Goal: Task Accomplishment & Management: Manage account settings

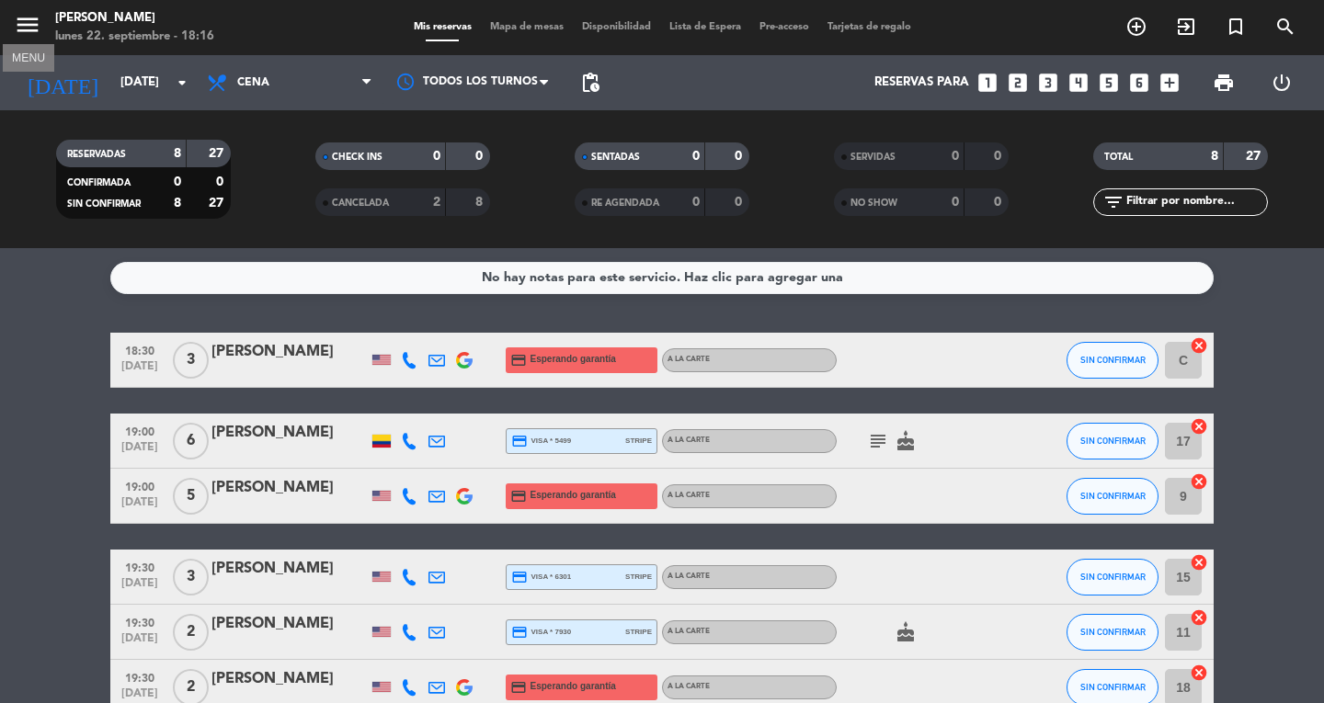
click at [33, 19] on icon "menu" at bounding box center [28, 25] width 28 height 28
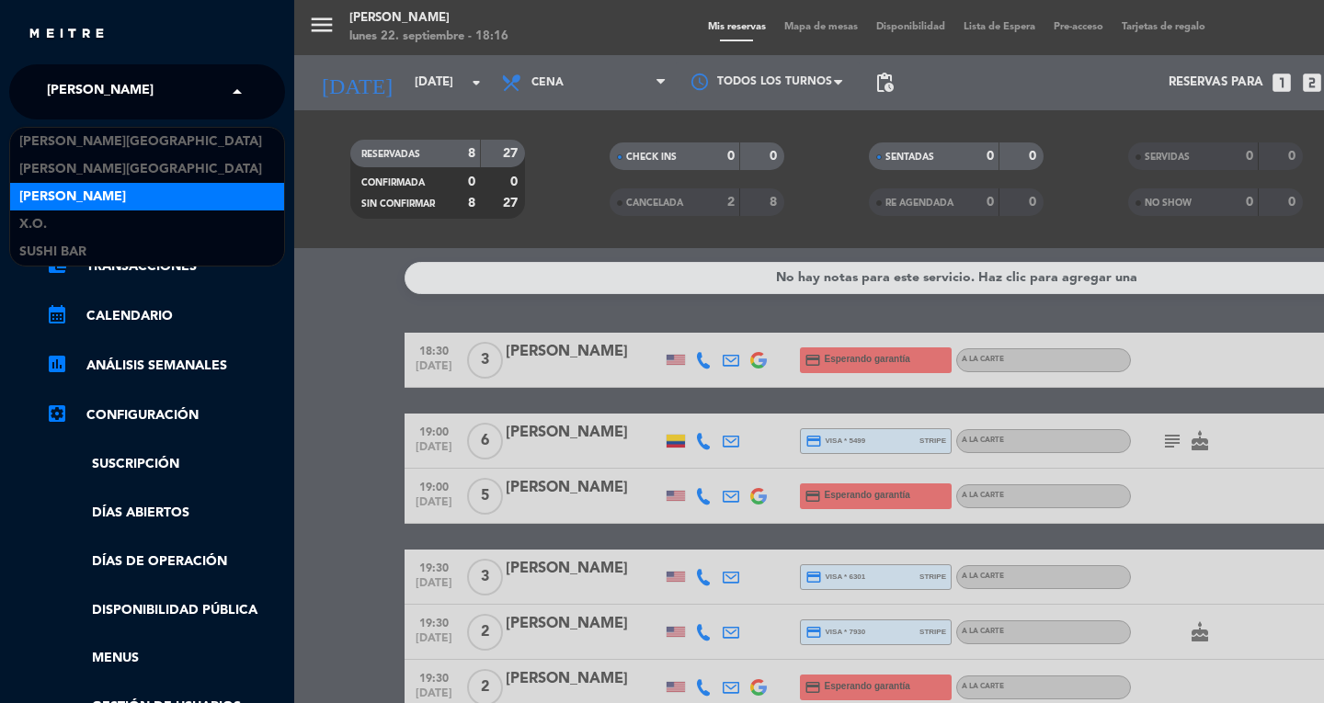
click at [89, 95] on span "[PERSON_NAME]" at bounding box center [100, 92] width 107 height 39
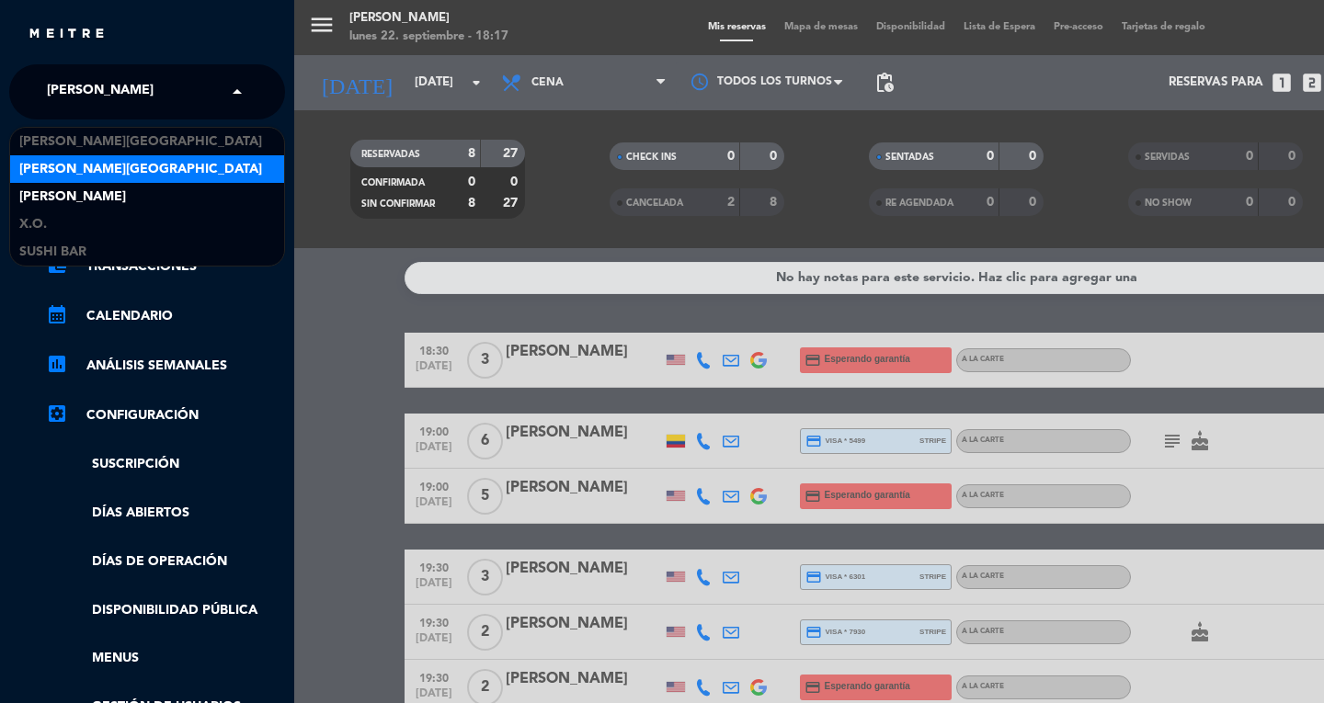
click at [335, 391] on div "menu Don Diablo [DATE] 22. septiembre - 18:17 Mis reservas Mapa de mesas Dispon…" at bounding box center [956, 351] width 1324 height 703
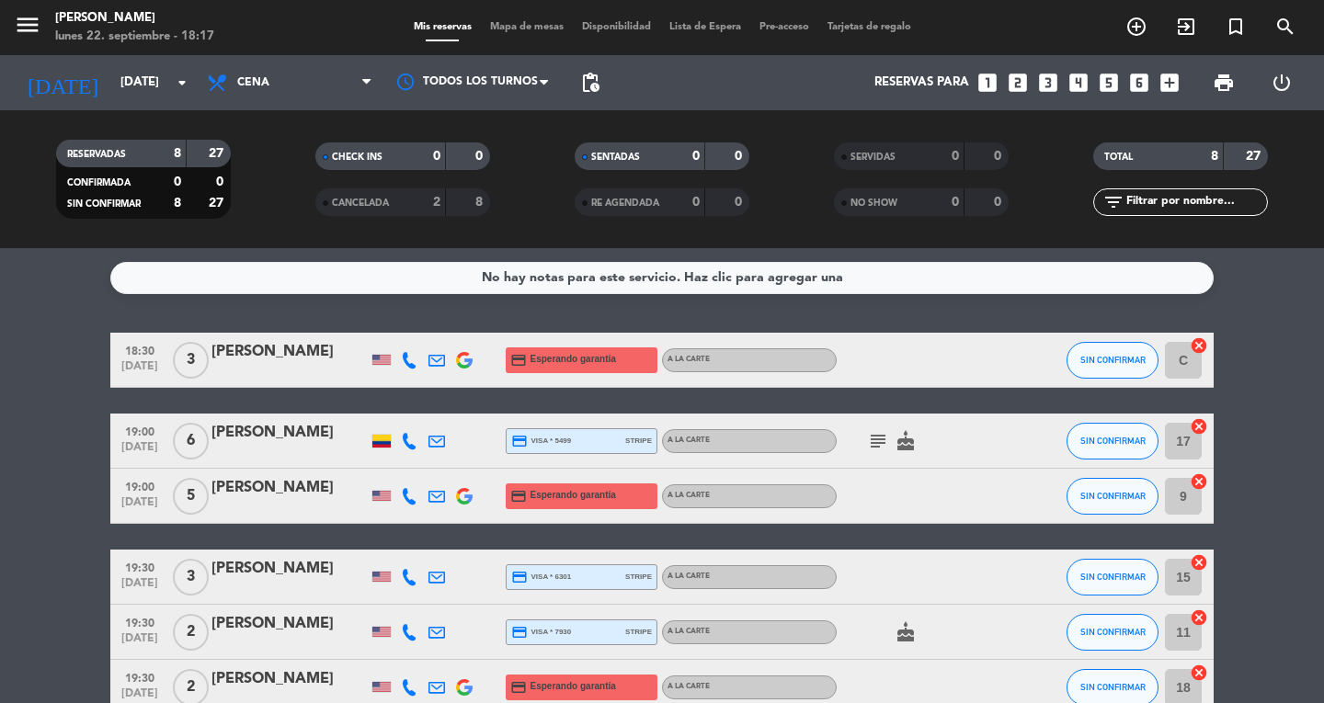
click at [87, 434] on bookings-row "18:30 [DATE] 3 [PERSON_NAME] credit_card Esperando garantía A la carte SIN CONF…" at bounding box center [662, 579] width 1324 height 493
click at [322, 303] on div "No hay notas para este servicio. Haz clic para agregar una 18:30 [DATE] 3 [PERS…" at bounding box center [662, 475] width 1324 height 455
click at [1083, 74] on icon "looks_4" at bounding box center [1079, 83] width 24 height 24
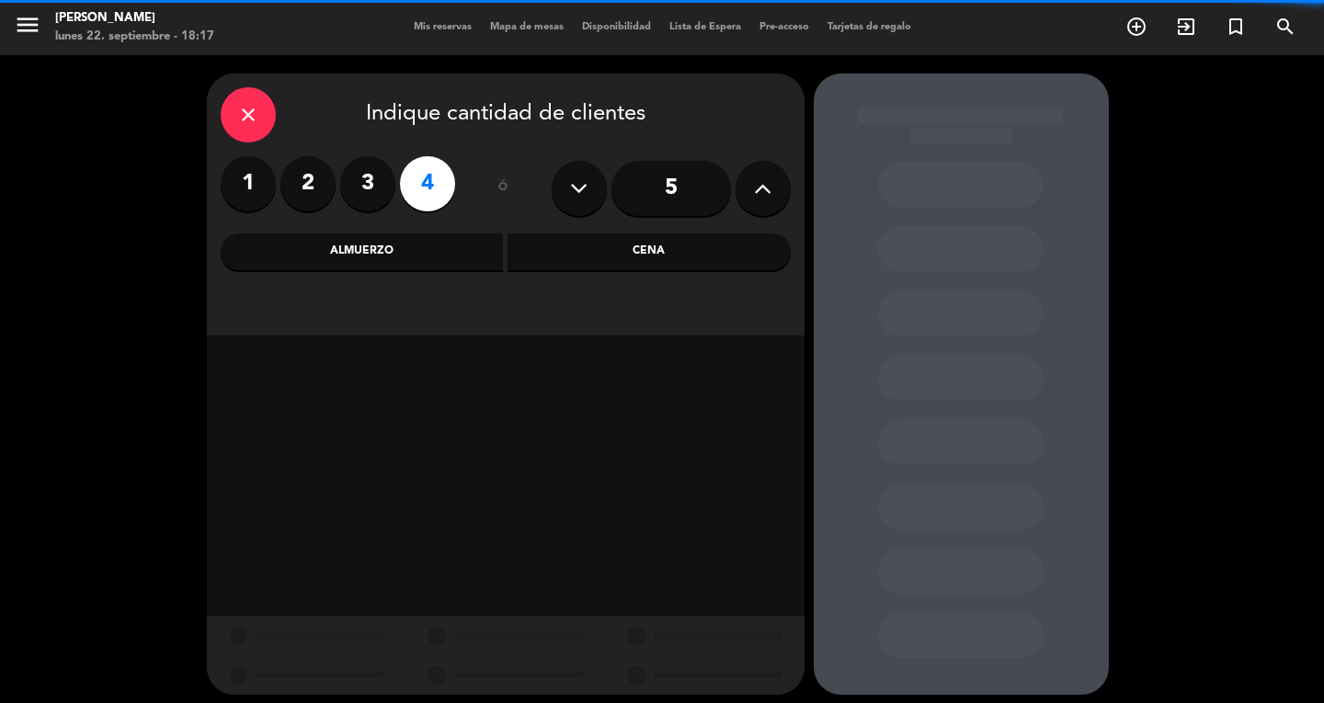
click at [623, 245] on div "Cena" at bounding box center [649, 252] width 283 height 37
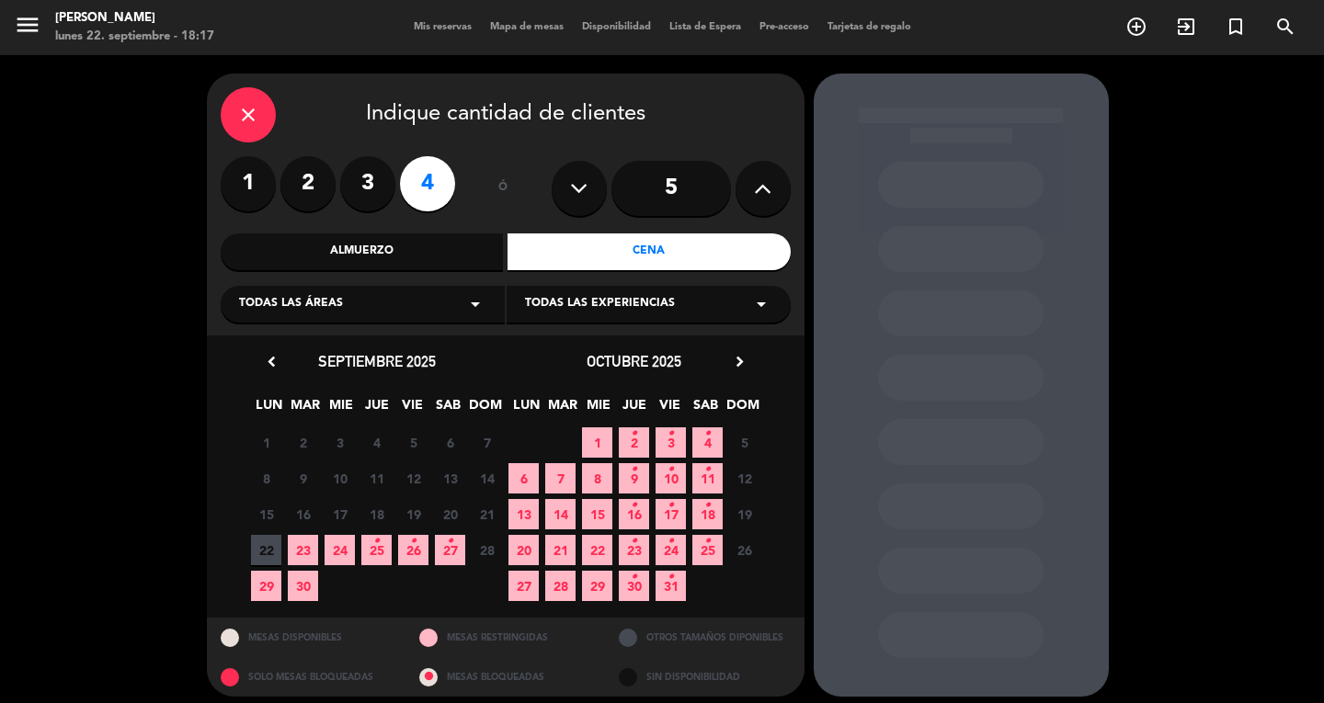
click at [271, 543] on span "22" at bounding box center [266, 550] width 30 height 30
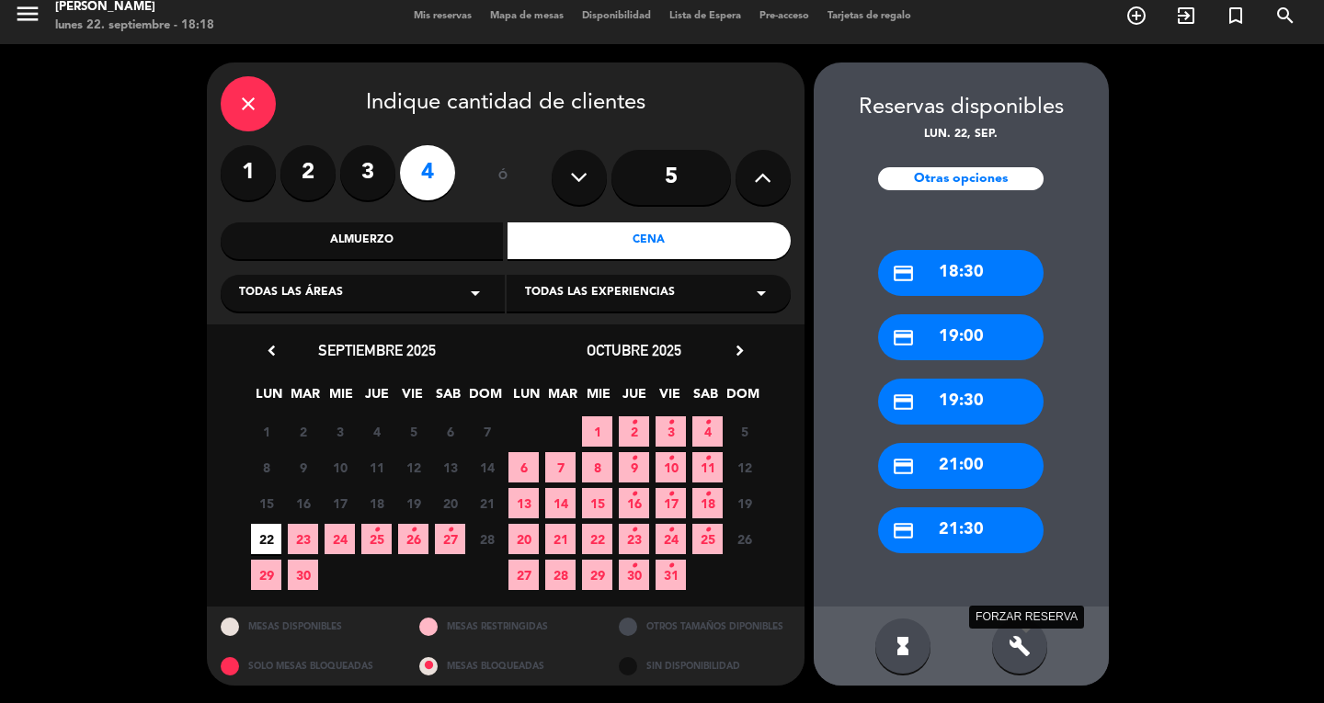
click at [1011, 656] on icon "build" at bounding box center [1020, 646] width 22 height 22
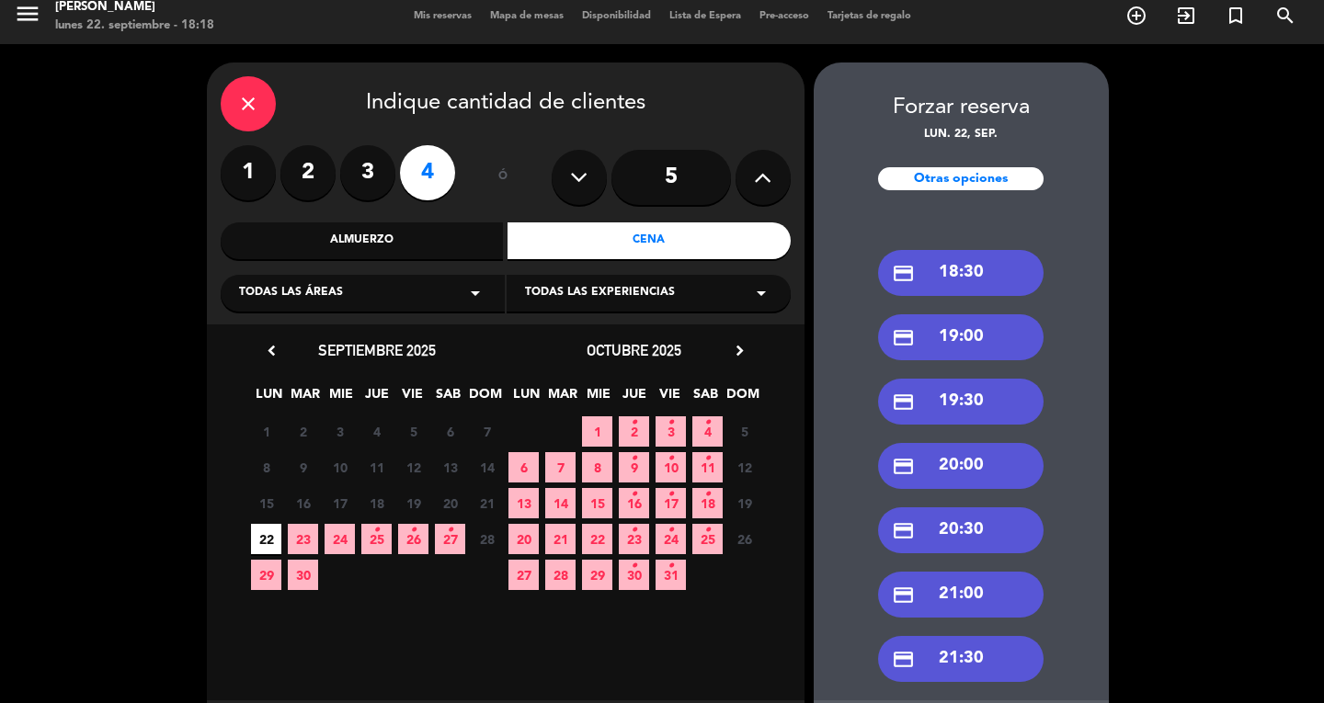
click at [969, 519] on div "credit_card 20:30" at bounding box center [961, 531] width 166 height 46
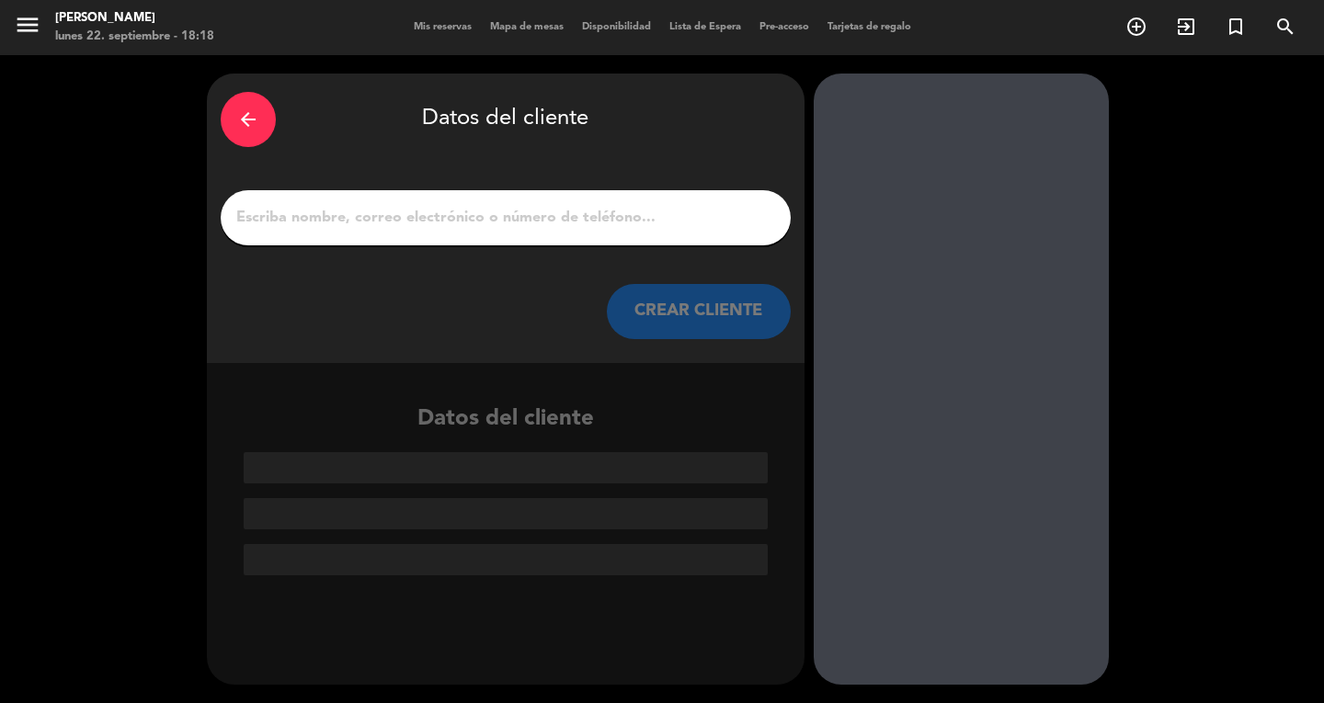
scroll to position [0, 0]
click at [681, 218] on input "1" at bounding box center [505, 218] width 542 height 26
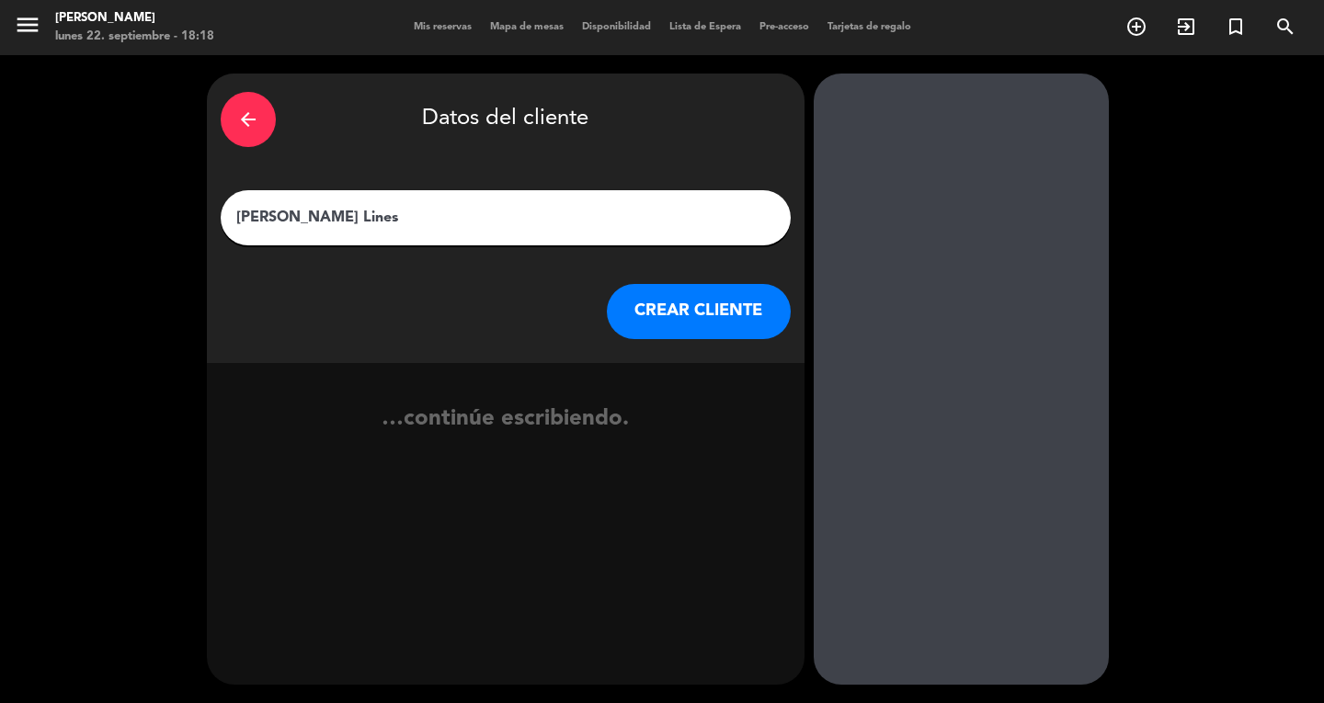
type input "[PERSON_NAME] Lines"
click at [651, 306] on button "CREAR CLIENTE" at bounding box center [699, 311] width 184 height 55
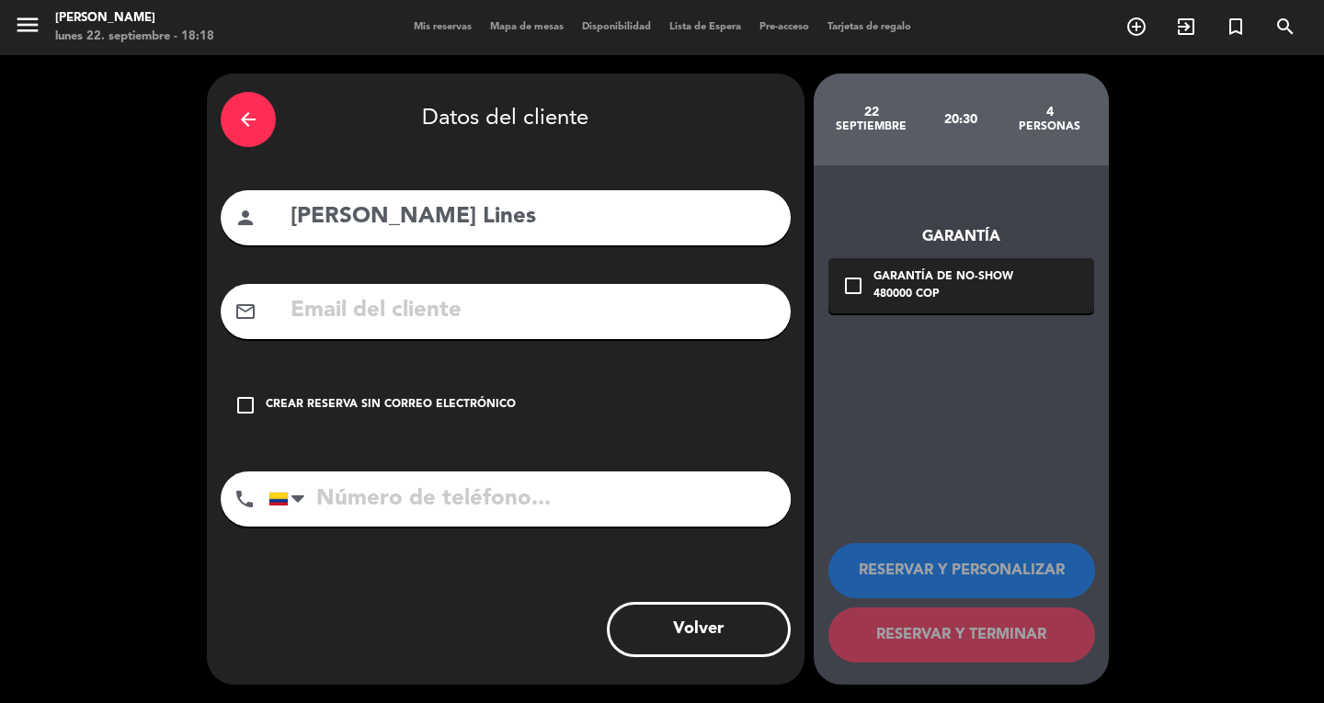
click at [458, 407] on div "Crear reserva sin correo electrónico" at bounding box center [391, 405] width 250 height 18
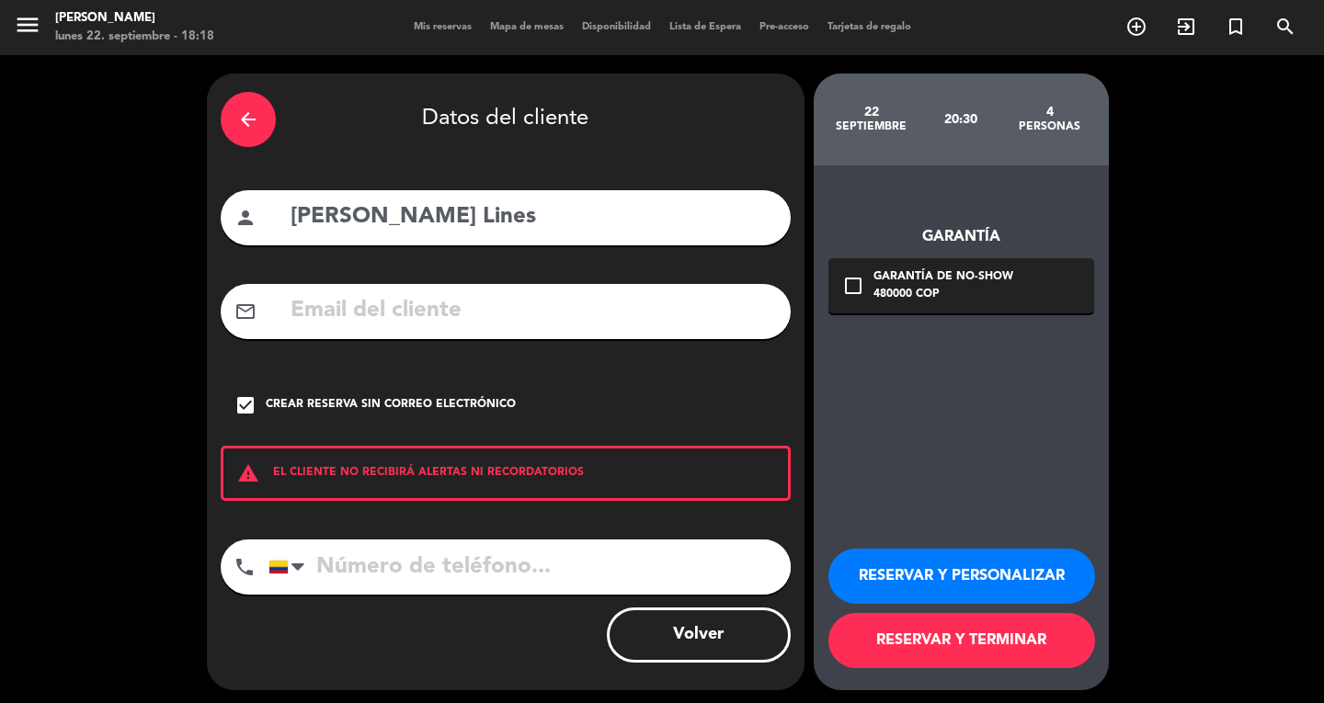
click at [987, 584] on button "RESERVAR Y PERSONALIZAR" at bounding box center [961, 576] width 267 height 55
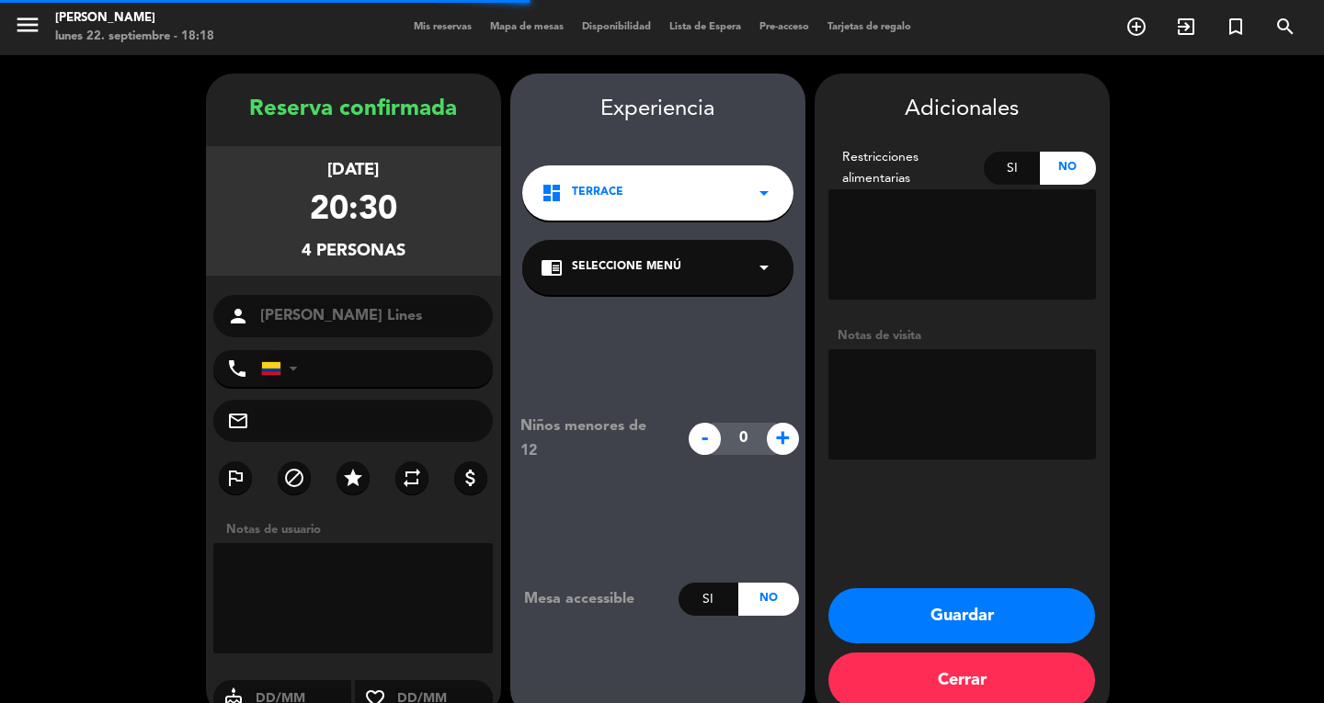
scroll to position [31, 0]
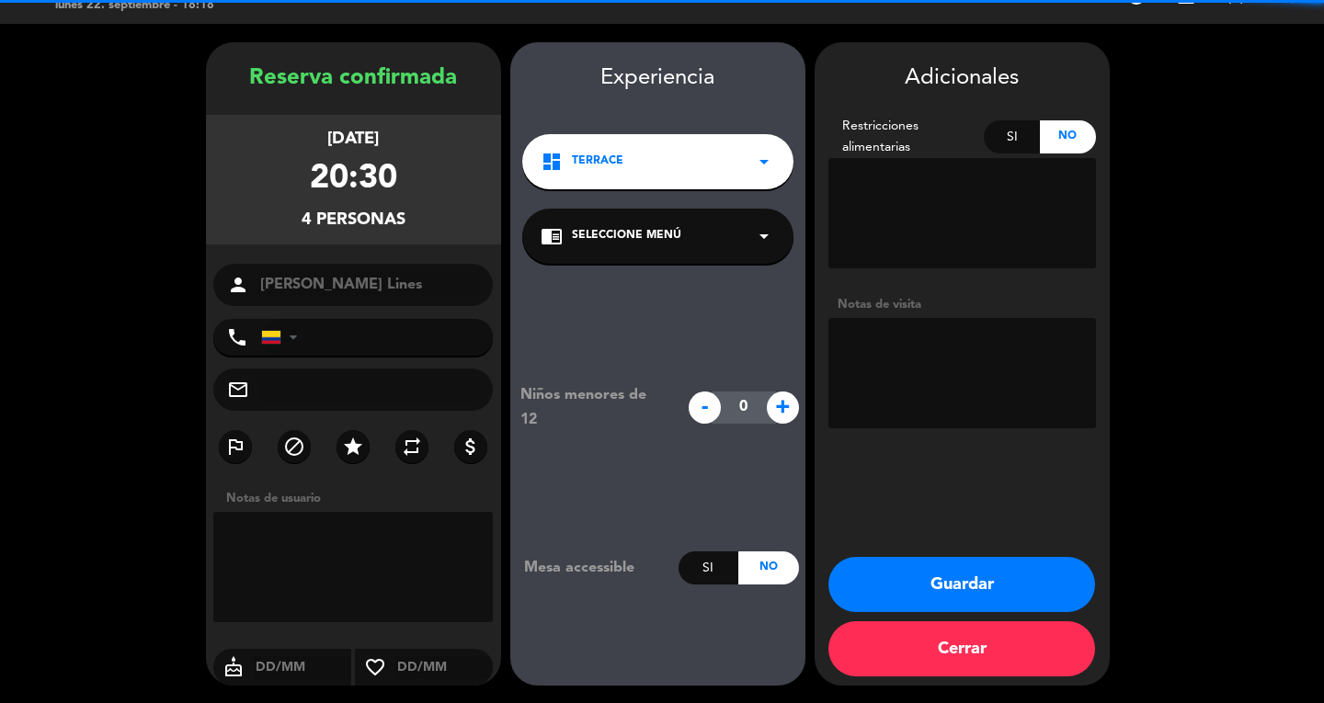
click at [984, 354] on textarea at bounding box center [962, 373] width 268 height 110
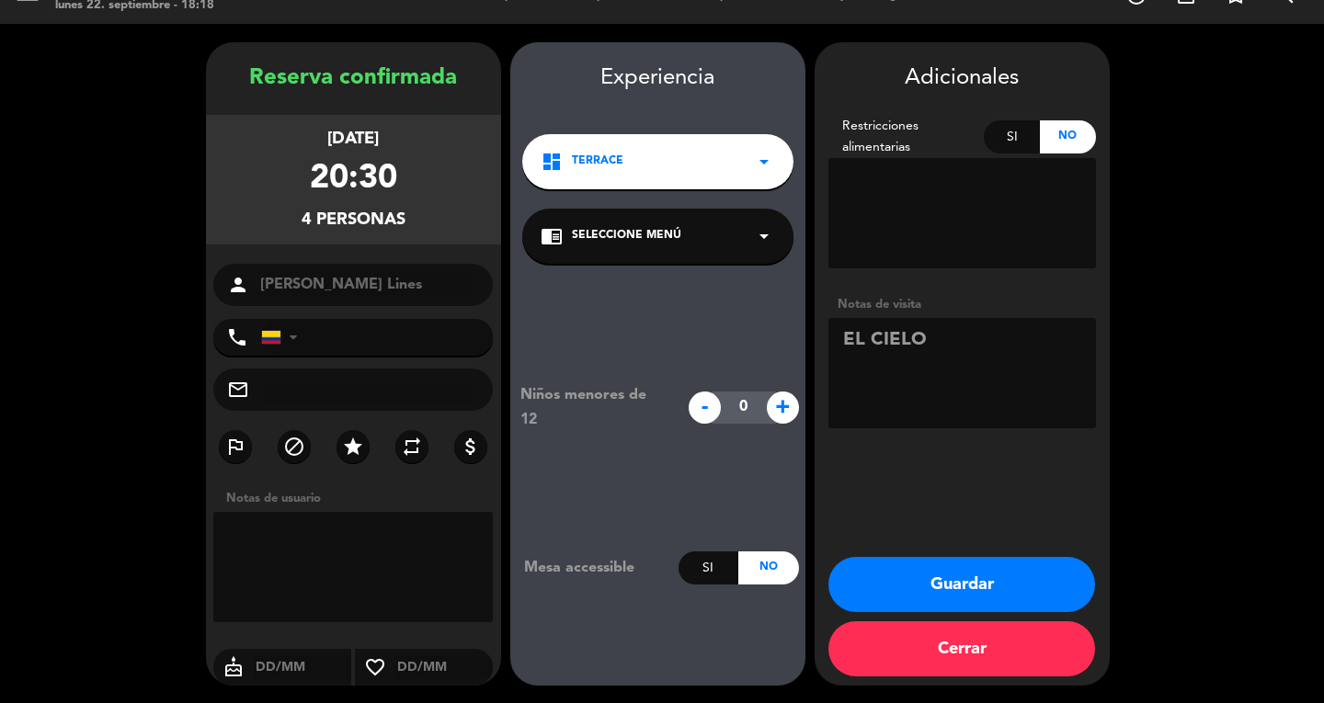
type textarea "EL CIELO"
click at [953, 582] on button "Guardar" at bounding box center [961, 584] width 267 height 55
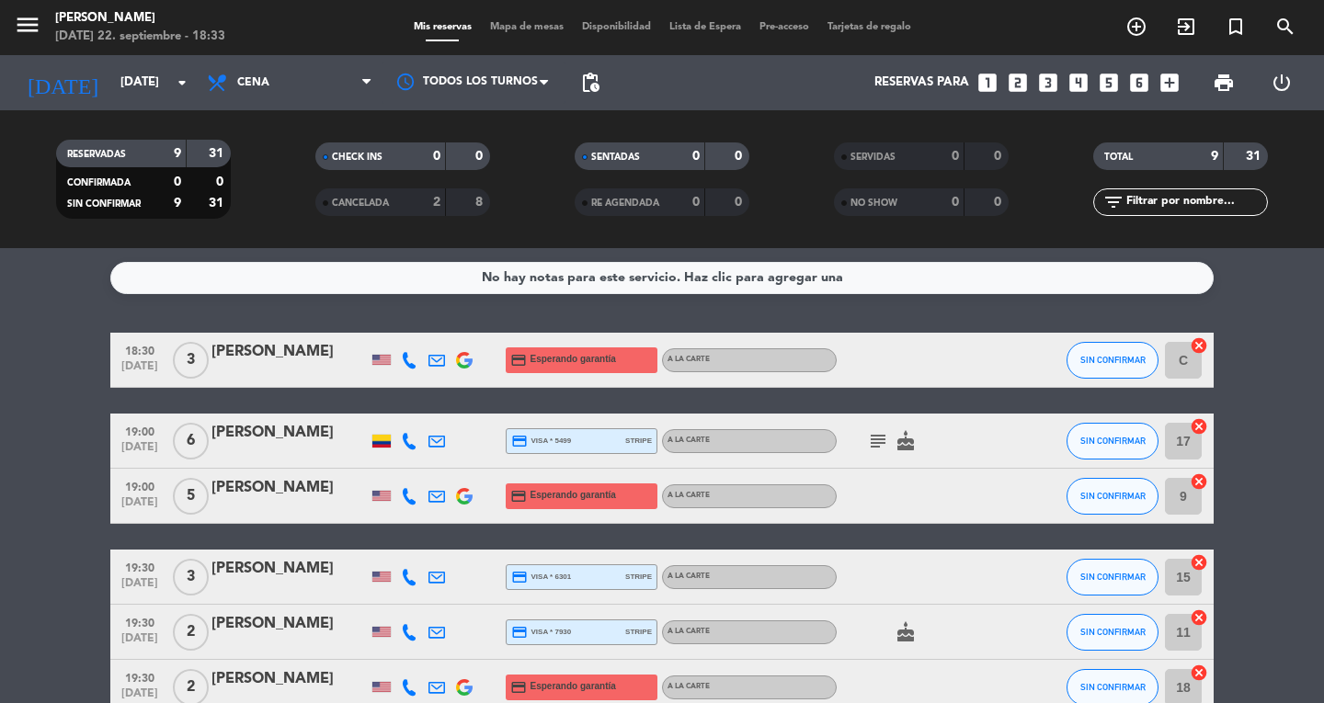
click at [75, 480] on bookings-row "18:30 [DATE] 3 [PERSON_NAME] credit_card Esperando garantía A la carte SIN CONF…" at bounding box center [662, 620] width 1324 height 574
click at [25, 16] on icon "menu" at bounding box center [28, 25] width 28 height 28
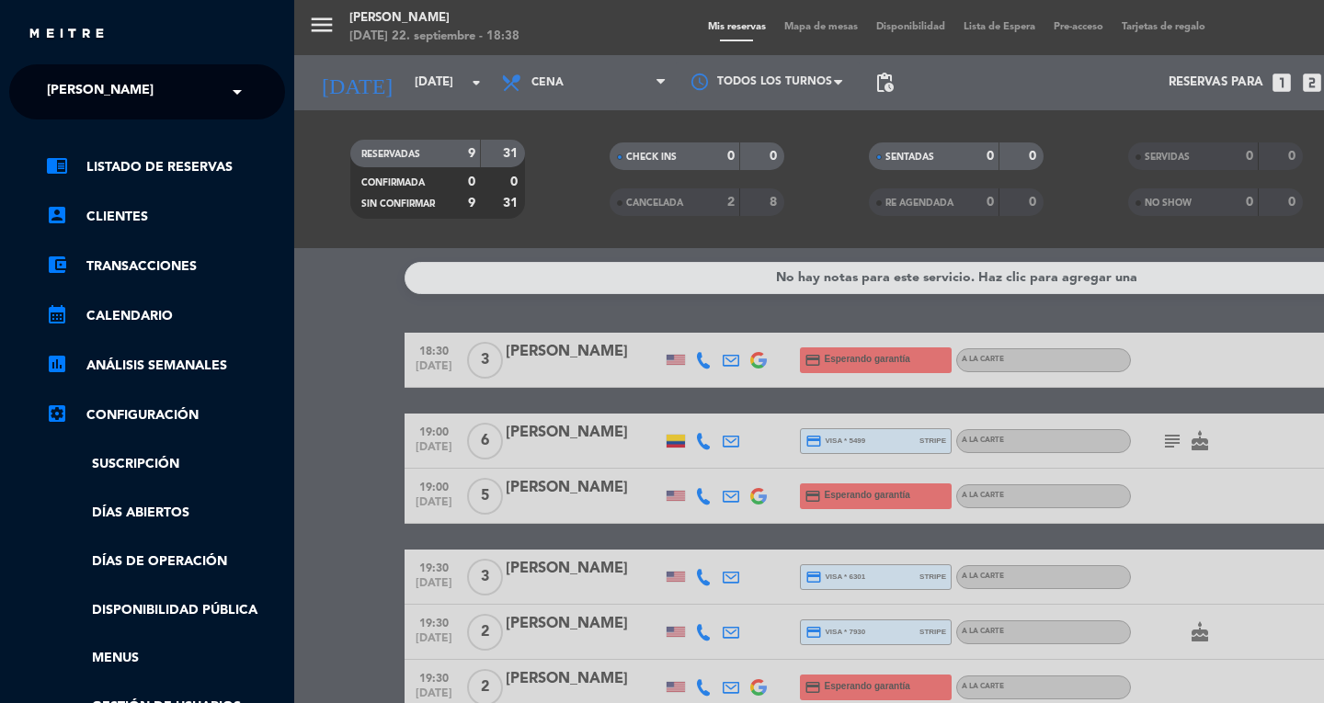
click at [88, 102] on span "[PERSON_NAME]" at bounding box center [100, 92] width 107 height 39
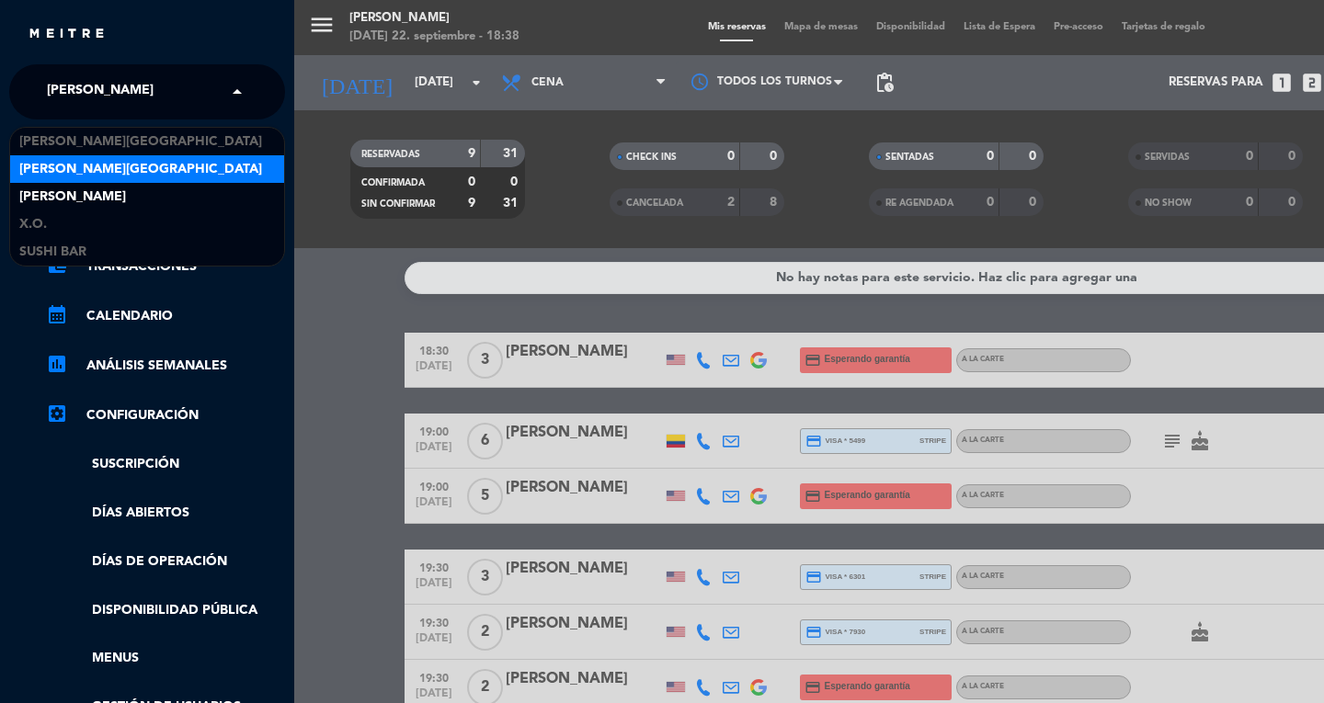
click at [85, 165] on span "[PERSON_NAME][GEOGRAPHIC_DATA]" at bounding box center [140, 169] width 243 height 21
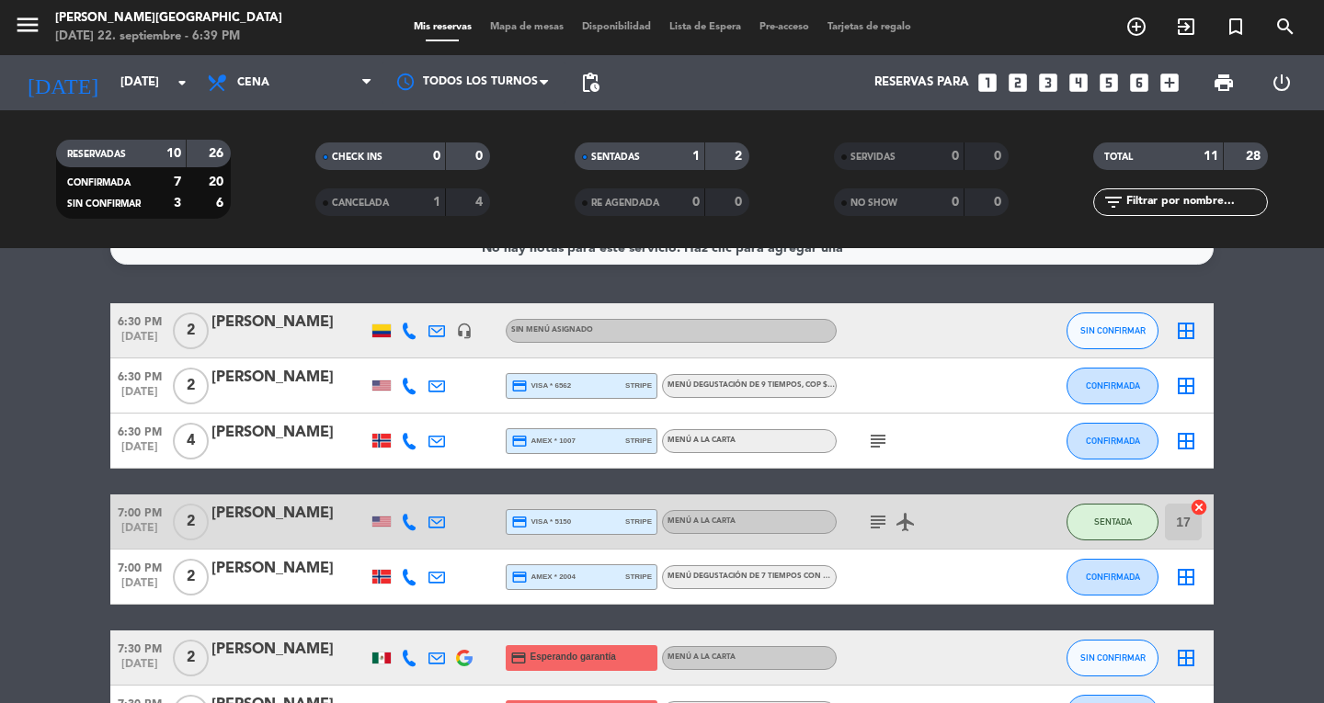
scroll to position [34, 0]
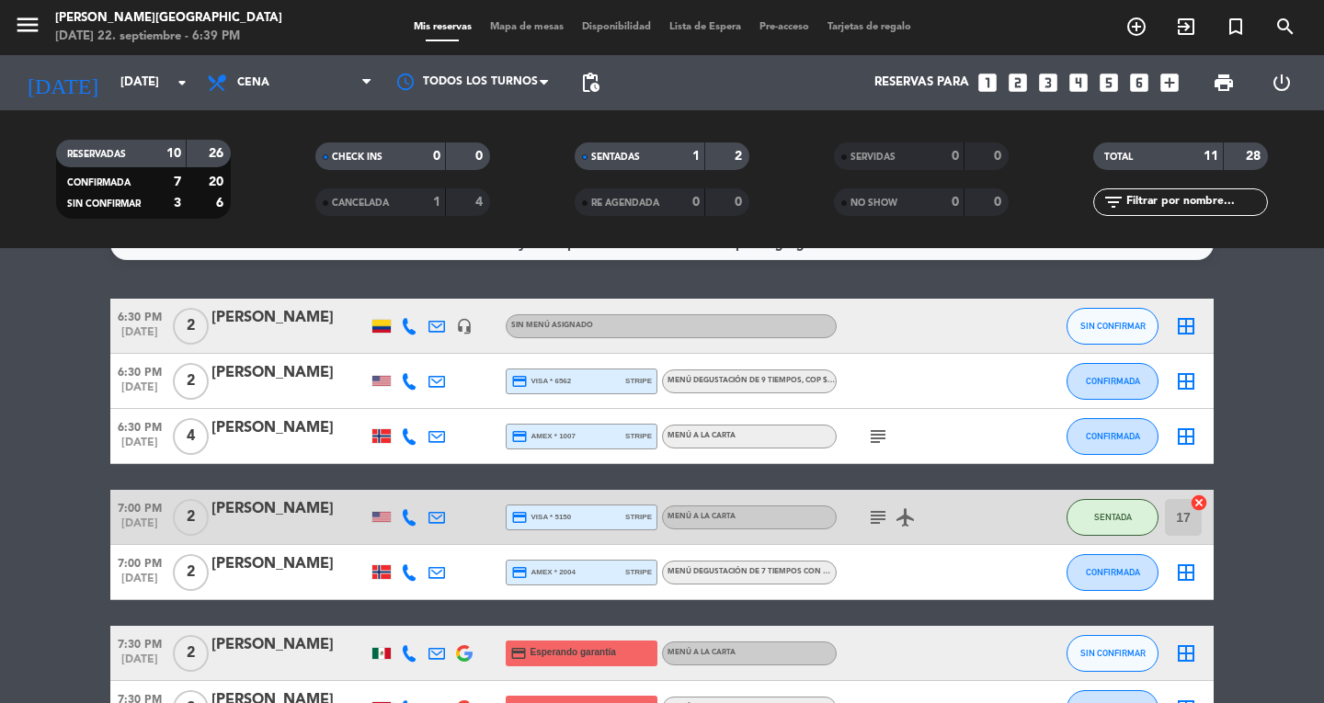
click at [28, 30] on icon "menu" at bounding box center [28, 25] width 28 height 28
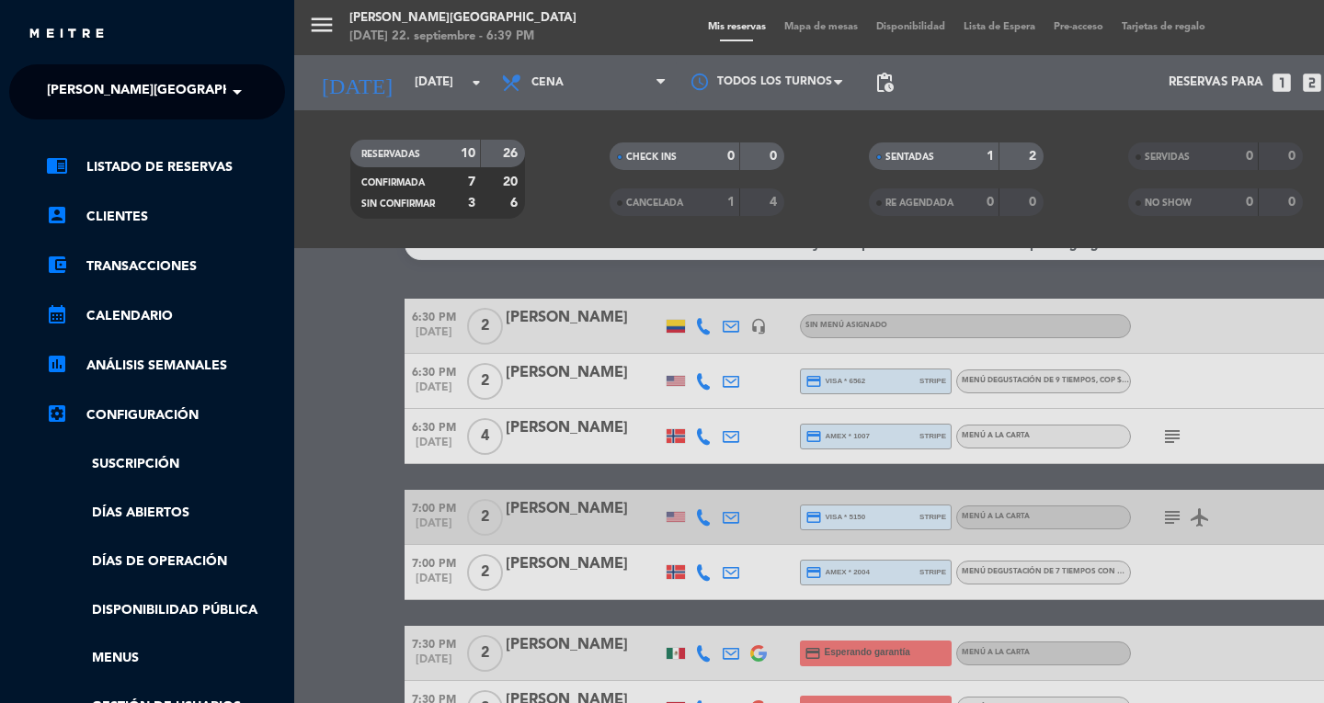
click at [53, 89] on span "[PERSON_NAME][GEOGRAPHIC_DATA]" at bounding box center [168, 92] width 243 height 39
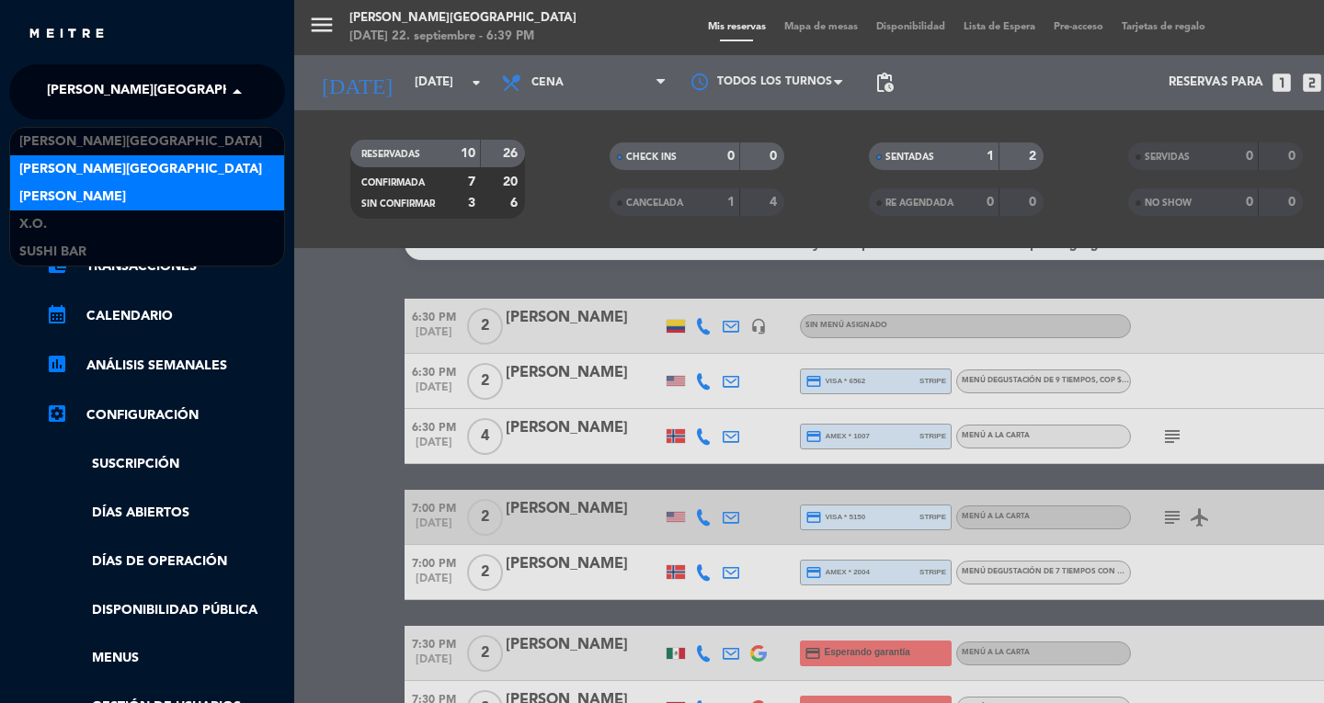
click at [39, 198] on span "[PERSON_NAME]" at bounding box center [72, 197] width 107 height 21
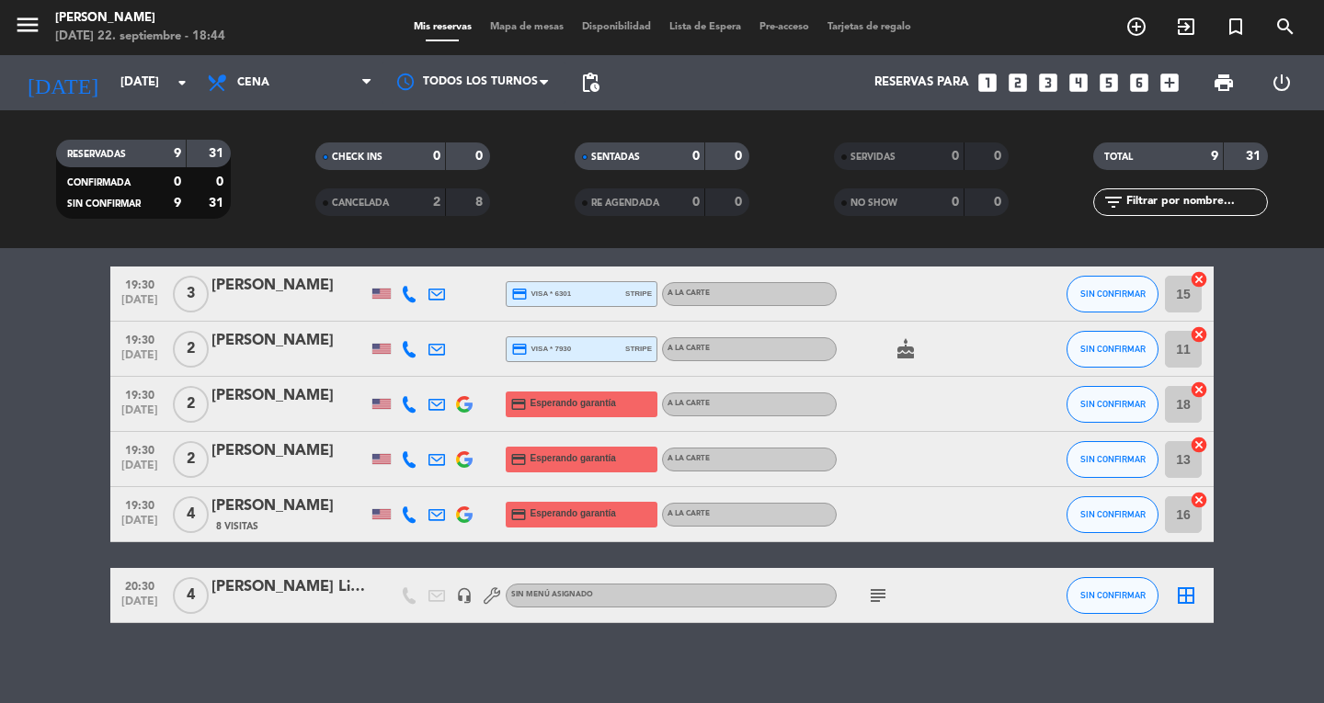
scroll to position [275, 0]
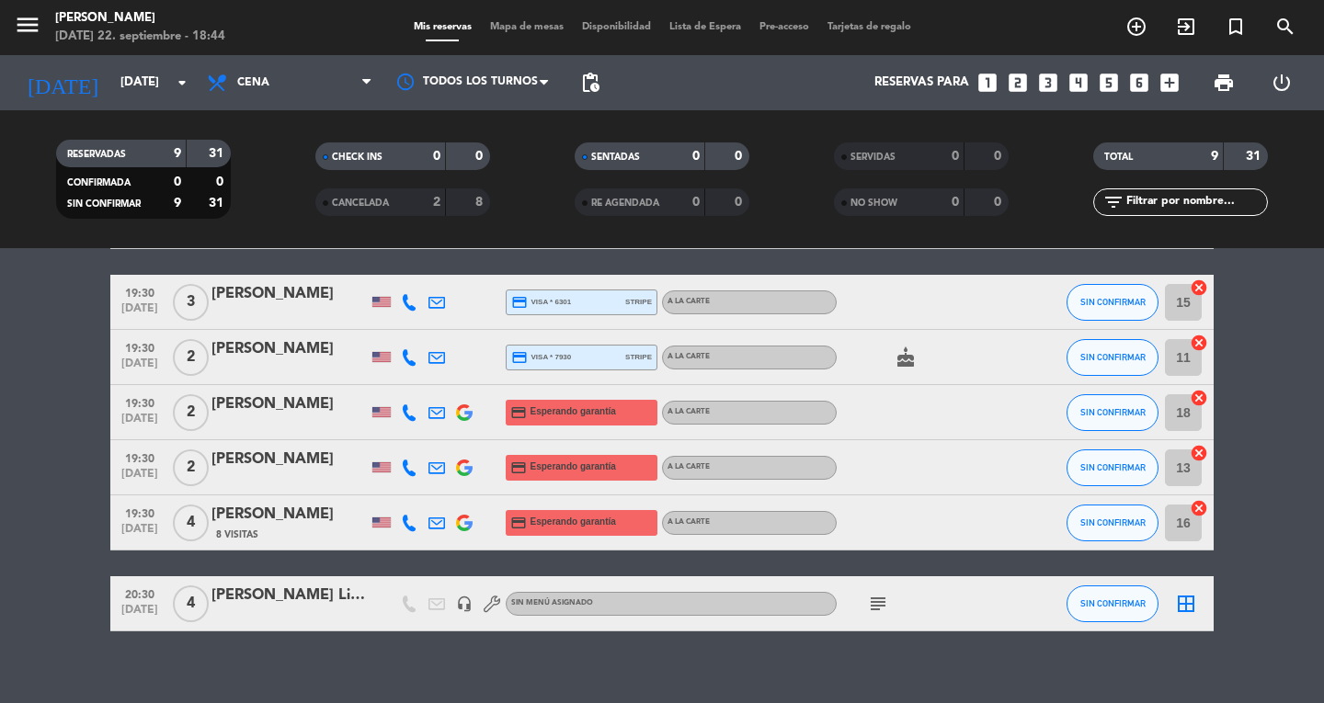
click at [265, 469] on div "[PERSON_NAME]" at bounding box center [289, 460] width 156 height 24
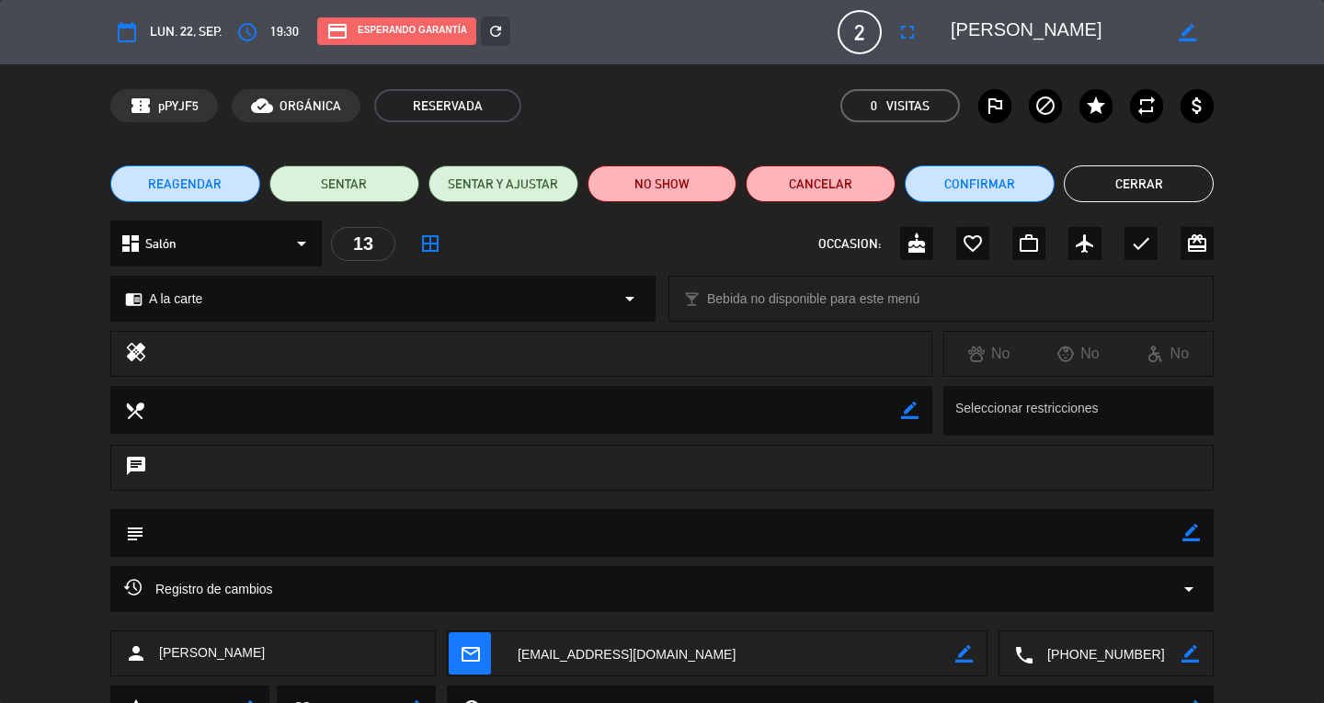
click at [249, 31] on icon "access_time" at bounding box center [247, 32] width 22 height 22
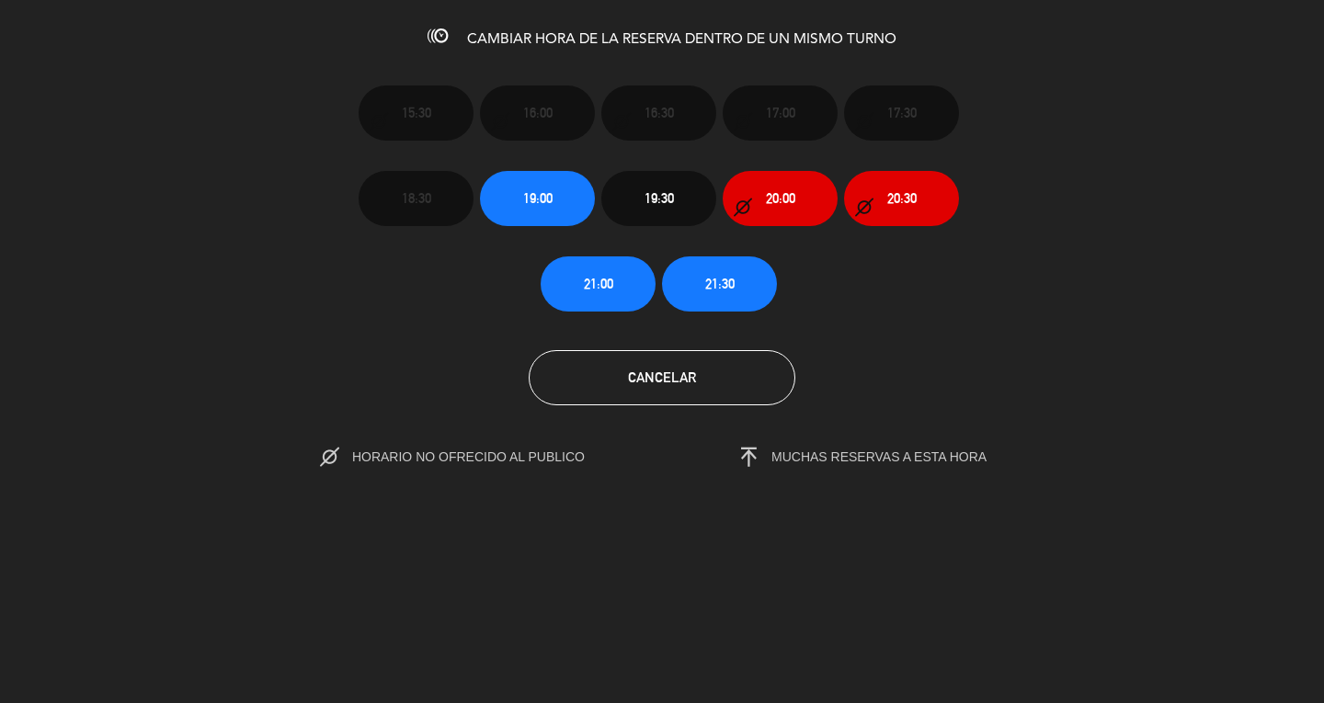
click at [605, 289] on span "21:00" at bounding box center [598, 283] width 29 height 21
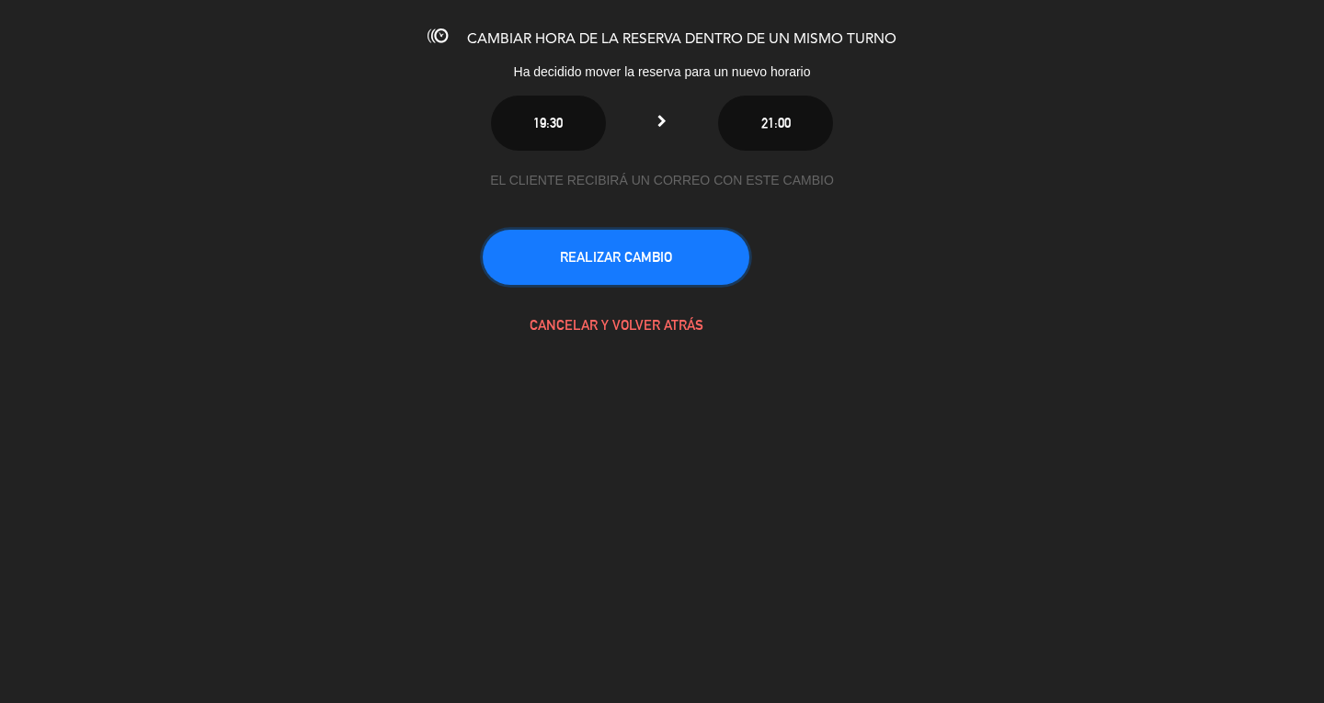
click at [576, 248] on button "REALIZAR CAMBIO" at bounding box center [616, 257] width 267 height 55
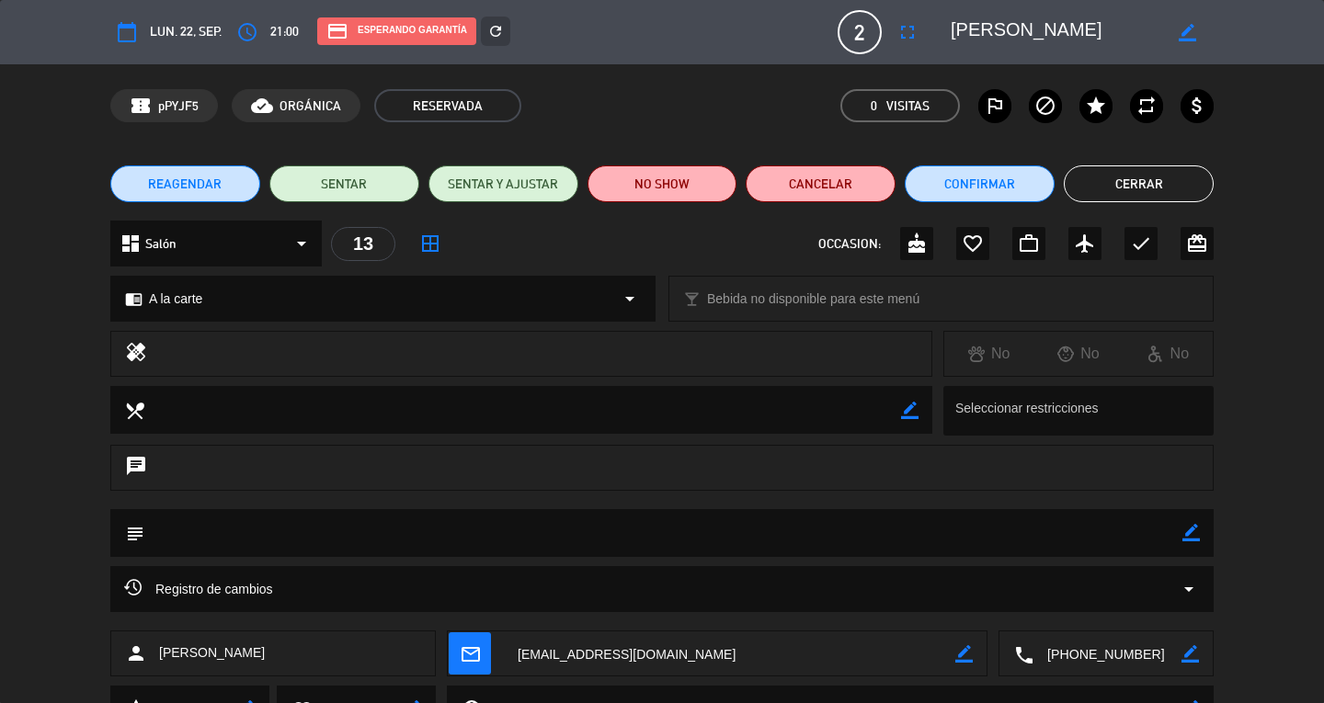
click at [1193, 196] on button "Cerrar" at bounding box center [1139, 184] width 150 height 37
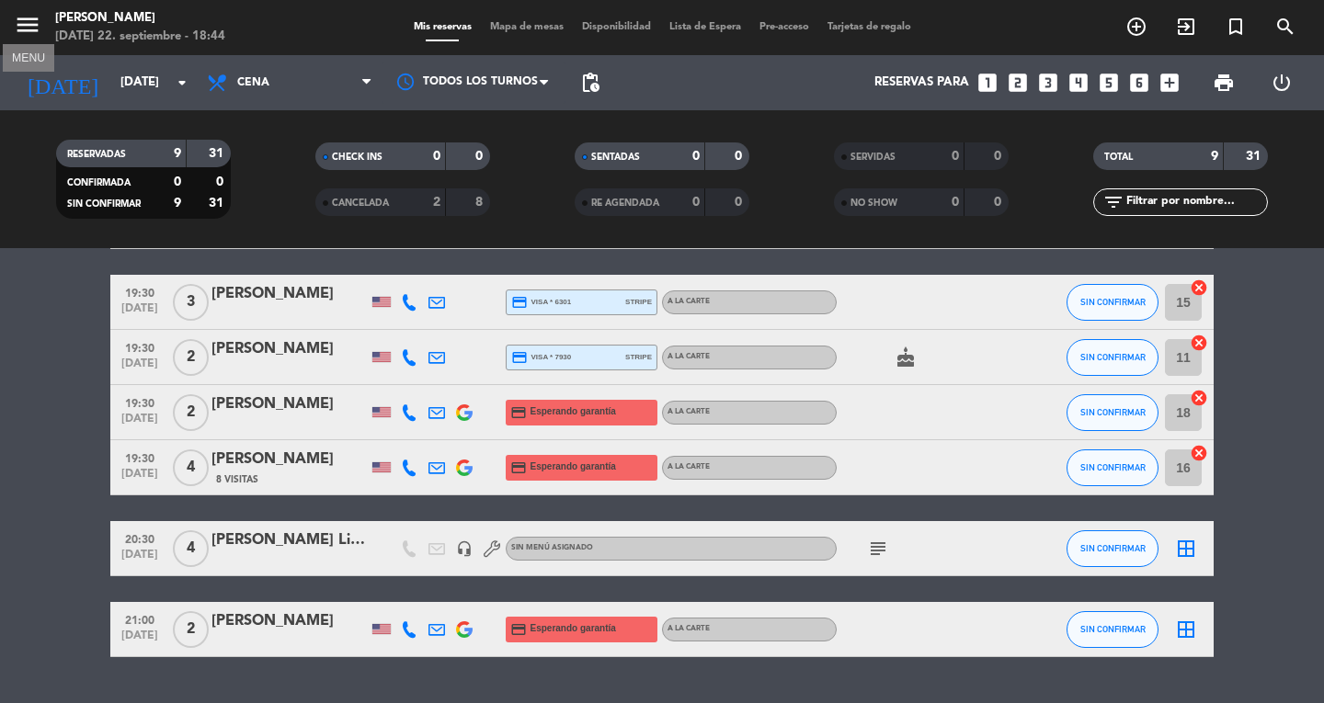
click at [23, 29] on icon "menu" at bounding box center [28, 25] width 28 height 28
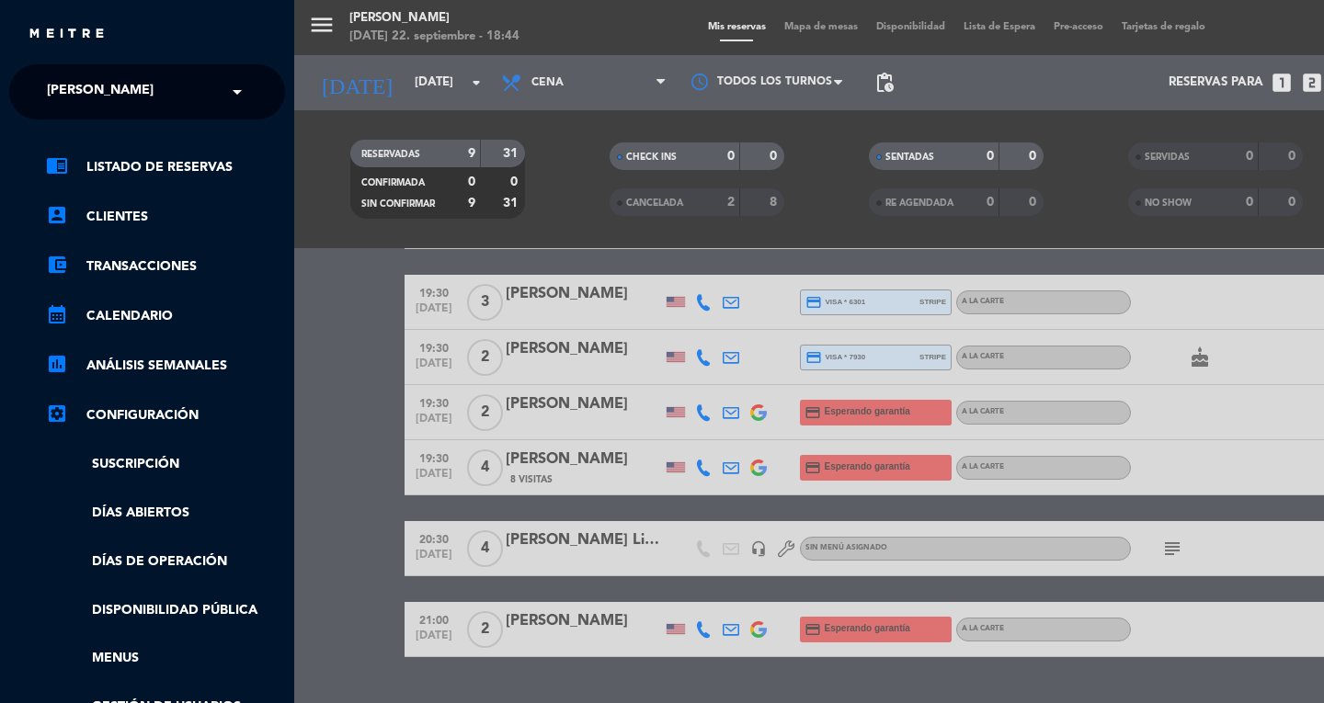
click at [33, 85] on ng-select "× [PERSON_NAME] ×" at bounding box center [147, 91] width 276 height 55
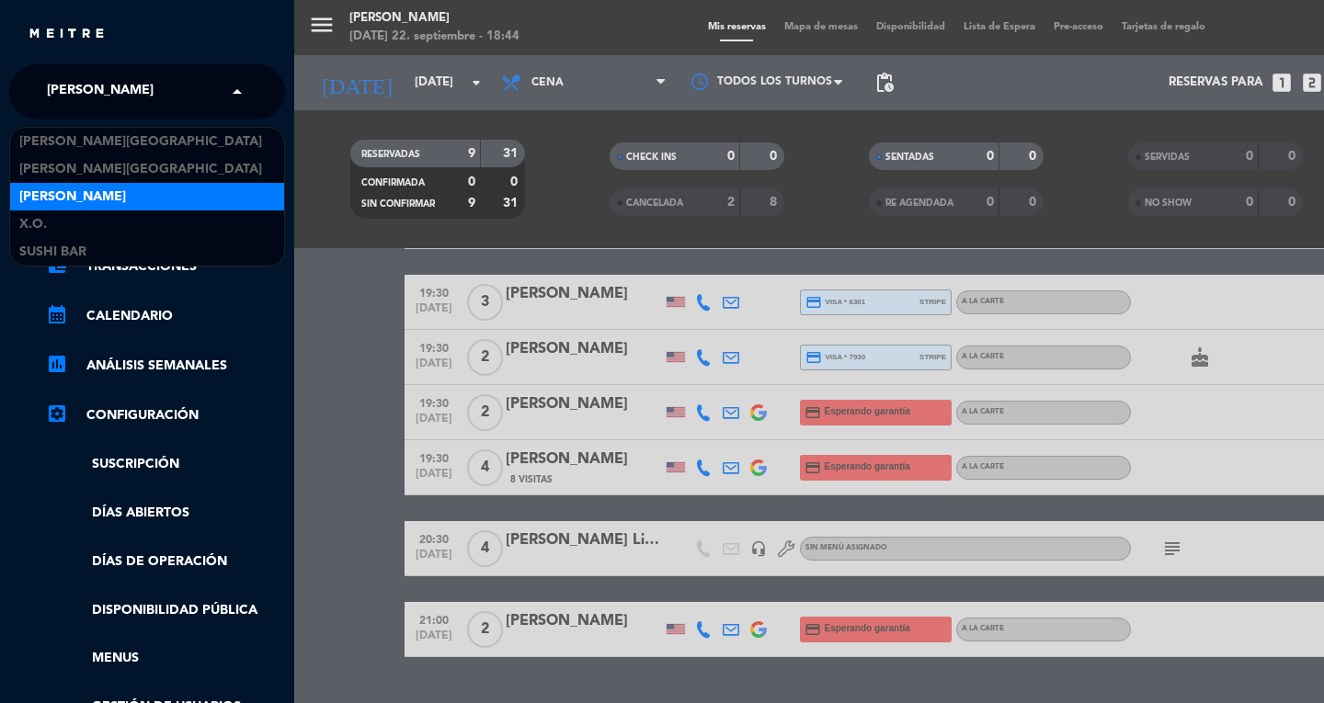
click at [54, 102] on span "[PERSON_NAME]" at bounding box center [100, 92] width 107 height 39
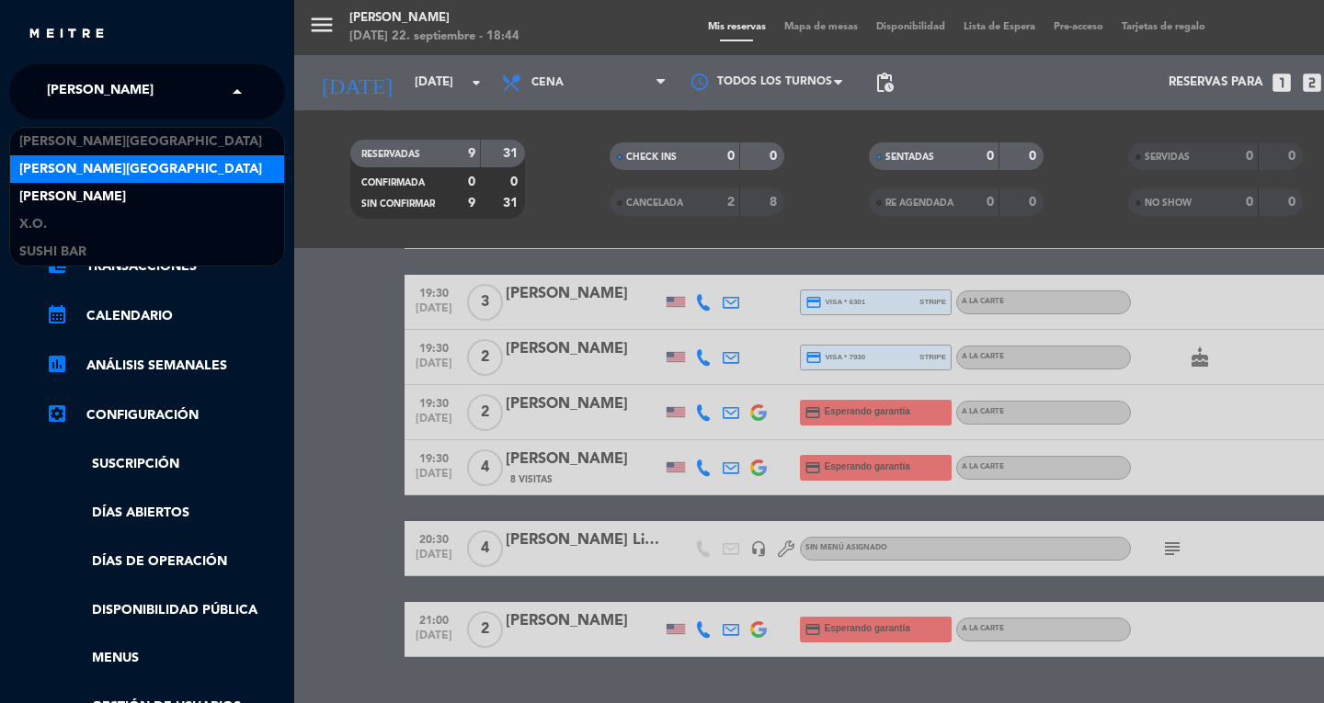
click at [79, 160] on span "[PERSON_NAME][GEOGRAPHIC_DATA]" at bounding box center [140, 169] width 243 height 21
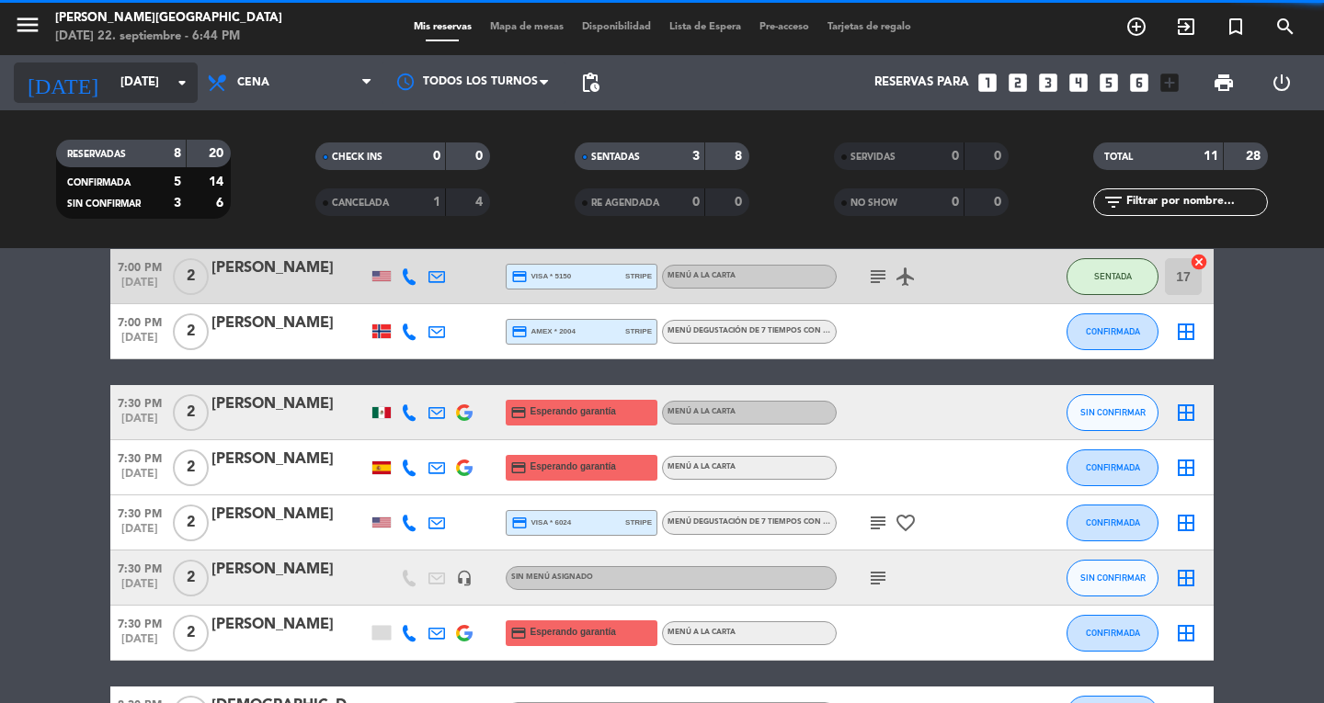
click at [163, 78] on input "[DATE]" at bounding box center [192, 82] width 162 height 33
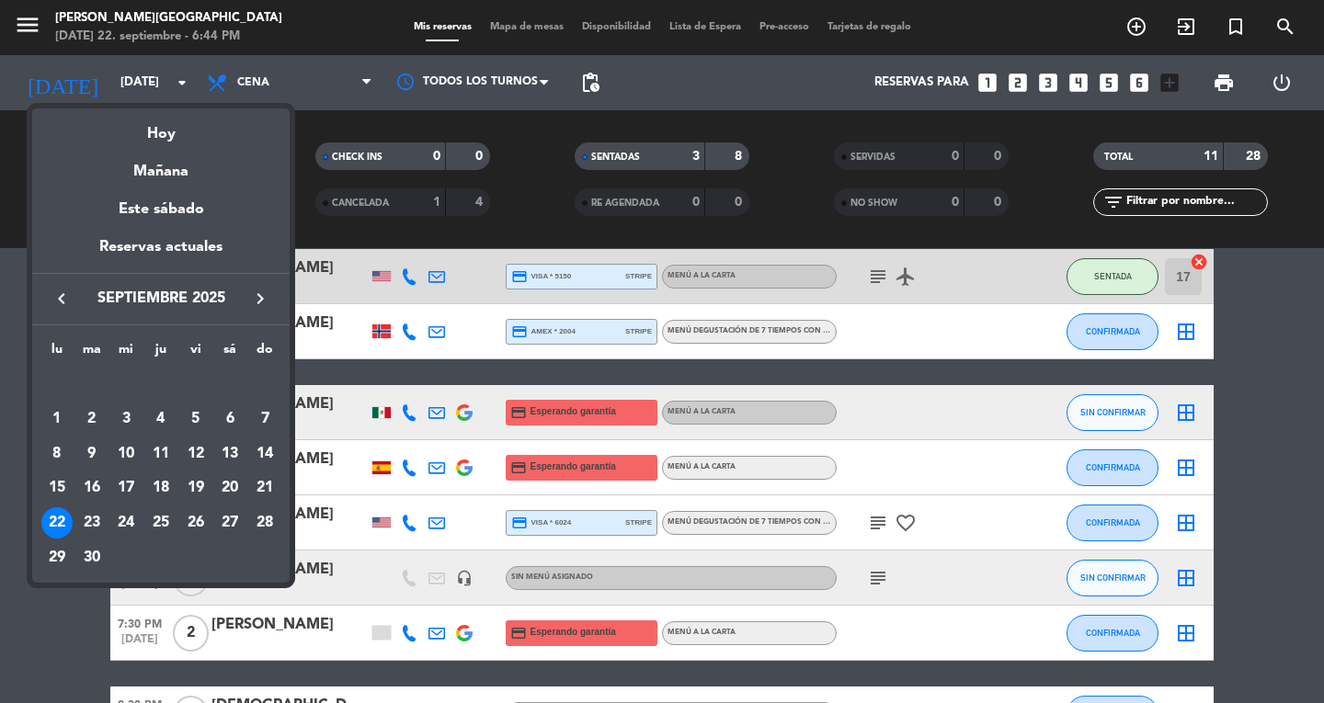
click at [263, 307] on icon "keyboard_arrow_right" at bounding box center [260, 299] width 22 height 22
click at [57, 481] on div "13" at bounding box center [56, 488] width 31 height 31
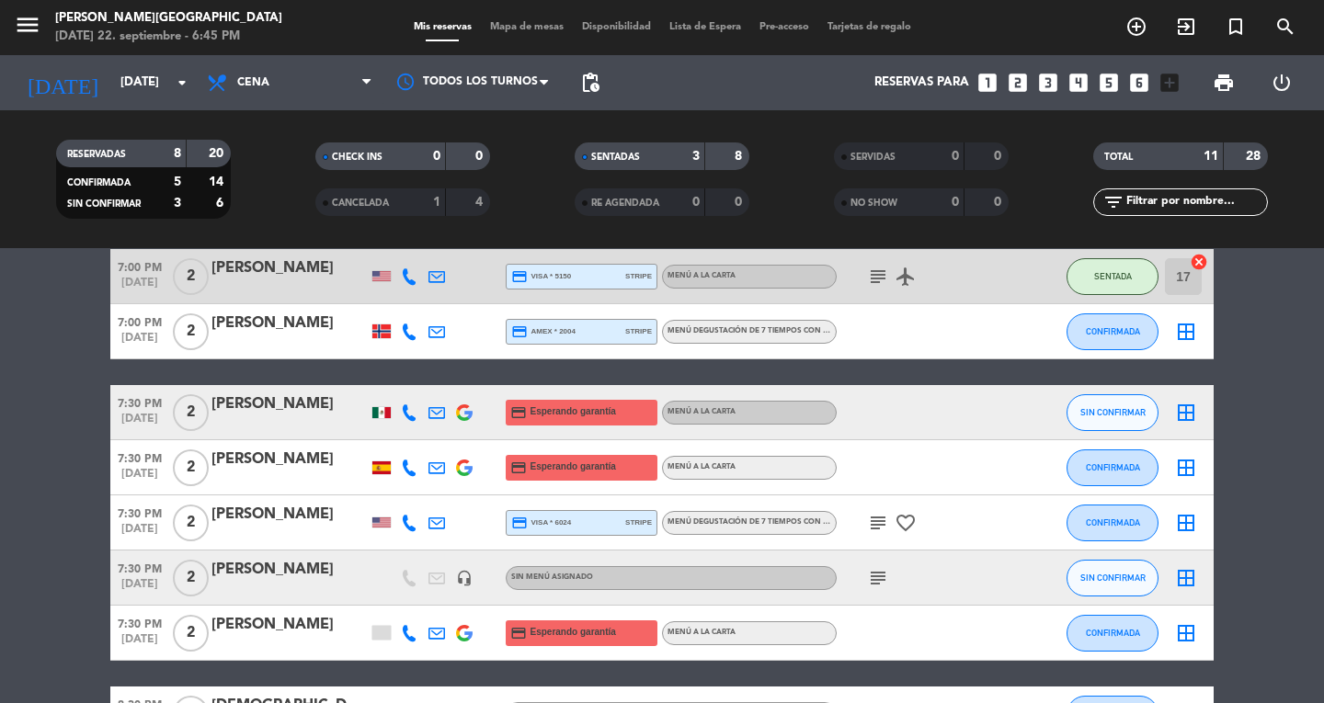
type input "[DATE]"
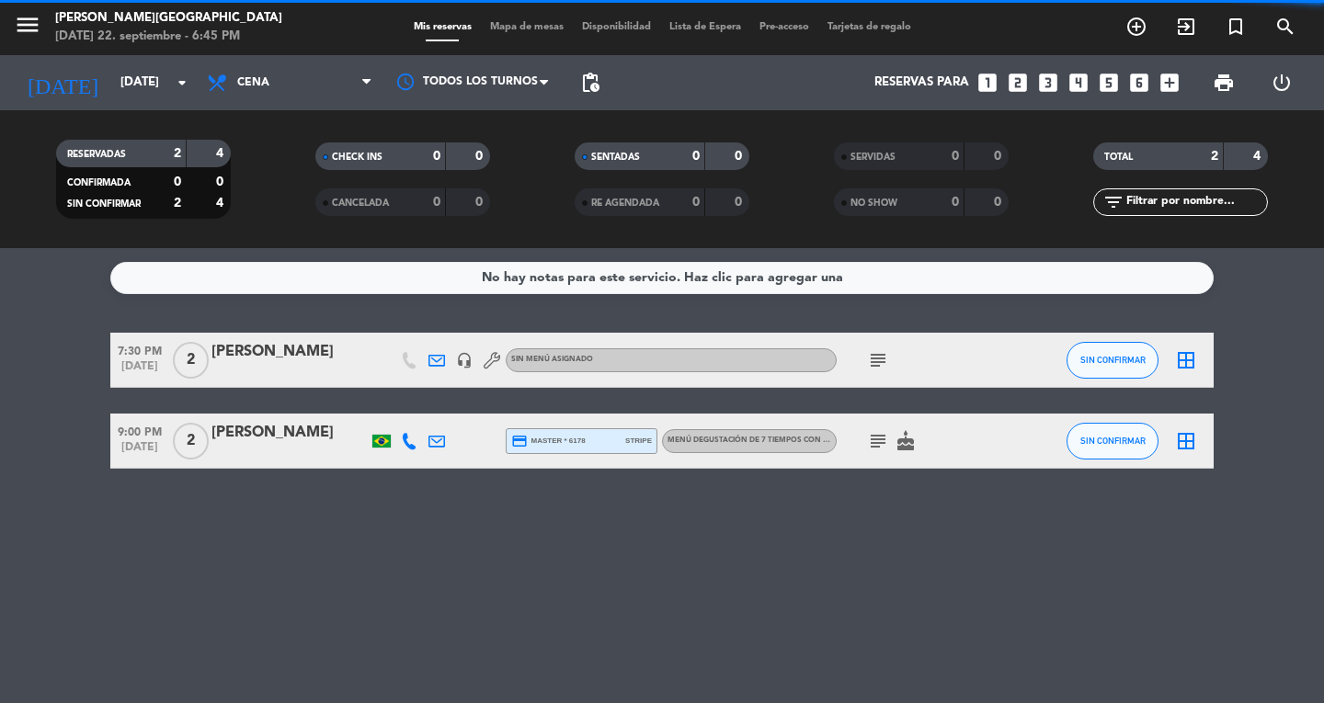
scroll to position [0, 0]
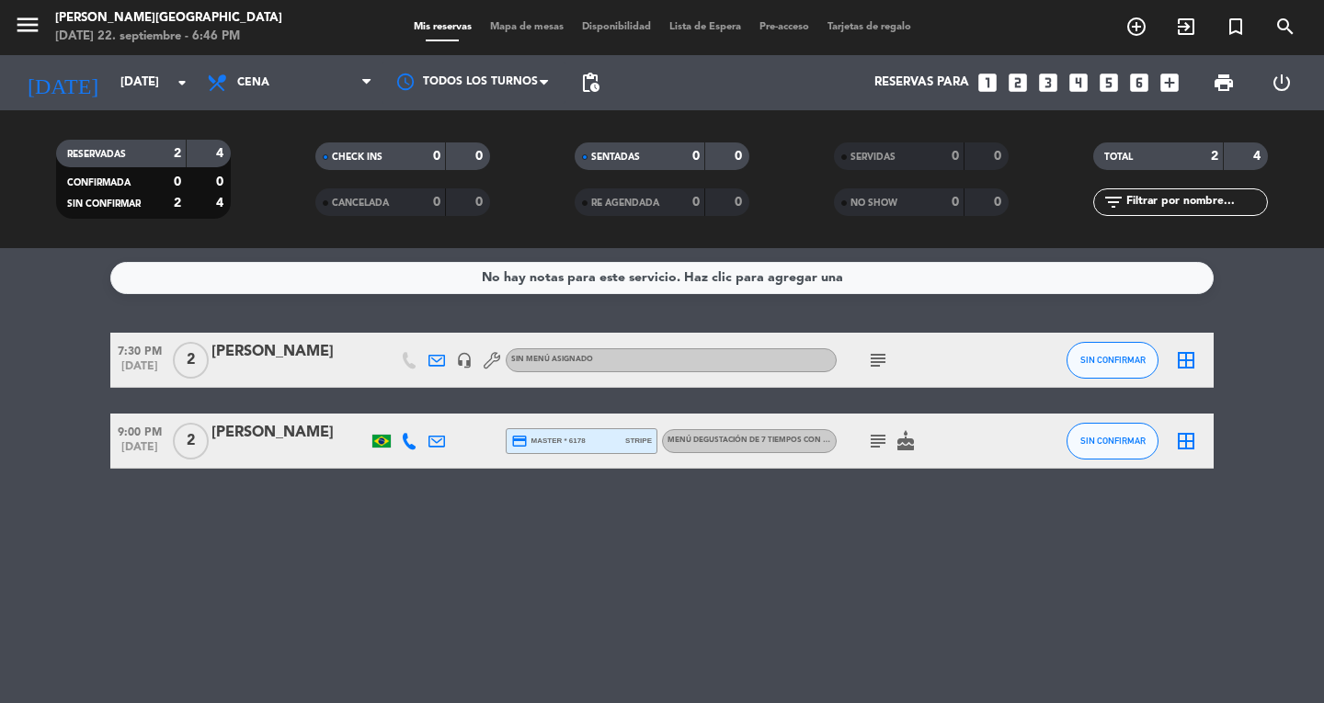
click at [370, 651] on div "No hay notas para este servicio. Haz clic para agregar una 7:30 PM [DATE] 2 [PE…" at bounding box center [662, 475] width 1324 height 455
click at [316, 532] on div "No hay notas para este servicio. Haz clic para agregar una 7:30 PM [DATE] 2 [PE…" at bounding box center [662, 475] width 1324 height 455
click at [641, 589] on div "No hay notas para este servicio. Haz clic para agregar una 7:30 PM [DATE] 2 [PE…" at bounding box center [662, 475] width 1324 height 455
click at [1161, 86] on icon "add_box" at bounding box center [1170, 83] width 24 height 24
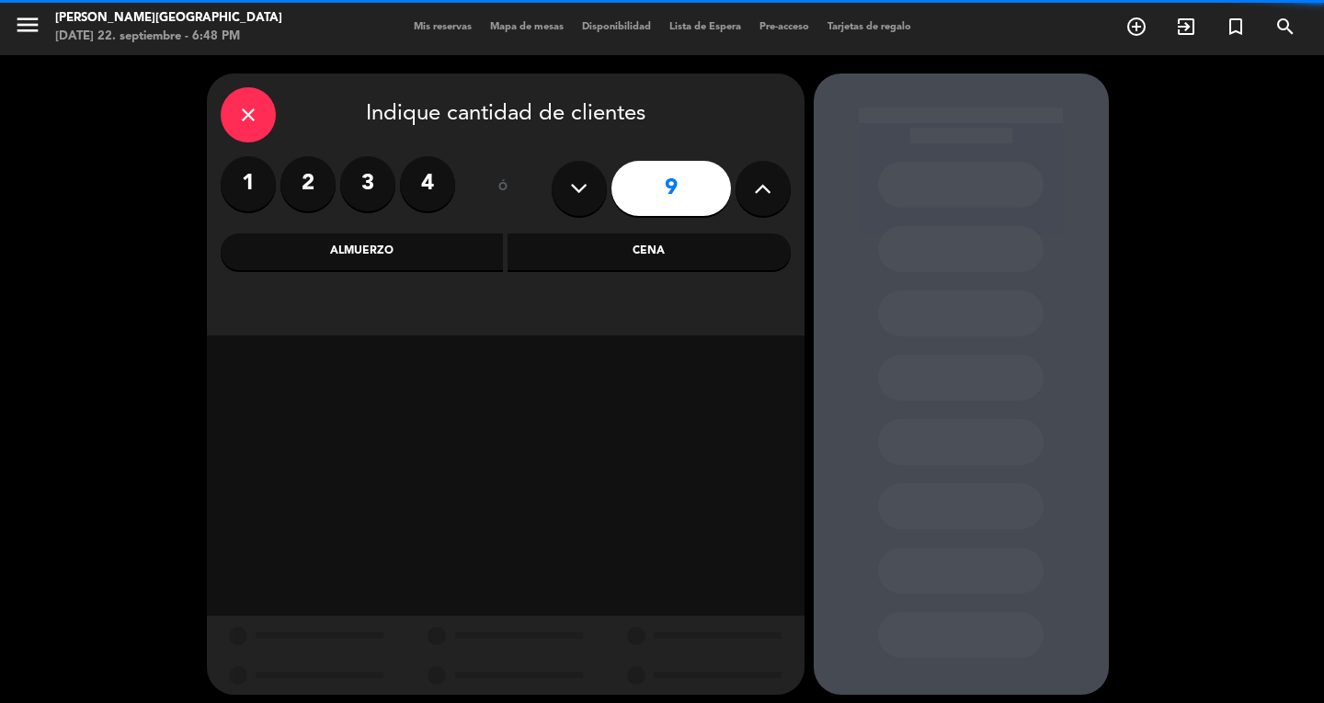
click at [759, 198] on icon at bounding box center [762, 189] width 17 height 28
type input "10"
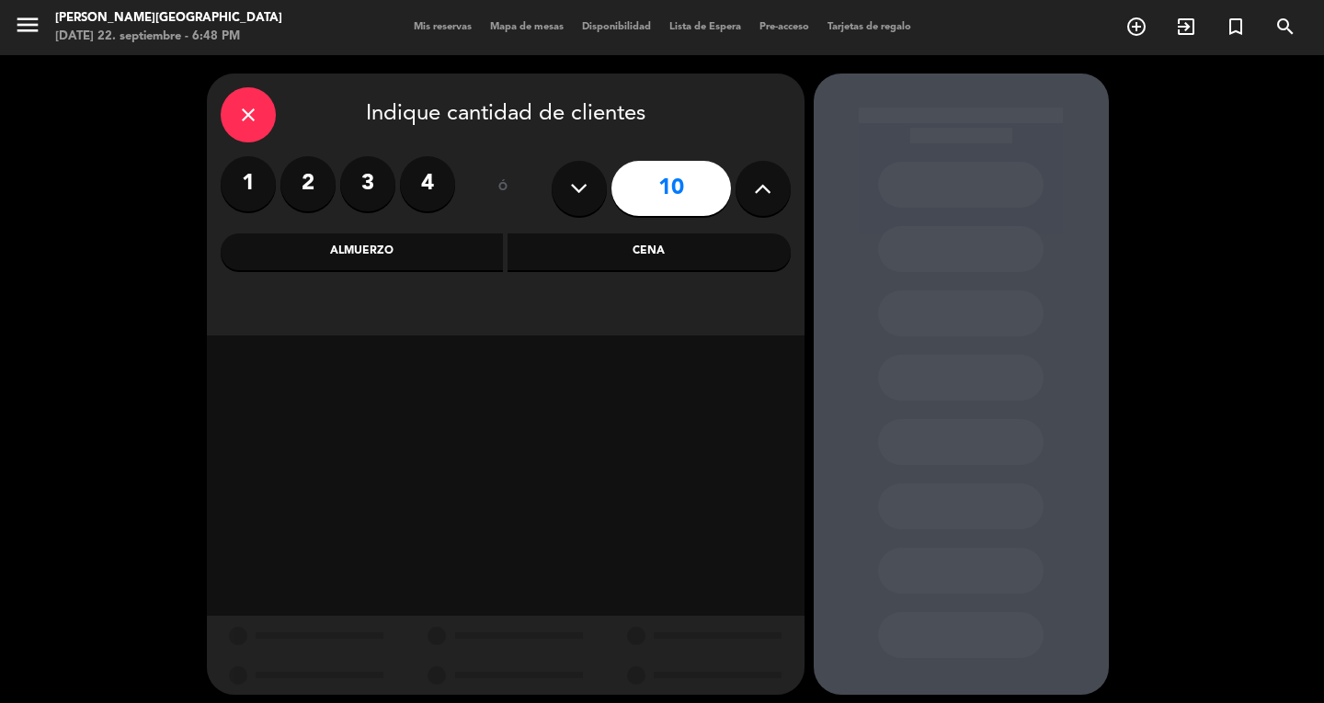
click at [691, 249] on div "Cena" at bounding box center [649, 252] width 283 height 37
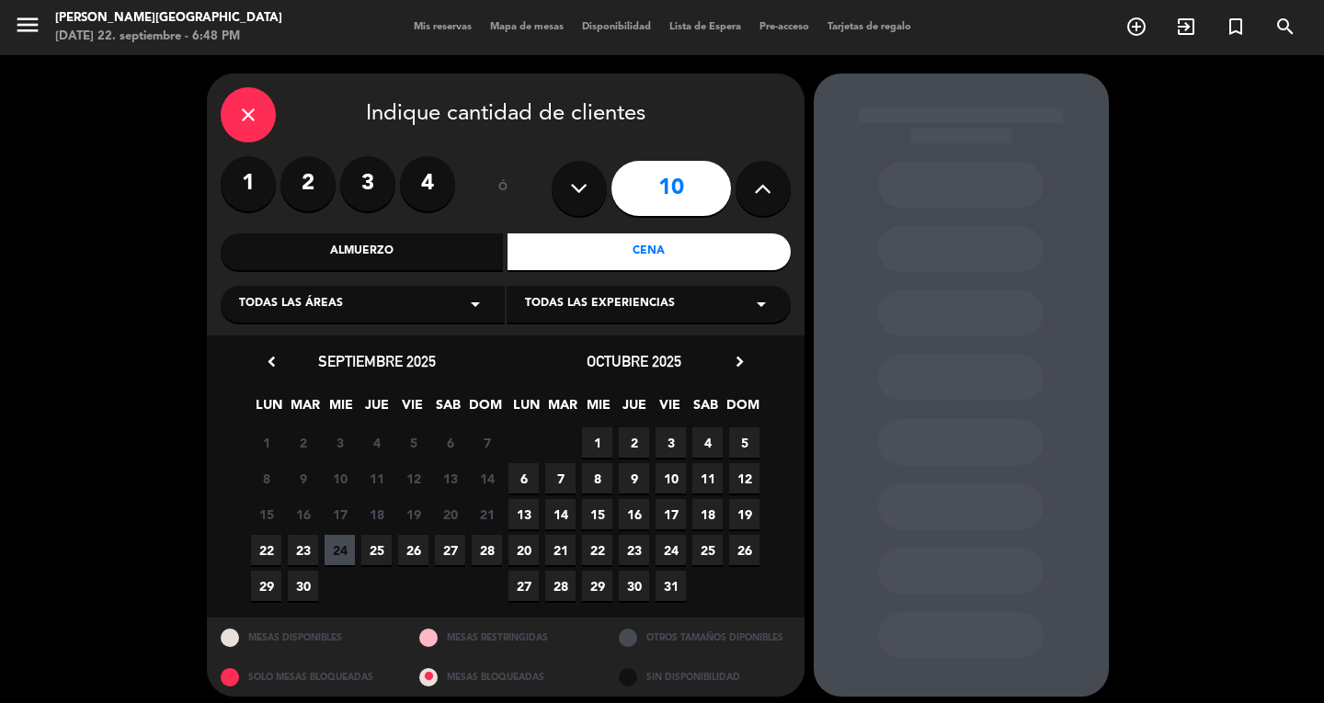
click at [525, 515] on span "13" at bounding box center [523, 514] width 30 height 30
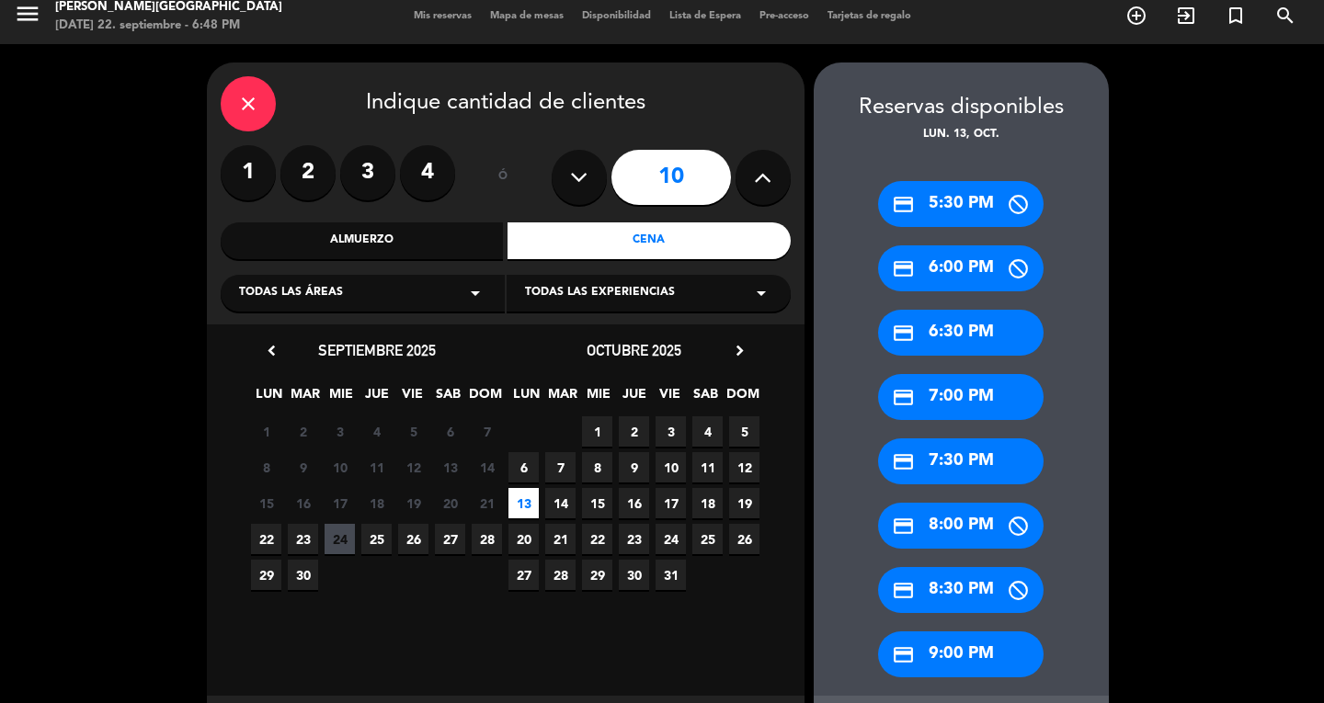
click at [954, 450] on div "credit_card 7:30 PM" at bounding box center [961, 462] width 166 height 46
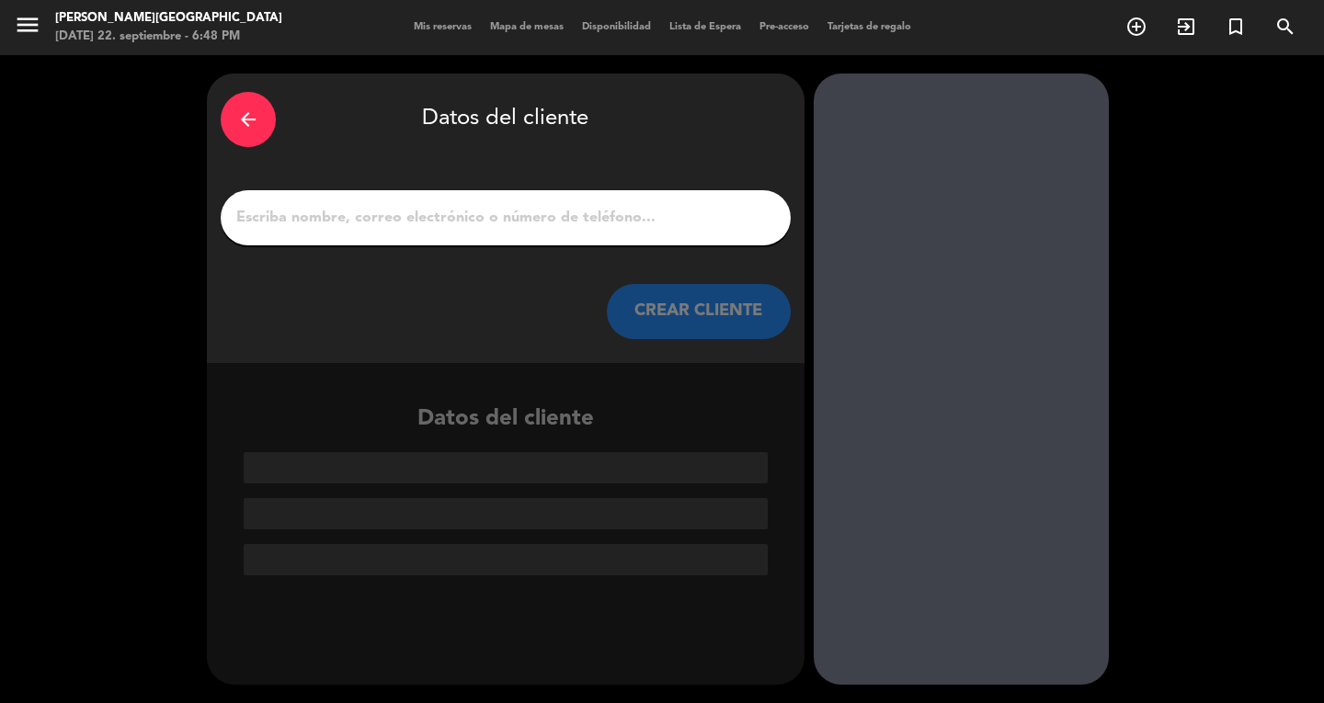
click at [655, 238] on div at bounding box center [506, 217] width 570 height 55
click at [655, 226] on input "1" at bounding box center [505, 218] width 542 height 26
click at [267, 140] on div "arrow_back Datos del cliente" at bounding box center [506, 119] width 570 height 64
click at [235, 134] on div "arrow_back" at bounding box center [248, 119] width 55 height 55
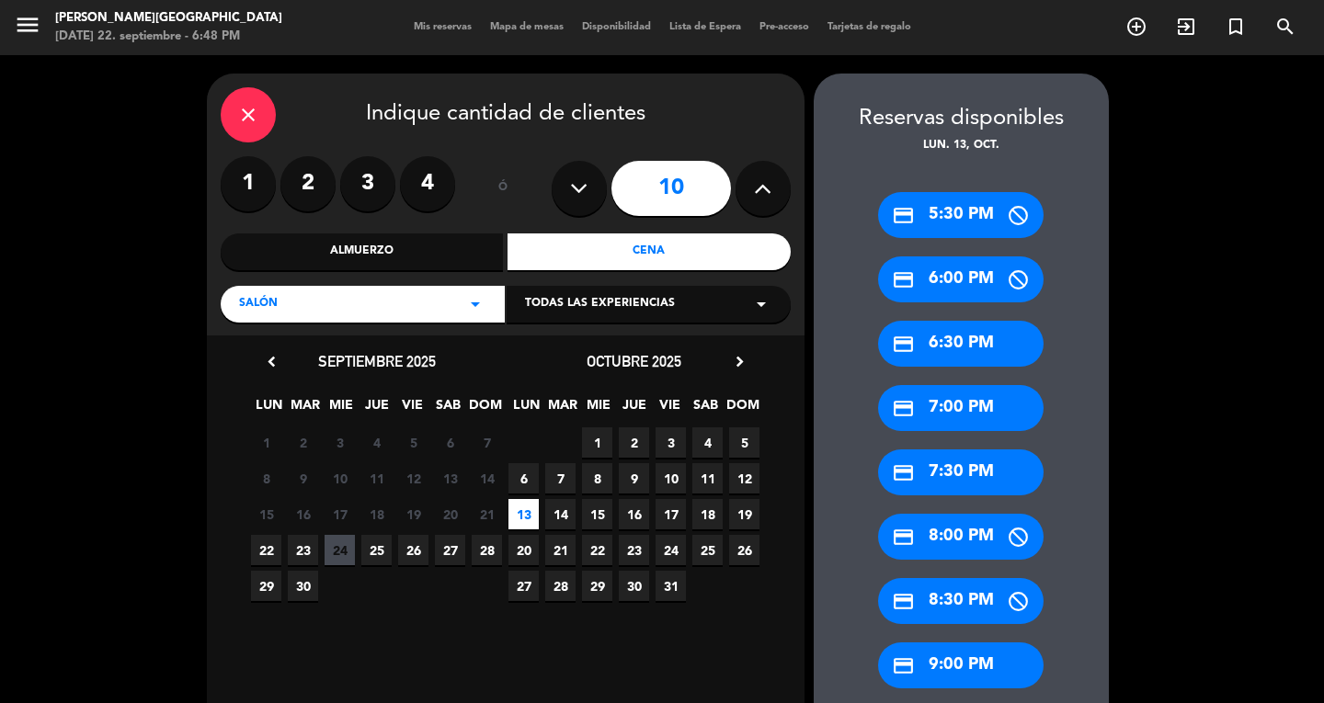
click at [247, 94] on div "close" at bounding box center [248, 114] width 55 height 55
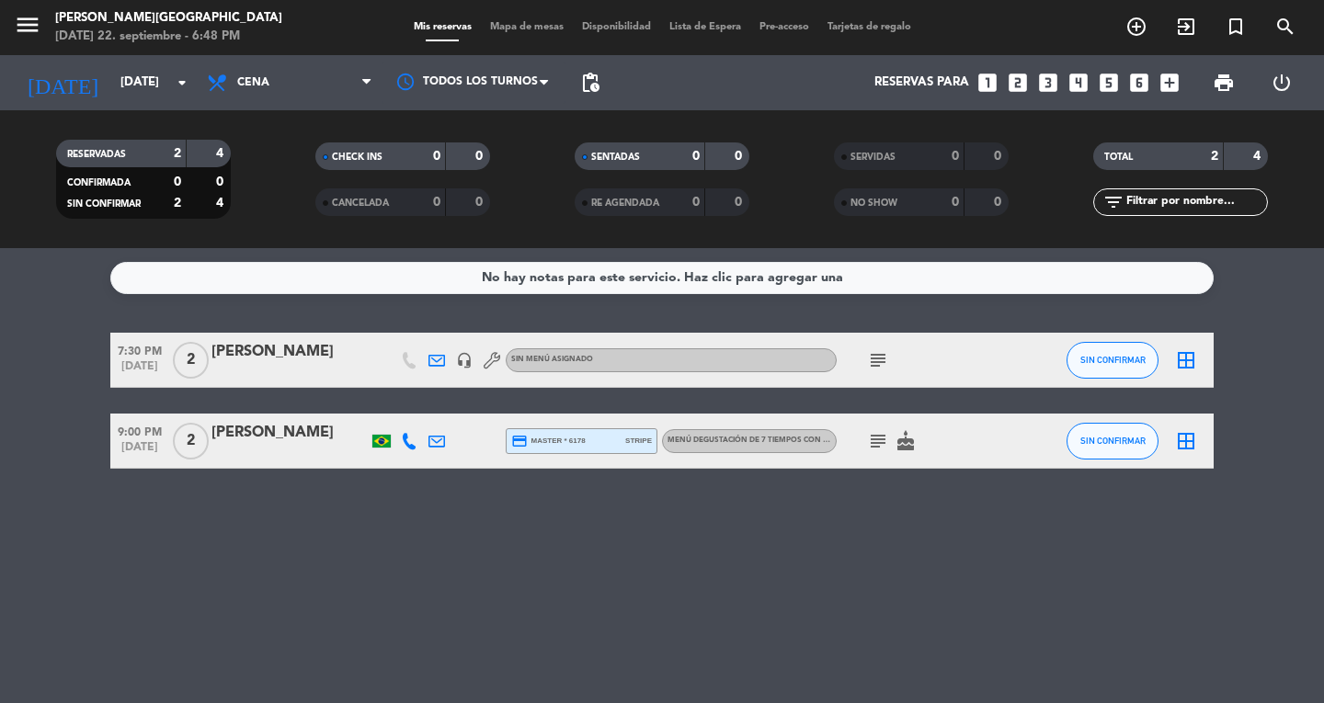
click at [32, 29] on icon "menu" at bounding box center [28, 25] width 28 height 28
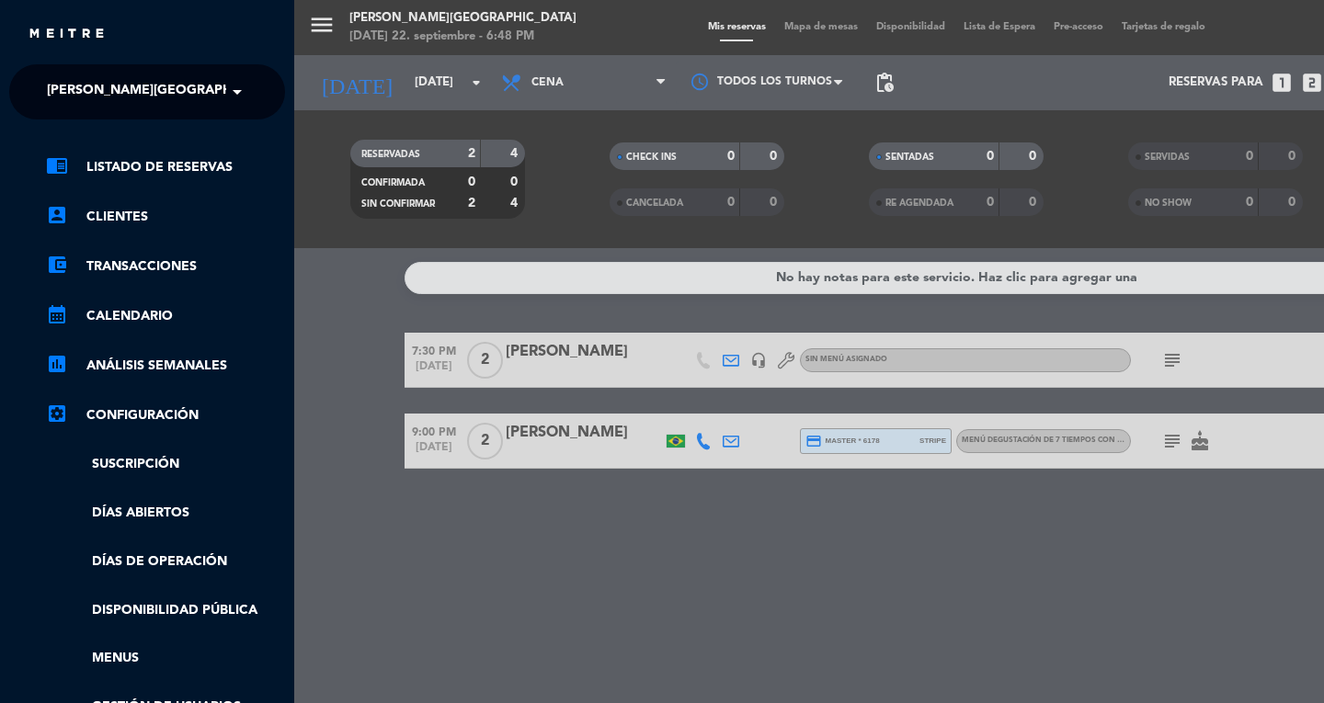
click at [81, 87] on span "[PERSON_NAME][GEOGRAPHIC_DATA]" at bounding box center [168, 92] width 243 height 39
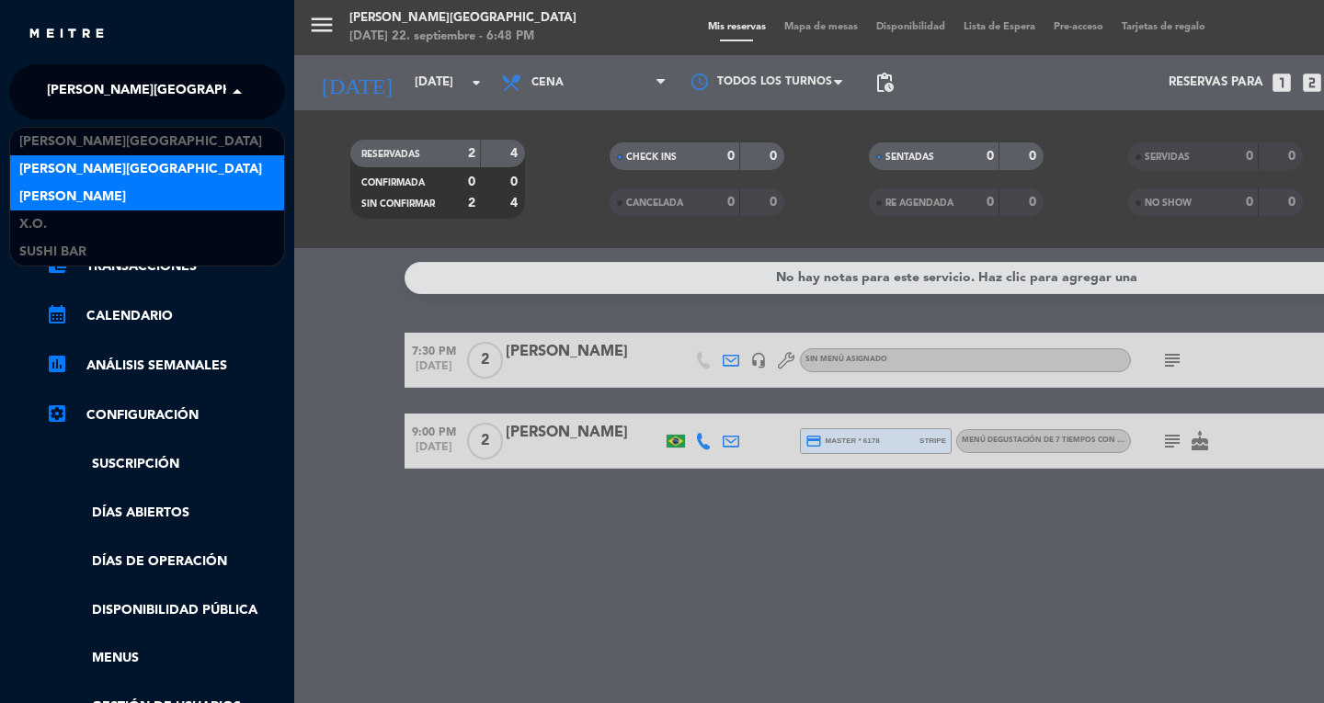
click at [57, 194] on span "[PERSON_NAME]" at bounding box center [72, 197] width 107 height 21
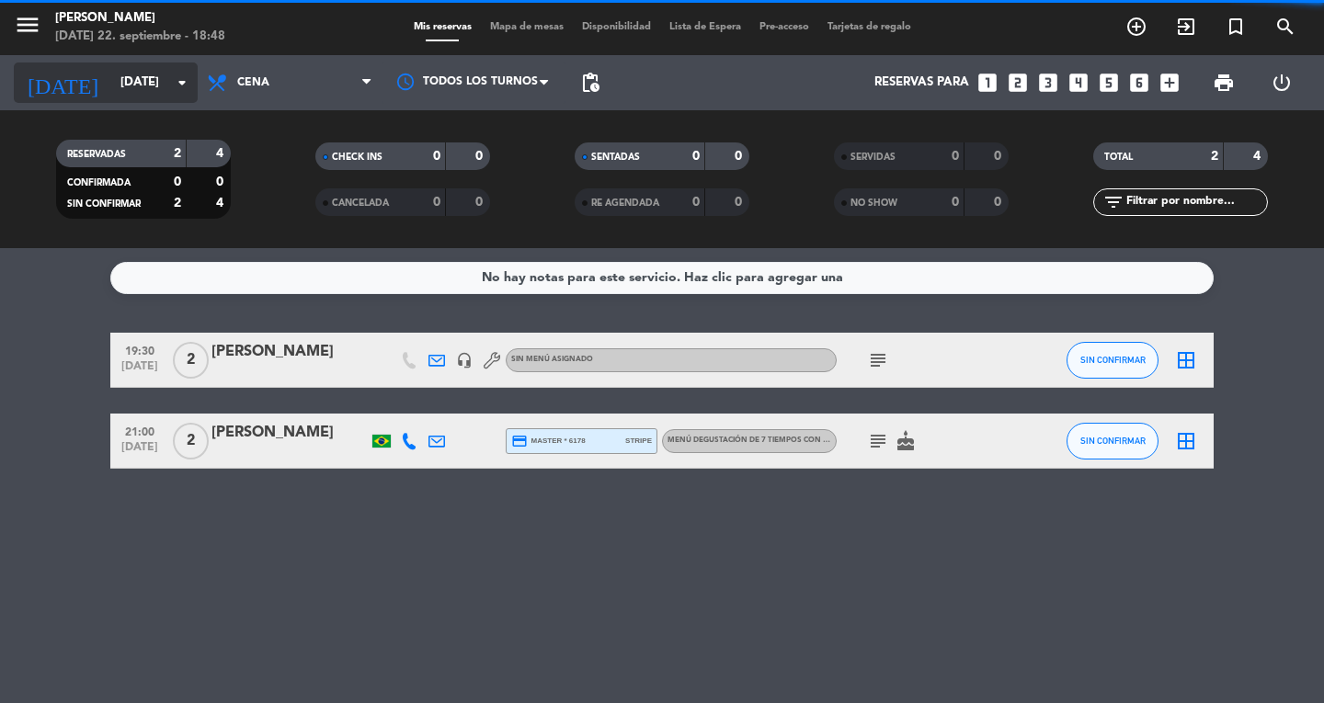
click at [117, 83] on input "[DATE]" at bounding box center [192, 82] width 162 height 33
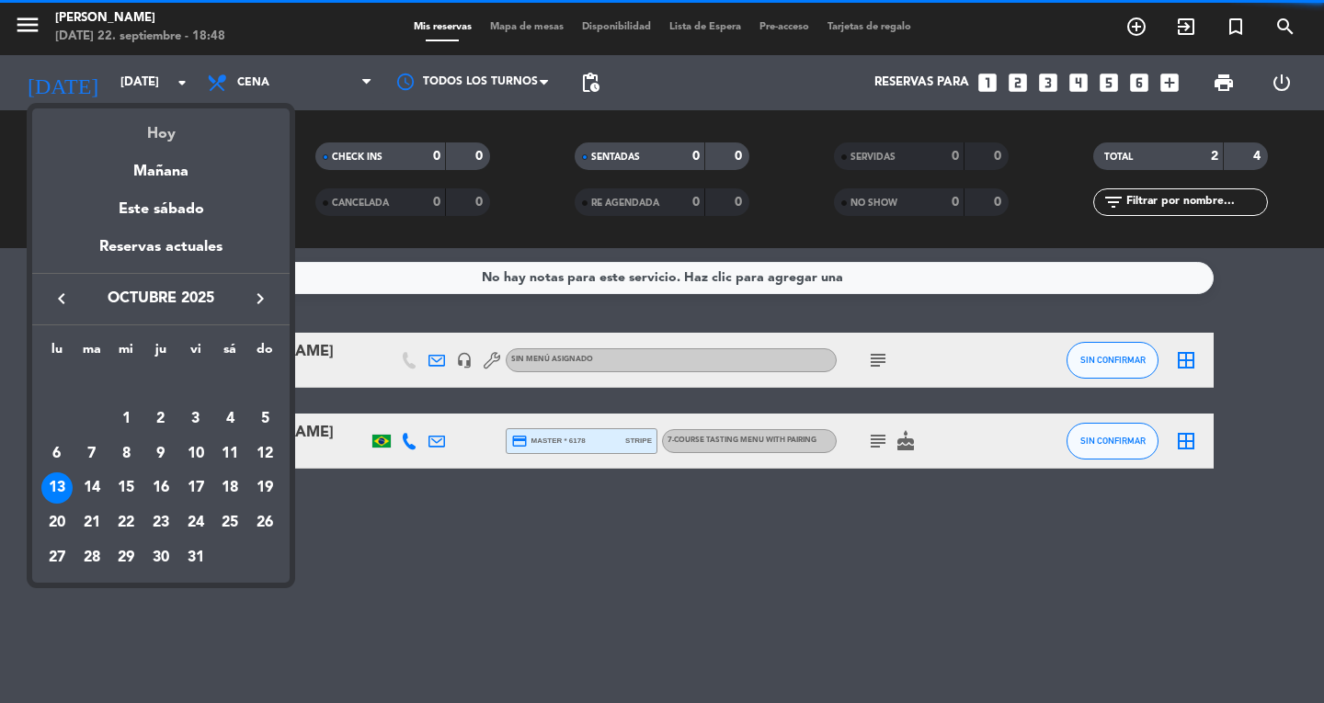
click at [171, 145] on div "Hoy" at bounding box center [160, 127] width 257 height 38
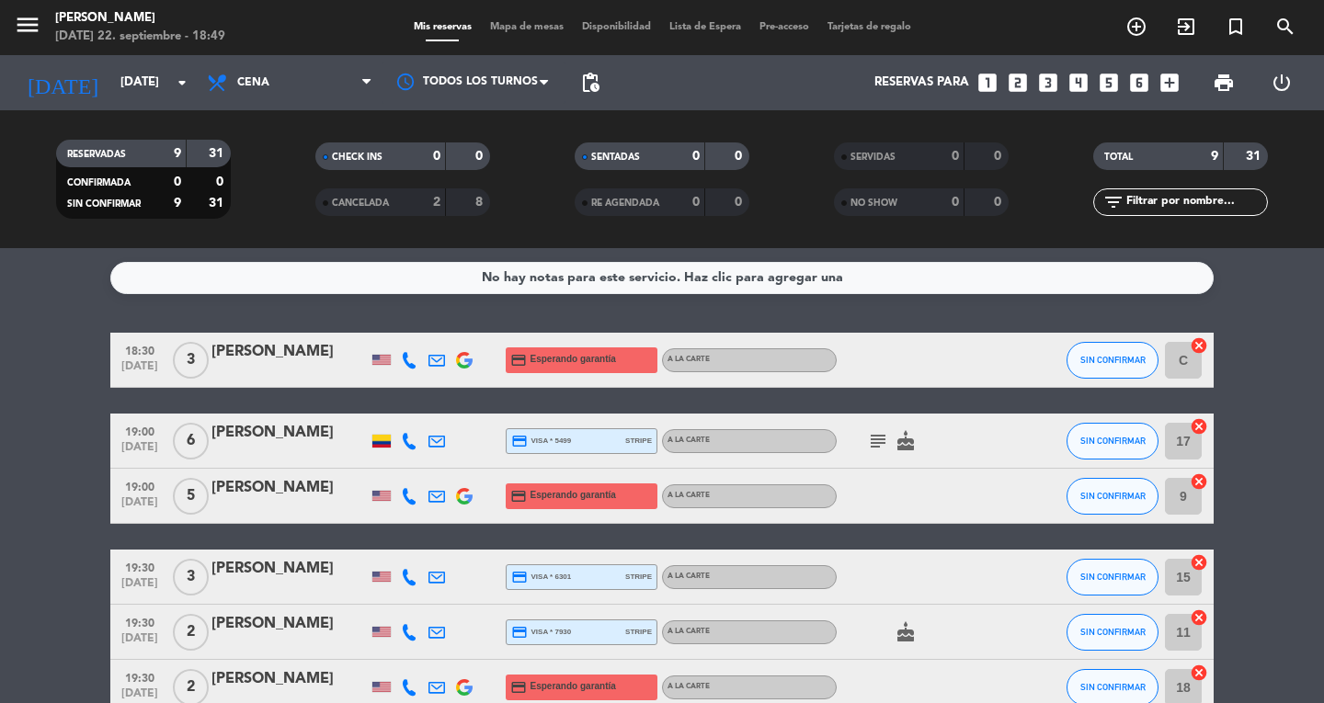
click at [1285, 31] on icon "search" at bounding box center [1285, 27] width 22 height 22
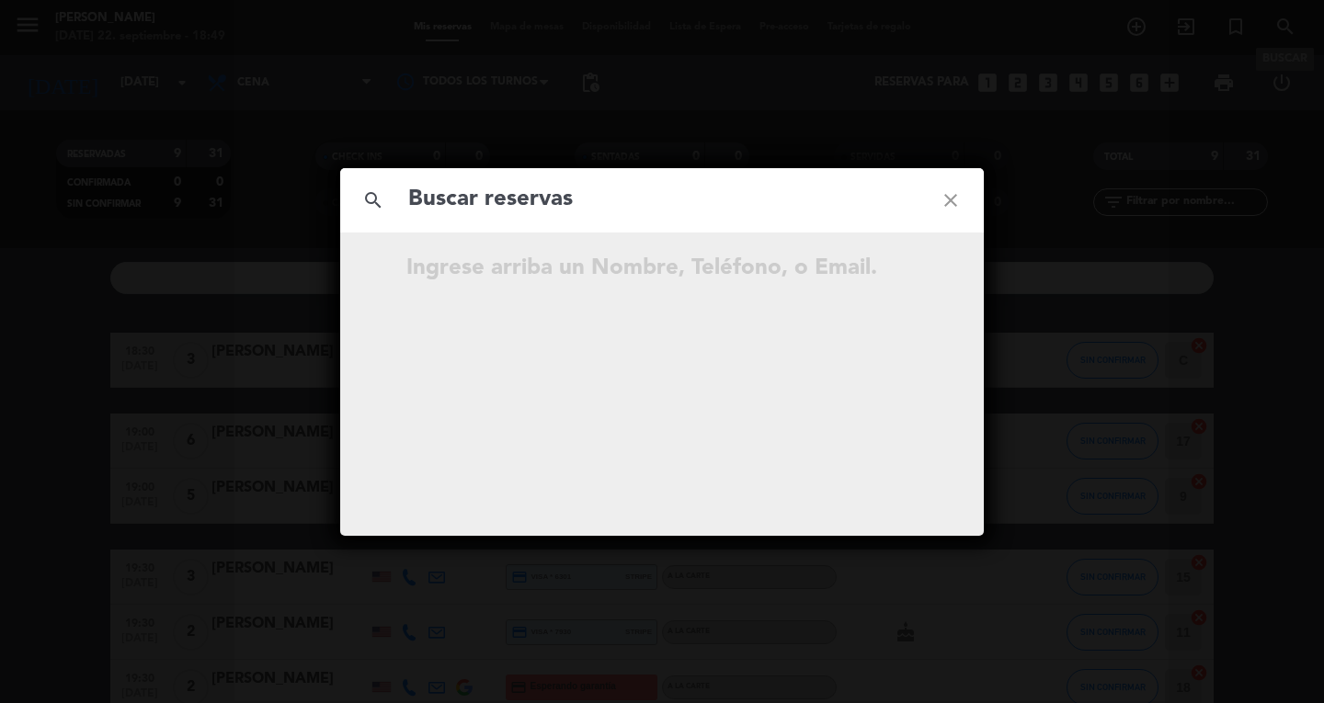
click at [971, 206] on icon "close" at bounding box center [951, 200] width 66 height 66
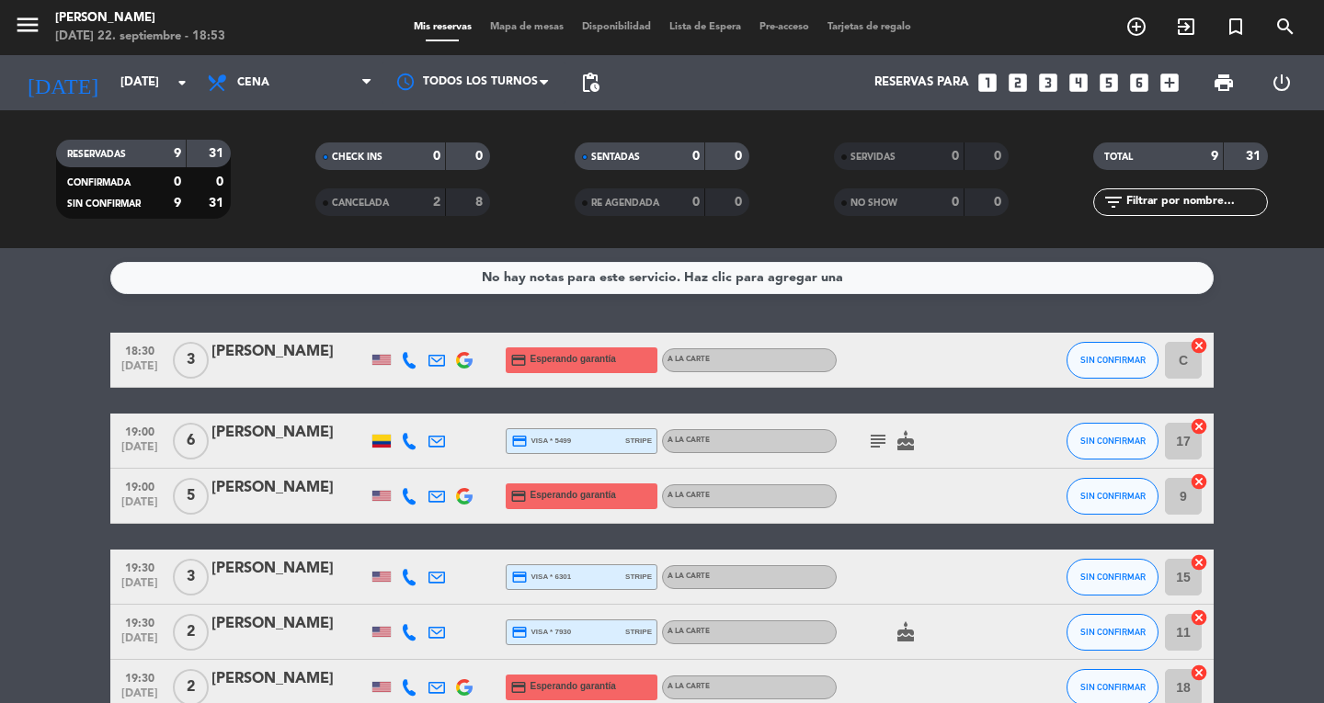
click at [0, 444] on bookings-row "18:30 [DATE] 3 [PERSON_NAME] credit_card Esperando garantía A la carte SIN CONF…" at bounding box center [662, 632] width 1324 height 599
click at [44, 39] on span "menu" at bounding box center [34, 27] width 41 height 43
click at [35, 30] on icon "menu" at bounding box center [28, 25] width 28 height 28
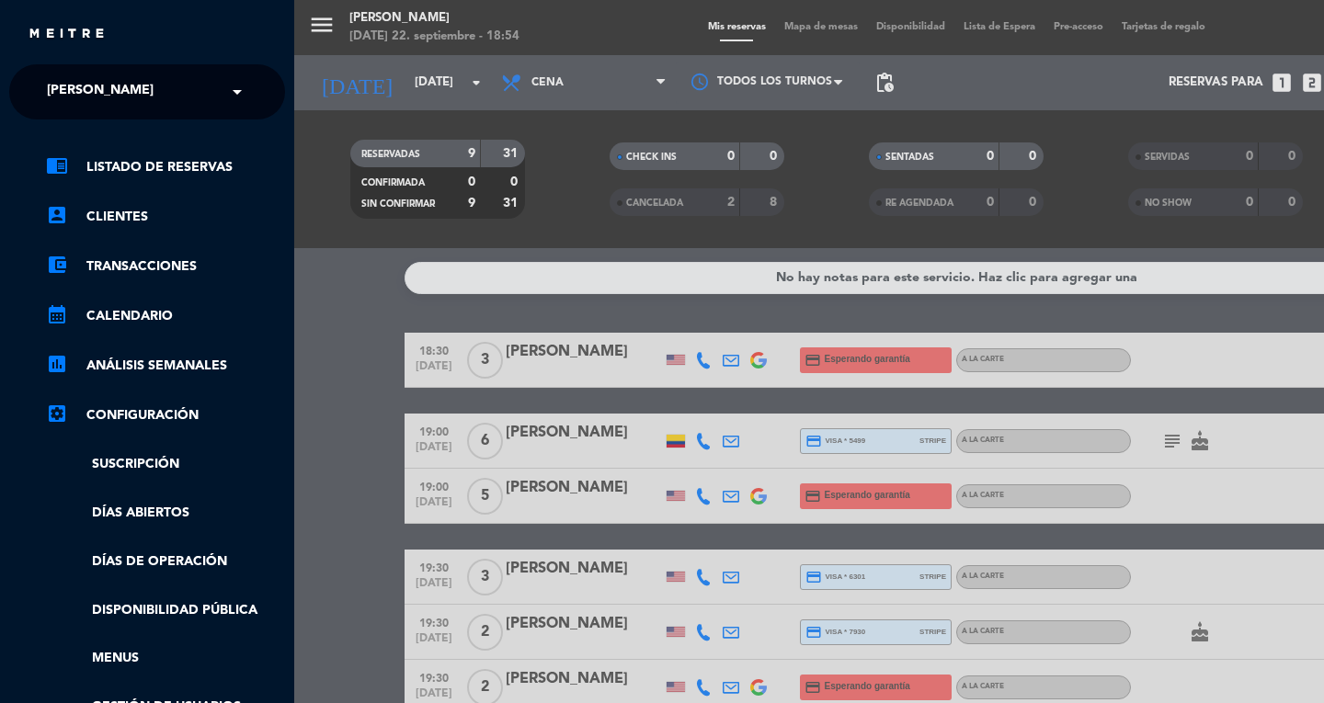
click at [67, 81] on span "[PERSON_NAME]" at bounding box center [100, 92] width 107 height 39
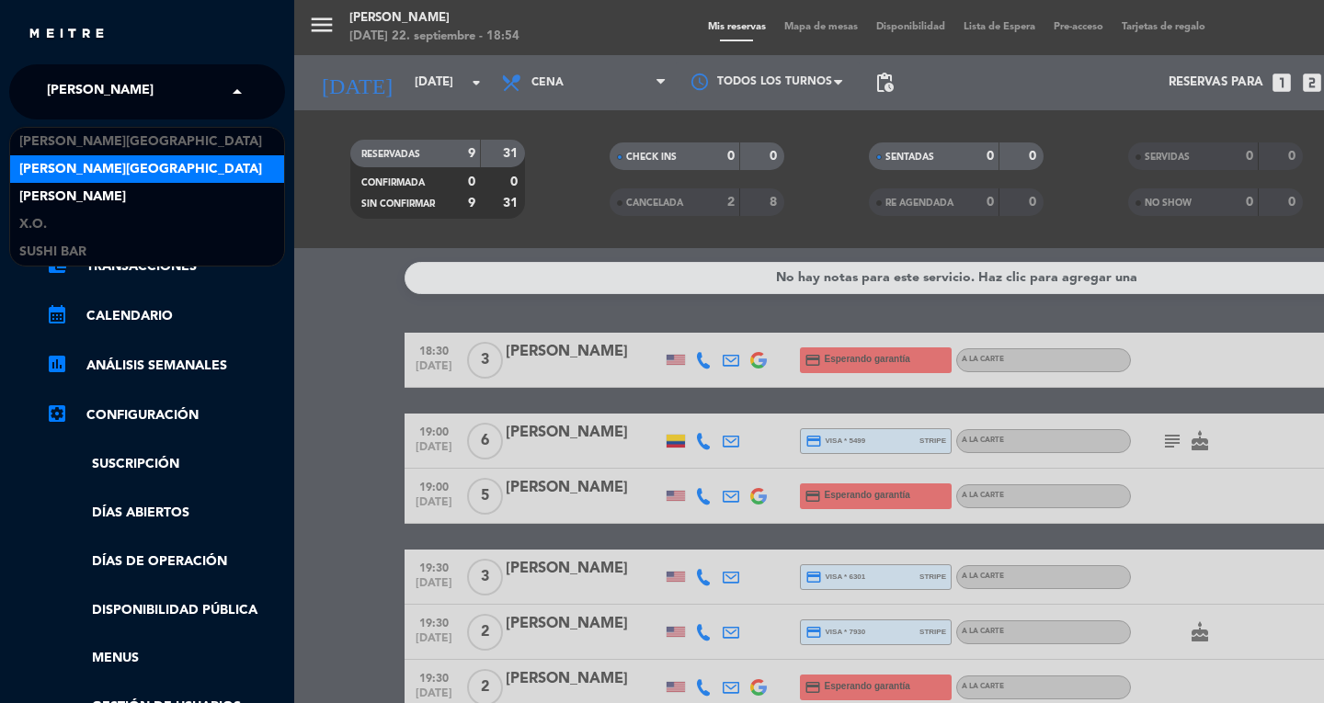
click at [71, 178] on span "[PERSON_NAME][GEOGRAPHIC_DATA]" at bounding box center [140, 169] width 243 height 21
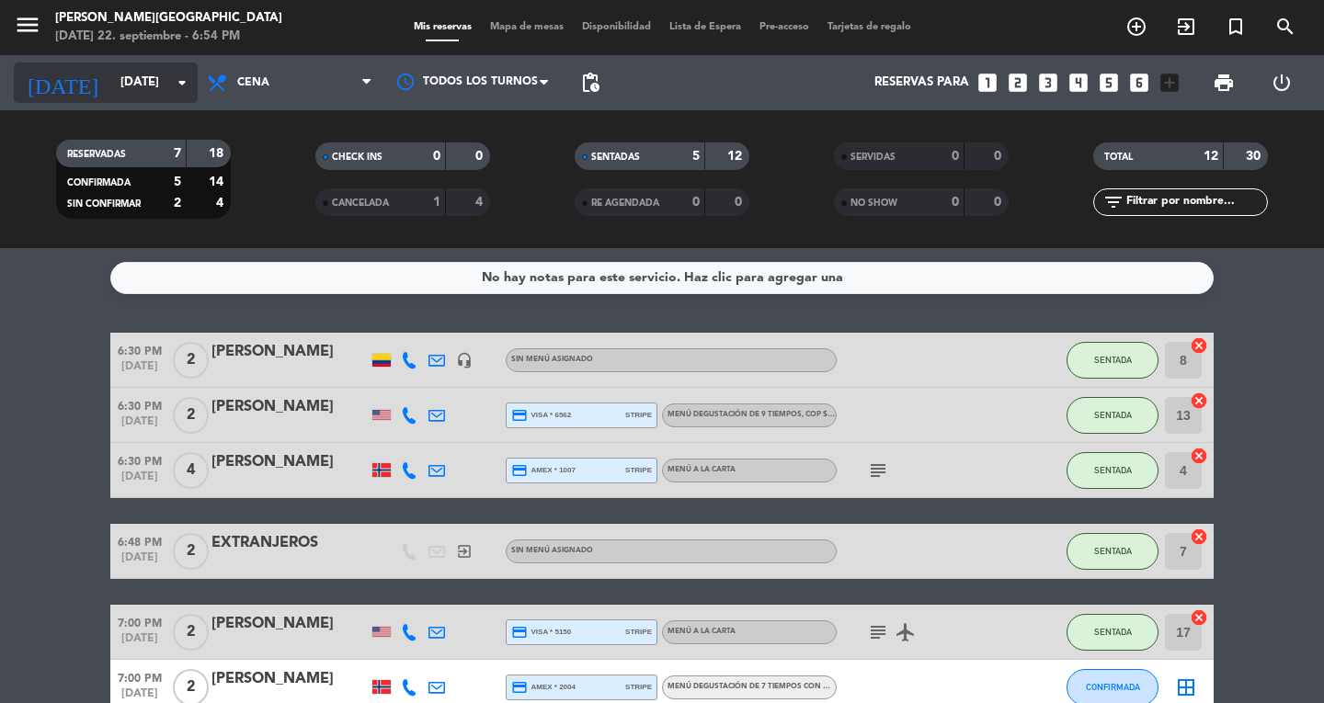
click at [146, 78] on input "[DATE]" at bounding box center [192, 82] width 162 height 33
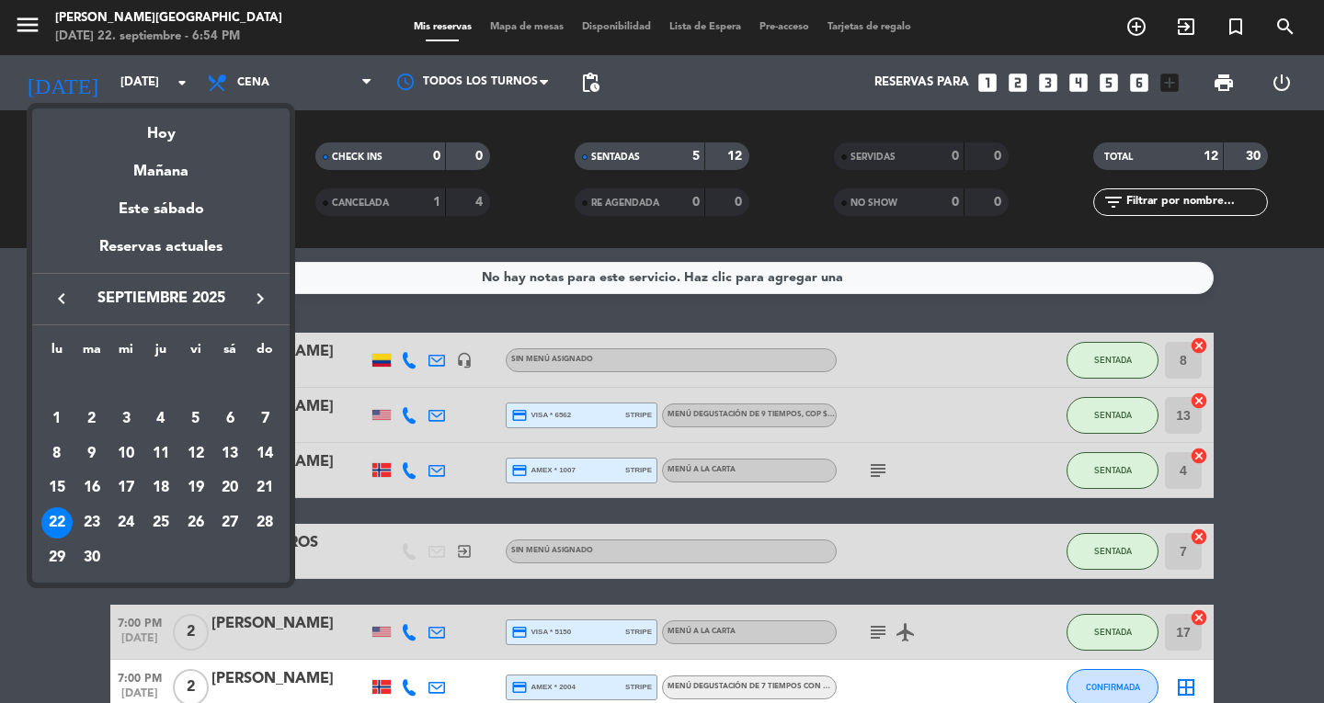
click at [252, 300] on icon "keyboard_arrow_right" at bounding box center [260, 299] width 22 height 22
click at [47, 494] on div "13" at bounding box center [56, 488] width 31 height 31
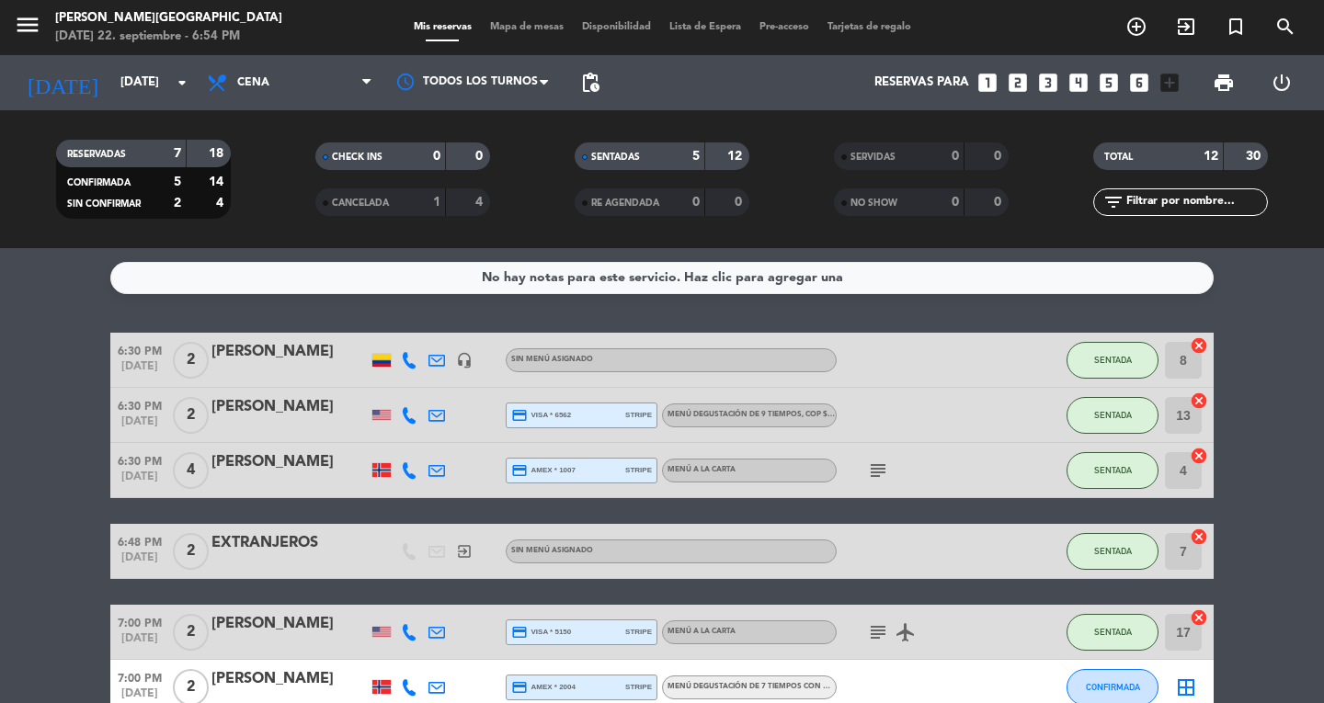
type input "[DATE]"
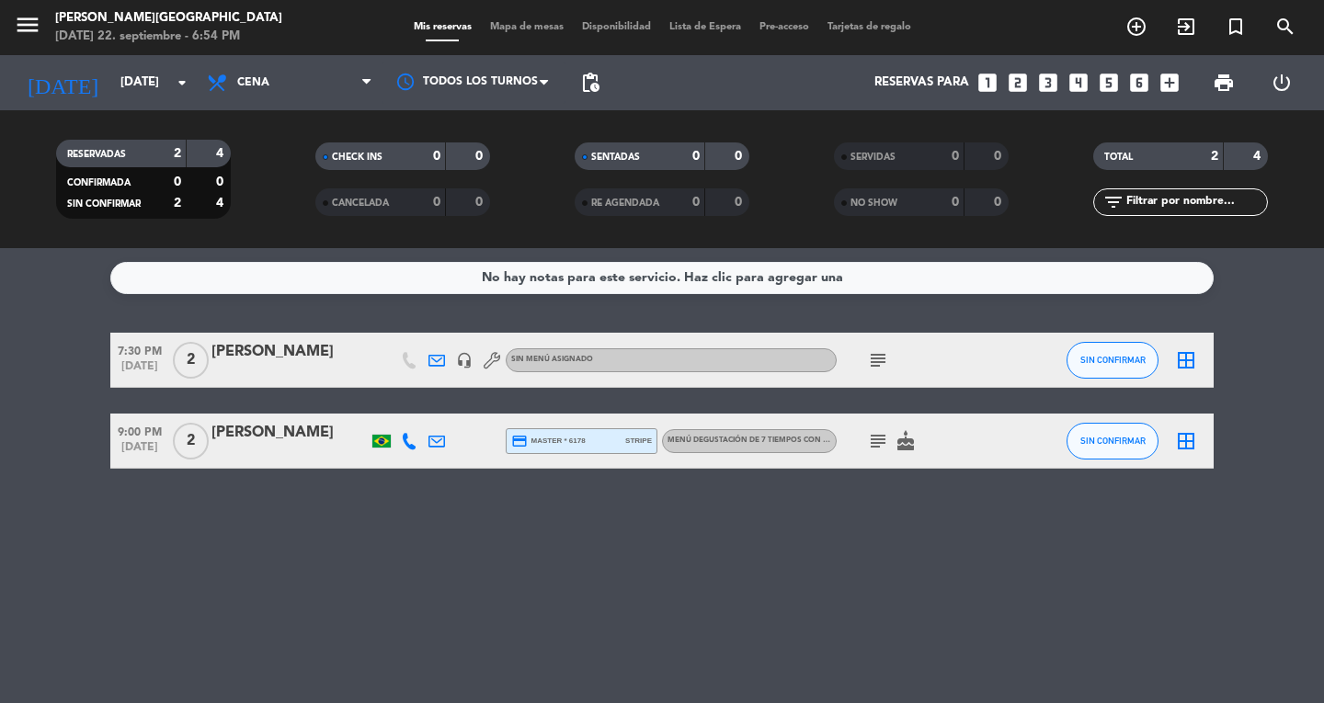
click at [1176, 103] on div "Reservas para looks_one looks_two looks_3 looks_4 looks_5 looks_6 add_box" at bounding box center [898, 82] width 579 height 55
click at [1176, 69] on div "Reservas para looks_one looks_two looks_3 looks_4 looks_5 looks_6 add_box" at bounding box center [898, 82] width 579 height 55
click at [1168, 82] on icon "add_box" at bounding box center [1170, 83] width 24 height 24
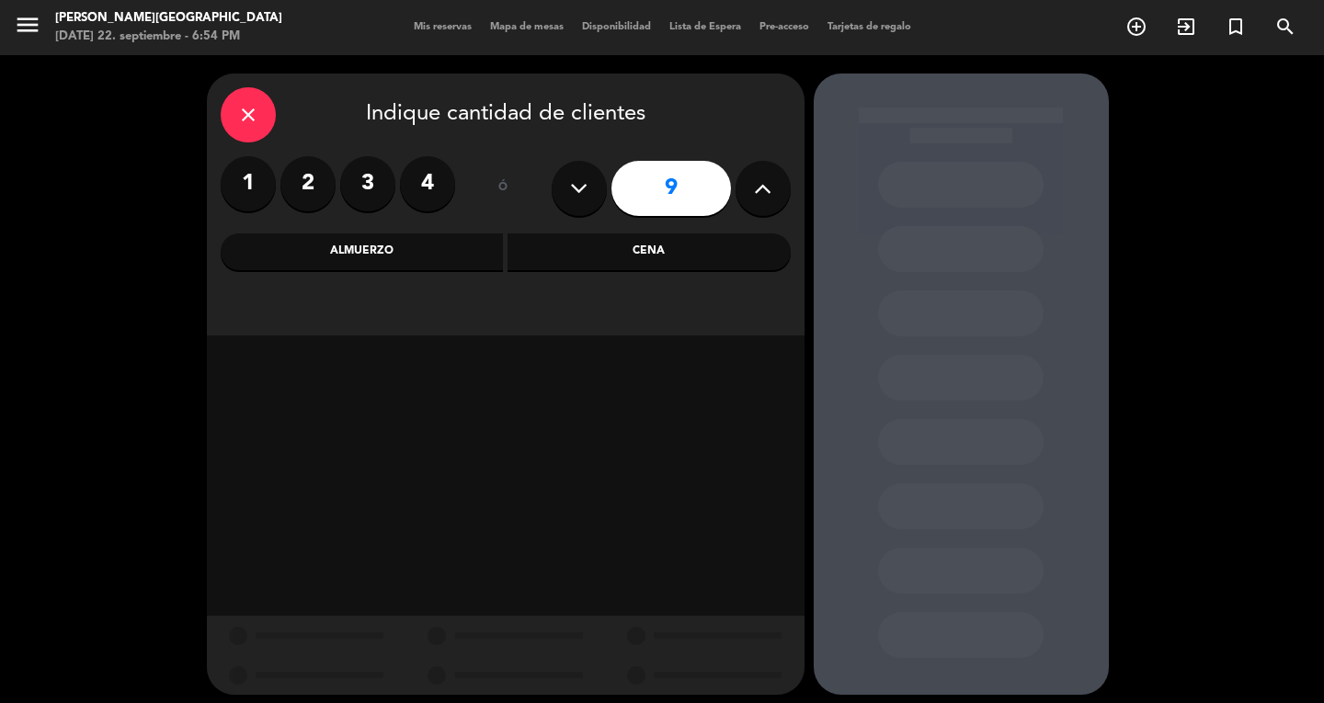
click at [762, 189] on icon at bounding box center [762, 189] width 17 height 28
type input "10"
click at [696, 263] on div "Cena" at bounding box center [649, 252] width 283 height 37
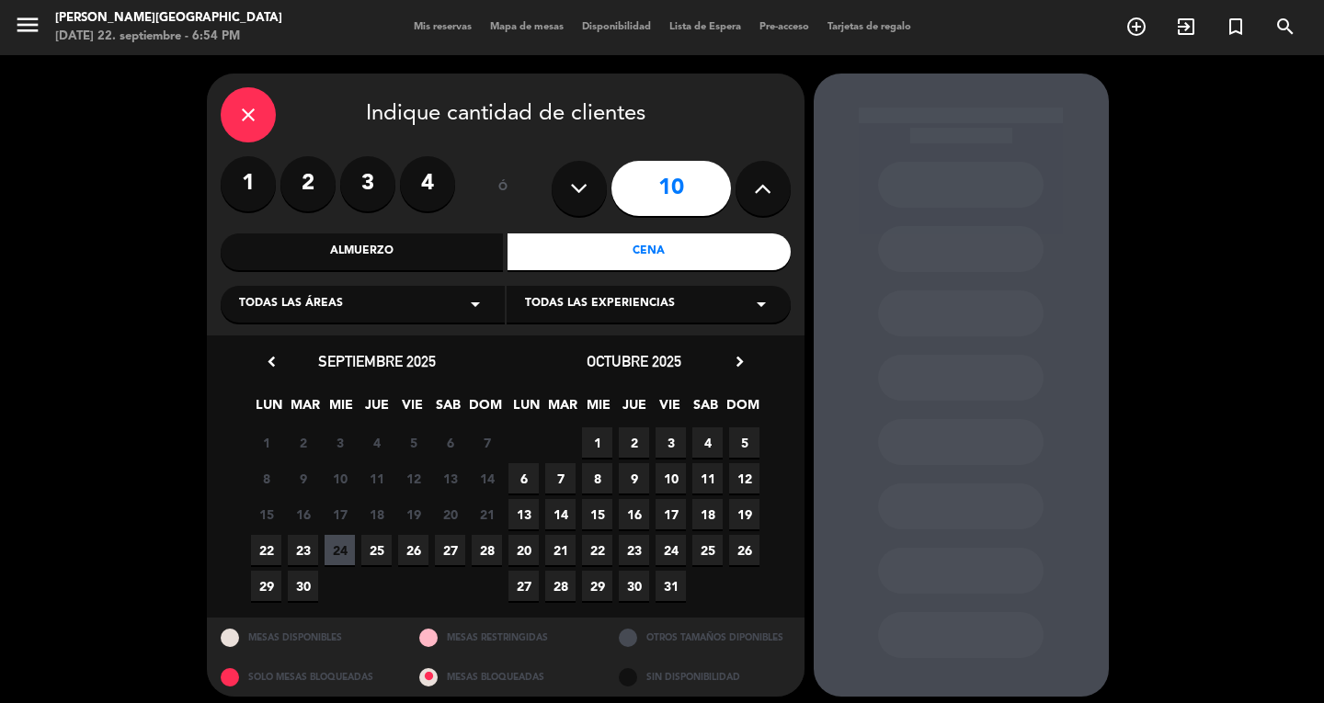
click at [522, 513] on span "13" at bounding box center [523, 514] width 30 height 30
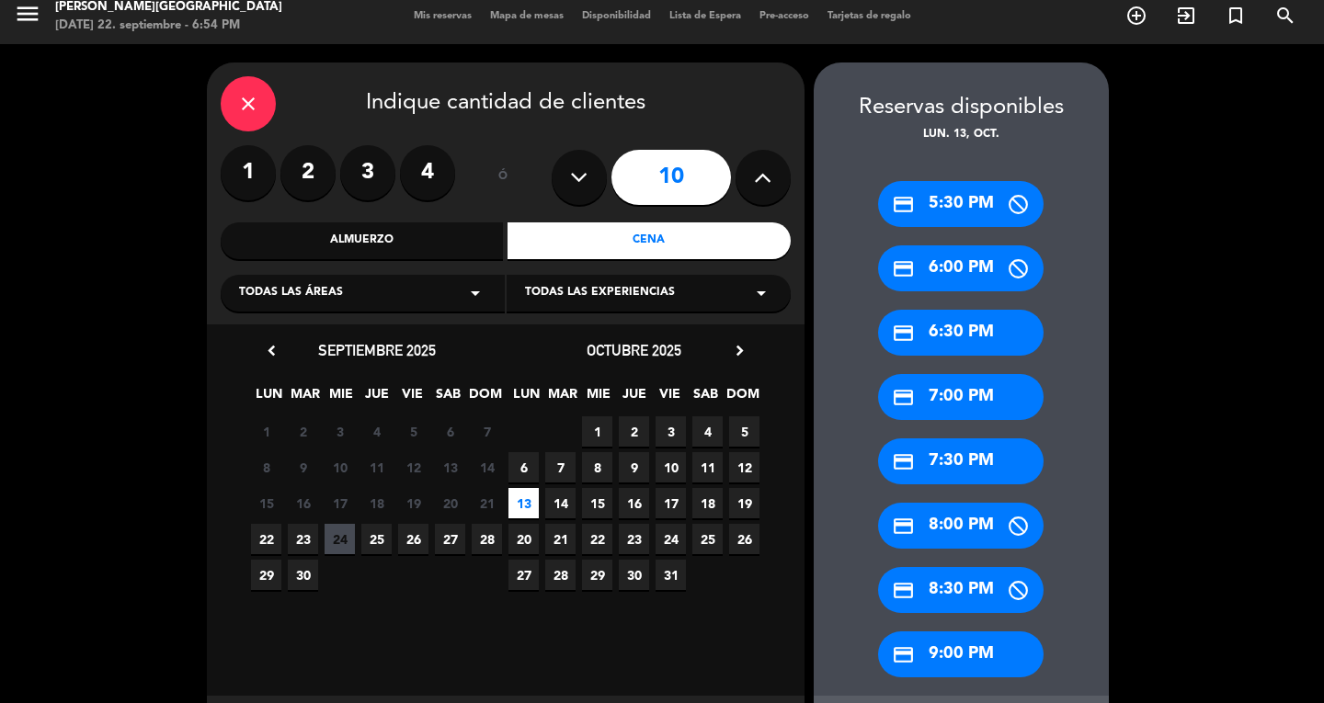
click at [947, 456] on div "credit_card 7:30 PM" at bounding box center [961, 462] width 166 height 46
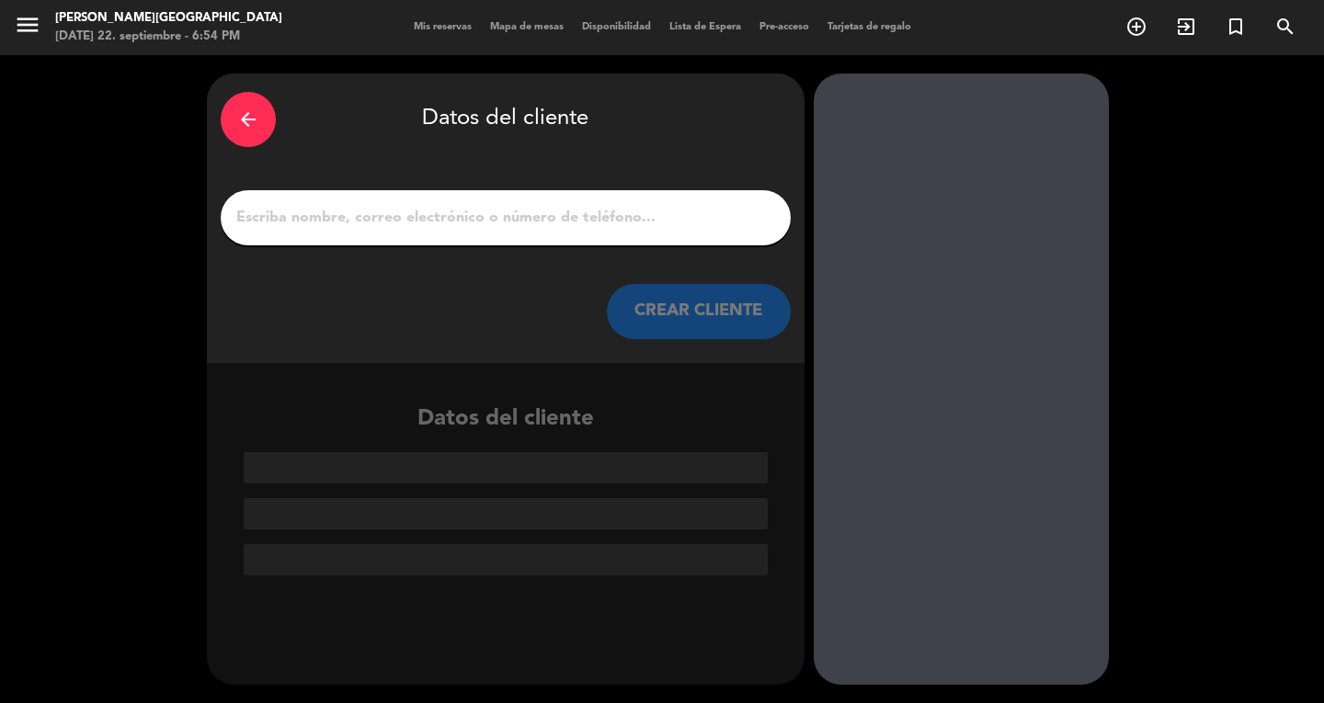
click at [565, 214] on input "1" at bounding box center [505, 218] width 542 height 26
type input "D"
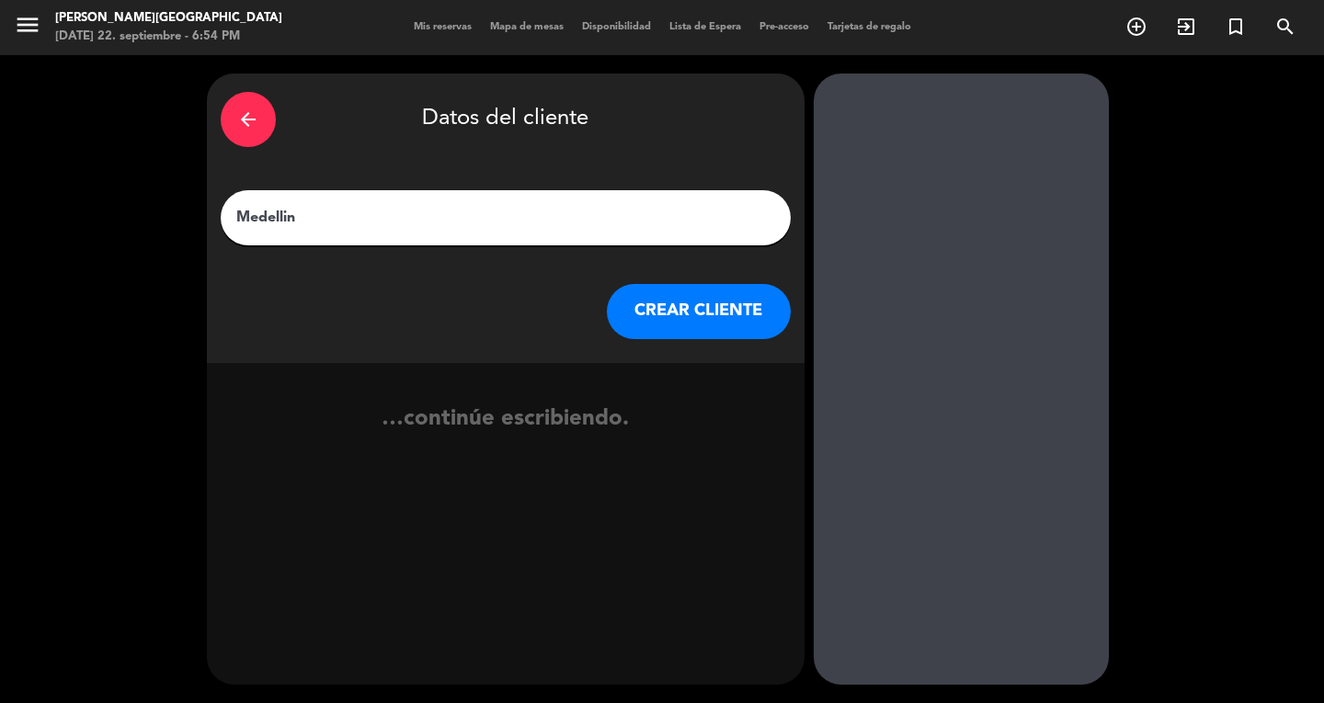
type input "Medellin"
click at [712, 337] on button "CREAR CLIENTE" at bounding box center [699, 311] width 184 height 55
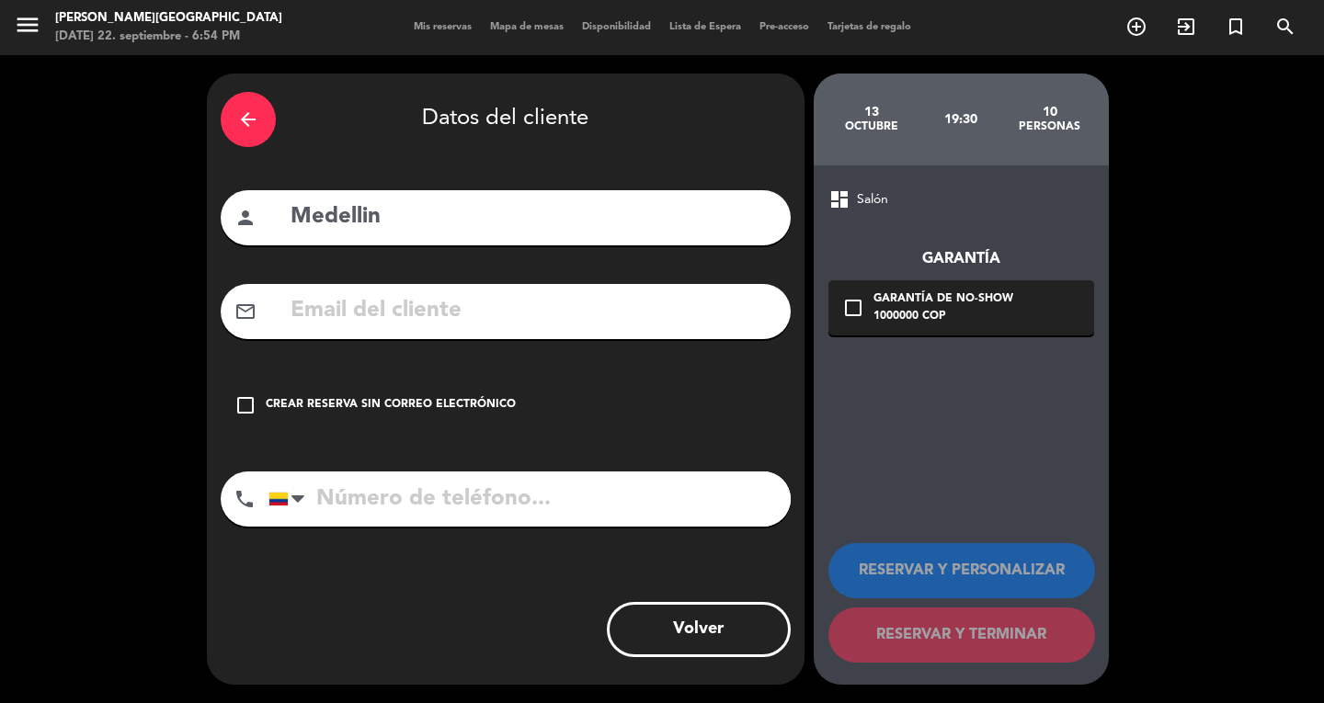
click at [485, 198] on div "person Medellin" at bounding box center [506, 217] width 570 height 55
click at [485, 222] on input "Medellin" at bounding box center [533, 218] width 488 height 38
type input "M"
type input "F"
type input "E"
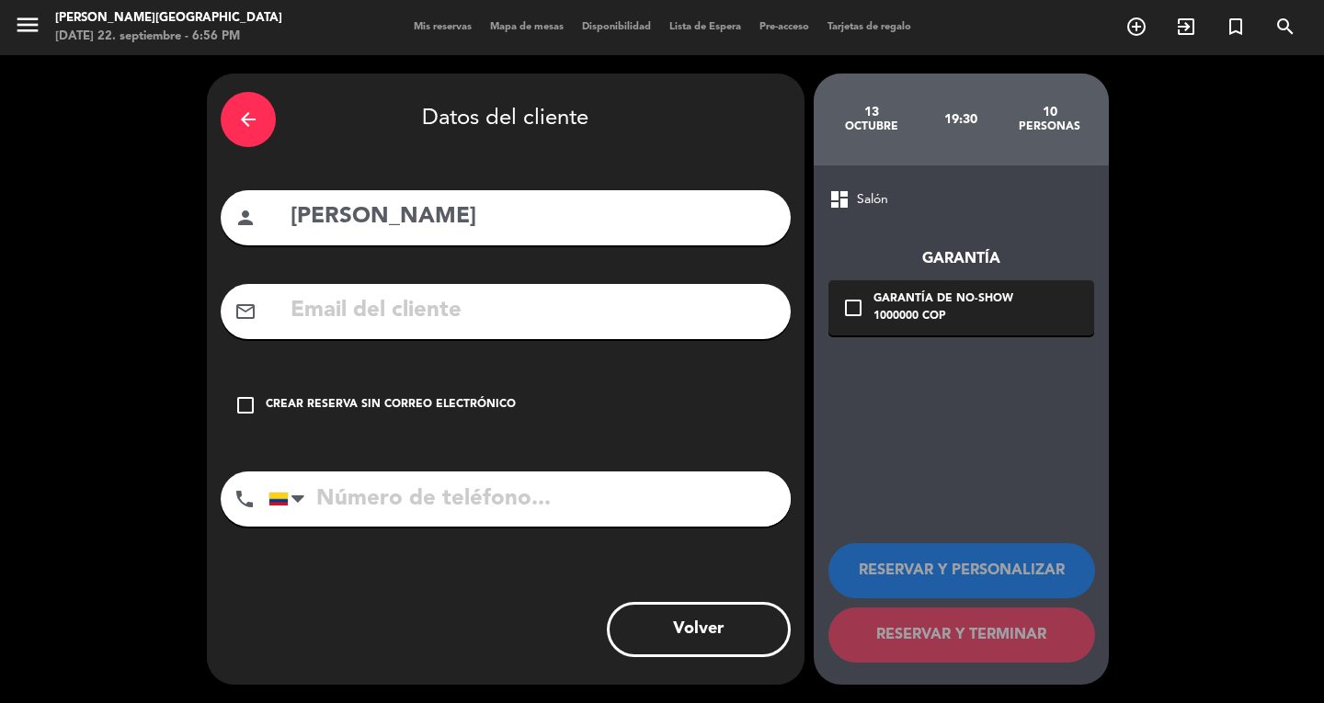
type input "[PERSON_NAME]"
click at [460, 402] on div "Crear reserva sin correo electrónico" at bounding box center [391, 405] width 250 height 18
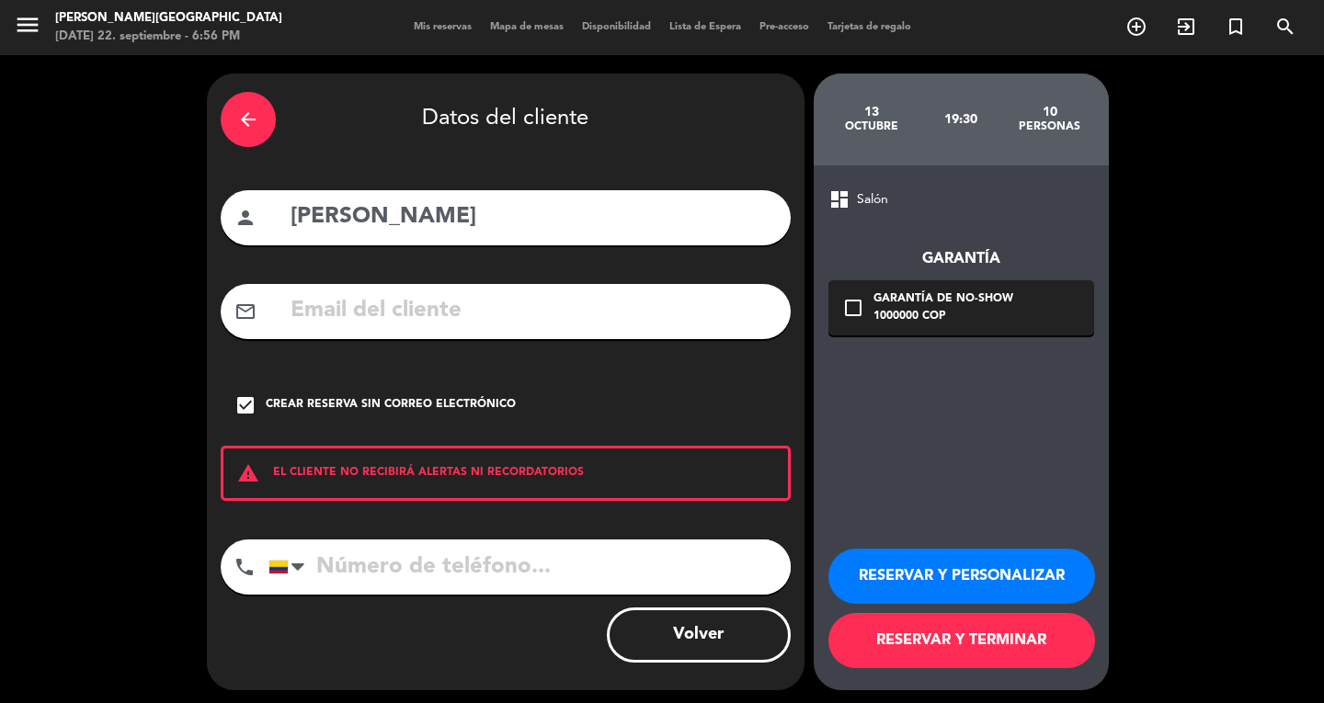
click at [413, 568] on input "tel" at bounding box center [529, 567] width 522 height 55
type input "3022898226"
click at [967, 577] on button "RESERVAR Y PERSONALIZAR" at bounding box center [961, 576] width 267 height 55
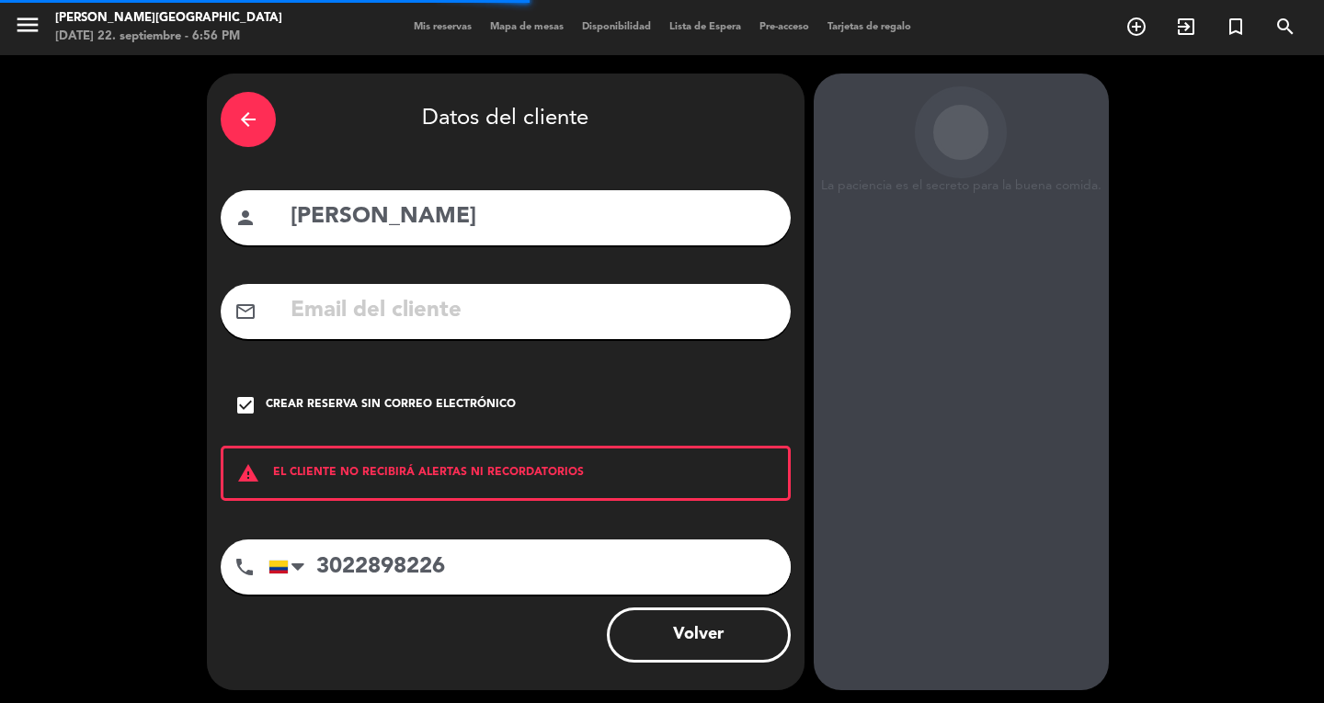
scroll to position [31, 0]
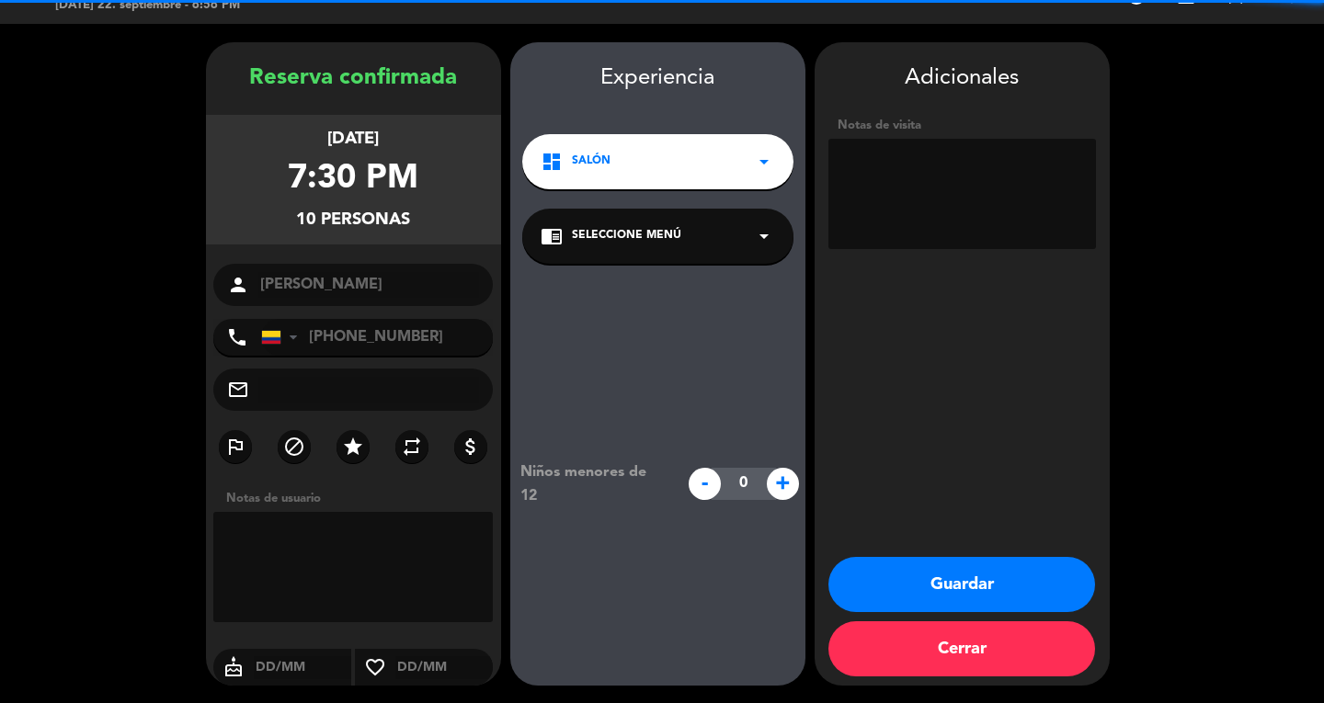
click at [947, 150] on textarea at bounding box center [962, 194] width 268 height 110
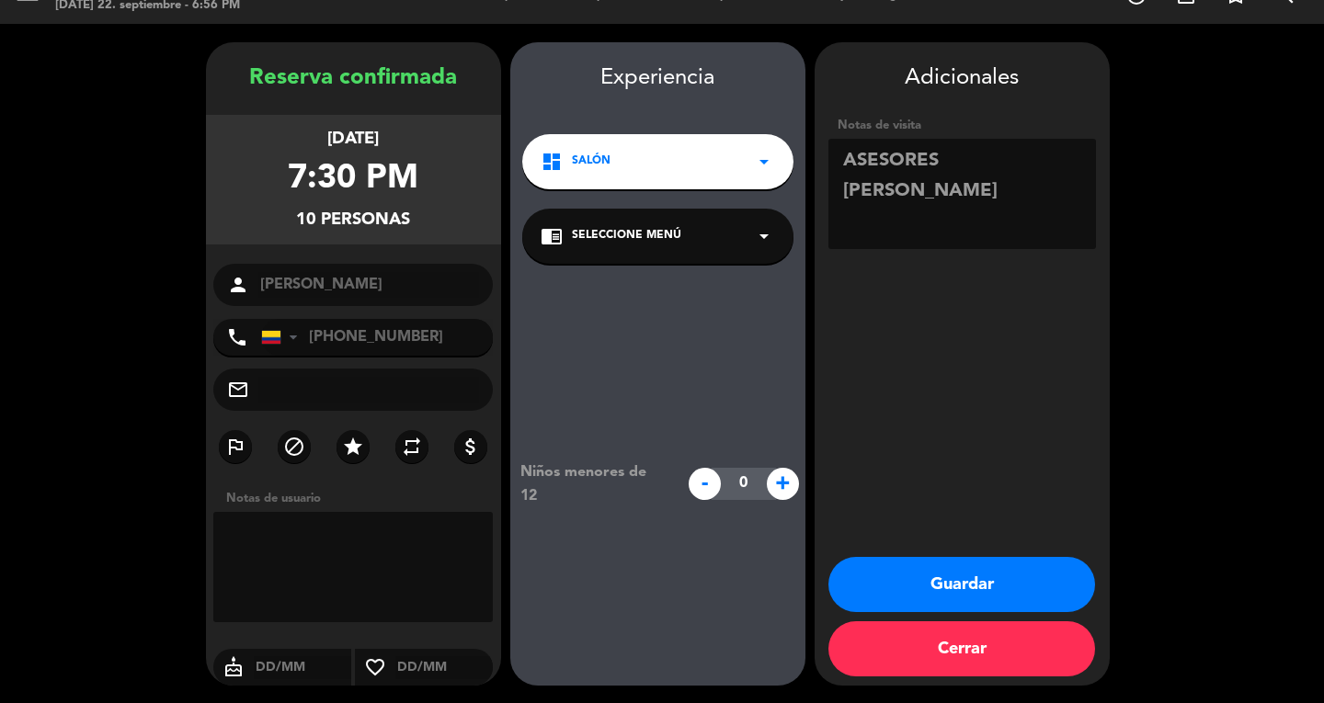
type textarea "ASESORES [PERSON_NAME]"
click at [959, 590] on button "Guardar" at bounding box center [961, 584] width 267 height 55
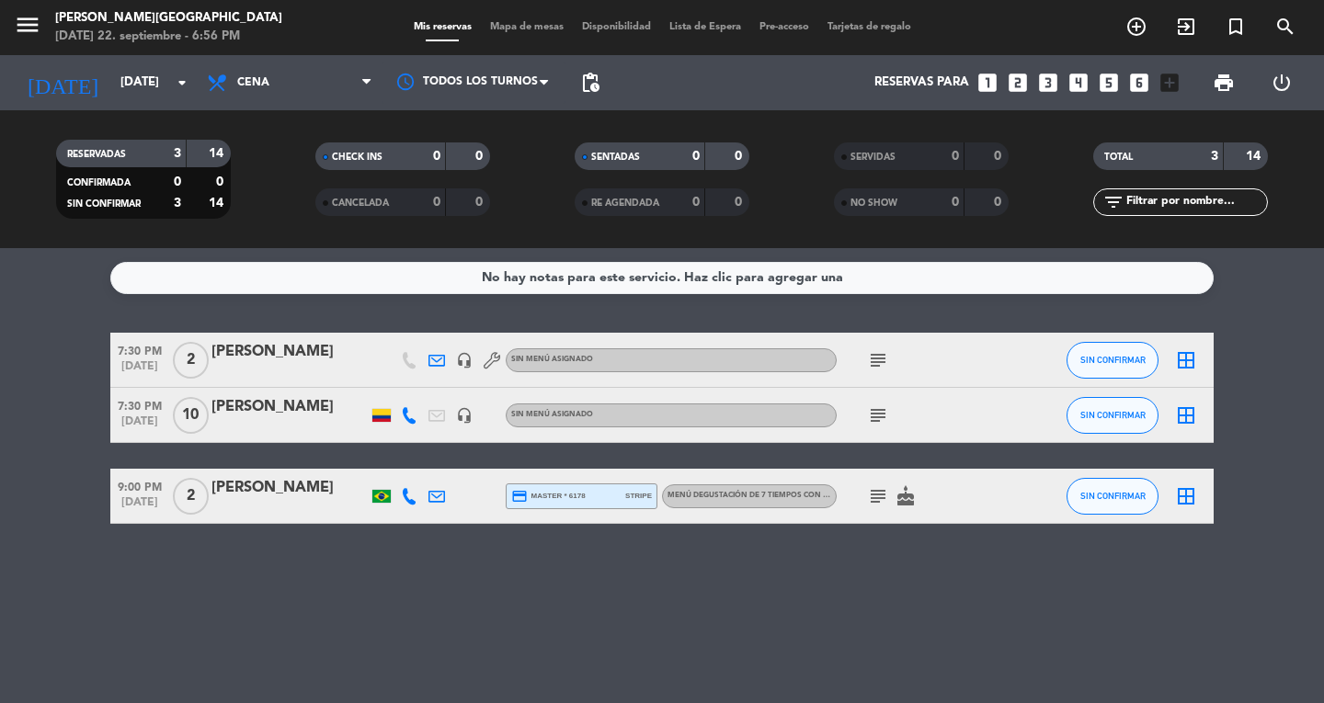
click at [881, 413] on icon "subject" at bounding box center [878, 416] width 22 height 22
click at [873, 347] on div "subject" at bounding box center [920, 360] width 166 height 54
click at [873, 356] on icon "subject" at bounding box center [878, 360] width 22 height 22
click at [876, 496] on icon "subject" at bounding box center [878, 496] width 22 height 22
click at [855, 588] on div "No hay notas para este servicio. Haz clic para agregar una 7:30 PM [DATE] 2 [PE…" at bounding box center [662, 475] width 1324 height 455
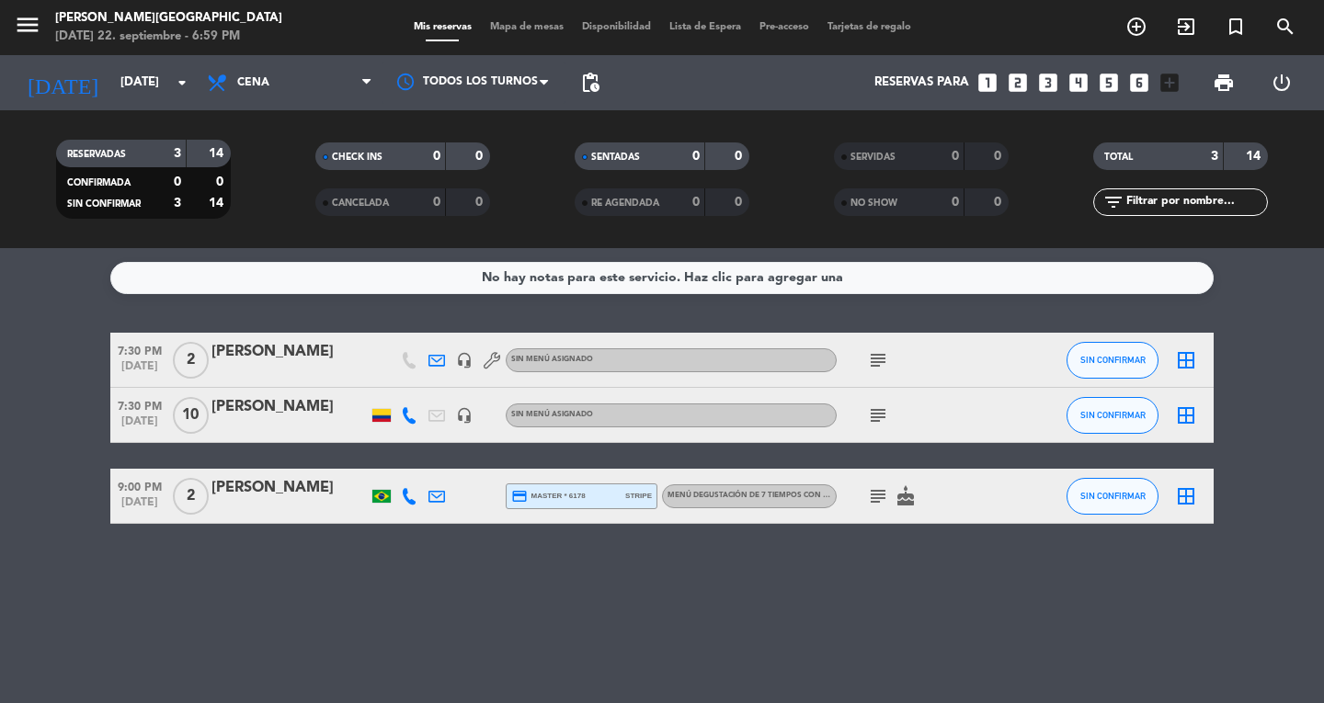
click at [25, 35] on icon "menu" at bounding box center [28, 25] width 28 height 28
click at [55, 75] on span "[PERSON_NAME][GEOGRAPHIC_DATA]" at bounding box center [168, 92] width 243 height 39
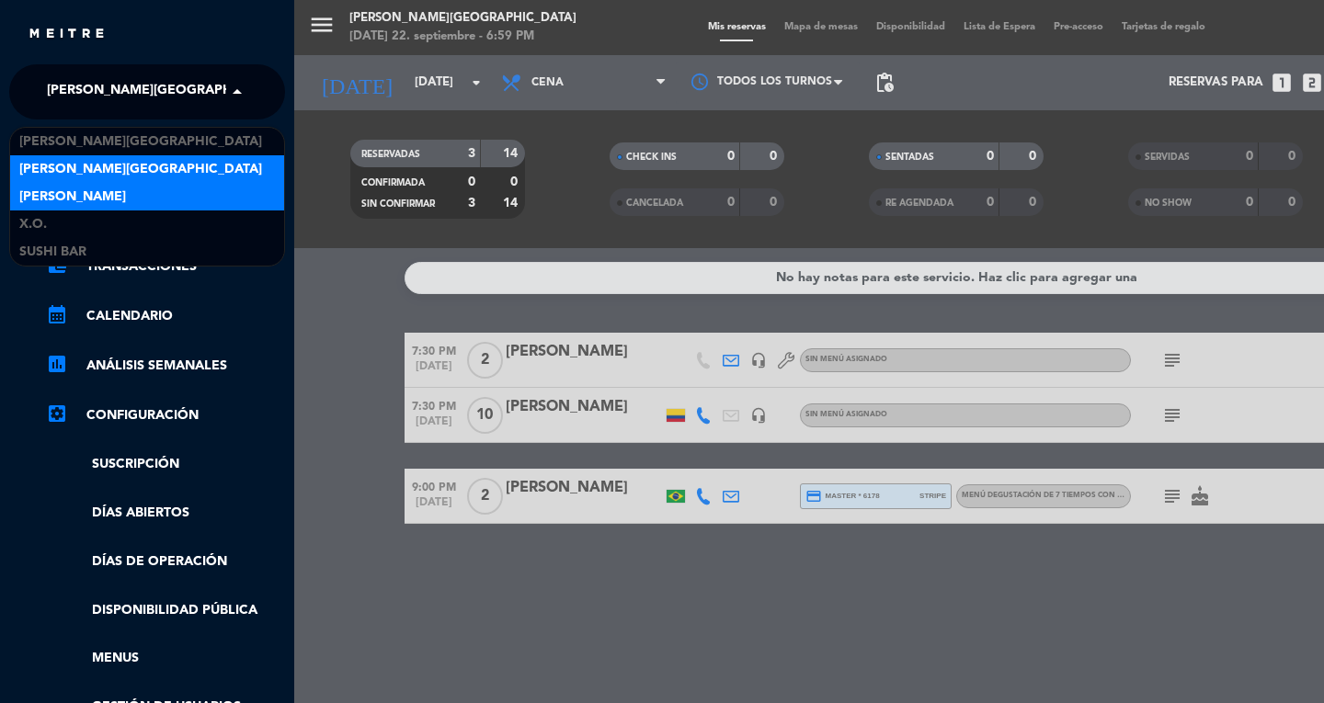
click at [29, 207] on div "[PERSON_NAME]" at bounding box center [147, 197] width 274 height 28
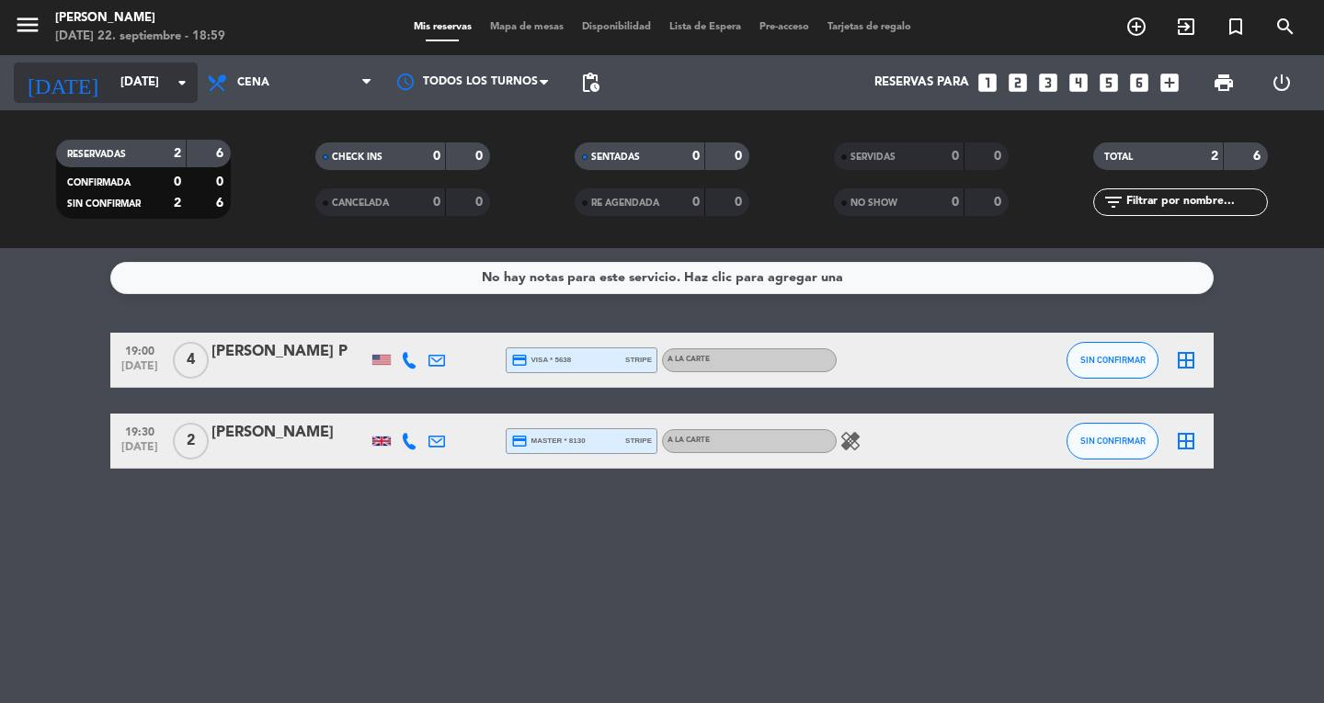
click at [112, 97] on input "[DATE]" at bounding box center [192, 82] width 162 height 33
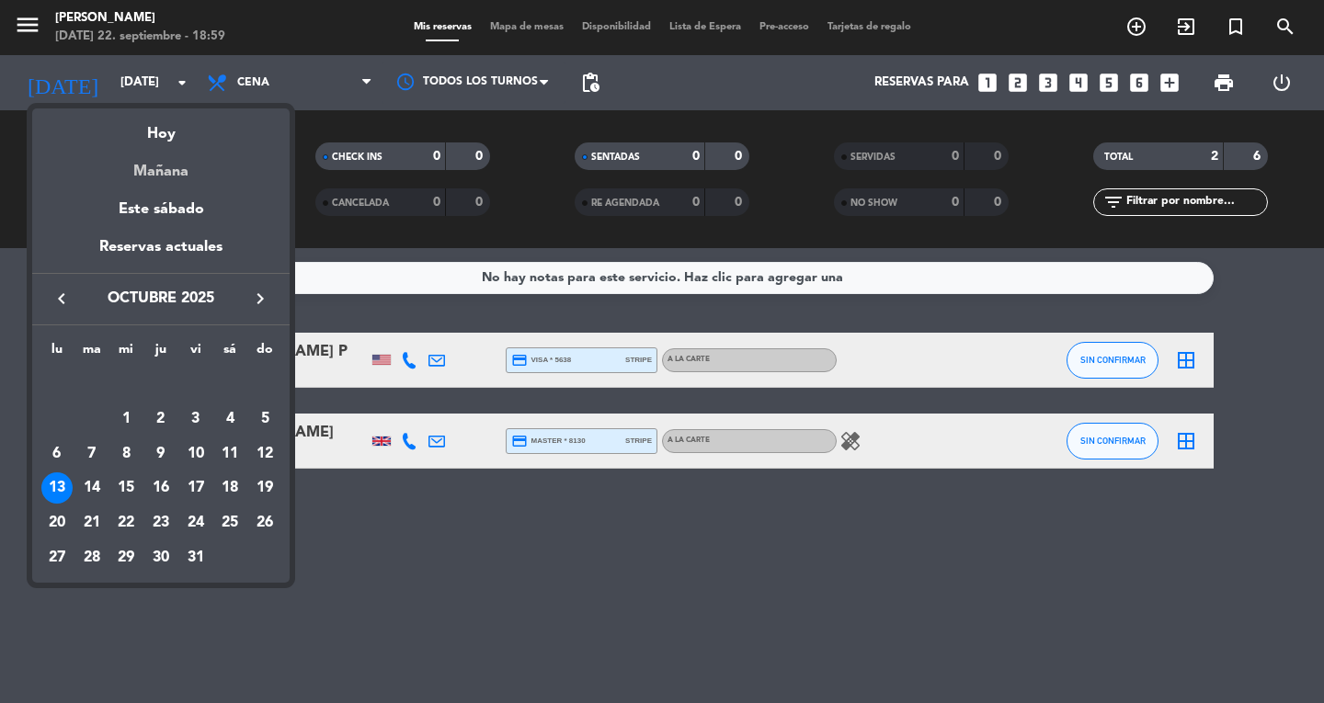
click at [140, 151] on div "Mañana" at bounding box center [160, 165] width 257 height 38
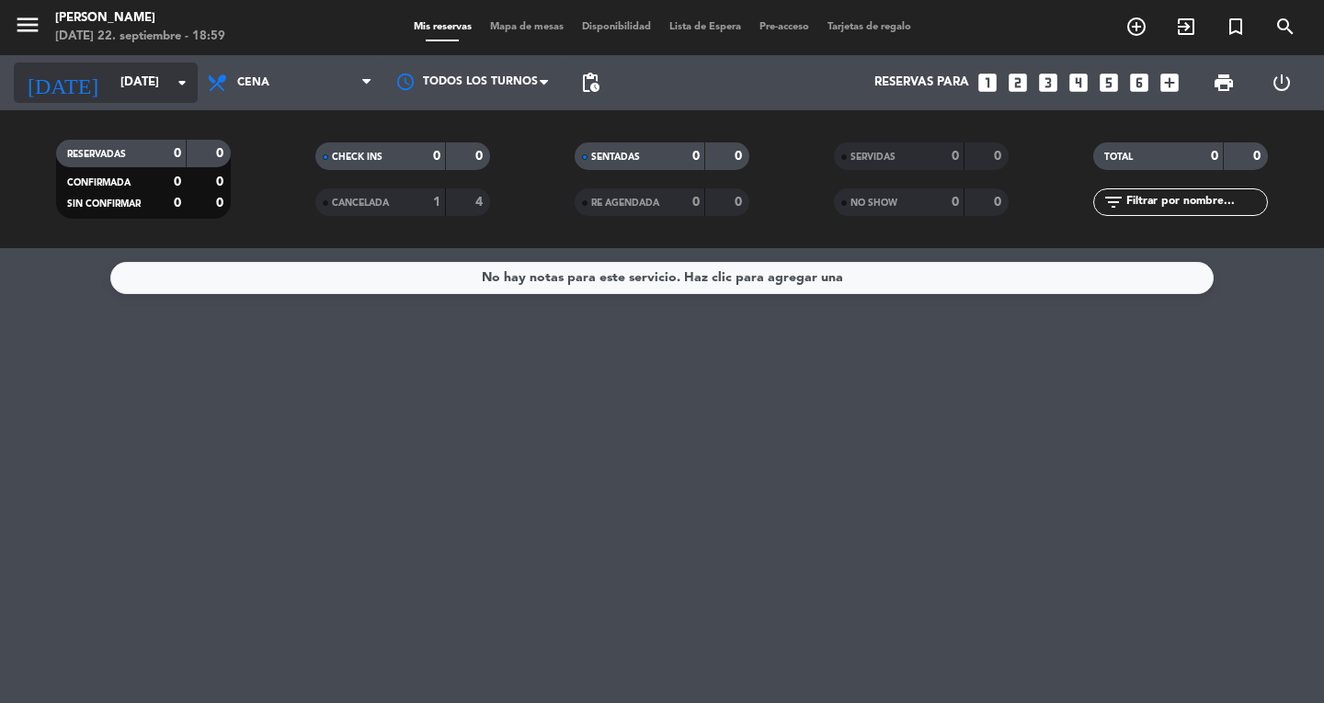
click at [113, 96] on input "[DATE]" at bounding box center [192, 82] width 162 height 33
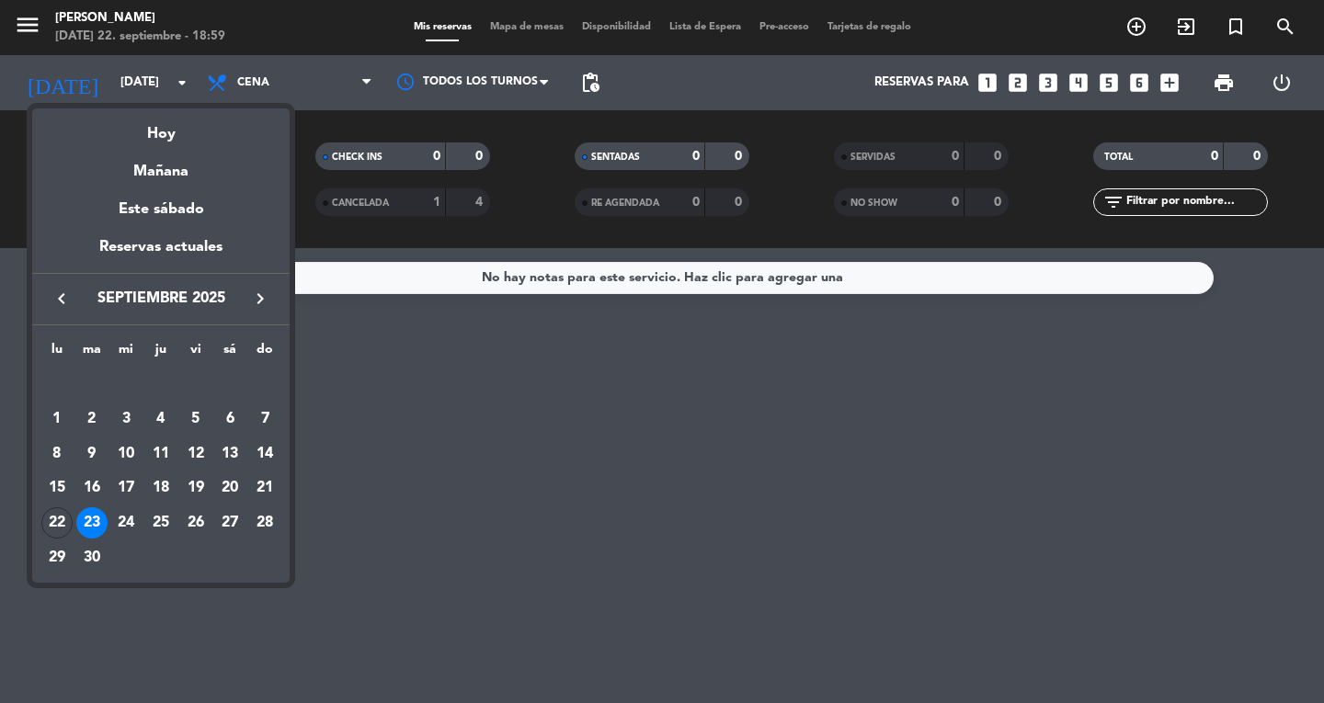
click at [270, 307] on icon "keyboard_arrow_right" at bounding box center [260, 299] width 22 height 22
click at [50, 480] on div "13" at bounding box center [56, 488] width 31 height 31
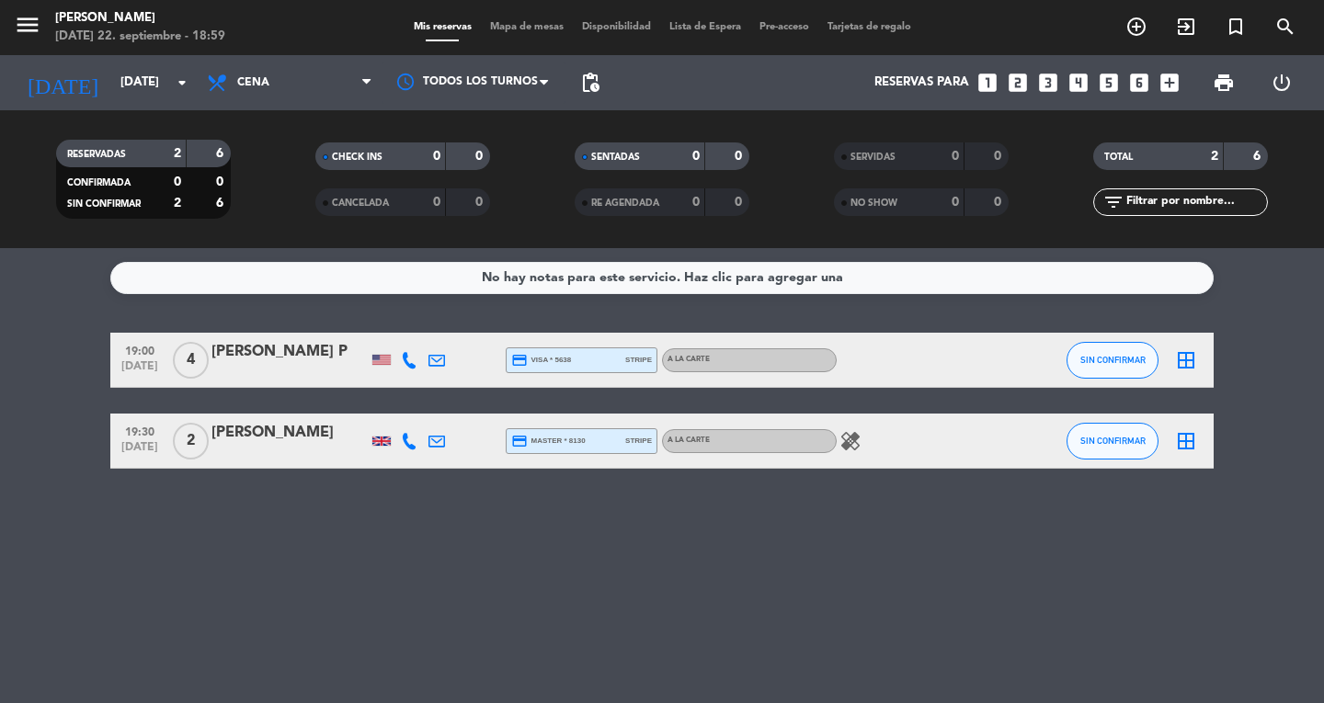
click at [597, 83] on span "pending_actions" at bounding box center [590, 83] width 22 height 22
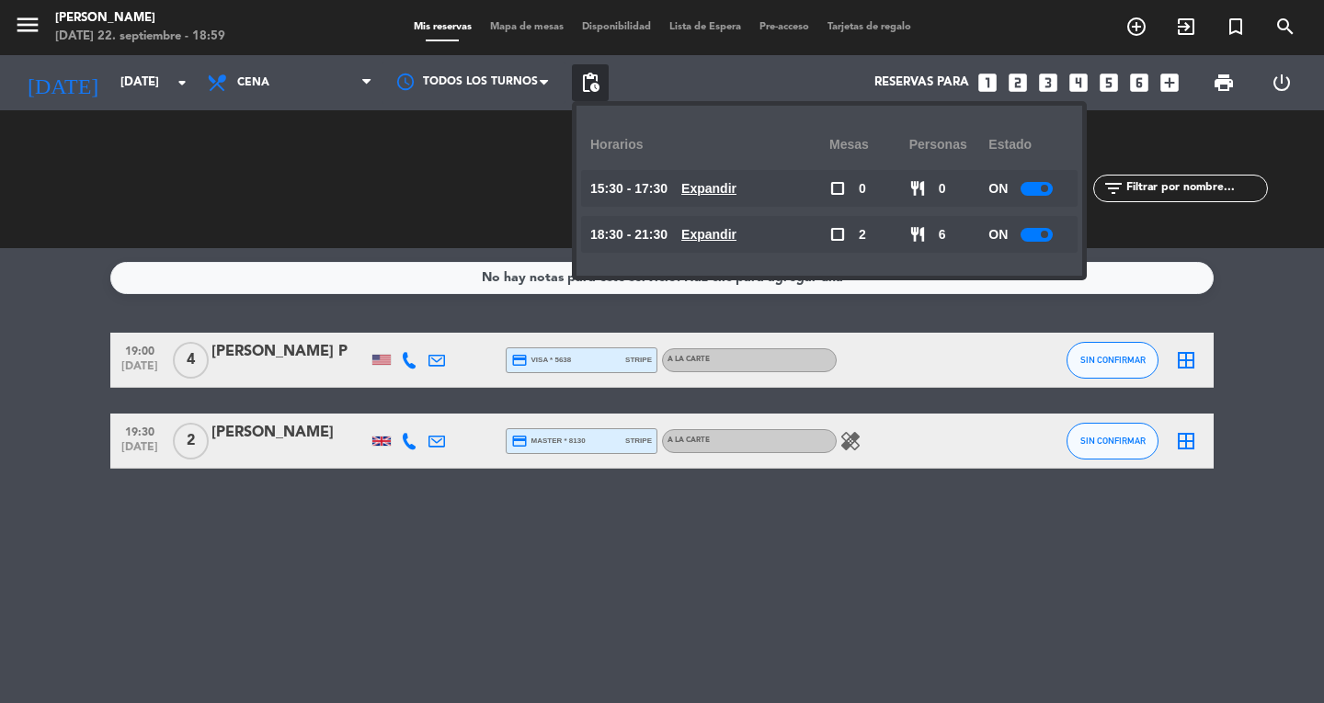
click at [878, 609] on div "No hay notas para este servicio. Haz clic para agregar una 19:00 [DATE] 4 [PERS…" at bounding box center [662, 475] width 1324 height 455
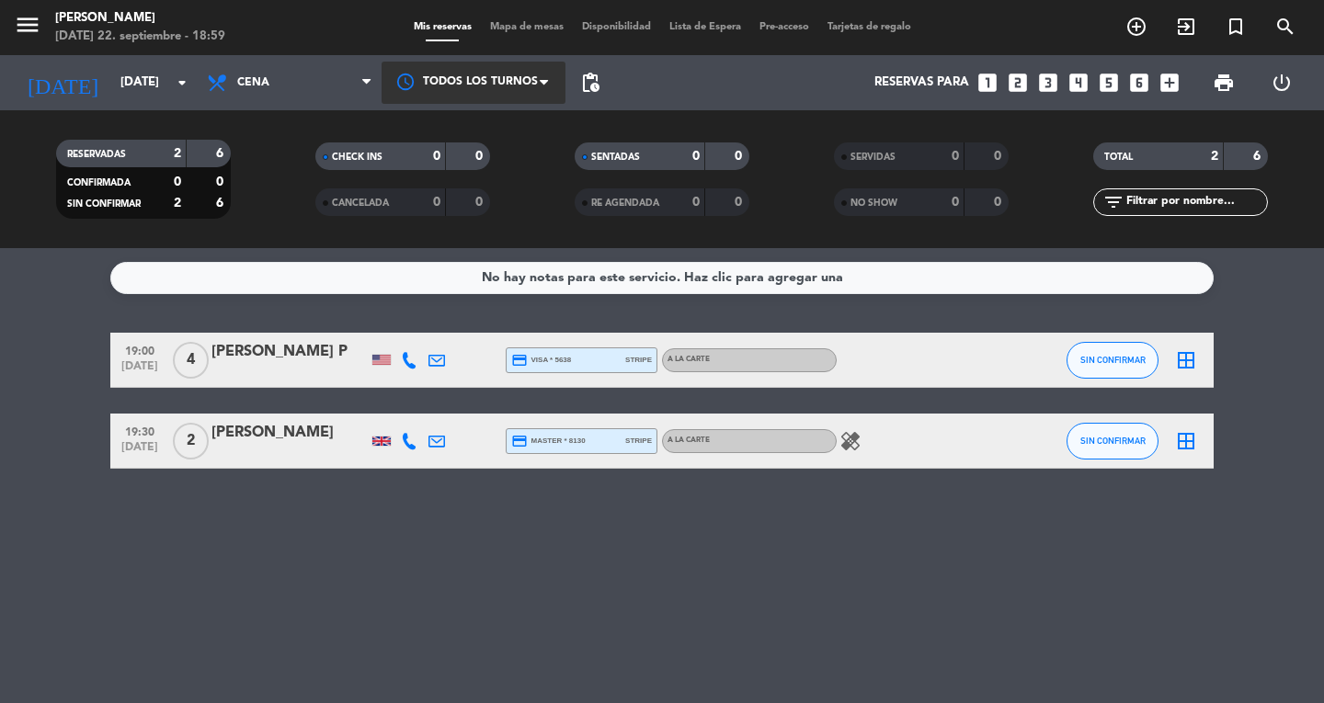
click at [563, 68] on div at bounding box center [474, 82] width 184 height 41
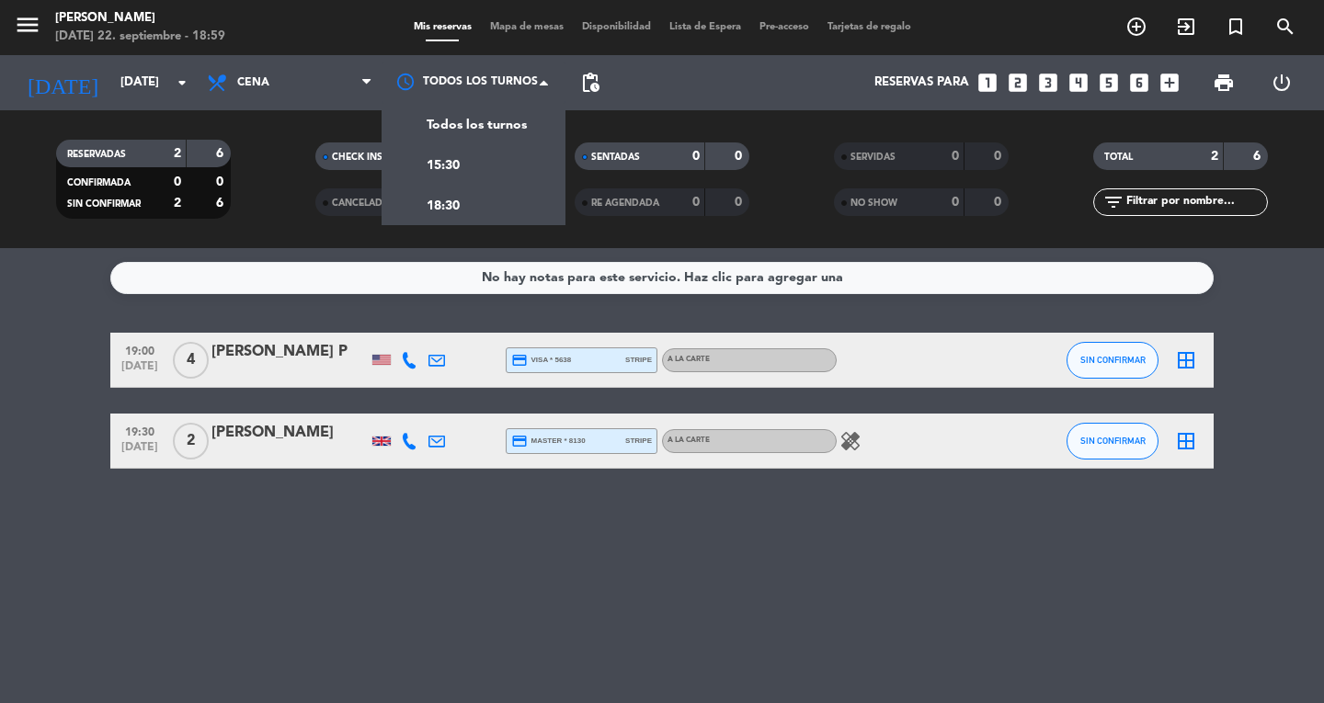
click at [585, 87] on span "pending_actions" at bounding box center [590, 83] width 22 height 22
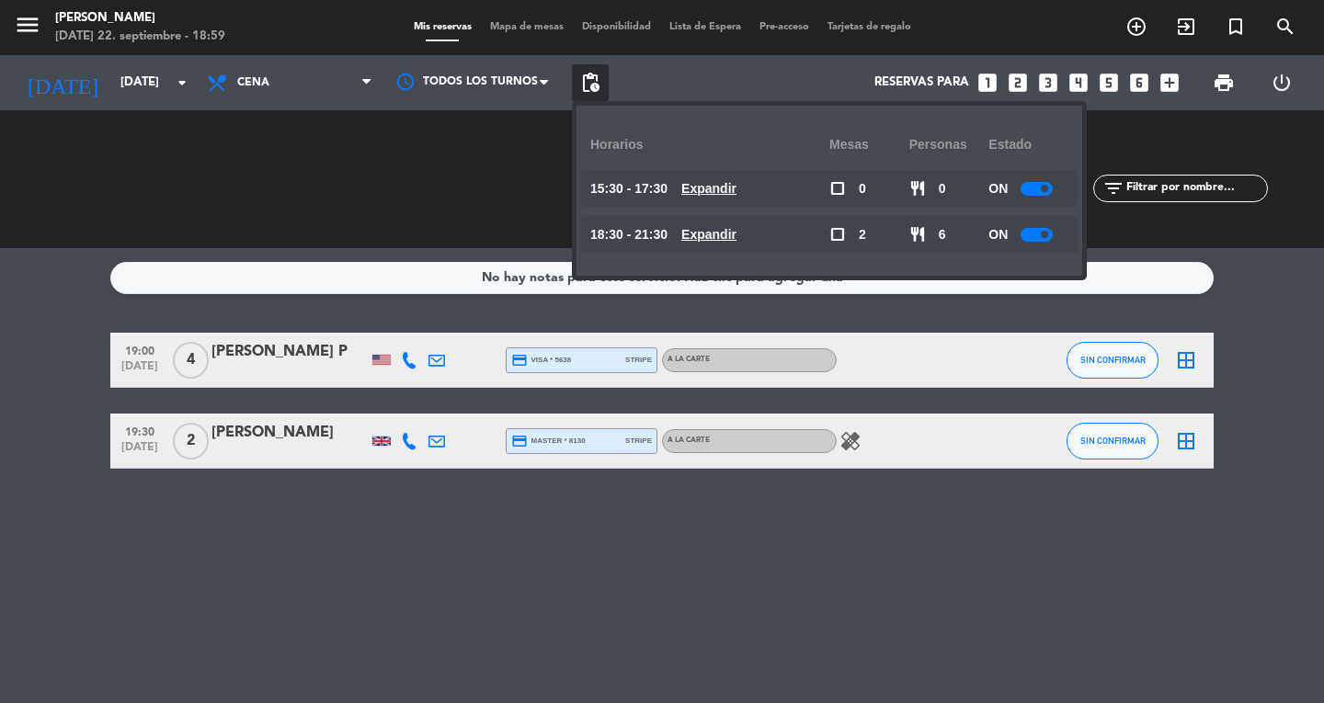
click at [1046, 188] on span at bounding box center [1044, 188] width 7 height 7
click at [1046, 234] on span at bounding box center [1044, 234] width 7 height 7
click at [1033, 240] on div at bounding box center [1037, 235] width 32 height 14
click at [1046, 234] on span at bounding box center [1044, 234] width 7 height 7
click at [177, 539] on div "No hay notas para este servicio. Haz clic para agregar una 19:00 [DATE] 4 [PERS…" at bounding box center [662, 475] width 1324 height 455
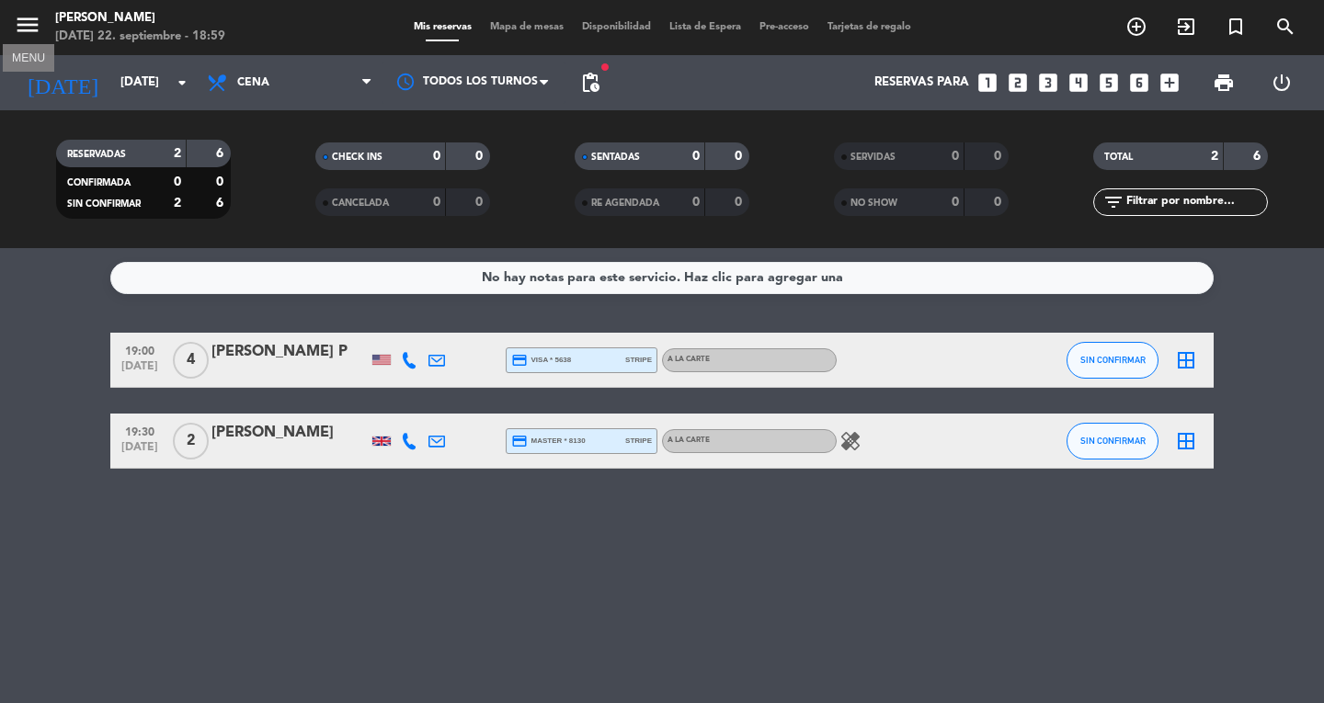
click at [20, 36] on icon "menu" at bounding box center [28, 25] width 28 height 28
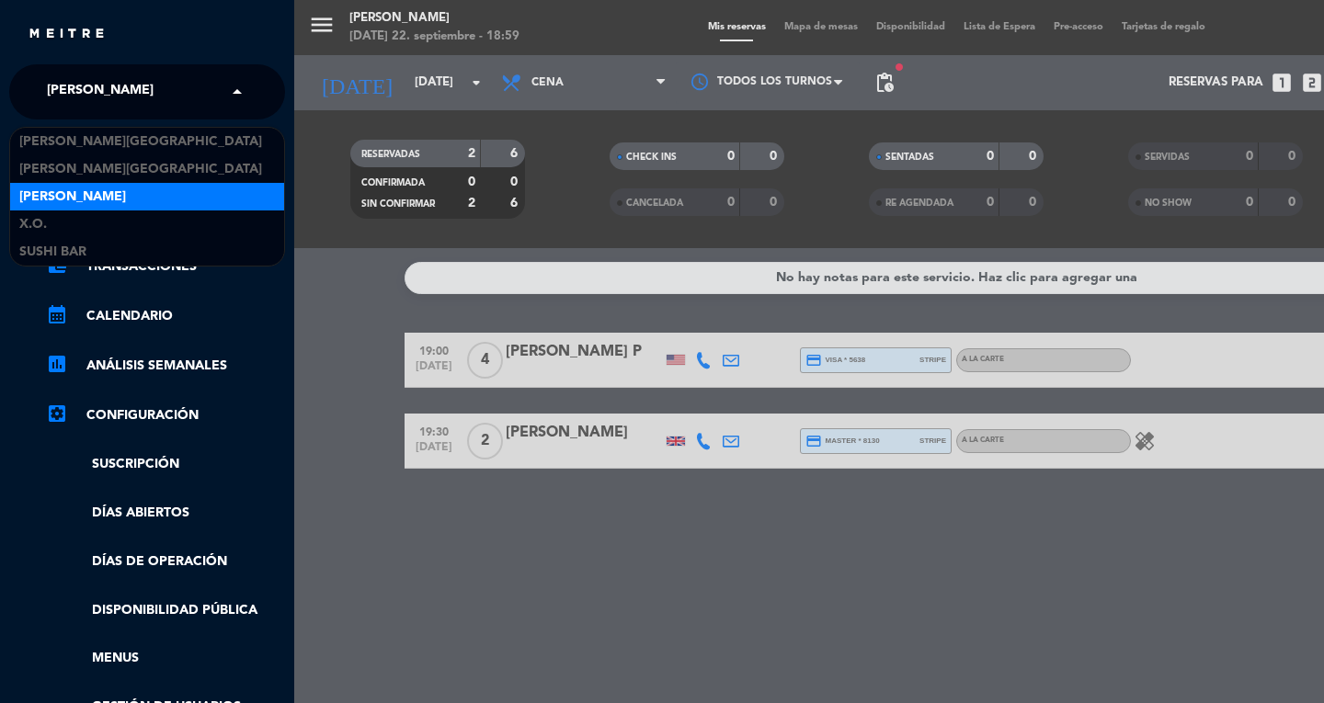
click at [175, 101] on input "text" at bounding box center [149, 93] width 224 height 40
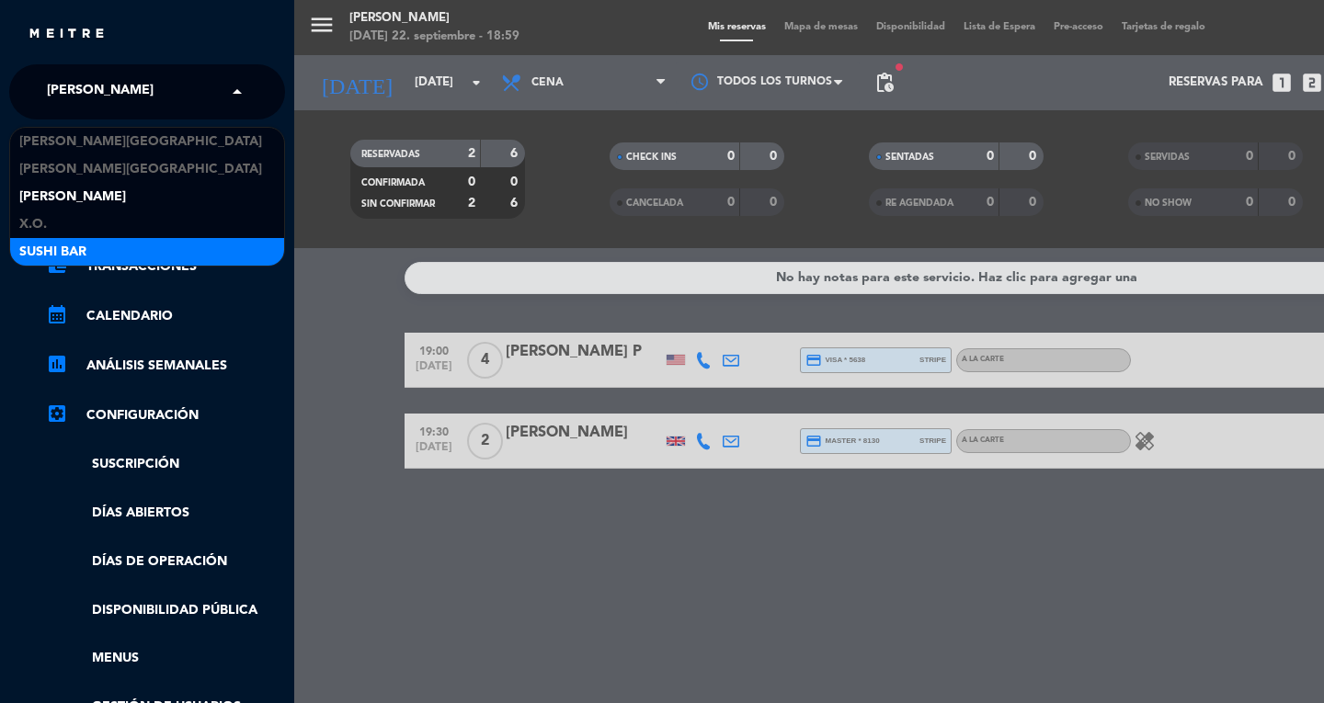
click at [154, 251] on div "SUSHI BAR" at bounding box center [147, 252] width 274 height 28
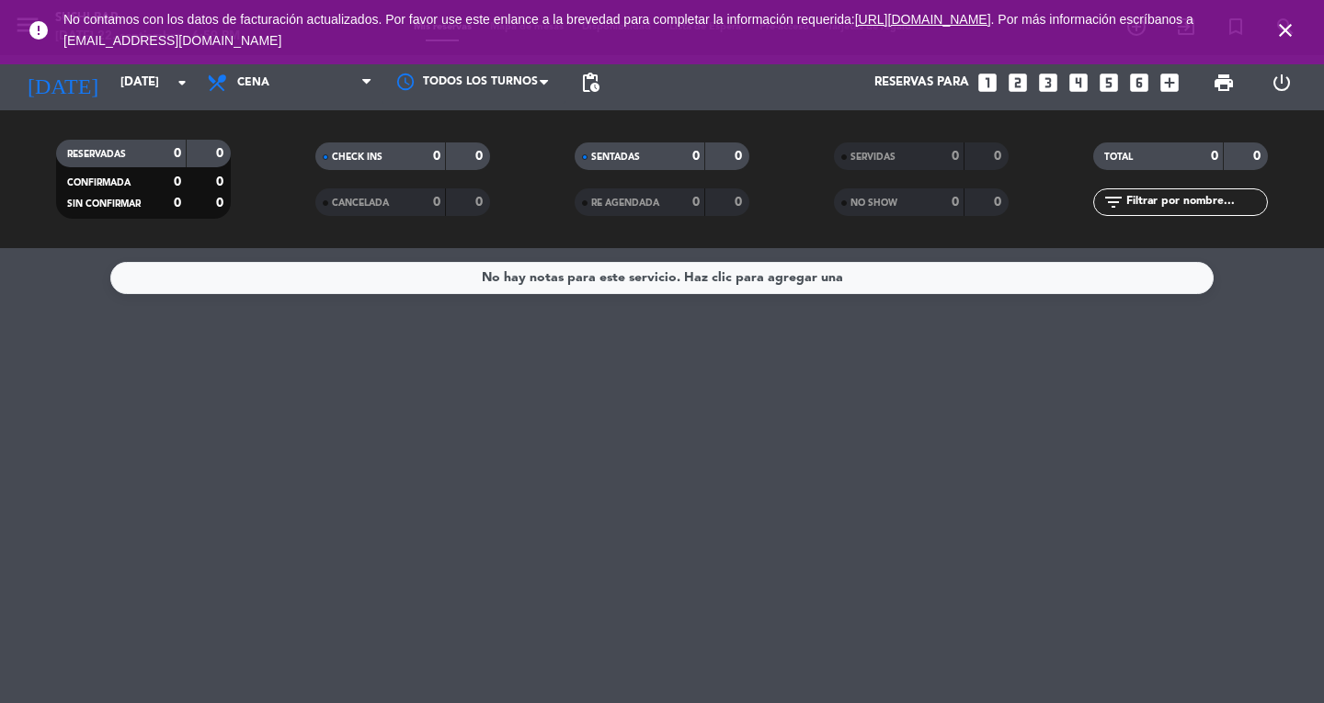
click at [610, 68] on div "Reservas para looks_one looks_two looks_3 looks_4 looks_5 looks_6 add_box" at bounding box center [898, 82] width 579 height 55
click at [590, 82] on span "pending_actions" at bounding box center [590, 83] width 22 height 22
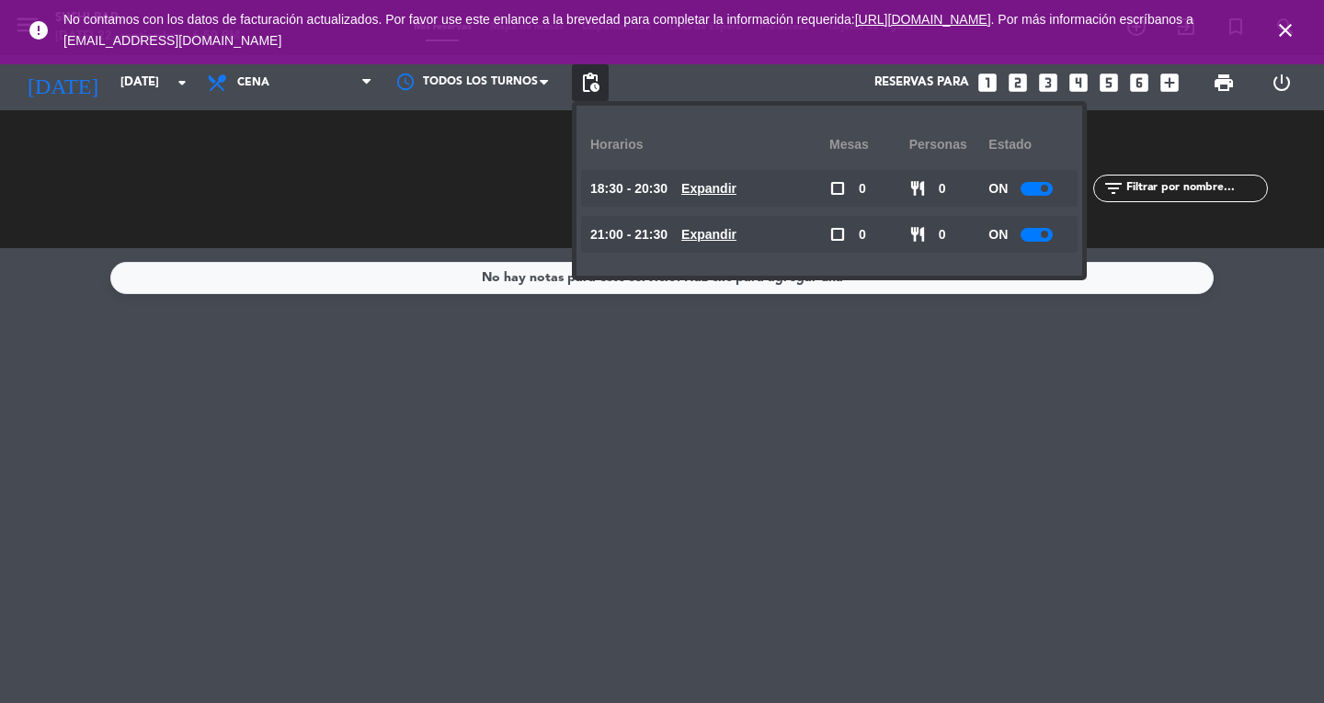
click at [1043, 194] on div at bounding box center [1037, 189] width 32 height 14
click at [1043, 228] on div at bounding box center [1037, 235] width 32 height 14
click at [1295, 36] on icon "close" at bounding box center [1285, 30] width 22 height 22
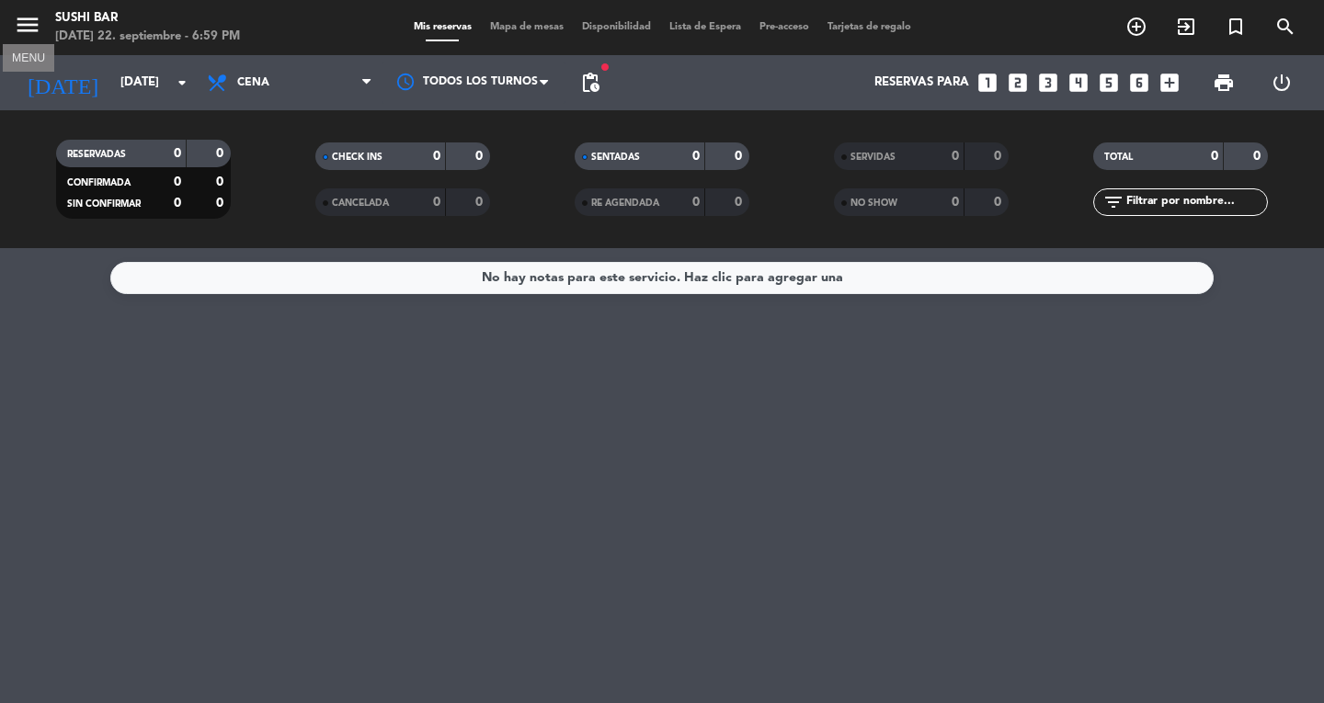
click at [38, 36] on icon "menu" at bounding box center [28, 25] width 28 height 28
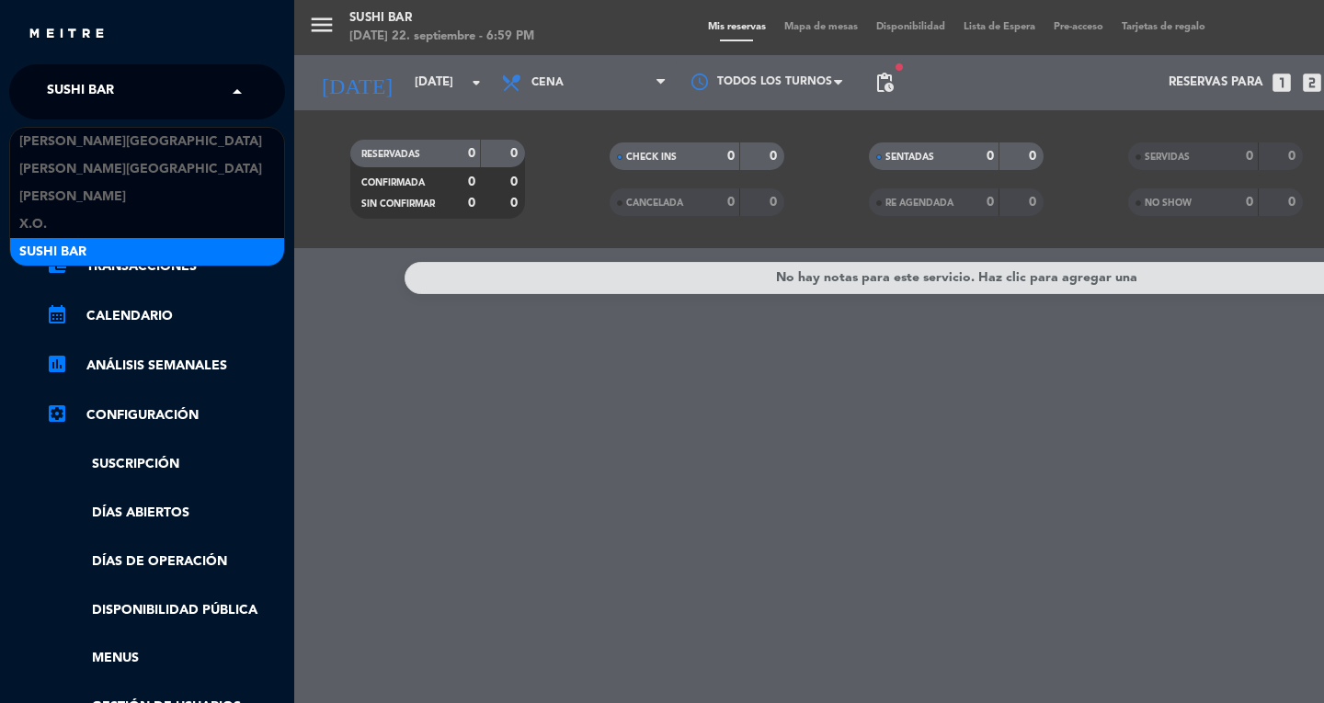
click at [70, 94] on span "SUSHI BAR" at bounding box center [80, 92] width 67 height 39
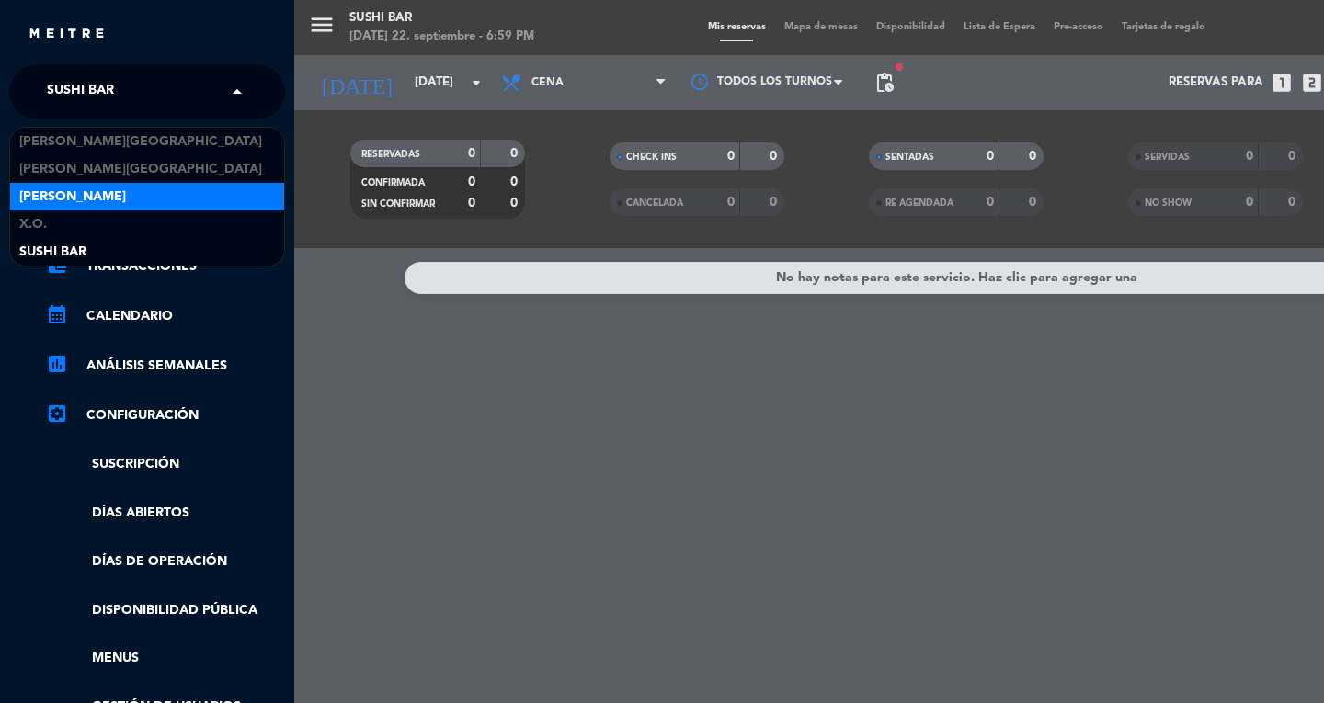
click at [81, 201] on span "[PERSON_NAME]" at bounding box center [72, 197] width 107 height 21
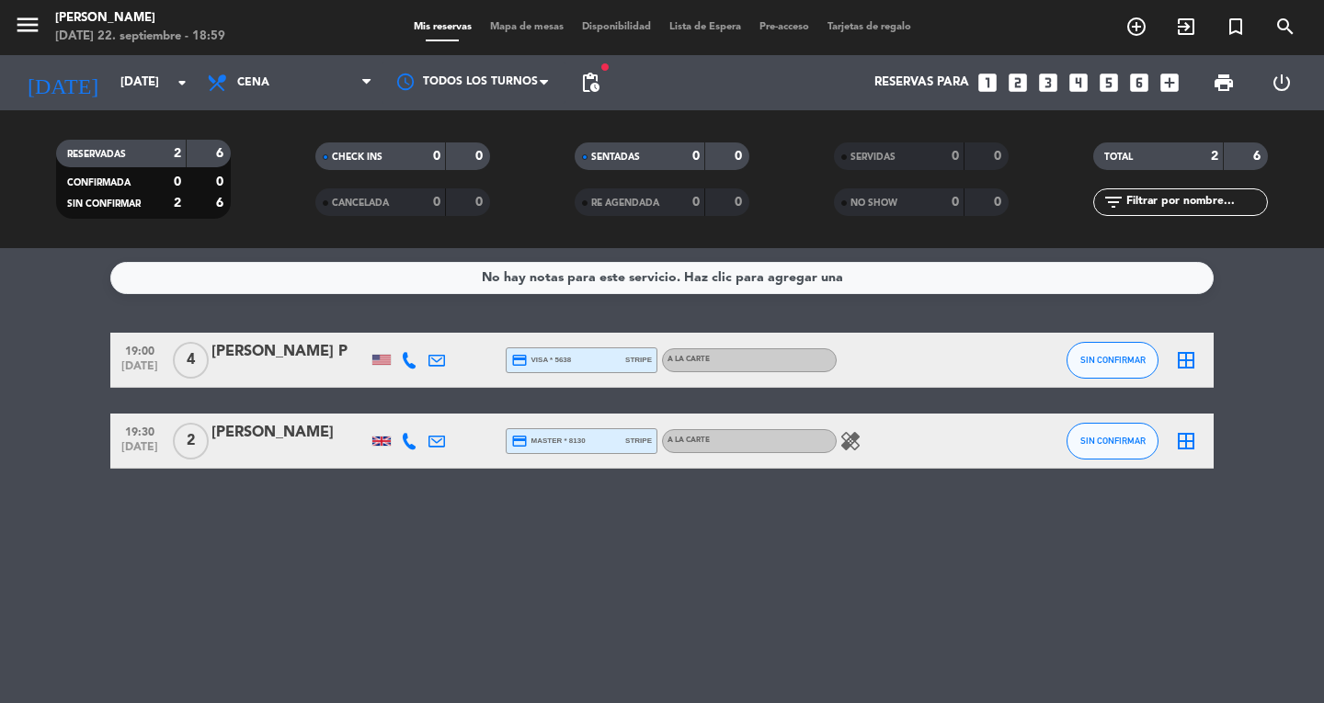
click at [417, 364] on icon at bounding box center [409, 360] width 17 height 17
click at [406, 325] on button "Copiar content_paste" at bounding box center [408, 329] width 56 height 19
click at [505, 565] on div "No hay notas para este servicio. Haz clic para agregar una 19:00 [DATE] 4 [PERS…" at bounding box center [662, 475] width 1324 height 455
click at [111, 73] on input "[DATE]" at bounding box center [192, 82] width 162 height 33
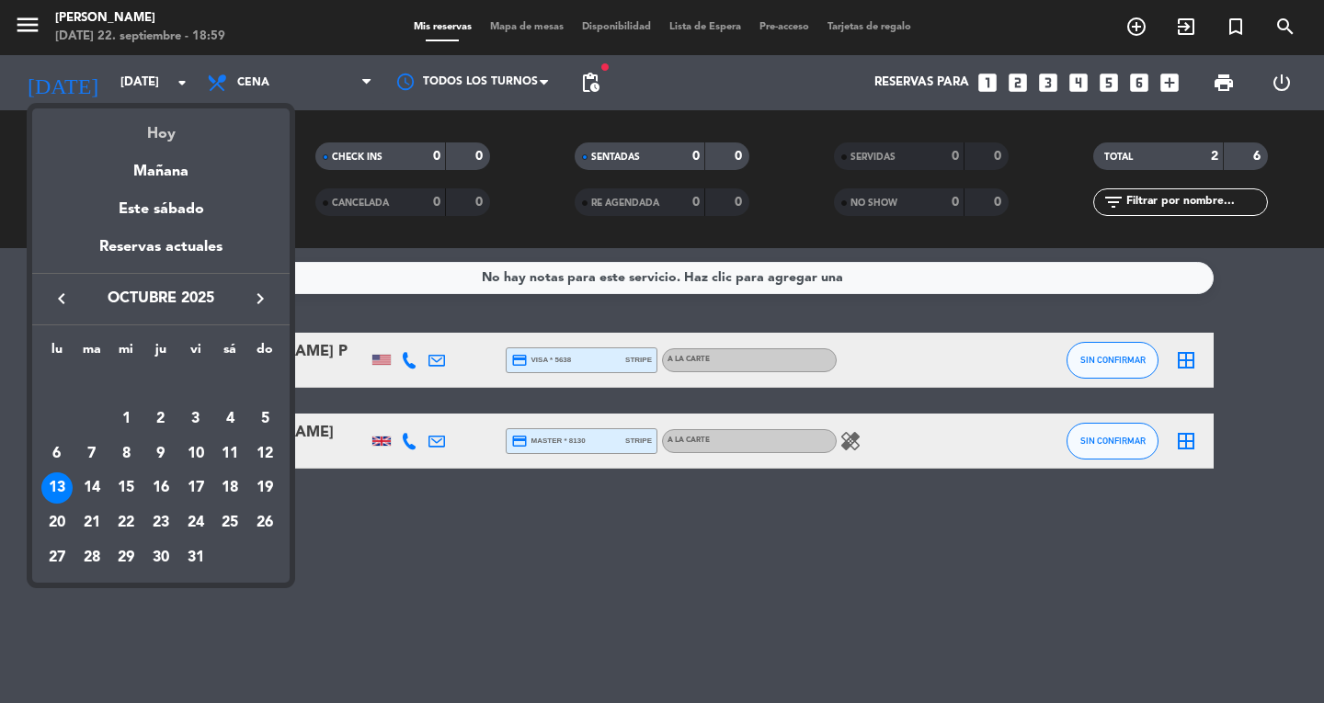
click at [147, 128] on div "Hoy" at bounding box center [160, 127] width 257 height 38
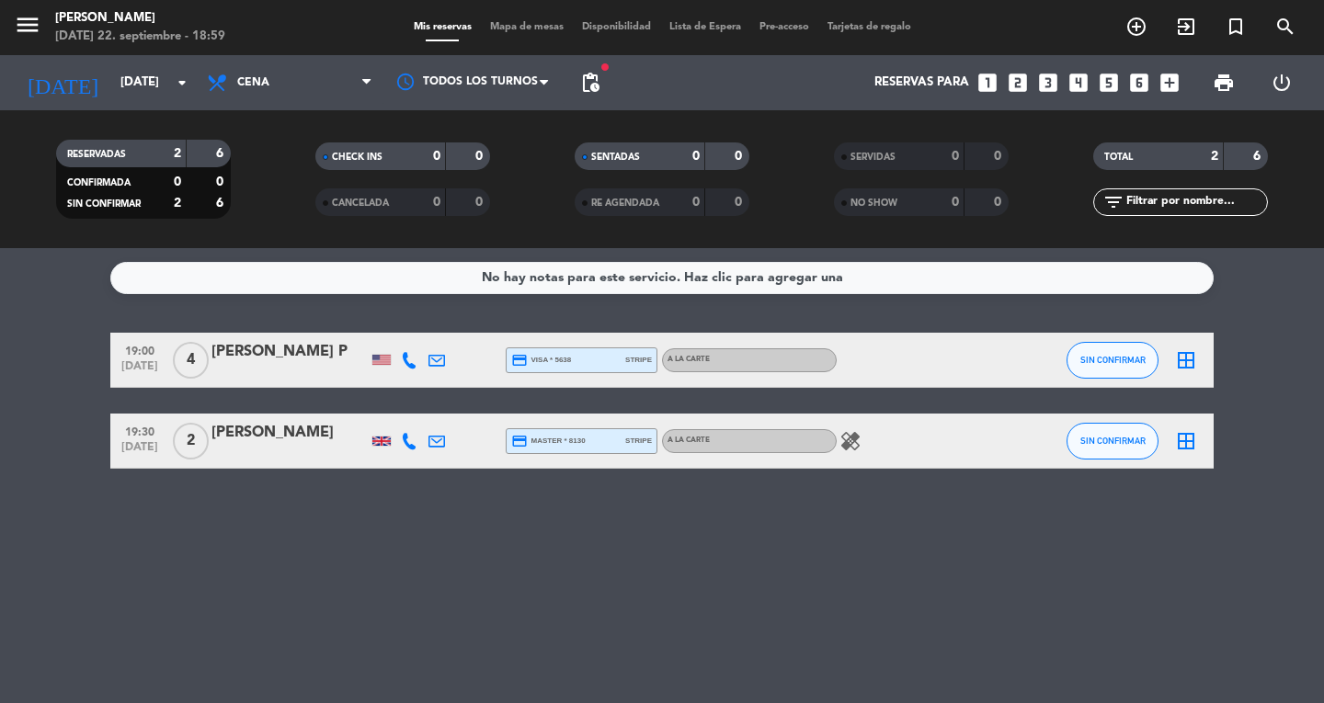
type input "[DATE]"
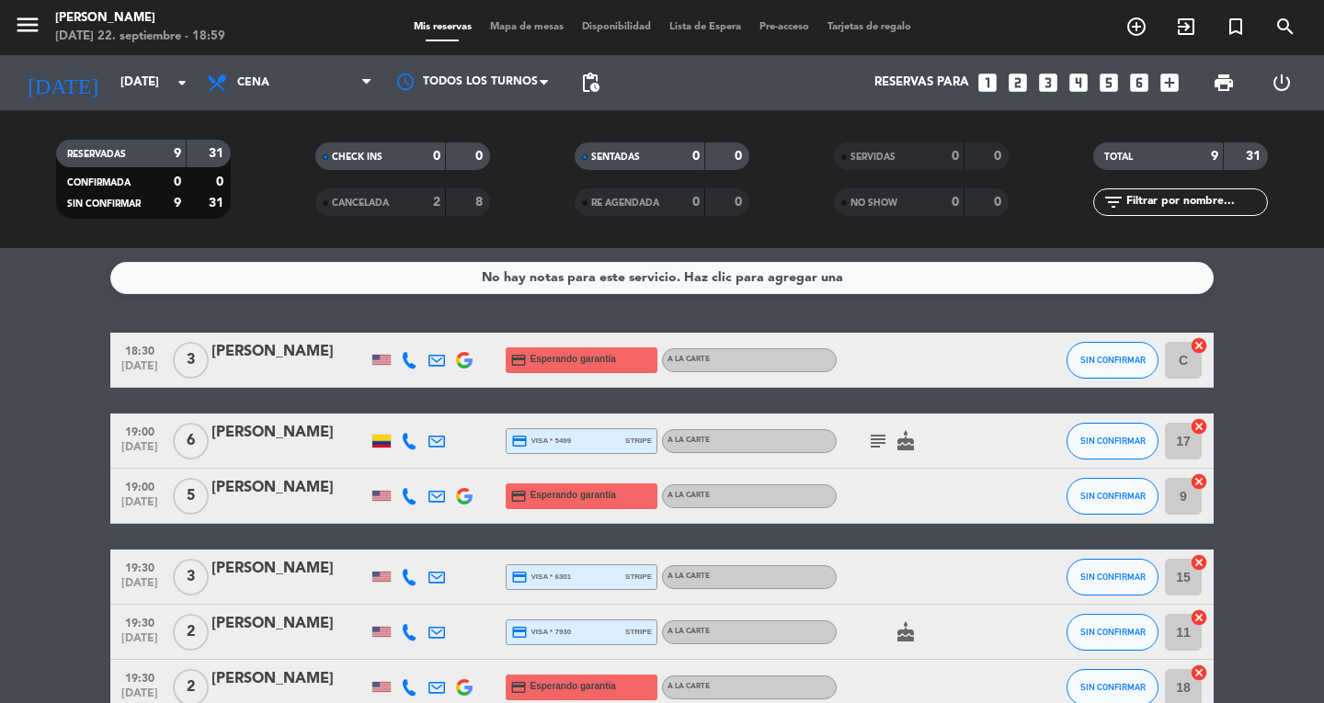
click at [528, 51] on div "menu Don Diablo [DATE] 22. septiembre - 18:59 Mis reservas Mapa de mesas Dispon…" at bounding box center [662, 27] width 1324 height 55
click at [526, 40] on div "menu Don Diablo [DATE] 22. septiembre - 18:59 Mis reservas Mapa de mesas Dispon…" at bounding box center [662, 27] width 1324 height 55
click at [532, 30] on span "Mapa de mesas" at bounding box center [527, 27] width 92 height 10
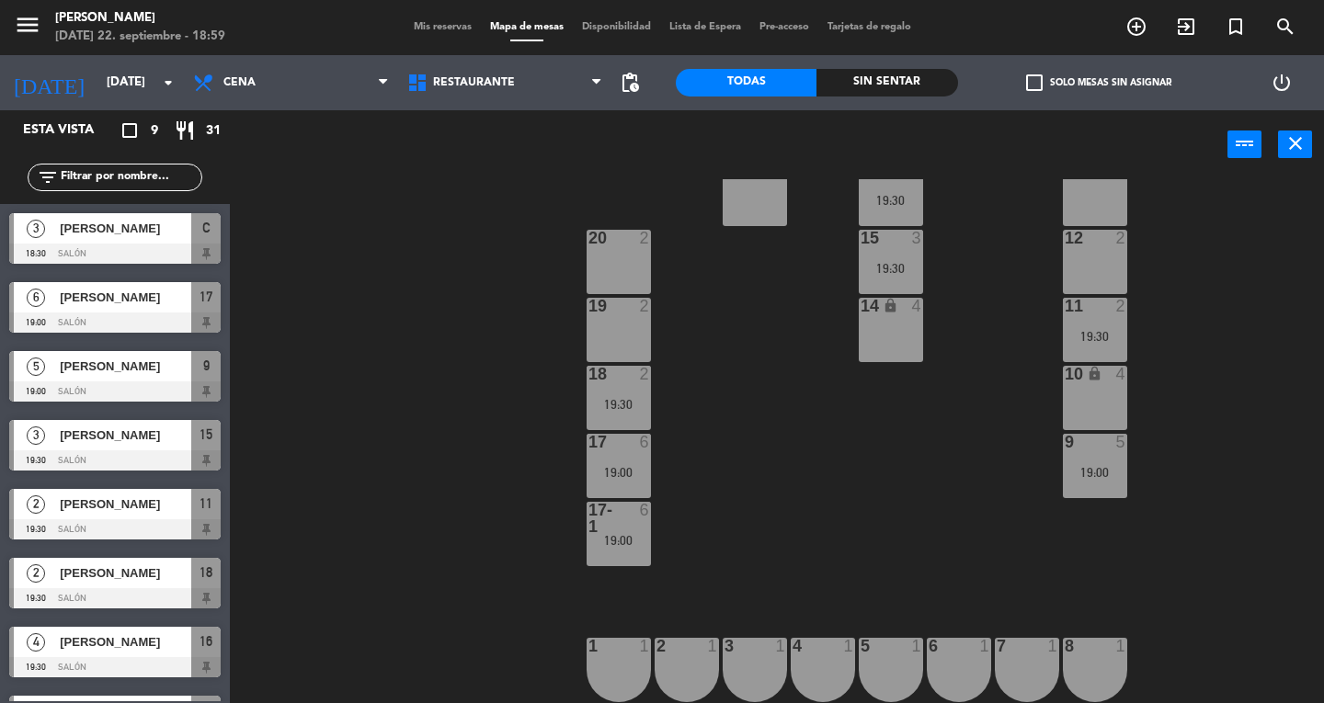
scroll to position [127, 0]
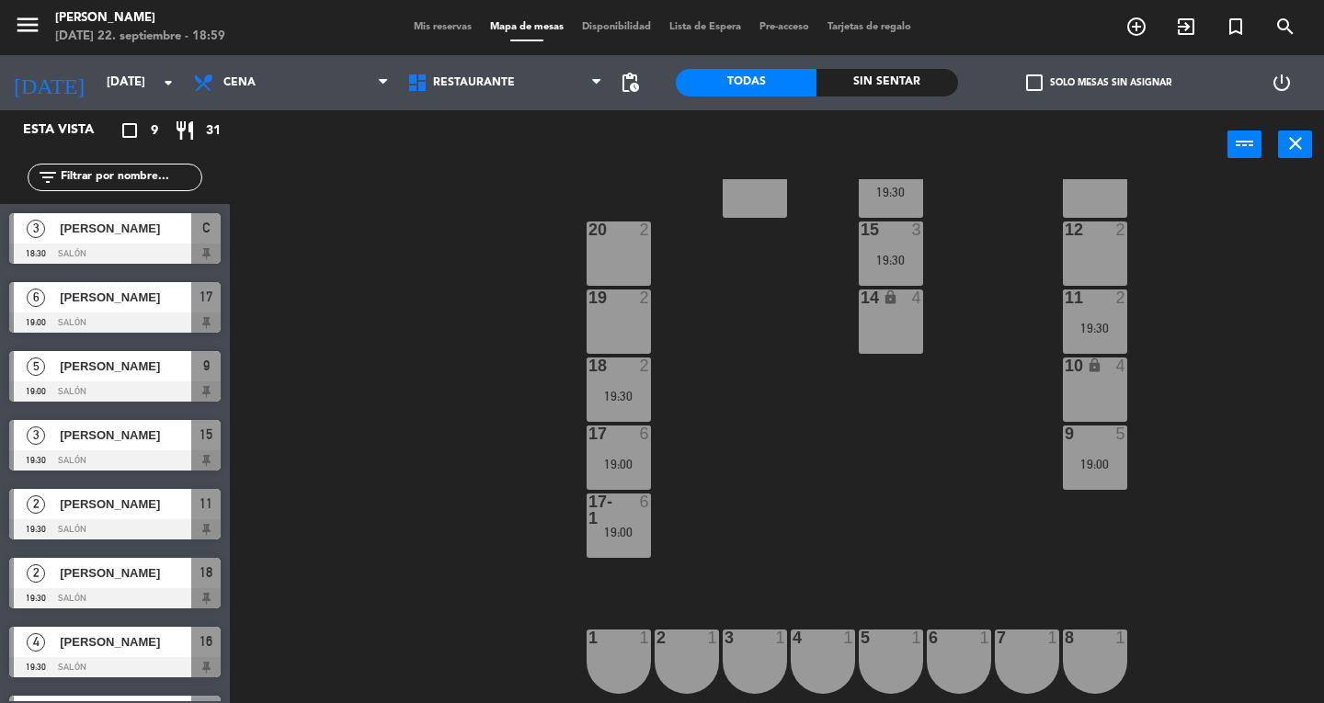
click at [1113, 484] on div "9 5 19:00" at bounding box center [1095, 458] width 64 height 64
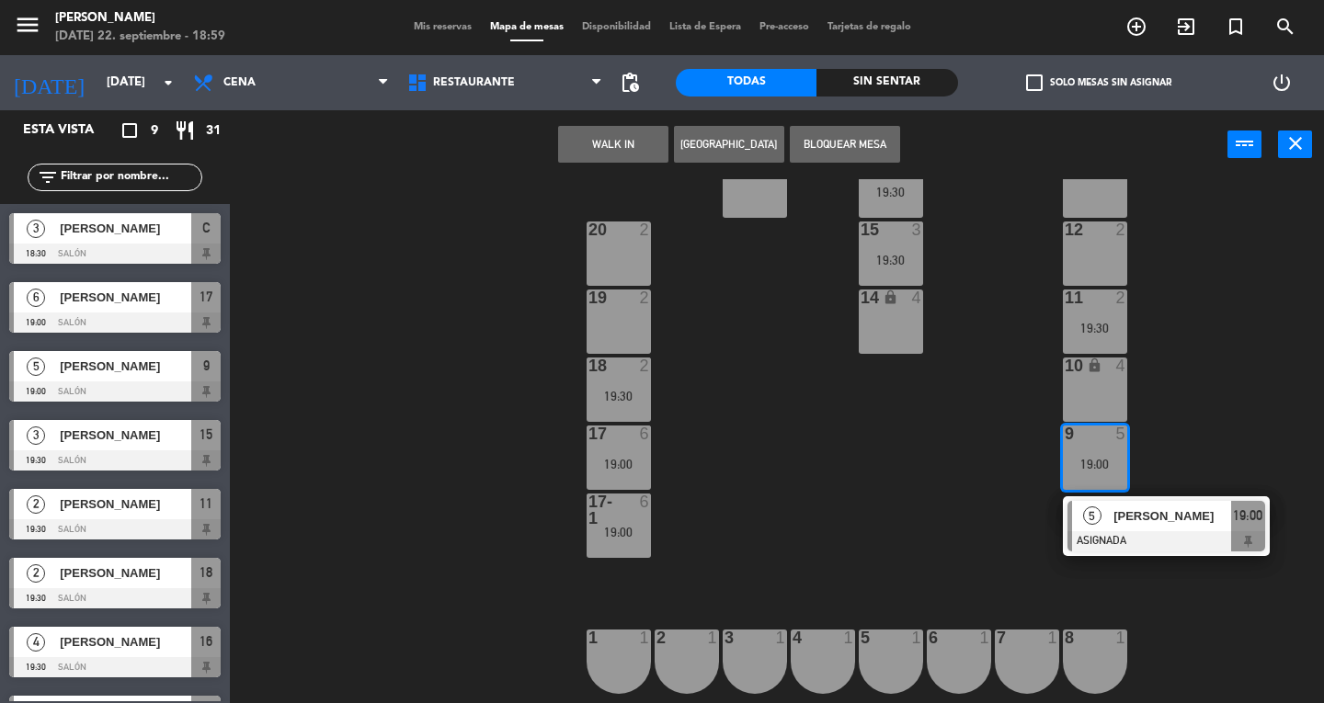
click at [1188, 546] on div at bounding box center [1166, 541] width 198 height 20
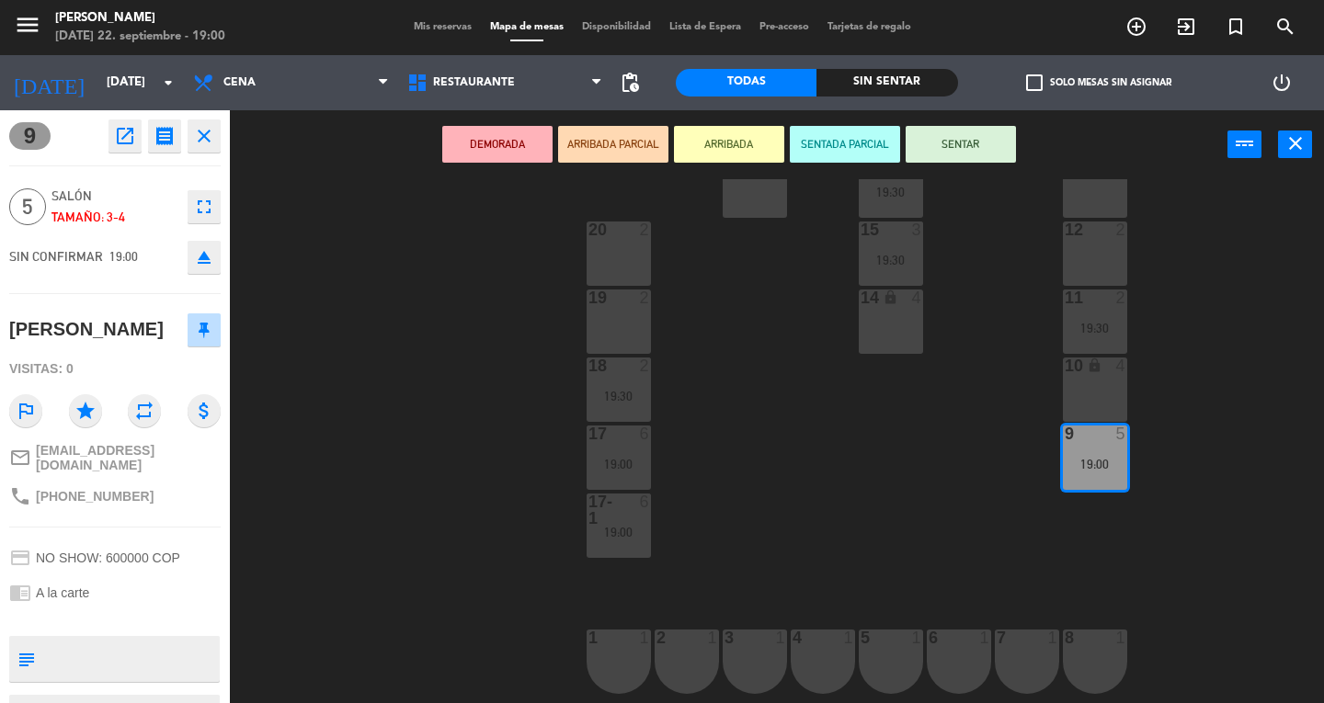
click at [973, 156] on button "SENTAR" at bounding box center [961, 144] width 110 height 37
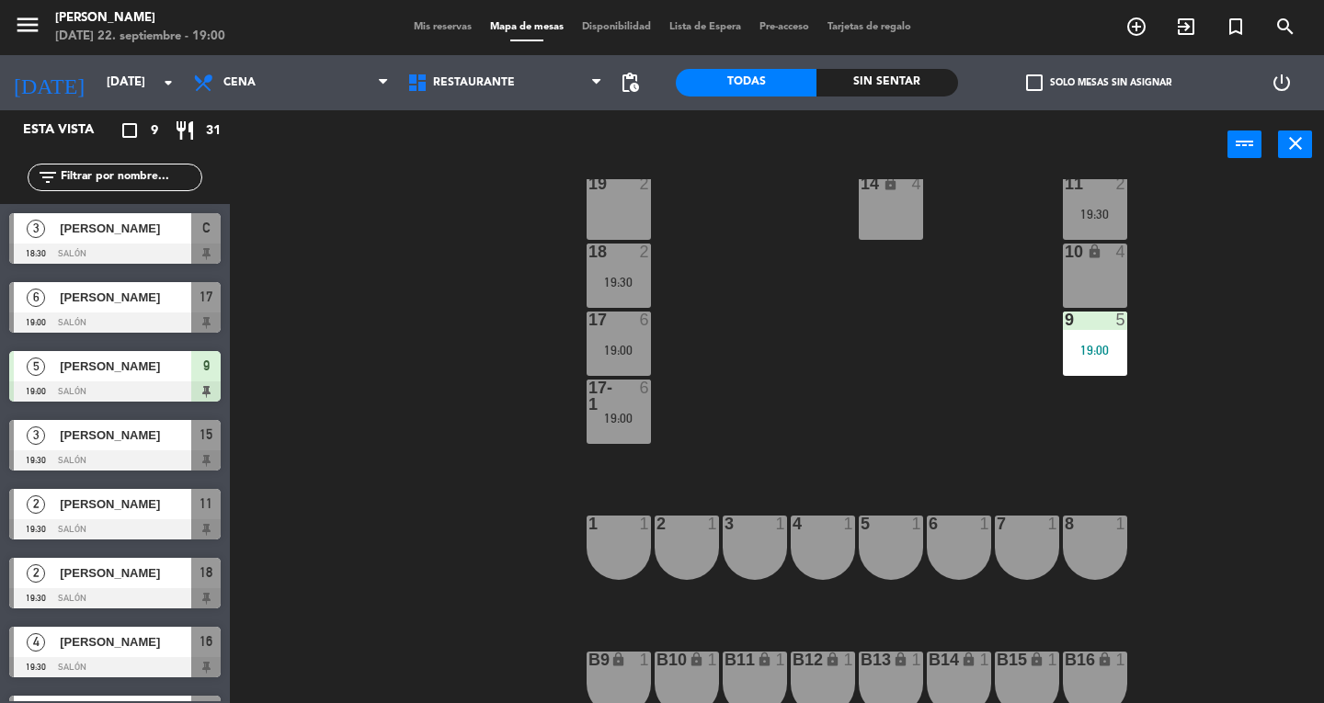
scroll to position [525, 0]
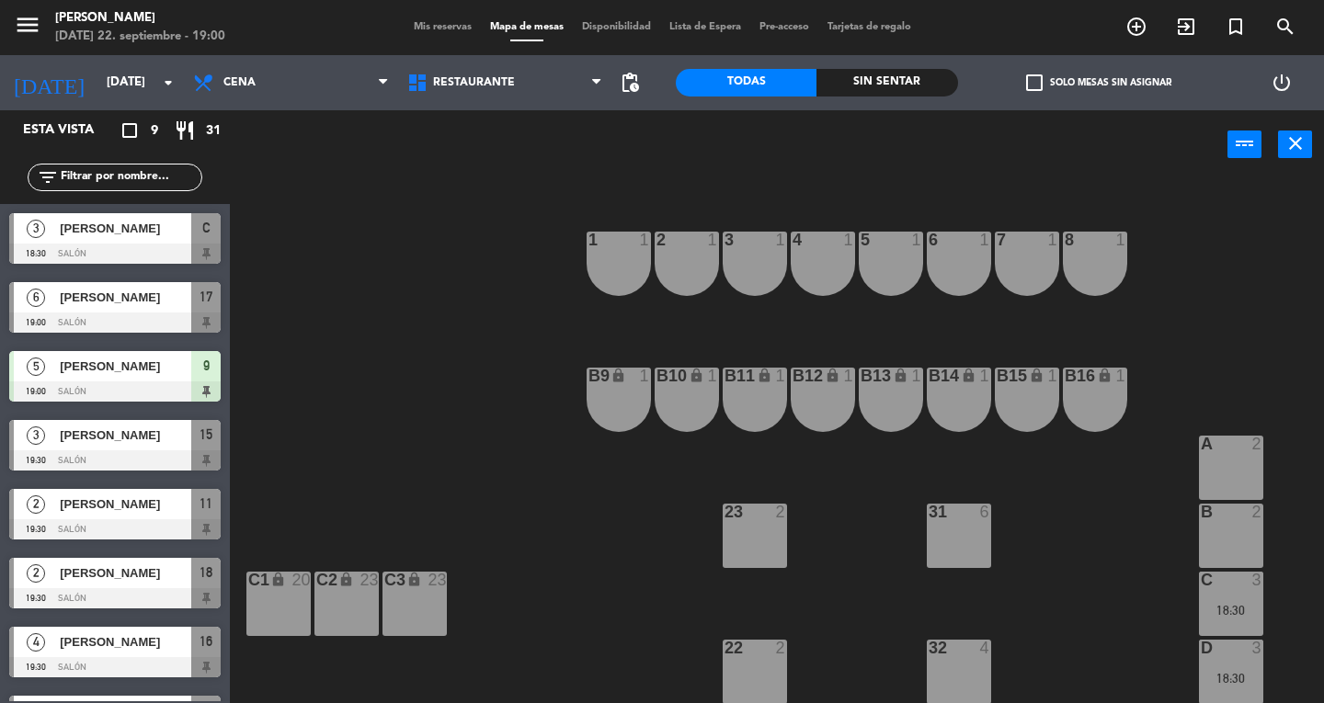
click at [190, 256] on div at bounding box center [114, 254] width 211 height 20
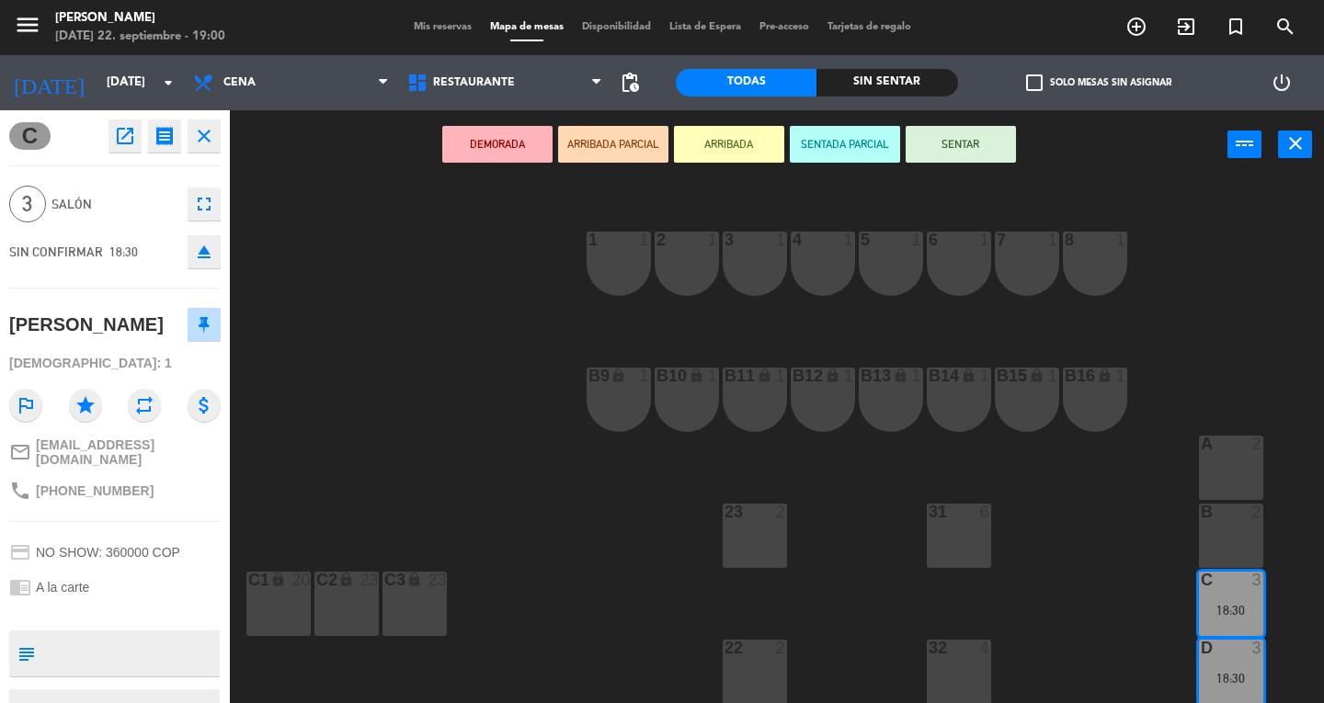
click at [958, 658] on div "32 4" at bounding box center [959, 672] width 64 height 64
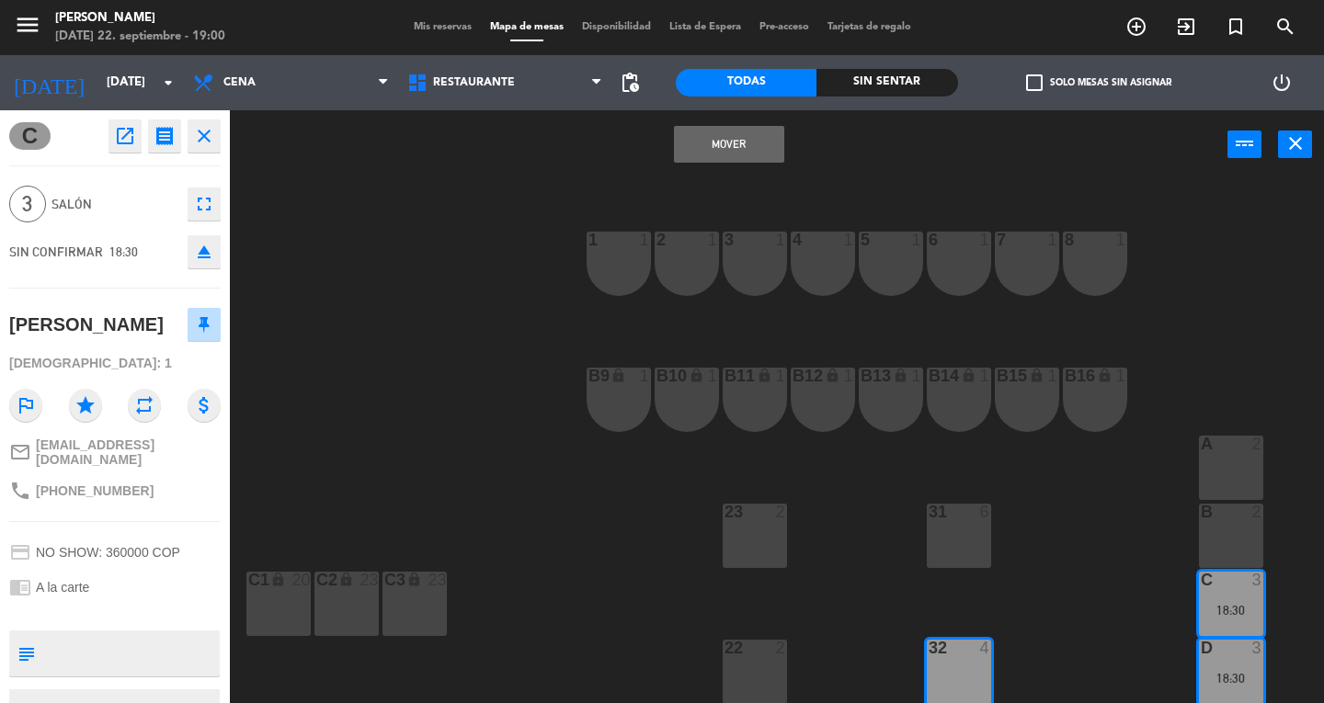
click at [742, 140] on button "Mover" at bounding box center [729, 144] width 110 height 37
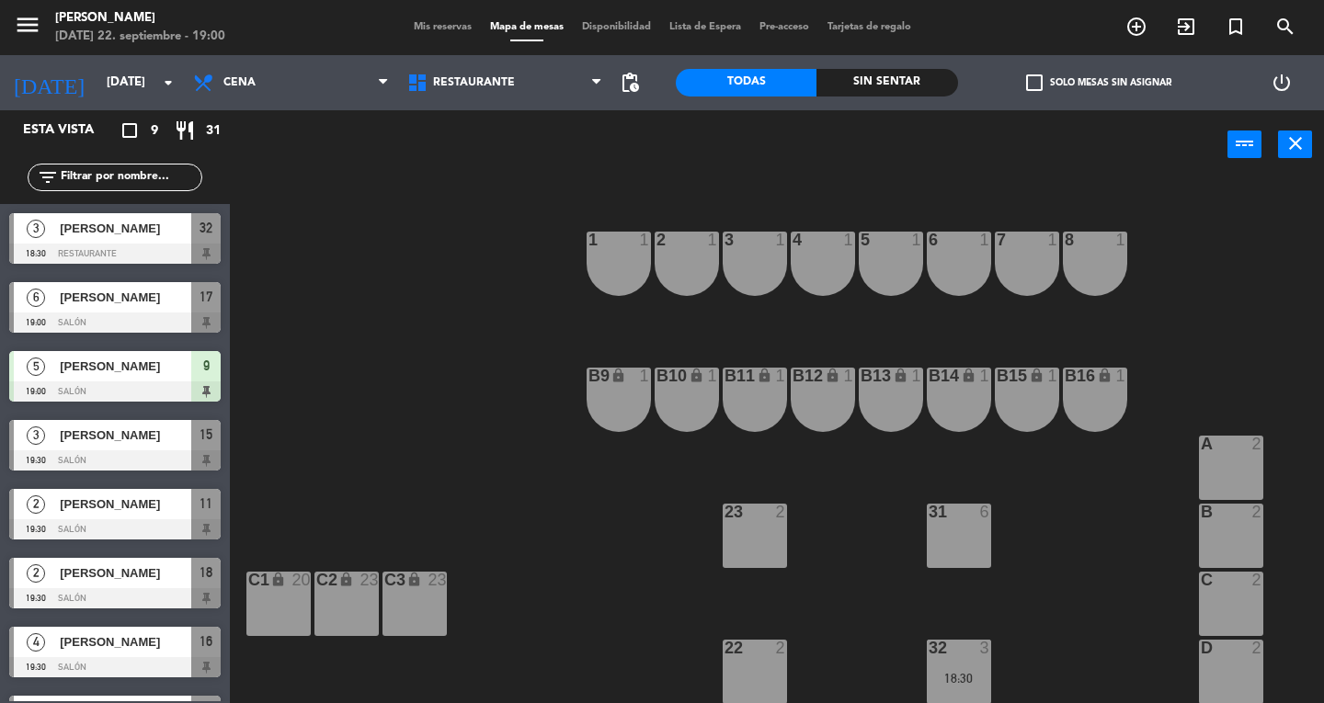
click at [963, 676] on div "18:30" at bounding box center [959, 678] width 64 height 13
click at [1094, 604] on div "13 2 16 4 19:30 21 2 12 2 15 3 19:30 20 2 11 2 19:30 14 lock 4 19 2 10 lock 4 1…" at bounding box center [783, 441] width 1081 height 524
click at [200, 238] on span "32" at bounding box center [206, 228] width 13 height 22
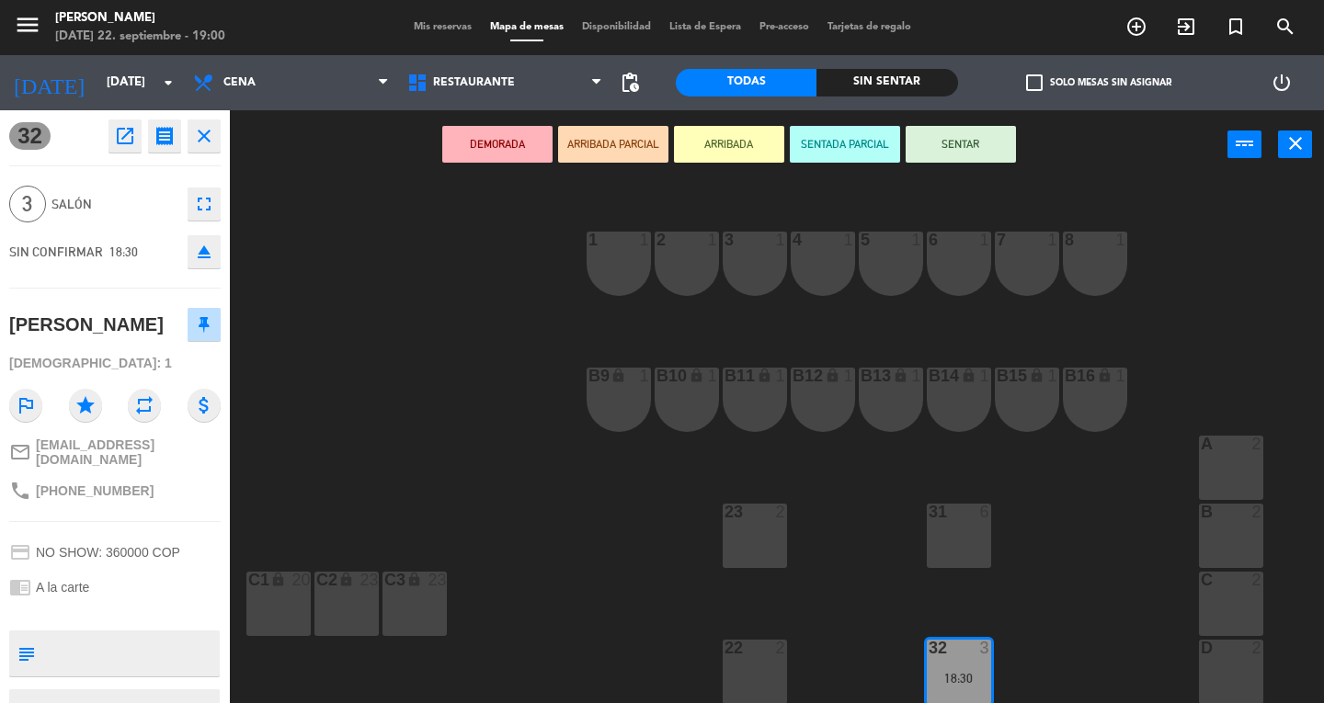
click at [988, 154] on button "SENTAR" at bounding box center [961, 144] width 110 height 37
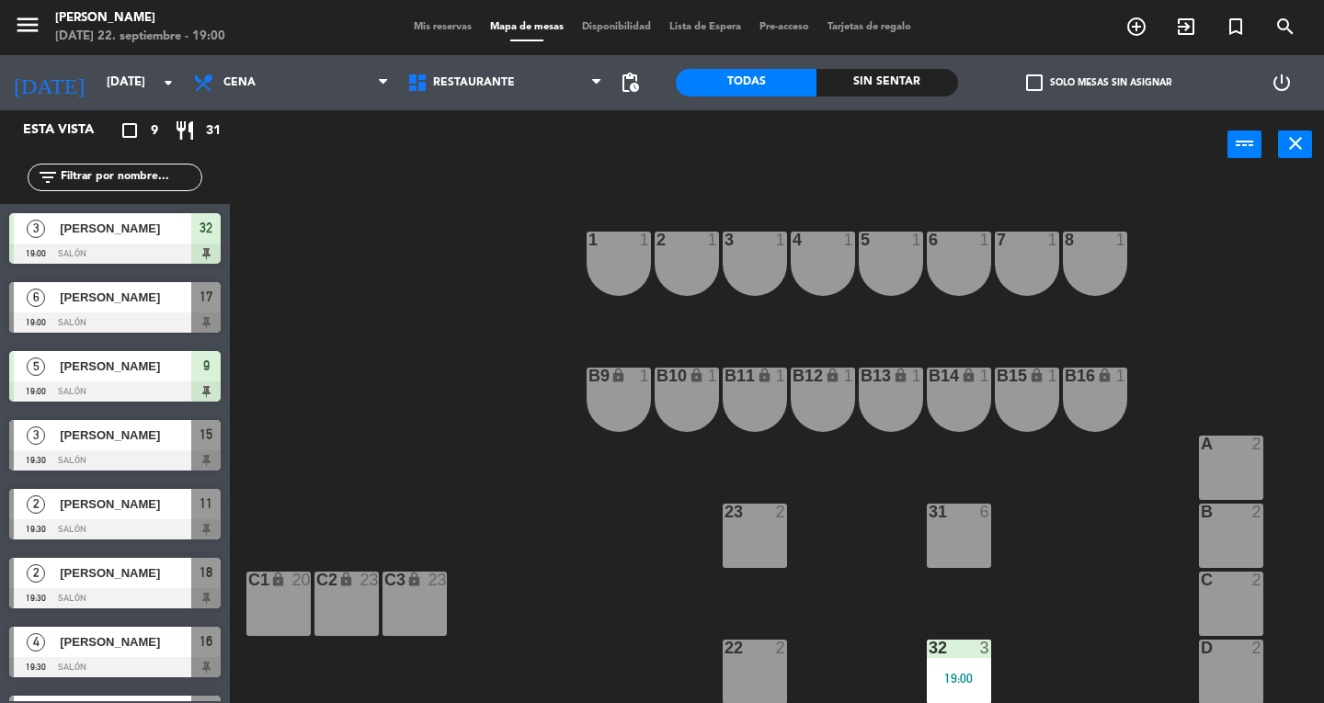
click at [1232, 613] on div "C 2" at bounding box center [1231, 604] width 64 height 64
click at [1252, 663] on div "D 2" at bounding box center [1231, 672] width 64 height 64
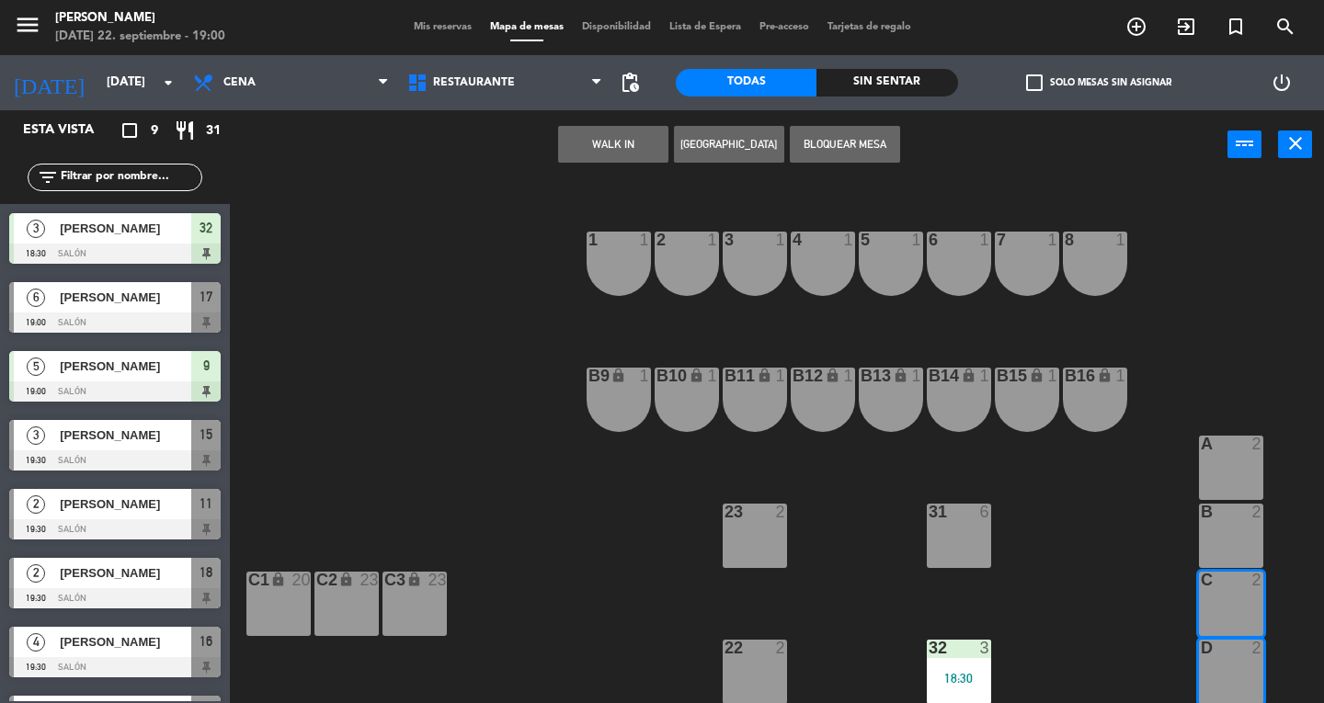
click at [615, 143] on button "WALK IN" at bounding box center [613, 144] width 110 height 37
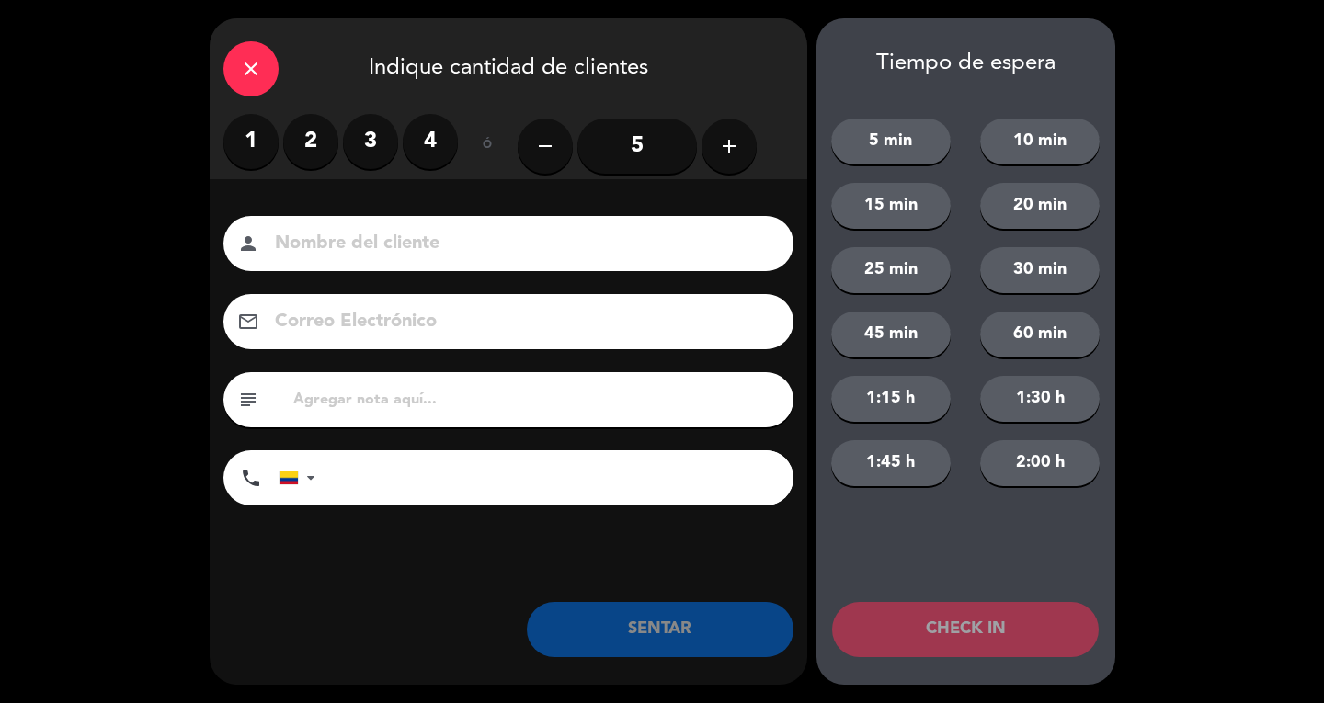
click at [650, 153] on input "5" at bounding box center [637, 146] width 120 height 55
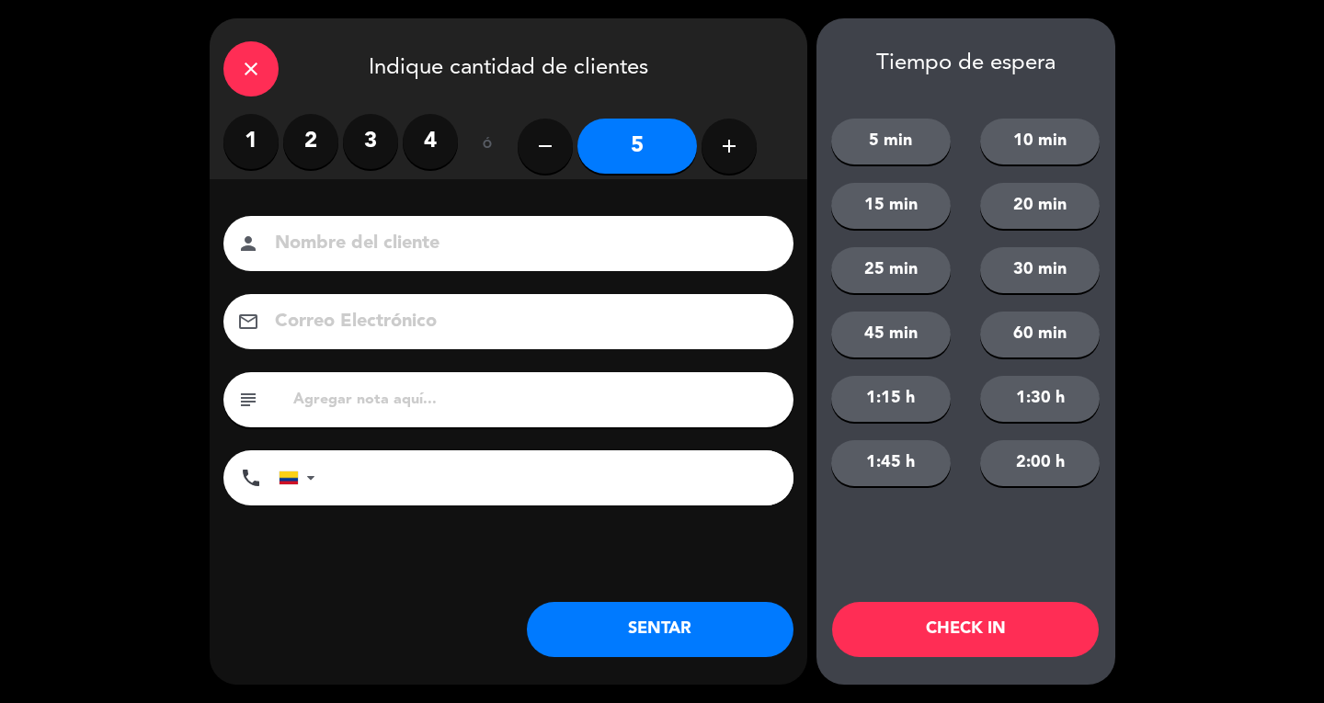
click at [668, 235] on input at bounding box center [521, 244] width 497 height 32
type input "S"
type input "SR EXT"
click at [690, 632] on button "SENTAR" at bounding box center [660, 629] width 267 height 55
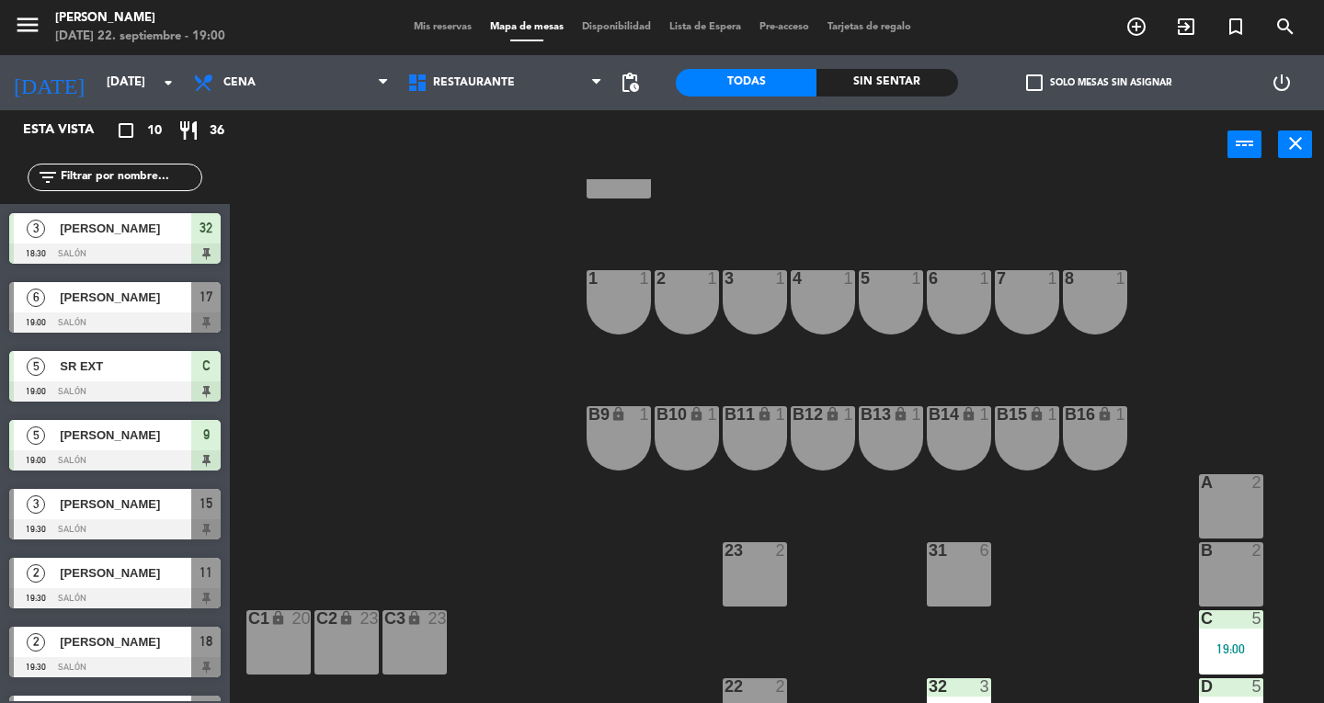
scroll to position [482, 0]
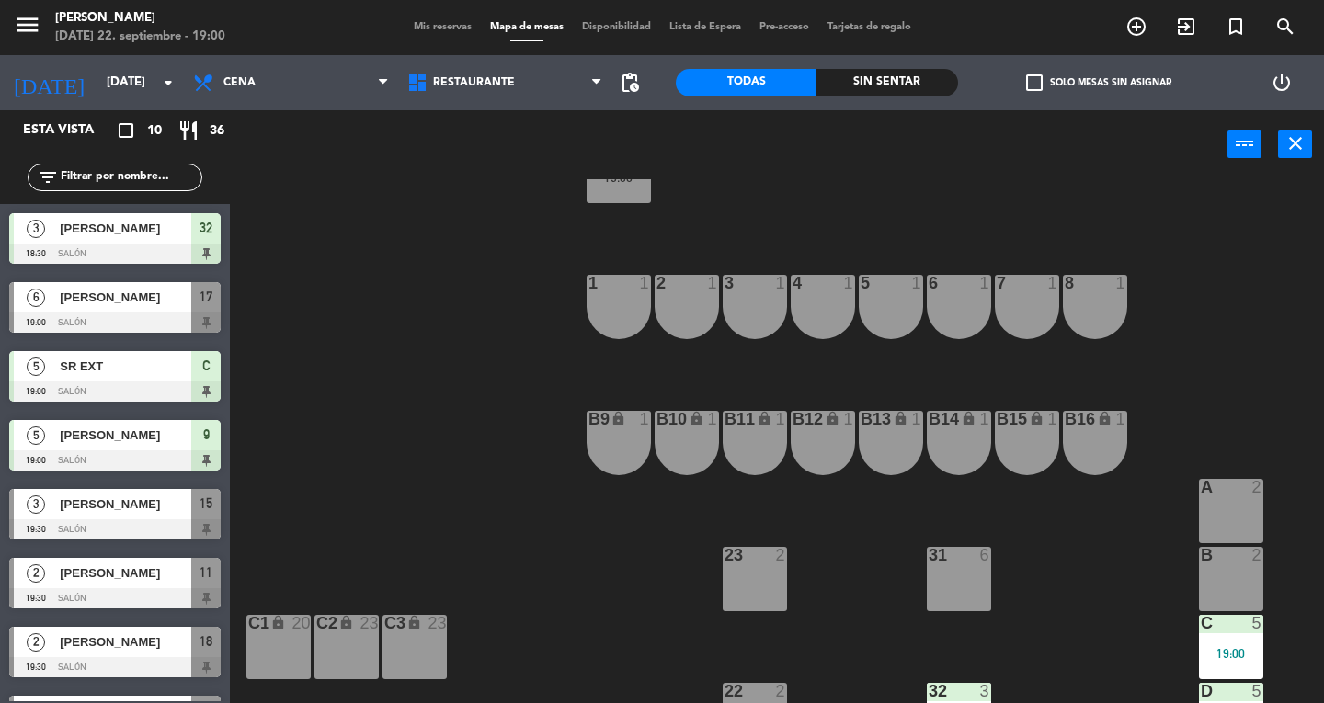
click at [611, 318] on div "1 1" at bounding box center [619, 307] width 64 height 64
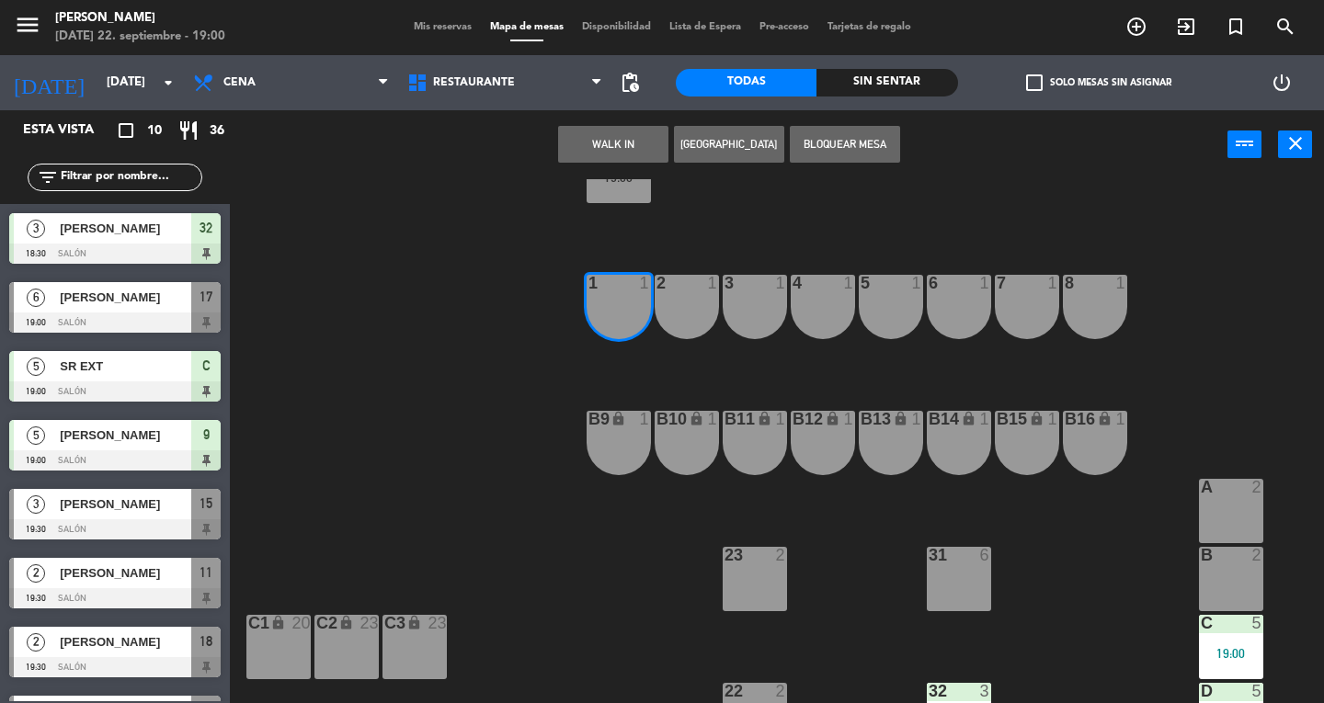
click at [620, 143] on button "WALK IN" at bounding box center [613, 144] width 110 height 37
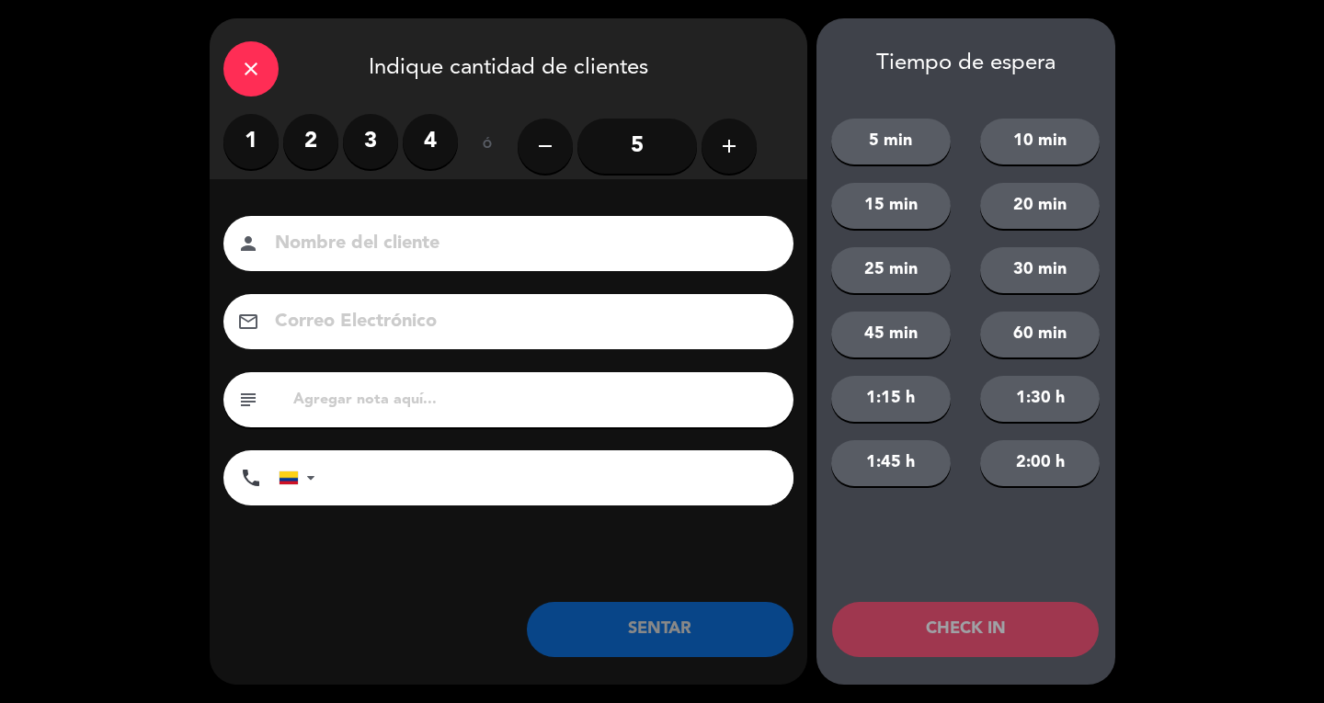
click at [272, 86] on div "close Indique cantidad de clientes" at bounding box center [509, 66] width 598 height 96
click at [253, 67] on icon "close" at bounding box center [251, 69] width 22 height 22
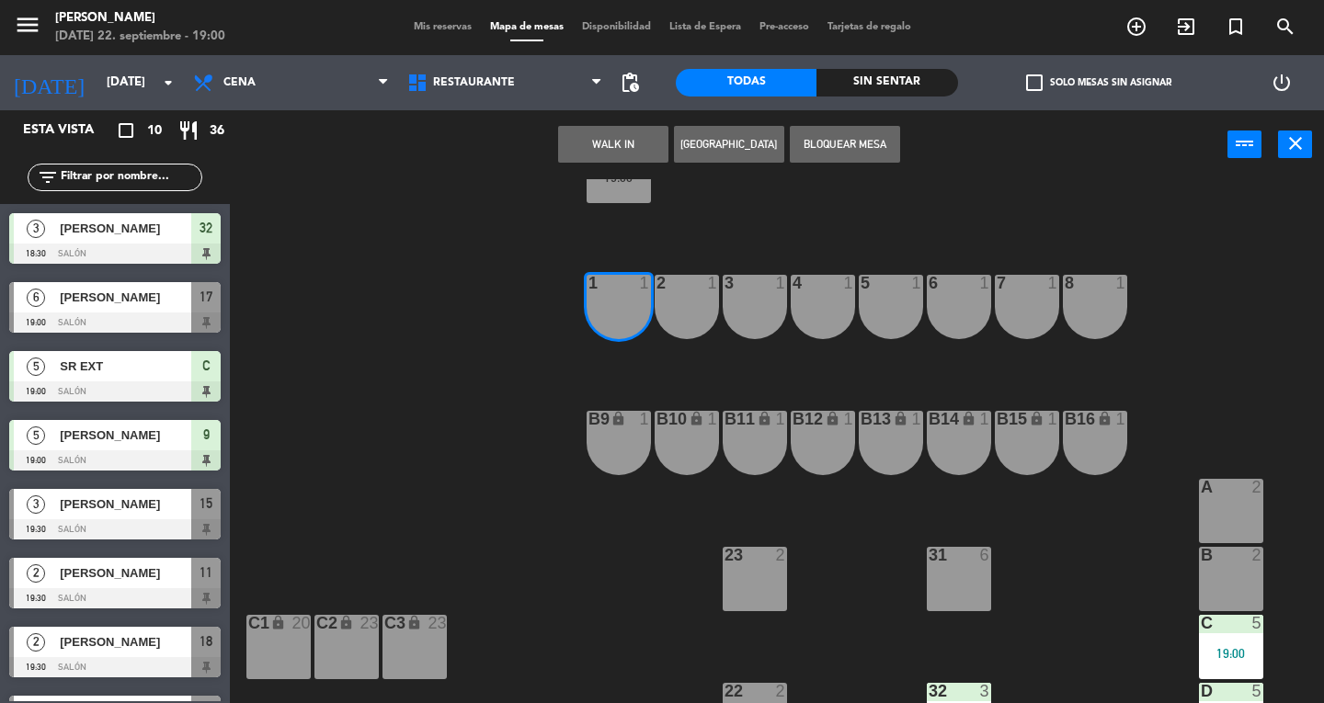
click at [599, 146] on button "WALK IN" at bounding box center [613, 144] width 110 height 37
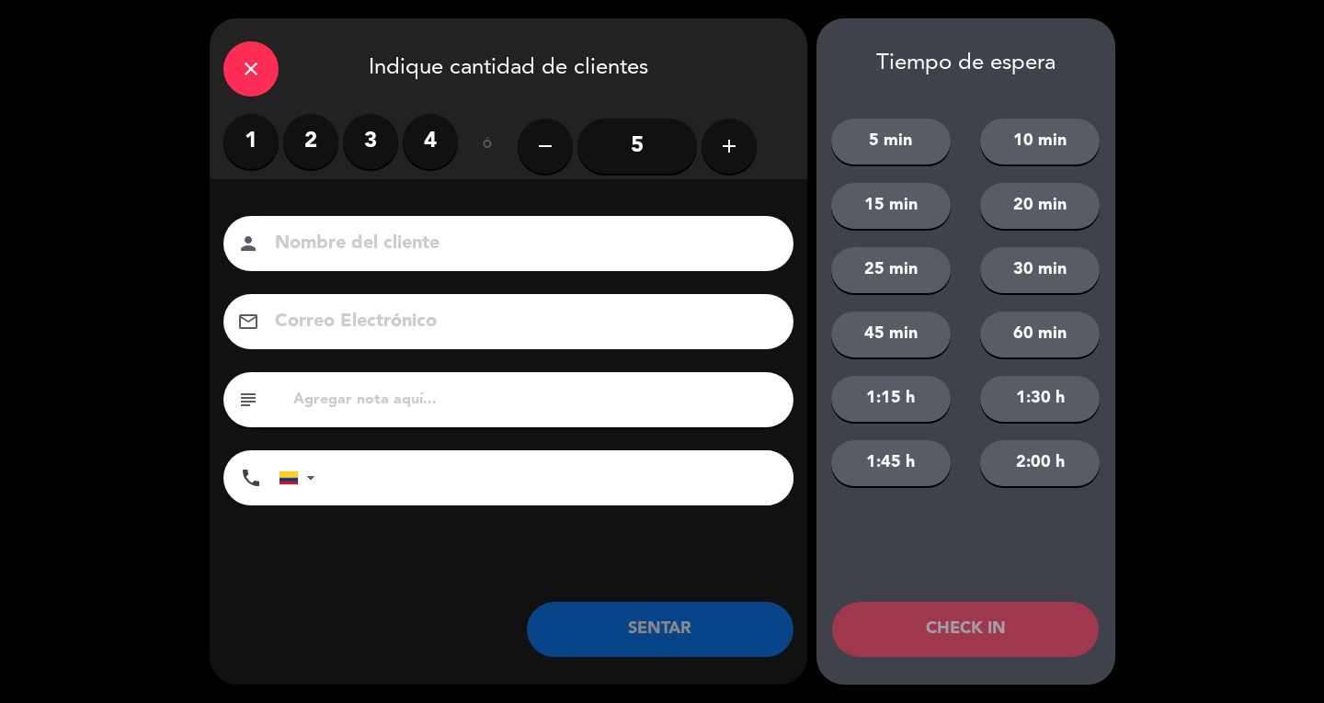
click at [248, 149] on label "1" at bounding box center [250, 141] width 55 height 55
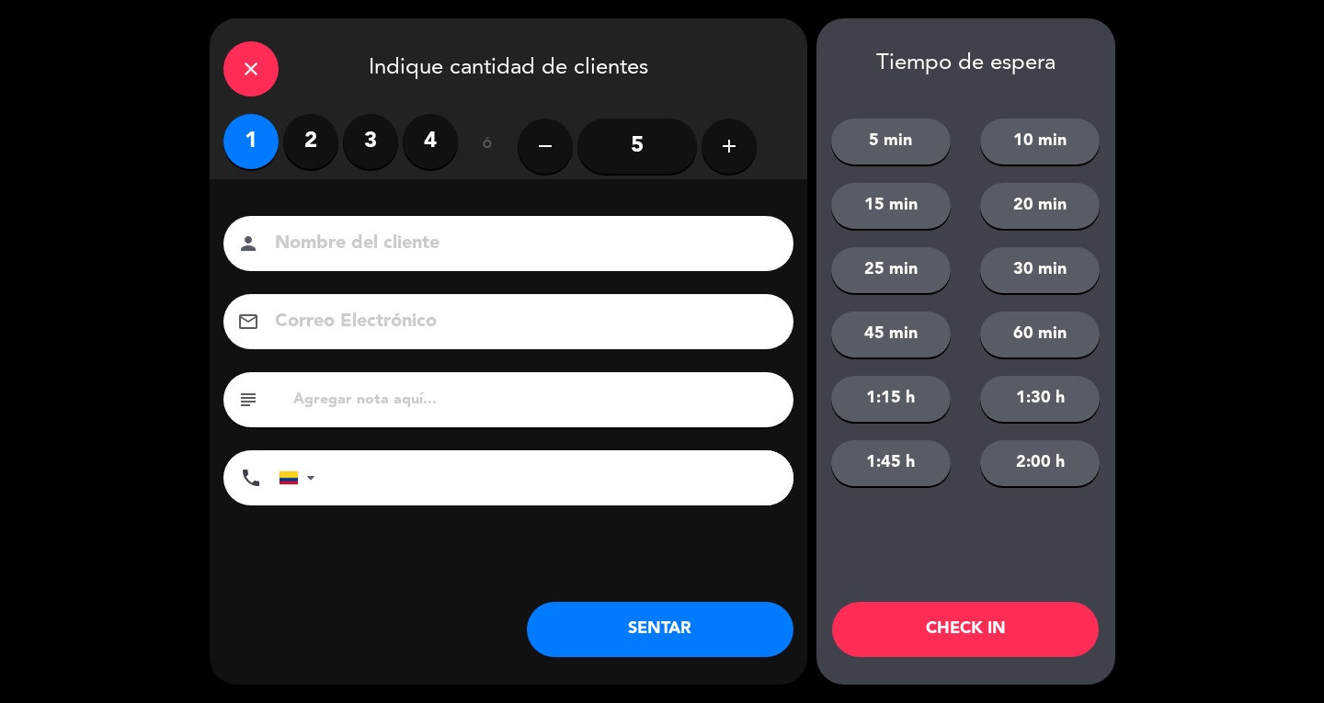
click at [336, 239] on input at bounding box center [521, 244] width 497 height 32
type input "SR EXT"
click at [676, 641] on button "SENTAR" at bounding box center [660, 629] width 267 height 55
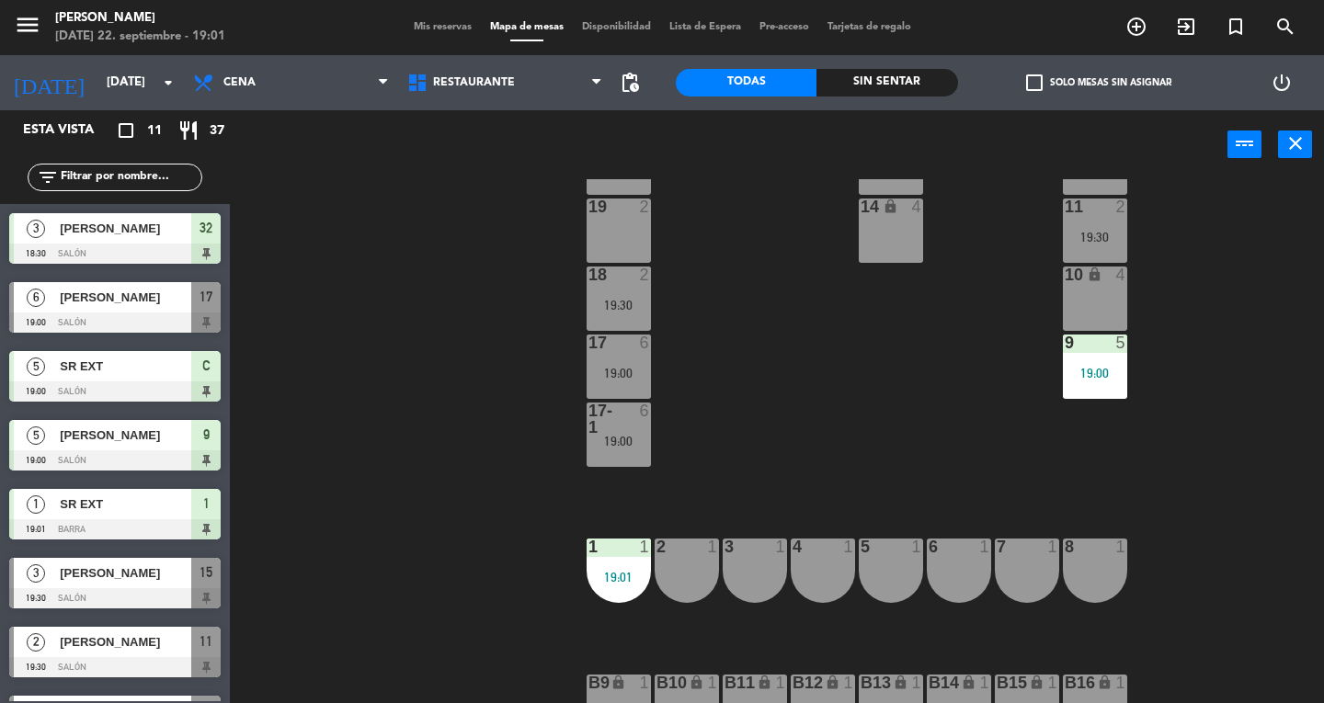
scroll to position [0, 0]
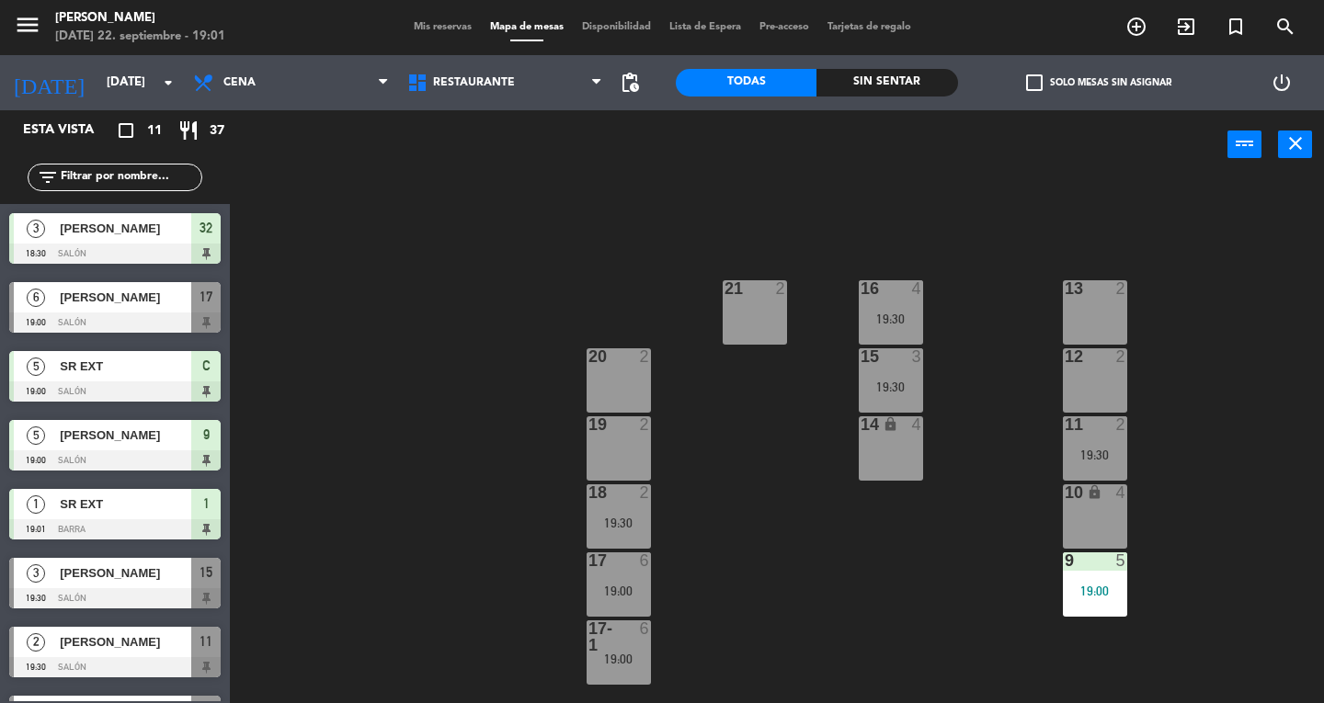
click at [1310, 141] on button "close" at bounding box center [1295, 145] width 34 height 28
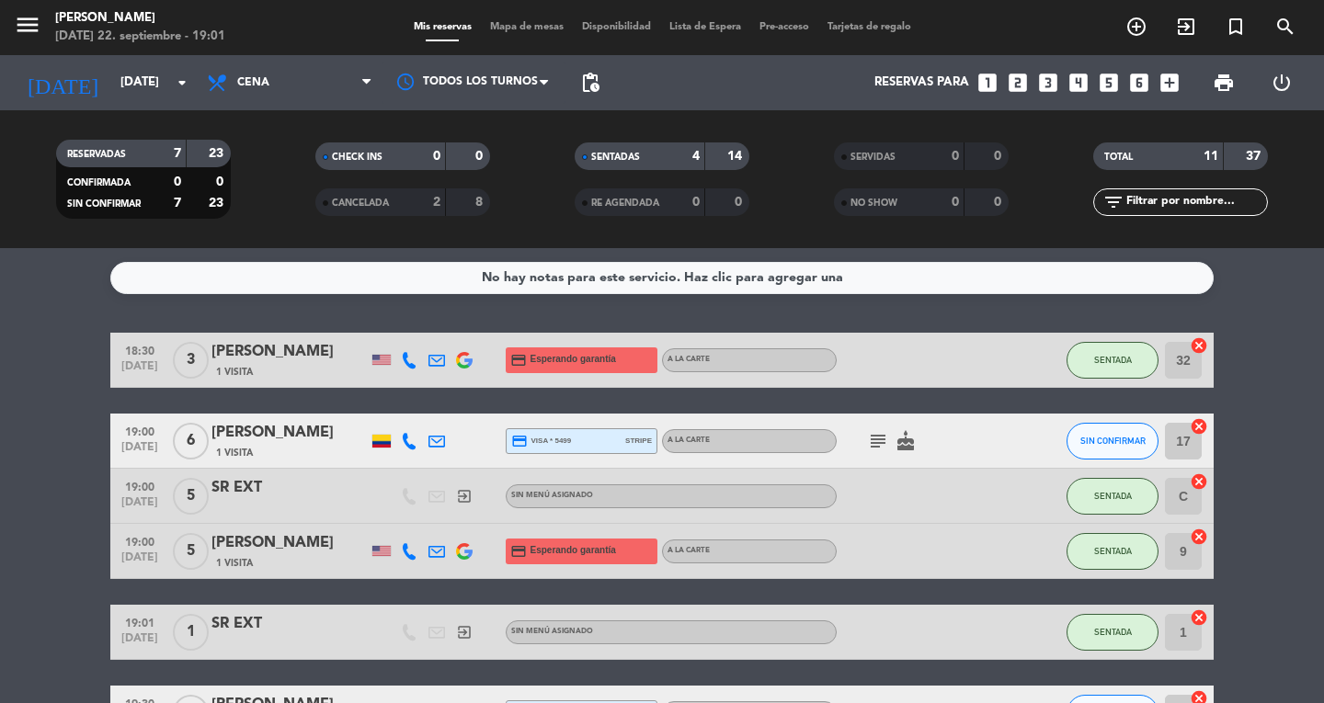
click at [31, 35] on icon "menu" at bounding box center [28, 25] width 28 height 28
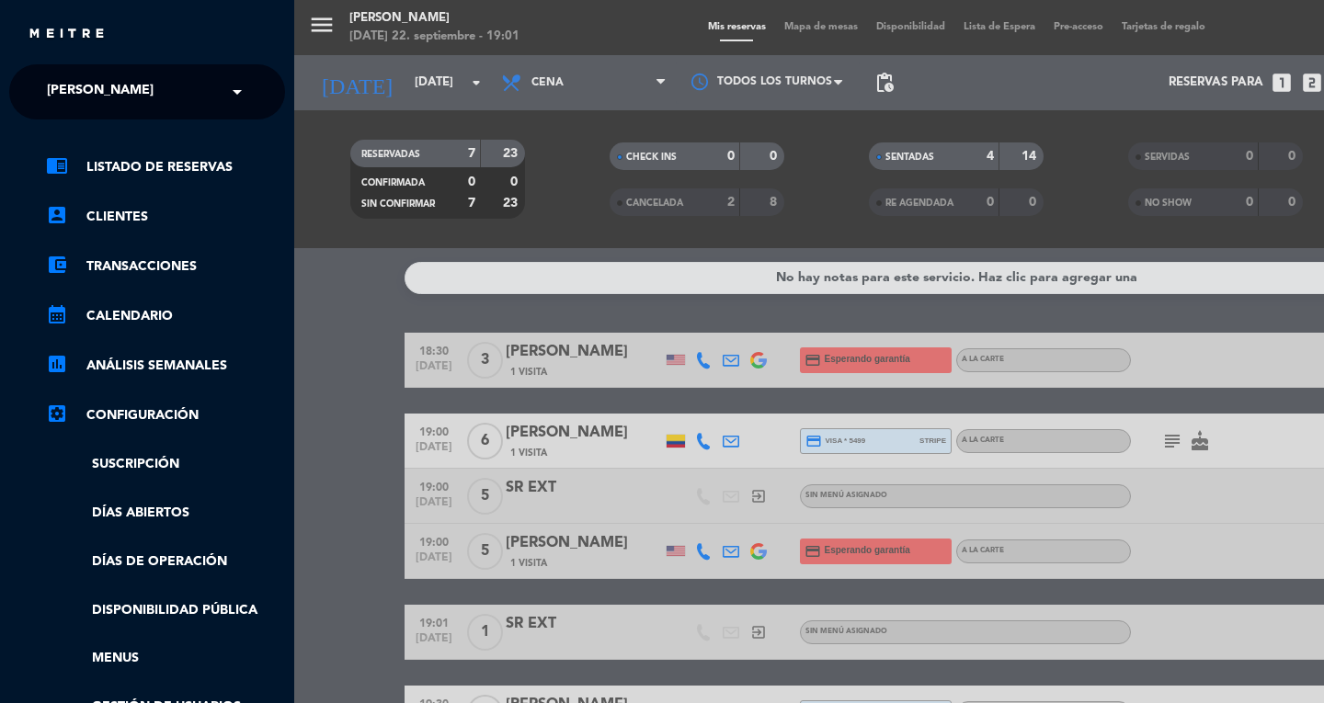
click at [63, 85] on span "[PERSON_NAME]" at bounding box center [100, 92] width 107 height 39
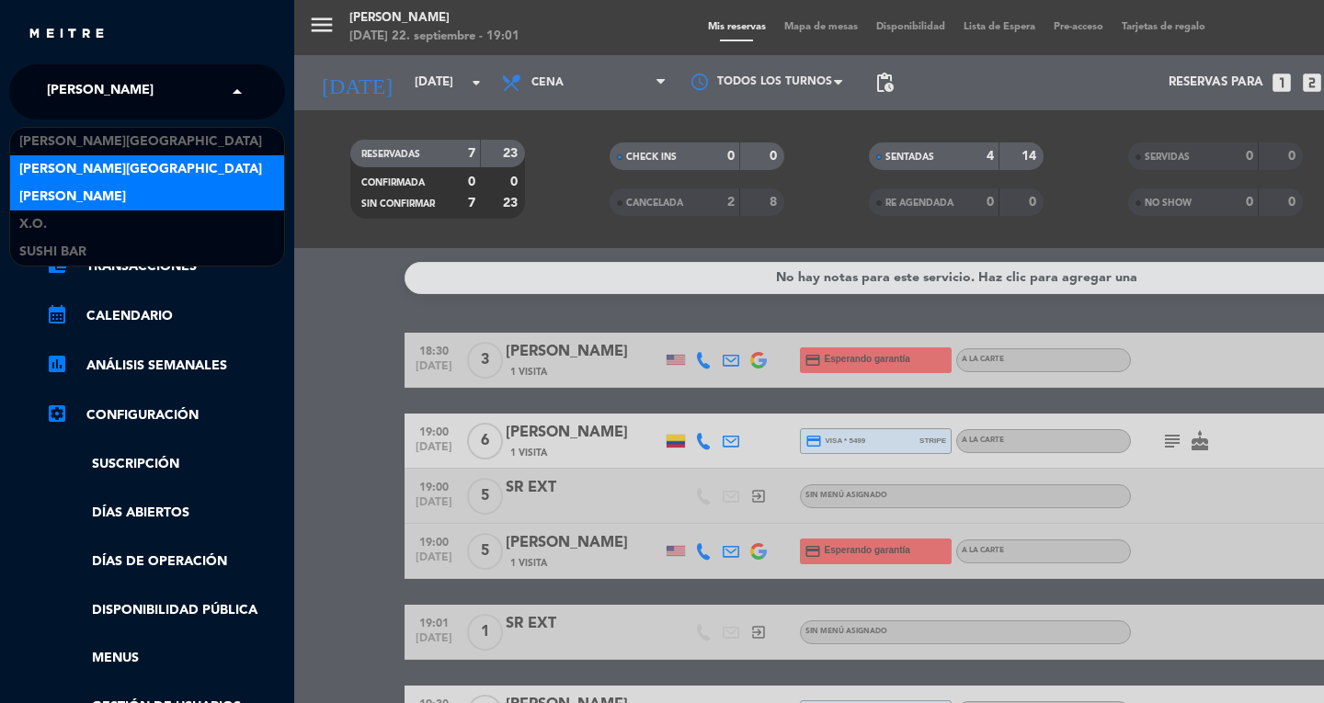
click at [52, 173] on span "[PERSON_NAME][GEOGRAPHIC_DATA]" at bounding box center [140, 169] width 243 height 21
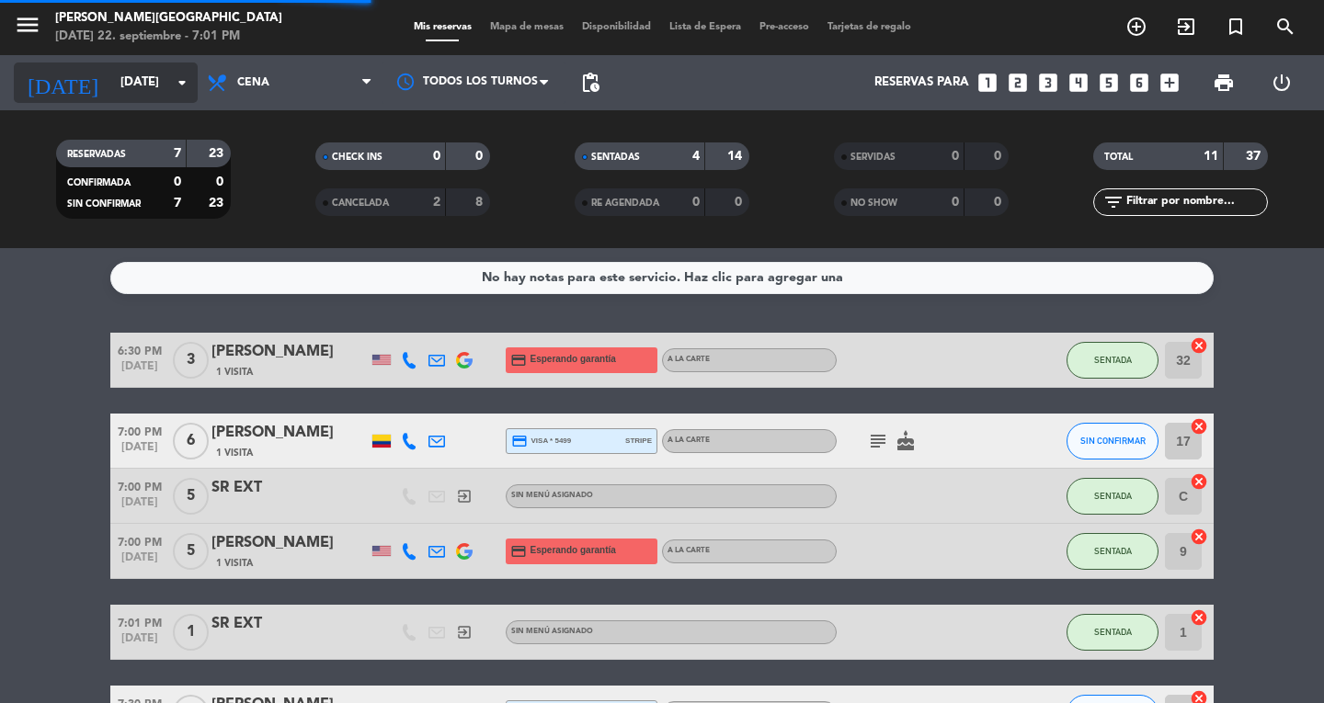
click at [111, 84] on input "[DATE]" at bounding box center [192, 82] width 162 height 33
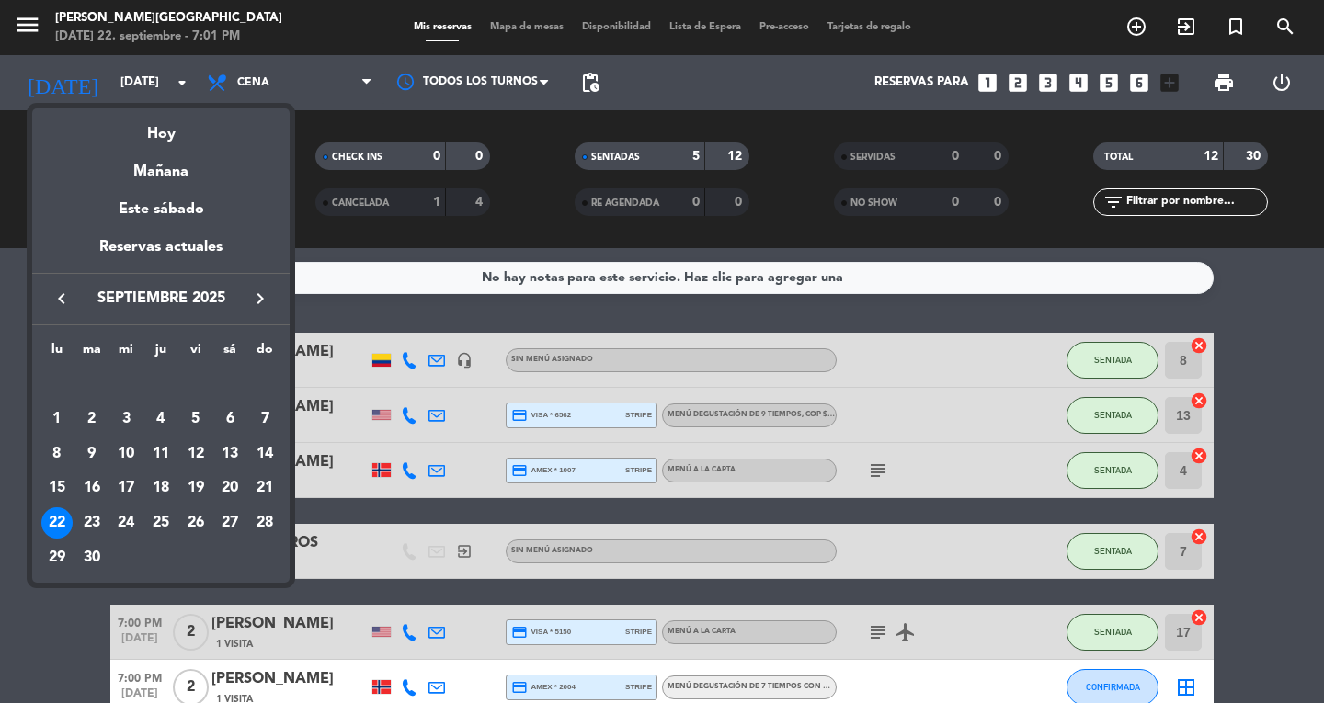
click at [262, 288] on icon "keyboard_arrow_right" at bounding box center [260, 299] width 22 height 22
click at [57, 494] on div "13" at bounding box center [56, 488] width 31 height 31
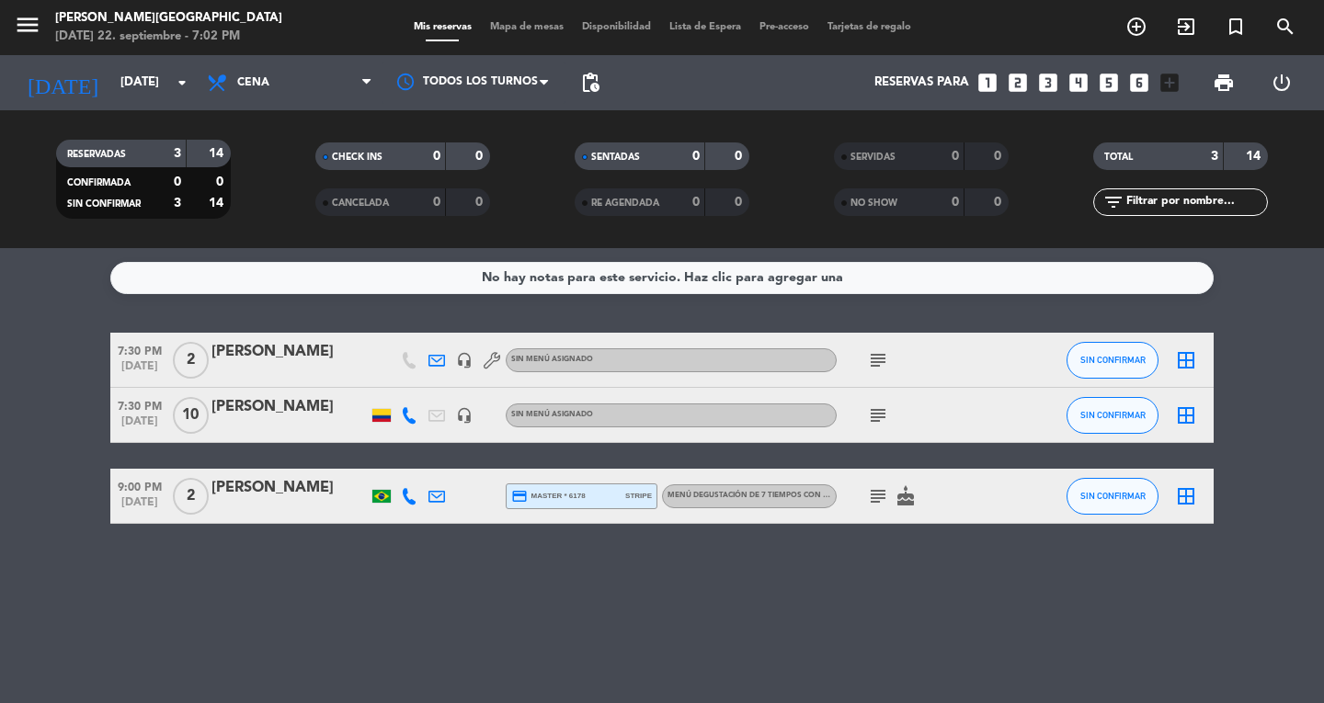
click at [264, 406] on div "[PERSON_NAME]" at bounding box center [289, 407] width 156 height 24
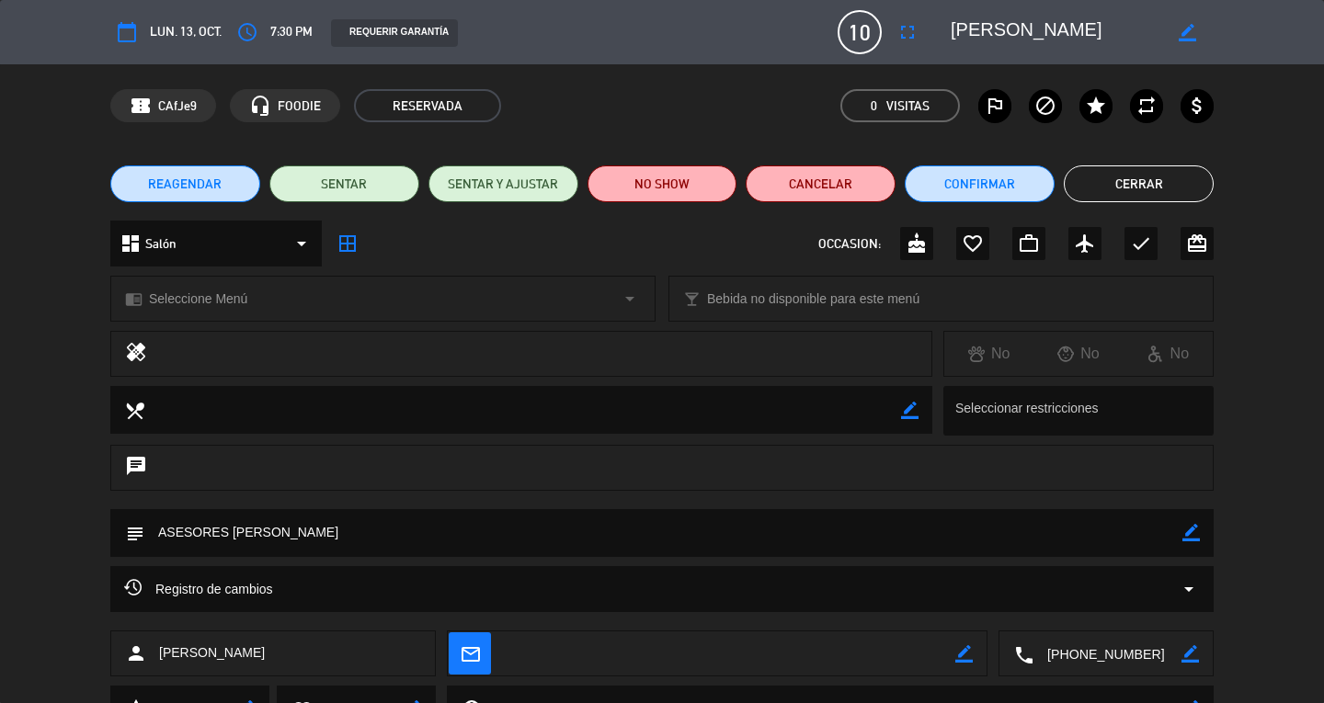
click at [1153, 197] on button "Cerrar" at bounding box center [1139, 184] width 150 height 37
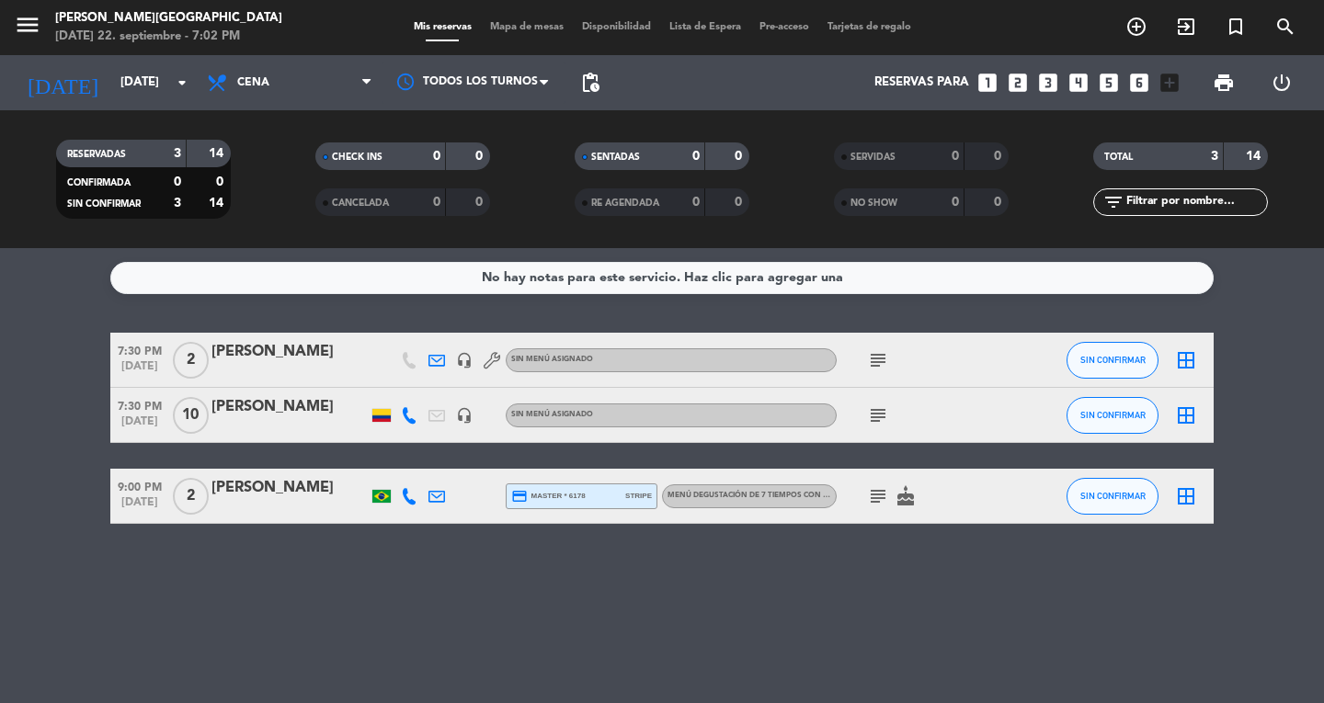
click at [23, 29] on icon "menu" at bounding box center [28, 25] width 28 height 28
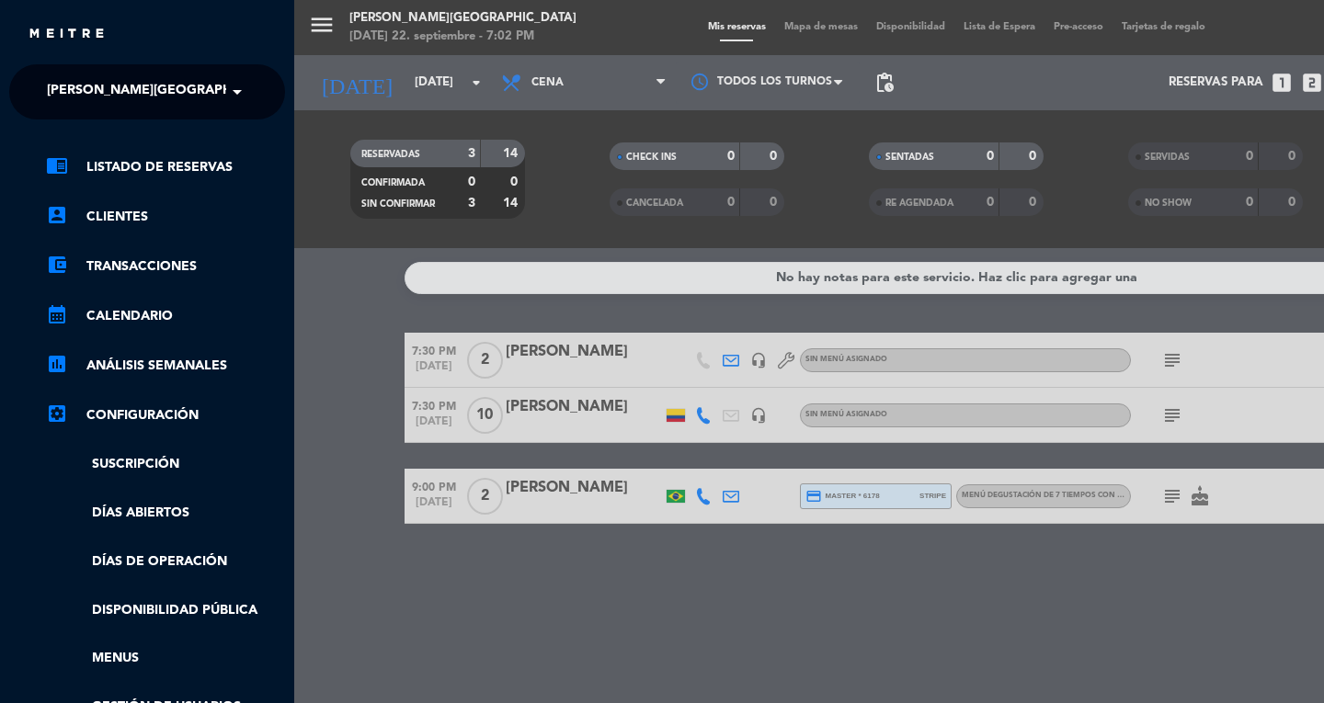
click at [70, 94] on span "[PERSON_NAME][GEOGRAPHIC_DATA]" at bounding box center [168, 92] width 243 height 39
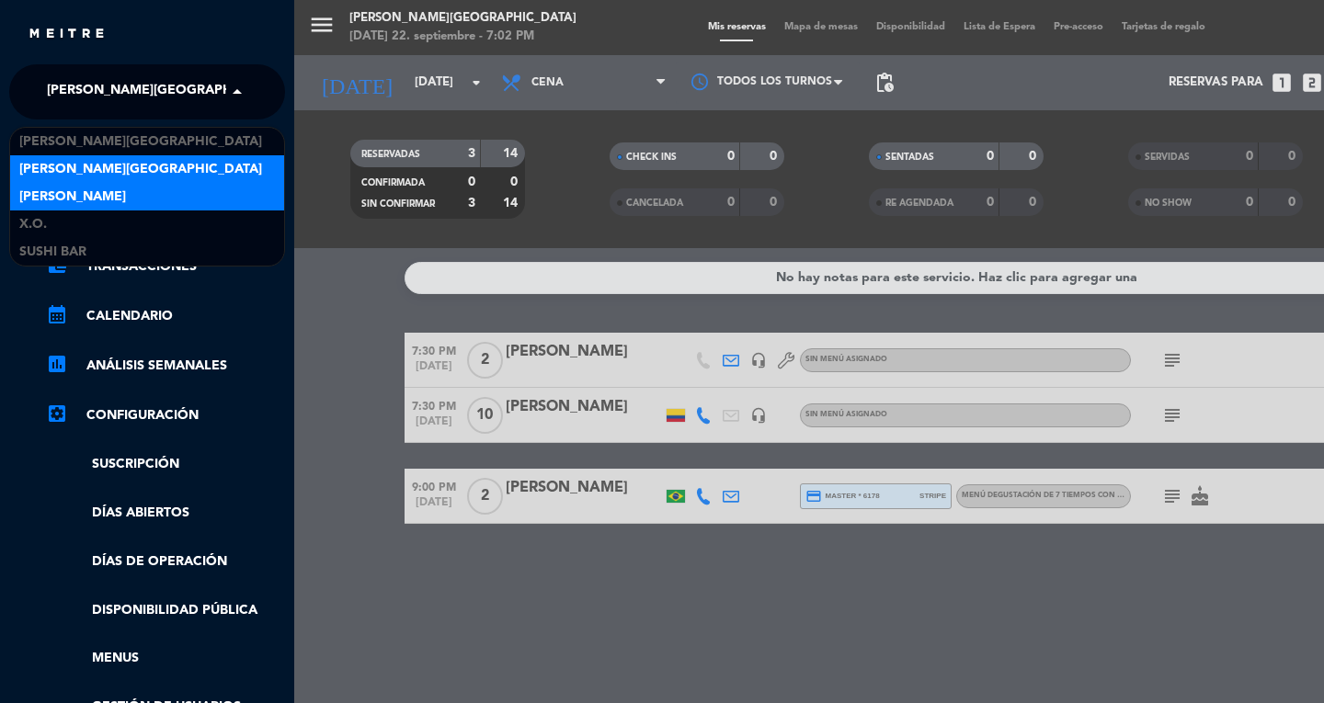
click at [60, 197] on span "[PERSON_NAME]" at bounding box center [72, 197] width 107 height 21
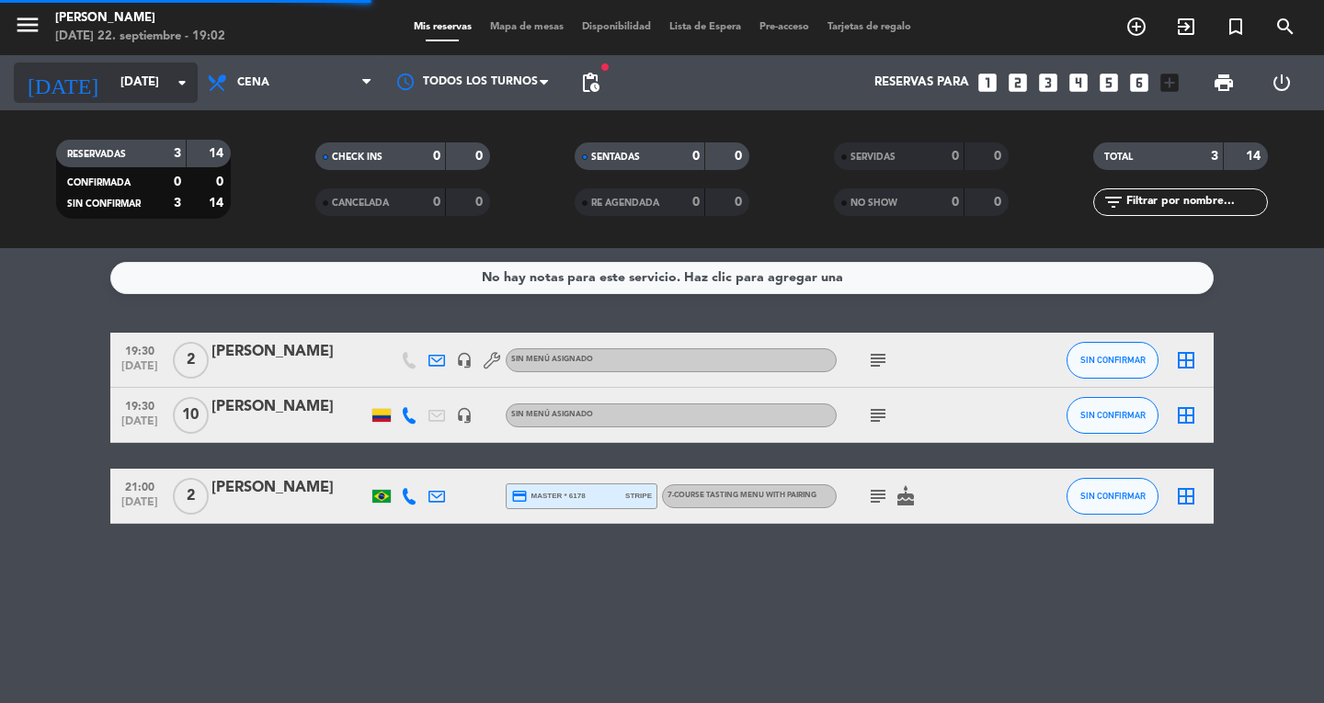
click at [112, 88] on input "[DATE]" at bounding box center [192, 82] width 162 height 33
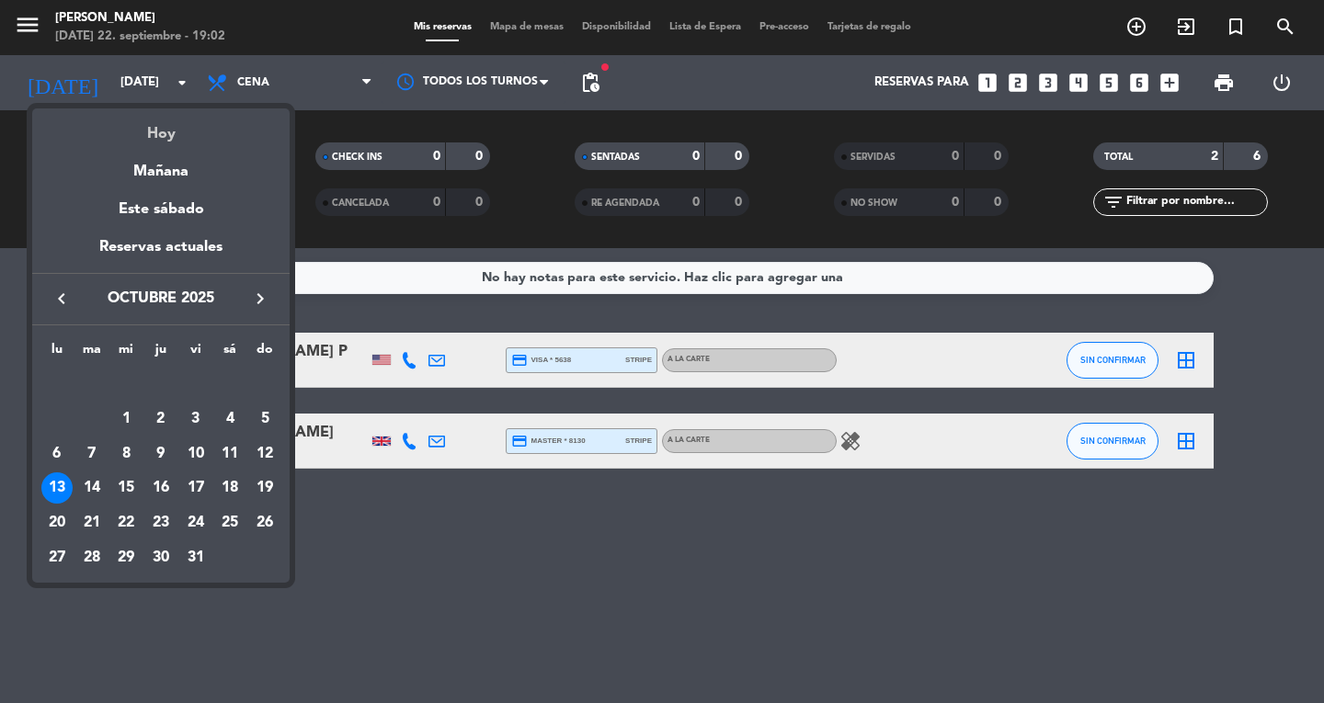
click at [165, 138] on div "Hoy" at bounding box center [160, 127] width 257 height 38
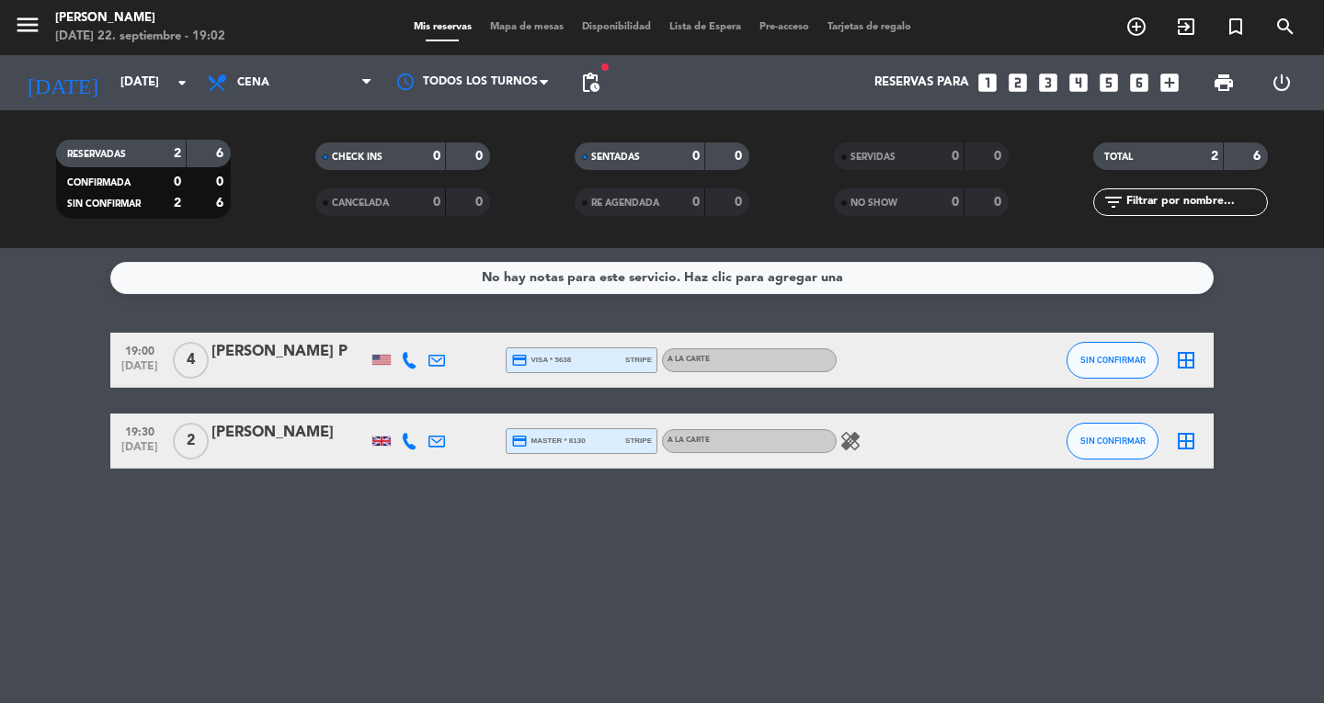
type input "[DATE]"
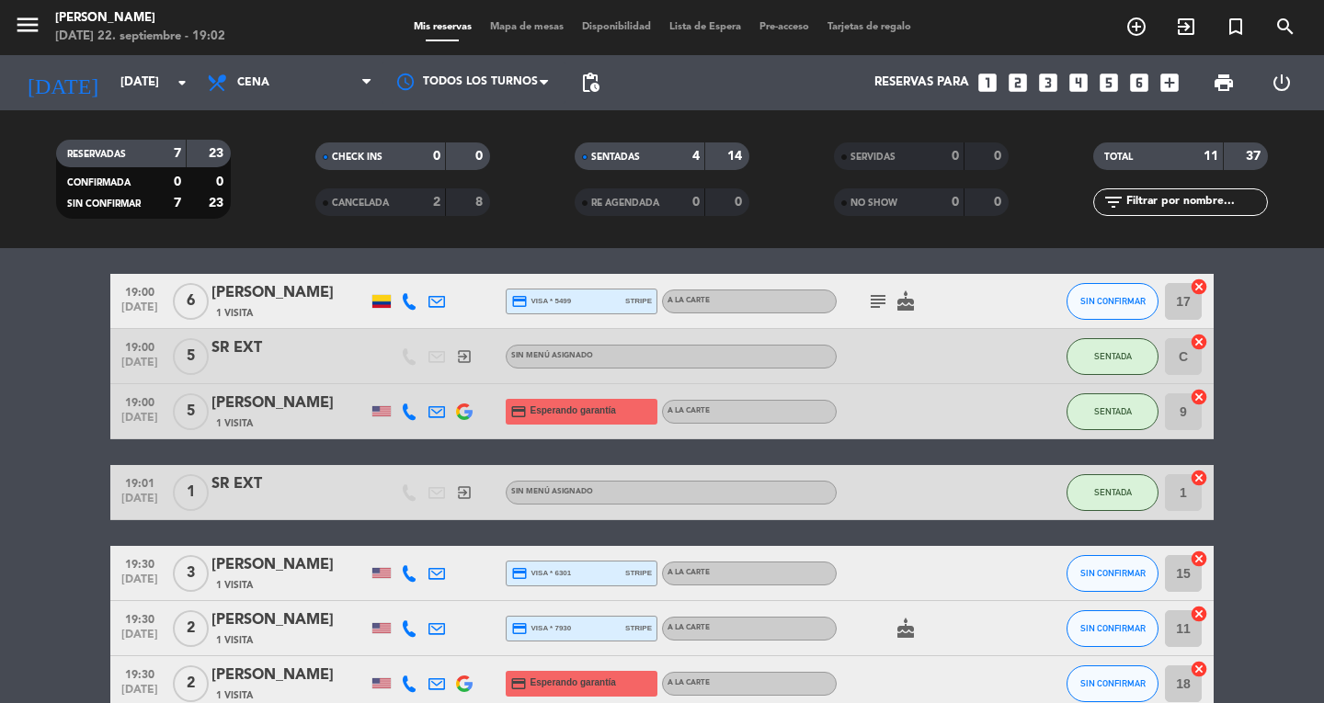
scroll to position [141, 0]
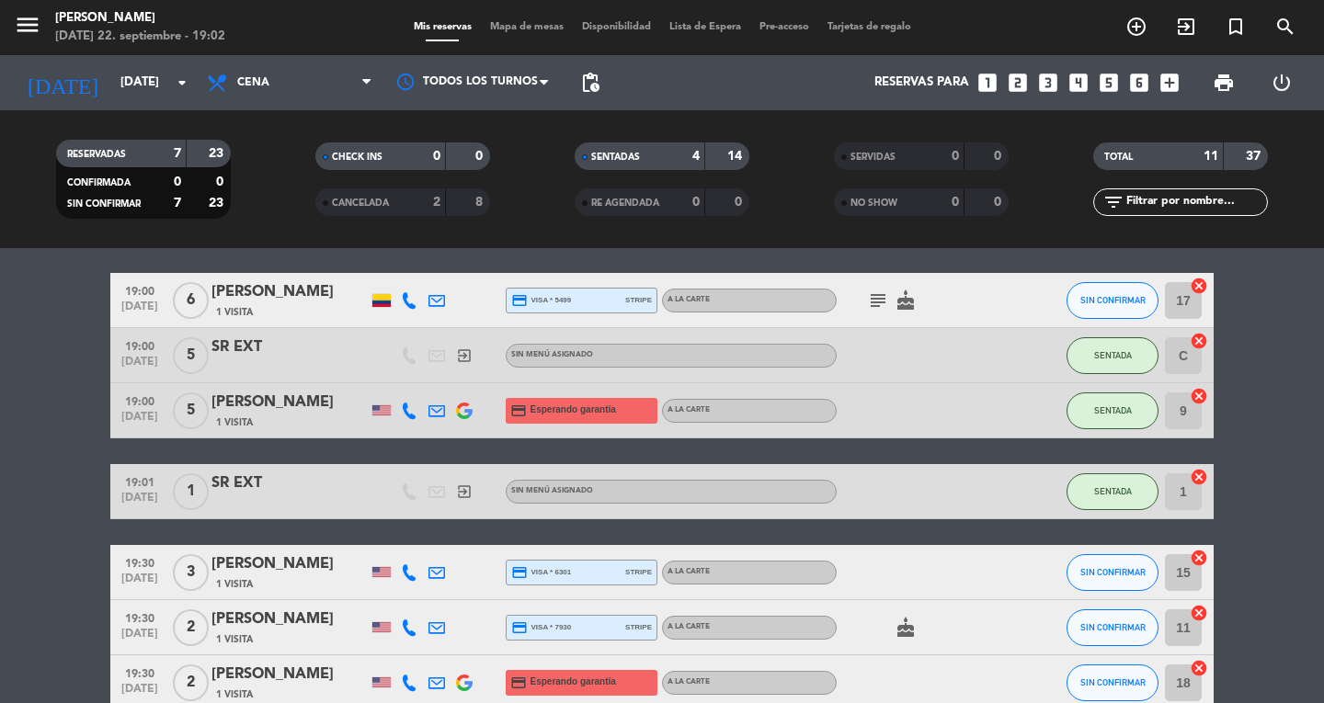
click at [40, 34] on icon "menu" at bounding box center [28, 25] width 28 height 28
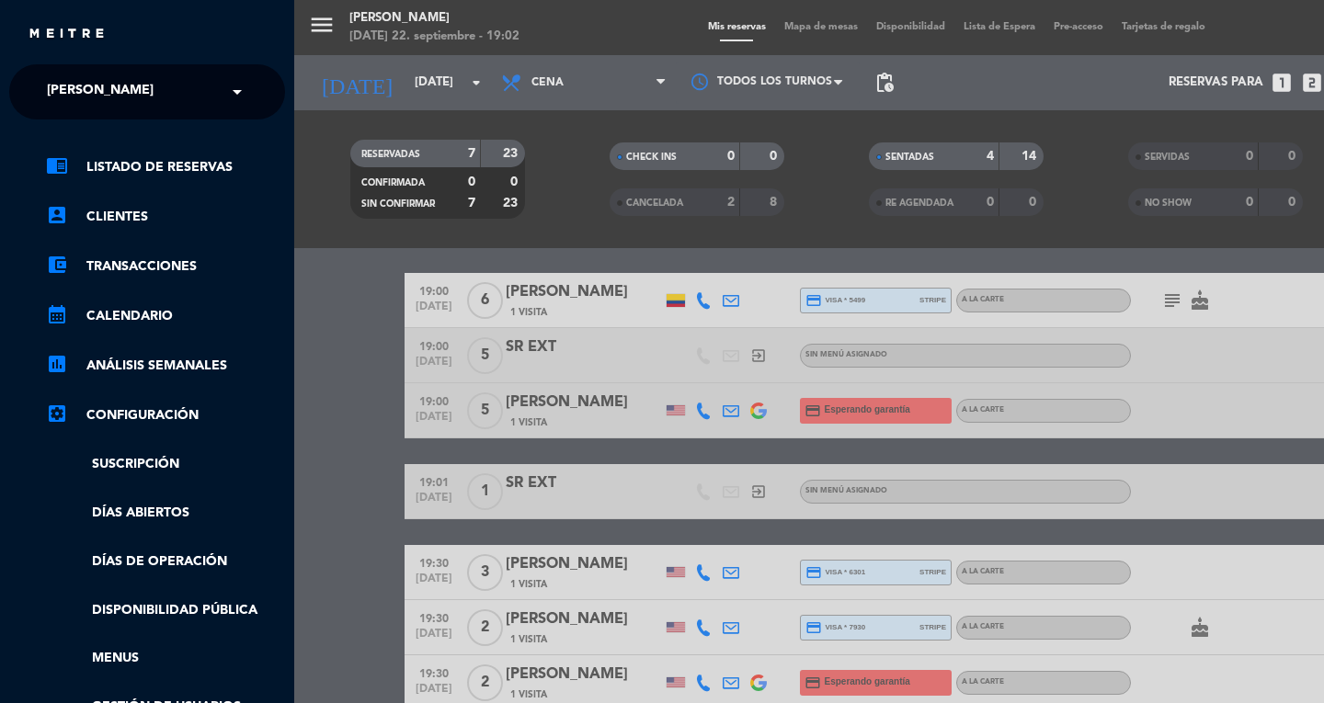
click at [63, 77] on span "[PERSON_NAME]" at bounding box center [100, 92] width 107 height 39
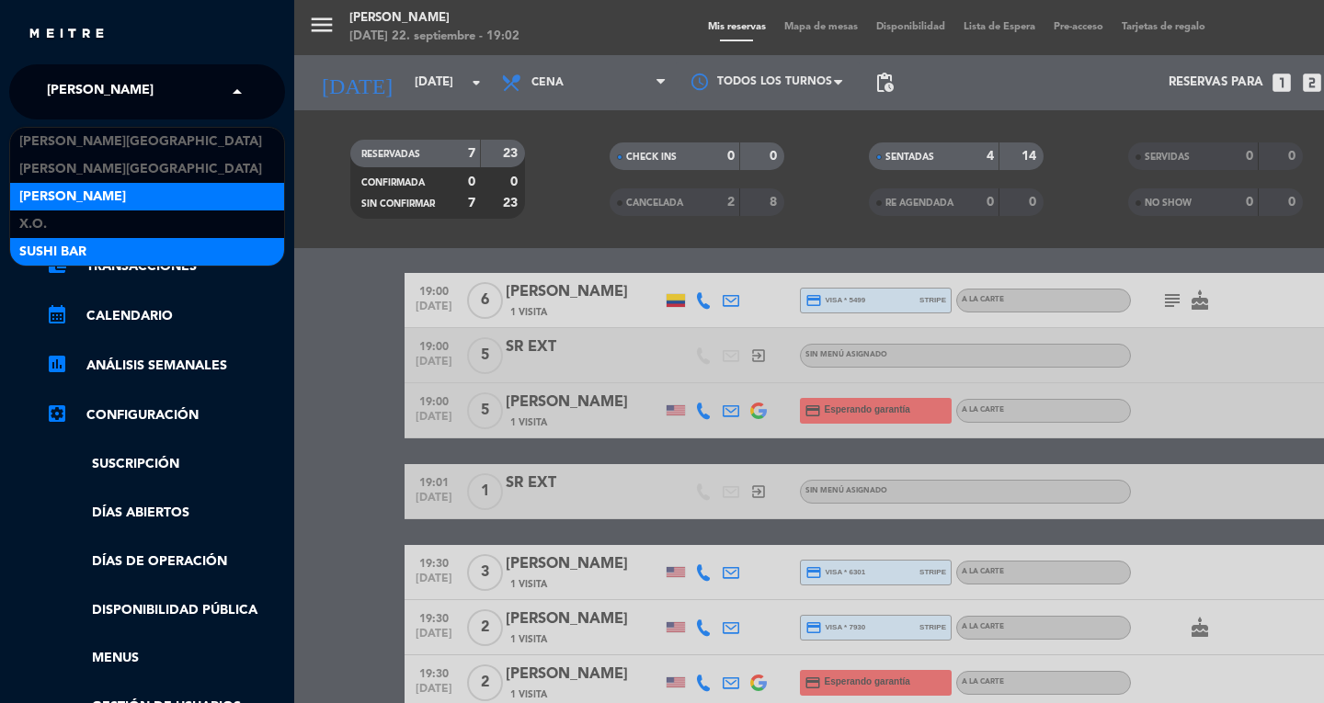
click at [45, 254] on span "SUSHI BAR" at bounding box center [52, 252] width 67 height 21
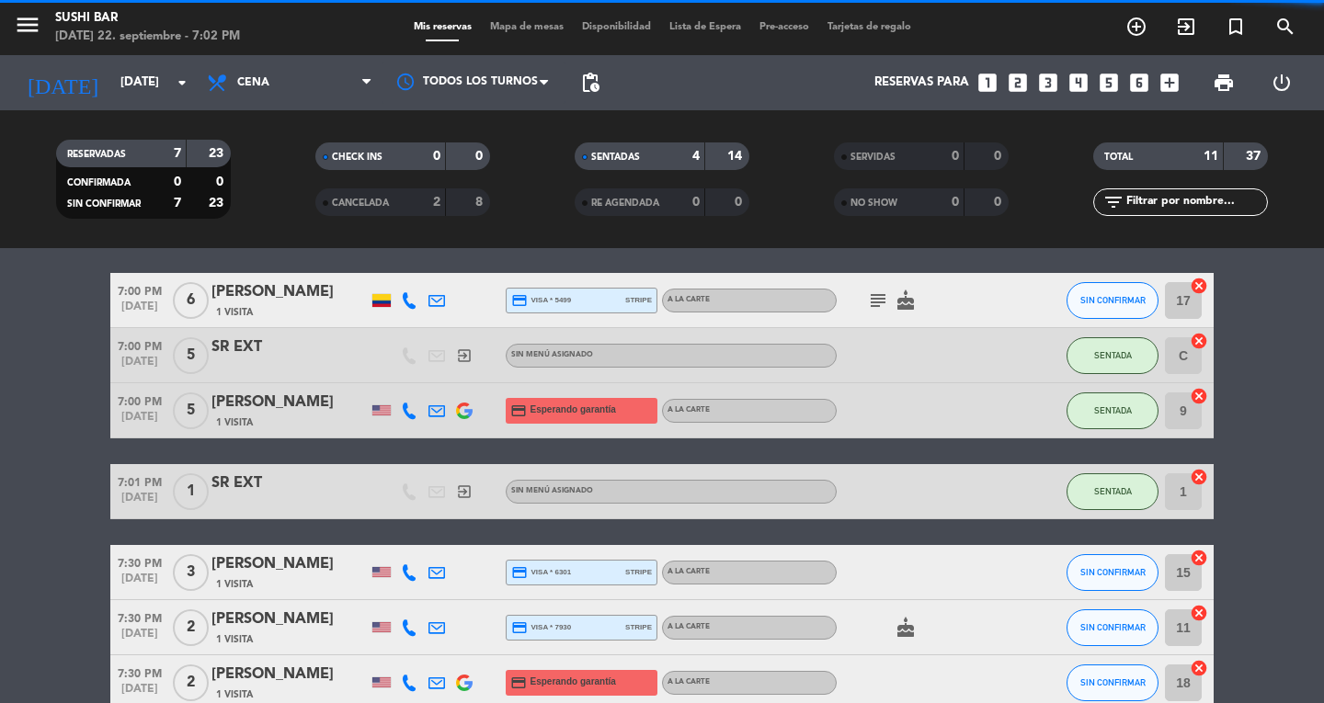
scroll to position [0, 0]
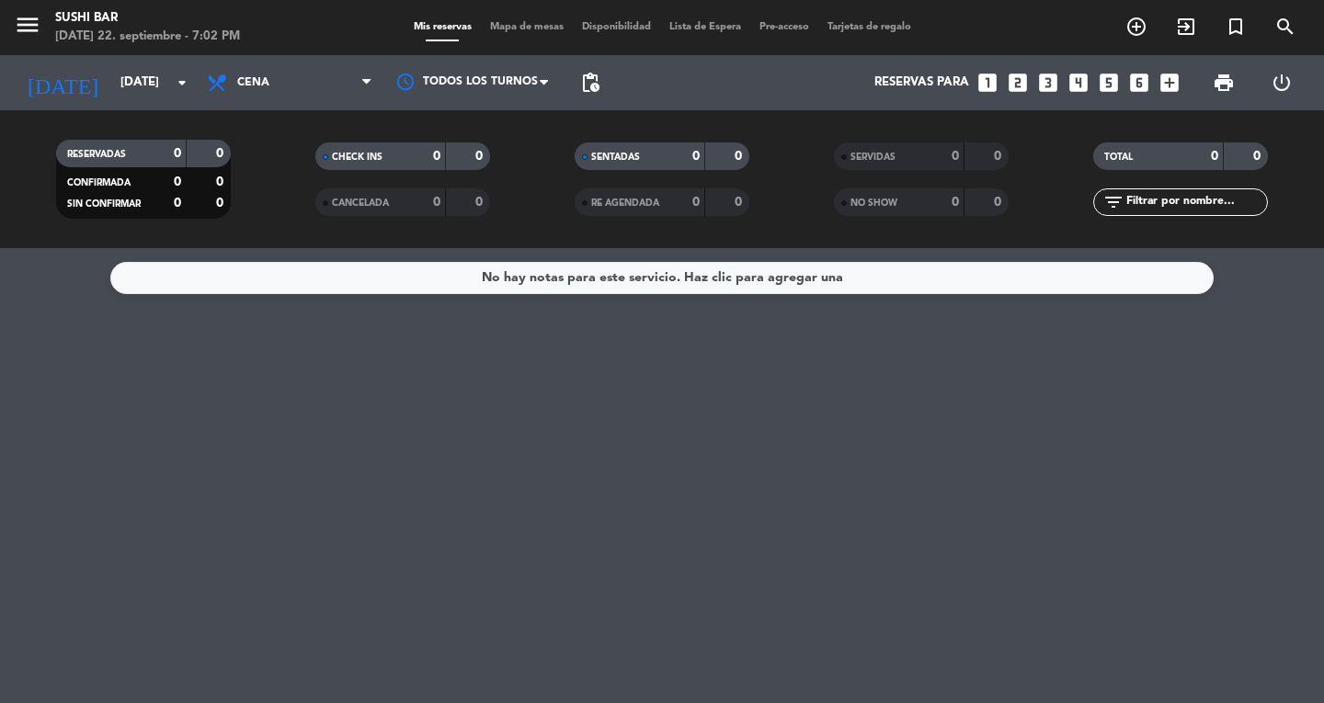
click at [536, 22] on span "Mapa de mesas" at bounding box center [527, 27] width 92 height 10
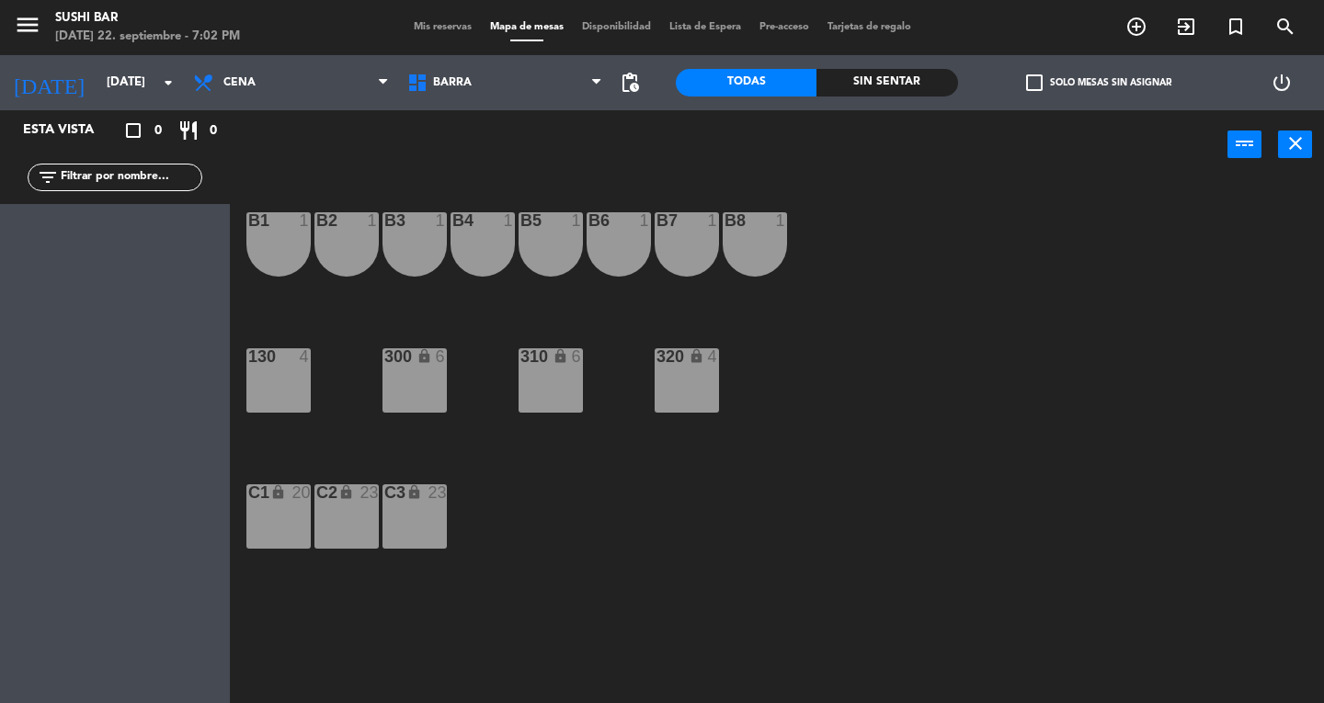
click at [747, 258] on div "B8 1" at bounding box center [755, 244] width 64 height 64
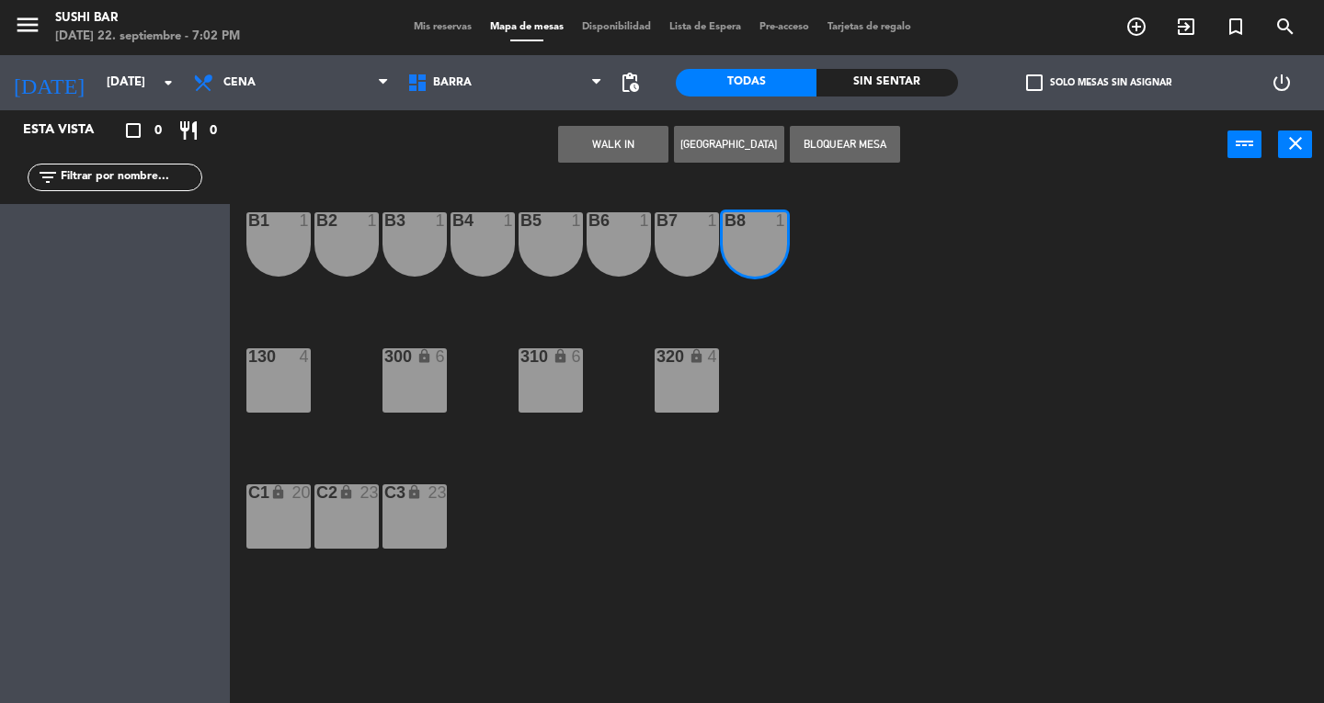
click at [696, 252] on div "B7 1" at bounding box center [687, 244] width 64 height 64
click at [627, 236] on div "B6 1" at bounding box center [619, 244] width 64 height 64
click at [612, 155] on button "WALK IN" at bounding box center [613, 144] width 110 height 37
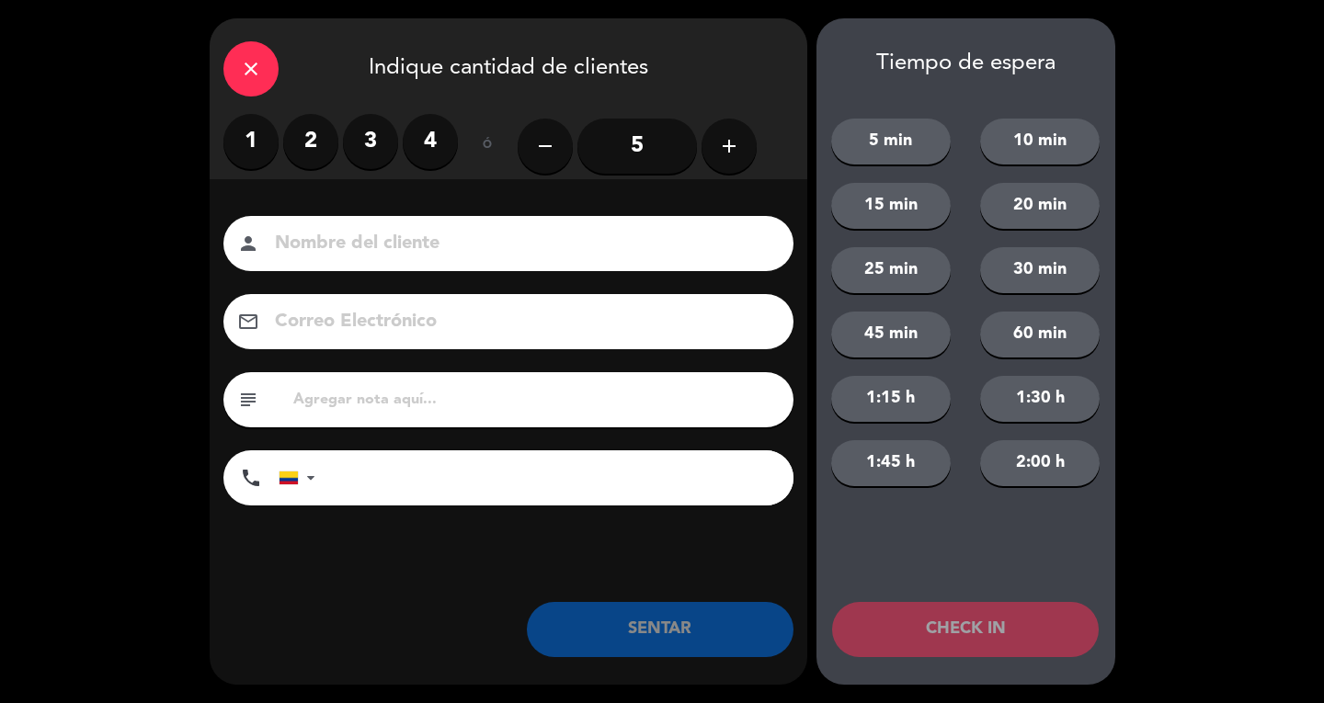
click at [378, 161] on label "3" at bounding box center [370, 141] width 55 height 55
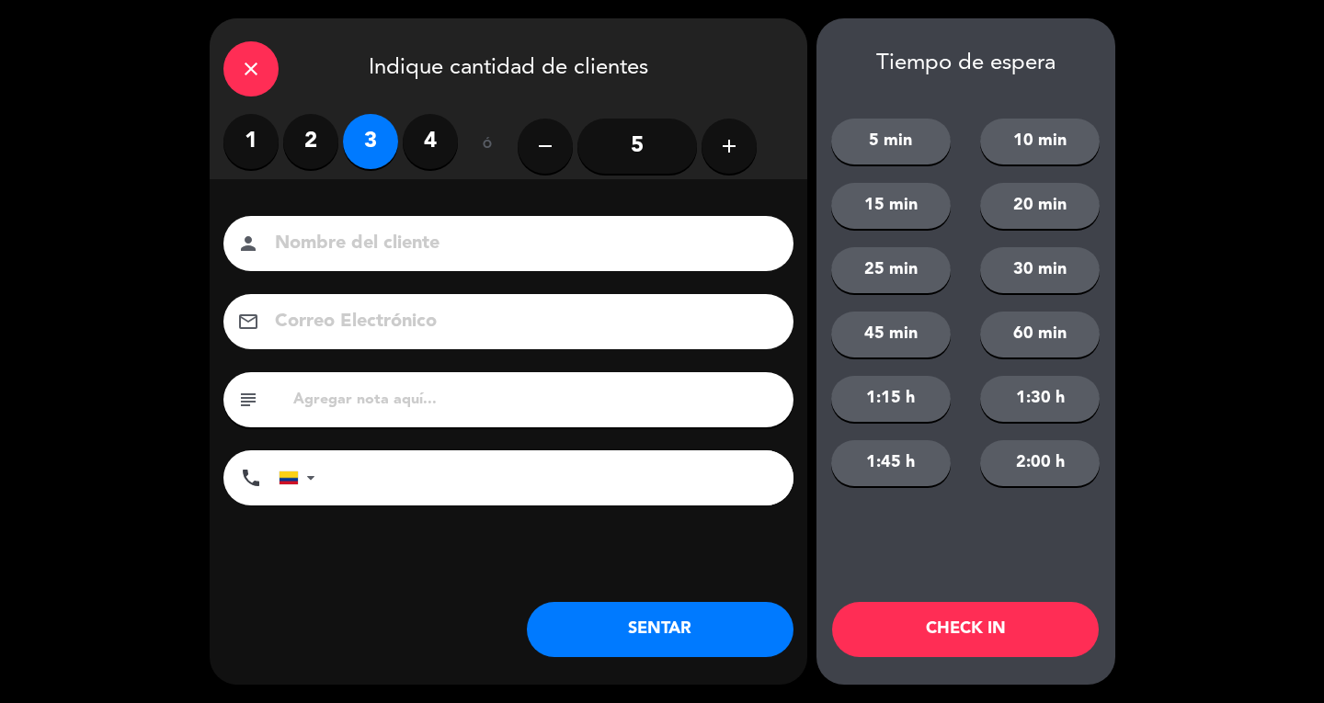
click at [410, 237] on input at bounding box center [521, 244] width 497 height 32
type input "[PERSON_NAME]"
click at [710, 621] on button "SENTAR" at bounding box center [660, 629] width 267 height 55
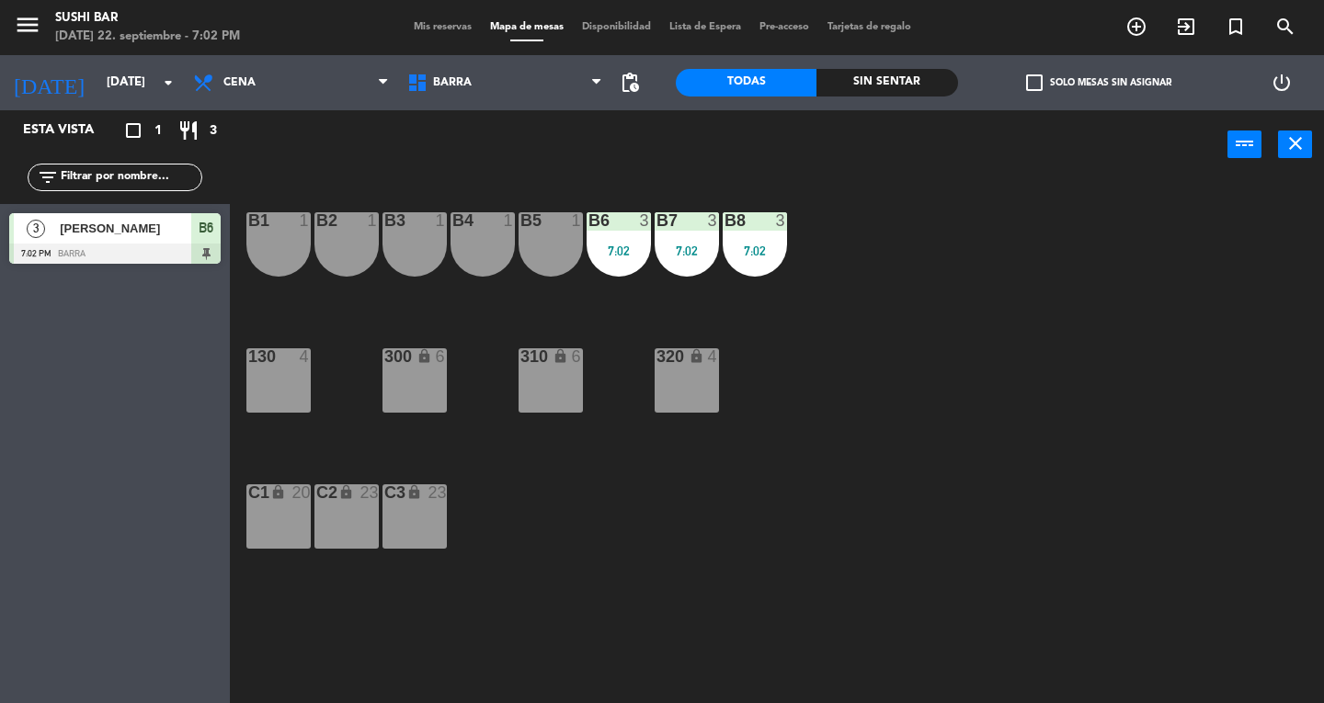
click at [462, 247] on div "B4 1" at bounding box center [483, 244] width 64 height 64
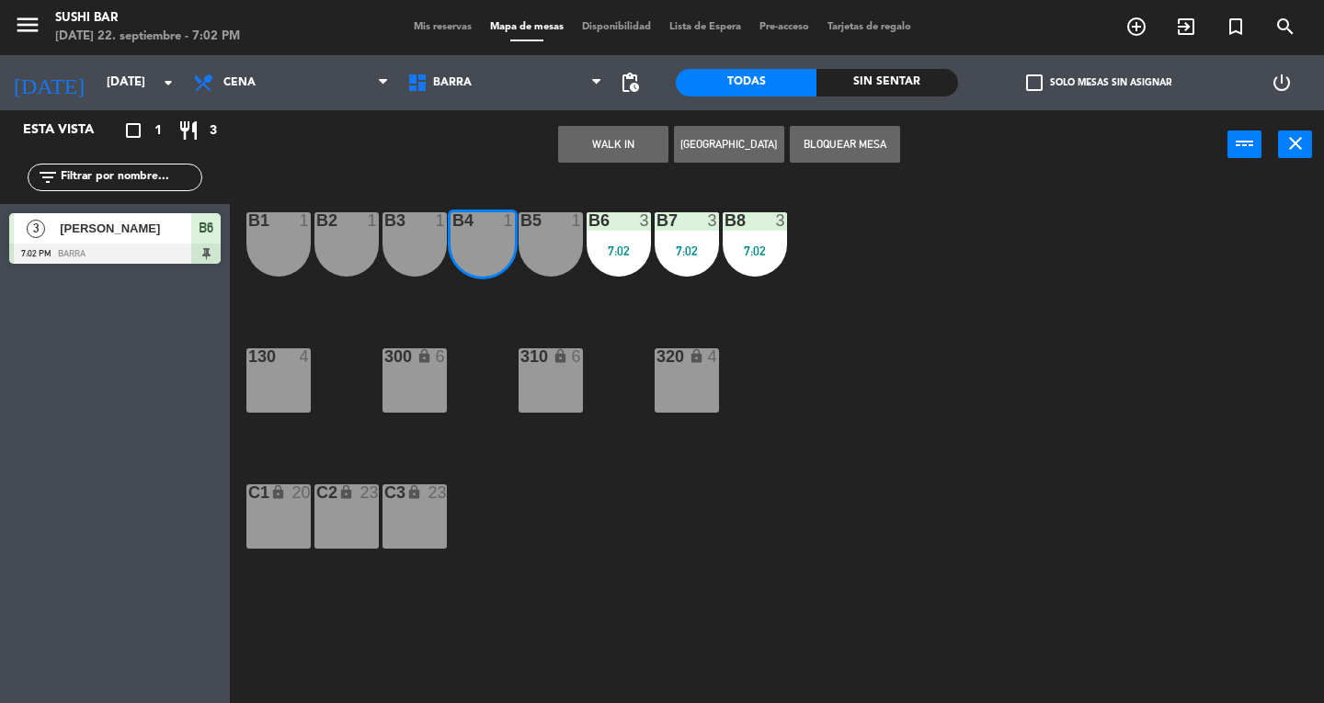
click at [582, 140] on button "WALK IN" at bounding box center [613, 144] width 110 height 37
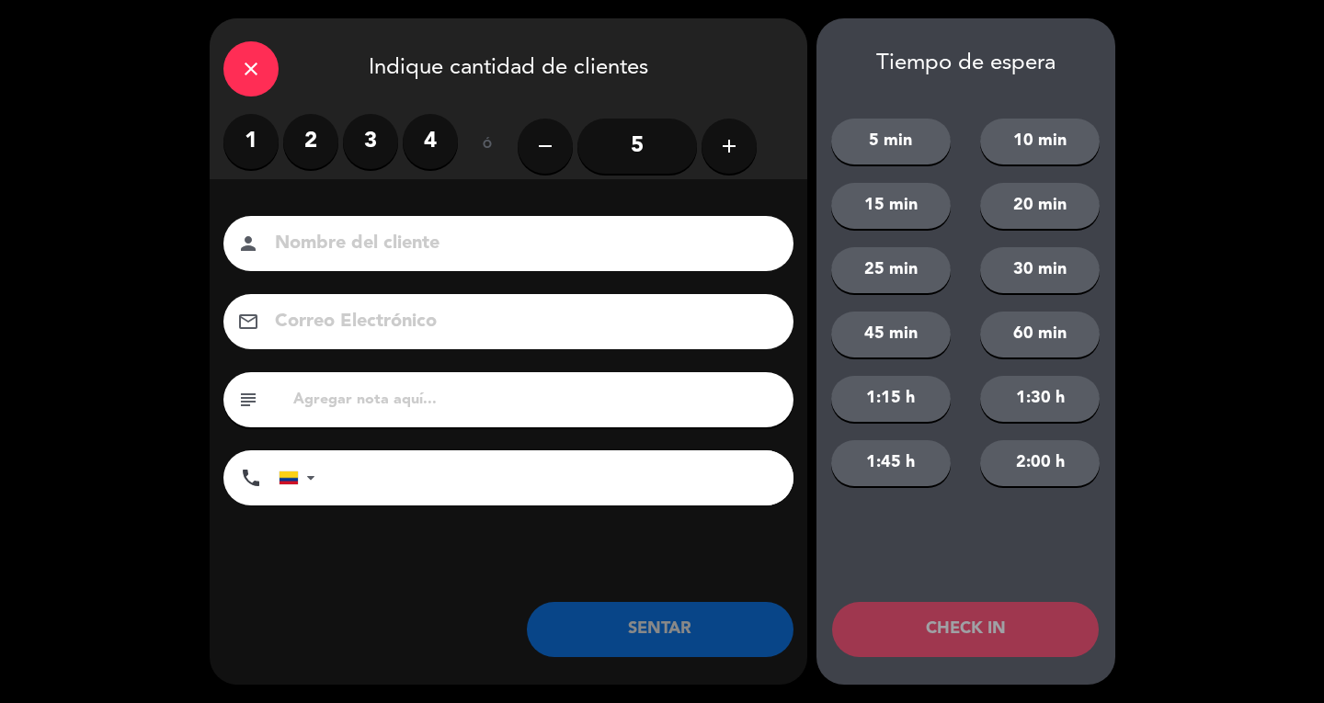
click at [242, 146] on label "1" at bounding box center [250, 141] width 55 height 55
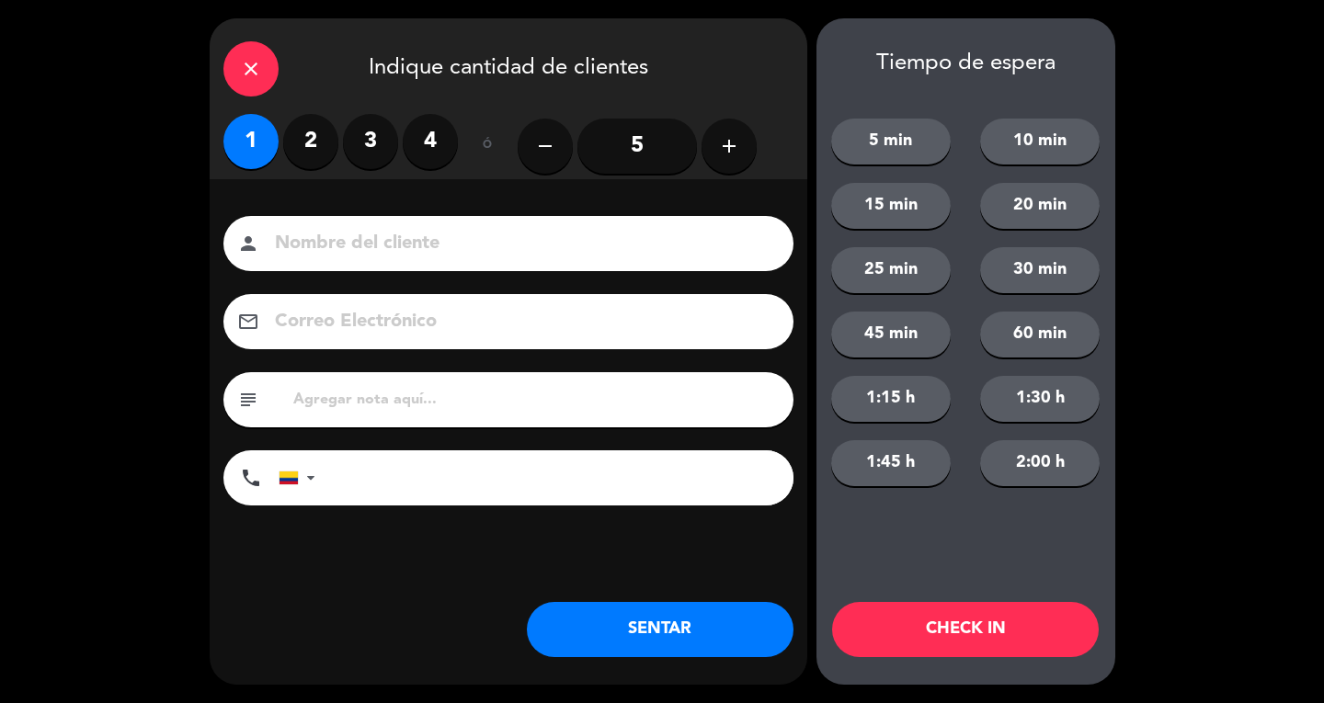
click at [690, 258] on input at bounding box center [521, 244] width 497 height 32
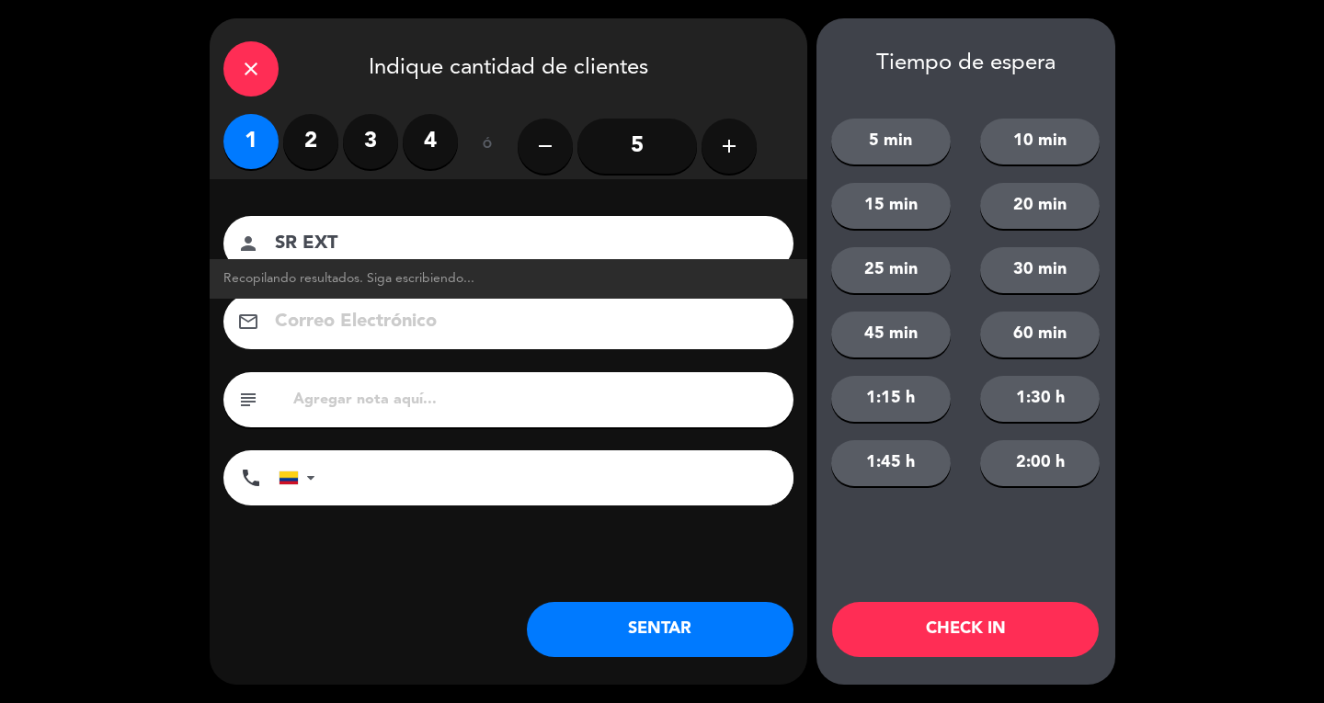
type input "SR EXT"
click at [721, 625] on button "SENTAR" at bounding box center [660, 629] width 267 height 55
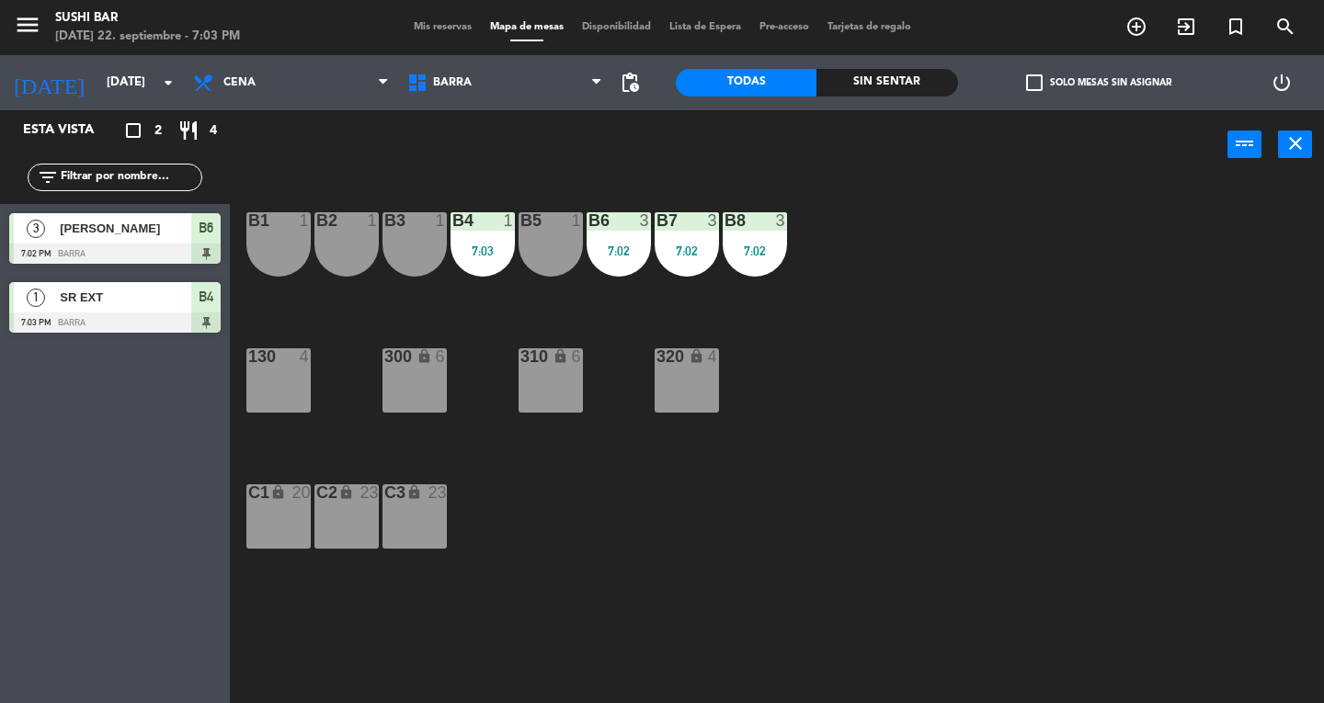
click at [1254, 144] on icon "power_input" at bounding box center [1245, 143] width 22 height 22
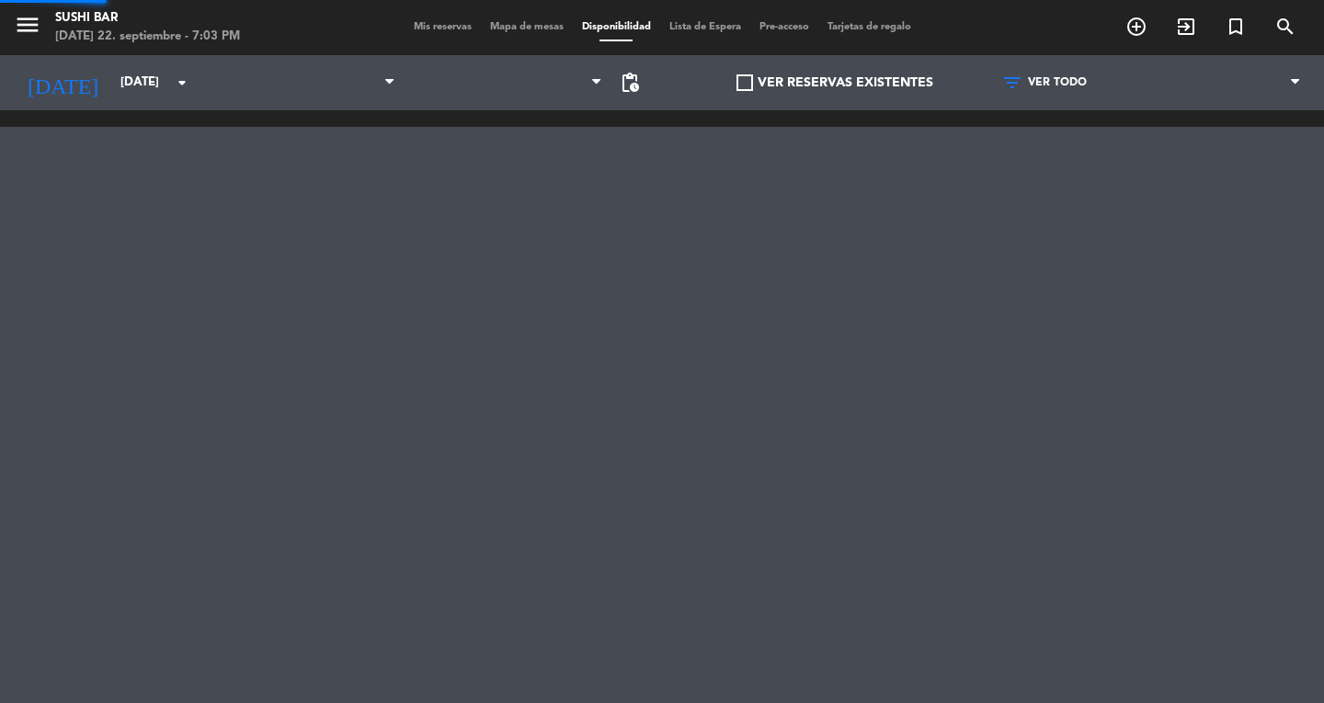
click at [1299, 147] on div at bounding box center [662, 386] width 1324 height 552
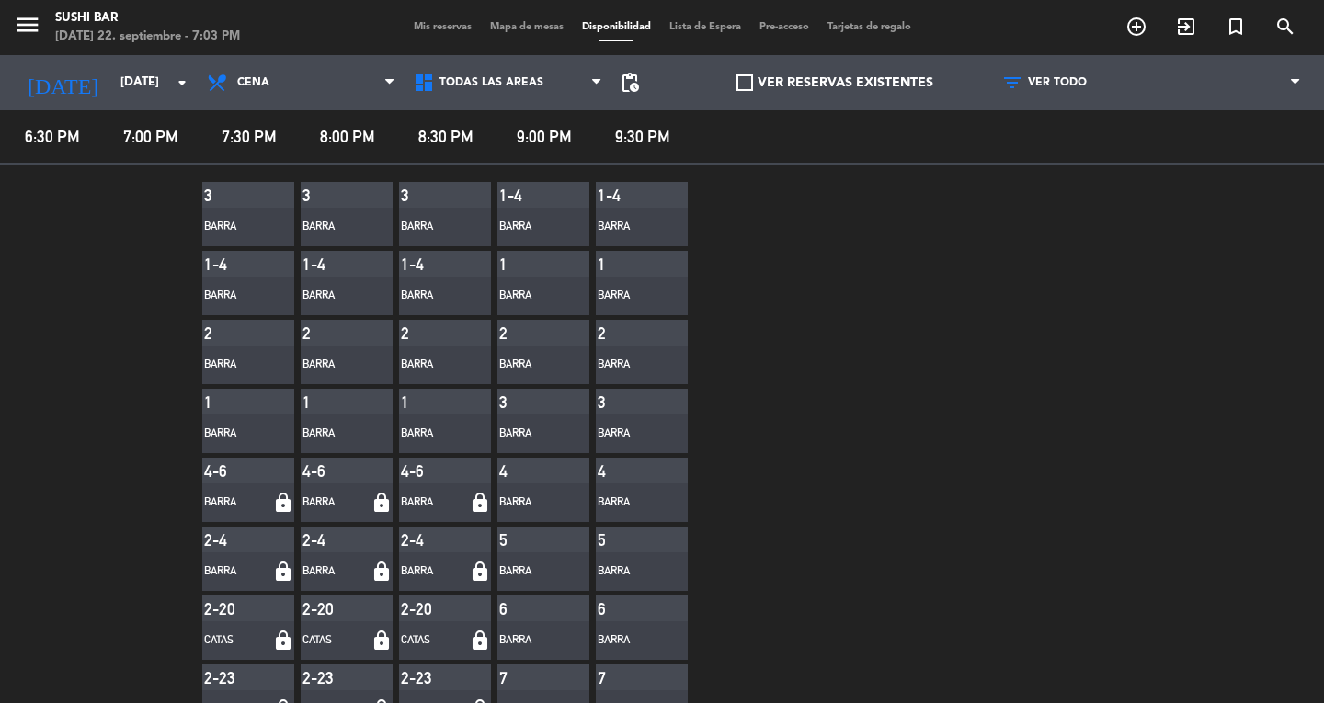
click at [425, 24] on span "Mis reservas" at bounding box center [443, 27] width 76 height 10
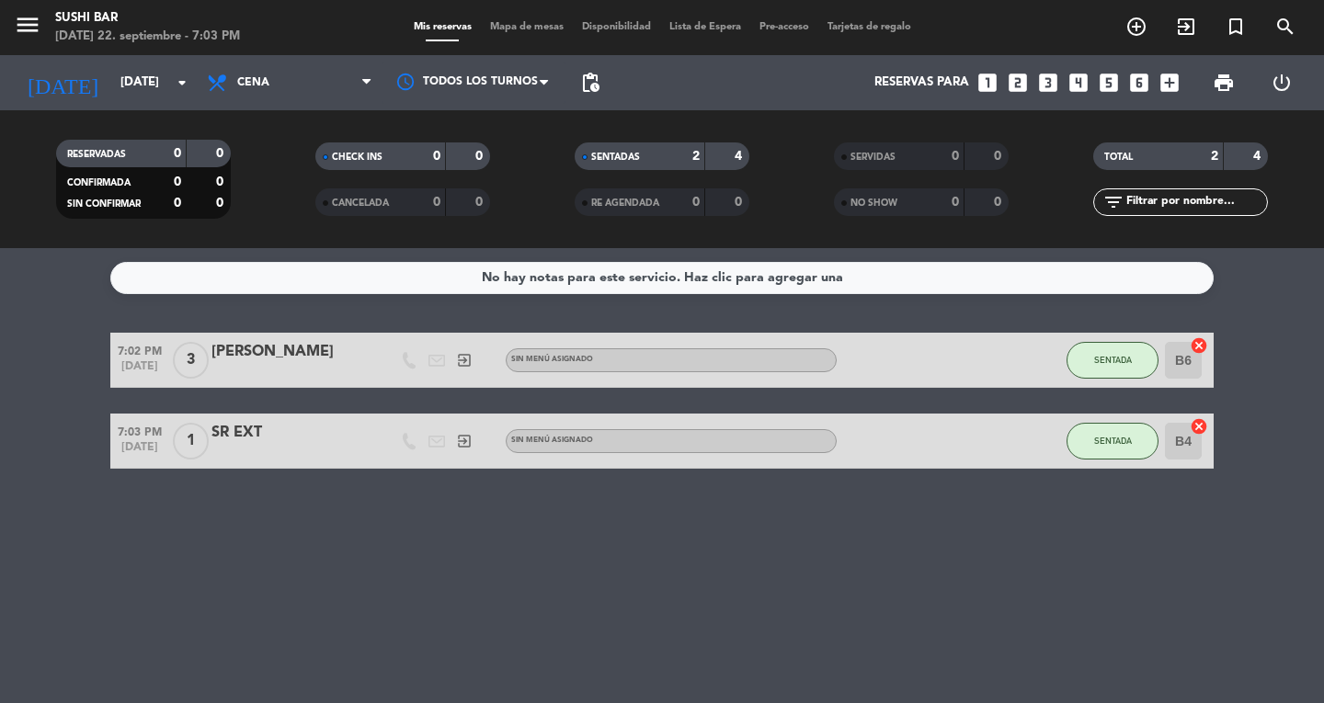
click at [36, 25] on icon "menu" at bounding box center [28, 25] width 28 height 28
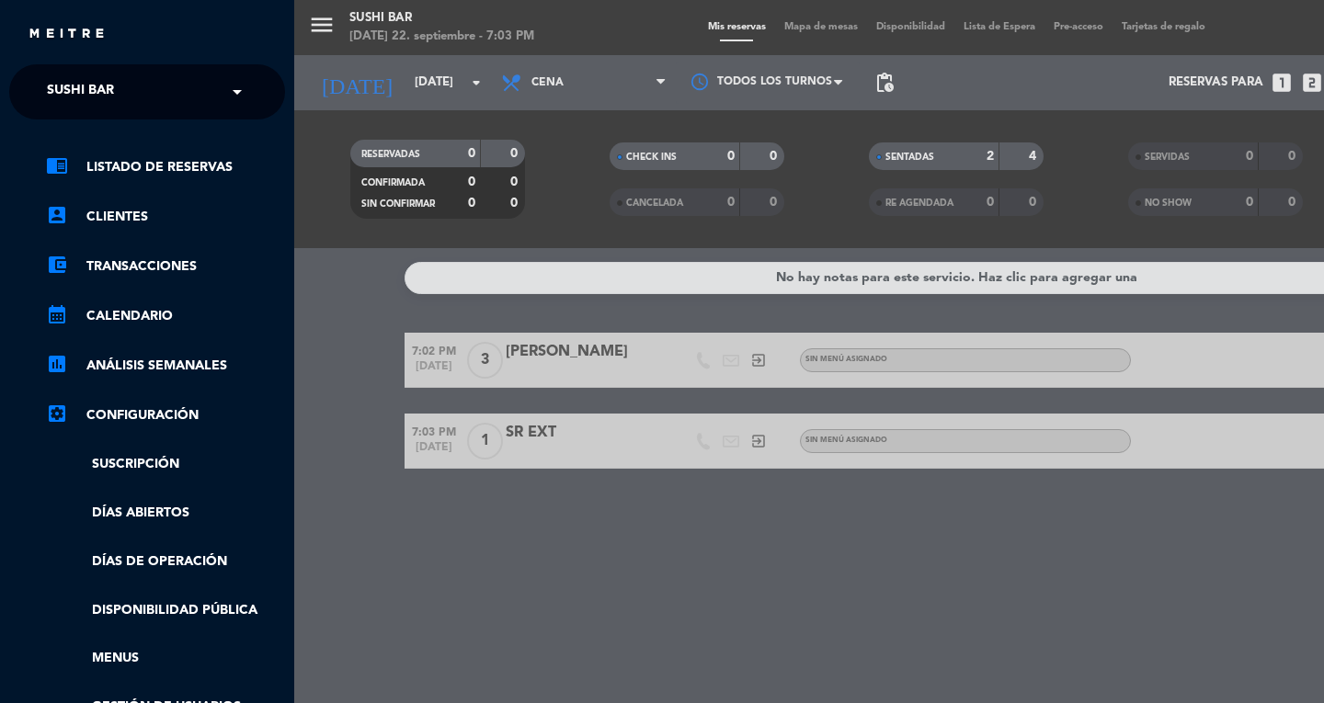
click at [96, 96] on span "SUSHI BAR" at bounding box center [80, 92] width 67 height 39
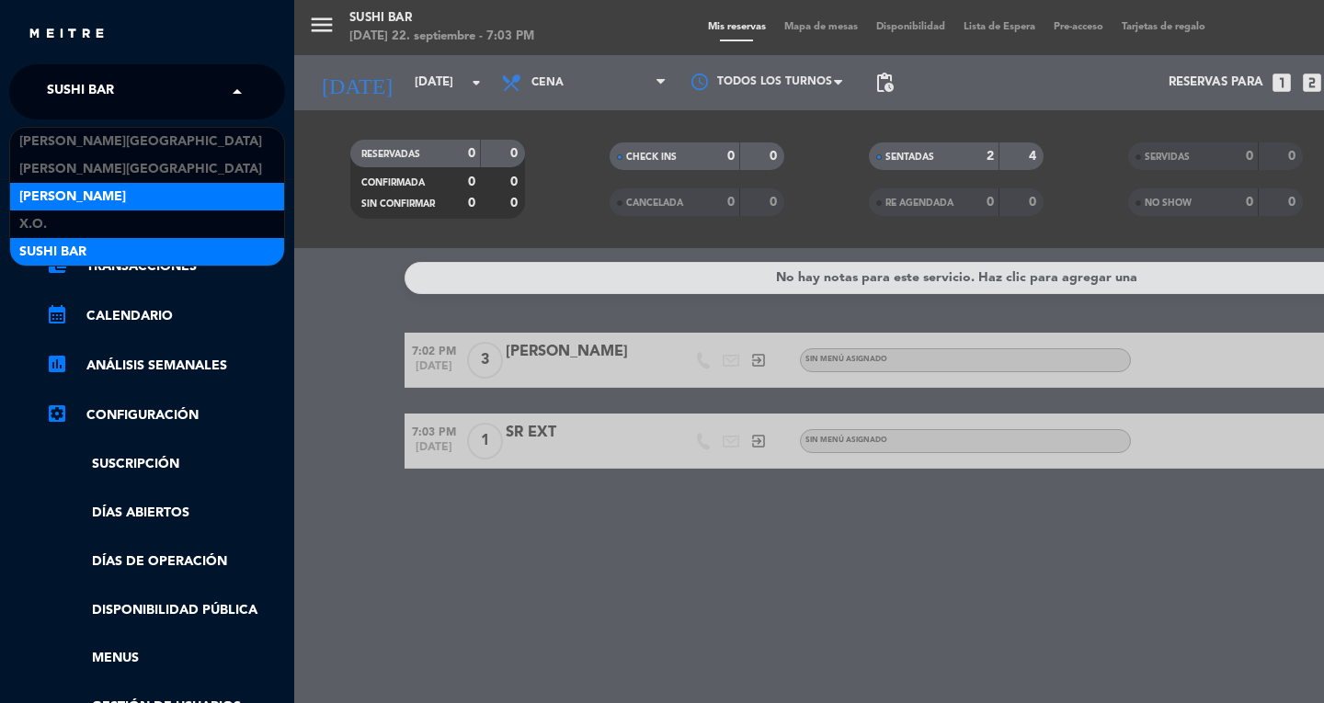
click at [110, 195] on div "[PERSON_NAME]" at bounding box center [147, 197] width 274 height 28
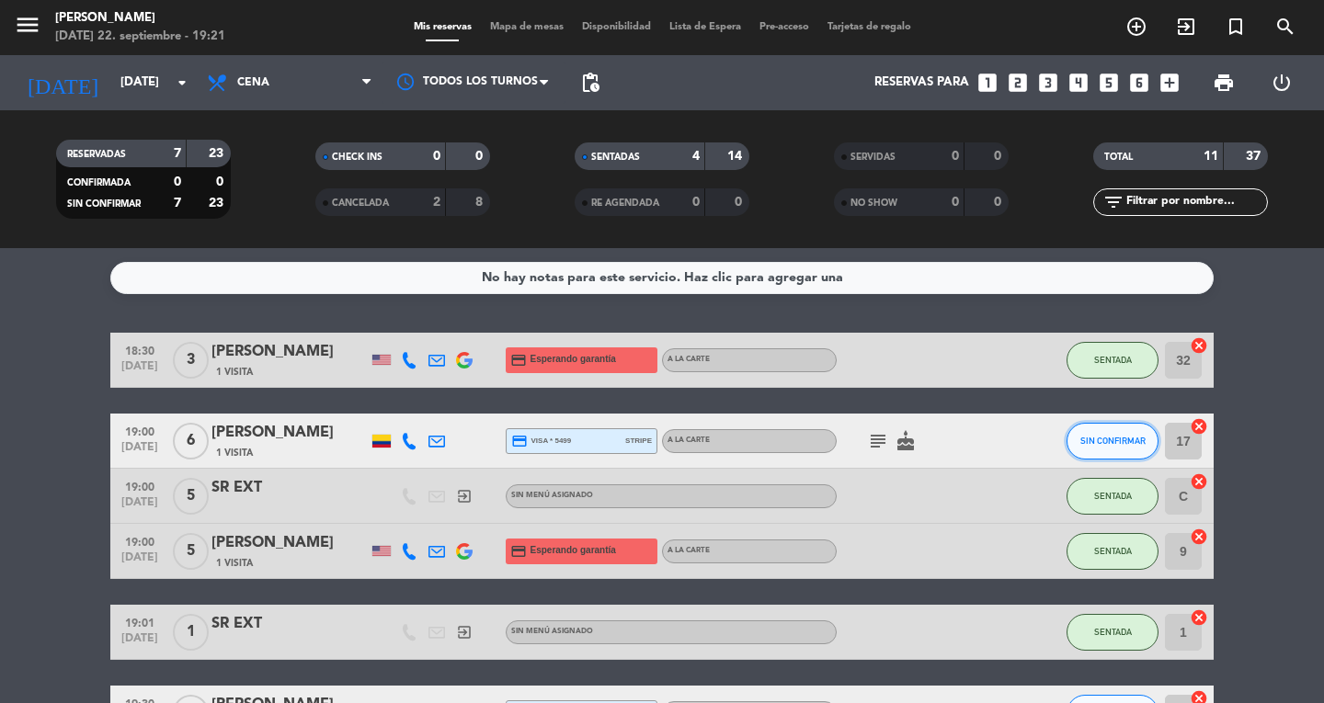
click at [1124, 440] on span "SIN CONFIRMAR" at bounding box center [1112, 441] width 65 height 10
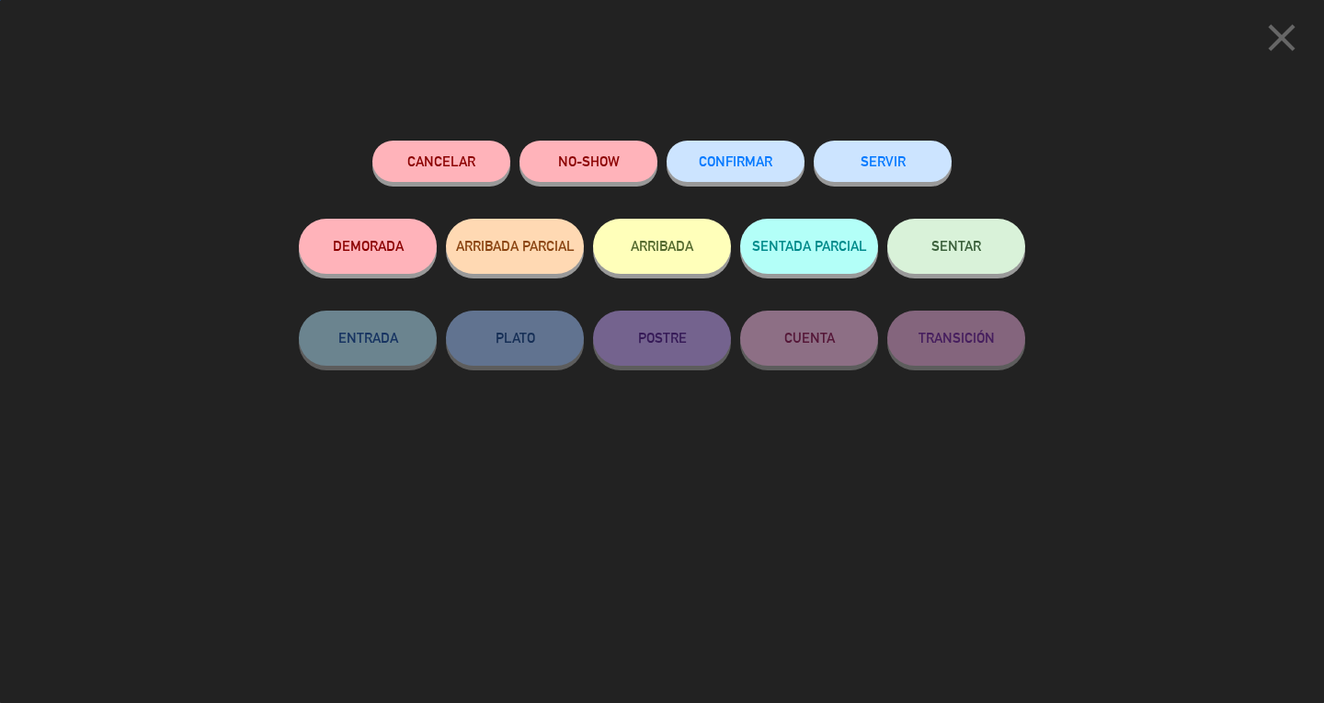
click at [995, 223] on button "SENTAR" at bounding box center [956, 246] width 138 height 55
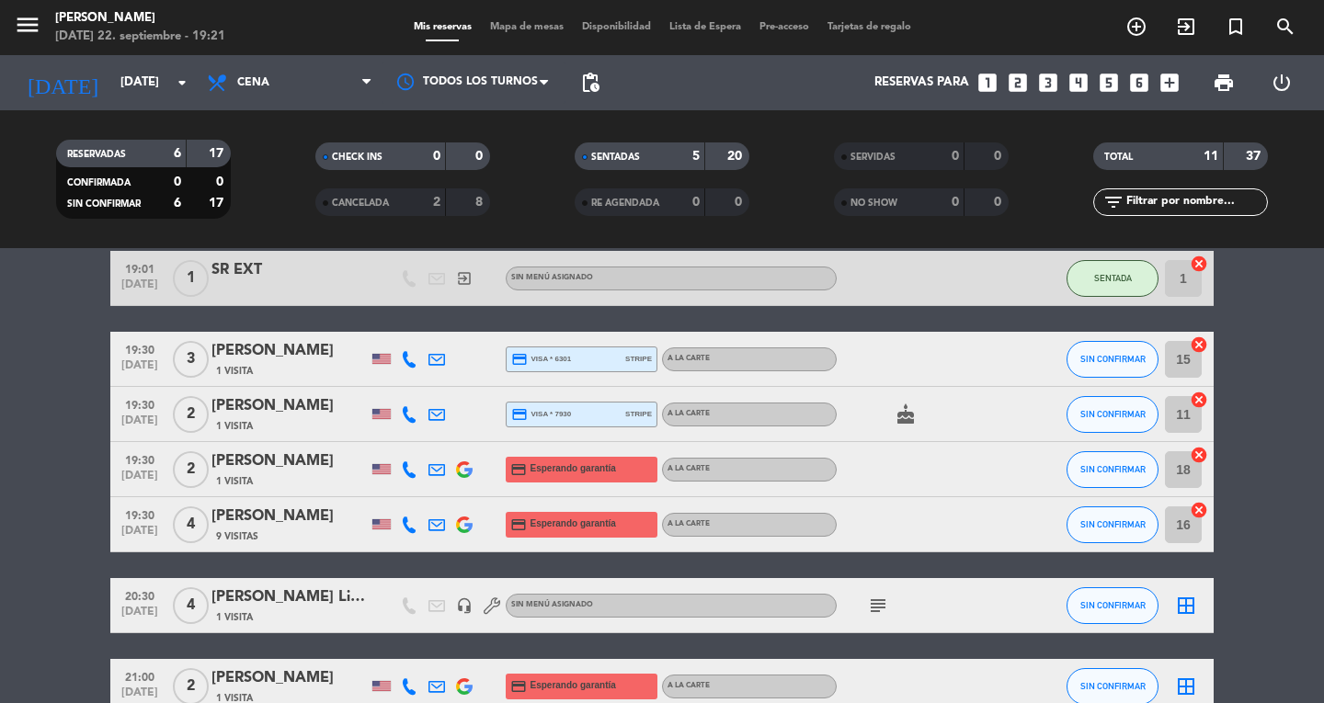
scroll to position [355, 0]
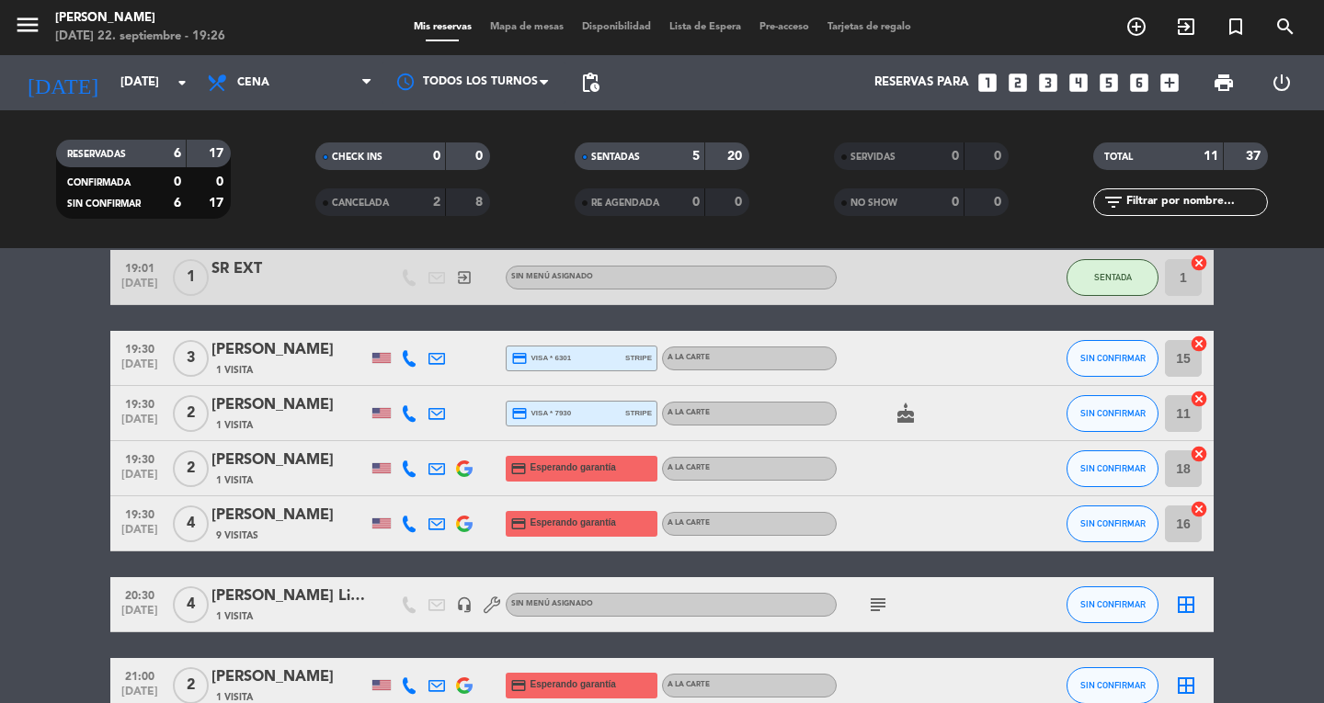
click at [40, 39] on button "menu" at bounding box center [28, 28] width 28 height 34
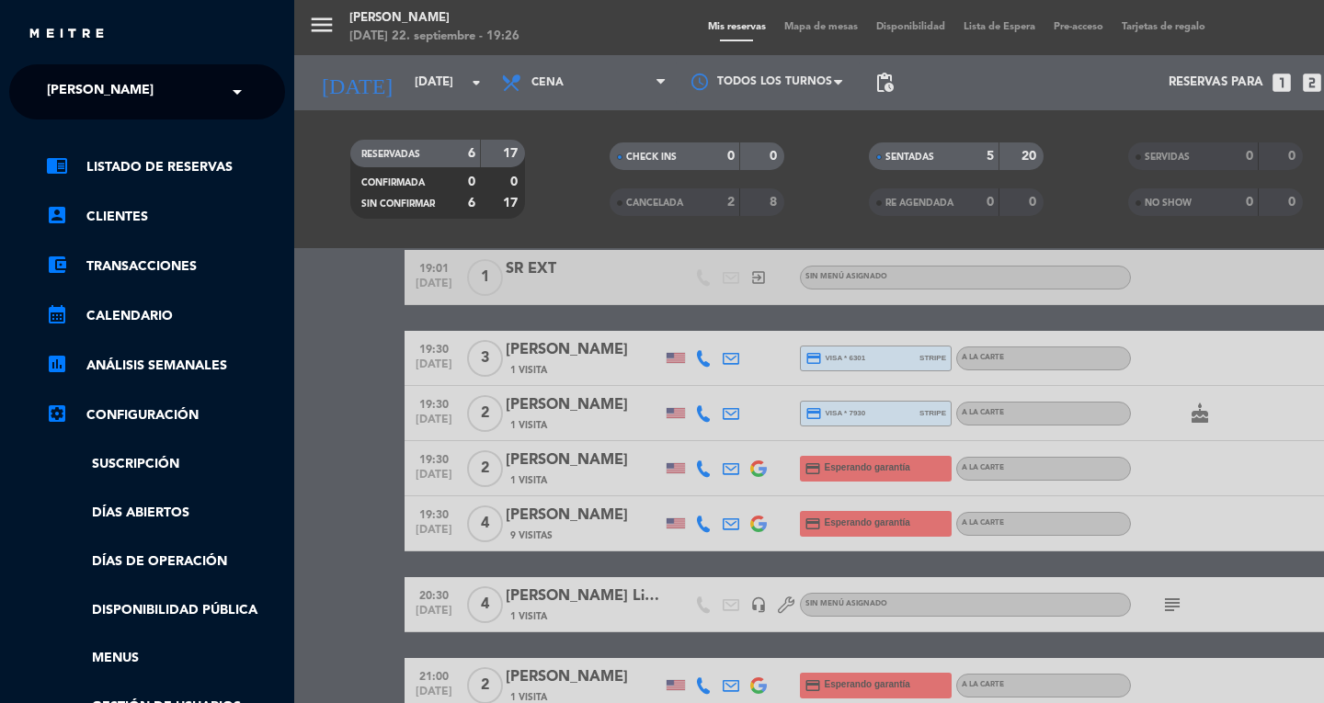
click at [70, 90] on span "[PERSON_NAME]" at bounding box center [100, 92] width 107 height 39
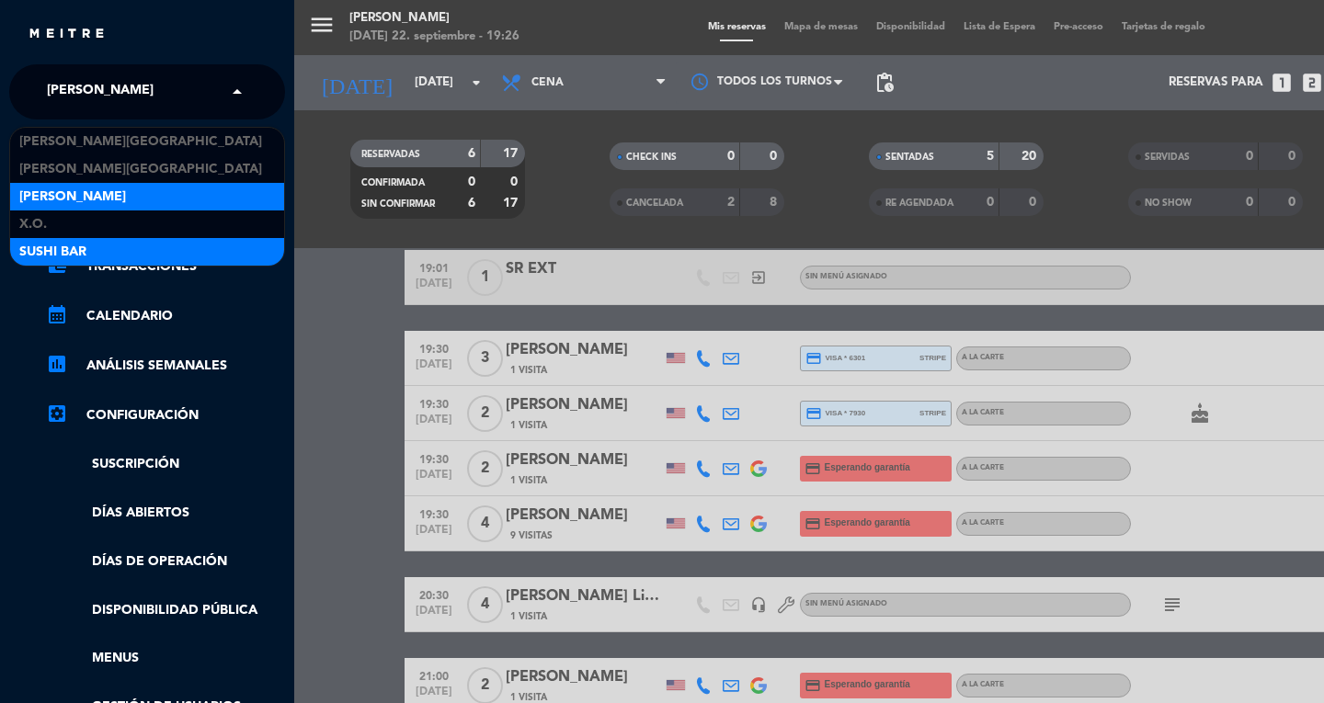
click at [40, 255] on span "SUSHI BAR" at bounding box center [52, 252] width 67 height 21
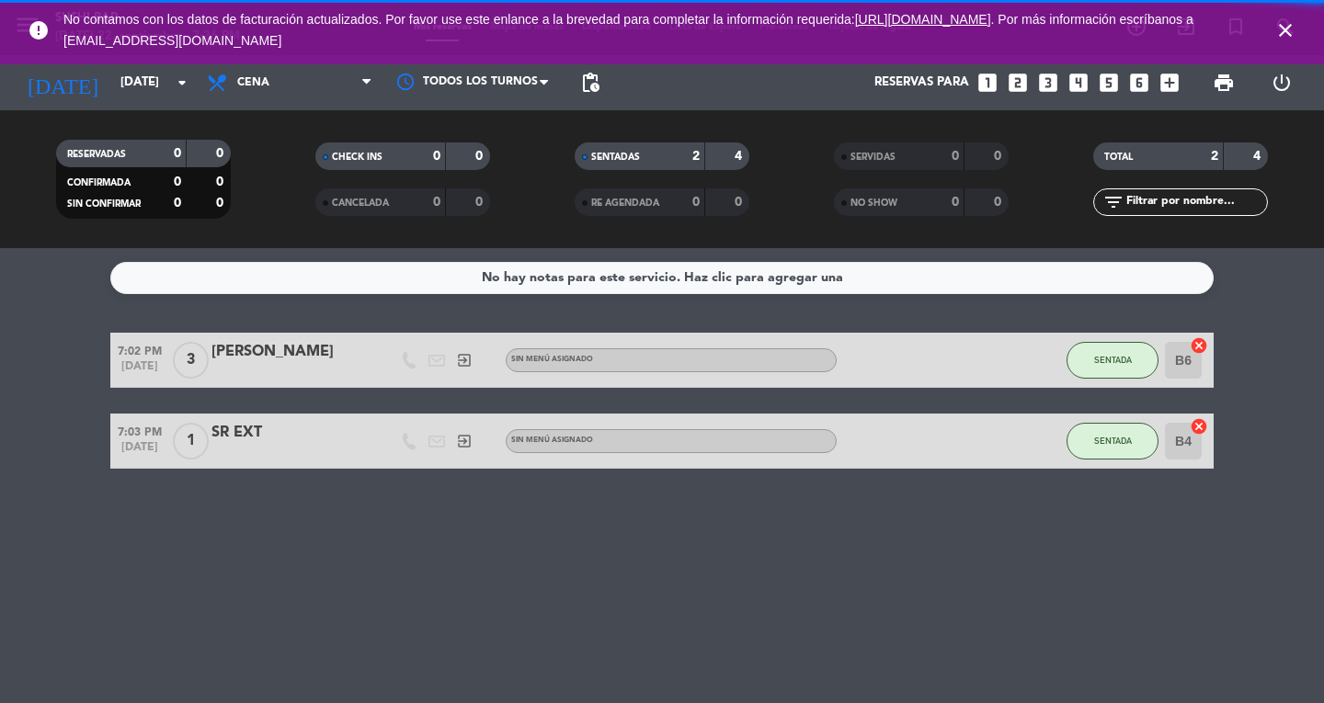
scroll to position [0, 0]
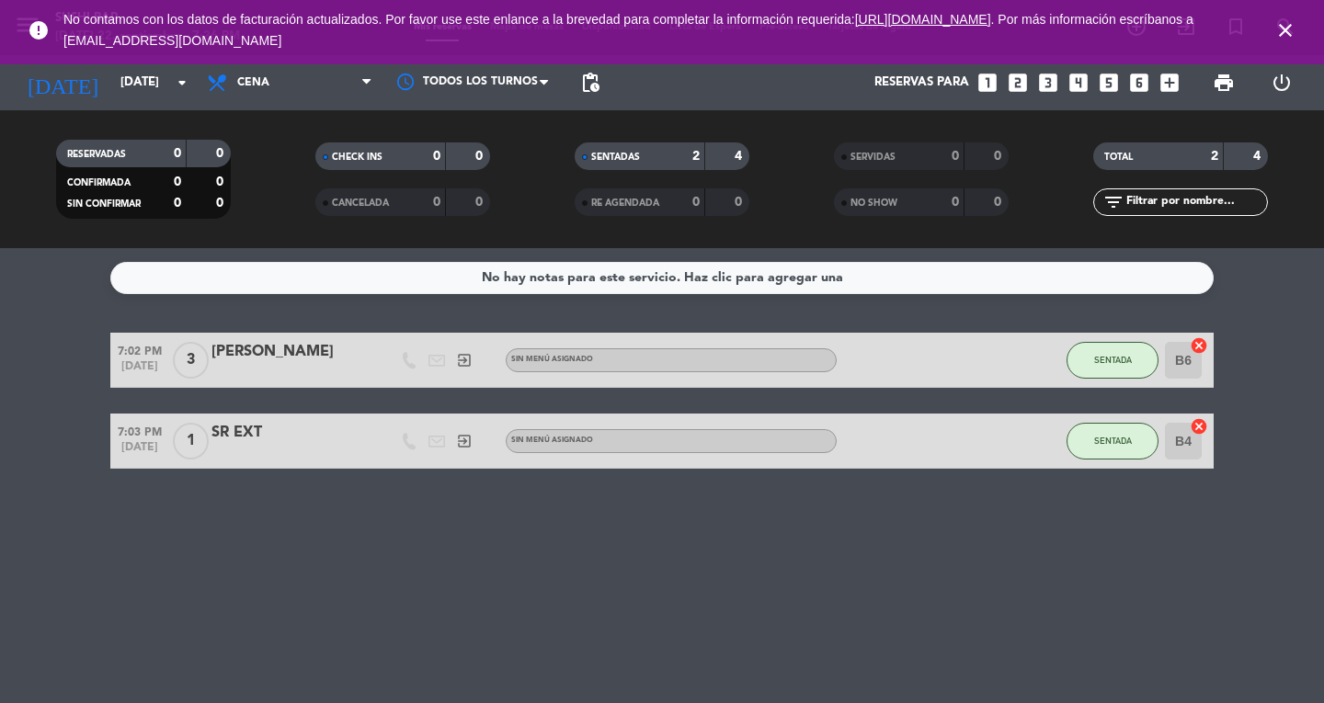
click at [1276, 19] on icon "close" at bounding box center [1285, 30] width 22 height 22
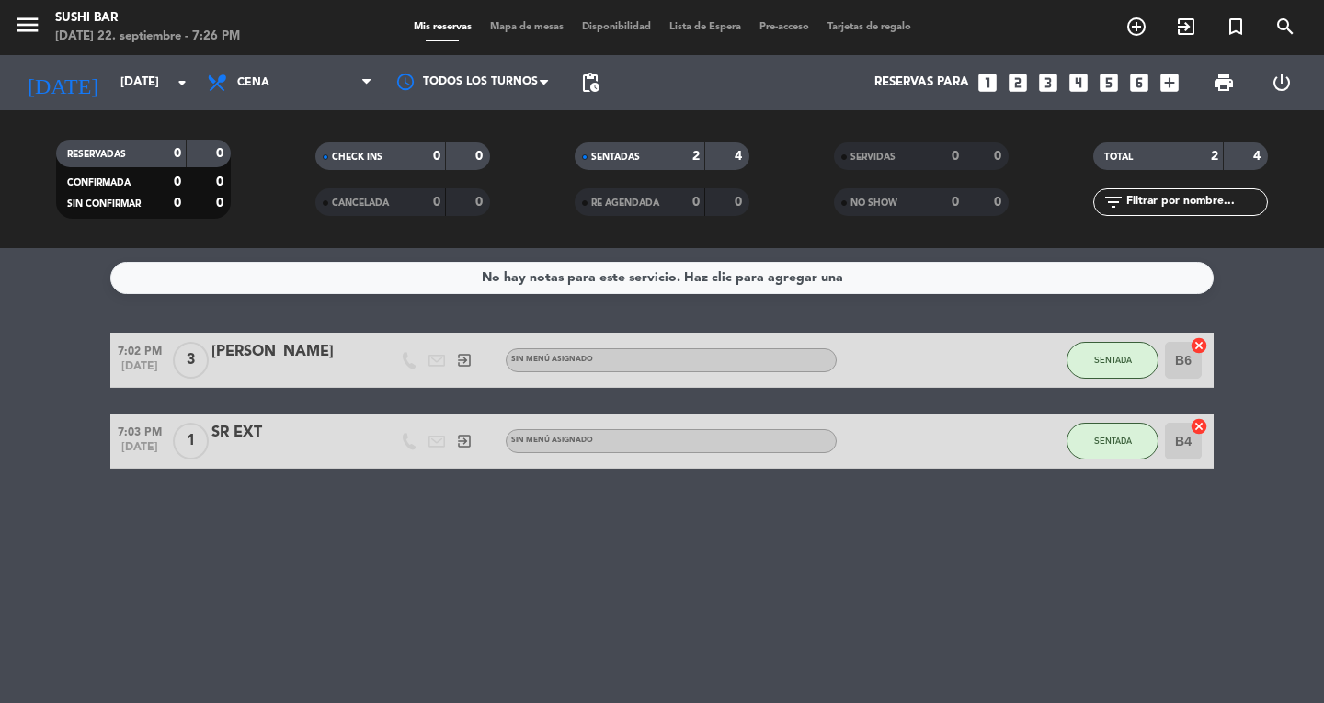
click at [519, 31] on span "Mapa de mesas" at bounding box center [527, 27] width 92 height 10
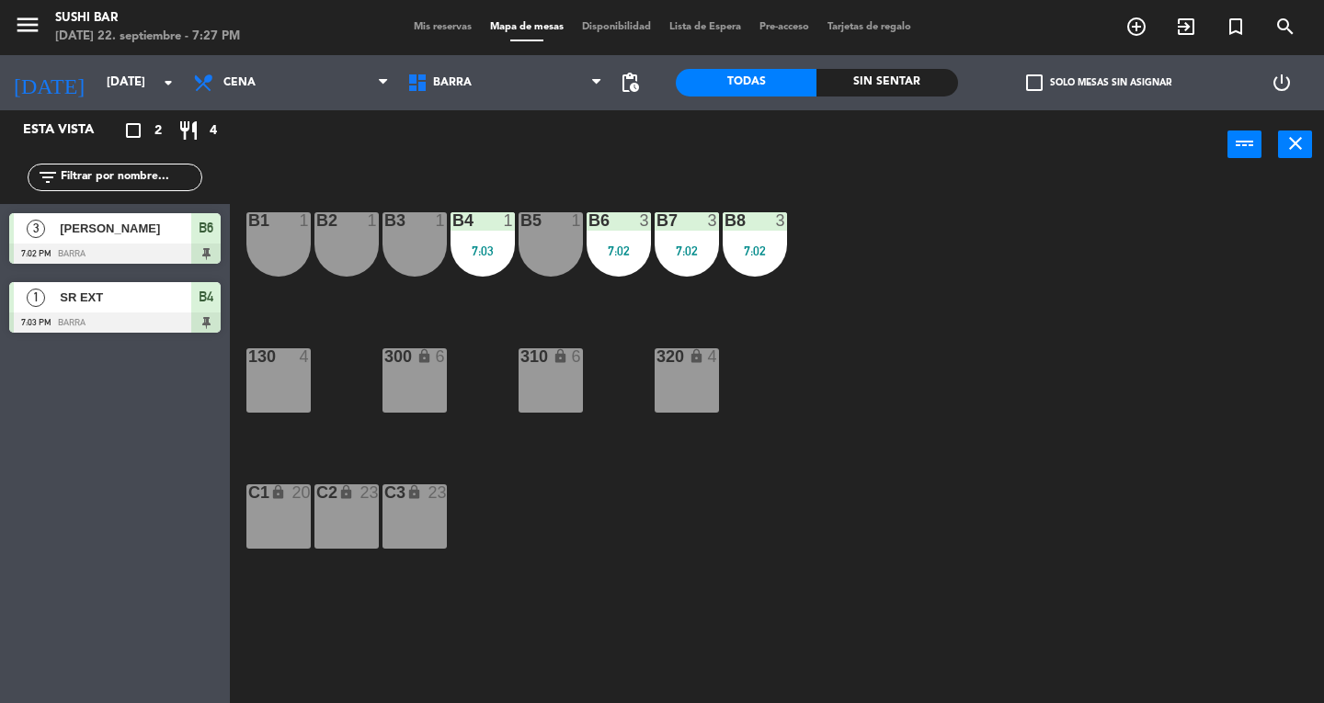
click at [399, 239] on div "B3 1" at bounding box center [414, 244] width 64 height 64
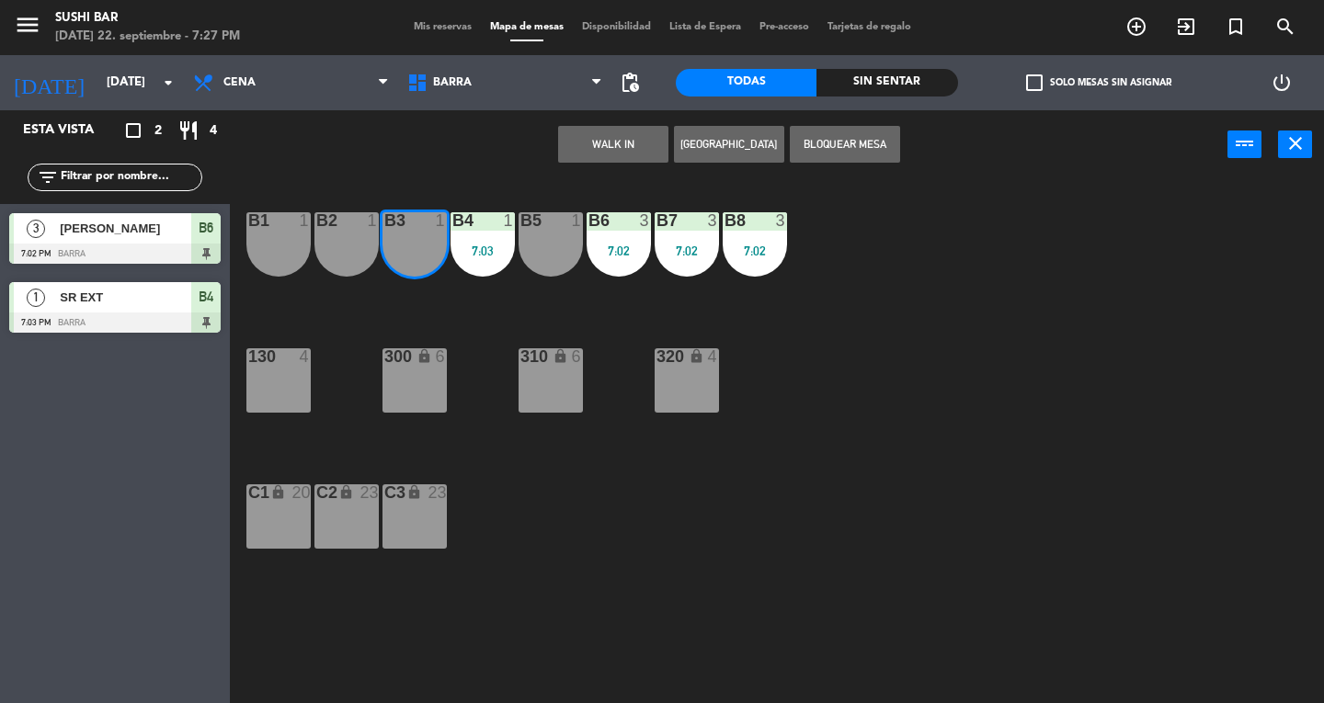
click at [338, 259] on div "B2 1" at bounding box center [346, 244] width 64 height 64
click at [280, 252] on div "B1 1" at bounding box center [278, 244] width 64 height 64
click at [608, 158] on button "WALK IN" at bounding box center [613, 144] width 110 height 37
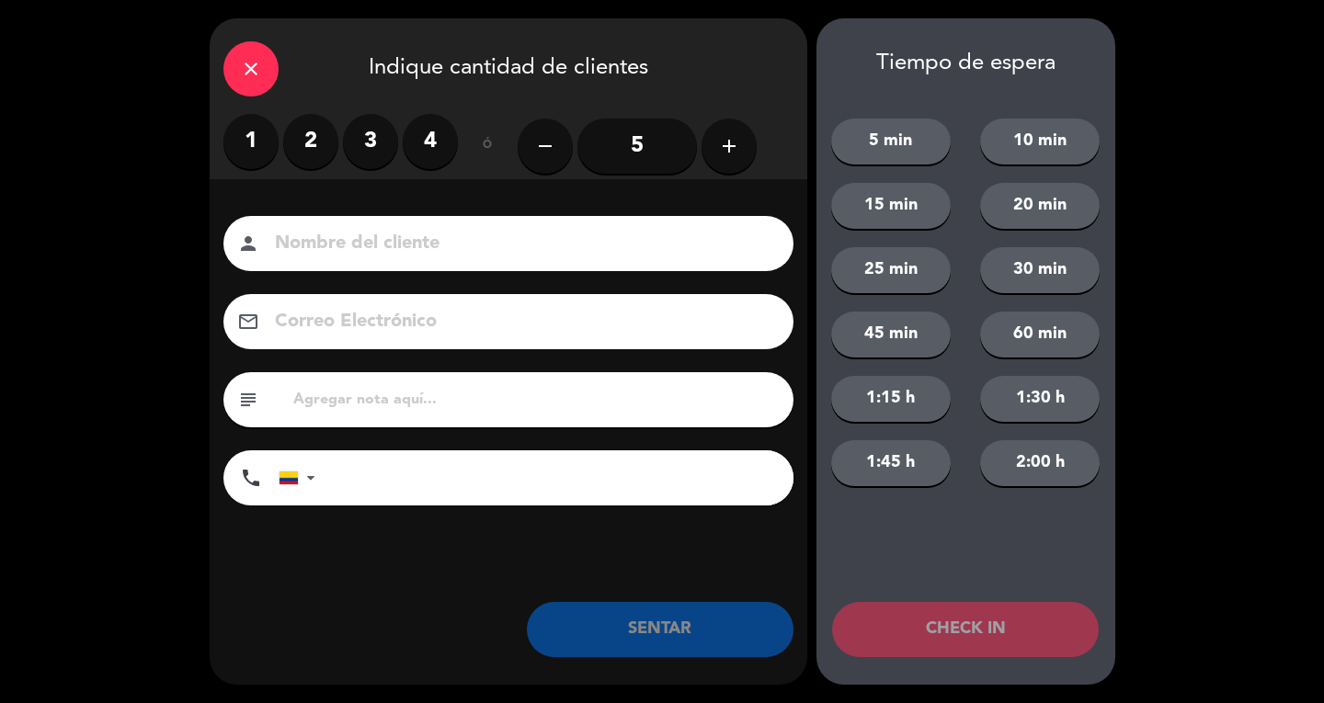
click at [378, 148] on label "3" at bounding box center [370, 141] width 55 height 55
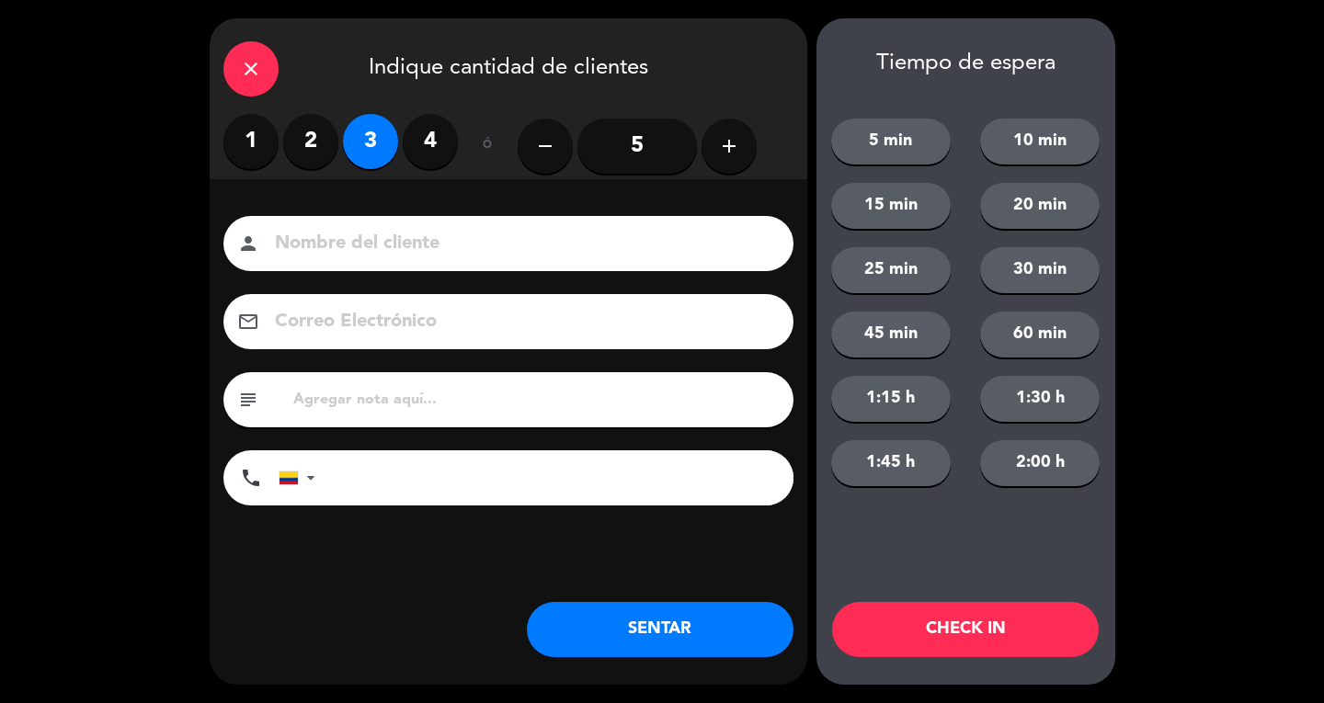
click at [401, 254] on input at bounding box center [521, 244] width 497 height 32
type input "SR EXT"
click at [716, 623] on button "SENTAR" at bounding box center [660, 629] width 267 height 55
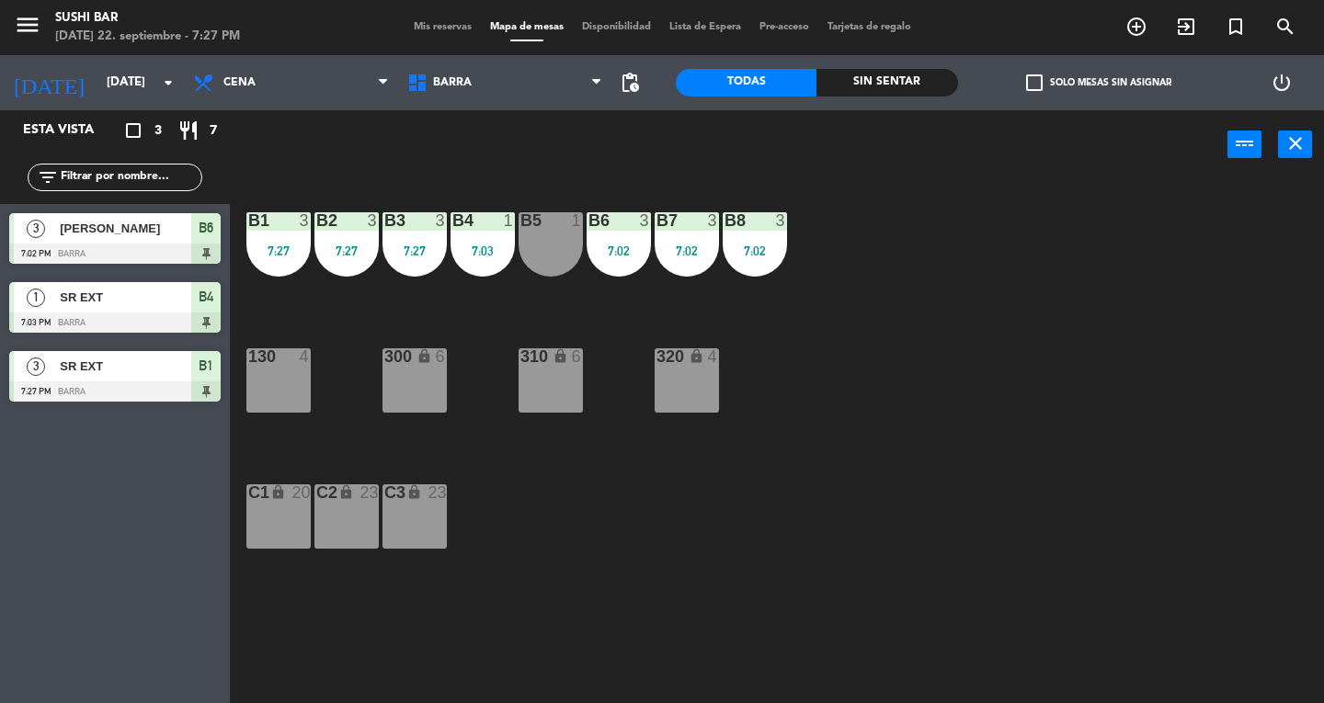
click at [439, 382] on div "300 lock 6" at bounding box center [414, 380] width 64 height 64
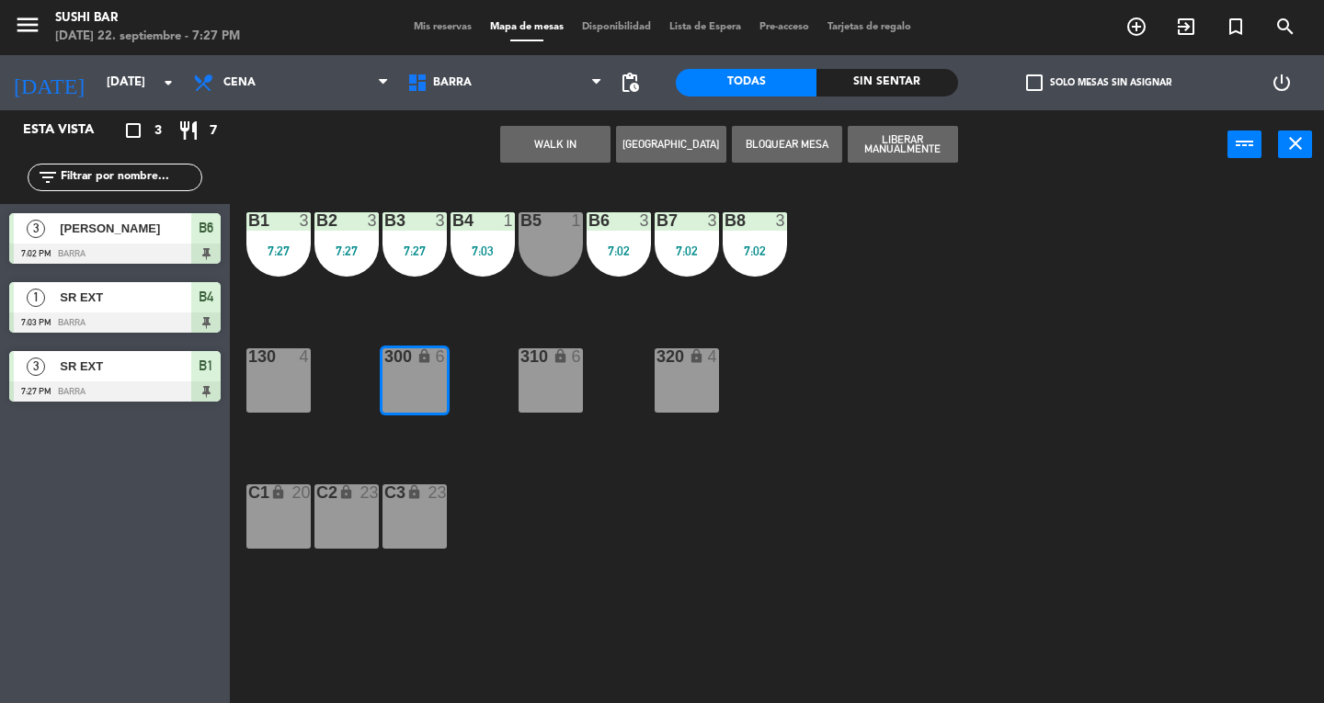
click at [572, 149] on button "WALK IN" at bounding box center [555, 144] width 110 height 37
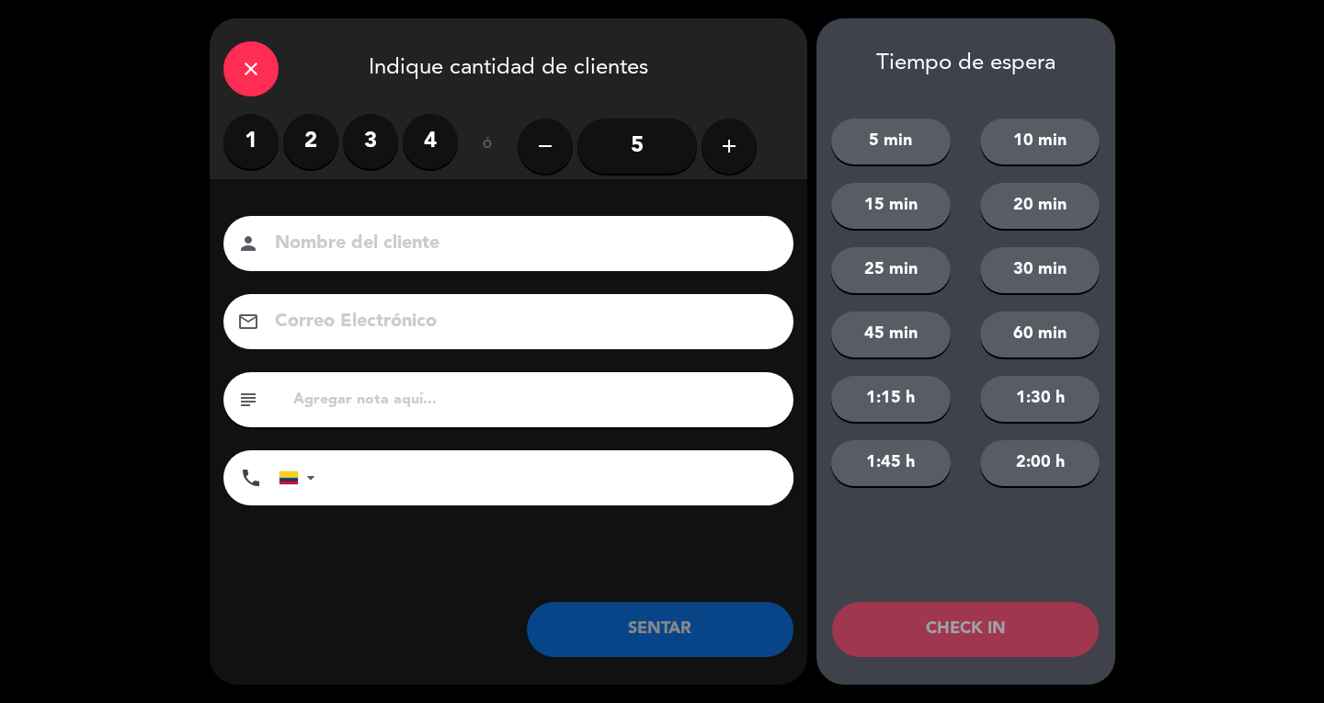
click at [303, 144] on label "2" at bounding box center [310, 141] width 55 height 55
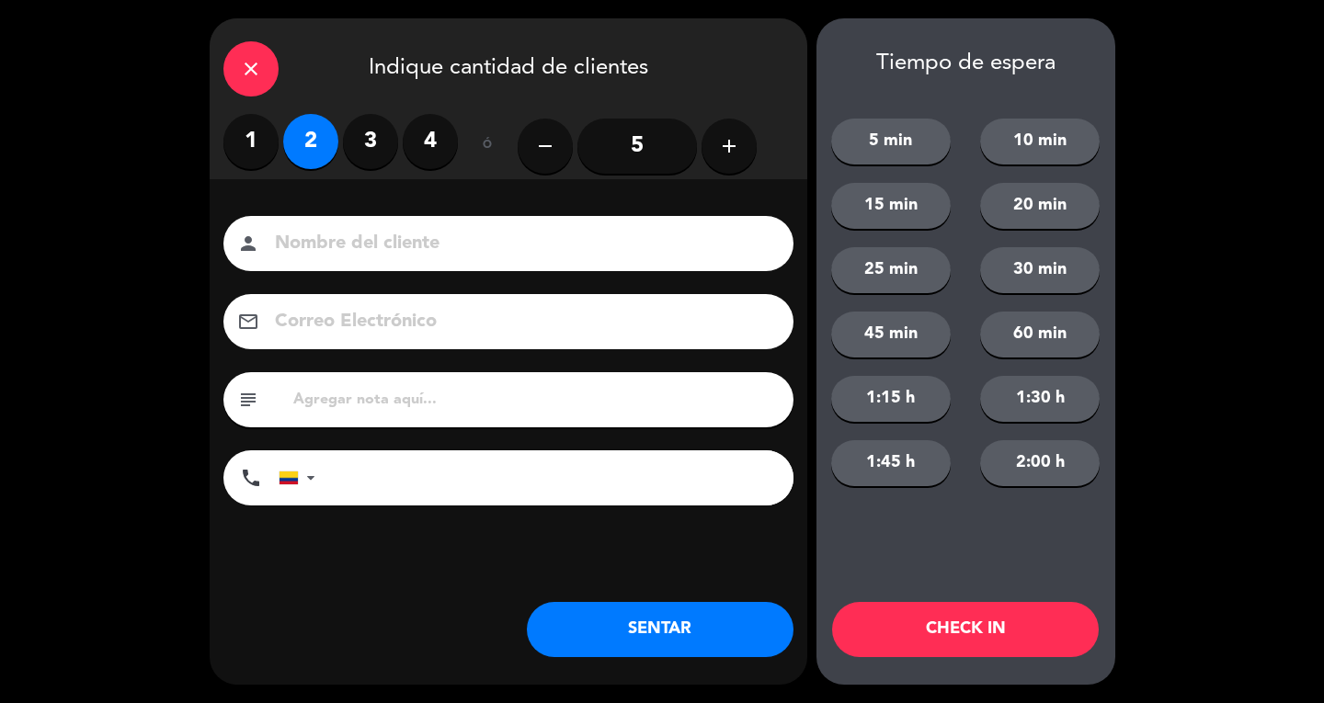
click at [327, 253] on input at bounding box center [521, 244] width 497 height 32
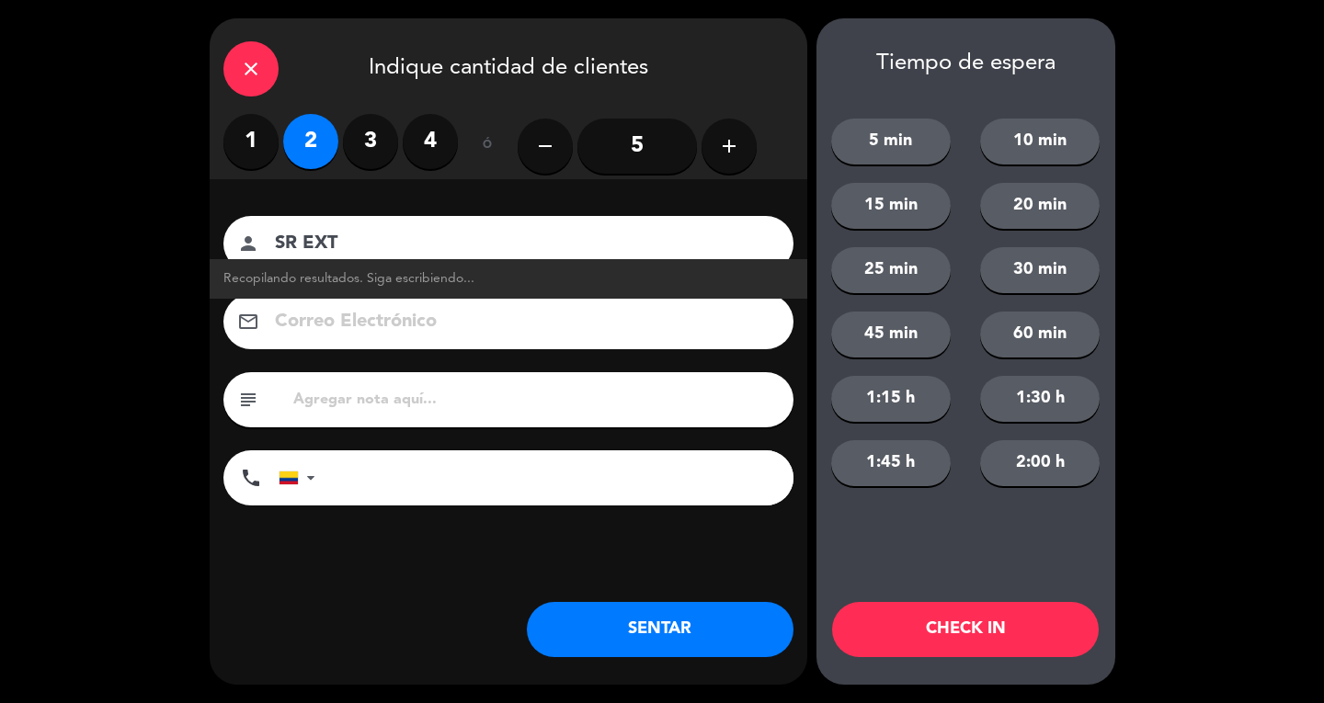
type input "SR EXT"
click at [683, 653] on button "SENTAR" at bounding box center [660, 629] width 267 height 55
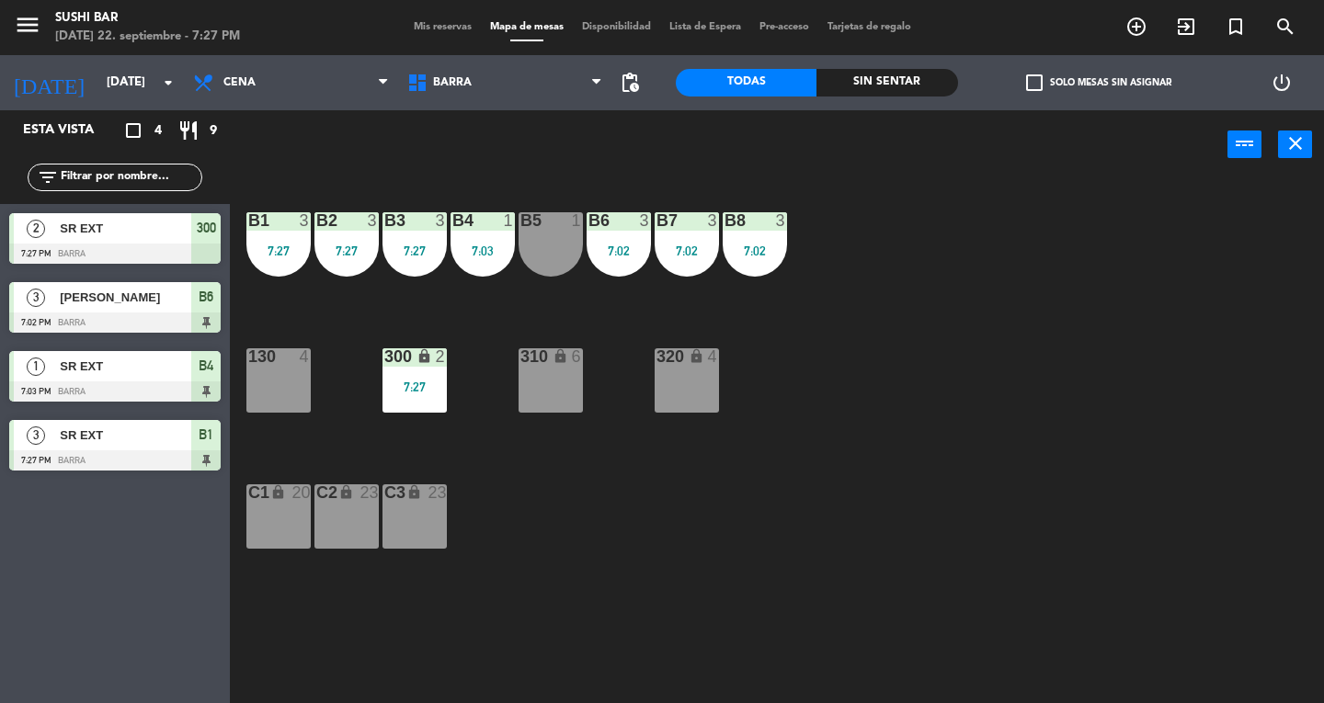
click at [1304, 150] on icon "close" at bounding box center [1295, 143] width 22 height 22
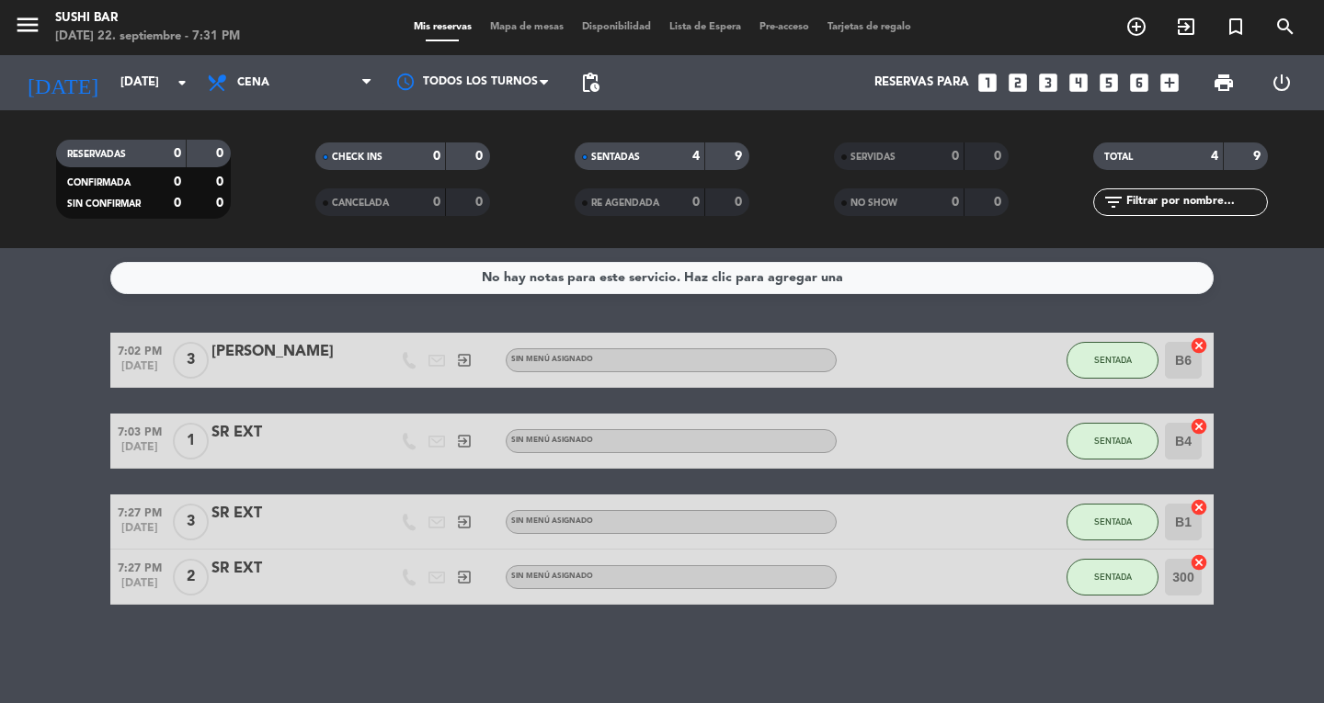
click at [1138, 93] on icon "looks_6" at bounding box center [1139, 83] width 24 height 24
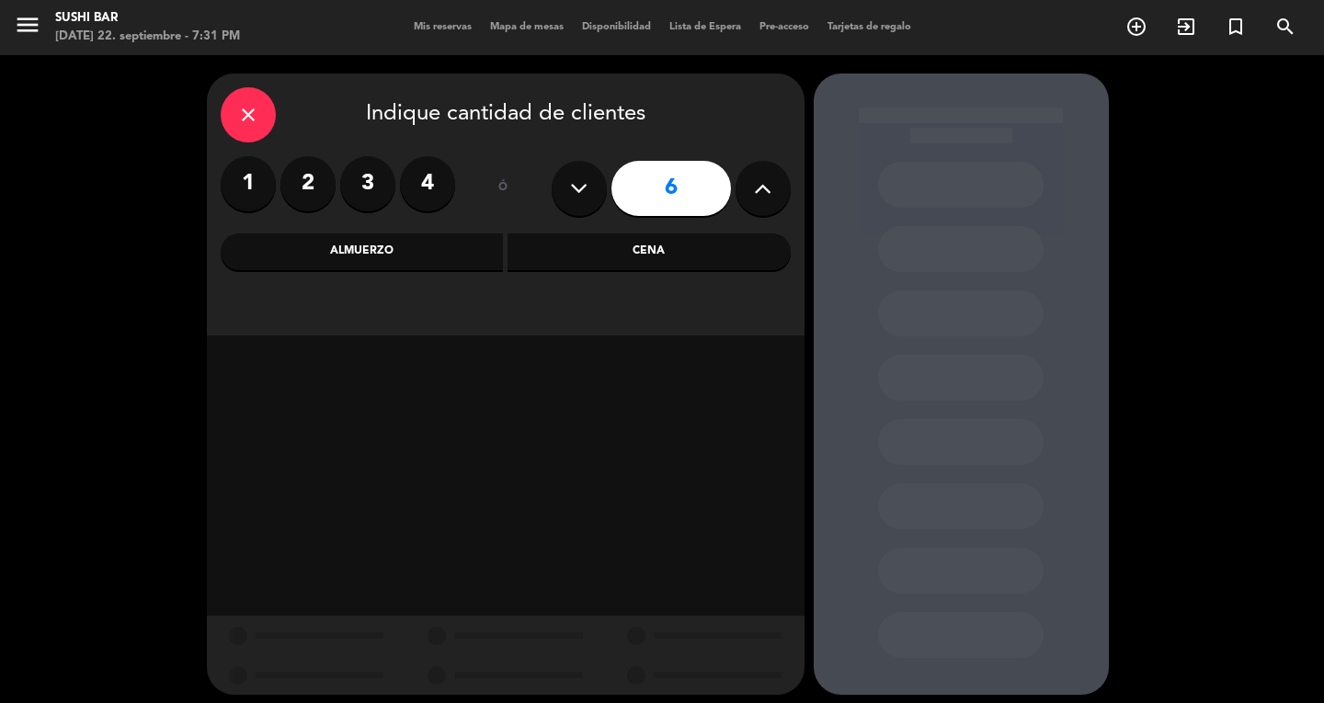
click at [445, 249] on div "Almuerzo" at bounding box center [362, 252] width 283 height 37
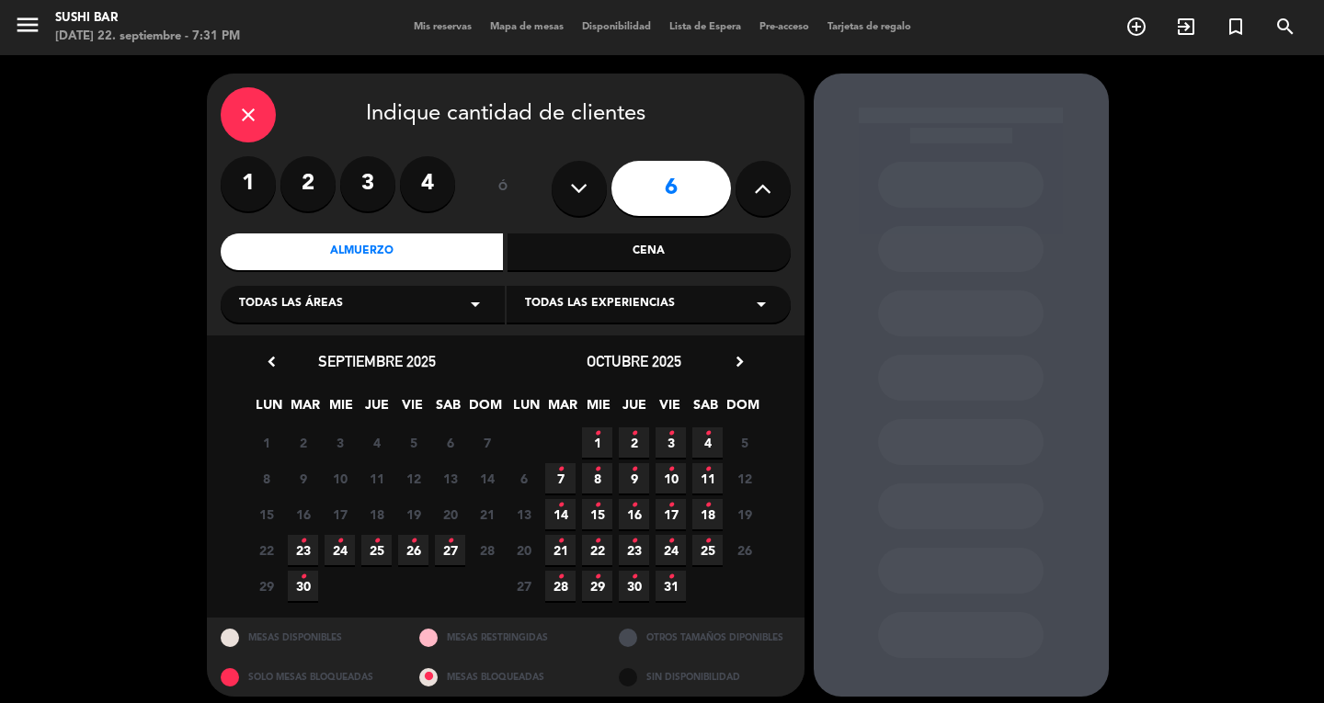
click at [302, 541] on icon "•" at bounding box center [303, 541] width 6 height 29
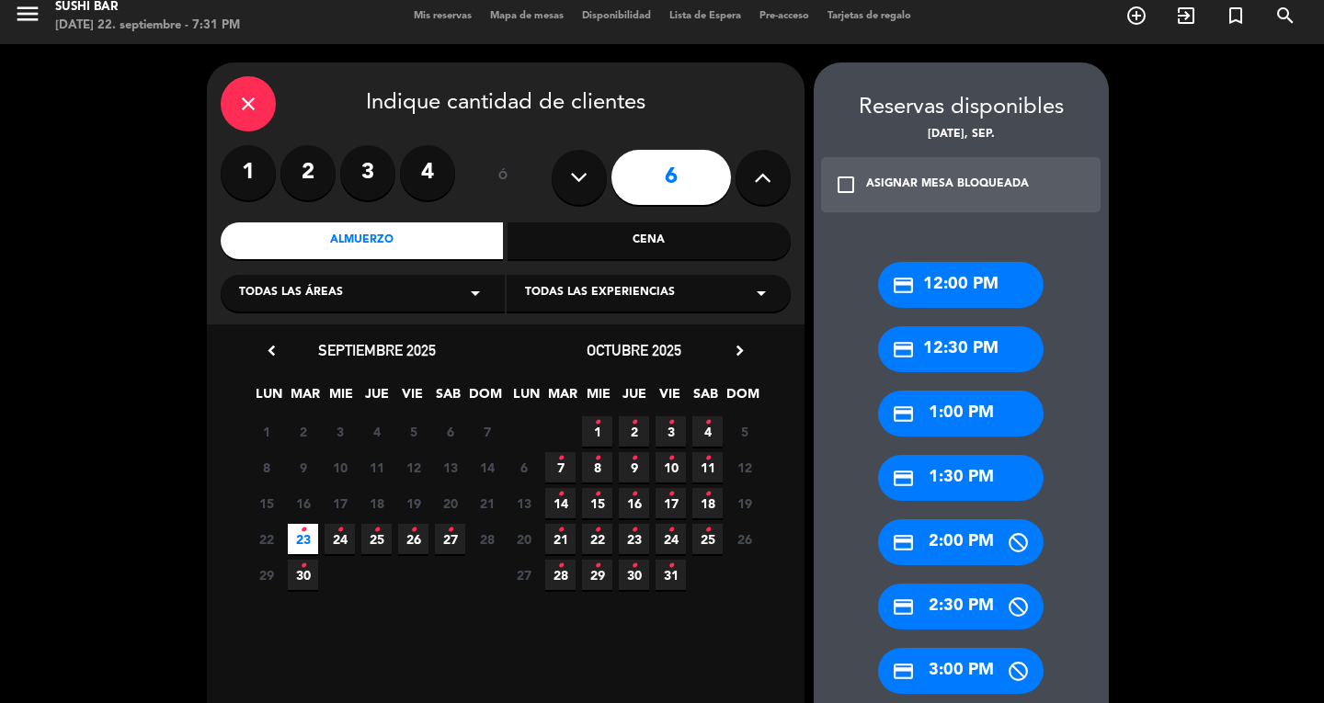
click at [987, 404] on div "credit_card 1:00 PM" at bounding box center [961, 414] width 166 height 46
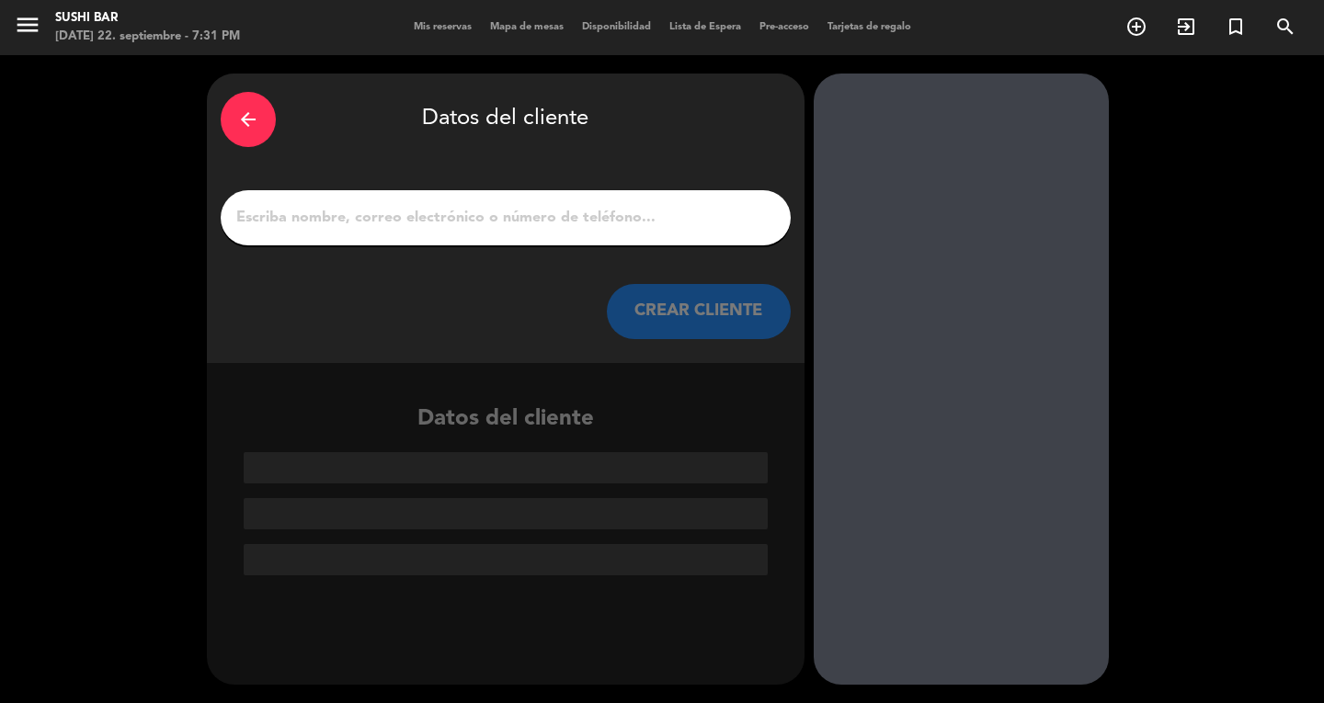
click at [481, 225] on input "1" at bounding box center [505, 218] width 542 height 26
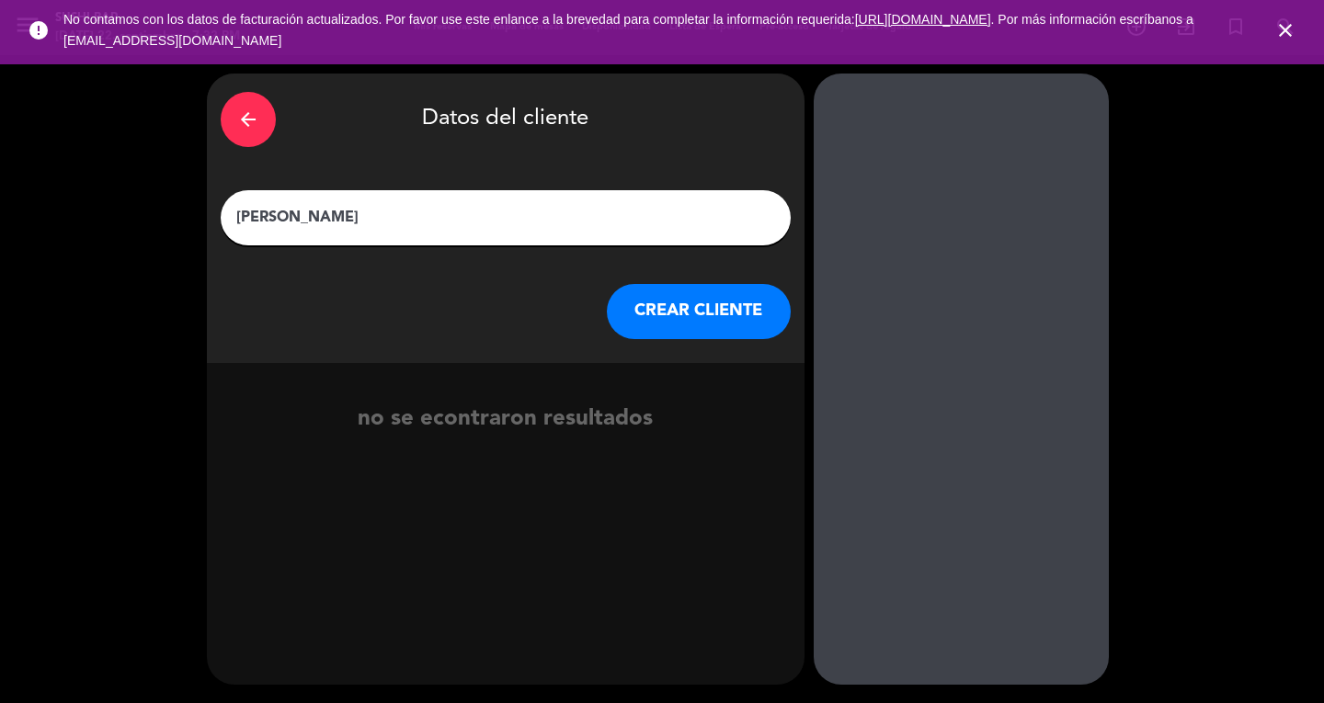
type input "[PERSON_NAME]"
click at [724, 303] on button "CREAR CLIENTE" at bounding box center [699, 311] width 184 height 55
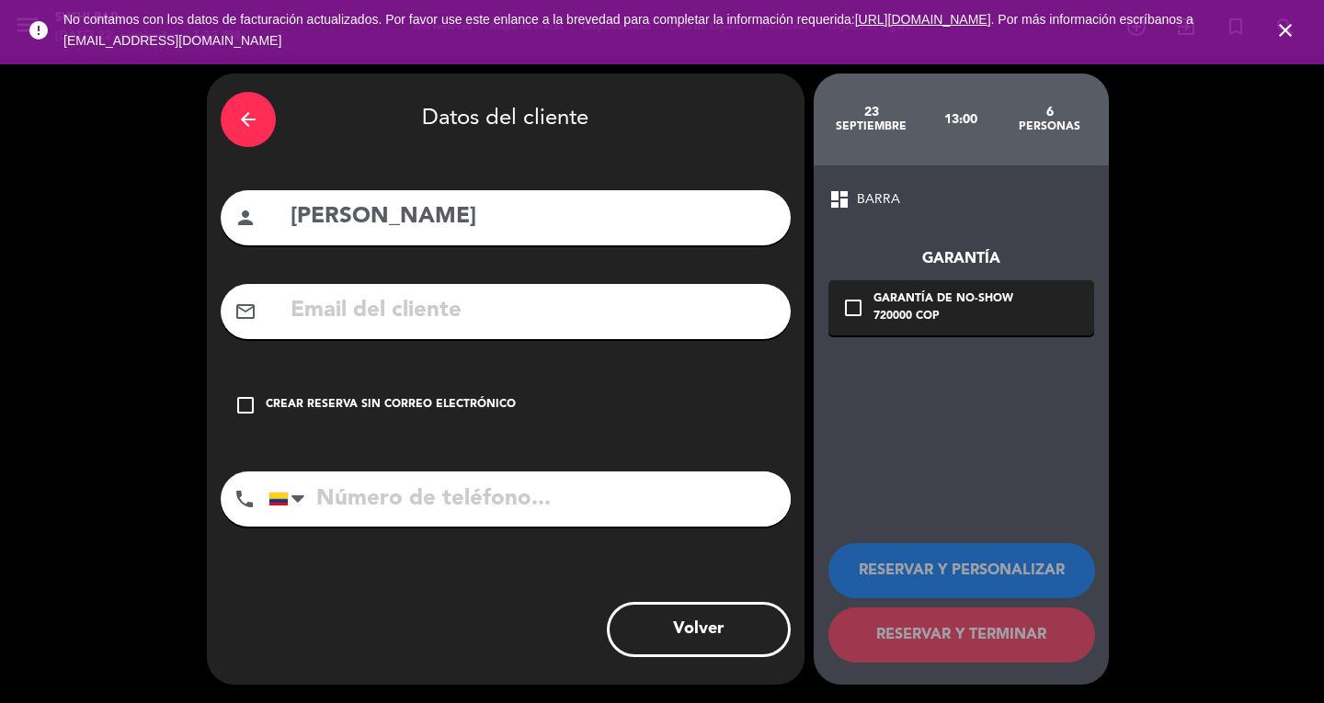
click at [324, 405] on div "Crear reserva sin correo electrónico" at bounding box center [391, 405] width 250 height 18
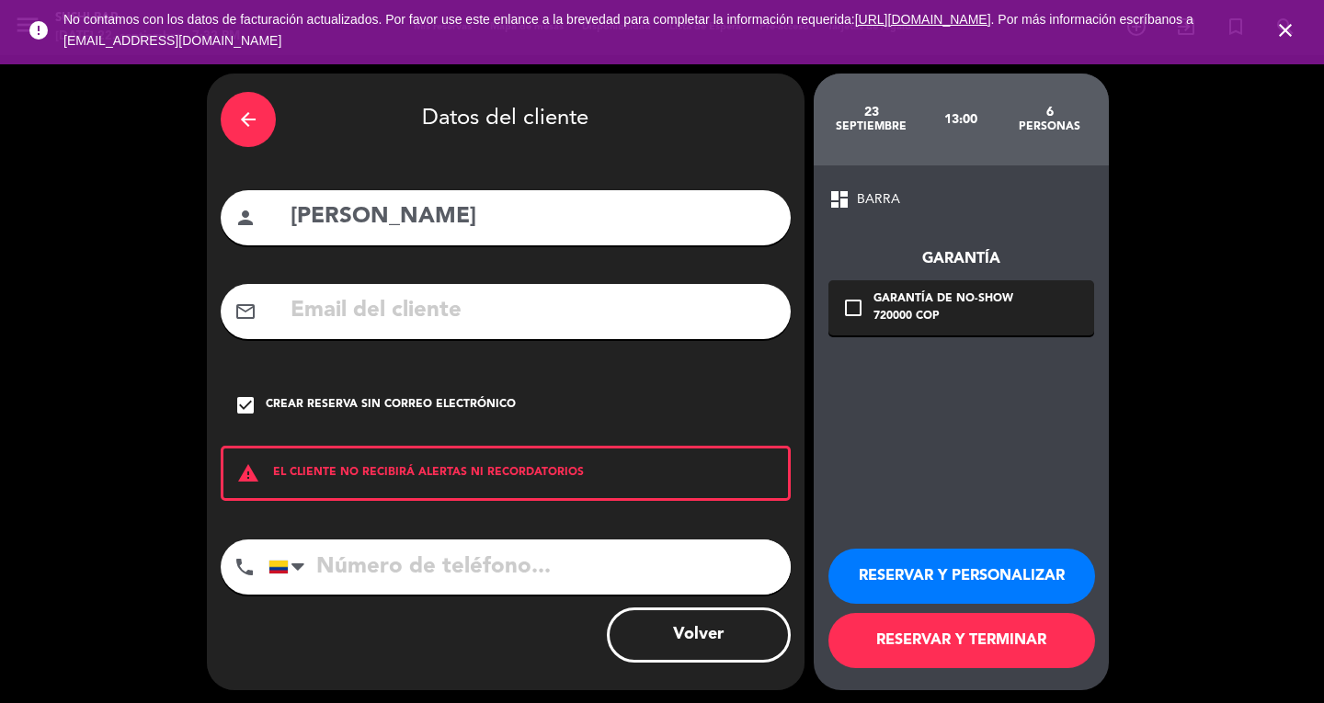
click at [340, 522] on div "arrow_back Datos del cliente person [PERSON_NAME] mail_outline check_box Crear …" at bounding box center [506, 382] width 598 height 617
click at [381, 564] on input "tel" at bounding box center [529, 567] width 522 height 55
type input "[PHONE_NUMBER]"
click at [972, 652] on button "RESERVAR Y TERMINAR" at bounding box center [961, 640] width 267 height 55
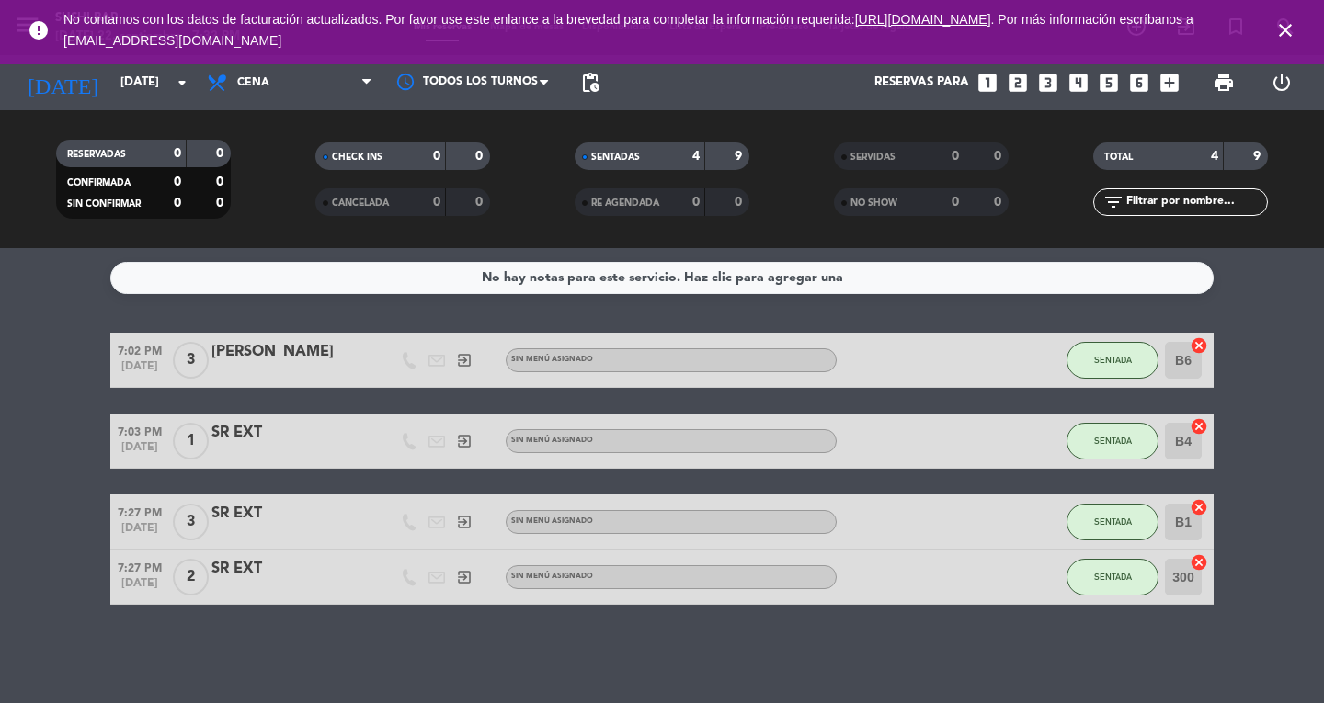
click at [1287, 22] on icon "close" at bounding box center [1285, 30] width 22 height 22
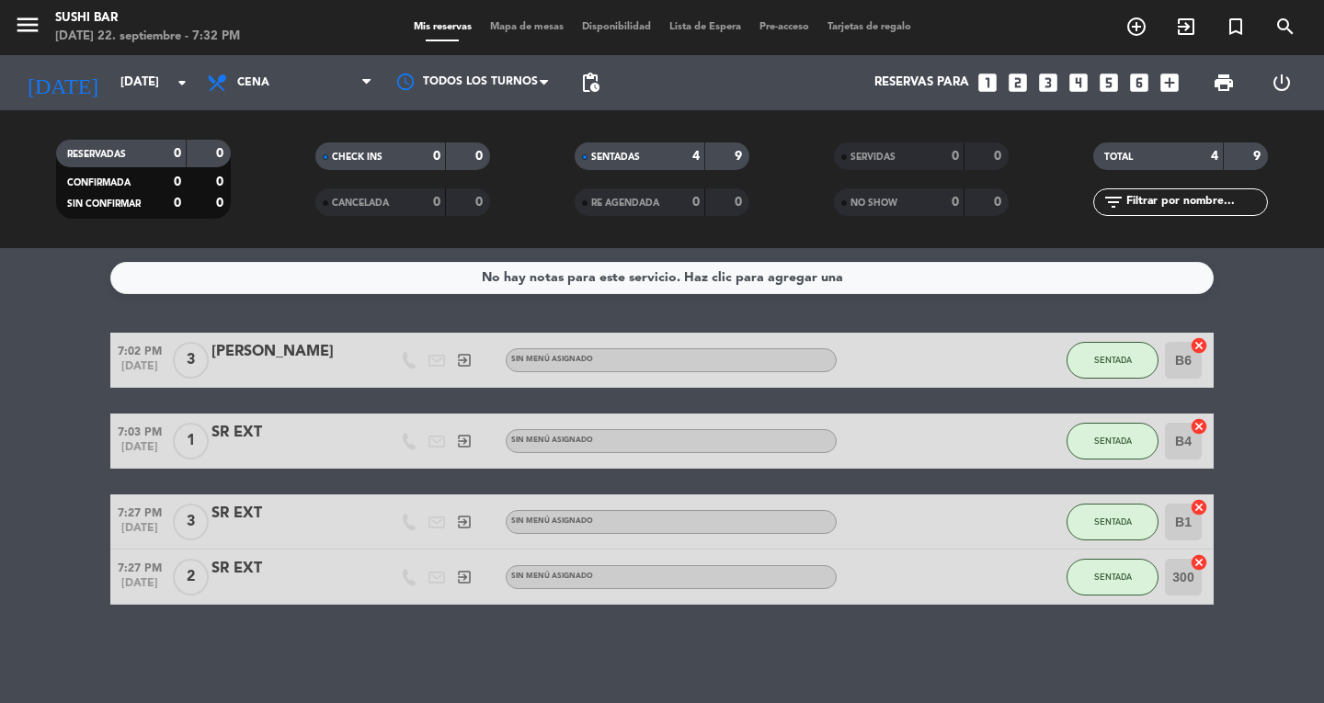
click at [37, 39] on icon "menu" at bounding box center [28, 25] width 28 height 28
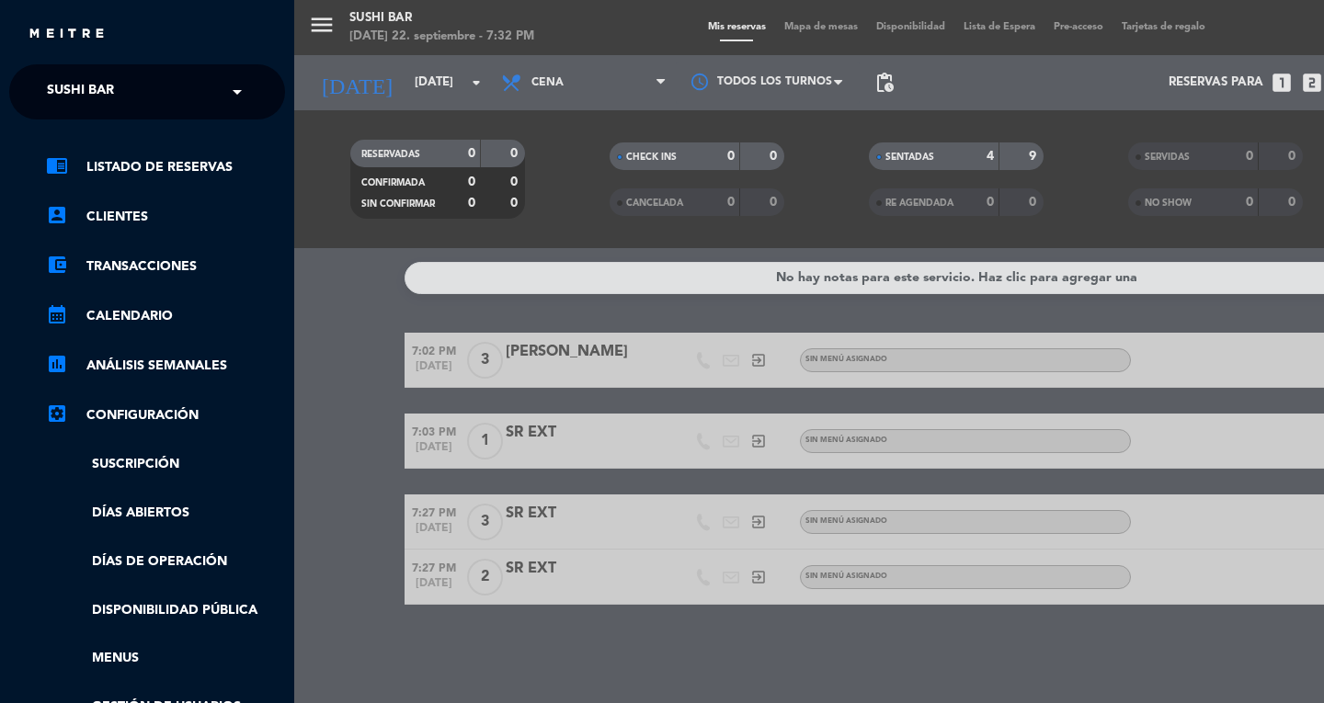
click at [125, 90] on div "× SUSHI BAR" at bounding box center [91, 92] width 102 height 39
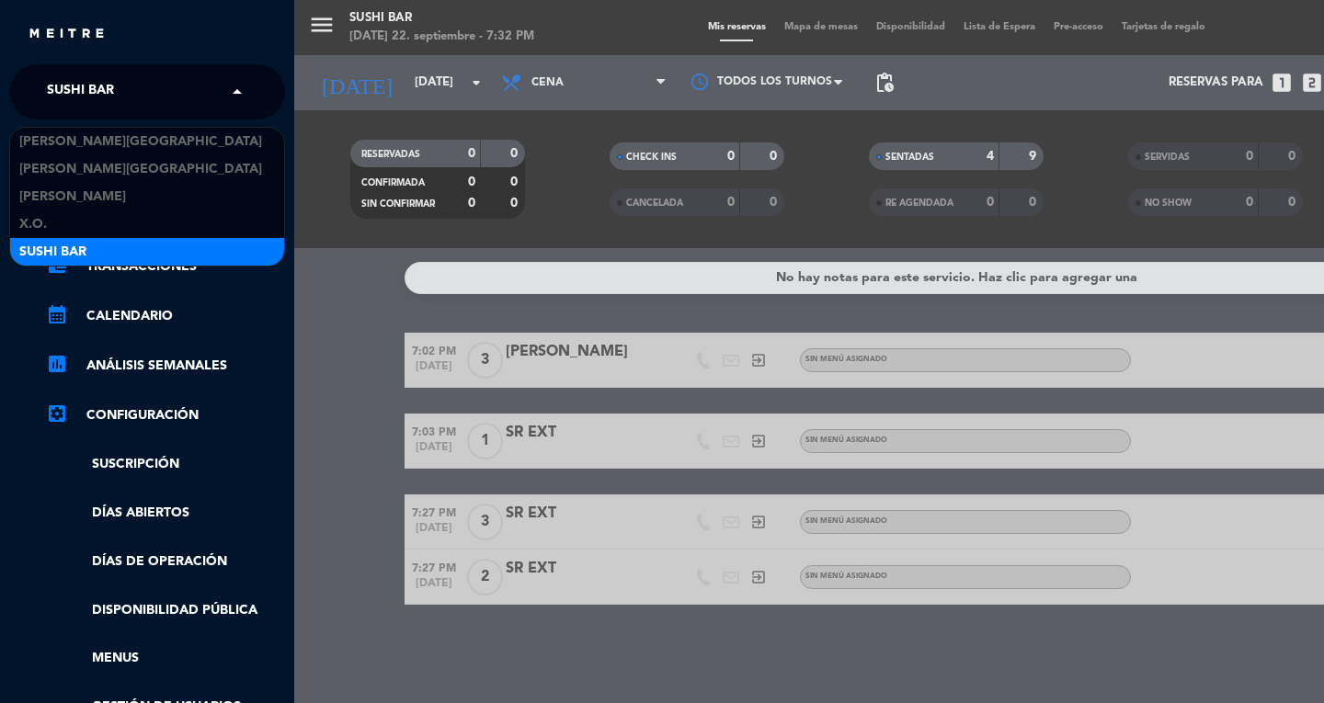
click at [314, 328] on div "menu SUSHI BAR [DATE] 22. septiembre - 7:32 PM Mis reservas Mapa de mesas Dispo…" at bounding box center [956, 351] width 1324 height 703
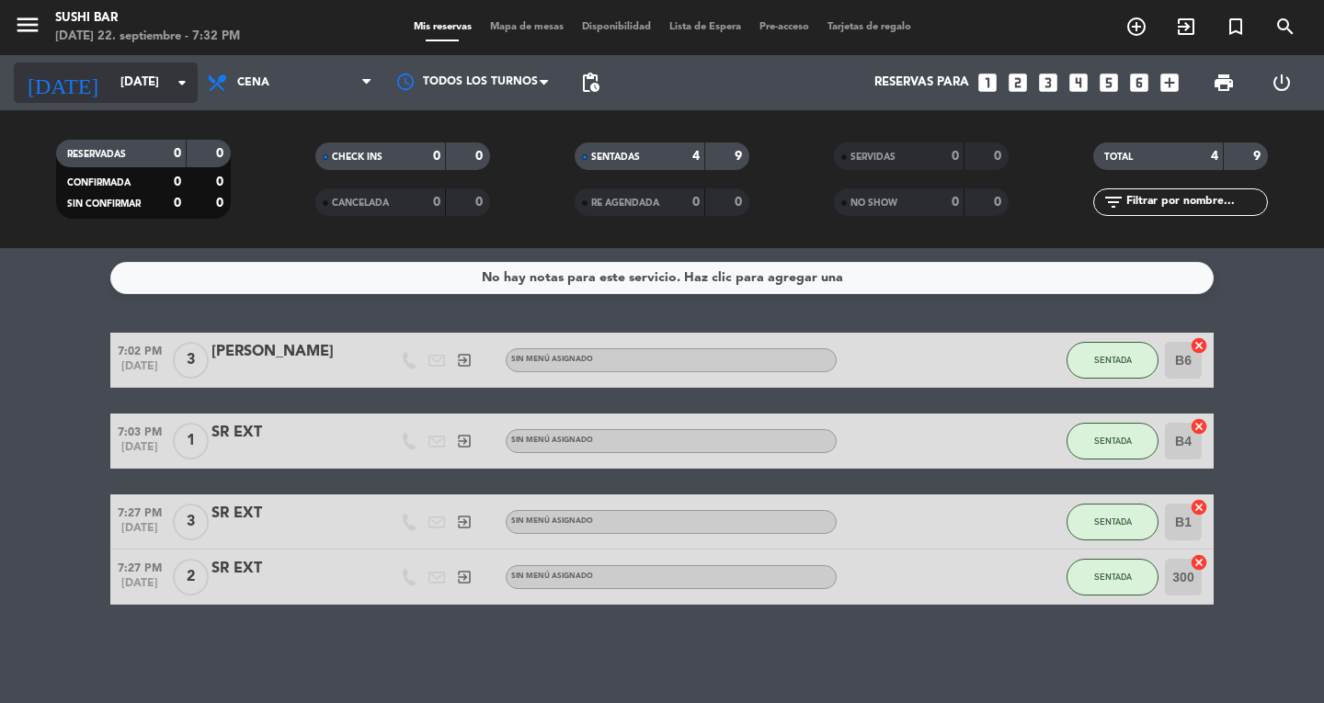
click at [111, 82] on input "[DATE]" at bounding box center [192, 82] width 162 height 33
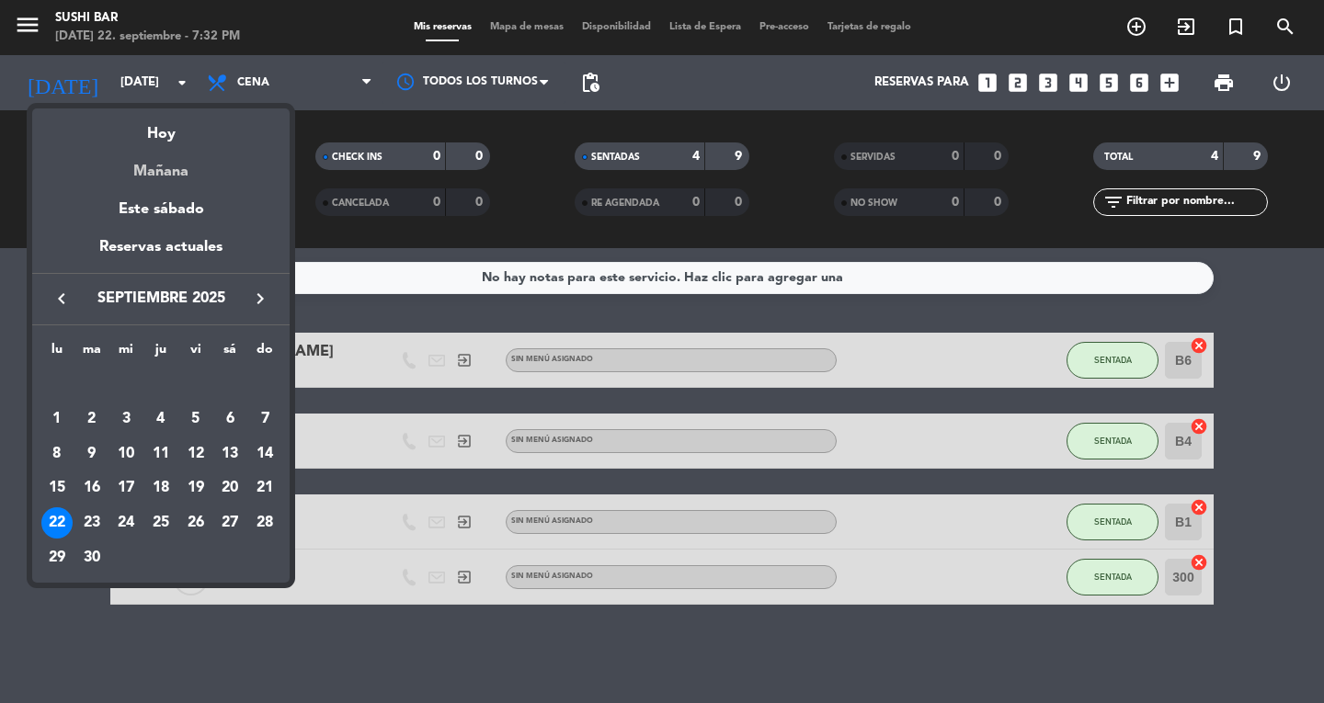
click at [154, 172] on div "Mañana" at bounding box center [160, 165] width 257 height 38
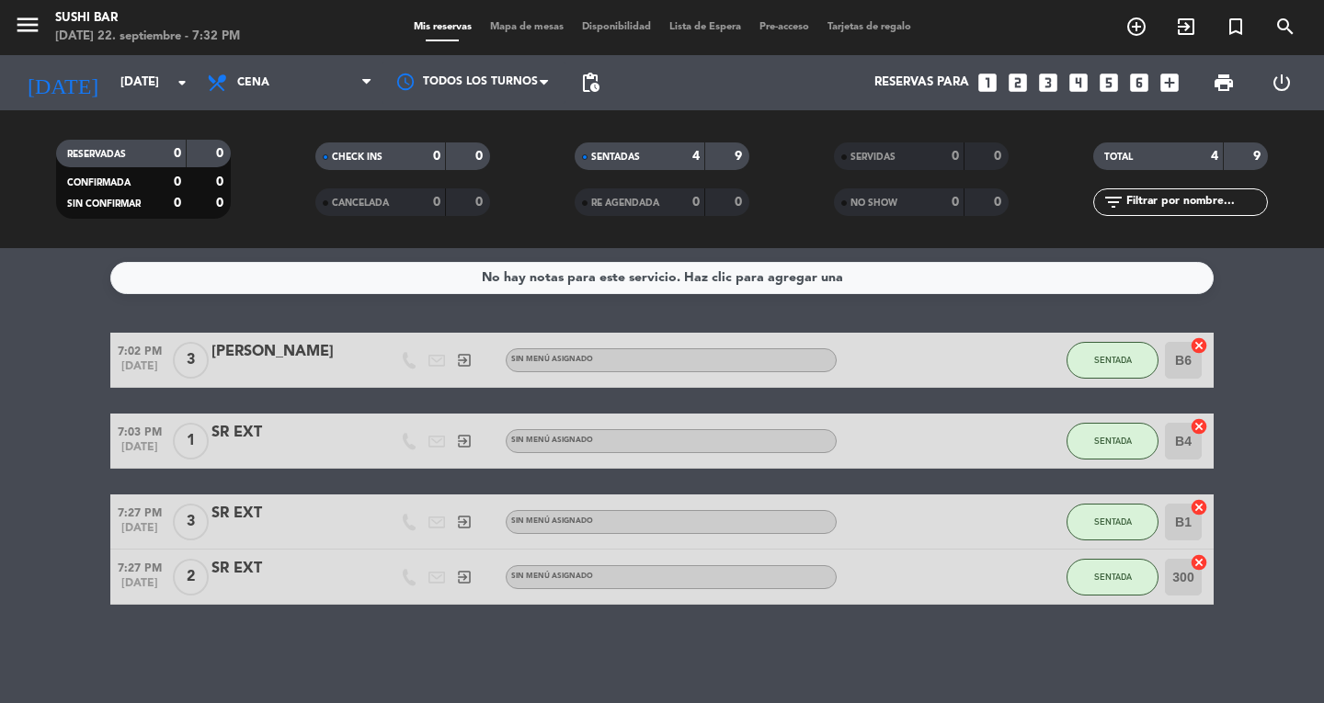
type input "[DATE]"
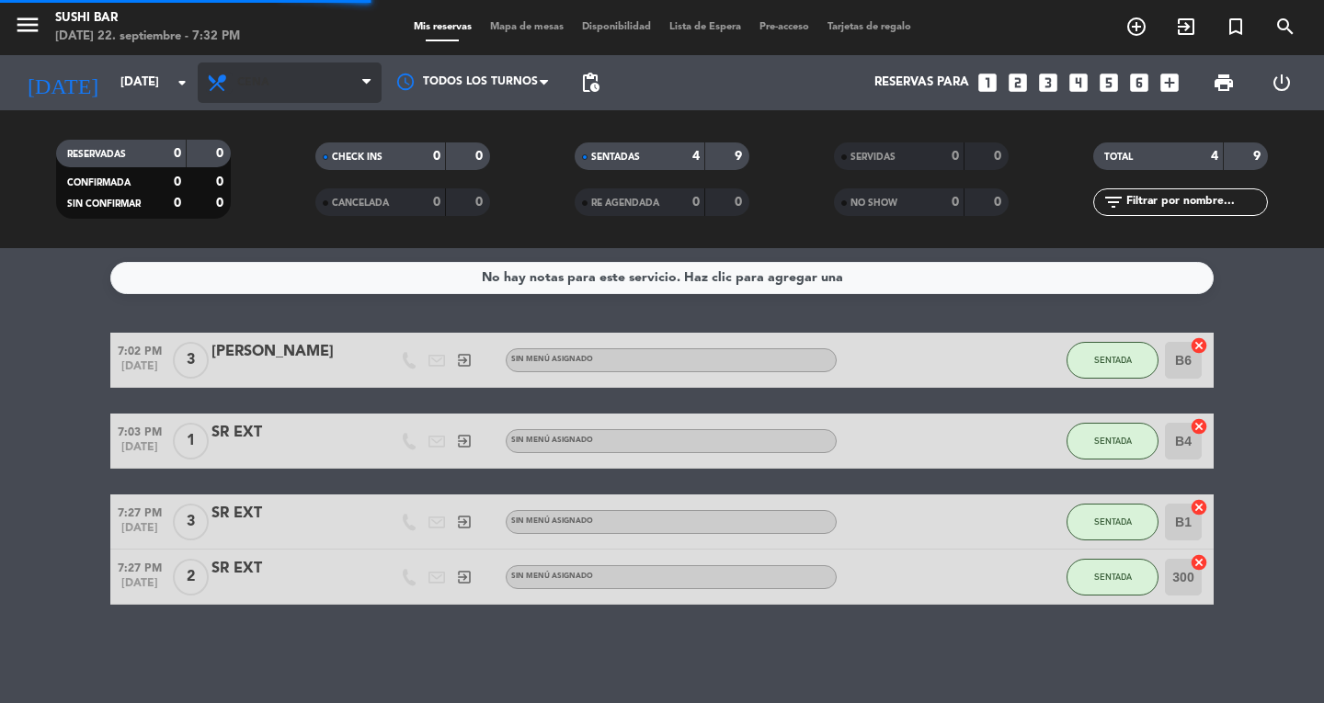
click at [225, 85] on icon at bounding box center [219, 83] width 27 height 22
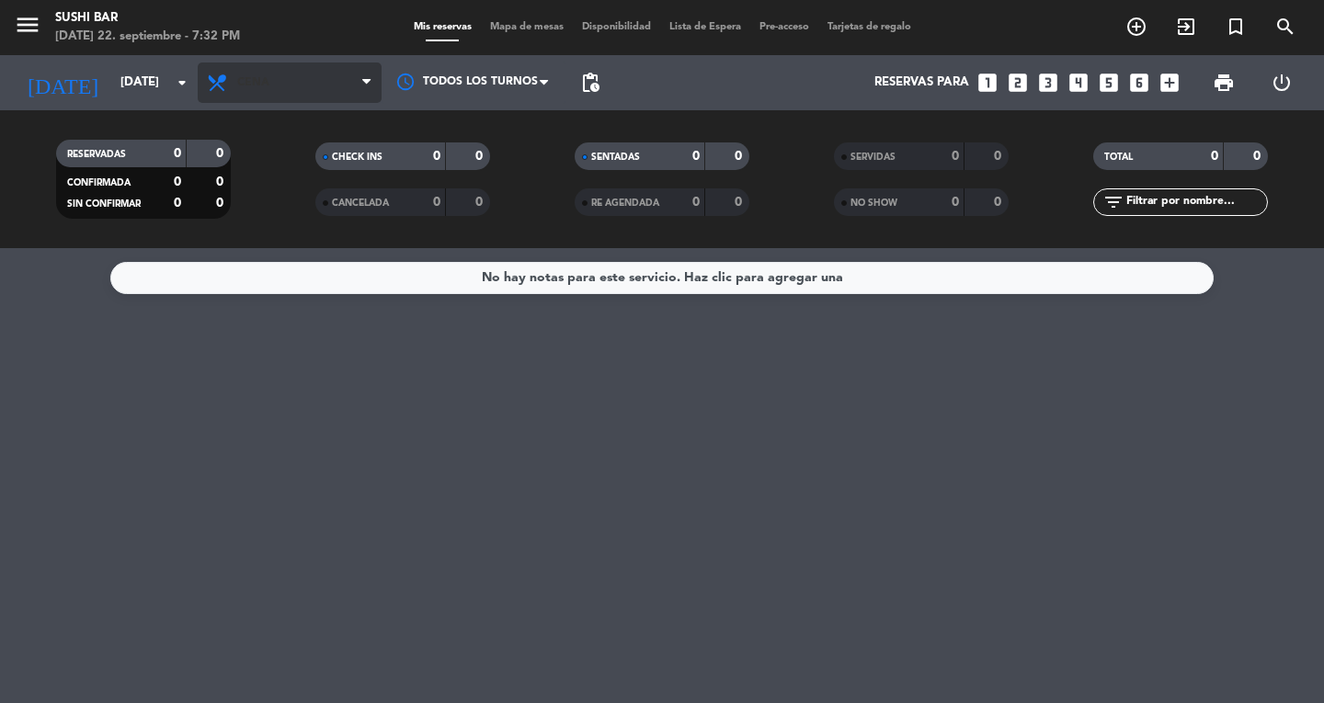
click at [264, 91] on span "Cena" at bounding box center [290, 83] width 184 height 40
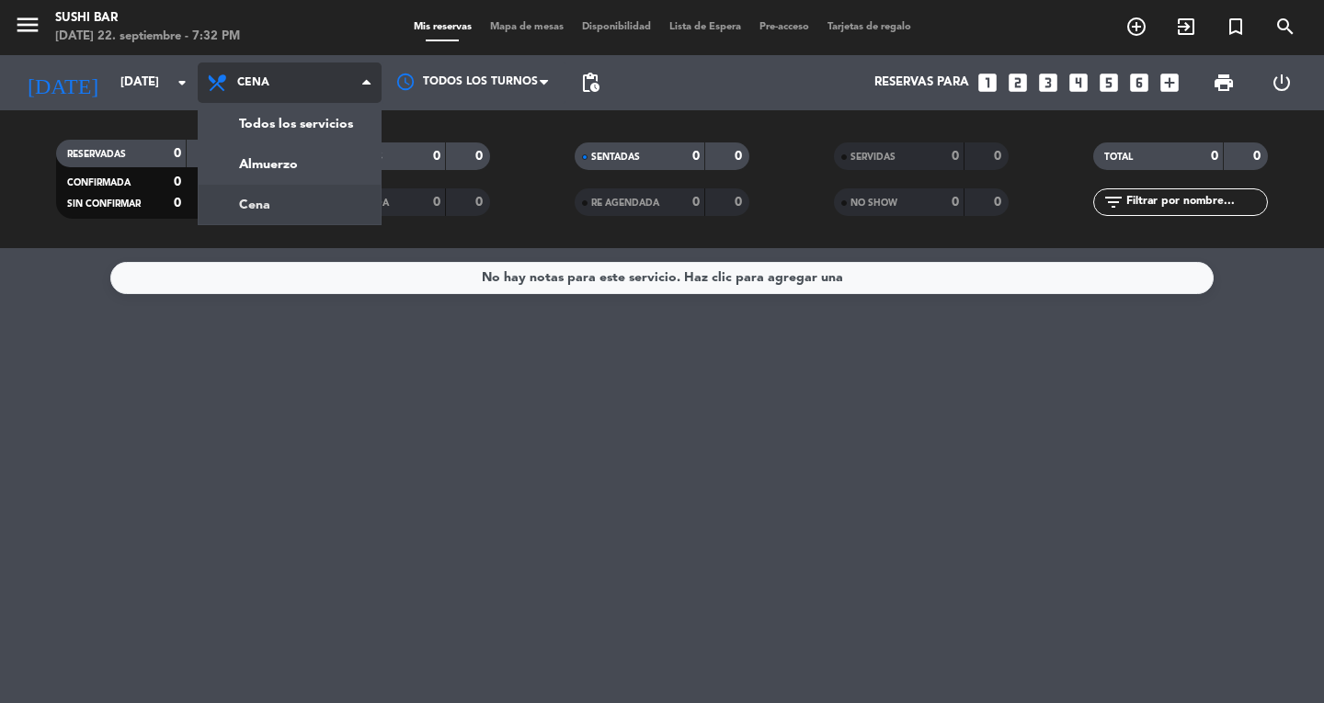
click at [244, 157] on div "menu SUSHI BAR [DATE] 22. septiembre - 7:32 PM Mis reservas Mapa de mesas Dispo…" at bounding box center [662, 124] width 1324 height 248
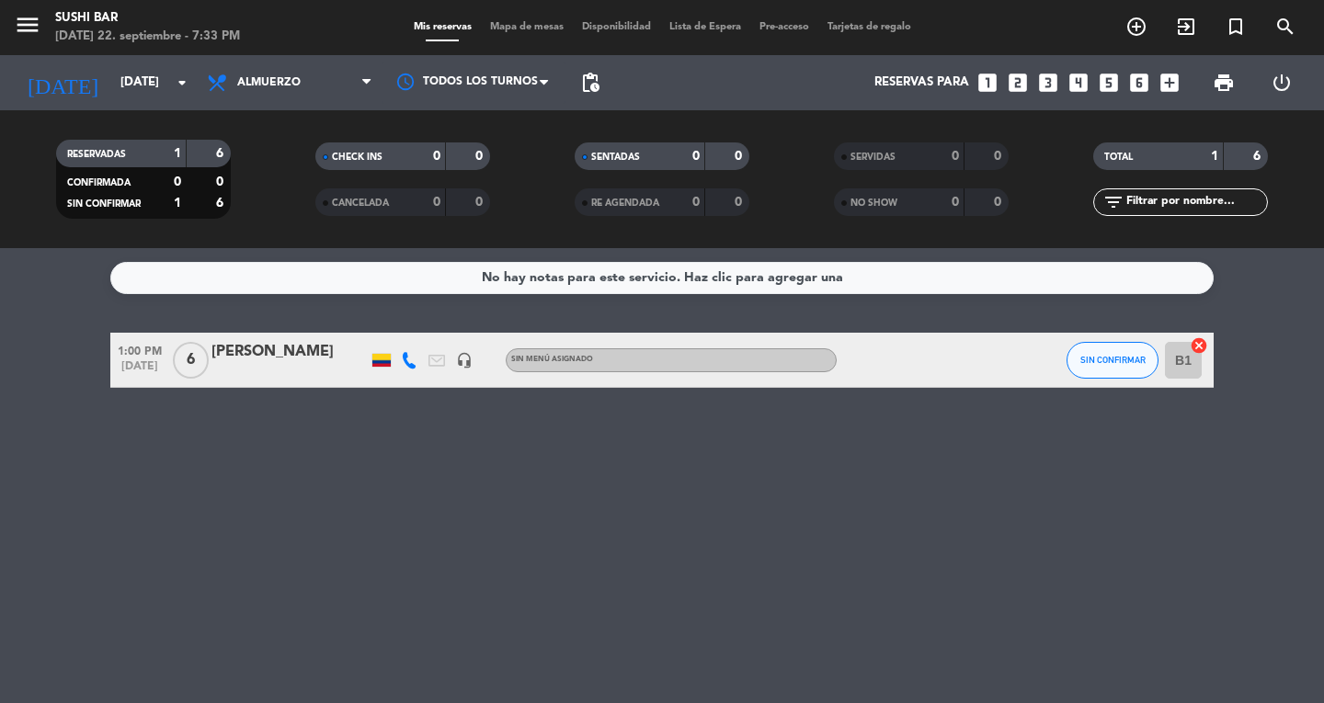
click at [576, 288] on div "No hay notas para este servicio. Haz clic para agregar una" at bounding box center [662, 278] width 361 height 21
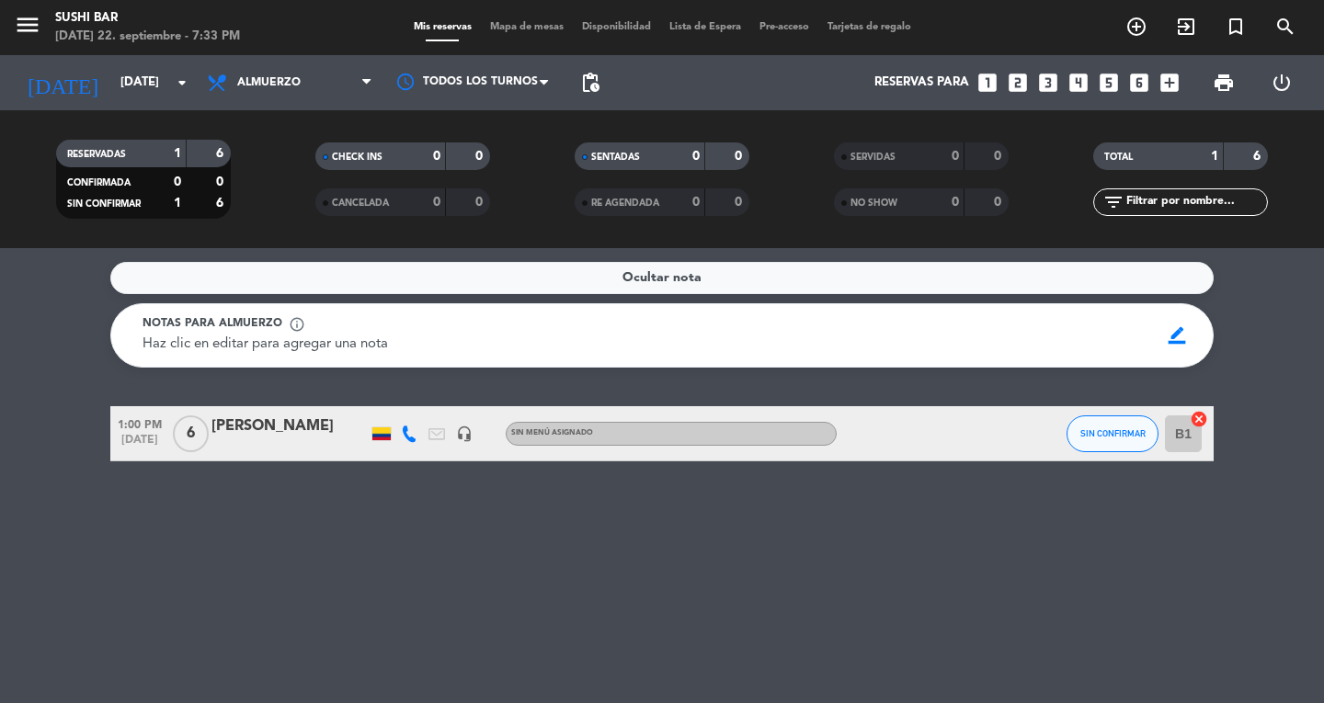
click at [408, 430] on icon at bounding box center [409, 434] width 17 height 17
click at [378, 405] on span "Copiar" at bounding box center [395, 403] width 39 height 19
click at [28, 11] on icon "menu" at bounding box center [28, 25] width 28 height 28
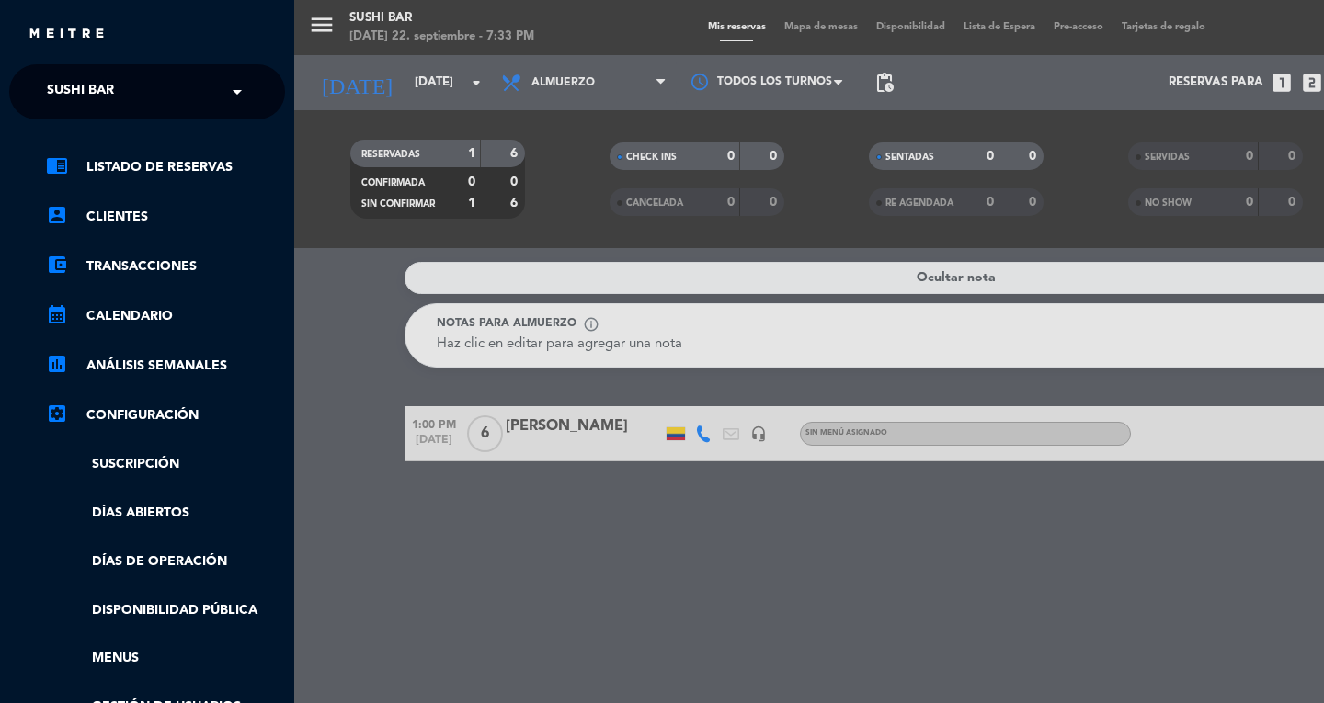
click at [589, 460] on div "menu SUSHI BAR [DATE] 22. septiembre - 7:33 PM Mis reservas Mapa de mesas Dispo…" at bounding box center [956, 351] width 1324 height 703
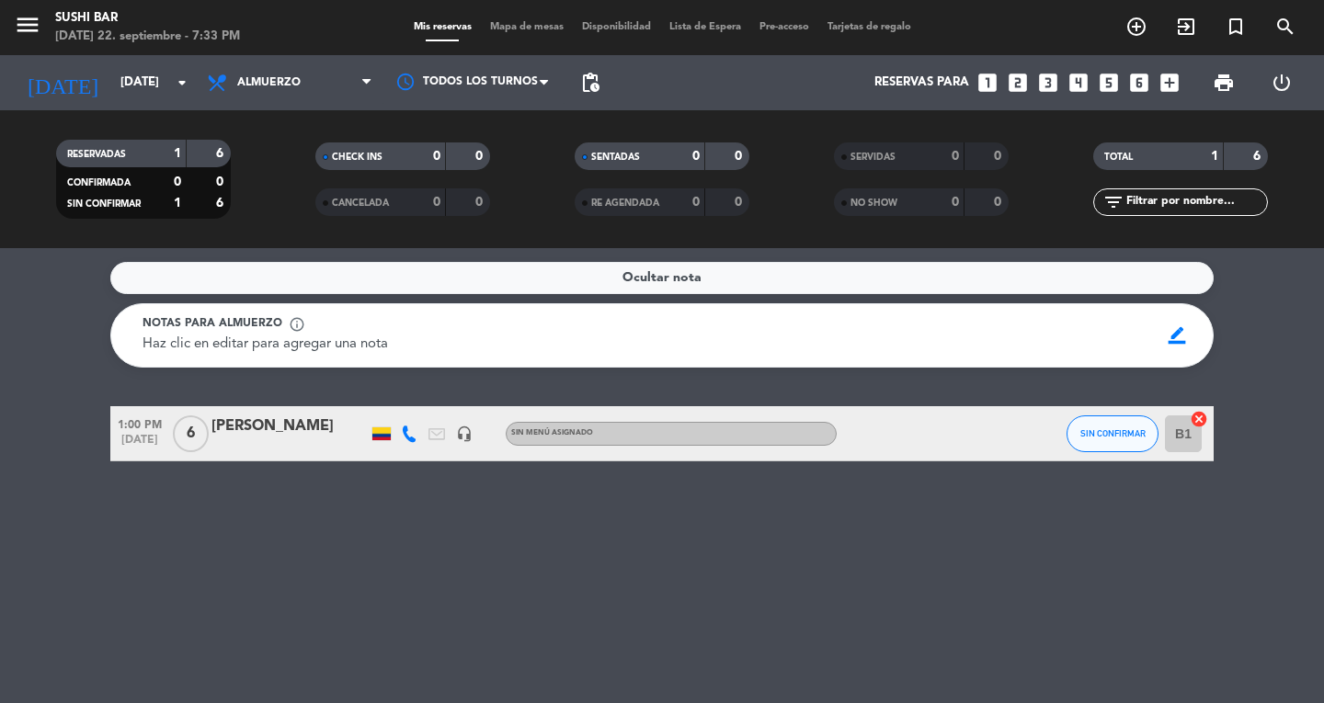
click at [301, 422] on div "[PERSON_NAME]" at bounding box center [289, 427] width 156 height 24
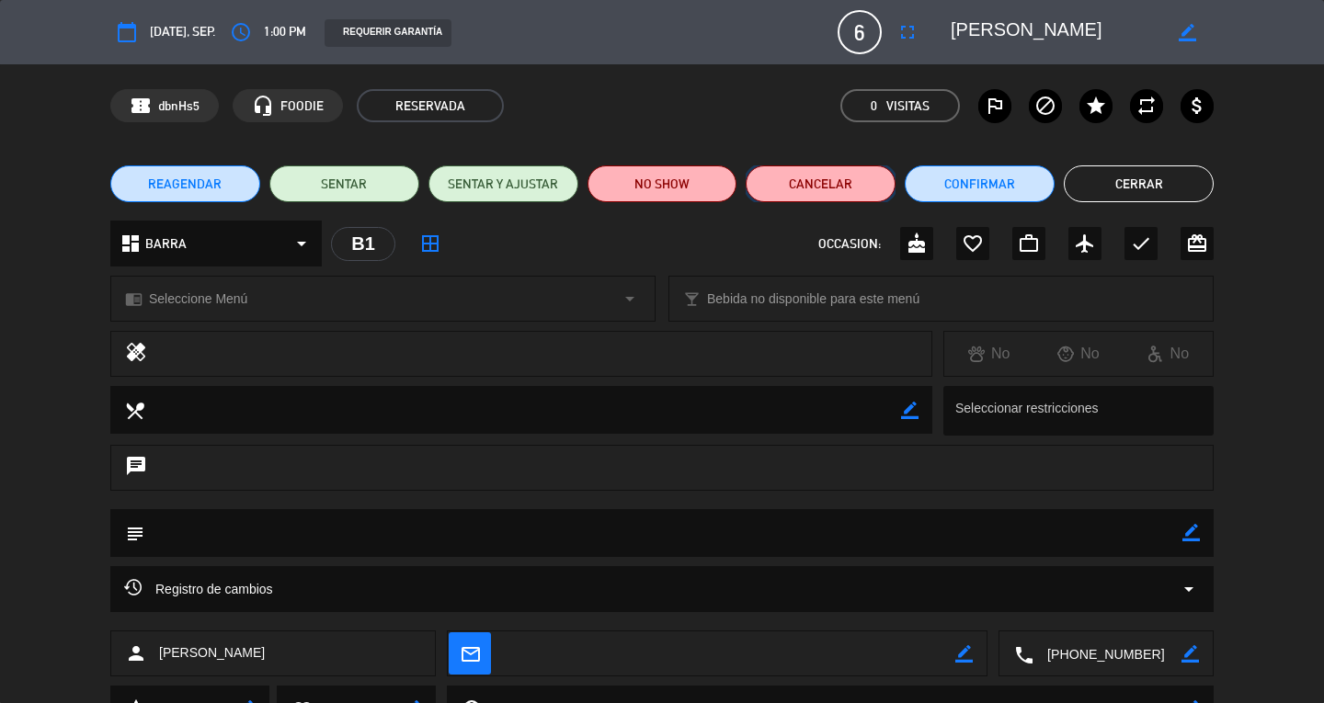
click at [804, 194] on button "Cancelar" at bounding box center [821, 184] width 150 height 37
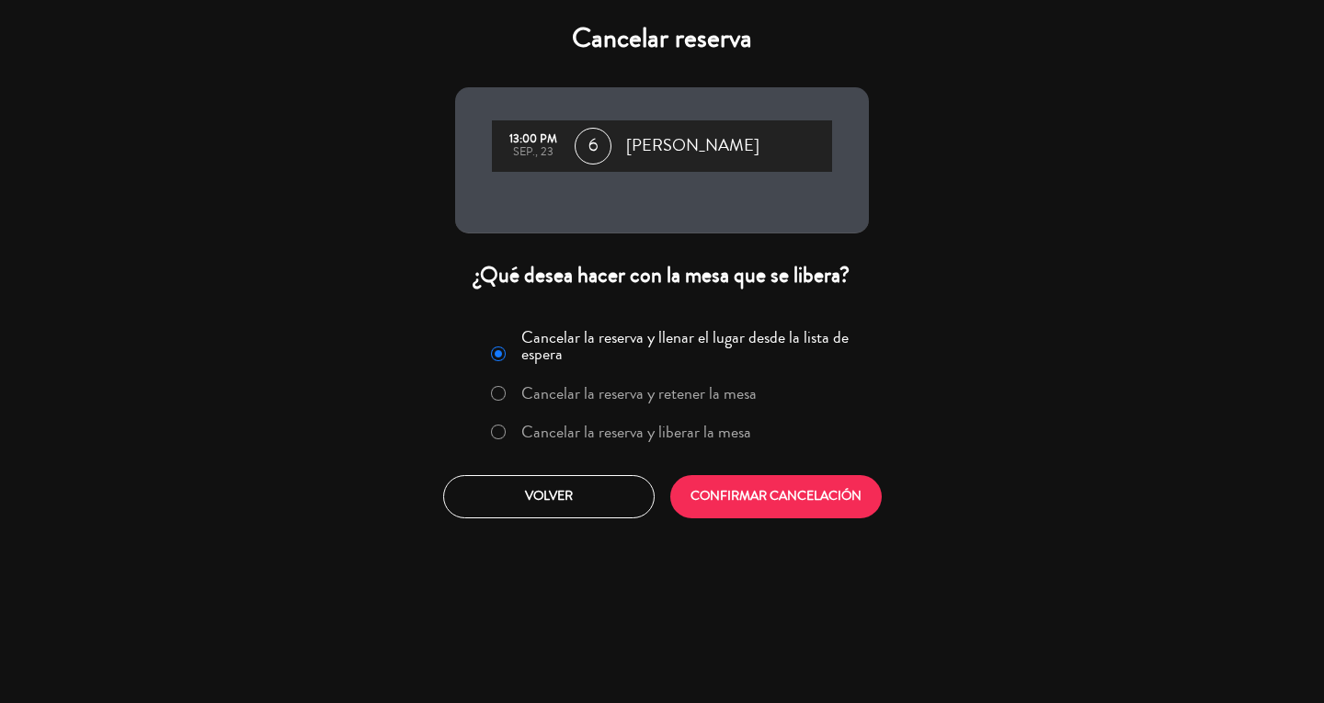
click at [655, 424] on label "Cancelar la reserva y liberar la mesa" at bounding box center [636, 432] width 230 height 17
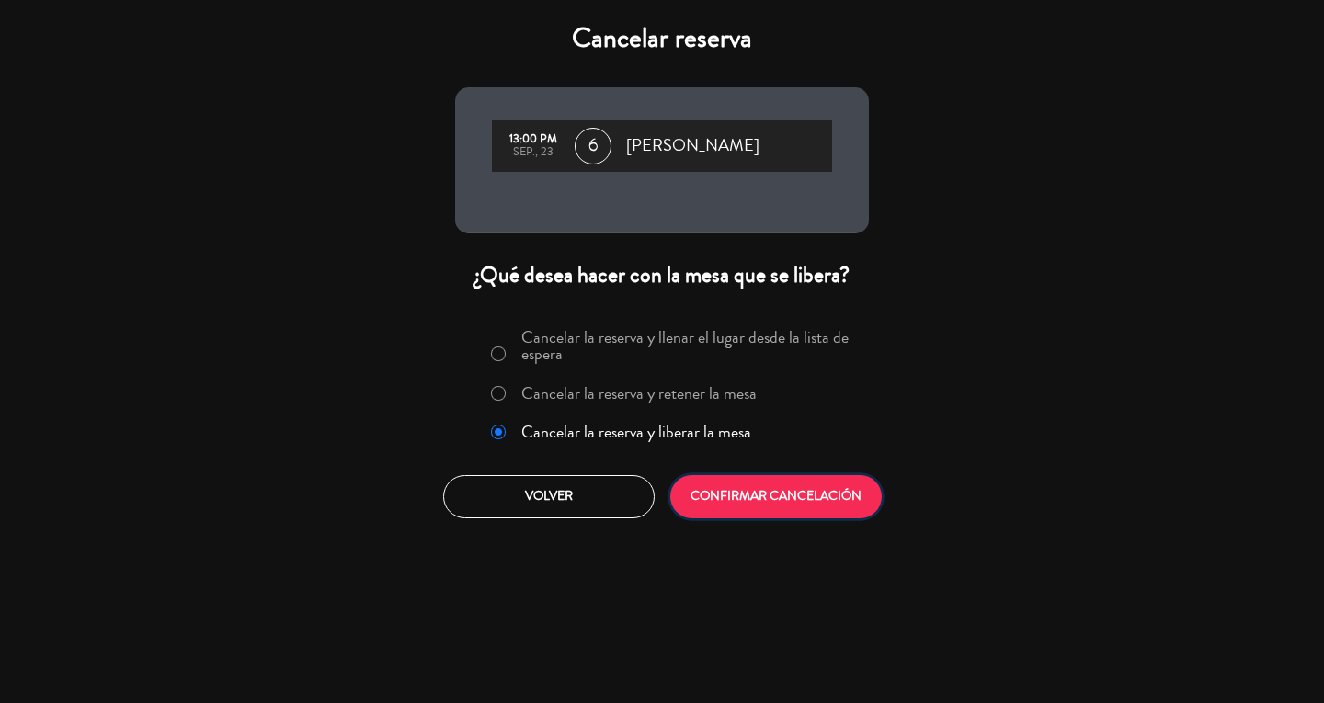
click at [719, 497] on button "CONFIRMAR CANCELACIÓN" at bounding box center [775, 496] width 211 height 43
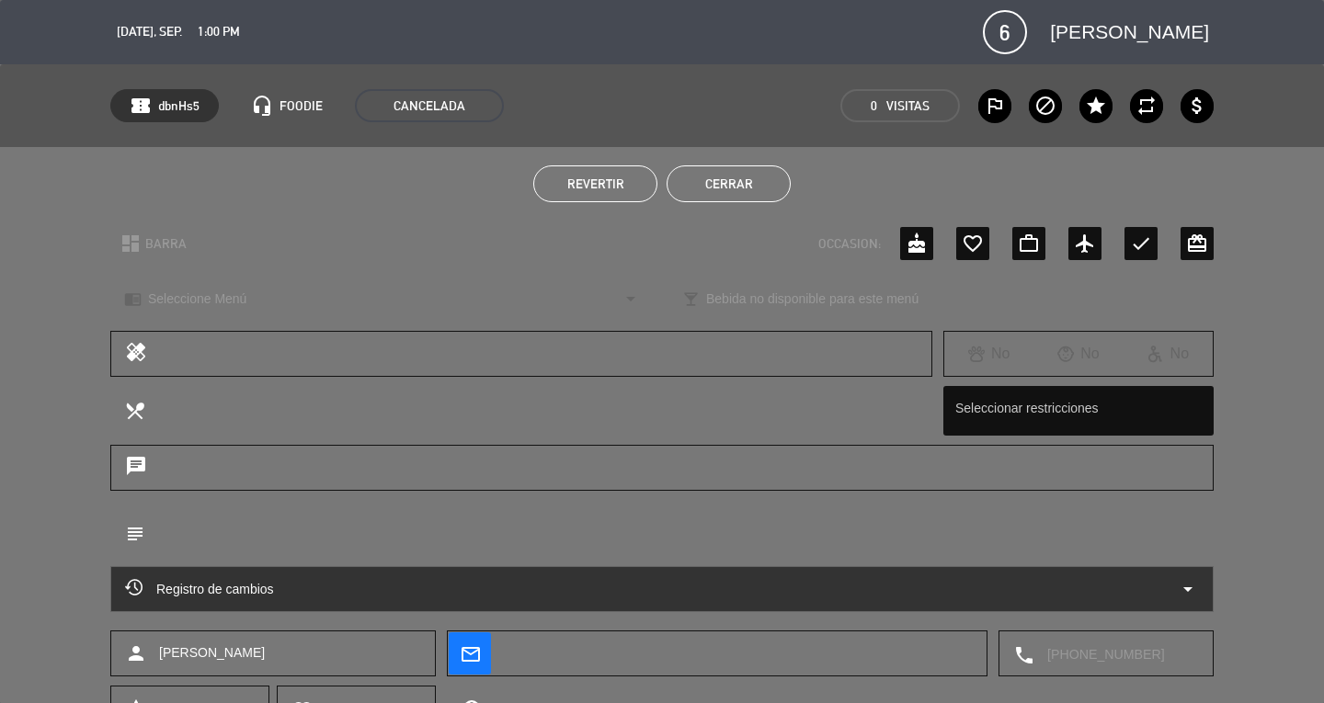
click at [754, 175] on button "Cerrar" at bounding box center [729, 184] width 124 height 37
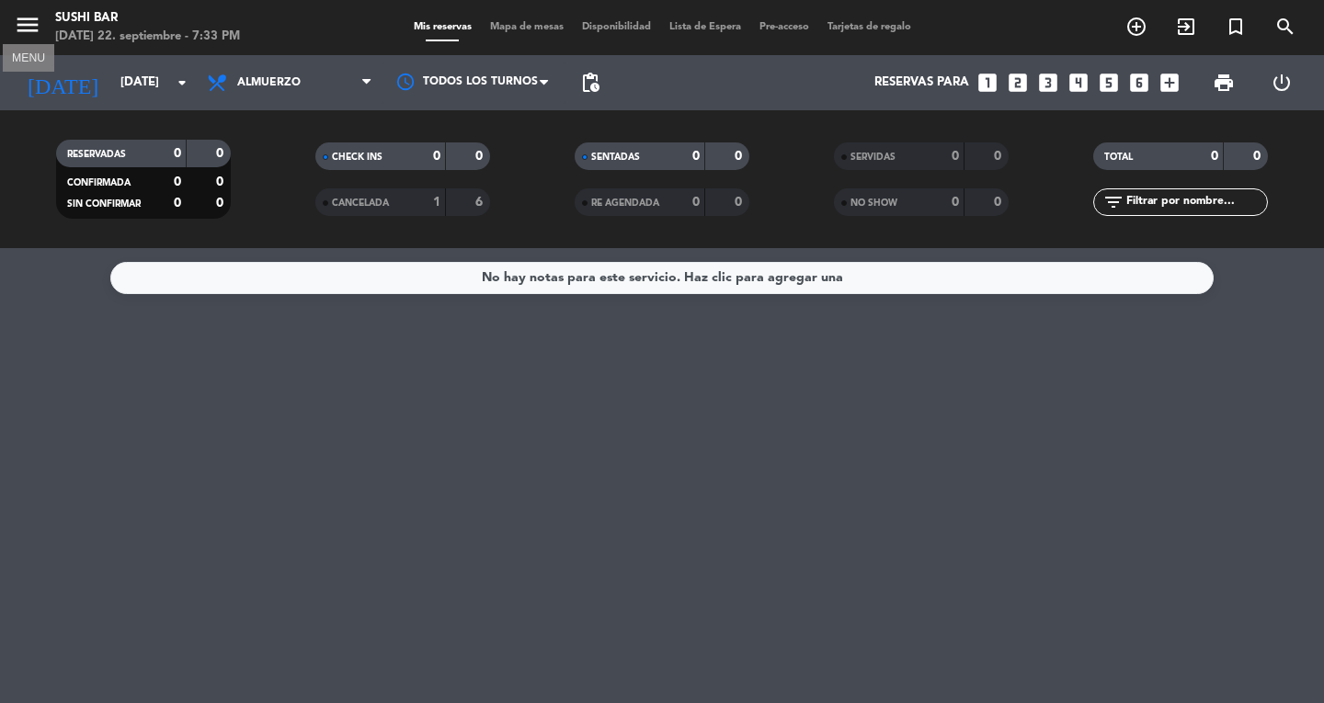
click at [29, 17] on icon "menu" at bounding box center [28, 25] width 28 height 28
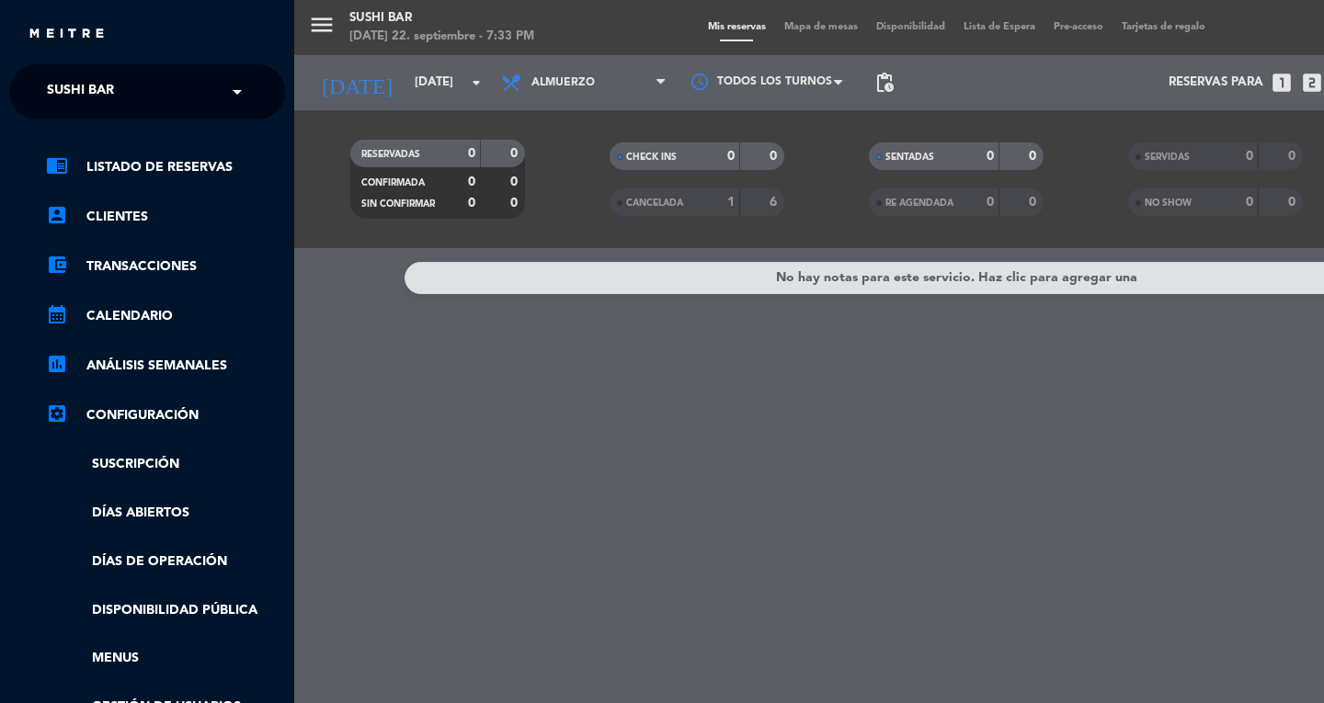
click at [96, 89] on span "SUSHI BAR" at bounding box center [80, 92] width 67 height 39
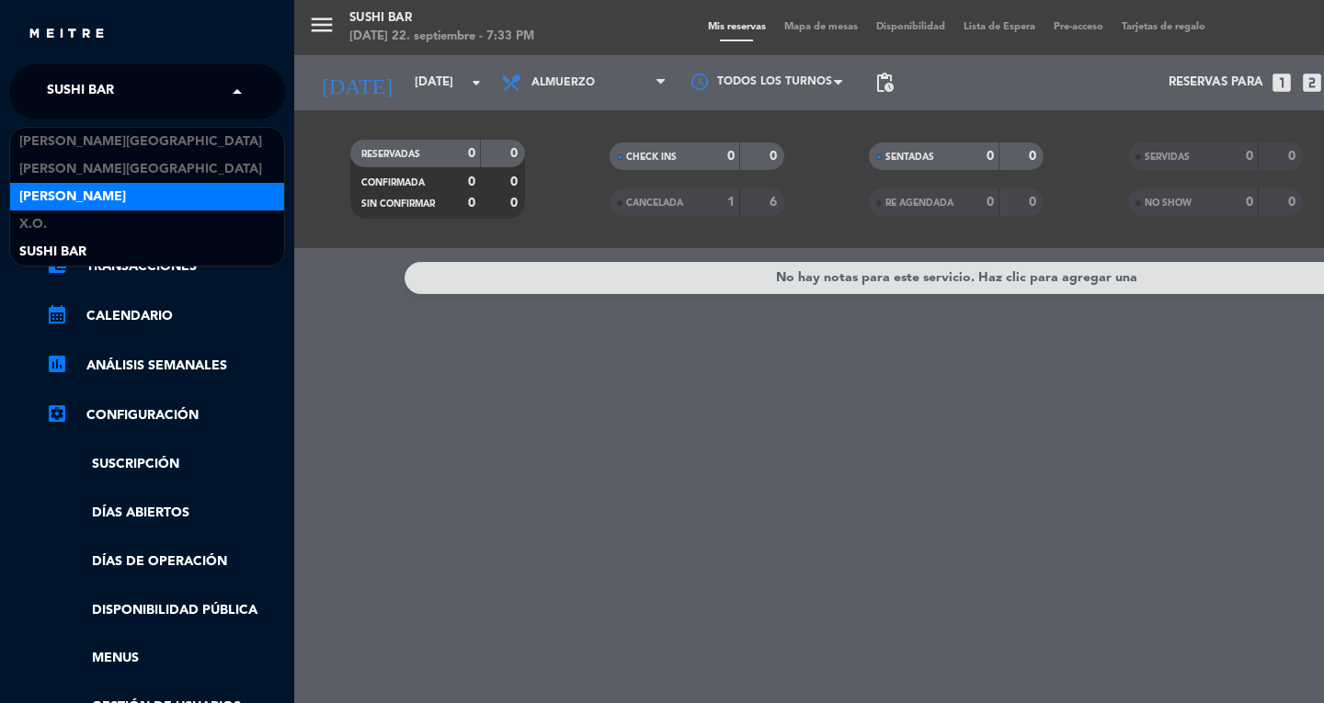
click at [68, 191] on span "[PERSON_NAME]" at bounding box center [72, 197] width 107 height 21
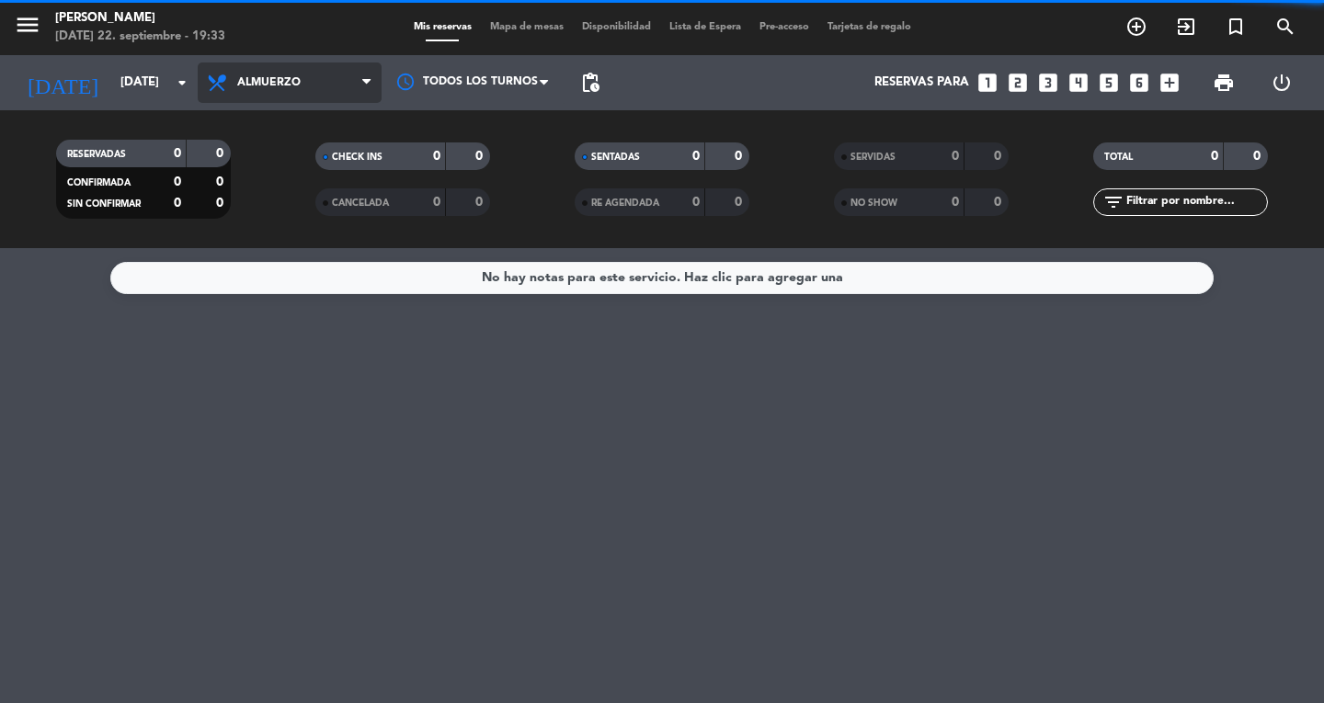
click at [323, 91] on span "Almuerzo" at bounding box center [290, 83] width 184 height 40
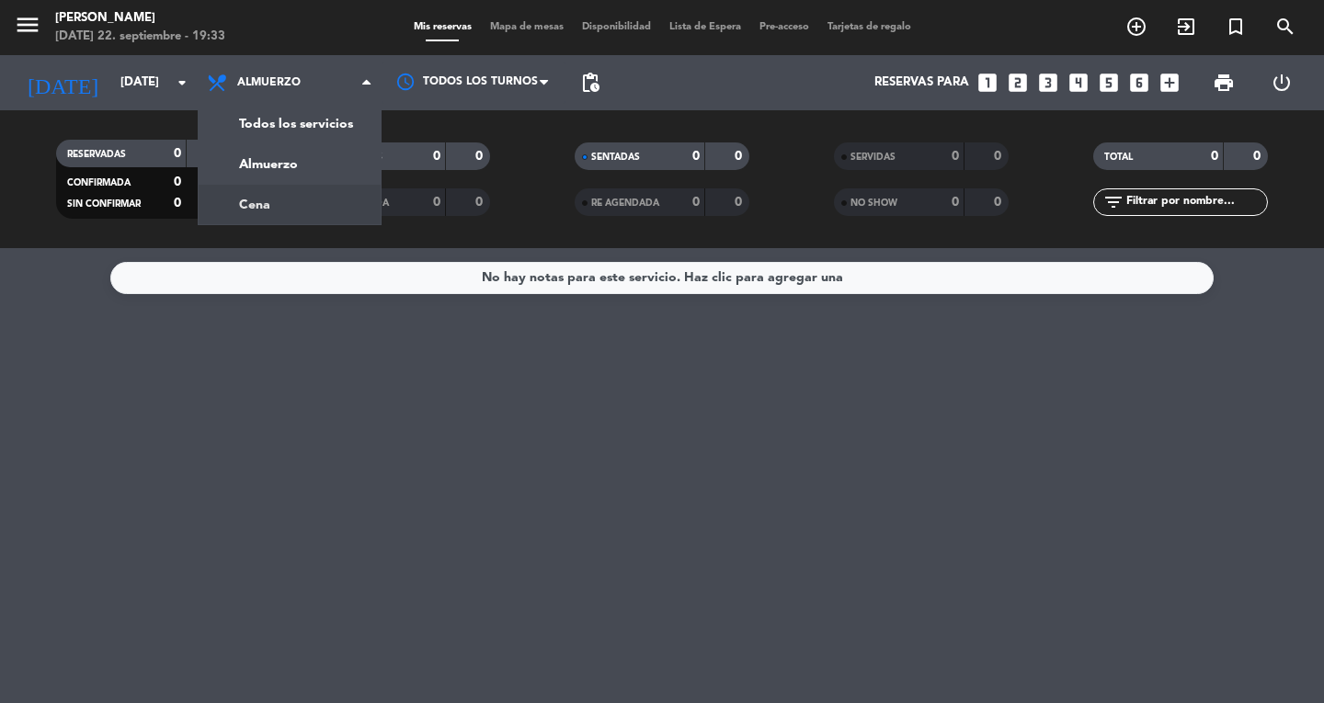
click at [690, 400] on div "No hay notas para este servicio. Haz clic para agregar una" at bounding box center [662, 475] width 1324 height 455
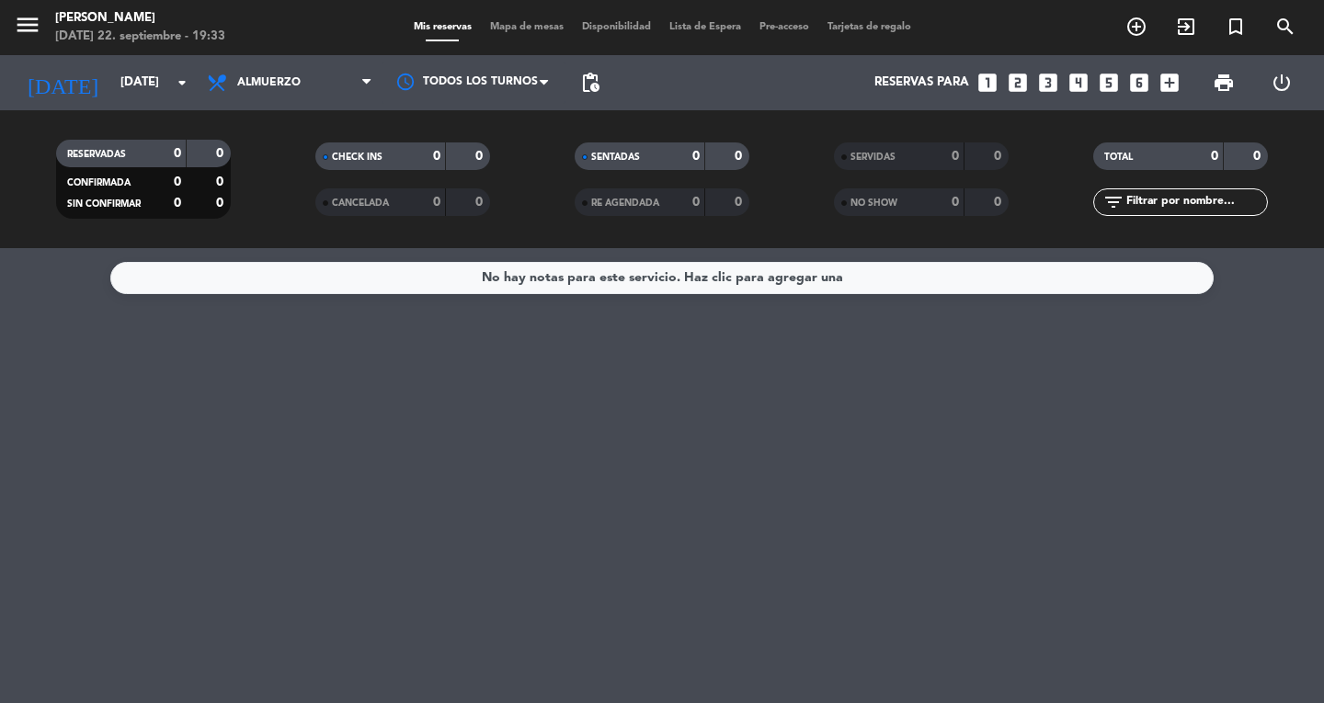
click at [1138, 82] on icon "looks_6" at bounding box center [1139, 83] width 24 height 24
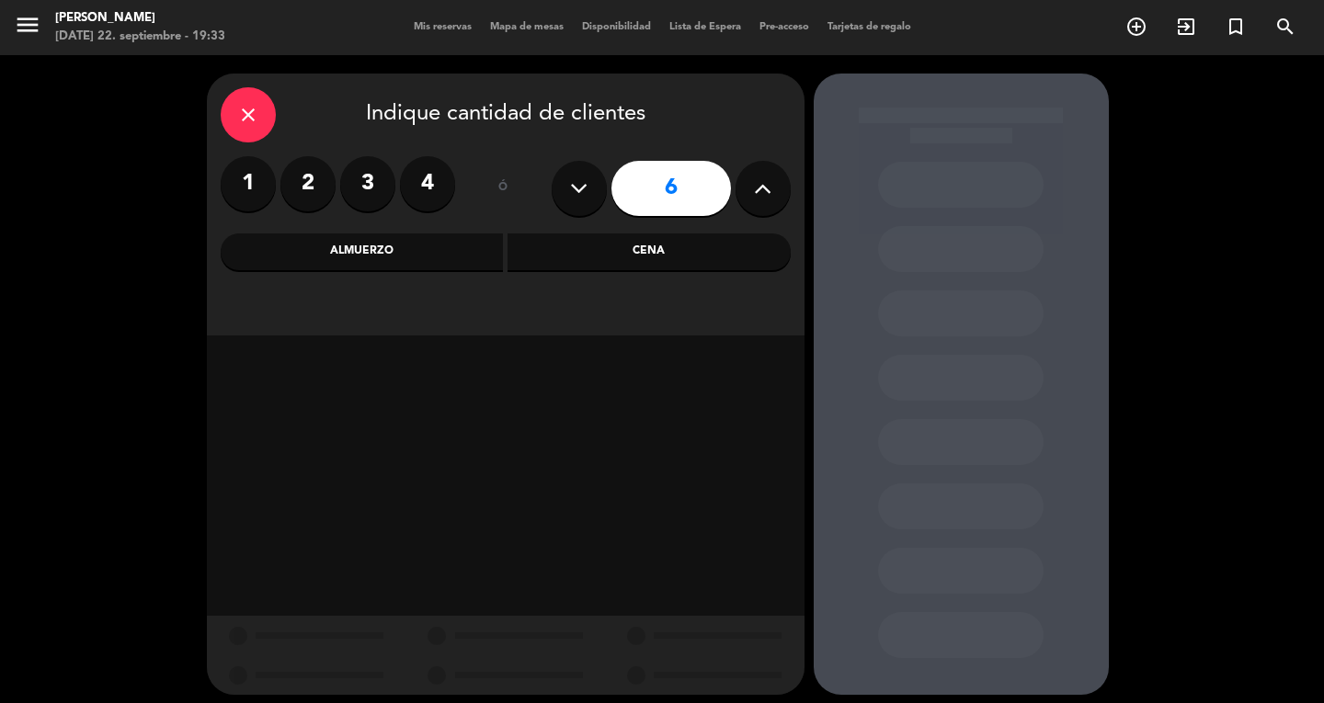
click at [623, 236] on div "Cena" at bounding box center [649, 252] width 283 height 37
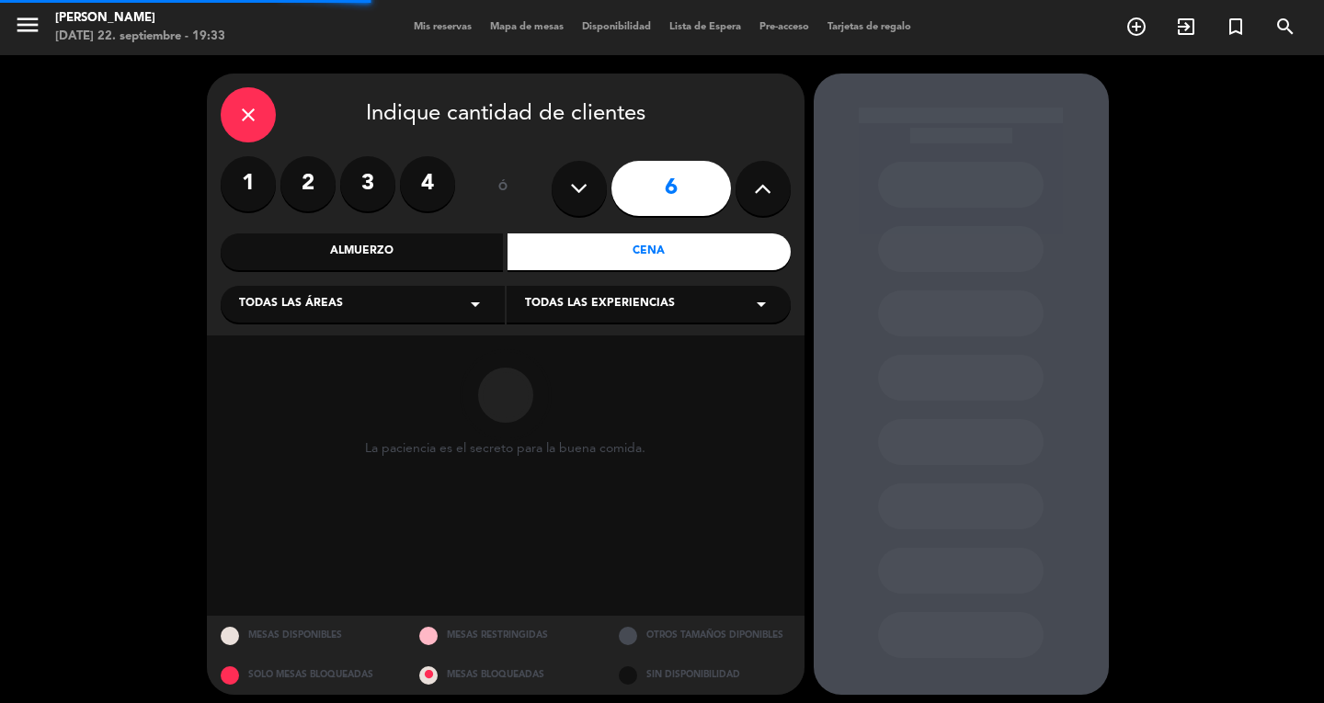
click at [415, 258] on div "Almuerzo" at bounding box center [362, 252] width 283 height 37
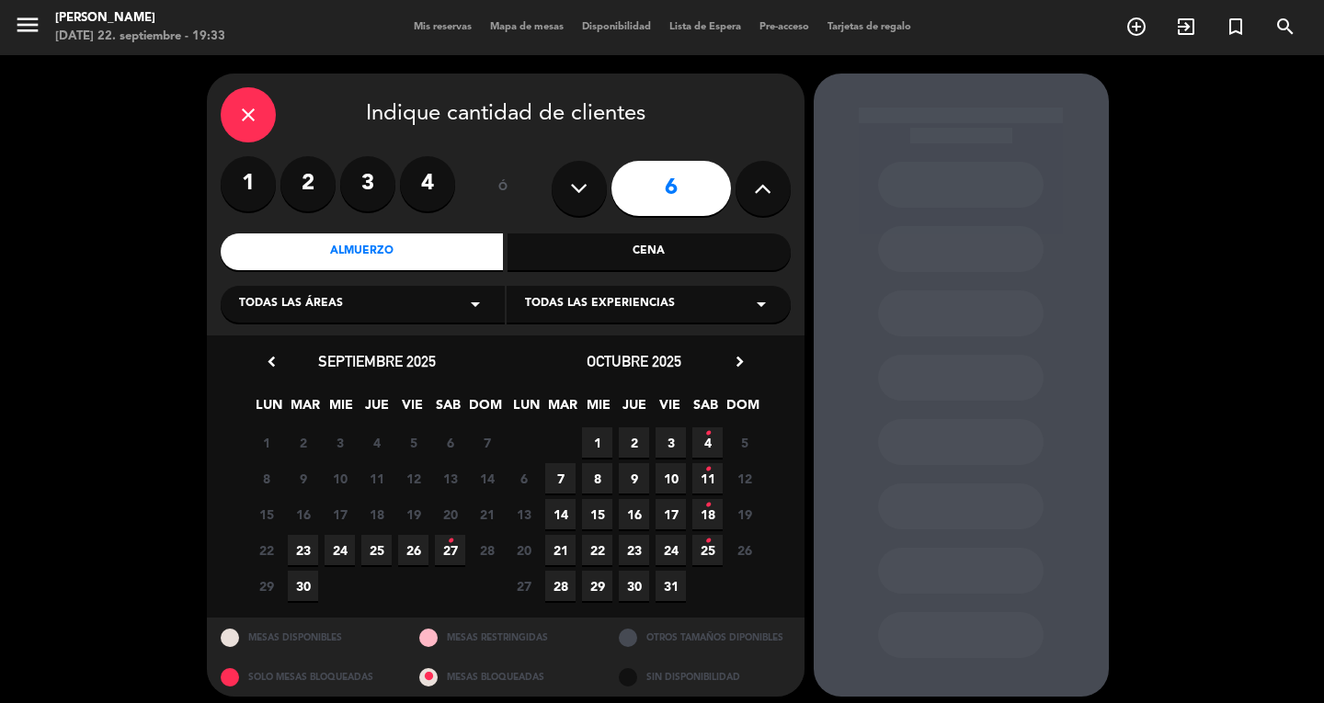
click at [298, 549] on span "23" at bounding box center [303, 550] width 30 height 30
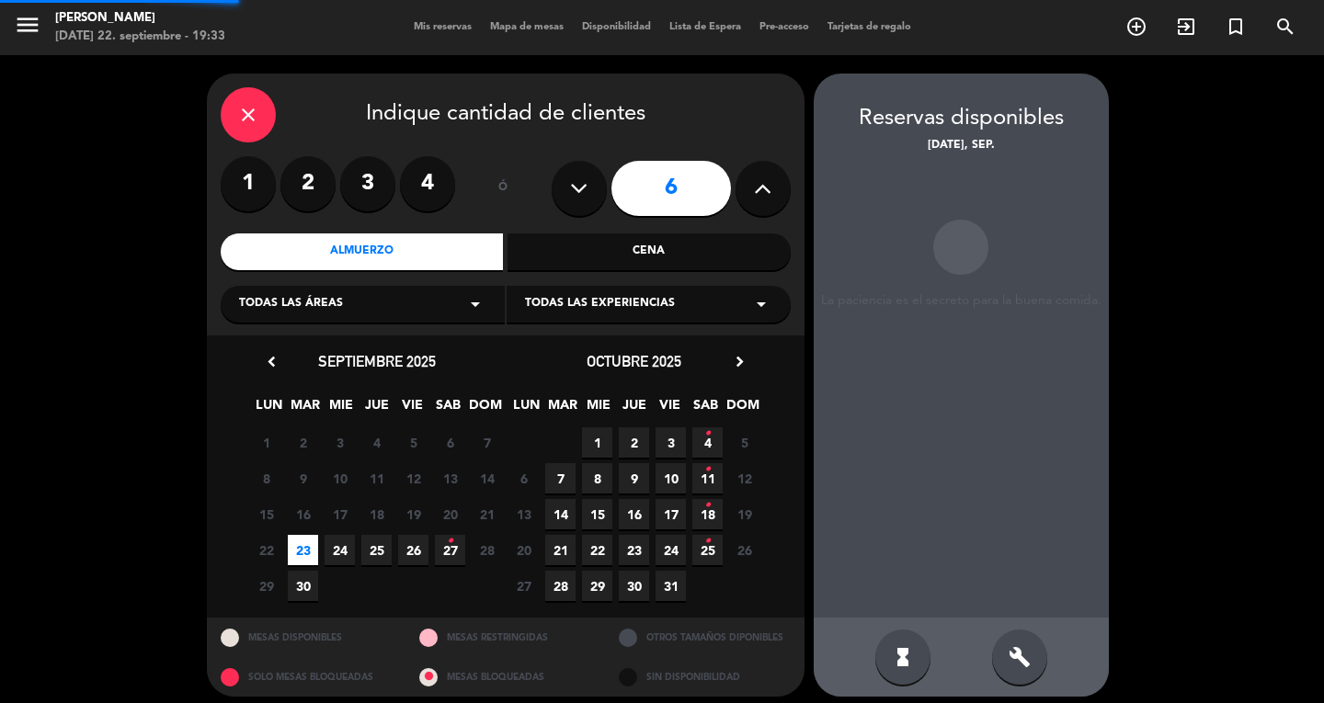
scroll to position [11, 0]
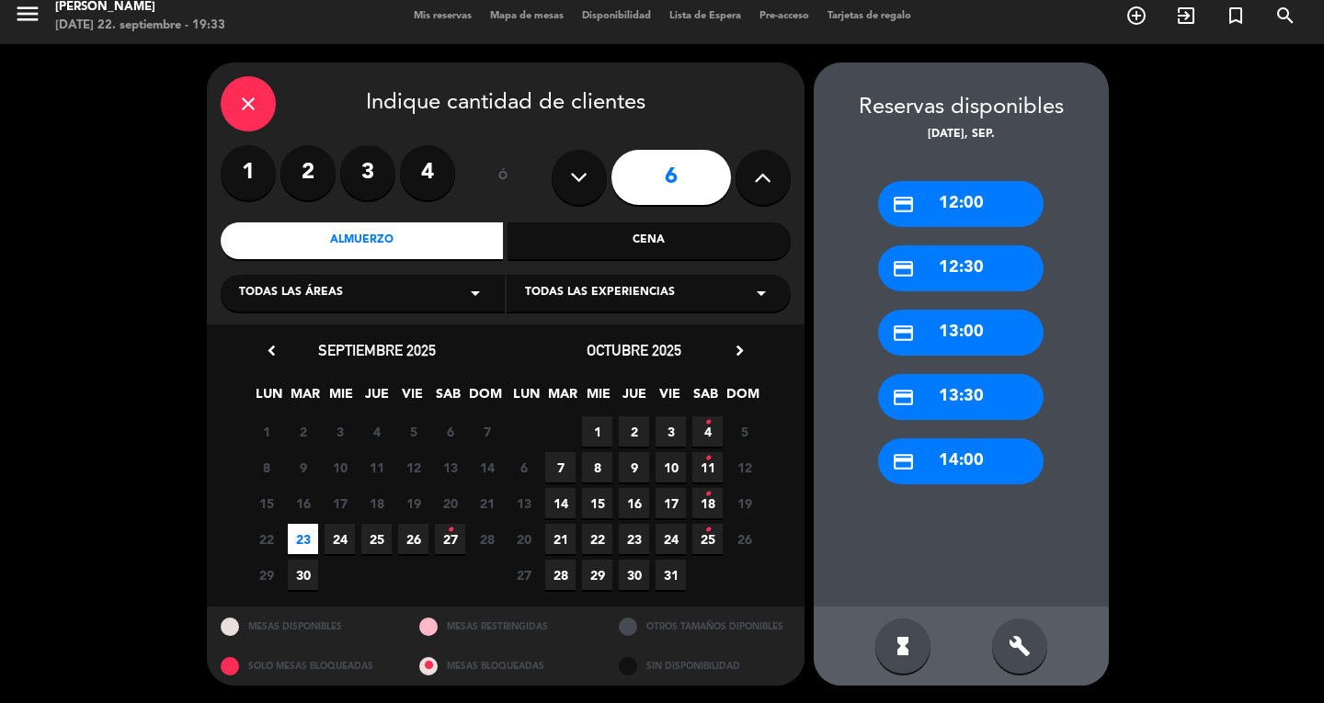
click at [1011, 317] on div "credit_card 13:00" at bounding box center [961, 333] width 166 height 46
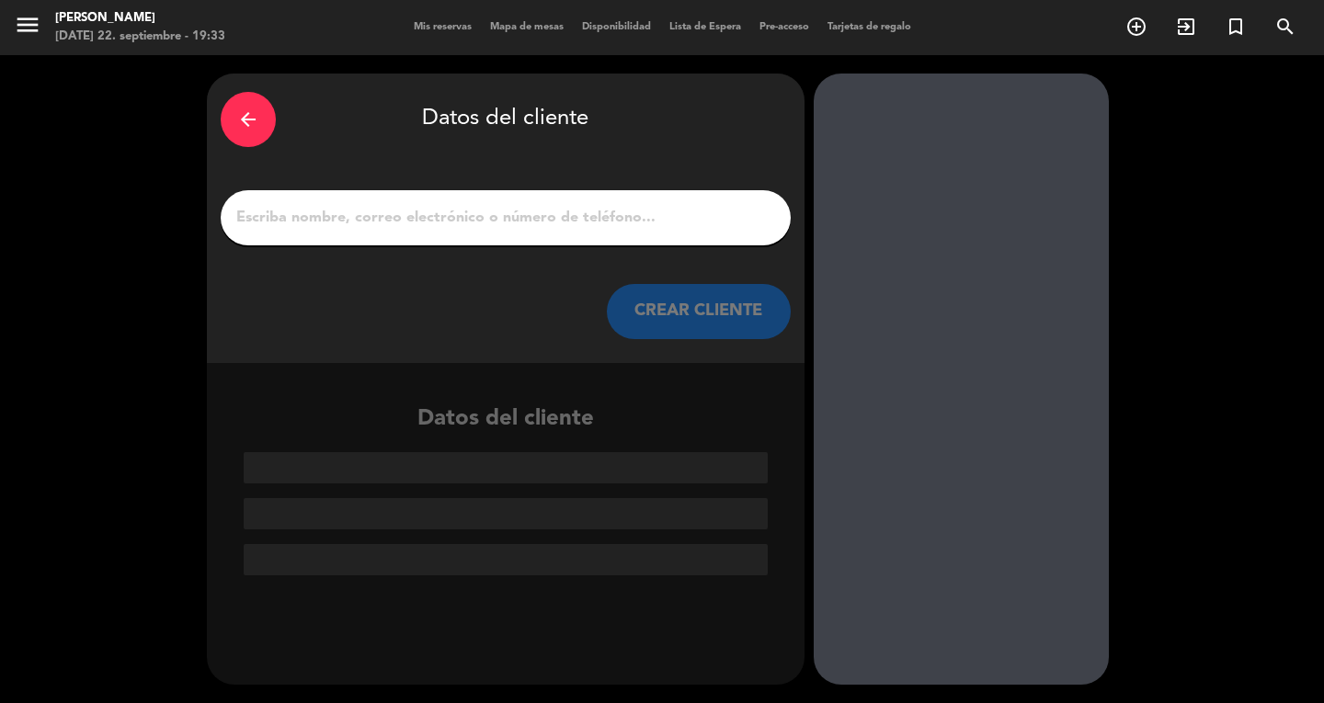
scroll to position [0, 0]
click at [619, 226] on input "1" at bounding box center [505, 218] width 542 height 26
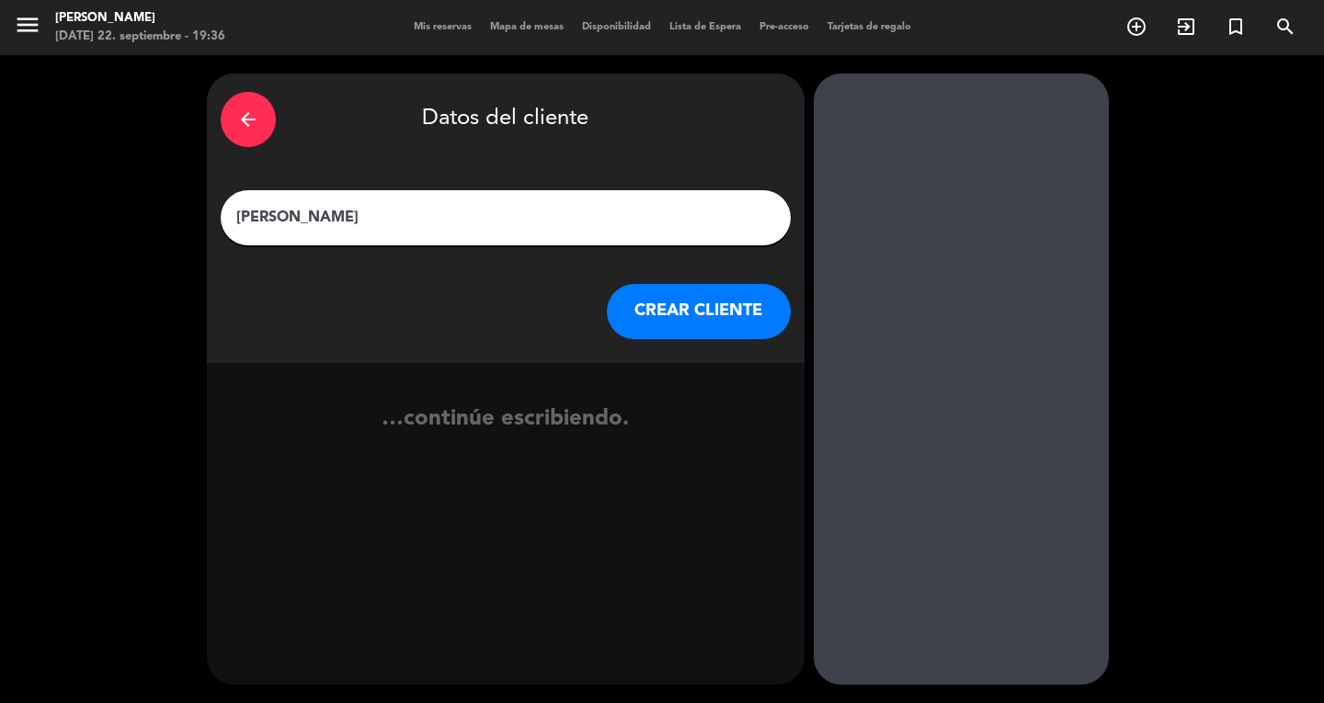
type input "[PERSON_NAME]"
click at [732, 318] on button "CREAR CLIENTE" at bounding box center [699, 311] width 184 height 55
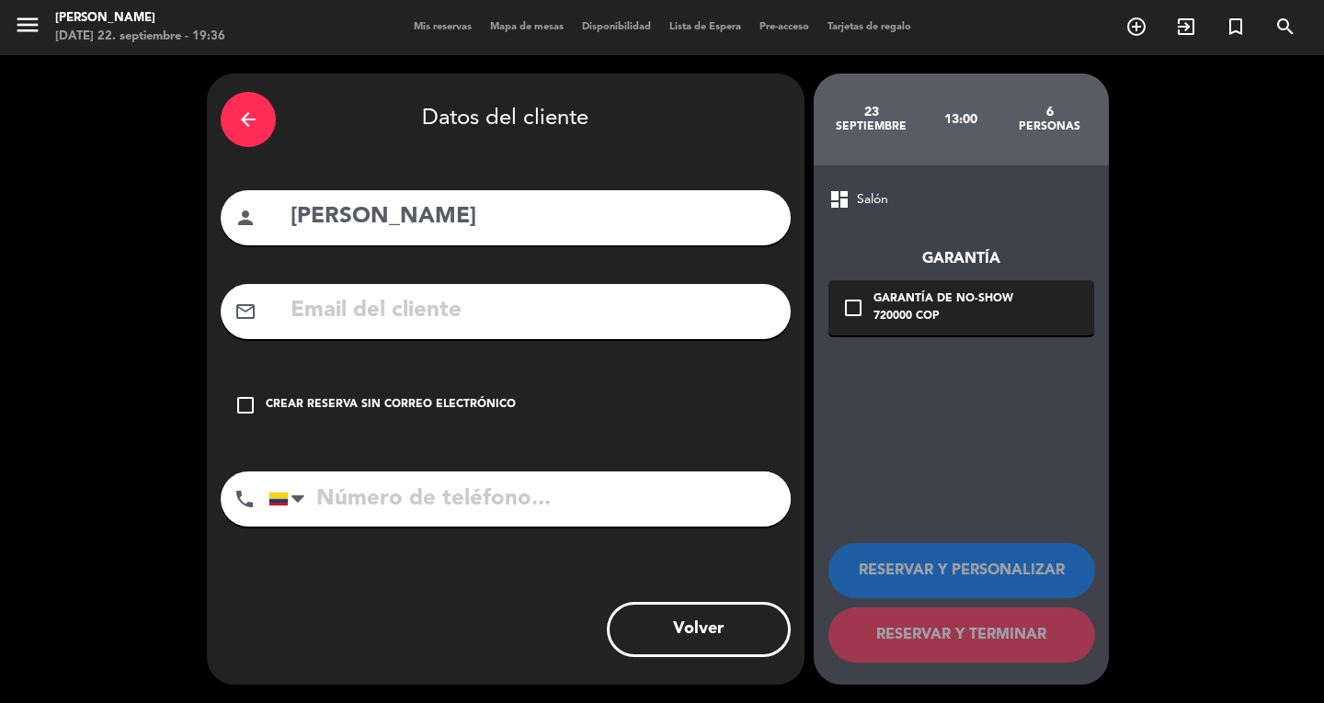
click at [322, 398] on div "Crear reserva sin correo electrónico" at bounding box center [391, 405] width 250 height 18
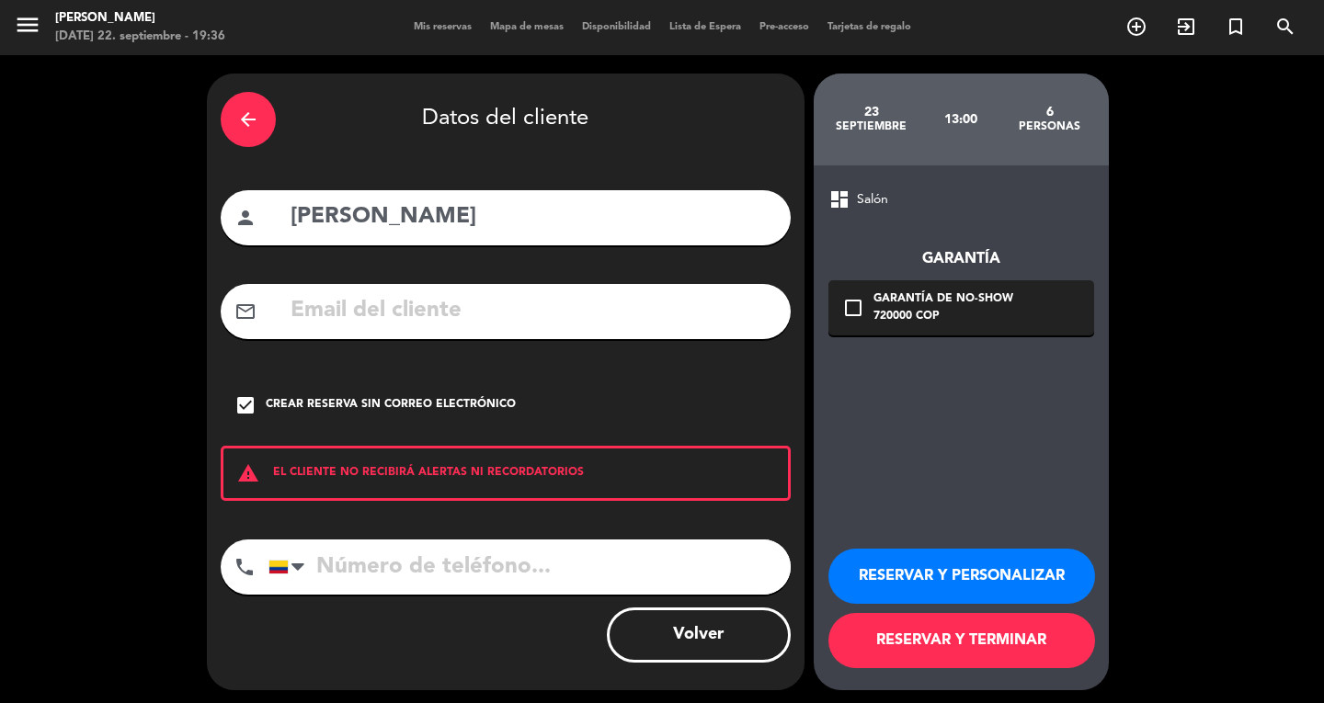
click at [373, 554] on input "tel" at bounding box center [529, 567] width 522 height 55
paste input "[PHONE_NUMBER]"
type input "[PHONE_NUMBER]"
click at [997, 656] on button "RESERVAR Y TERMINAR" at bounding box center [961, 640] width 267 height 55
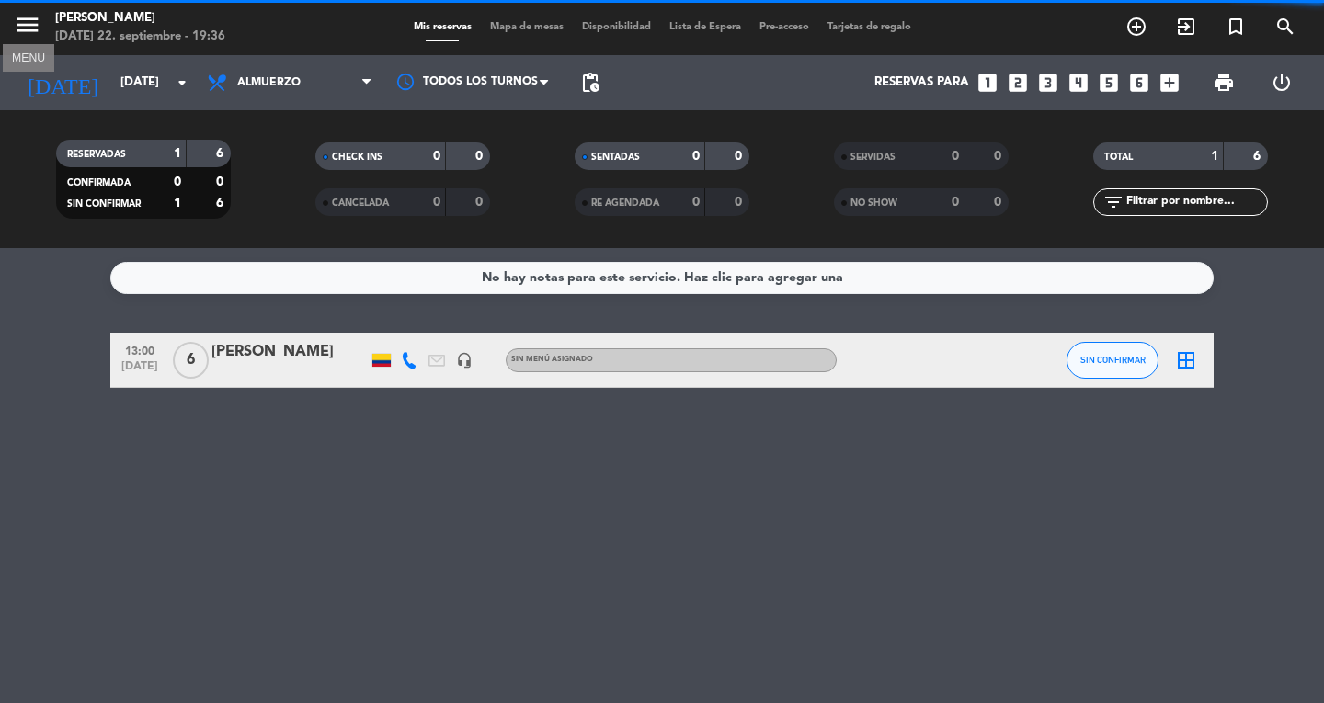
click at [28, 30] on icon "menu" at bounding box center [28, 25] width 28 height 28
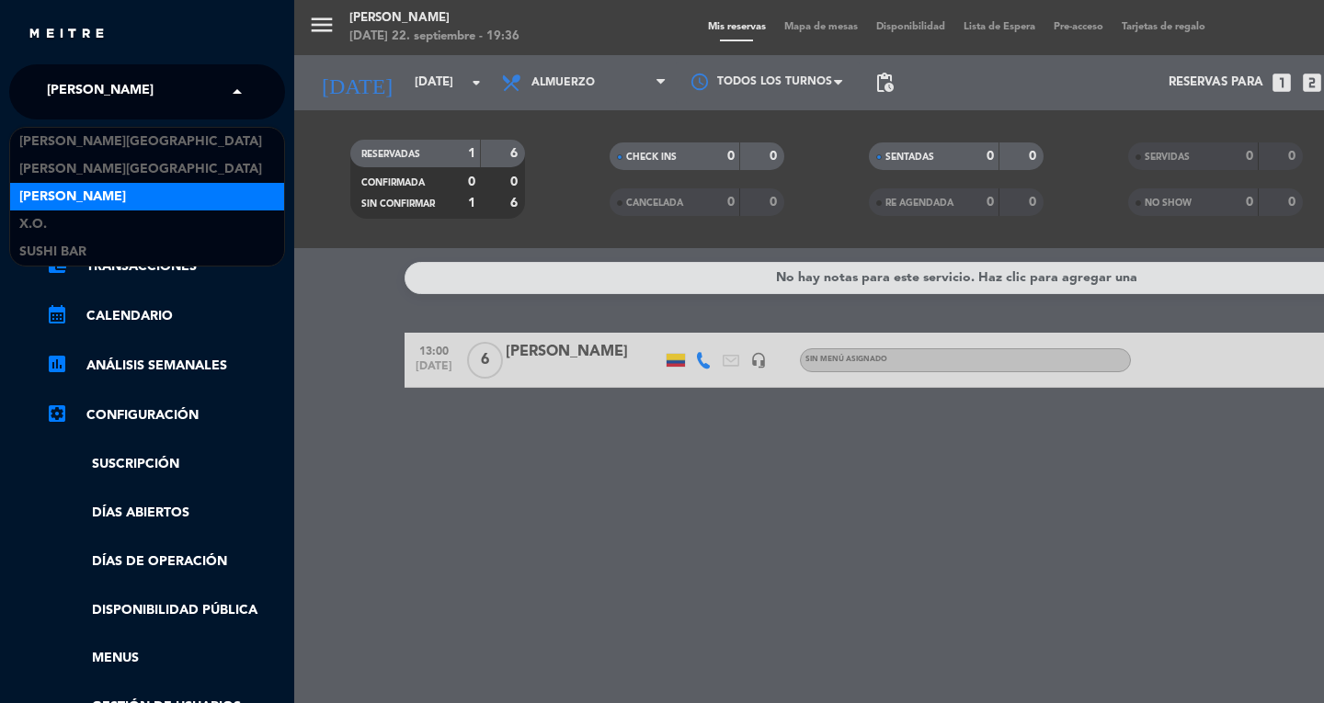
click at [120, 108] on span "[PERSON_NAME]" at bounding box center [100, 92] width 107 height 39
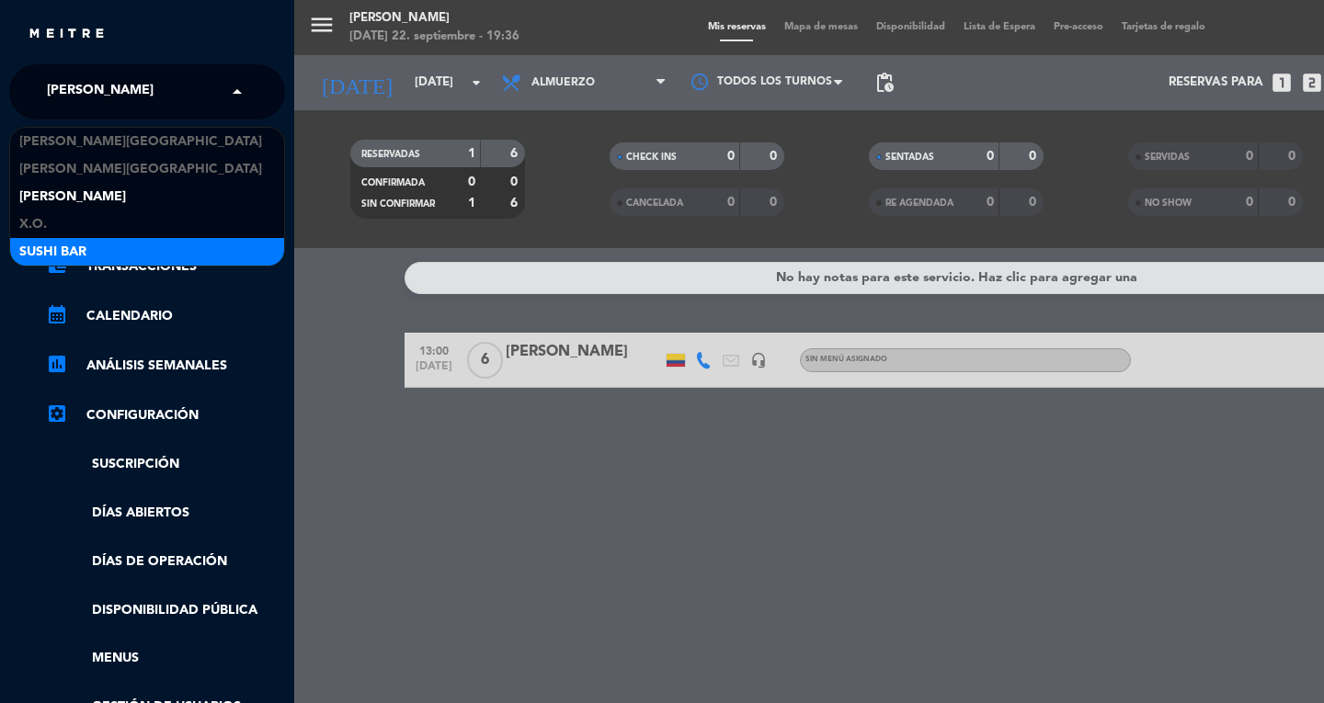
click at [68, 242] on span "SUSHI BAR" at bounding box center [52, 252] width 67 height 21
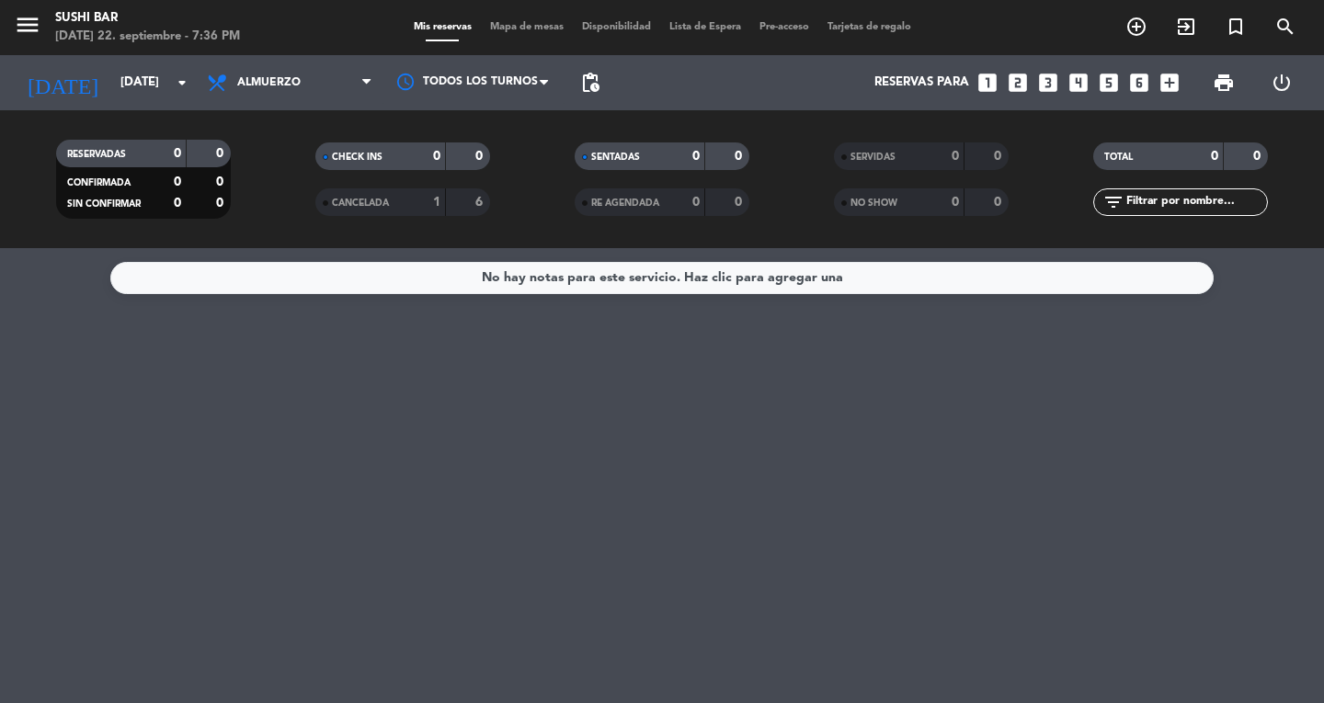
click at [468, 211] on div "6" at bounding box center [468, 202] width 35 height 21
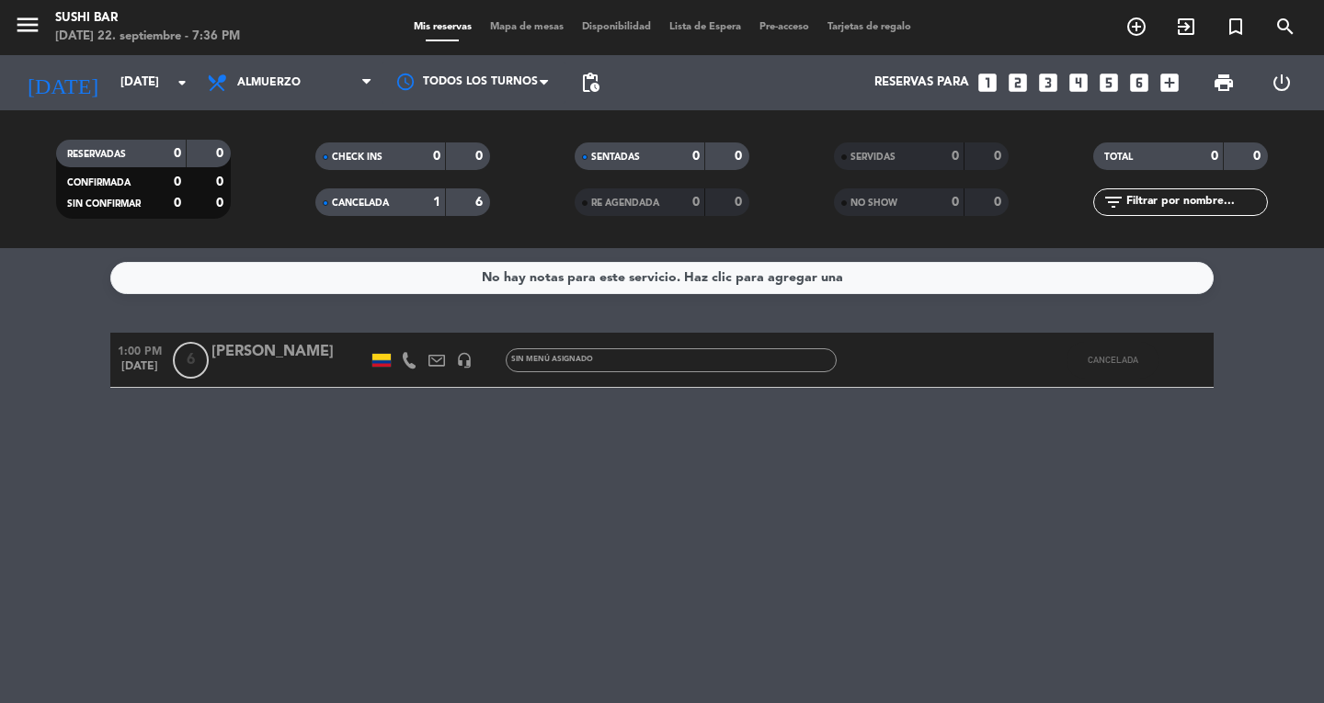
click at [44, 25] on span "menu" at bounding box center [34, 27] width 41 height 43
click at [31, 25] on icon "menu" at bounding box center [28, 25] width 28 height 28
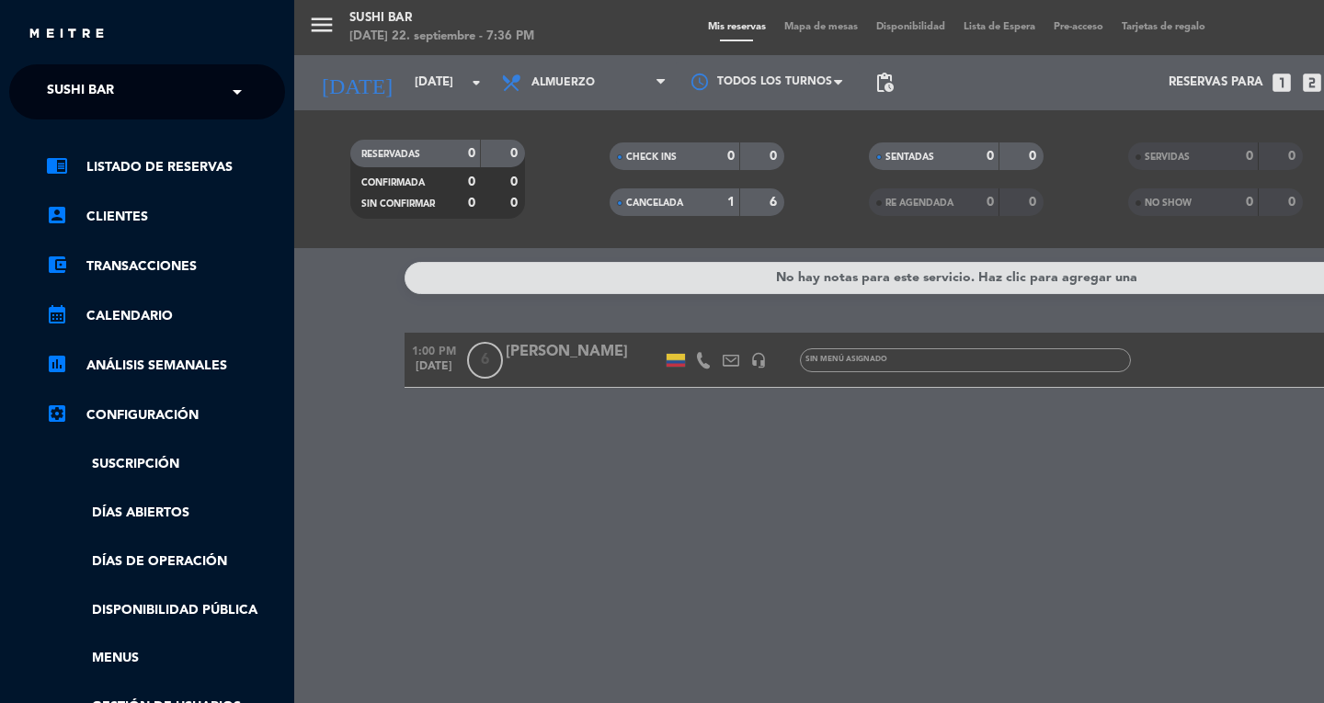
click at [145, 120] on div "chrome_reader_mode Listado de Reservas account_box Clientes account_balance_wal…" at bounding box center [146, 471] width 303 height 702
click at [188, 91] on input "text" at bounding box center [149, 93] width 224 height 40
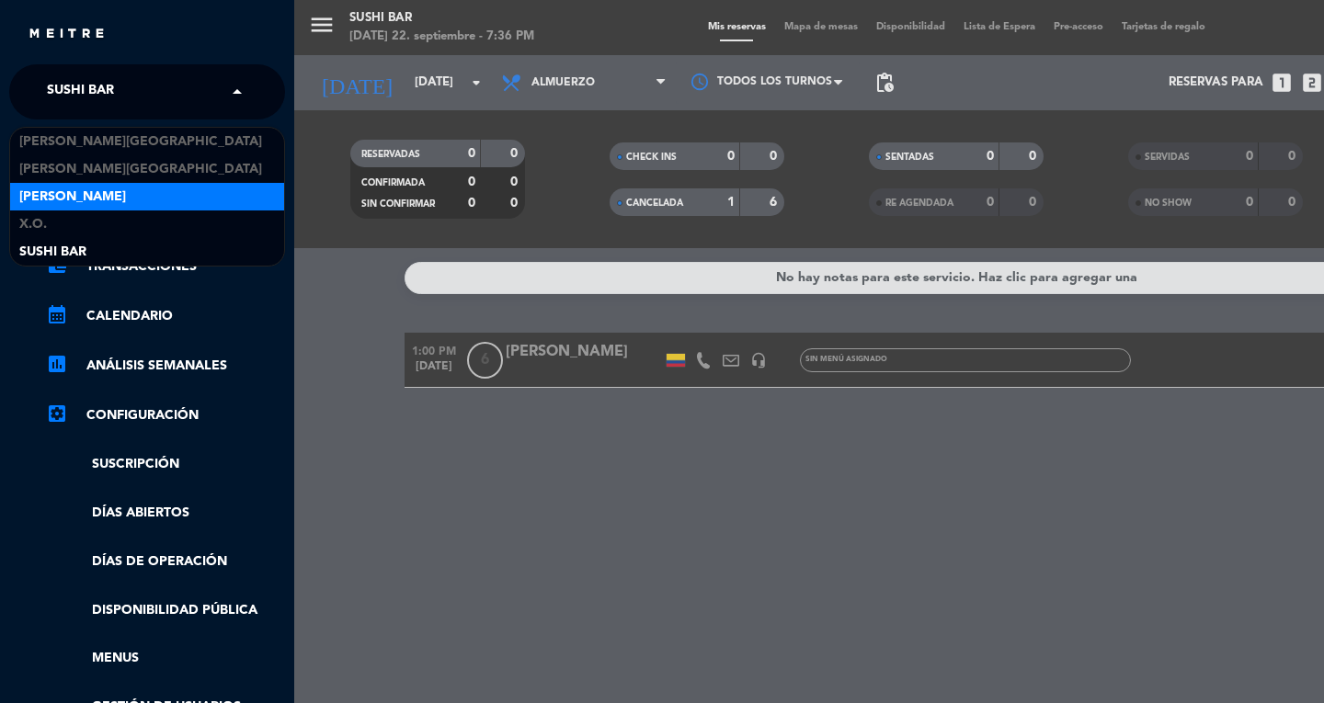
click at [110, 184] on div "[PERSON_NAME] Medellín [PERSON_NAME] Don Diablo X.O. SUSHI BAR" at bounding box center [147, 197] width 274 height 138
click at [110, 184] on div "[PERSON_NAME]" at bounding box center [147, 197] width 274 height 28
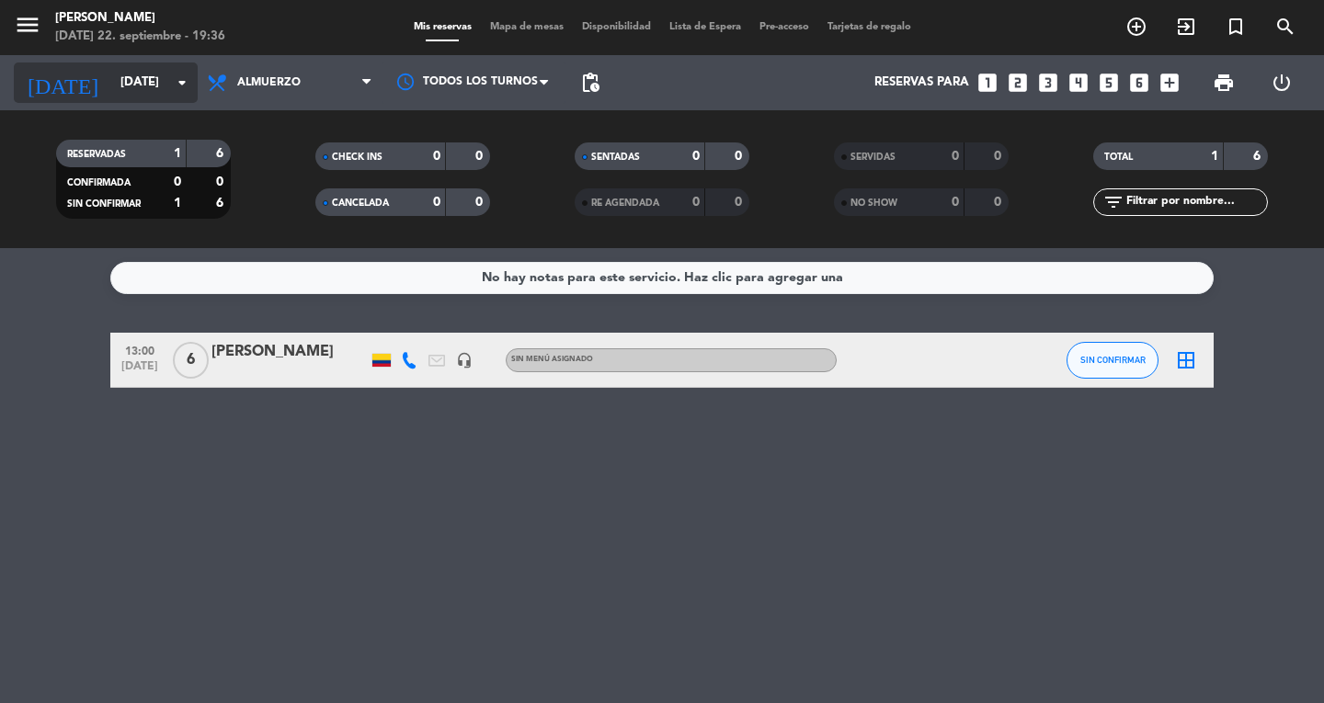
click at [145, 95] on input "[DATE]" at bounding box center [192, 82] width 162 height 33
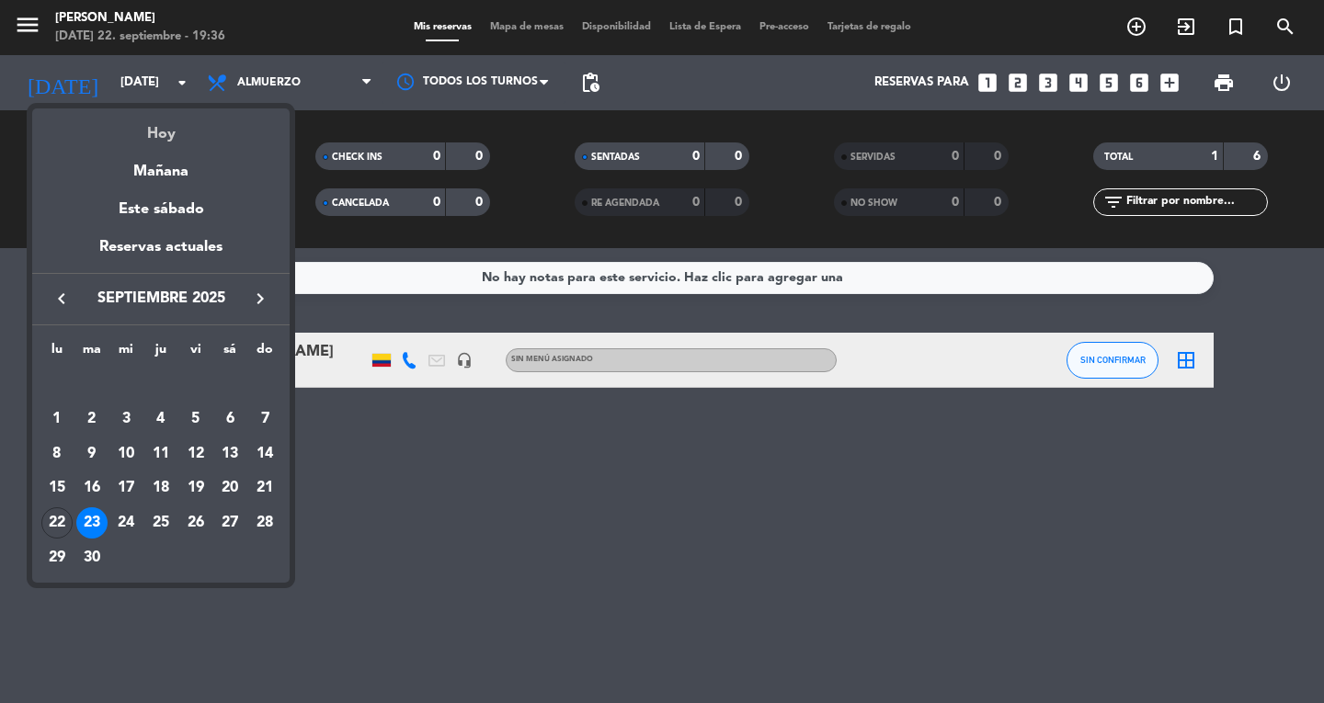
click at [164, 131] on div "Hoy" at bounding box center [160, 127] width 257 height 38
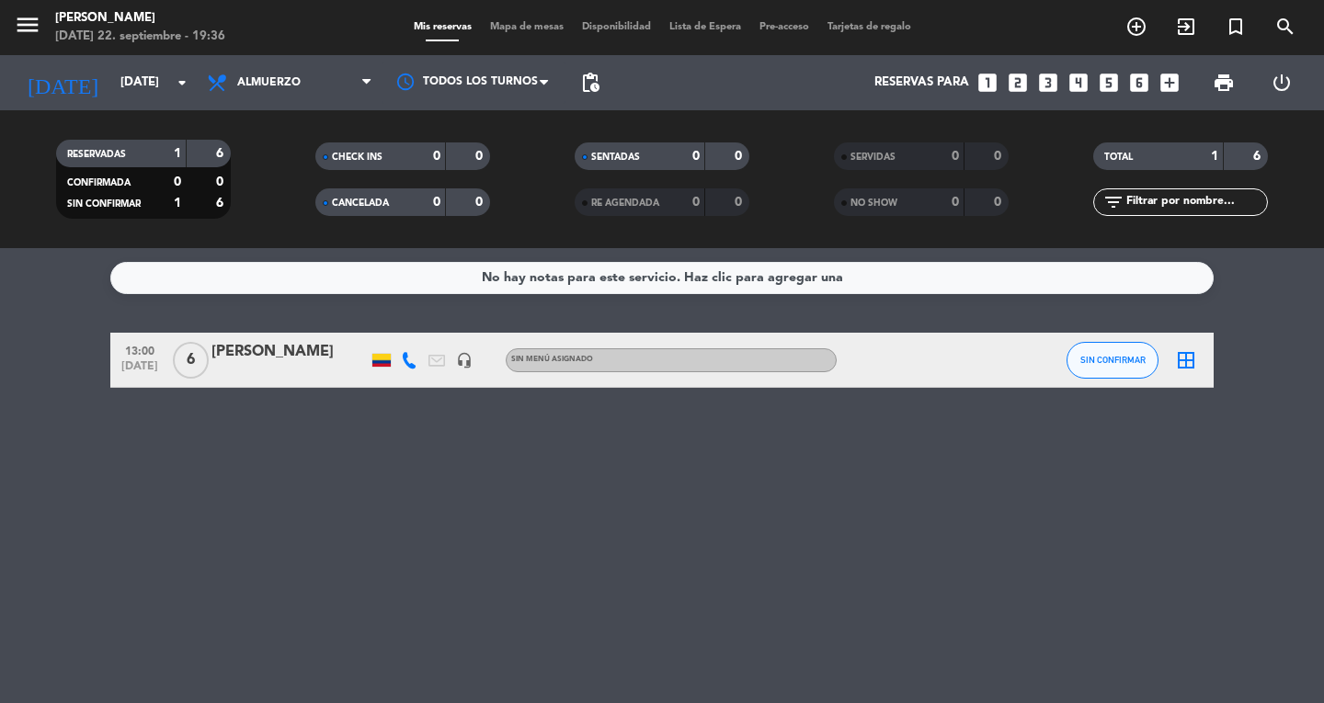
type input "[DATE]"
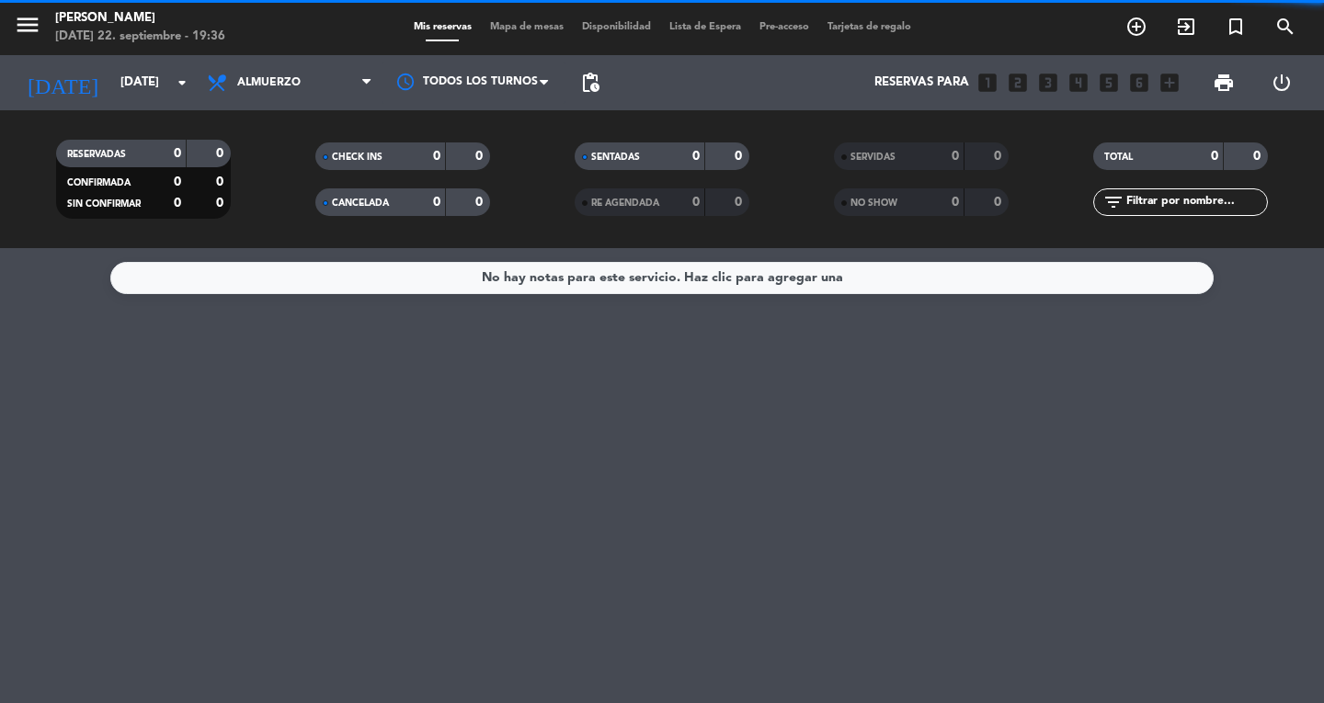
click at [299, 105] on div "Todos los servicios Almuerzo Cena Almuerzo Todos los servicios Almuerzo Cena" at bounding box center [290, 82] width 184 height 55
click at [305, 105] on div "Todos los servicios Almuerzo Cena Almuerzo Todos los servicios Almuerzo Cena" at bounding box center [290, 82] width 184 height 55
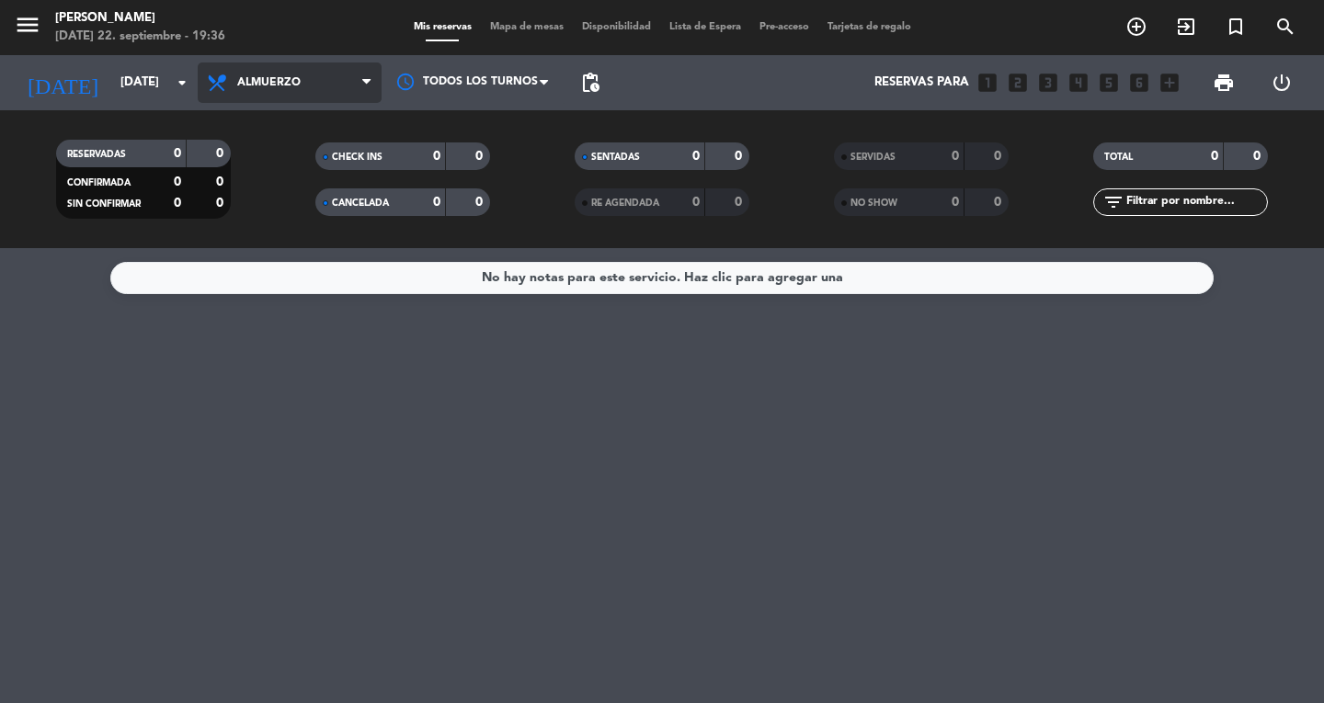
click at [297, 99] on span "Almuerzo" at bounding box center [290, 83] width 184 height 40
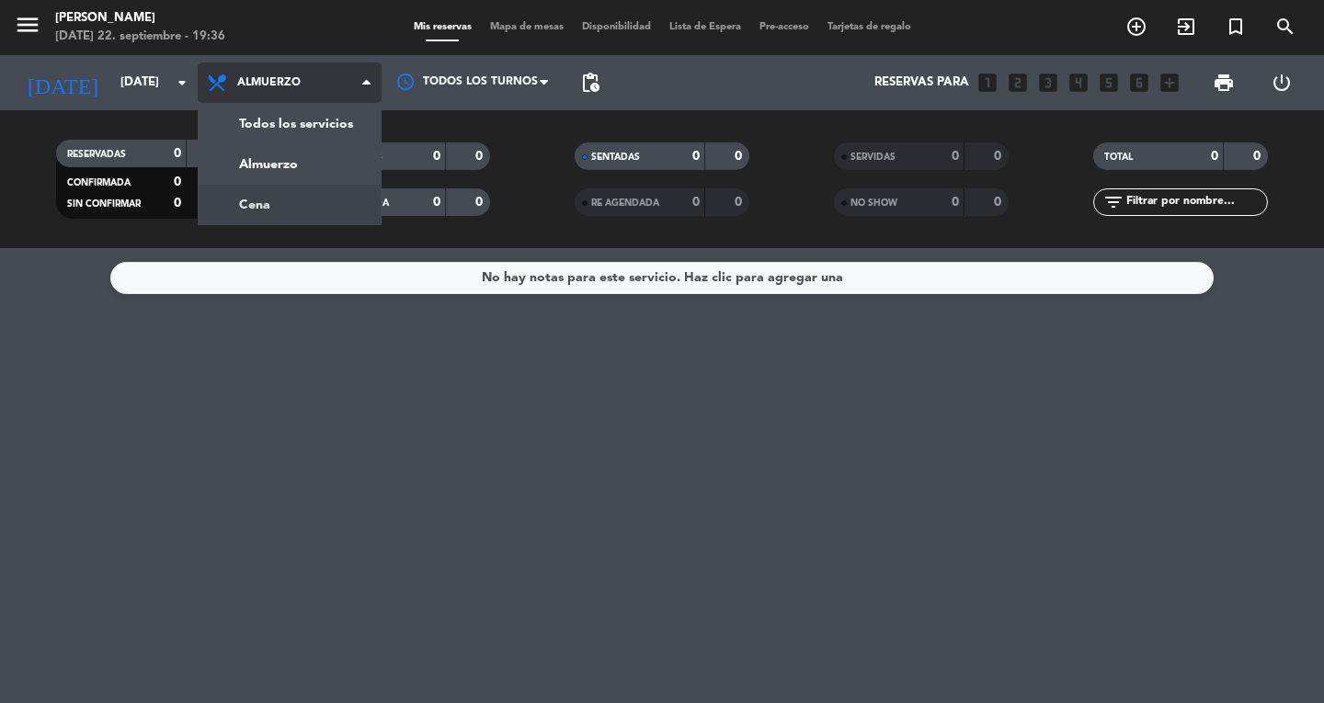
click at [260, 210] on div "menu Don Diablo [DATE] 22. septiembre - 19:36 Mis reservas Mapa de mesas Dispon…" at bounding box center [662, 124] width 1324 height 248
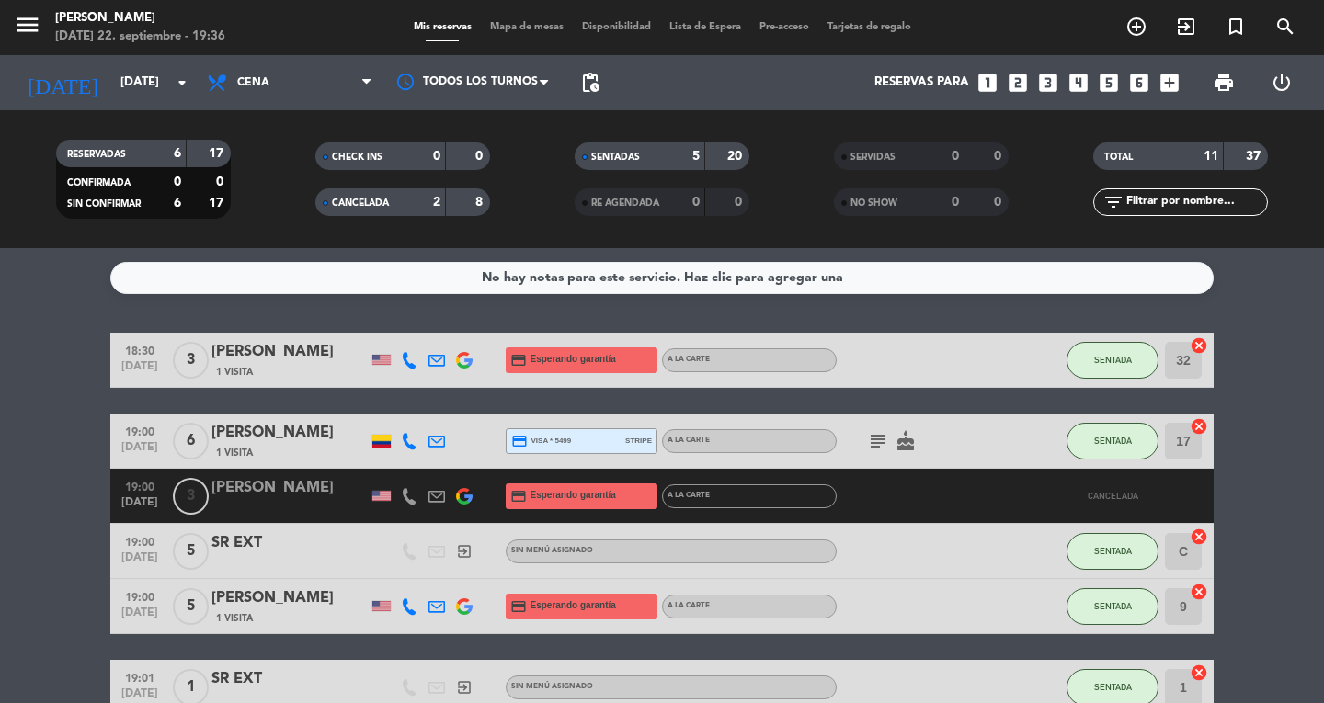
click at [408, 200] on div "2" at bounding box center [423, 202] width 37 height 21
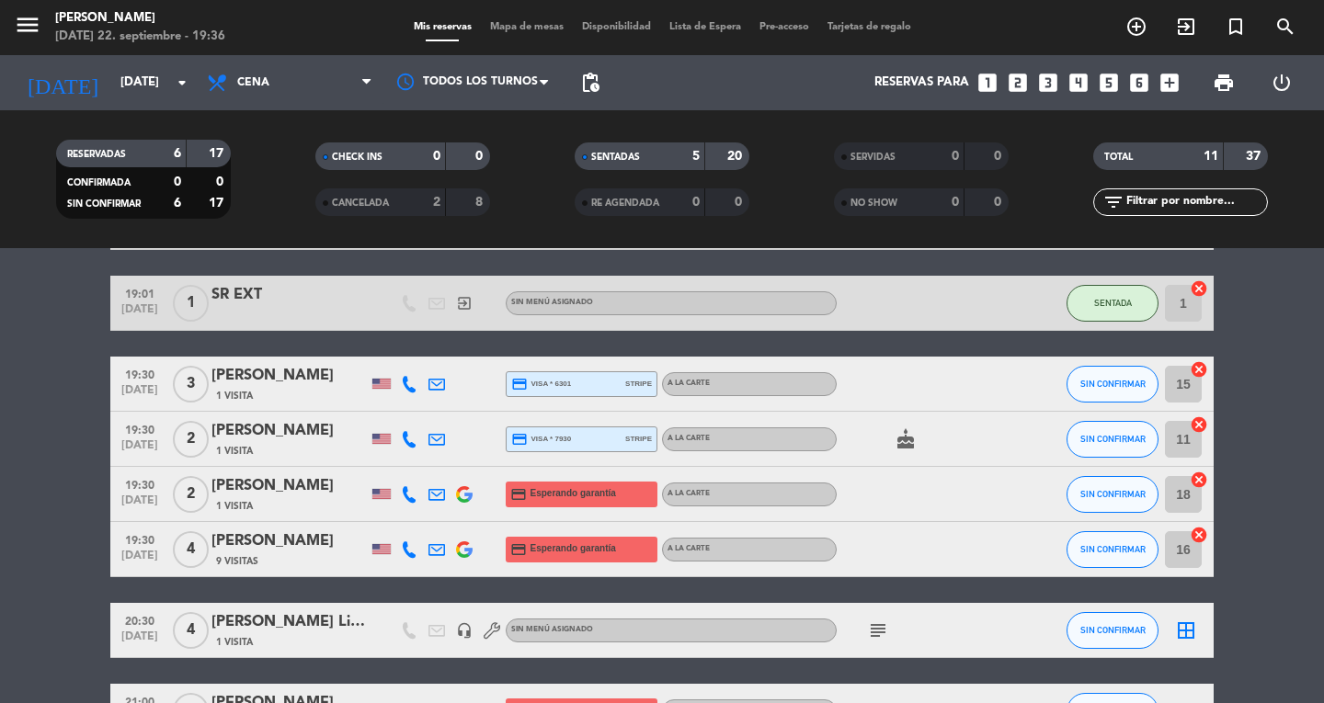
scroll to position [329, 0]
click at [1135, 393] on button "SIN CONFIRMAR" at bounding box center [1113, 384] width 92 height 37
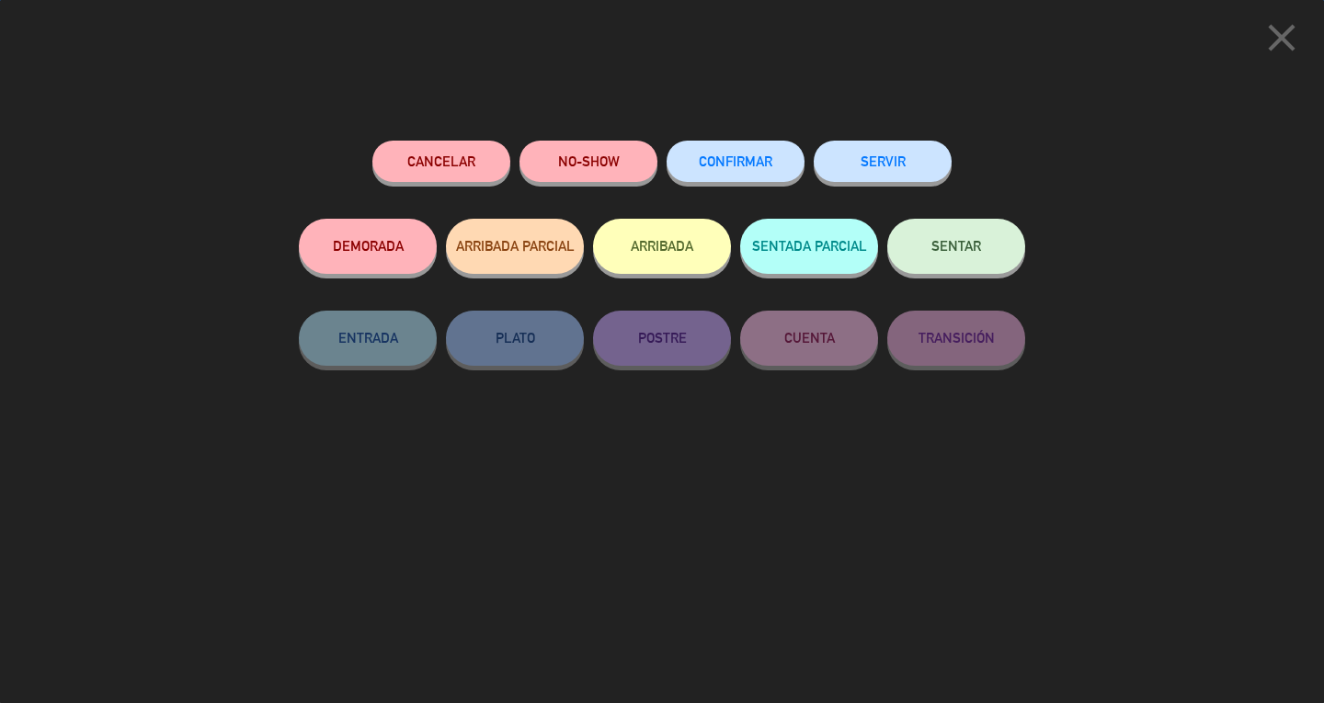
click at [970, 248] on span "SENTAR" at bounding box center [956, 246] width 50 height 16
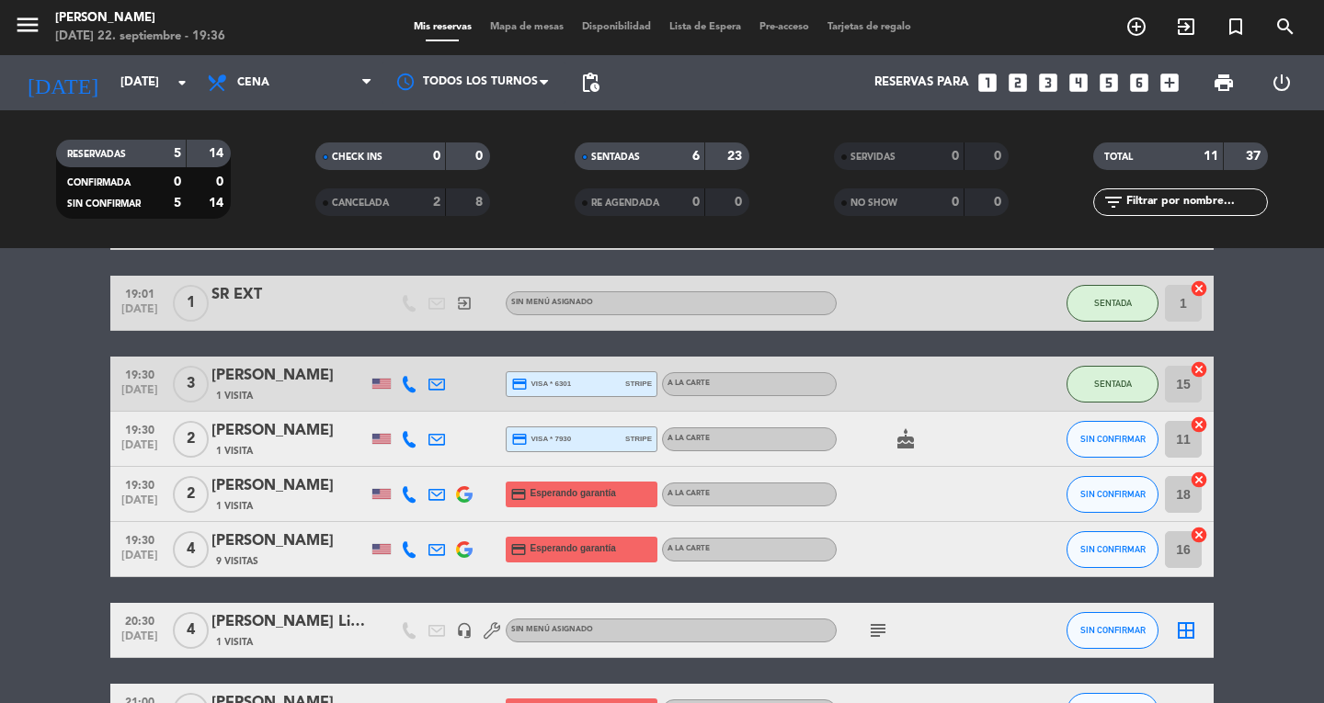
click at [1097, 426] on button "SIN CONFIRMAR" at bounding box center [1113, 439] width 92 height 37
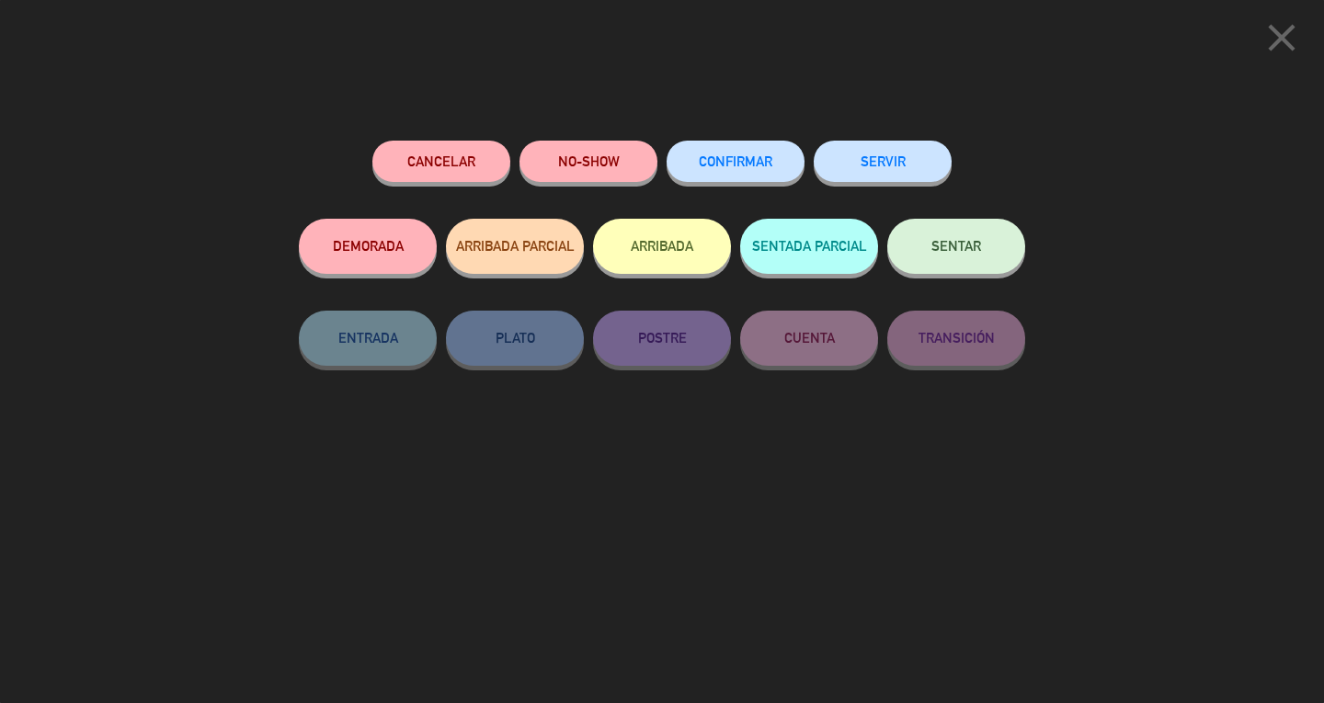
click at [968, 246] on span "SENTAR" at bounding box center [956, 246] width 50 height 16
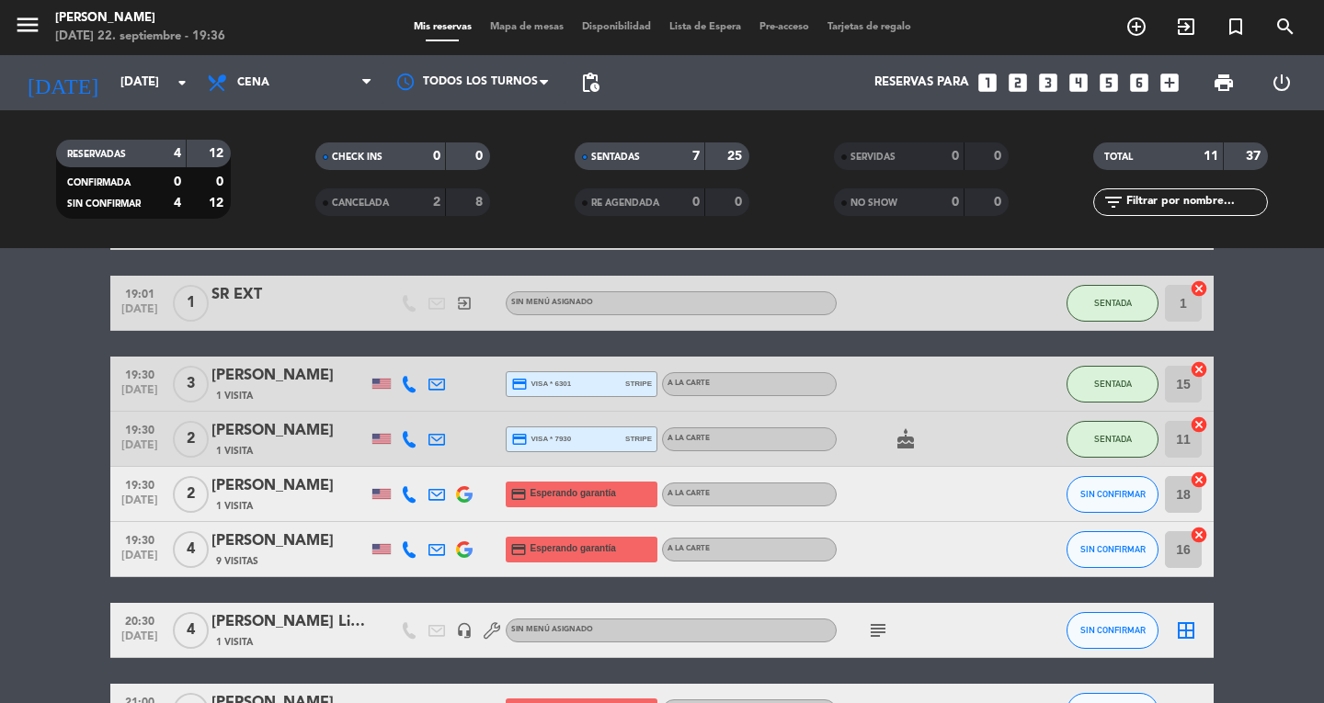
click at [530, 20] on div "Mis reservas Mapa de mesas Disponibilidad Lista de Espera Pre-acceso Tarjetas d…" at bounding box center [663, 27] width 516 height 17
click at [515, 31] on span "Mapa de mesas" at bounding box center [527, 27] width 92 height 10
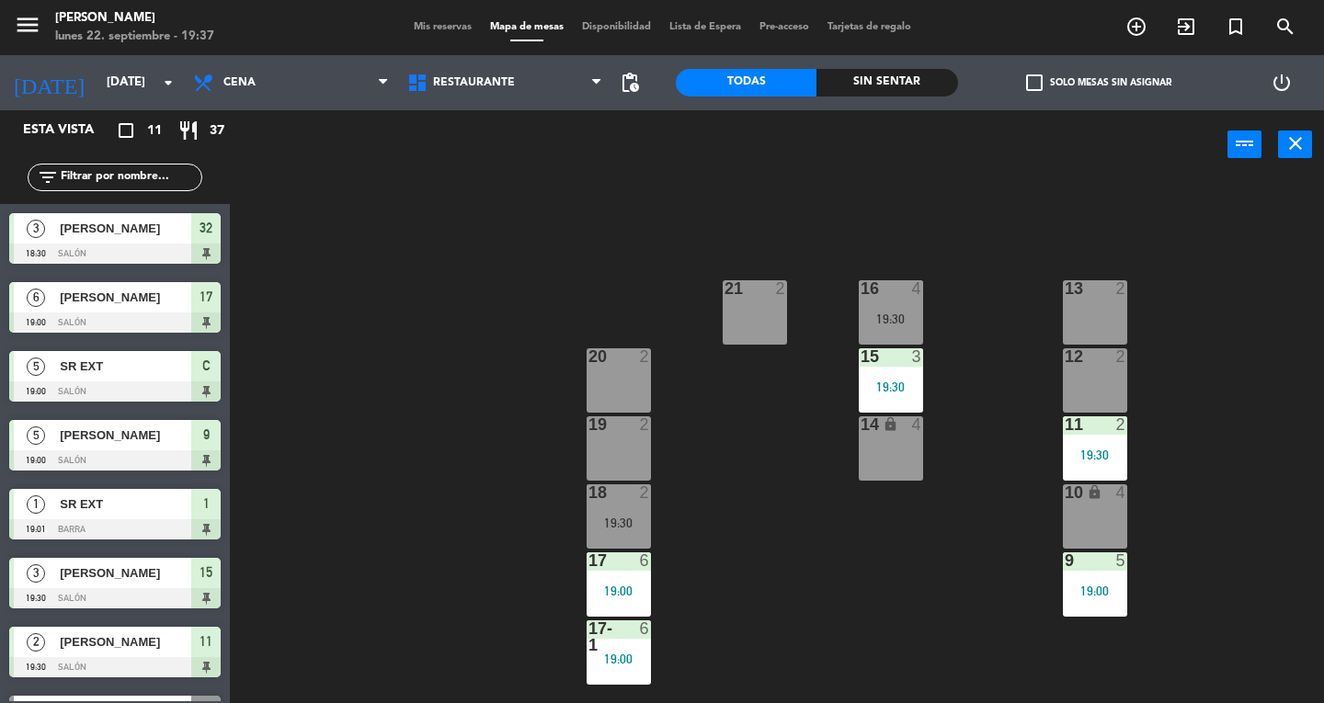
click at [628, 528] on div "19:30" at bounding box center [619, 523] width 64 height 13
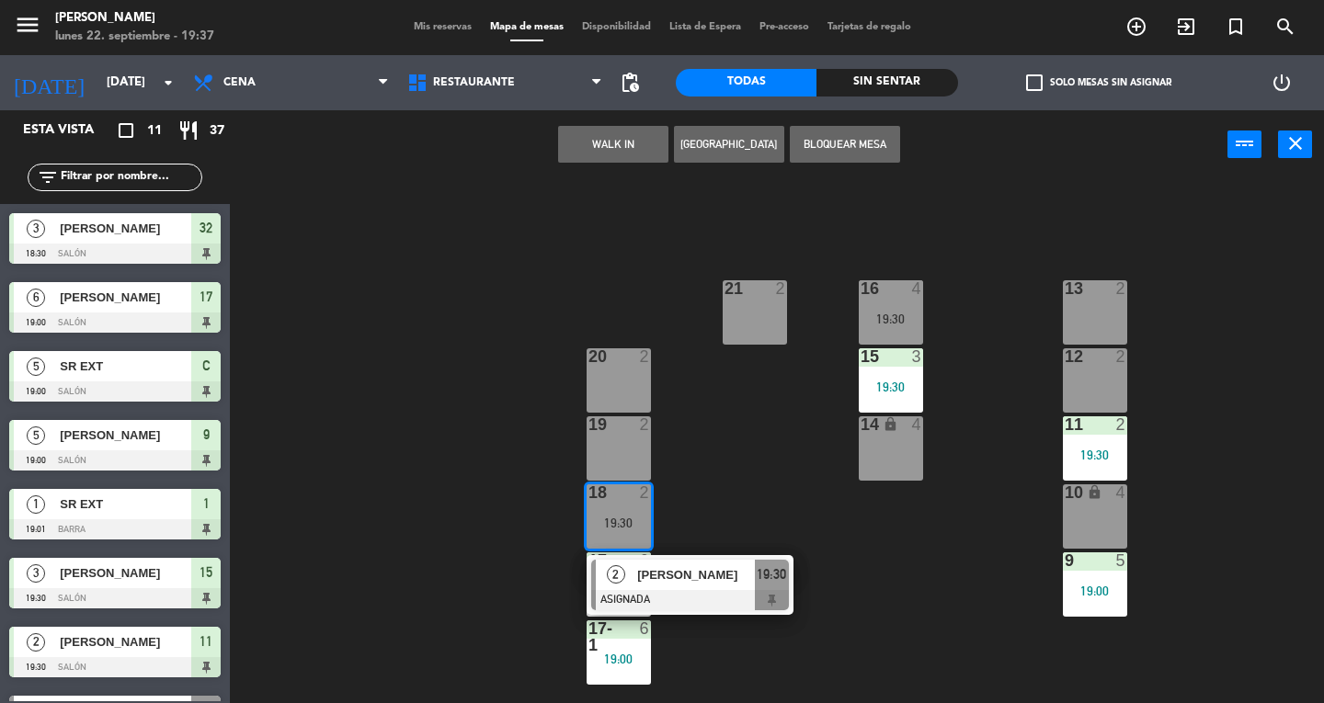
click at [723, 609] on div at bounding box center [690, 600] width 198 height 20
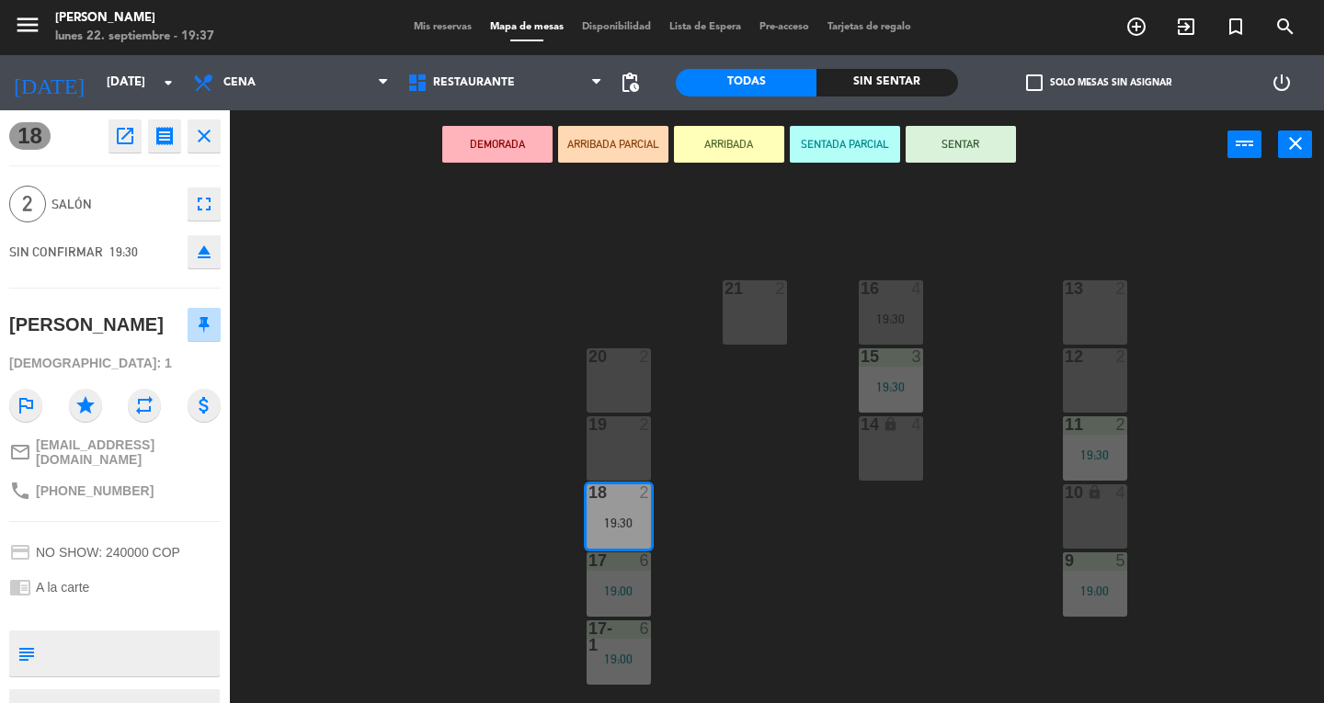
click at [631, 371] on div "20 2" at bounding box center [619, 380] width 64 height 64
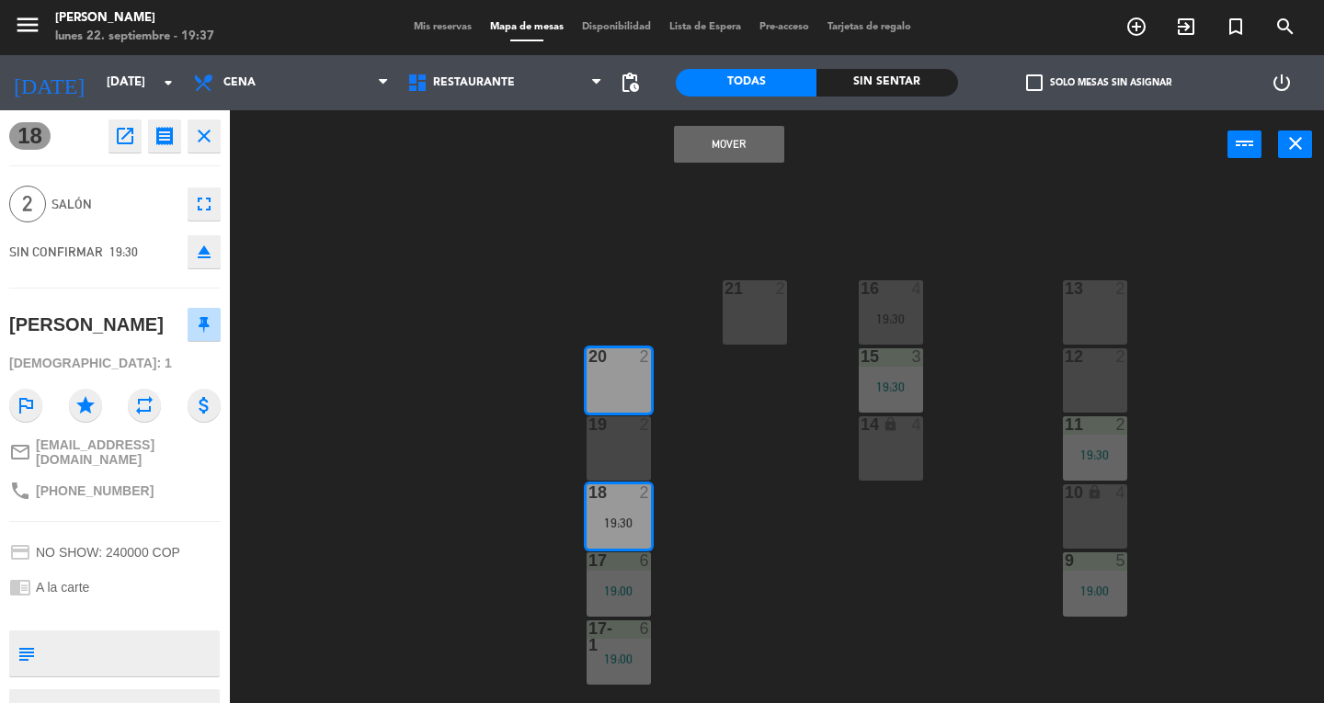
click at [740, 154] on button "Mover" at bounding box center [729, 144] width 110 height 37
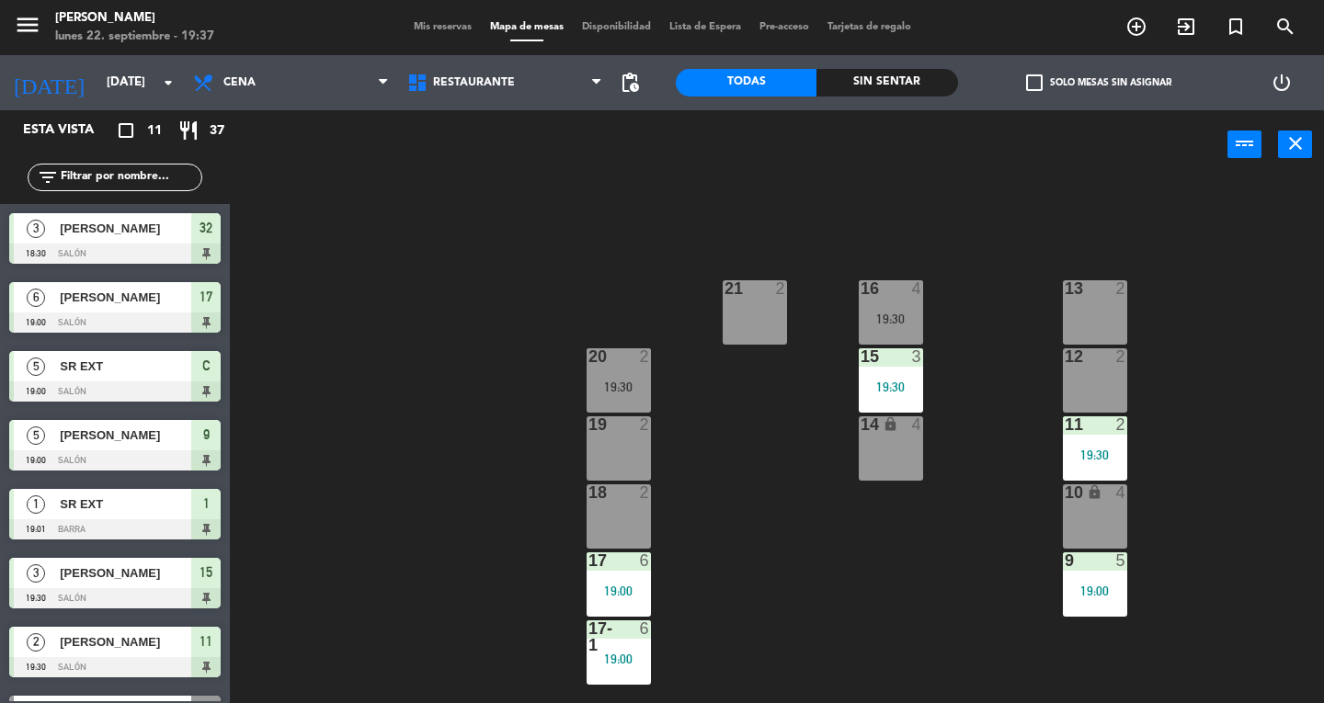
click at [636, 386] on div "19:30" at bounding box center [619, 387] width 64 height 13
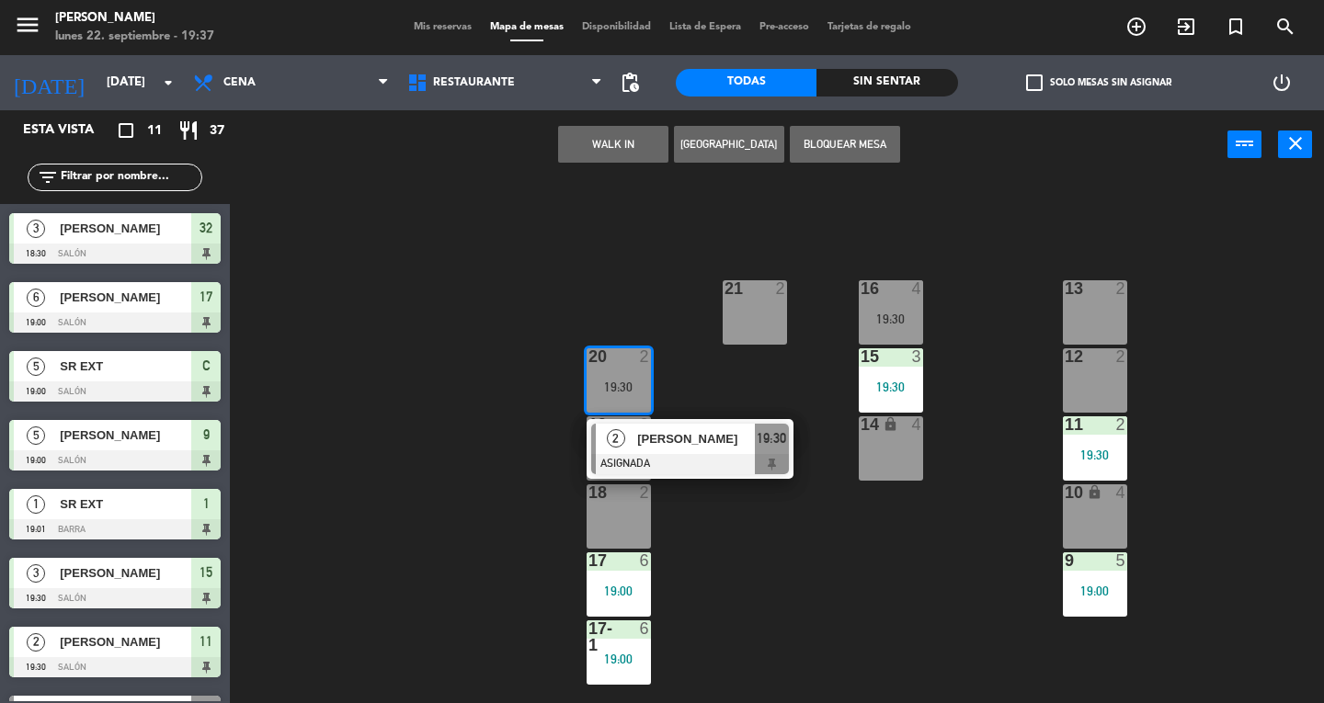
click at [713, 451] on div "[PERSON_NAME]" at bounding box center [695, 439] width 120 height 30
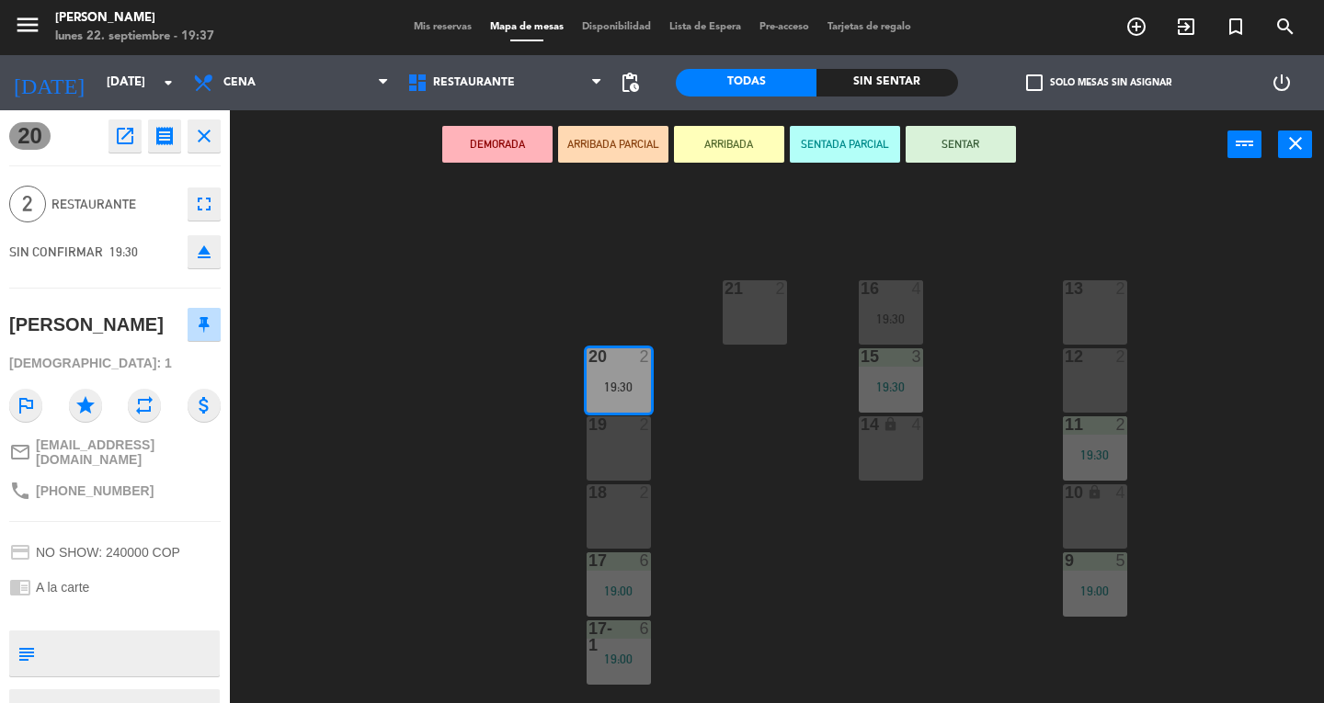
click at [997, 161] on button "SENTAR" at bounding box center [961, 144] width 110 height 37
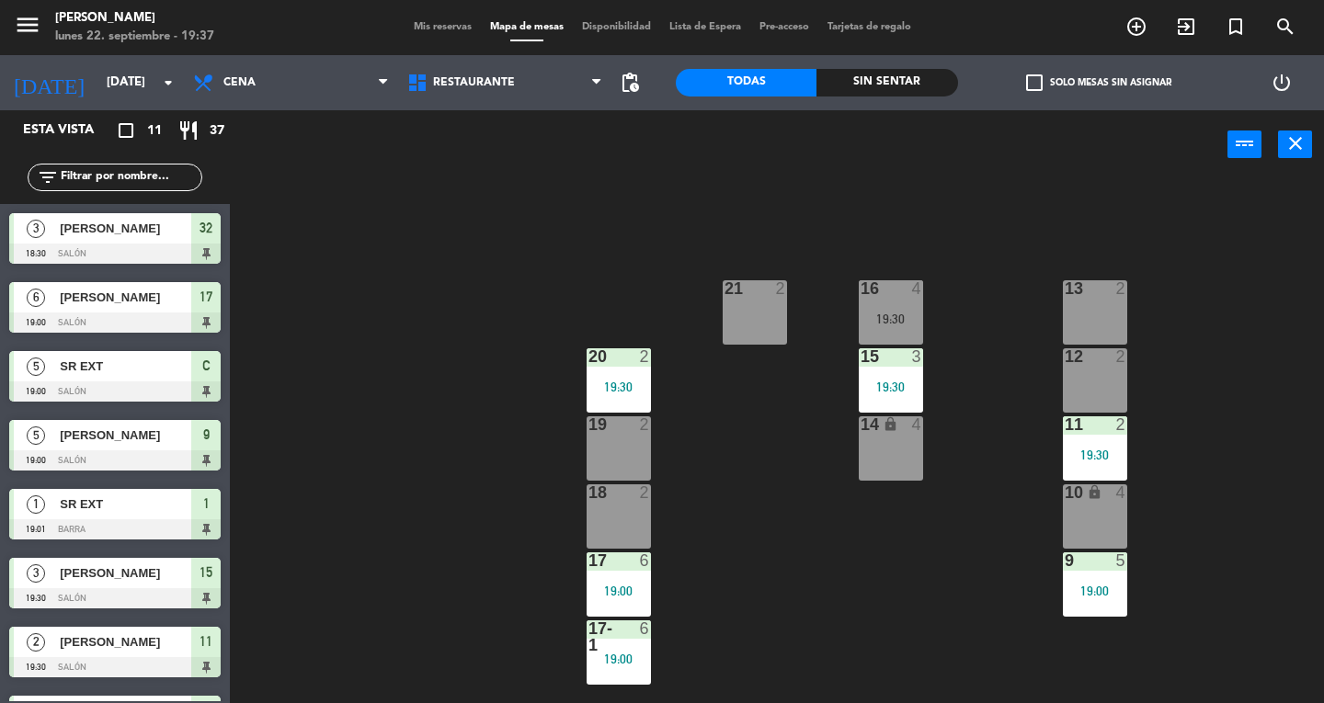
click at [897, 308] on div "16 4 19:30" at bounding box center [891, 312] width 64 height 64
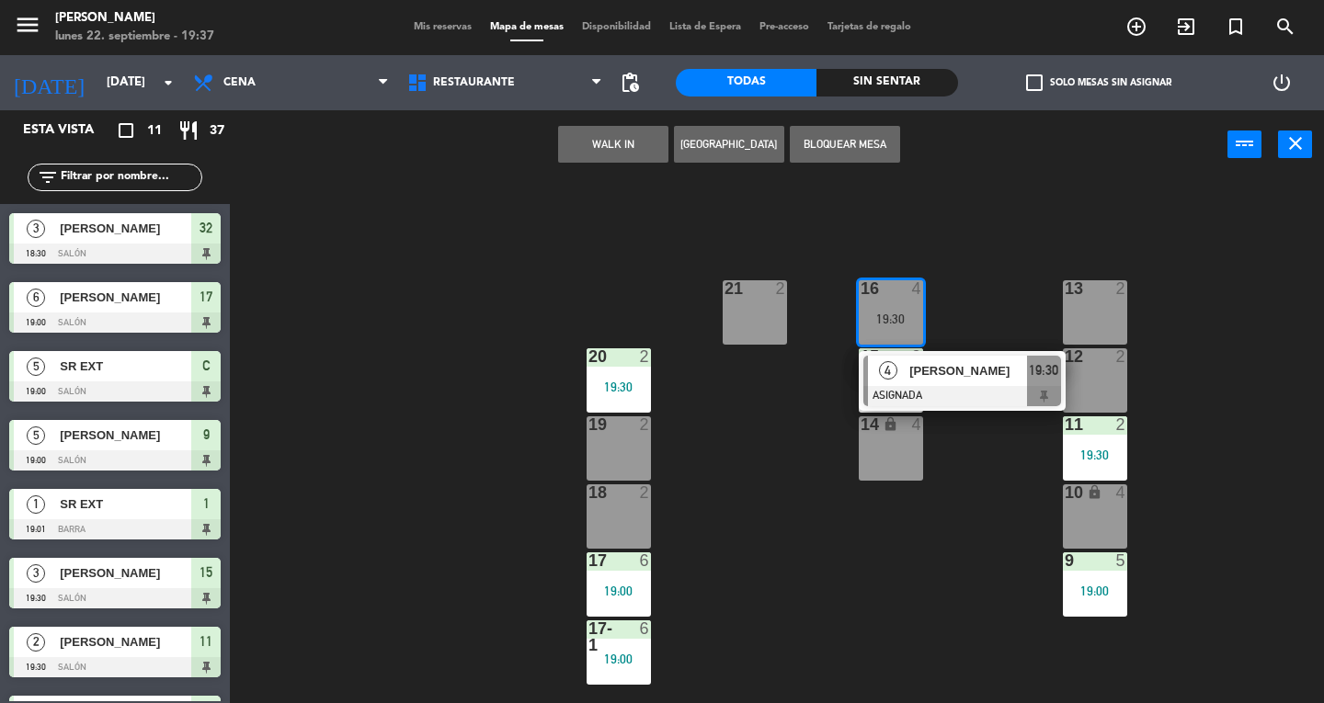
click at [993, 353] on div "4 [PERSON_NAME] ASIGNADA 19:30" at bounding box center [962, 381] width 207 height 60
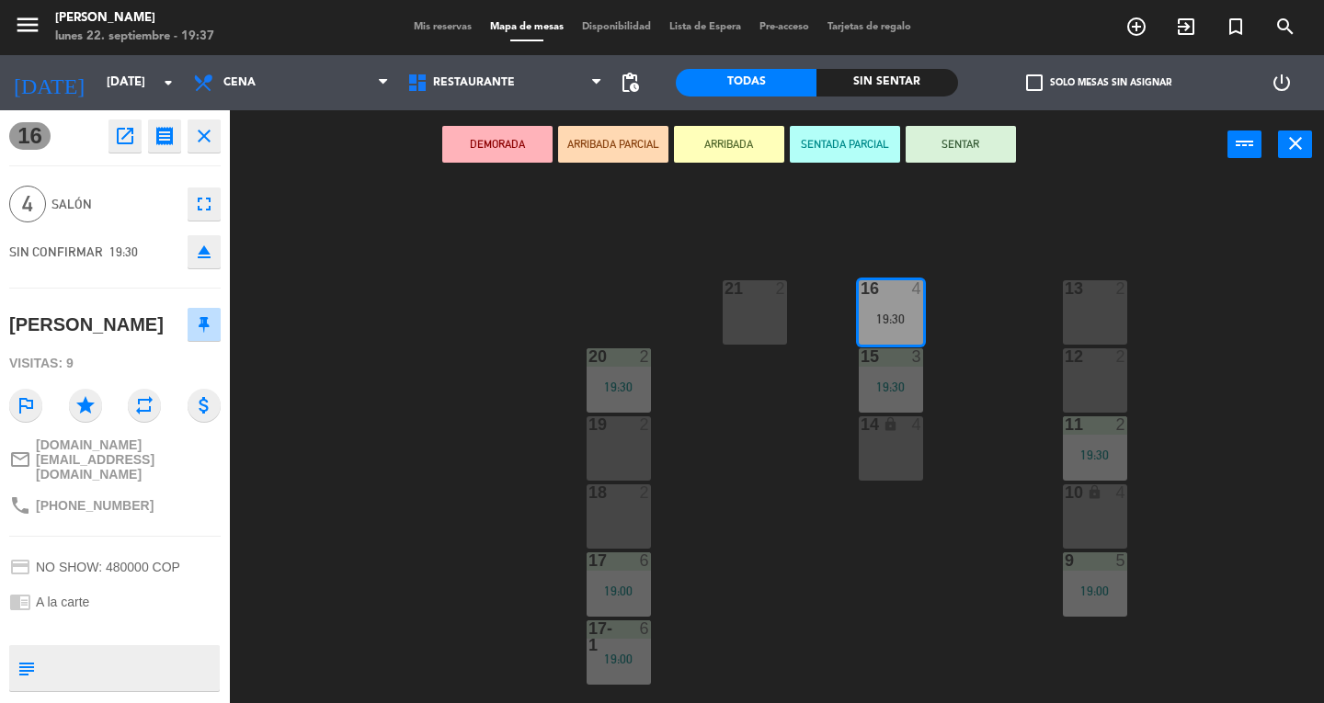
click at [968, 143] on button "SENTAR" at bounding box center [961, 144] width 110 height 37
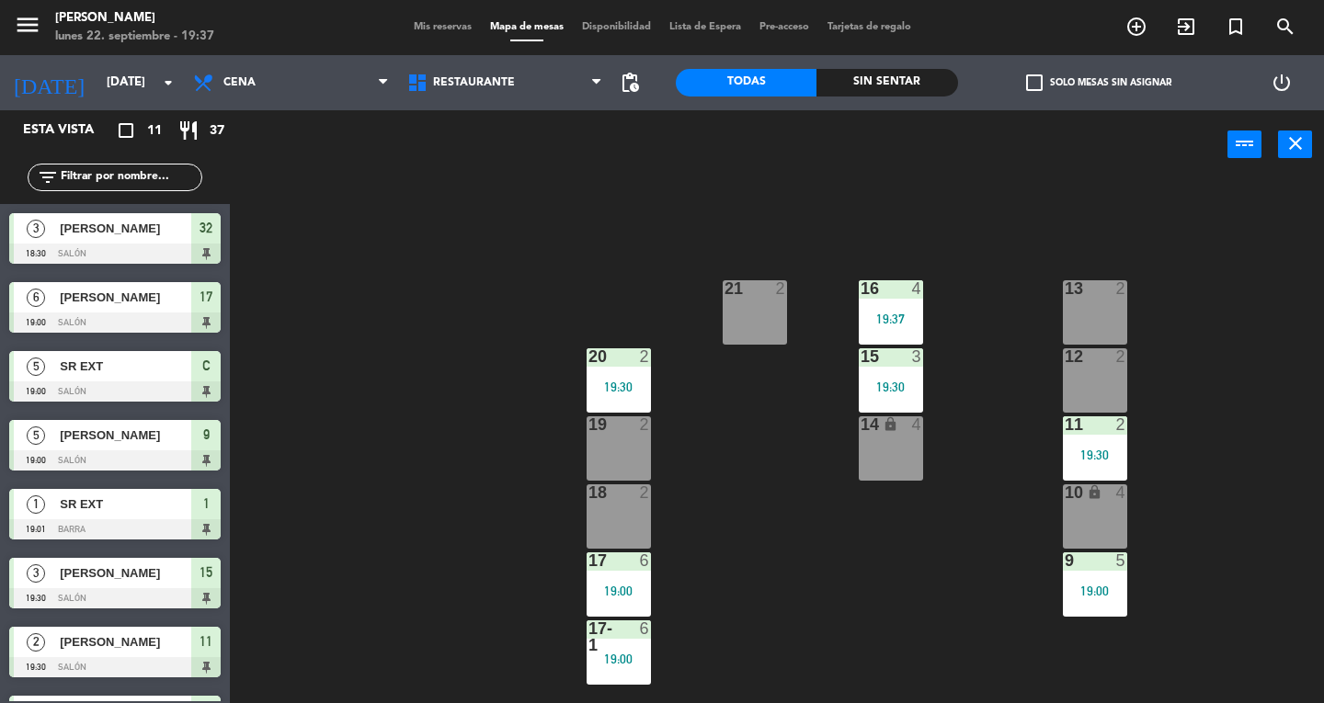
scroll to position [66, 0]
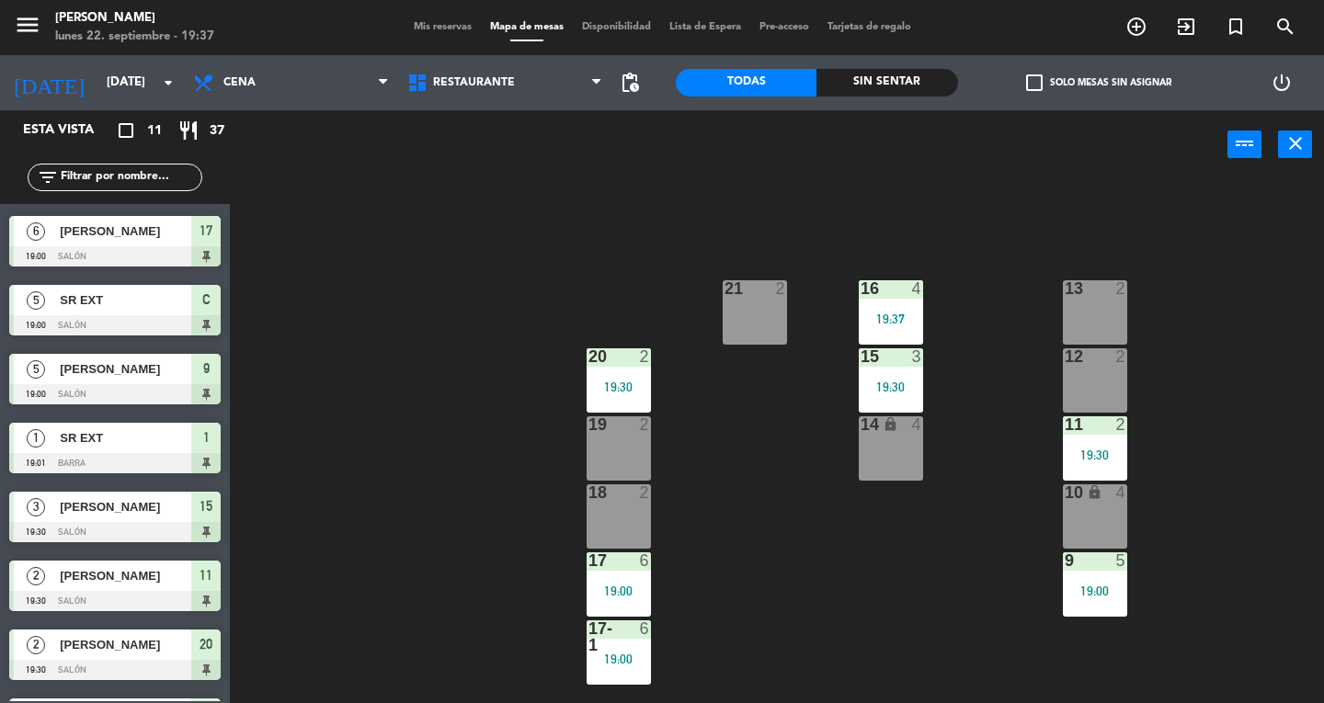
click at [1291, 143] on icon "close" at bounding box center [1295, 143] width 22 height 22
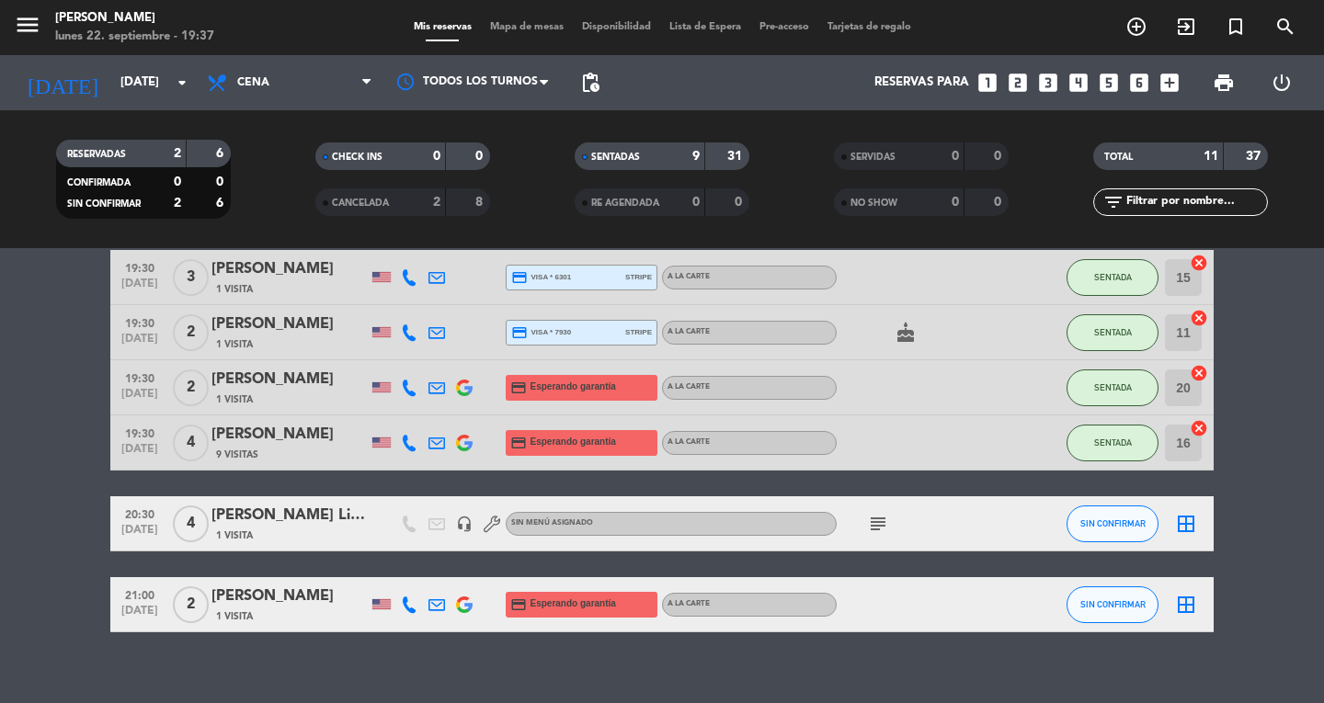
scroll to position [456, 0]
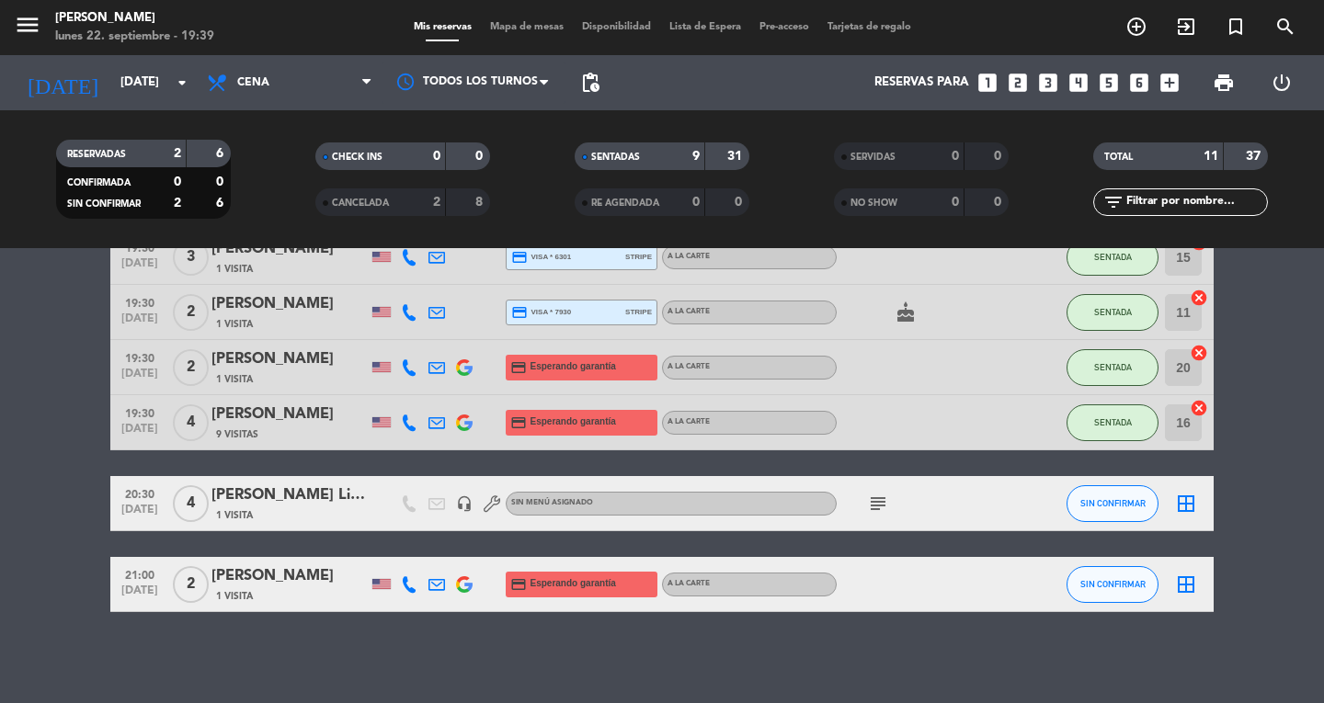
click at [25, 29] on icon "menu" at bounding box center [28, 25] width 28 height 28
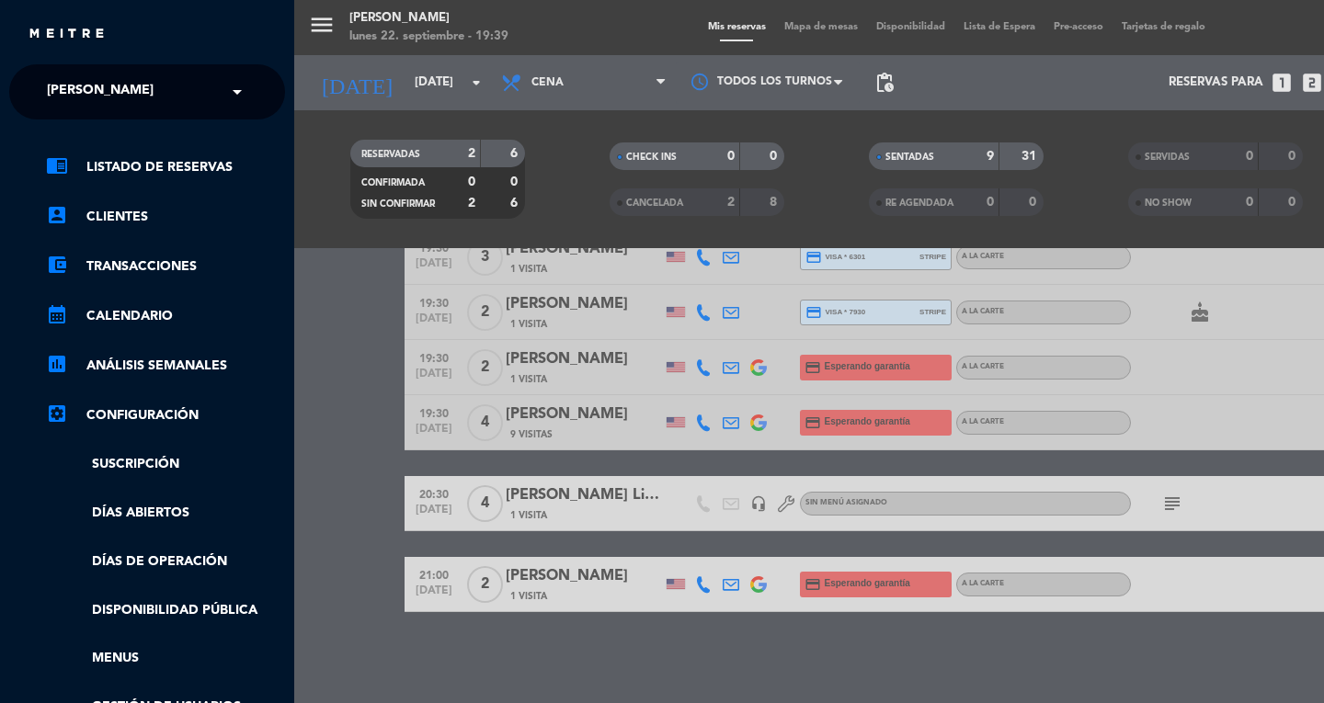
click at [51, 88] on span "[PERSON_NAME]" at bounding box center [100, 92] width 107 height 39
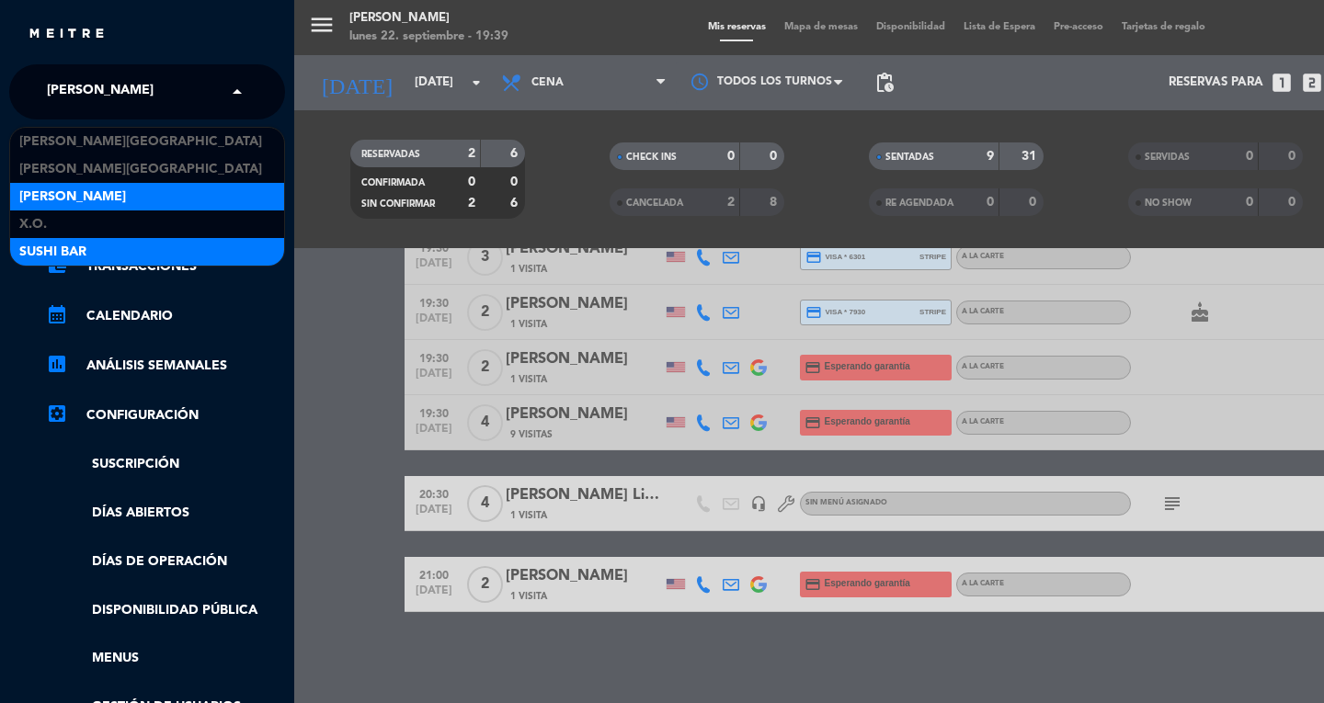
click at [36, 256] on span "SUSHI BAR" at bounding box center [52, 252] width 67 height 21
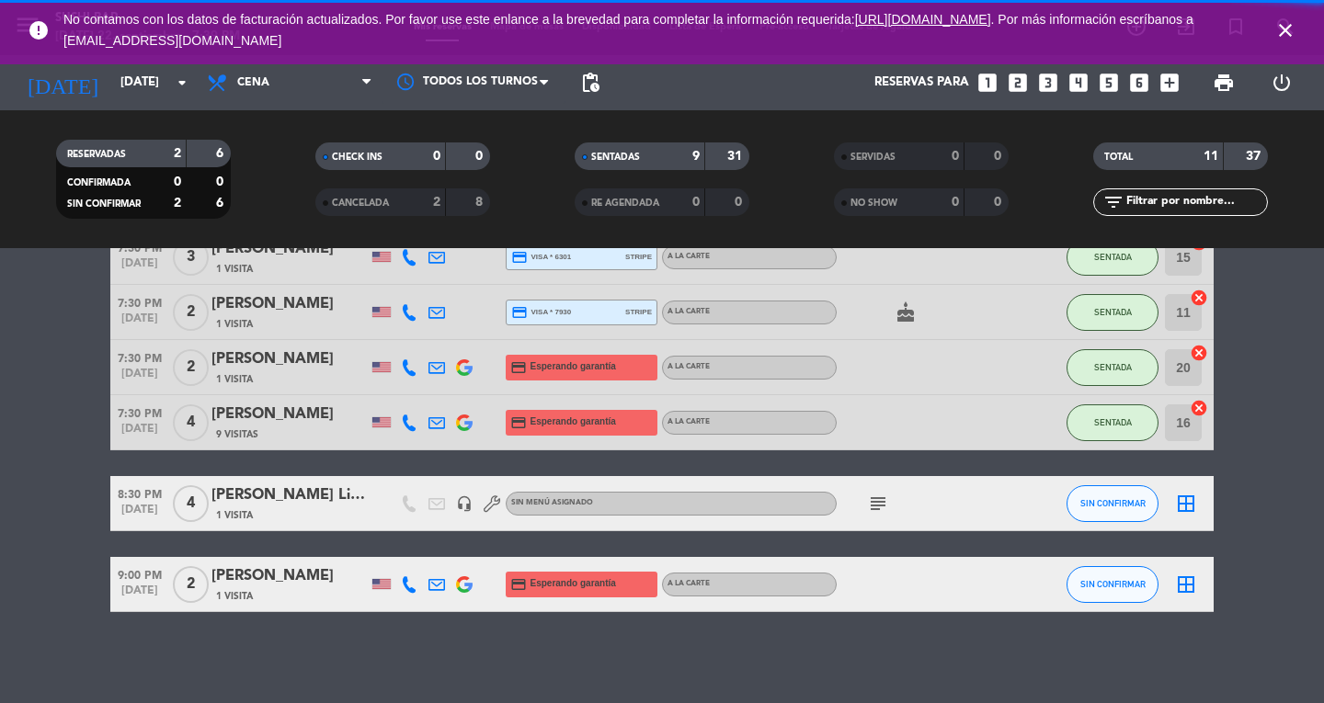
scroll to position [0, 0]
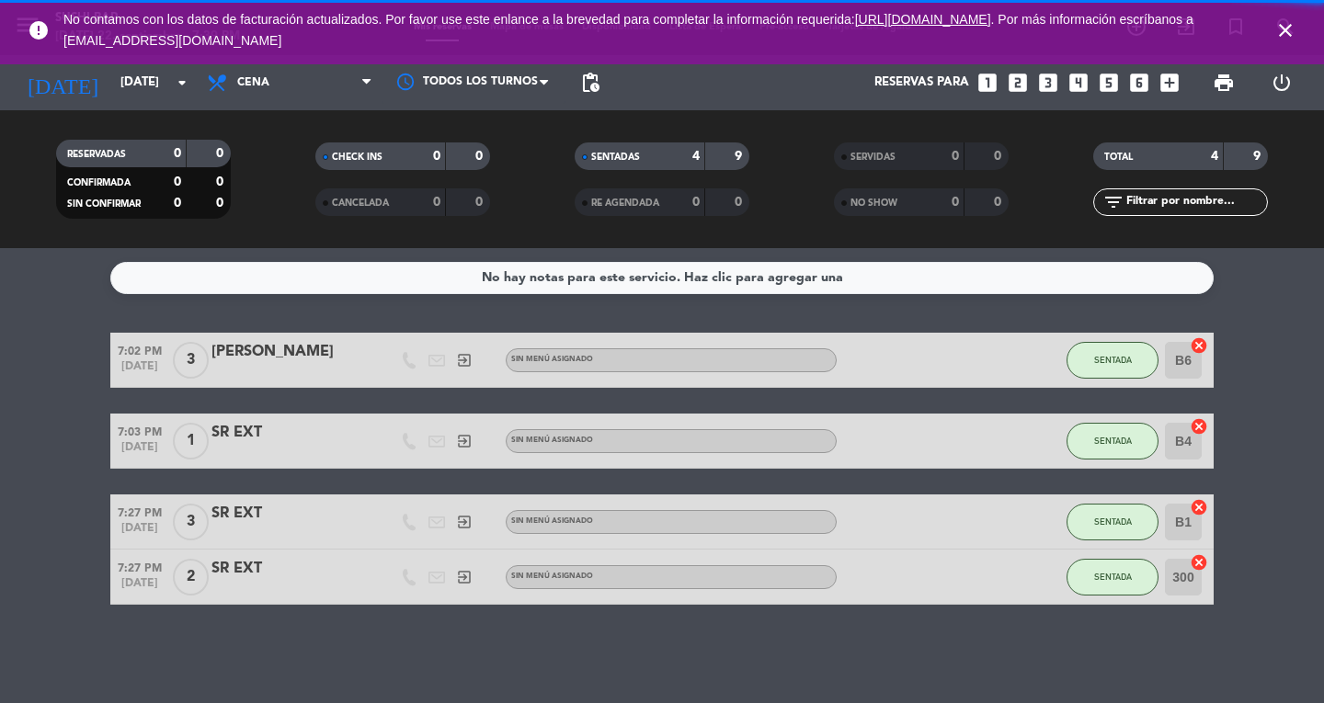
click at [1288, 39] on icon "close" at bounding box center [1285, 30] width 22 height 22
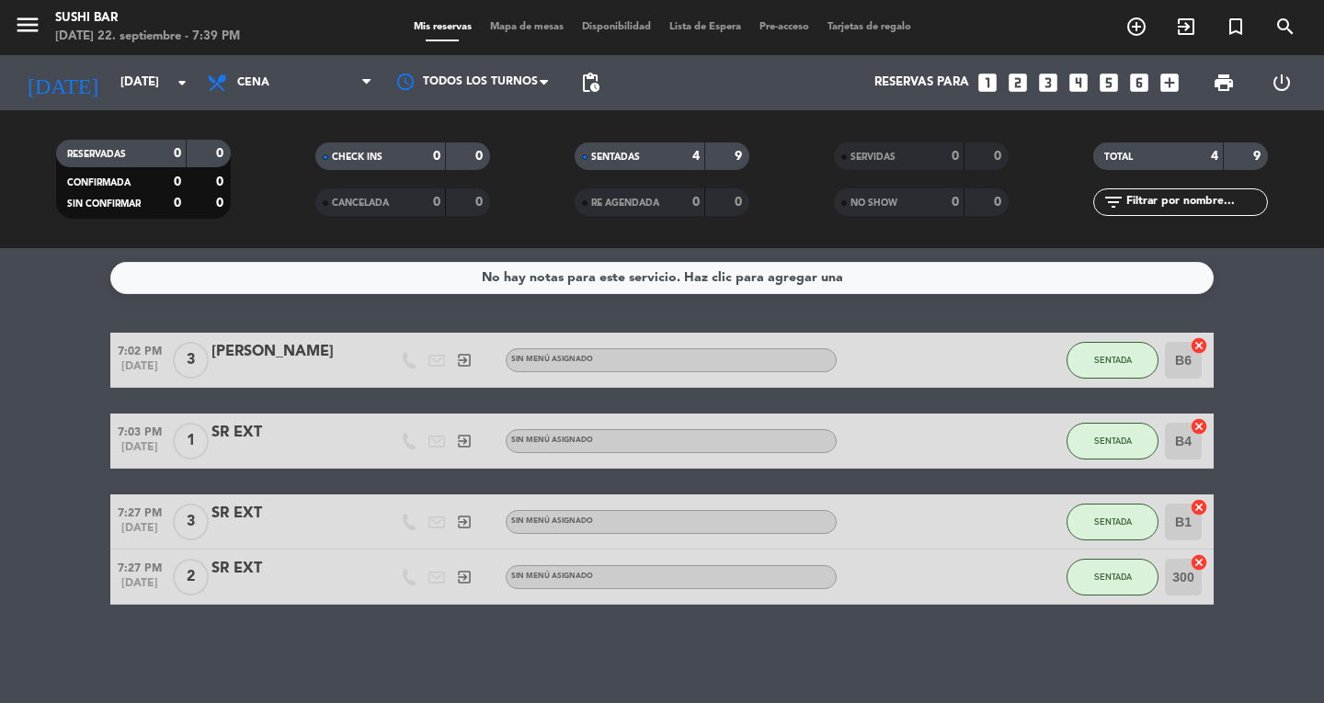
click at [1179, 33] on icon "exit_to_app" at bounding box center [1186, 27] width 22 height 22
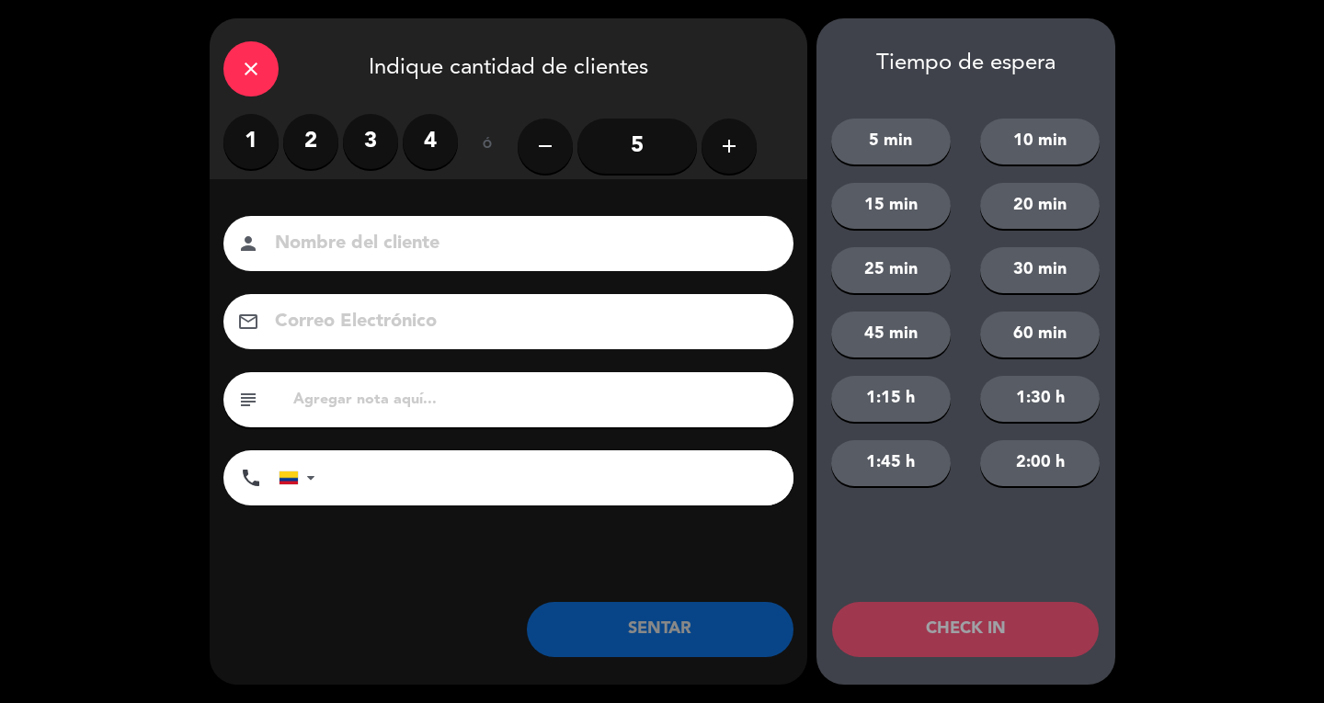
click at [303, 133] on label "2" at bounding box center [310, 141] width 55 height 55
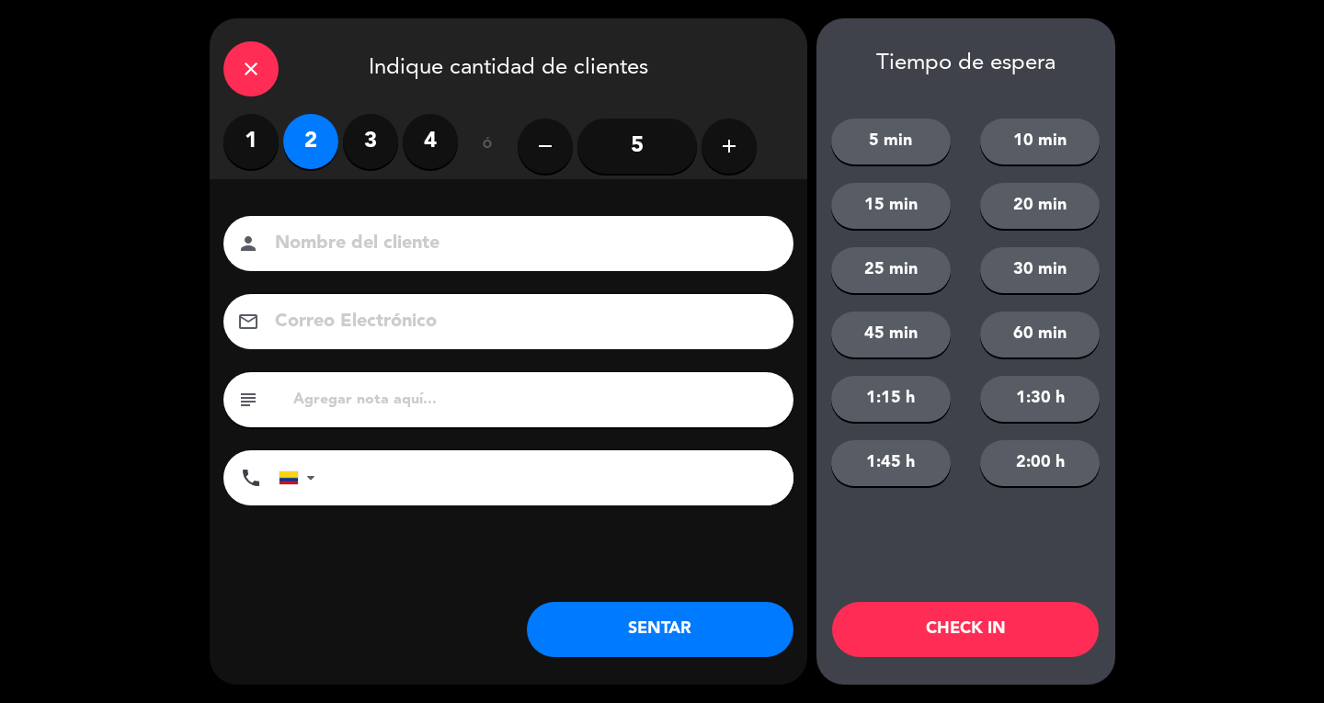
click at [380, 234] on input at bounding box center [521, 244] width 497 height 32
type input "DONA"
click at [668, 627] on button "SENTAR" at bounding box center [660, 629] width 267 height 55
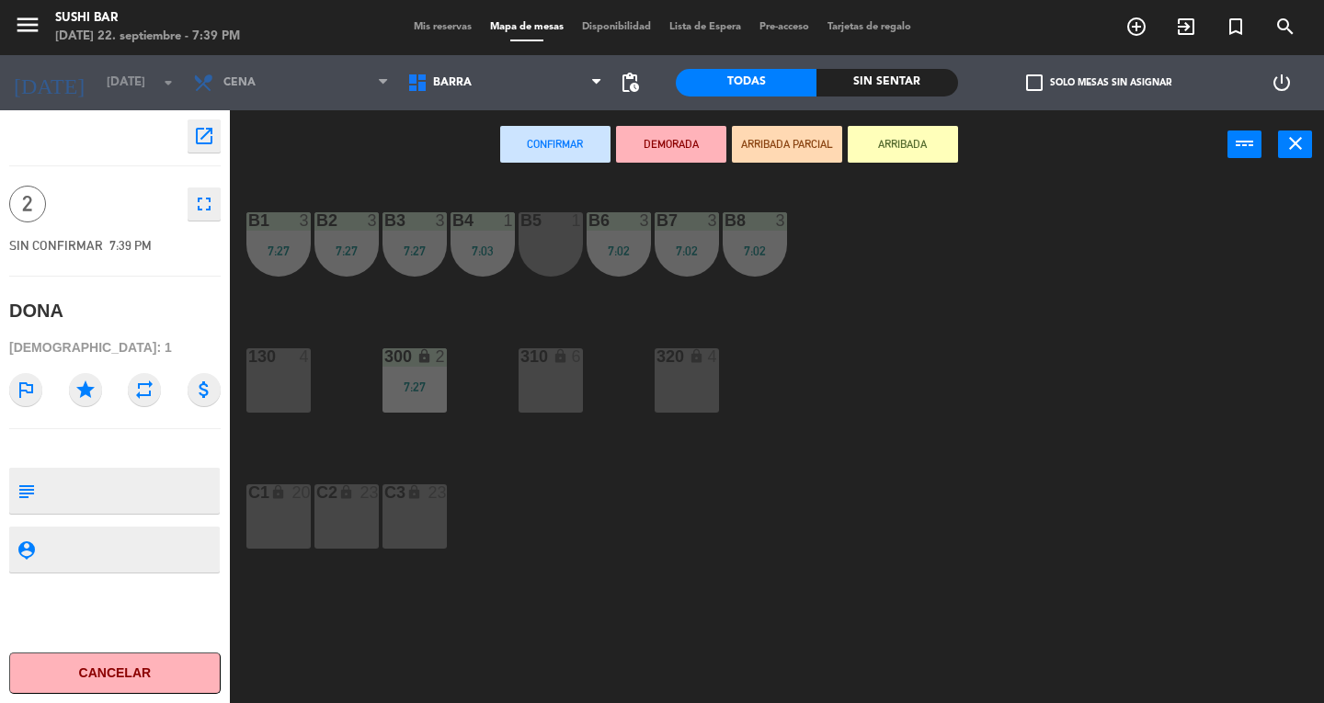
click at [277, 406] on div "130 4" at bounding box center [278, 380] width 64 height 64
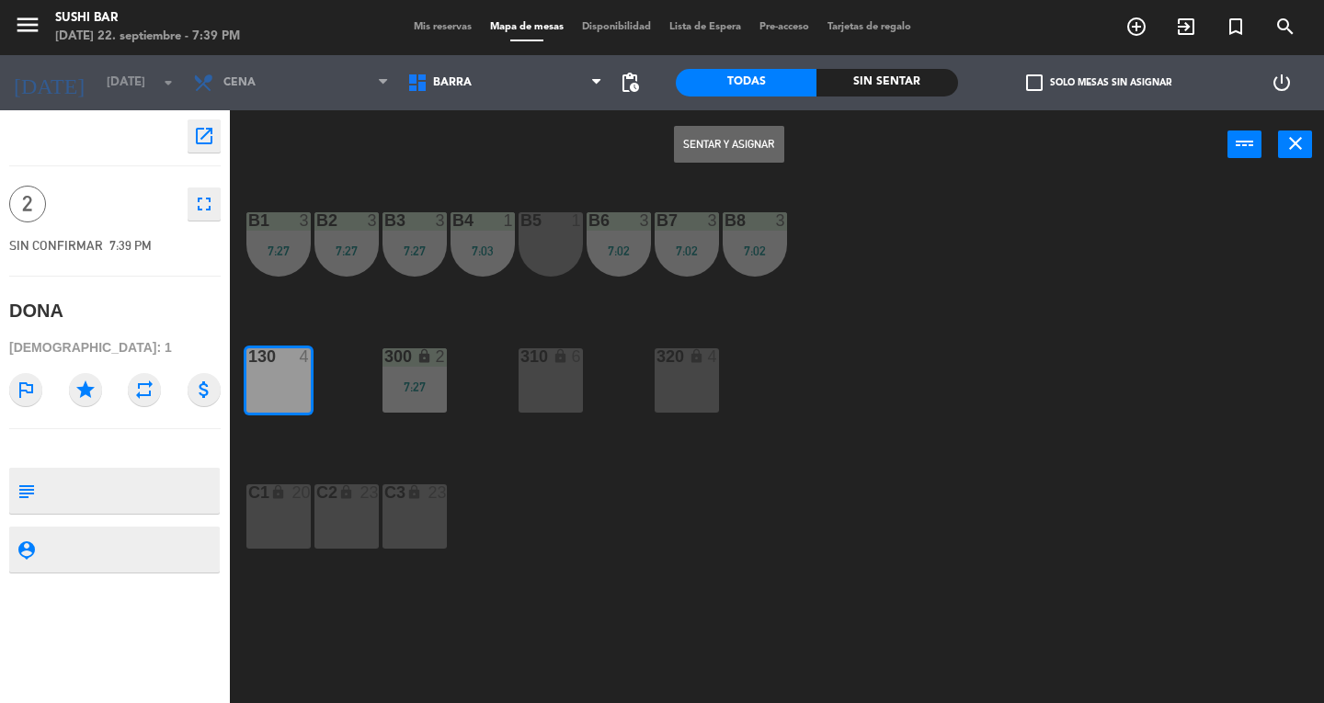
click at [736, 150] on button "Sentar y Asignar" at bounding box center [729, 144] width 110 height 37
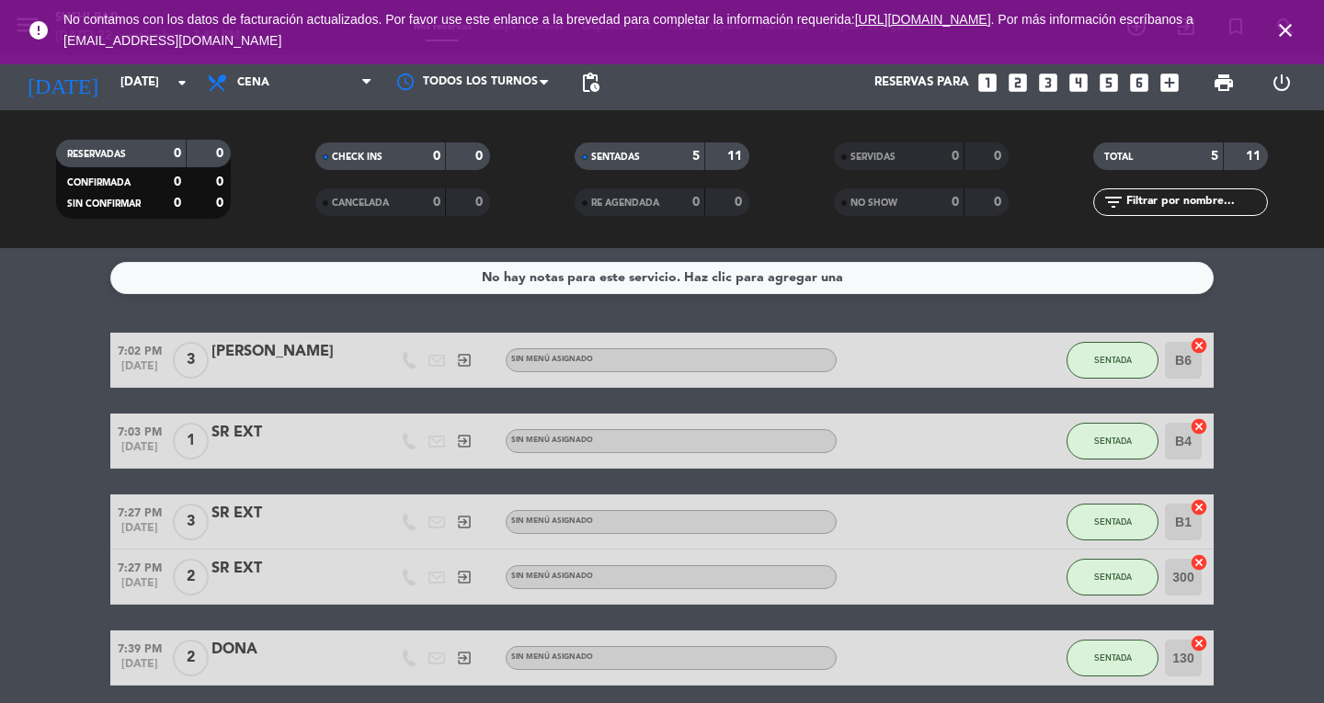
click at [1289, 77] on icon "power_settings_new" at bounding box center [1282, 83] width 22 height 22
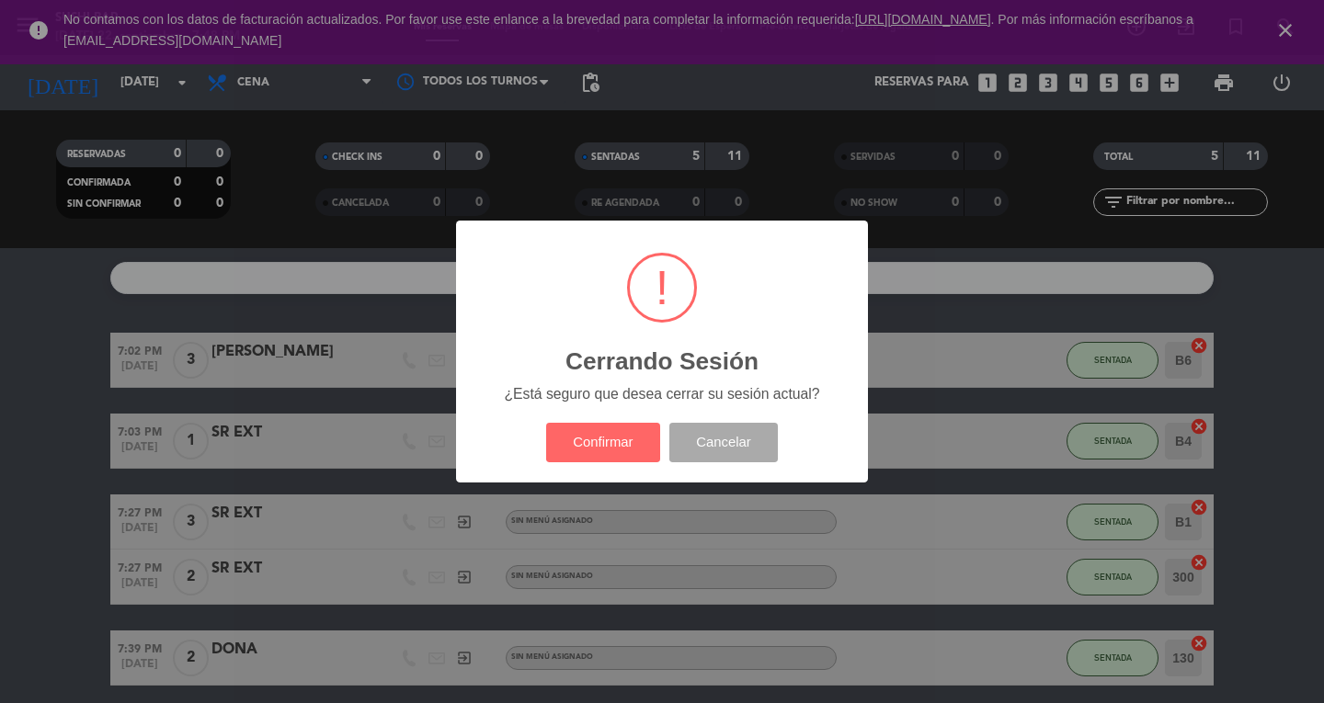
click at [1273, 46] on div "? ! i Cerrando Sesión × ¿Está seguro que desea cerrar su sesión actual? Confirm…" at bounding box center [662, 351] width 1324 height 703
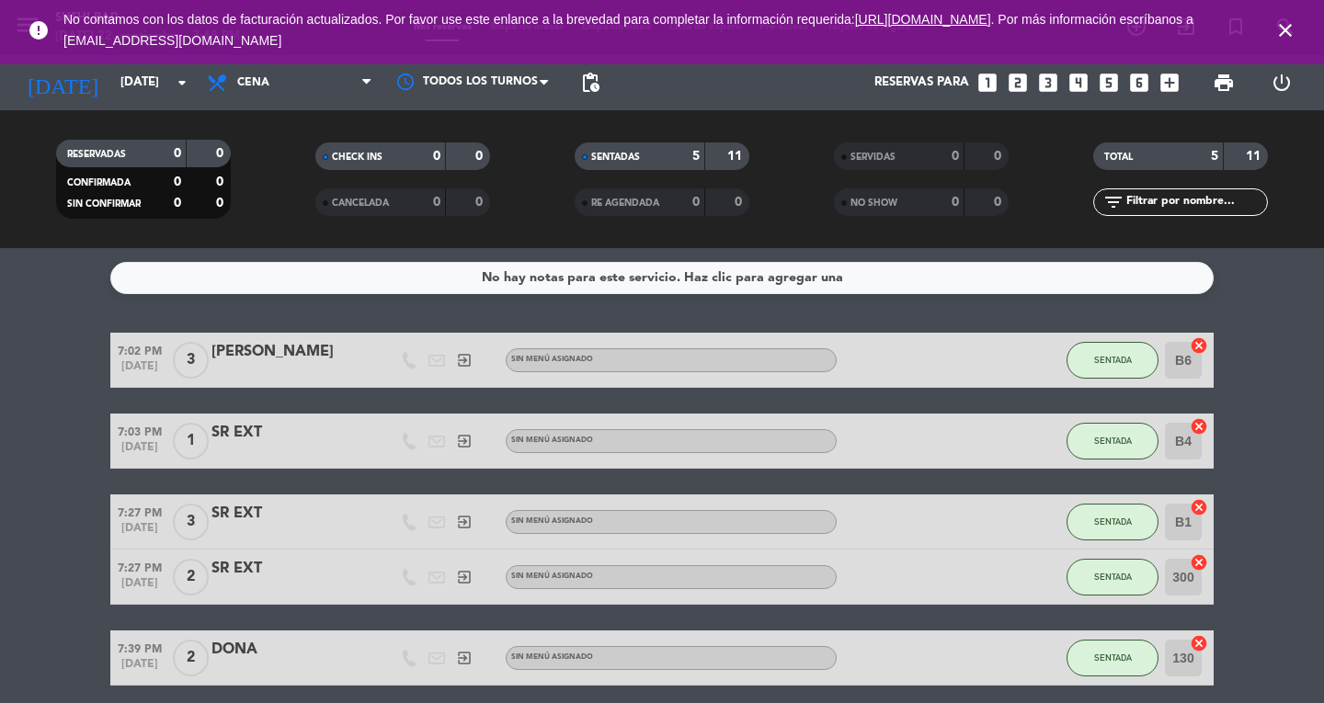
click at [1286, 20] on icon "close" at bounding box center [1285, 30] width 22 height 22
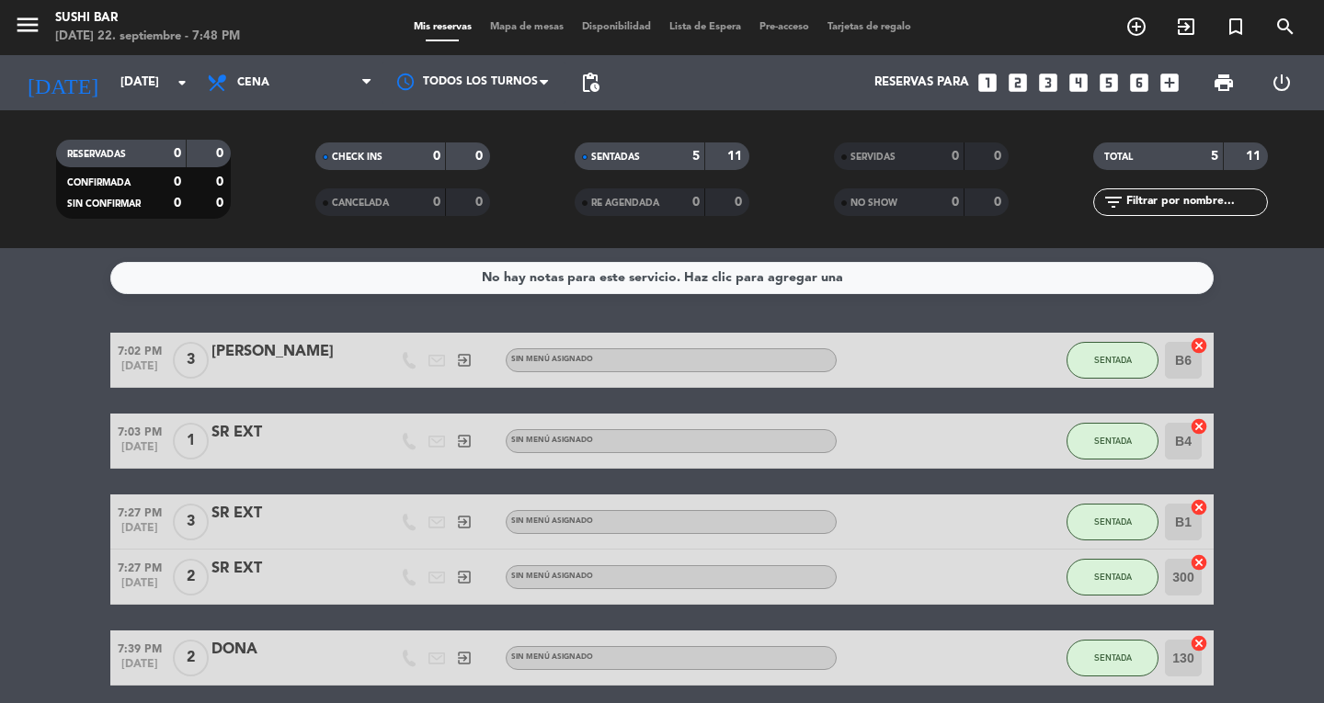
click at [30, 39] on button "menu" at bounding box center [28, 28] width 28 height 34
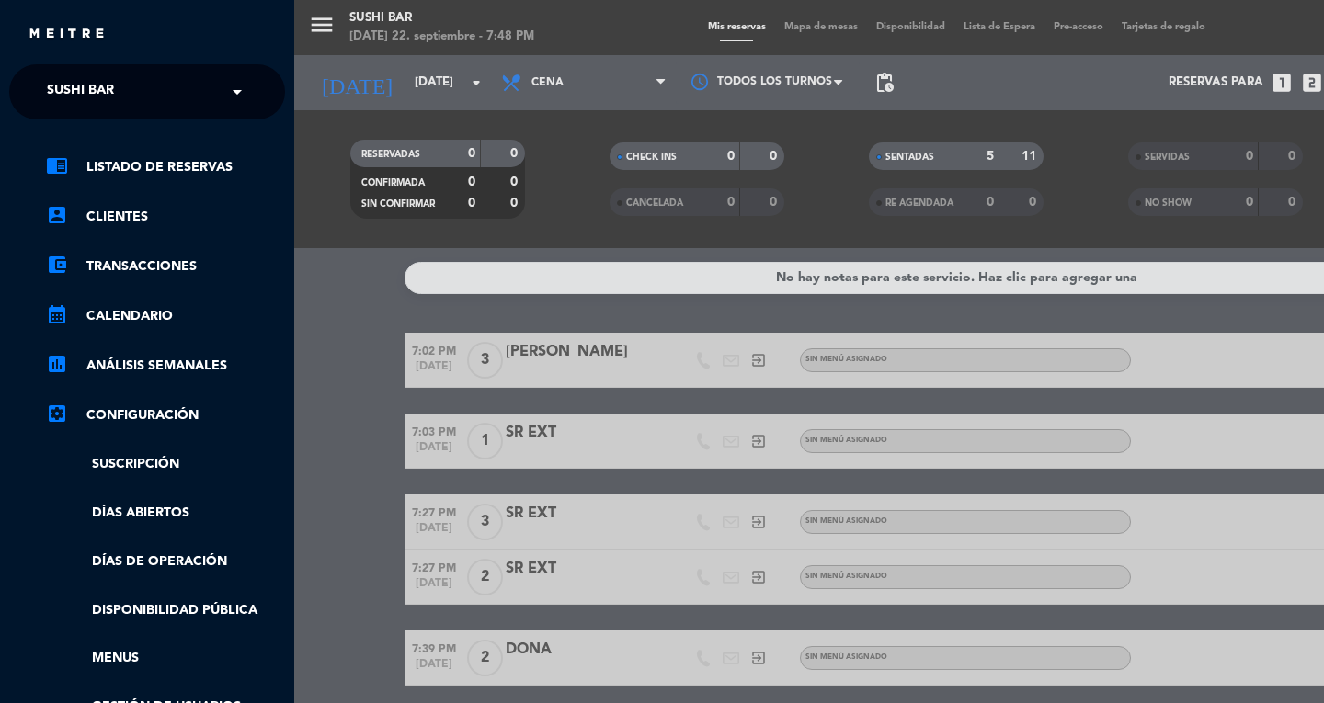
click at [99, 97] on span "SUSHI BAR" at bounding box center [80, 92] width 67 height 39
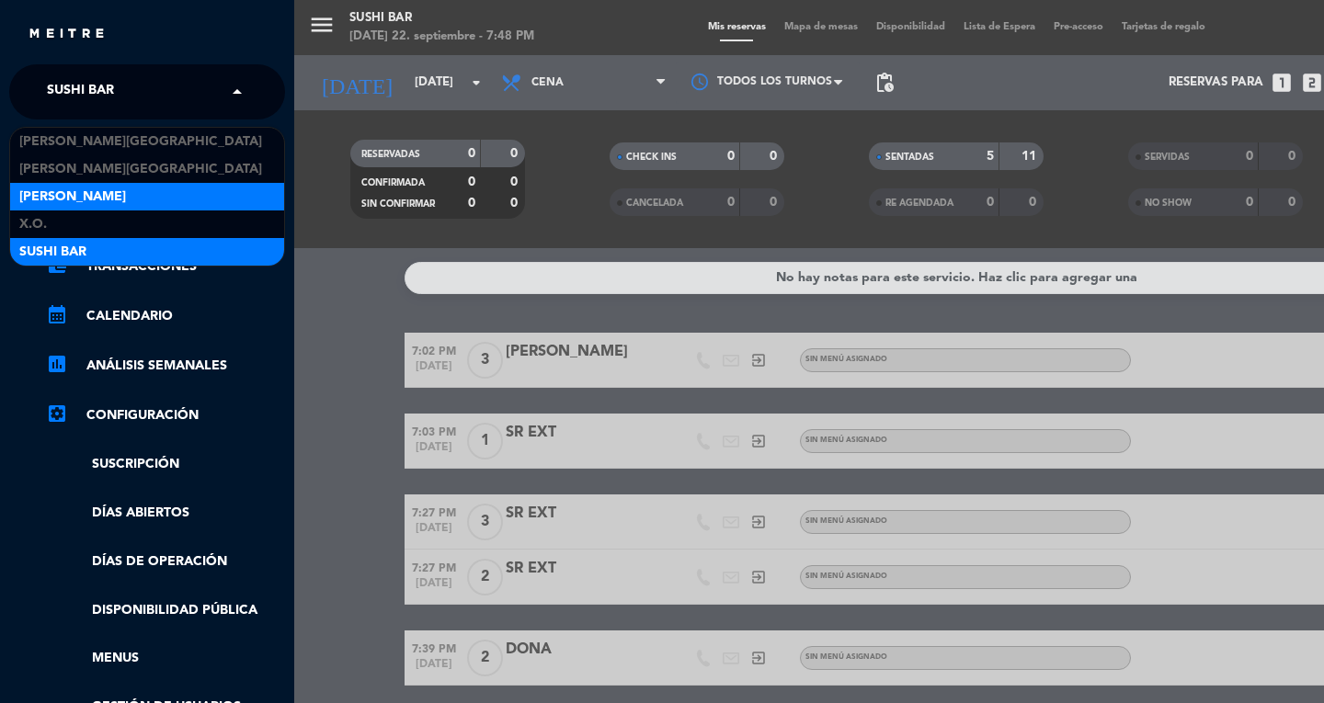
click at [114, 205] on div "[PERSON_NAME]" at bounding box center [147, 197] width 274 height 28
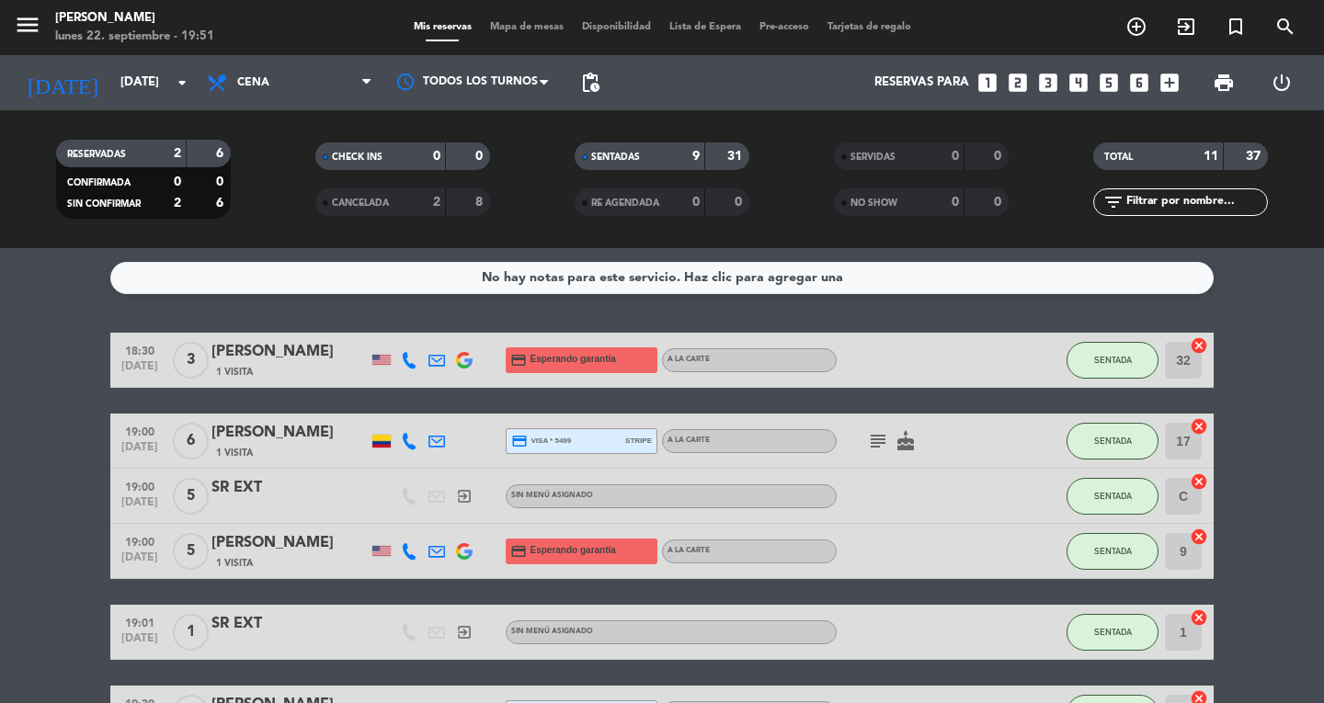
click at [530, 25] on span "Mapa de mesas" at bounding box center [527, 27] width 92 height 10
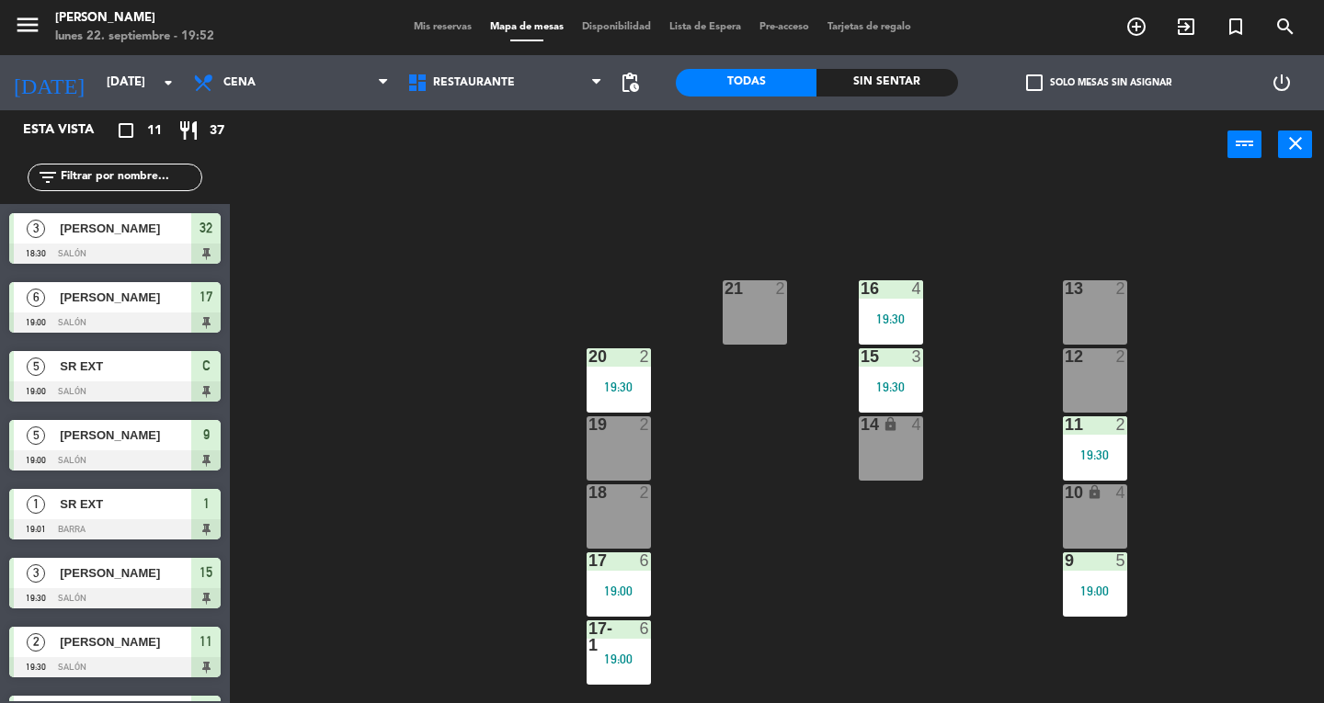
click at [618, 452] on div "19 2" at bounding box center [619, 449] width 64 height 64
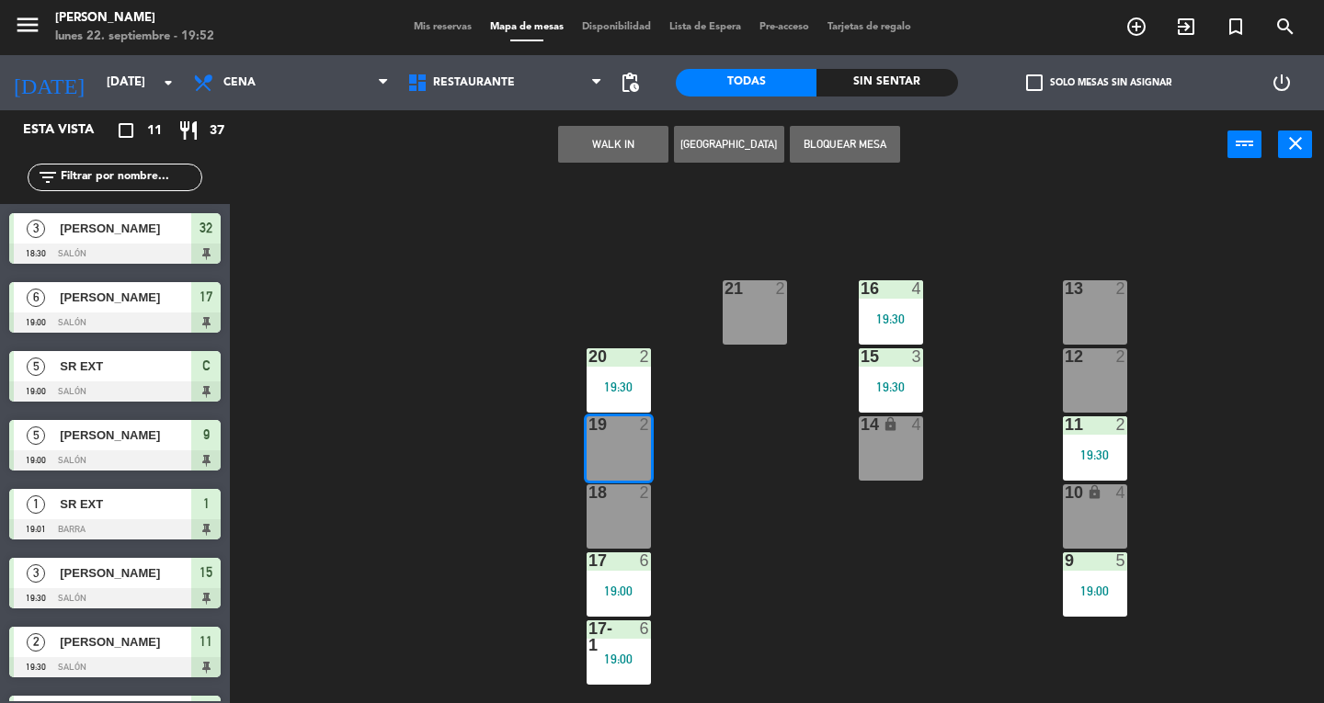
click at [582, 159] on button "WALK IN" at bounding box center [613, 144] width 110 height 37
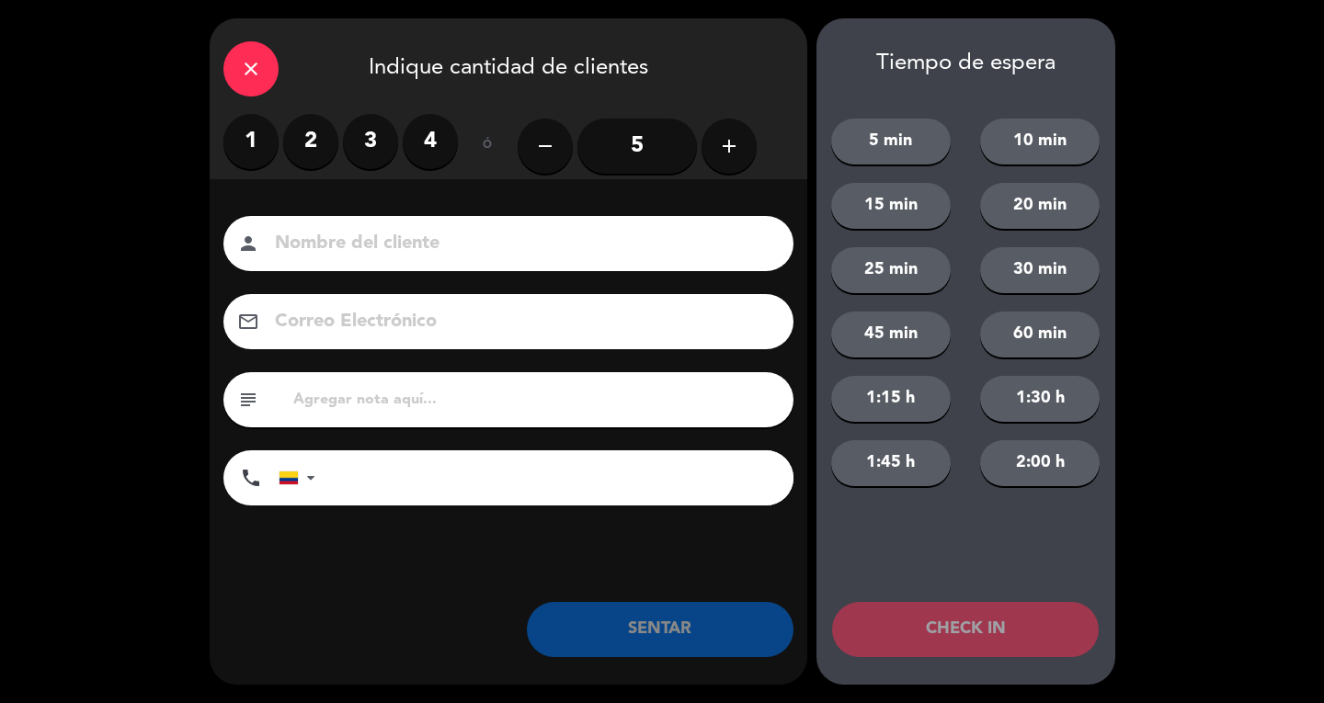
click at [327, 135] on label "2" at bounding box center [310, 141] width 55 height 55
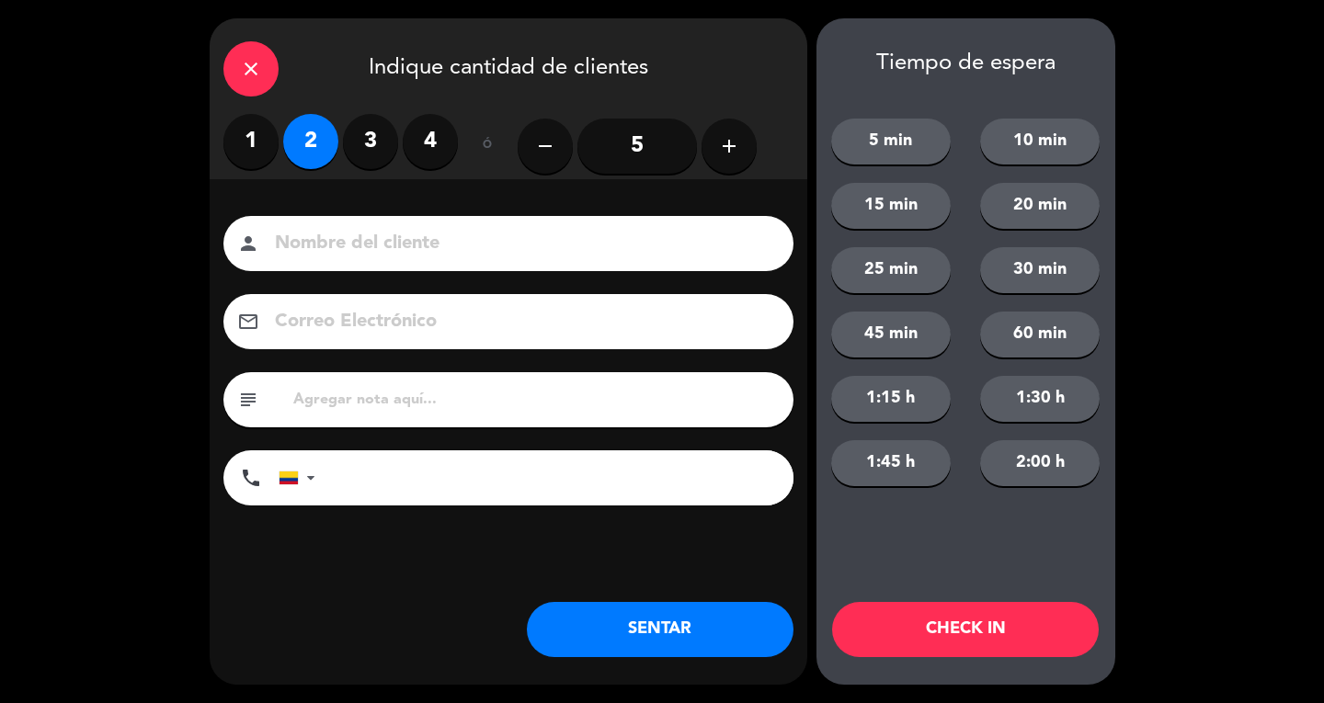
click at [316, 241] on input at bounding box center [521, 244] width 497 height 32
type input "SR EXT"
click at [688, 632] on button "SENTAR" at bounding box center [660, 629] width 267 height 55
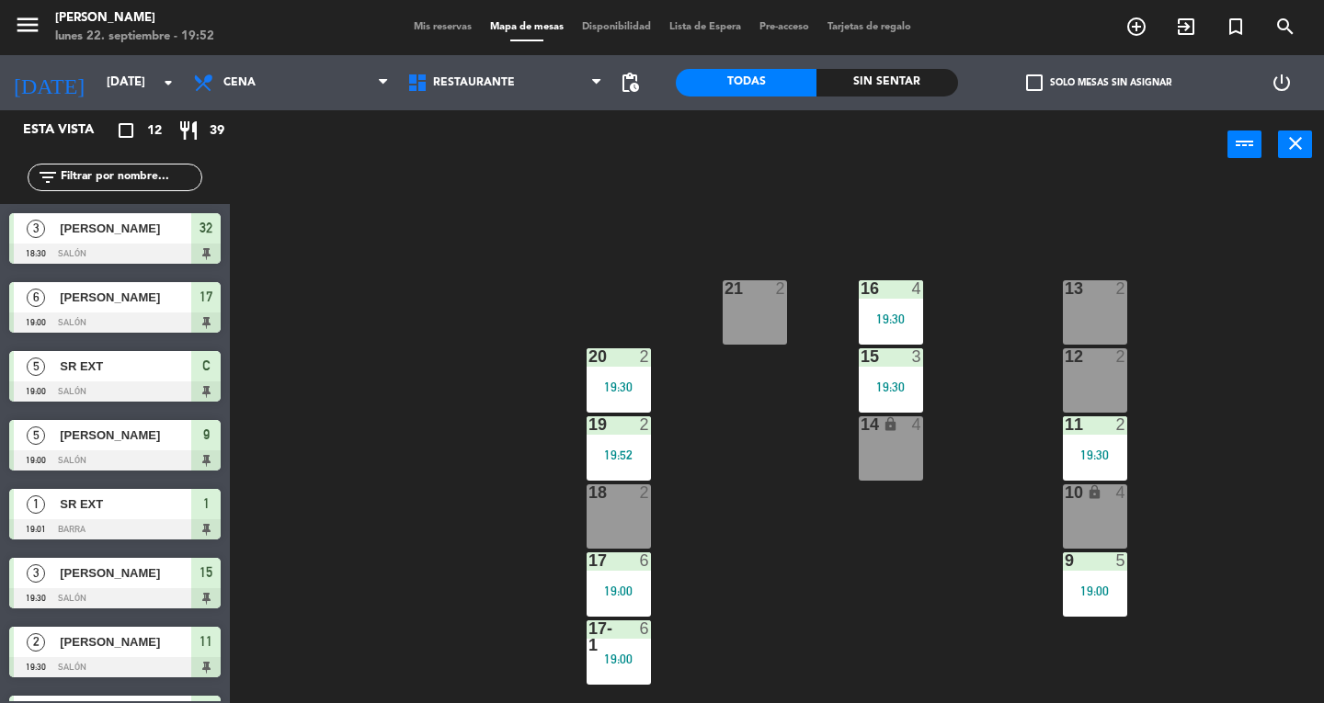
click at [1090, 380] on div "12 2" at bounding box center [1095, 380] width 64 height 64
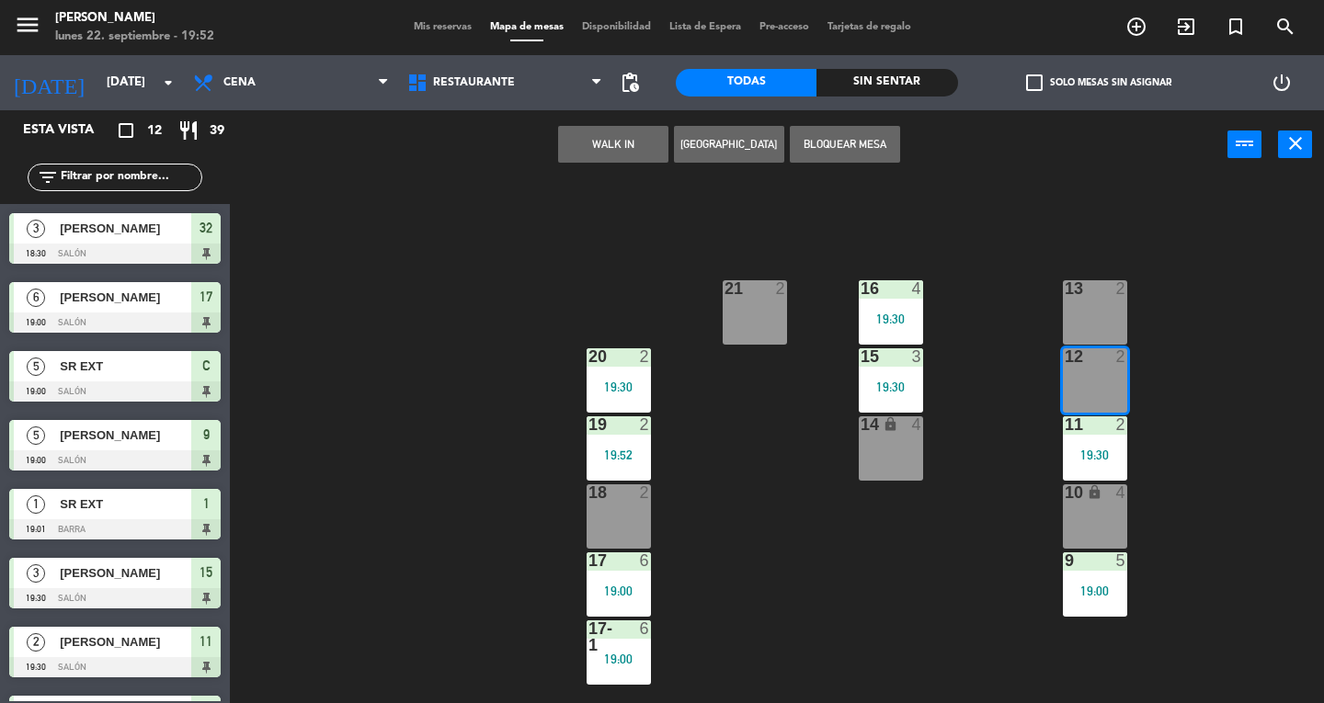
click at [1260, 330] on div "13 2 16 4 19:30 21 2 12 2 15 3 19:30 20 2 19:30 11 2 19:30 14 lock 4 19 2 19:52…" at bounding box center [783, 441] width 1081 height 524
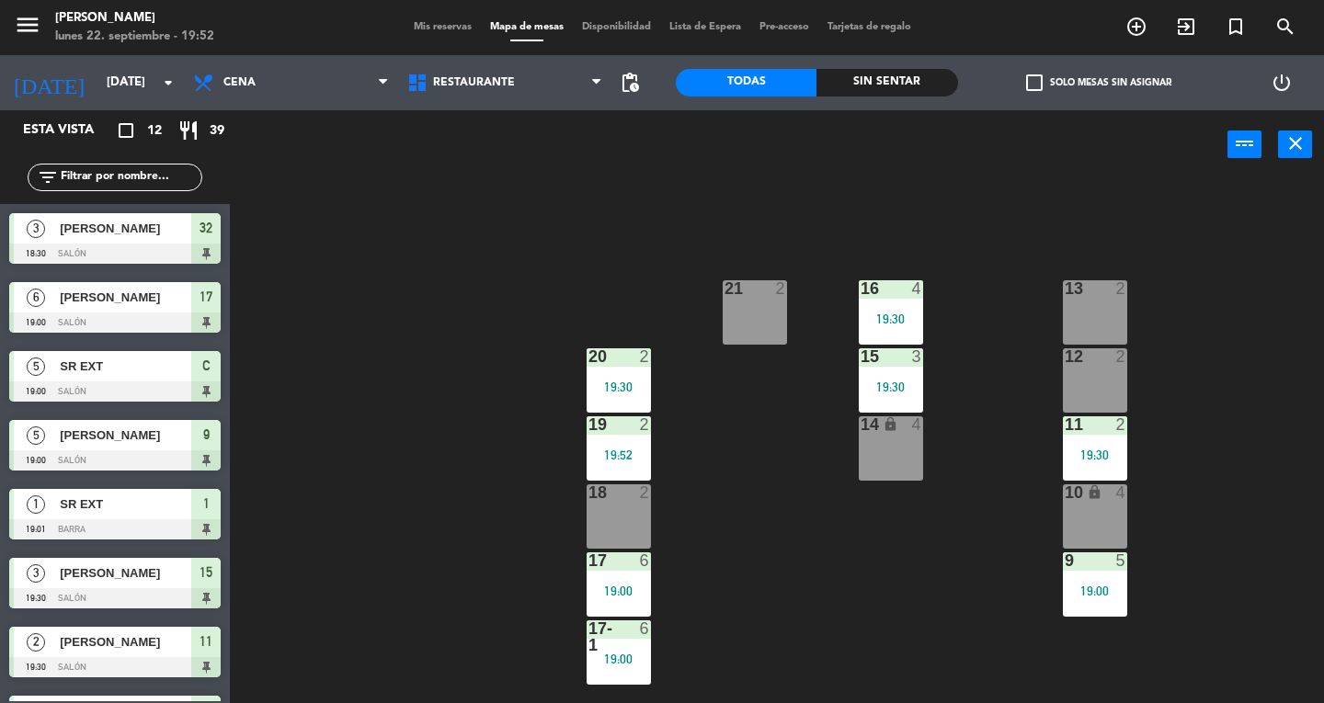
click at [1086, 298] on div "13 2" at bounding box center [1095, 289] width 64 height 18
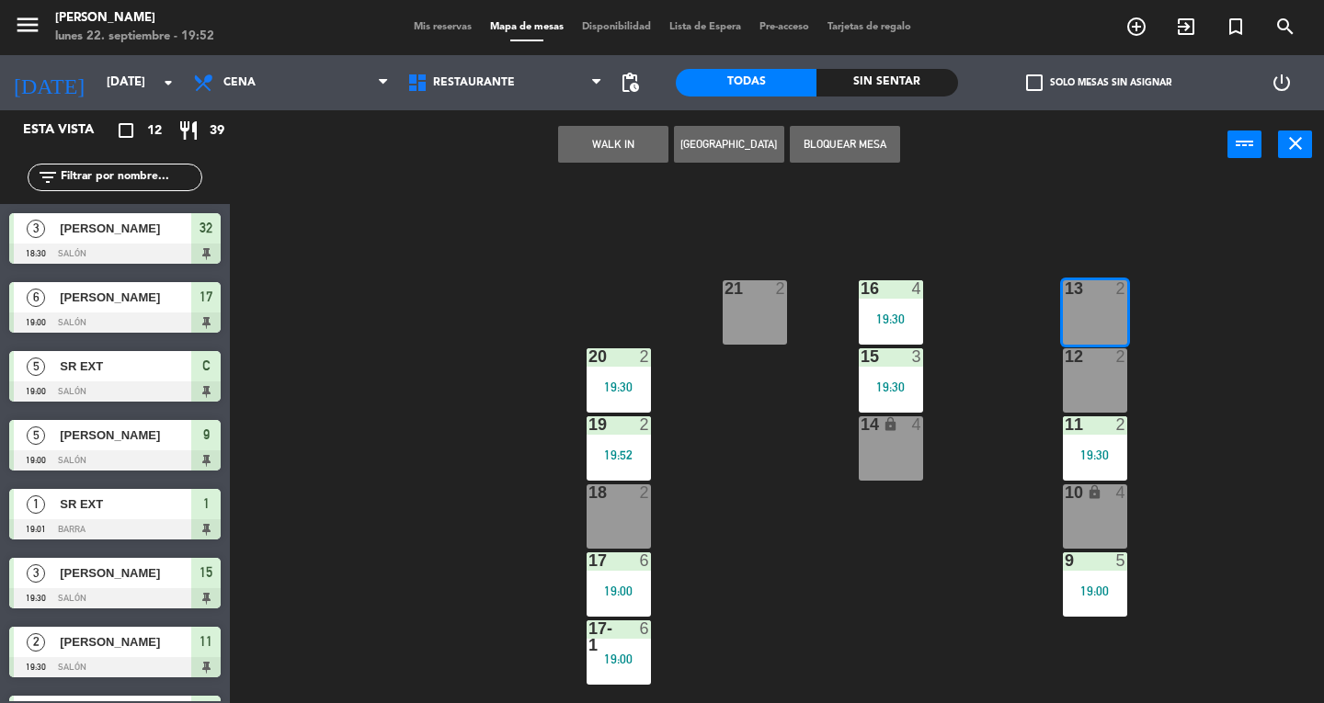
click at [598, 136] on button "WALK IN" at bounding box center [613, 144] width 110 height 37
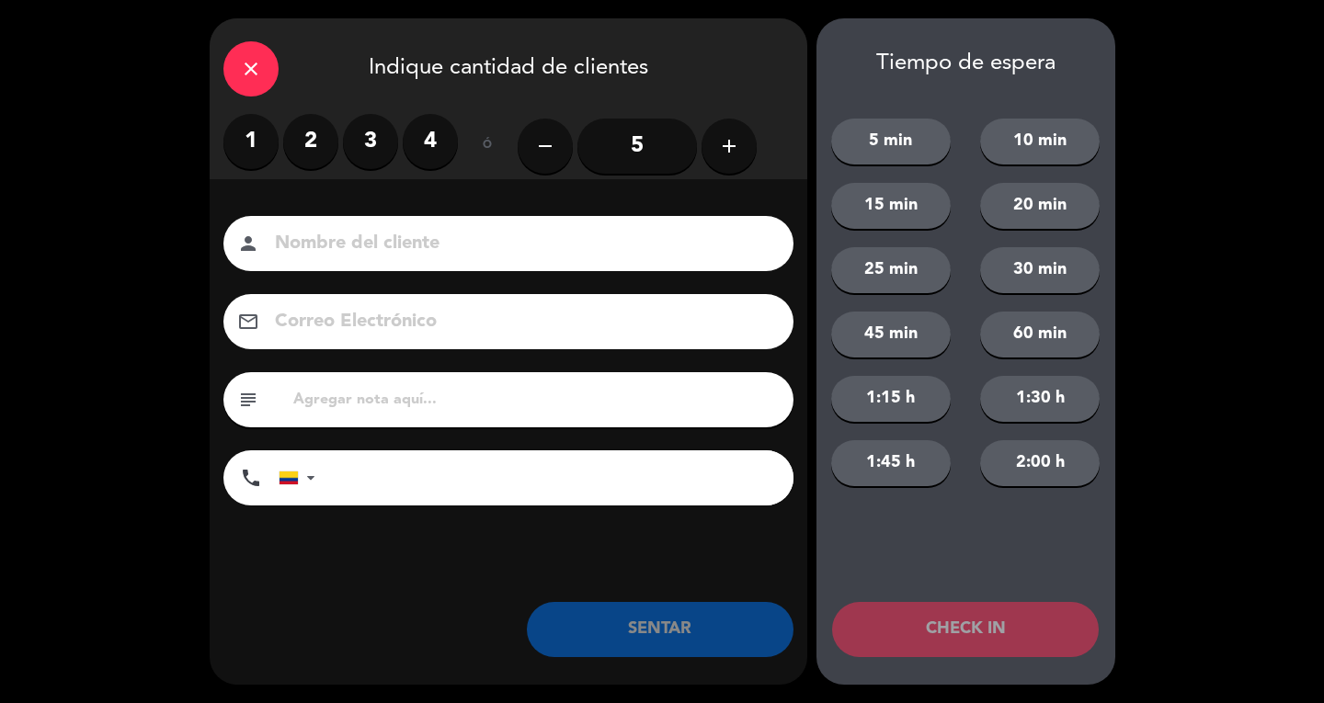
click at [313, 161] on label "2" at bounding box center [310, 141] width 55 height 55
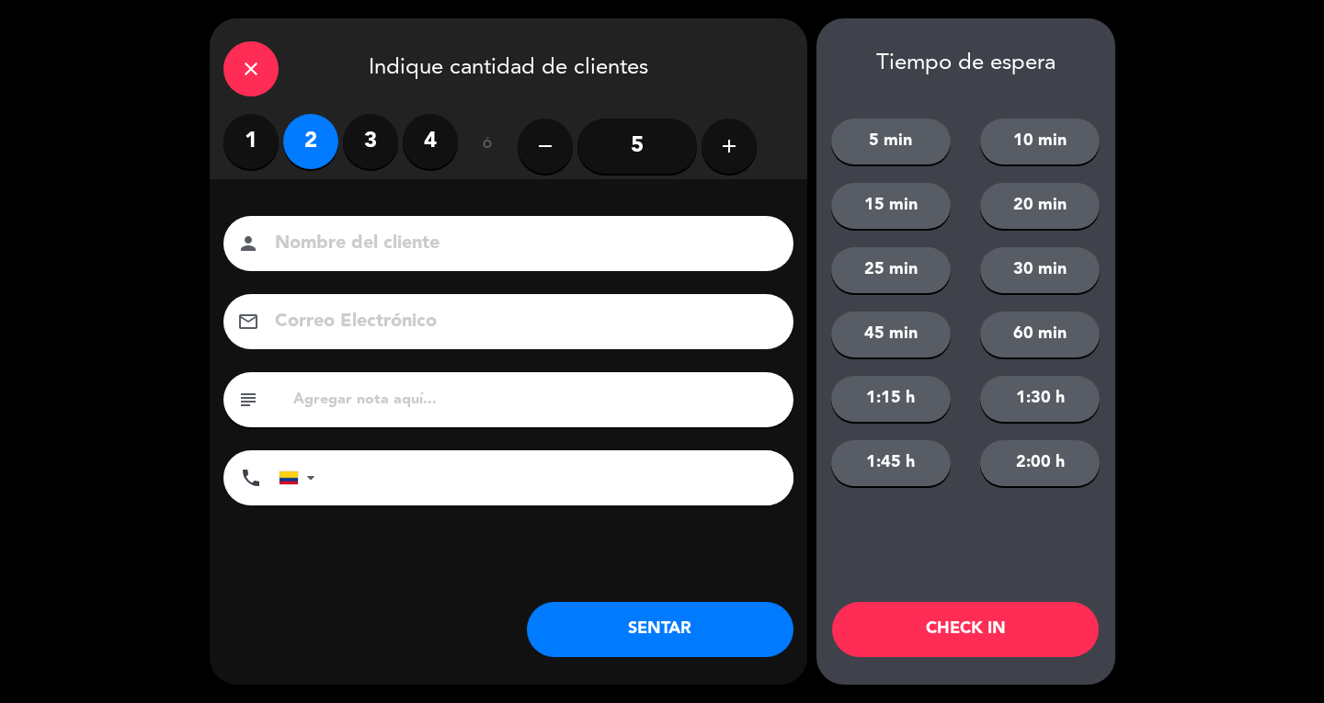
click at [718, 252] on input at bounding box center [521, 244] width 497 height 32
type input "SR EXT"
click at [702, 625] on button "SENTAR" at bounding box center [660, 629] width 267 height 55
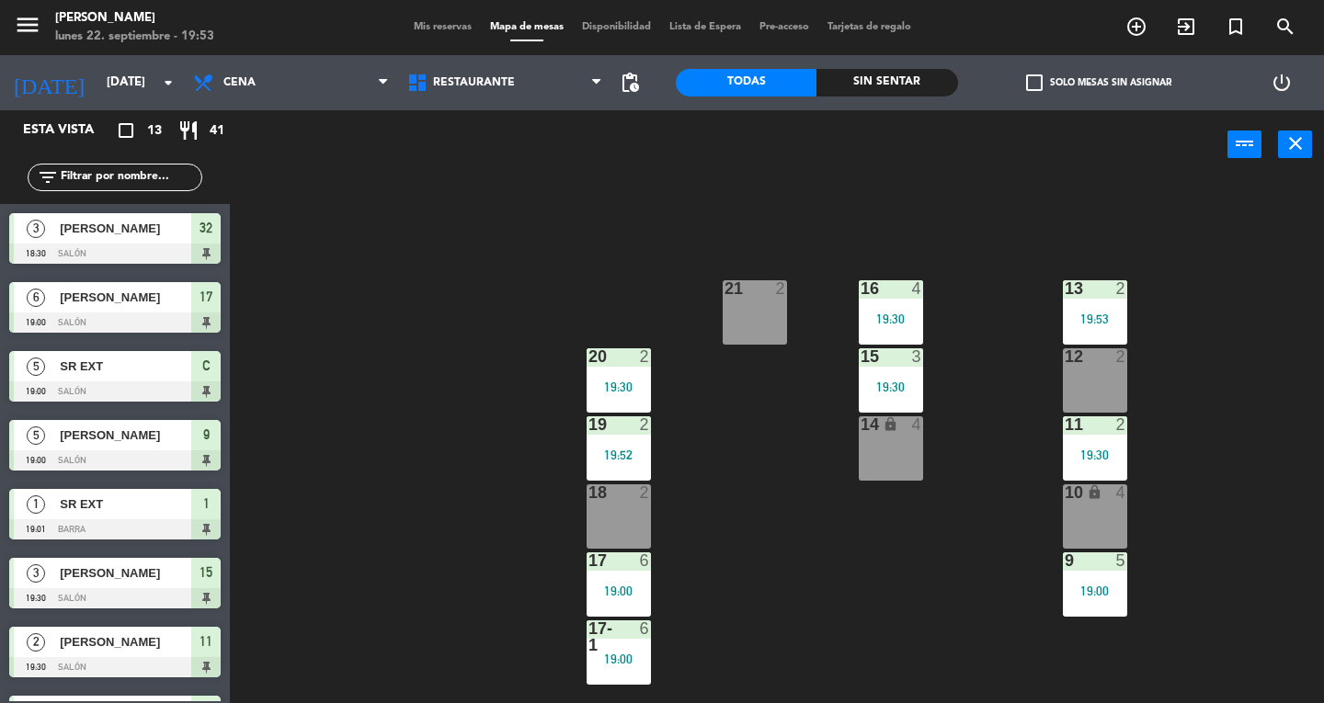
scroll to position [399, 0]
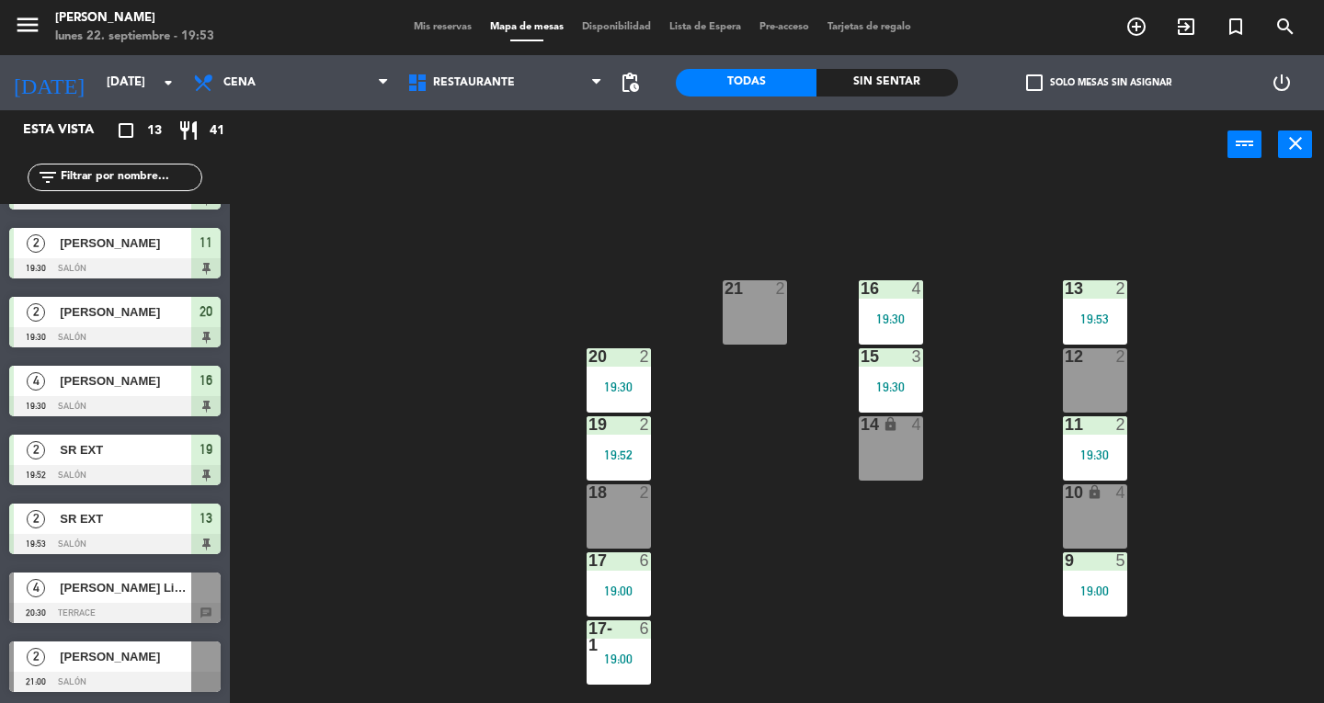
click at [186, 608] on div at bounding box center [114, 613] width 211 height 20
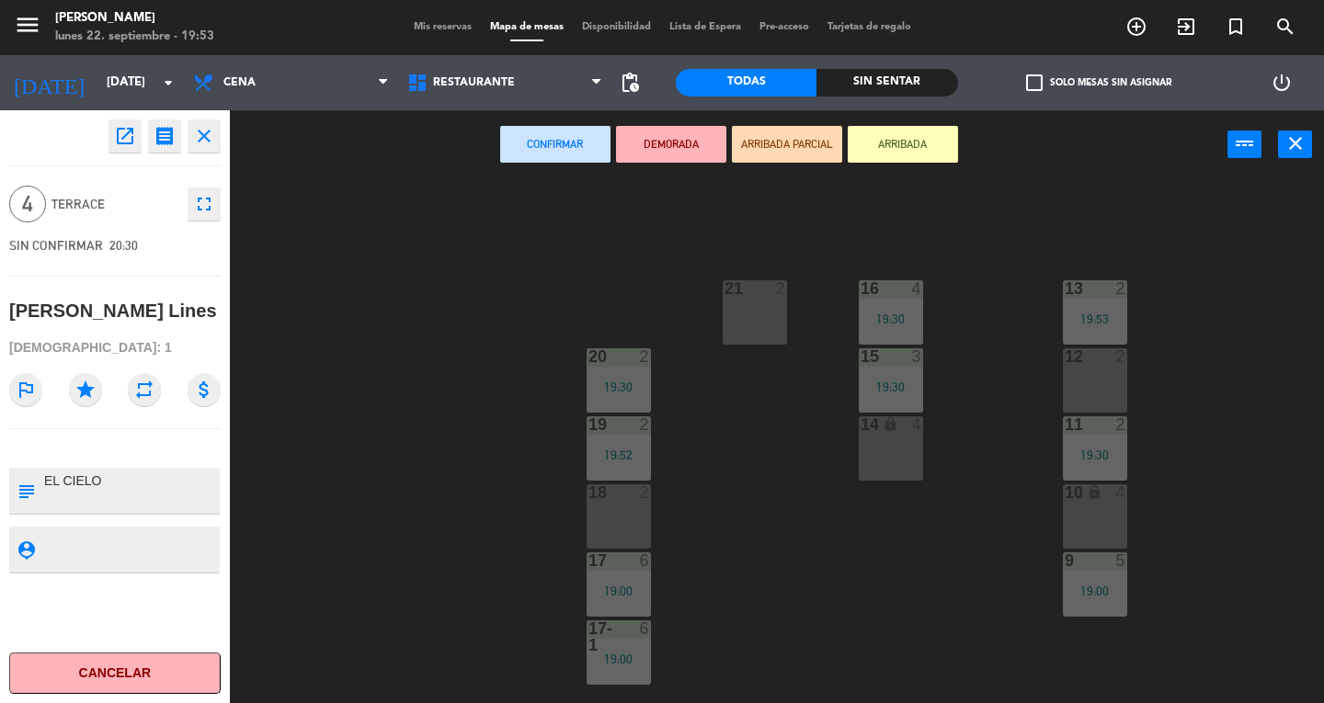
click at [1119, 531] on div "10 lock 4" at bounding box center [1095, 517] width 64 height 64
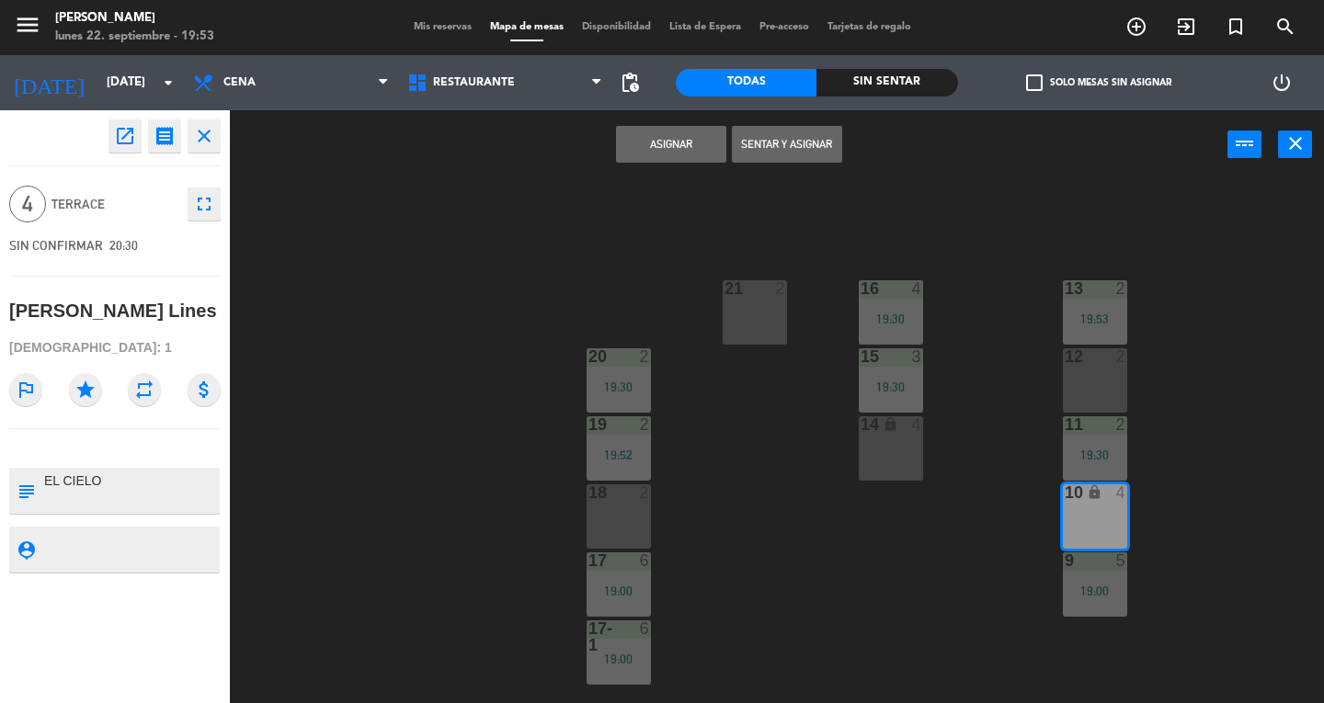
click at [651, 145] on button "Asignar" at bounding box center [671, 144] width 110 height 37
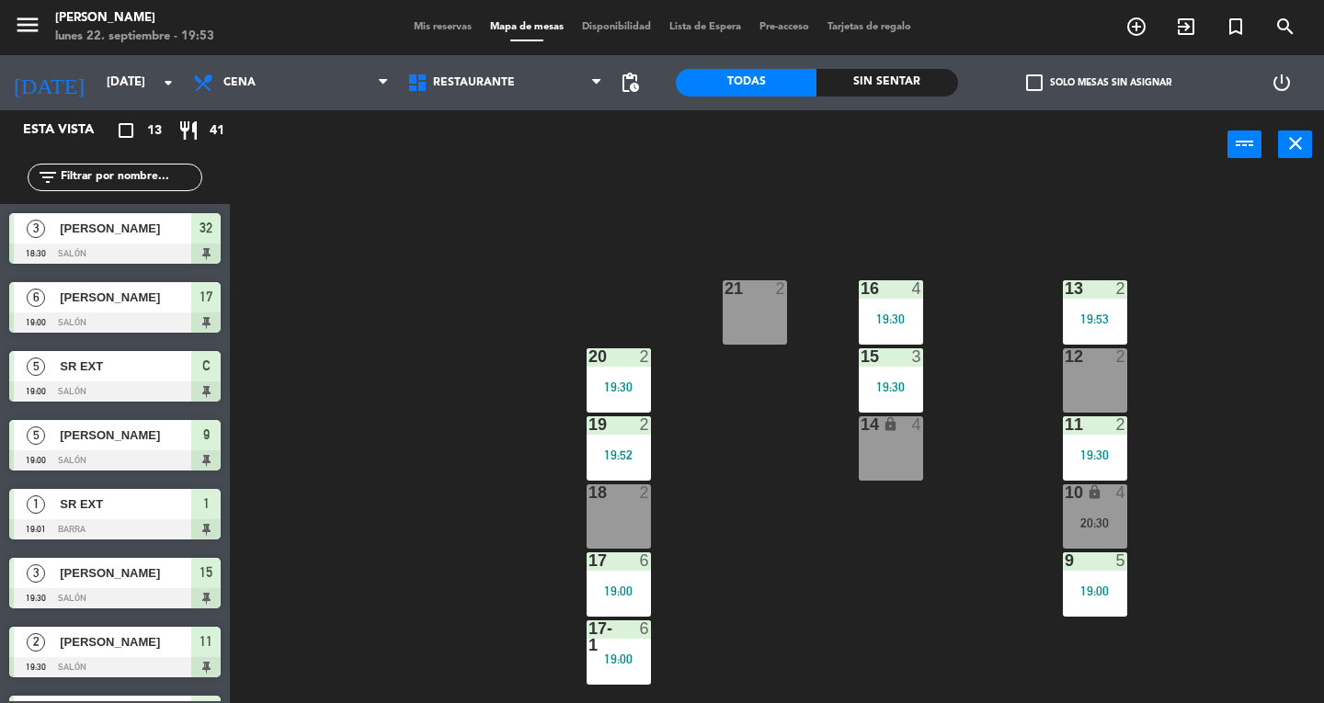
scroll to position [184, 0]
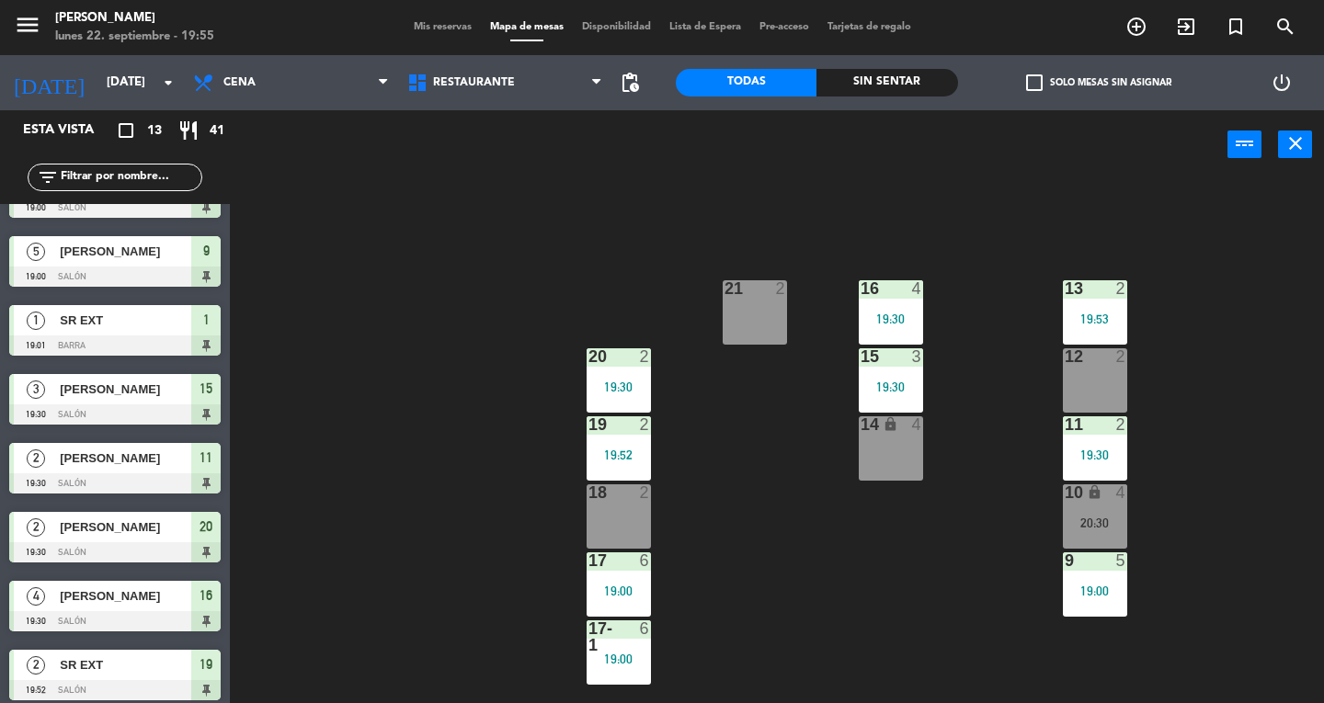
click at [433, 27] on span "Mis reservas" at bounding box center [443, 27] width 76 height 10
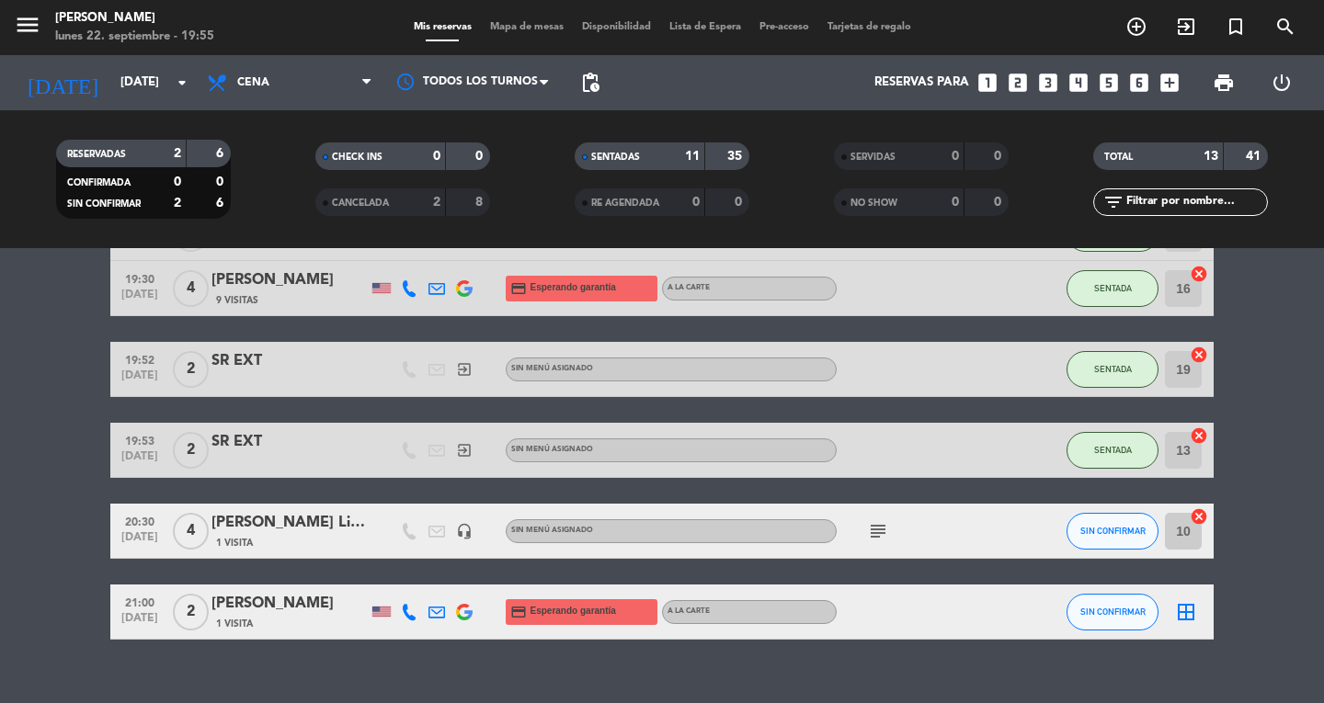
scroll to position [618, 0]
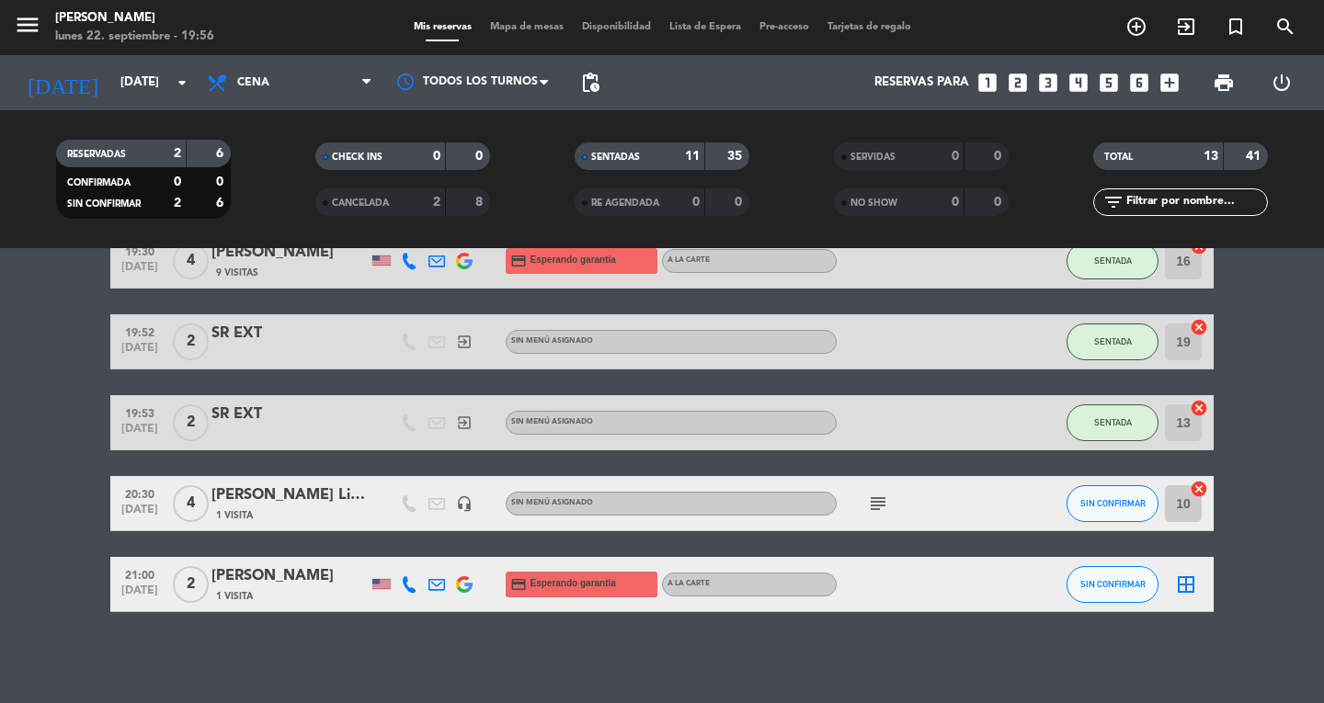
click at [29, 34] on icon "menu" at bounding box center [28, 25] width 28 height 28
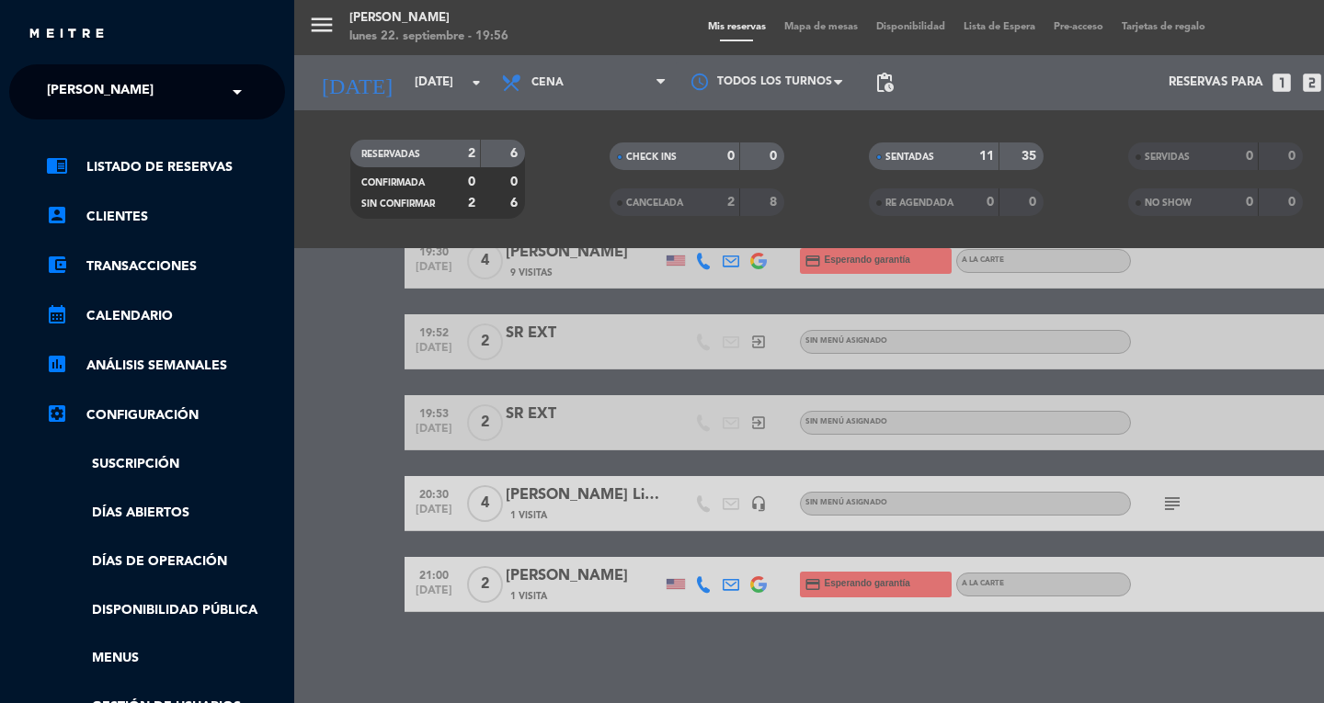
click at [79, 87] on span "[PERSON_NAME]" at bounding box center [100, 92] width 107 height 39
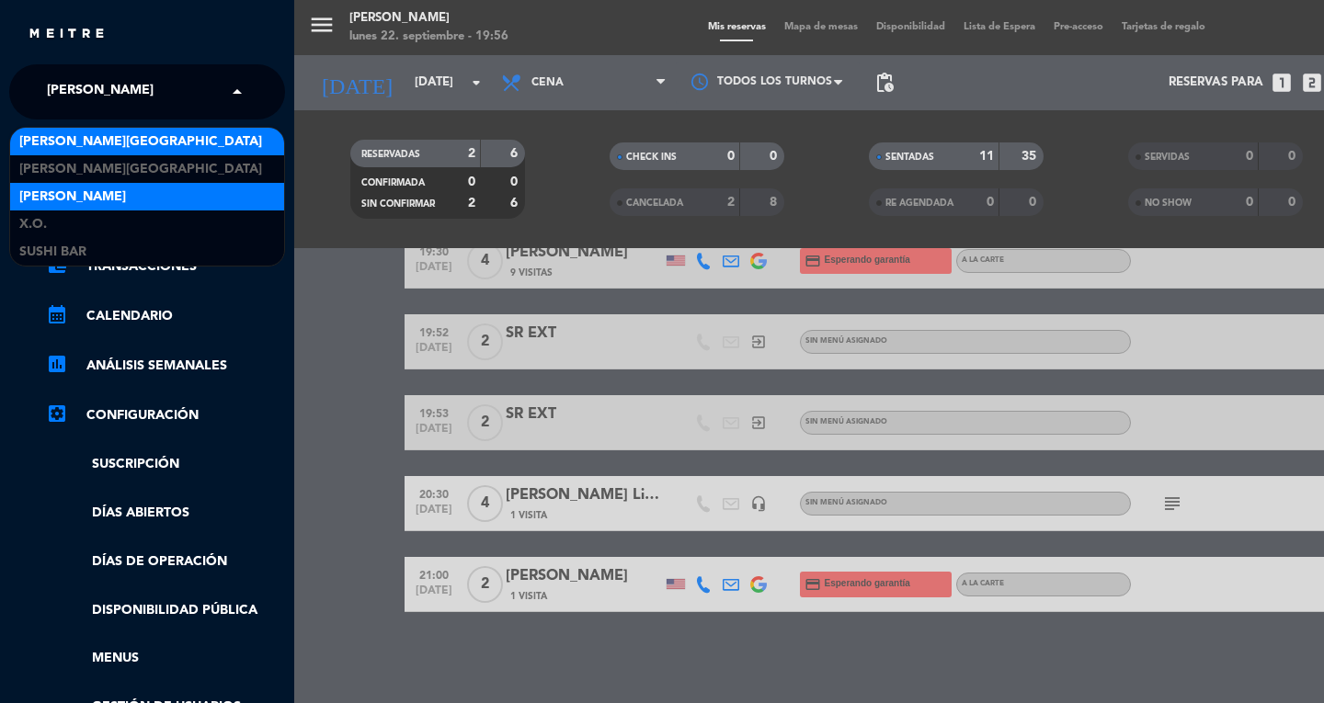
click at [65, 142] on span "[PERSON_NAME][GEOGRAPHIC_DATA]" at bounding box center [140, 141] width 243 height 21
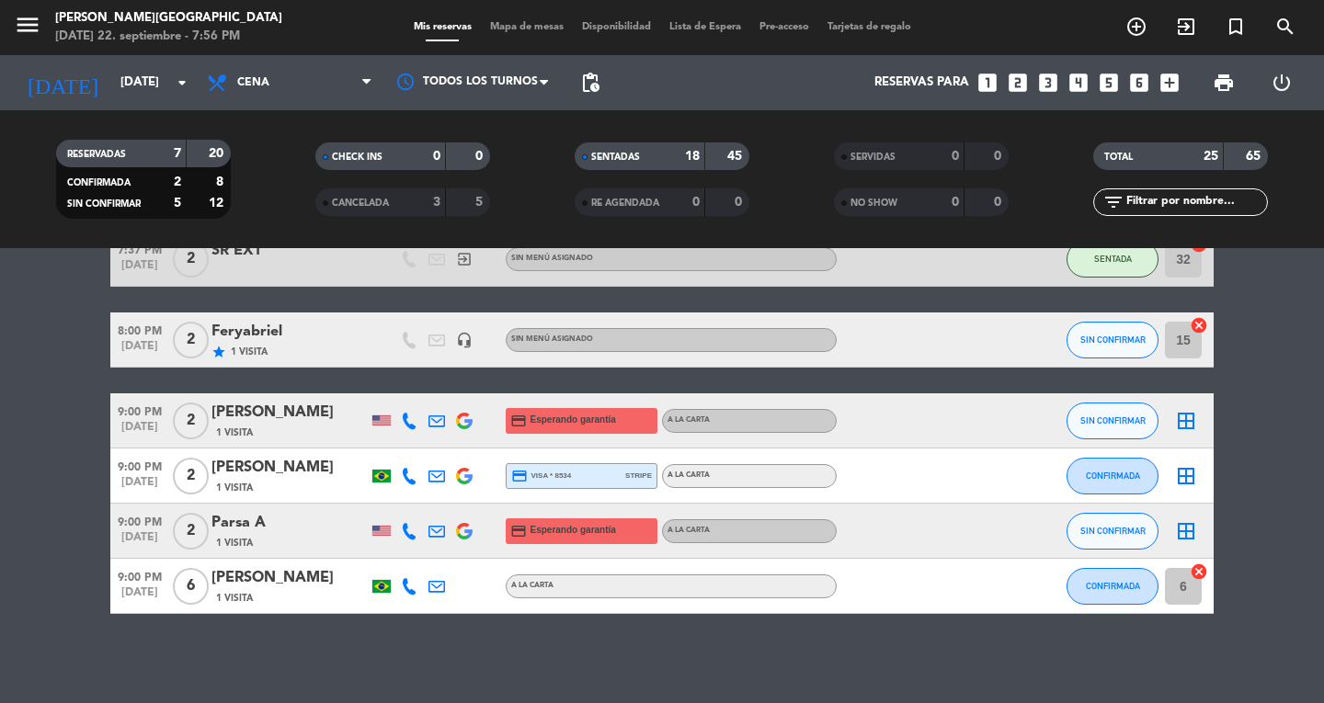
scroll to position [1331, 0]
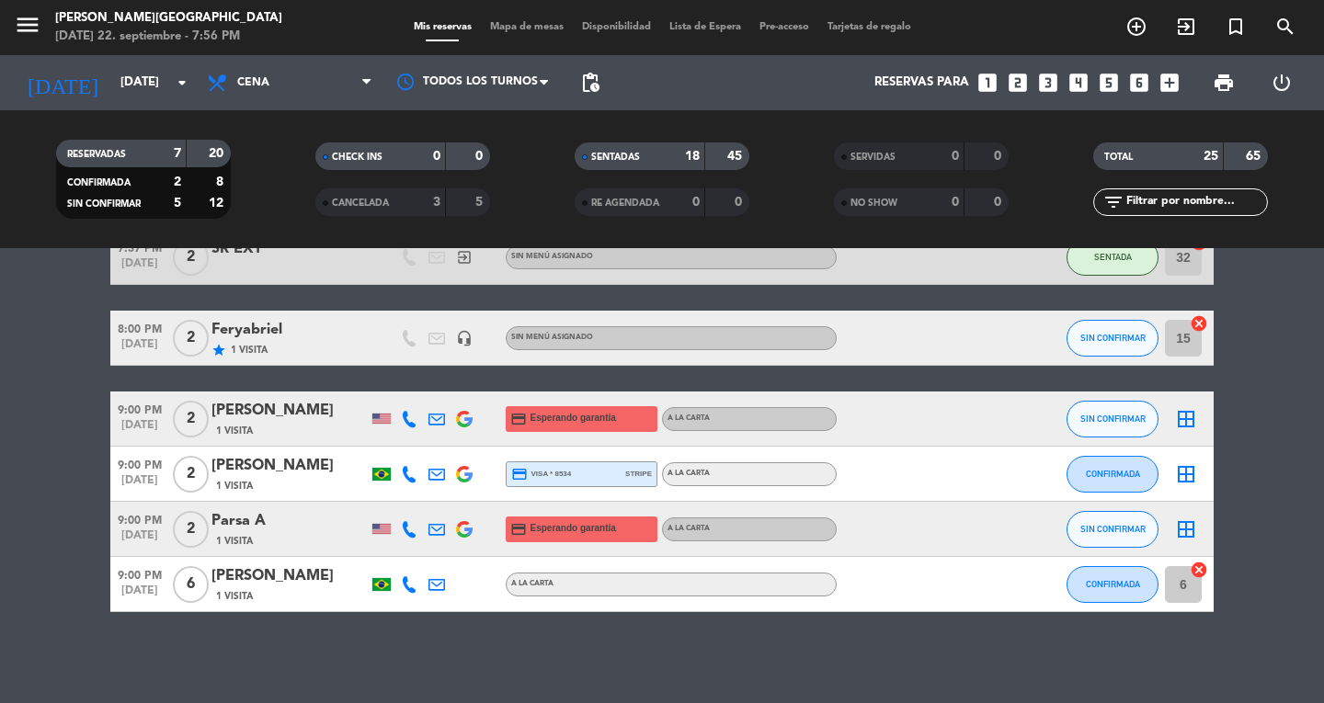
click at [31, 37] on icon "menu" at bounding box center [28, 25] width 28 height 28
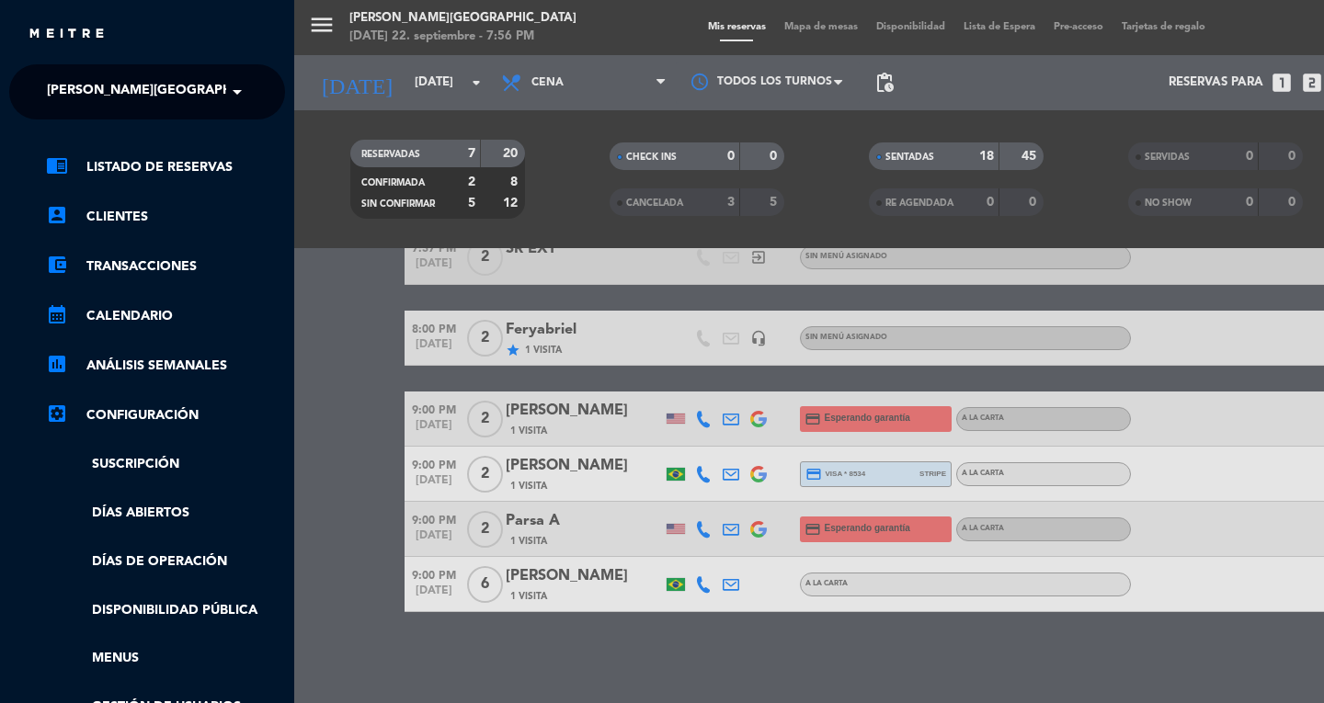
click at [75, 96] on span "[PERSON_NAME][GEOGRAPHIC_DATA]" at bounding box center [168, 92] width 243 height 39
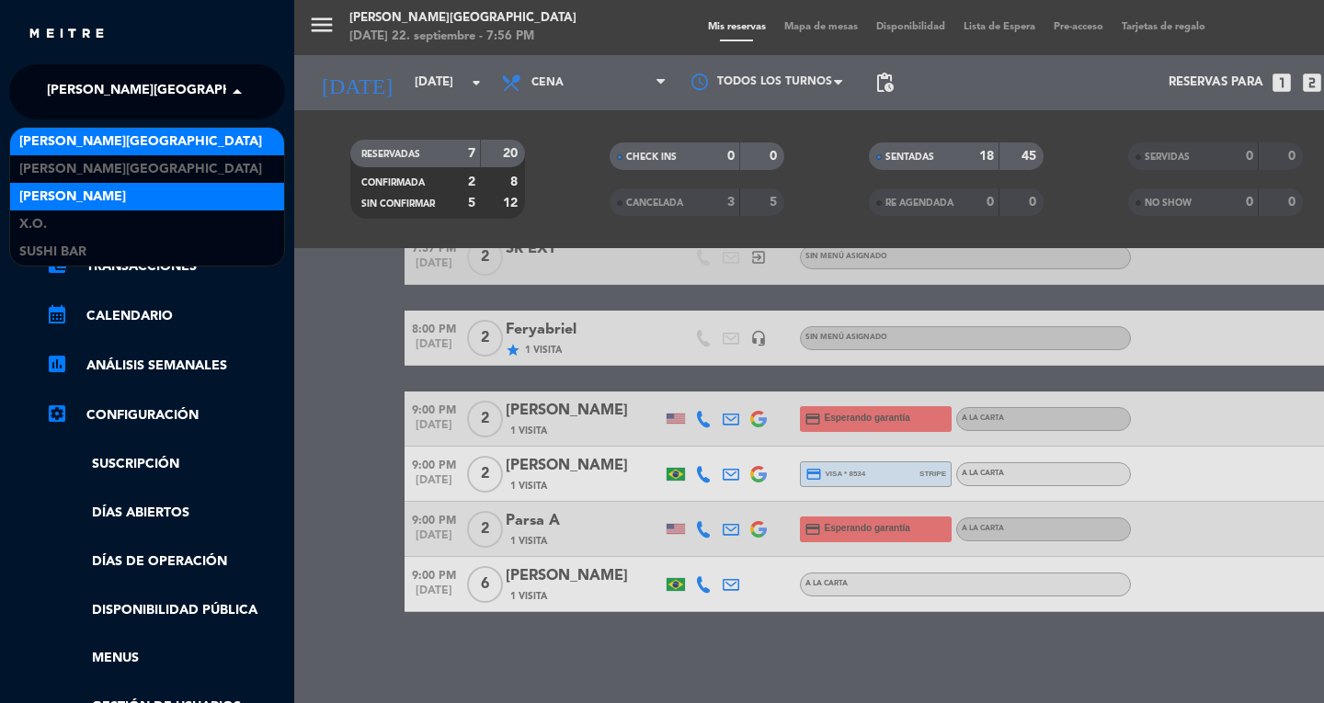
click at [34, 196] on span "[PERSON_NAME]" at bounding box center [72, 197] width 107 height 21
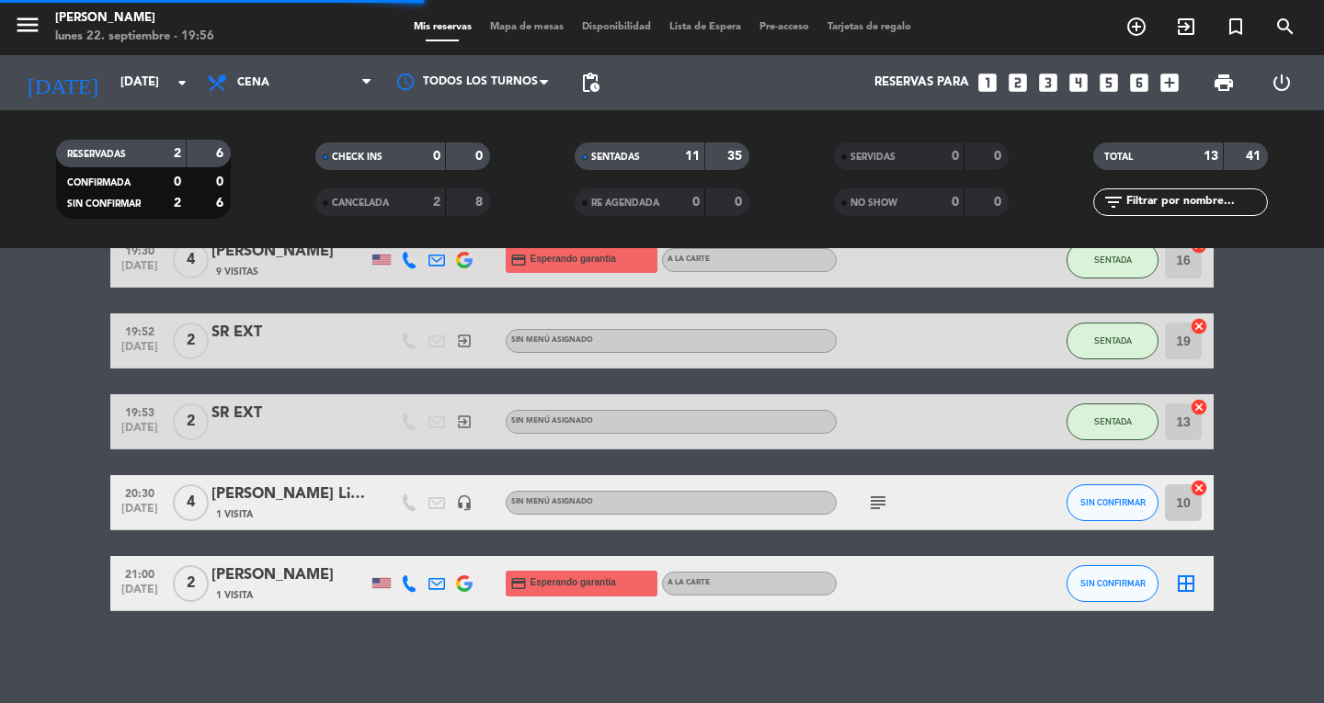
scroll to position [618, 0]
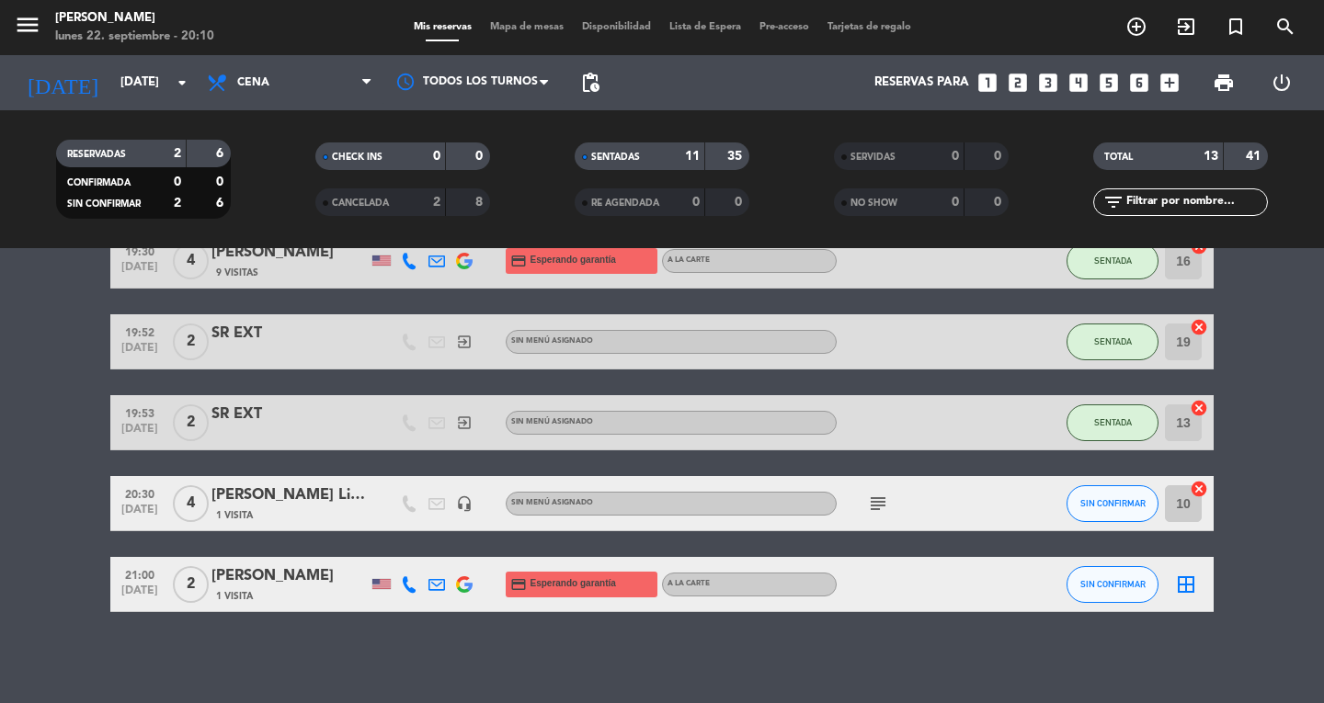
click at [531, 29] on span "Mapa de mesas" at bounding box center [527, 27] width 92 height 10
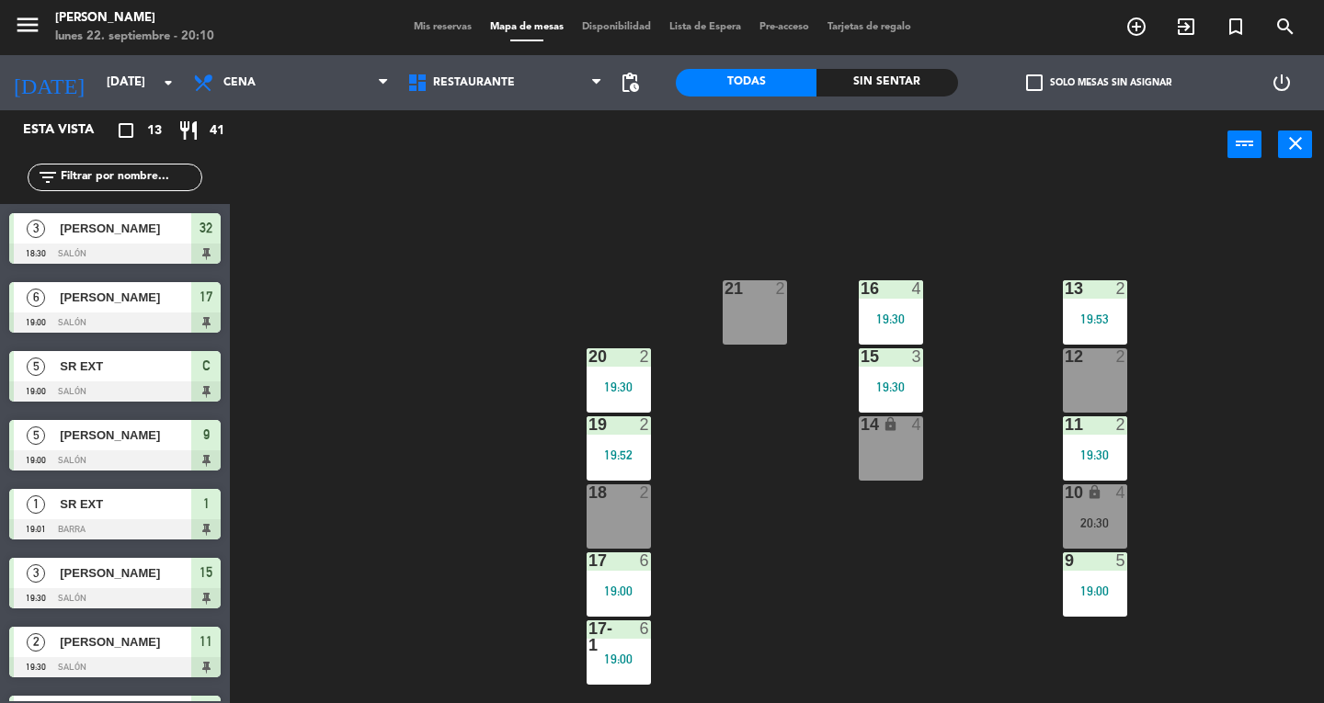
click at [729, 306] on div "21 2" at bounding box center [755, 312] width 64 height 64
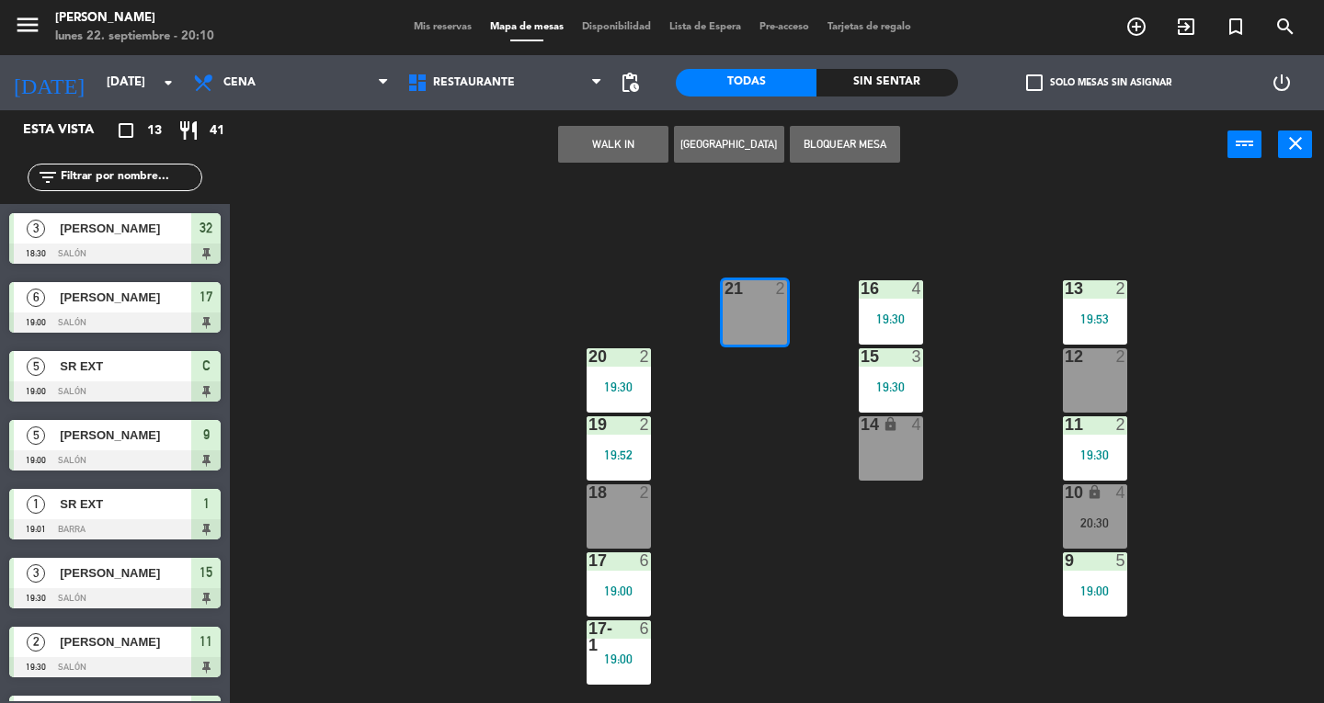
click at [605, 126] on button "WALK IN" at bounding box center [613, 144] width 110 height 37
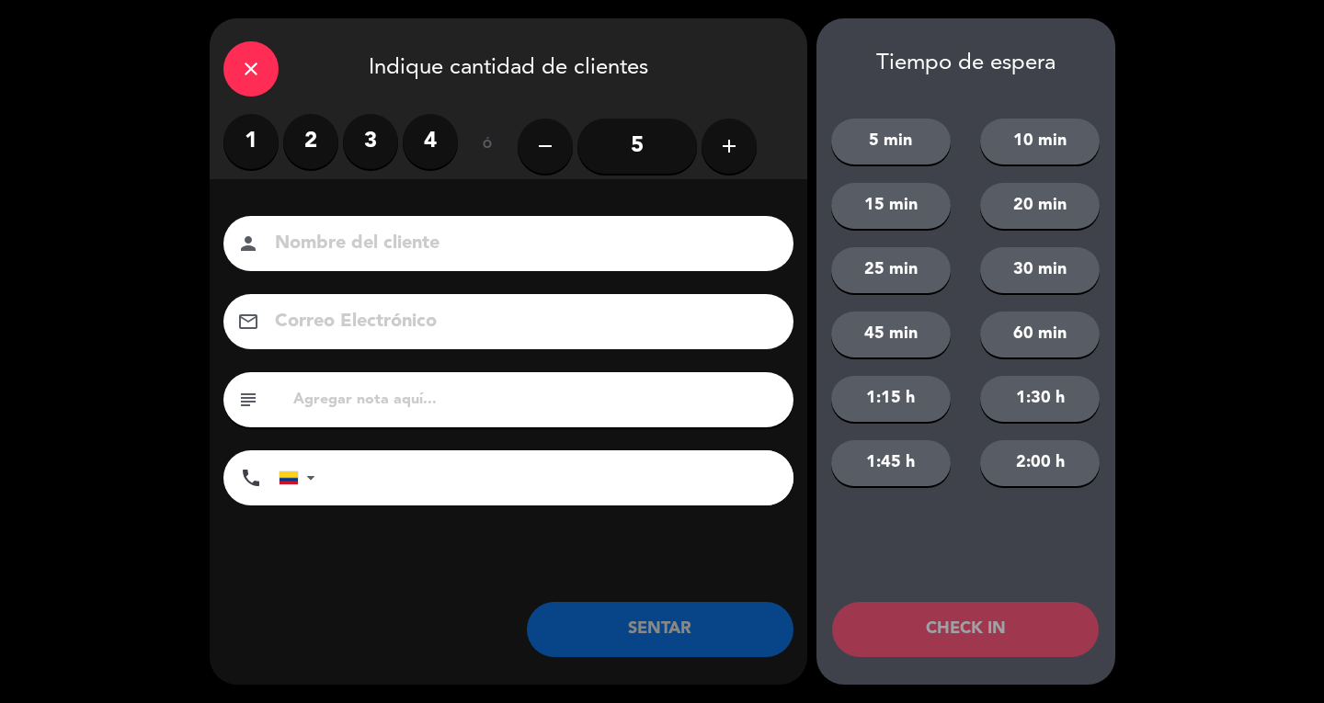
click at [321, 131] on label "2" at bounding box center [310, 141] width 55 height 55
click at [348, 234] on input at bounding box center [521, 244] width 497 height 32
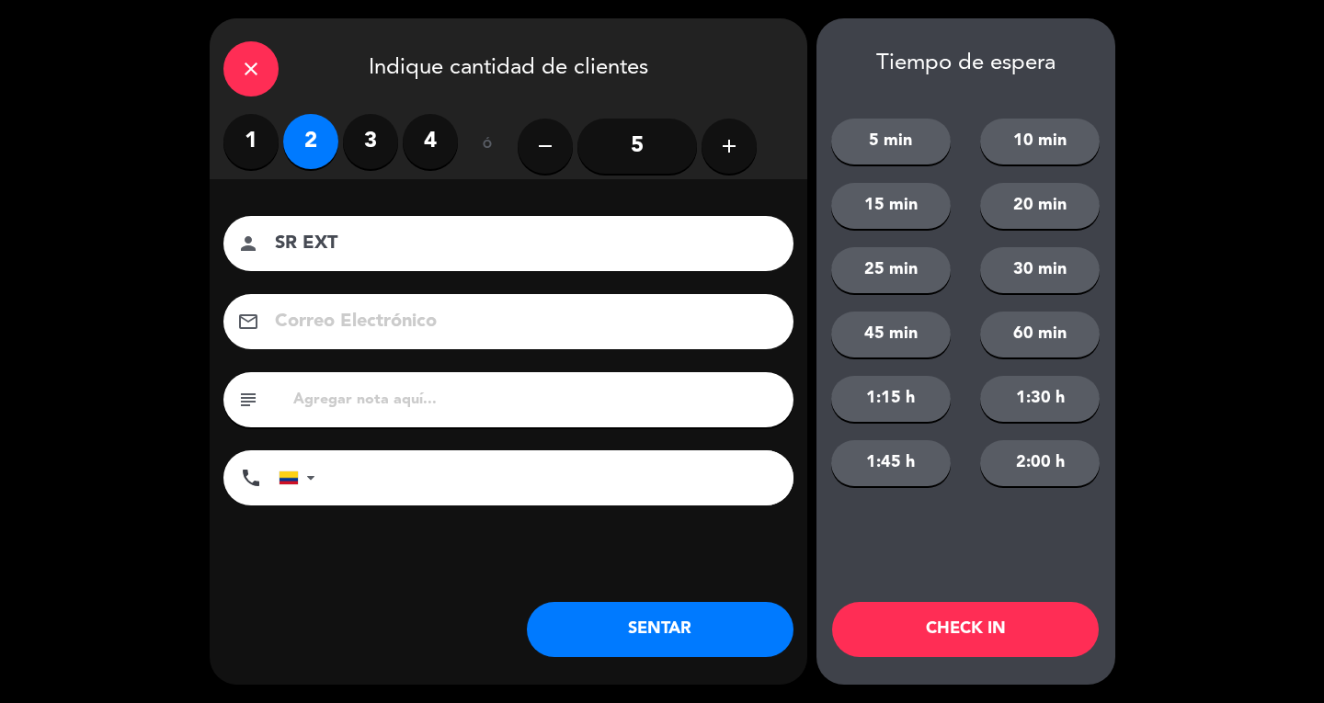
type input "SR EXT"
click at [693, 633] on button "SENTAR" at bounding box center [660, 629] width 267 height 55
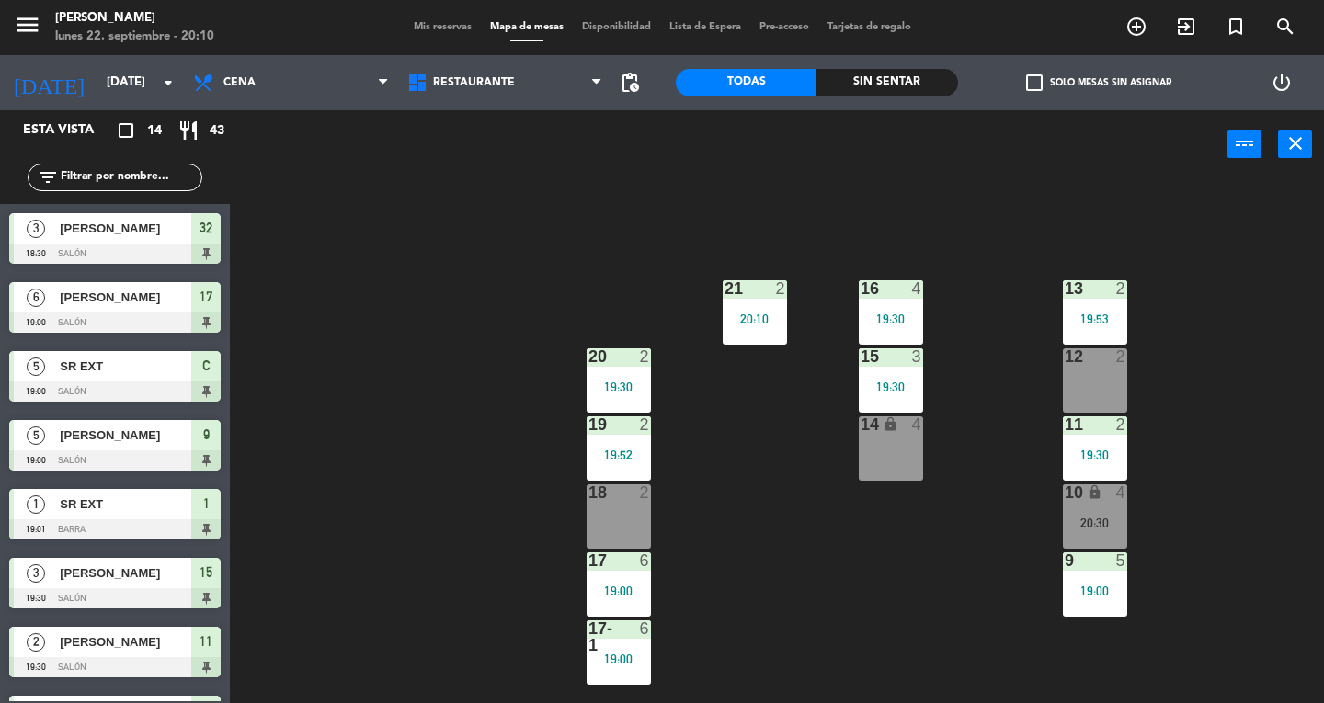
click at [1293, 140] on icon "close" at bounding box center [1295, 143] width 22 height 22
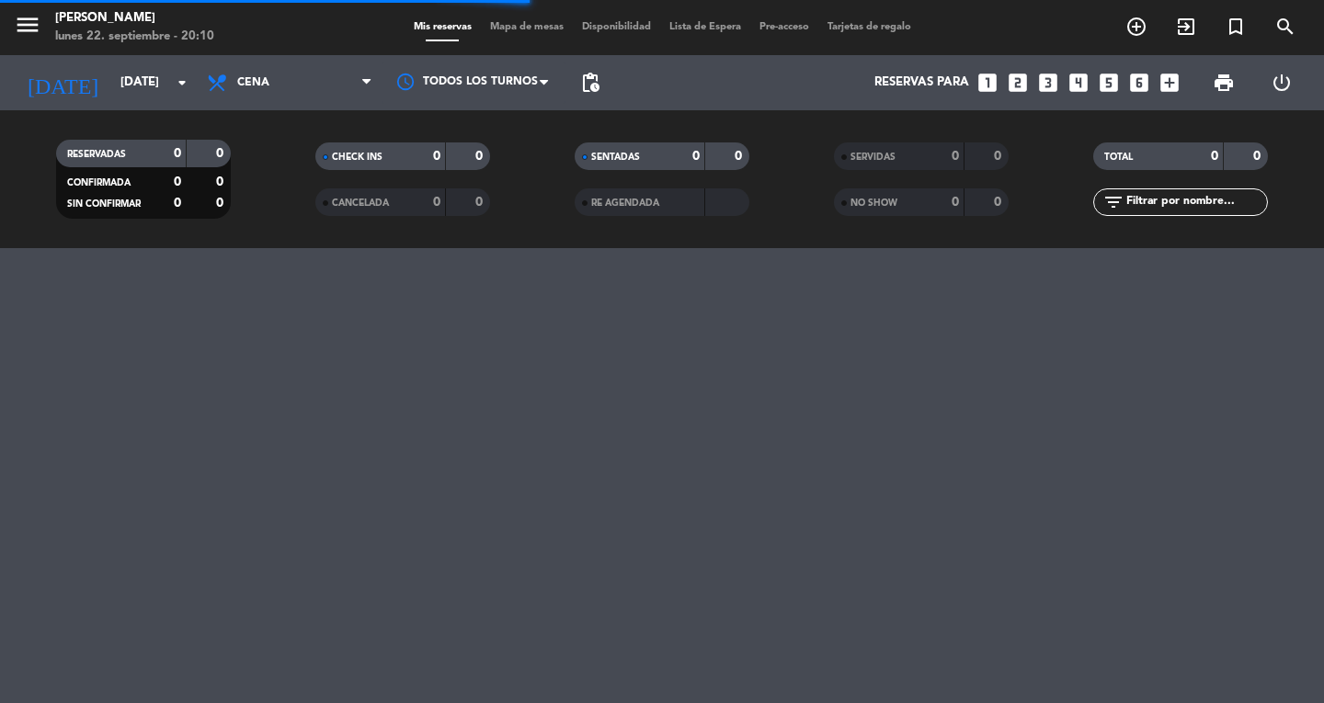
click at [14, 35] on icon "menu" at bounding box center [28, 25] width 28 height 28
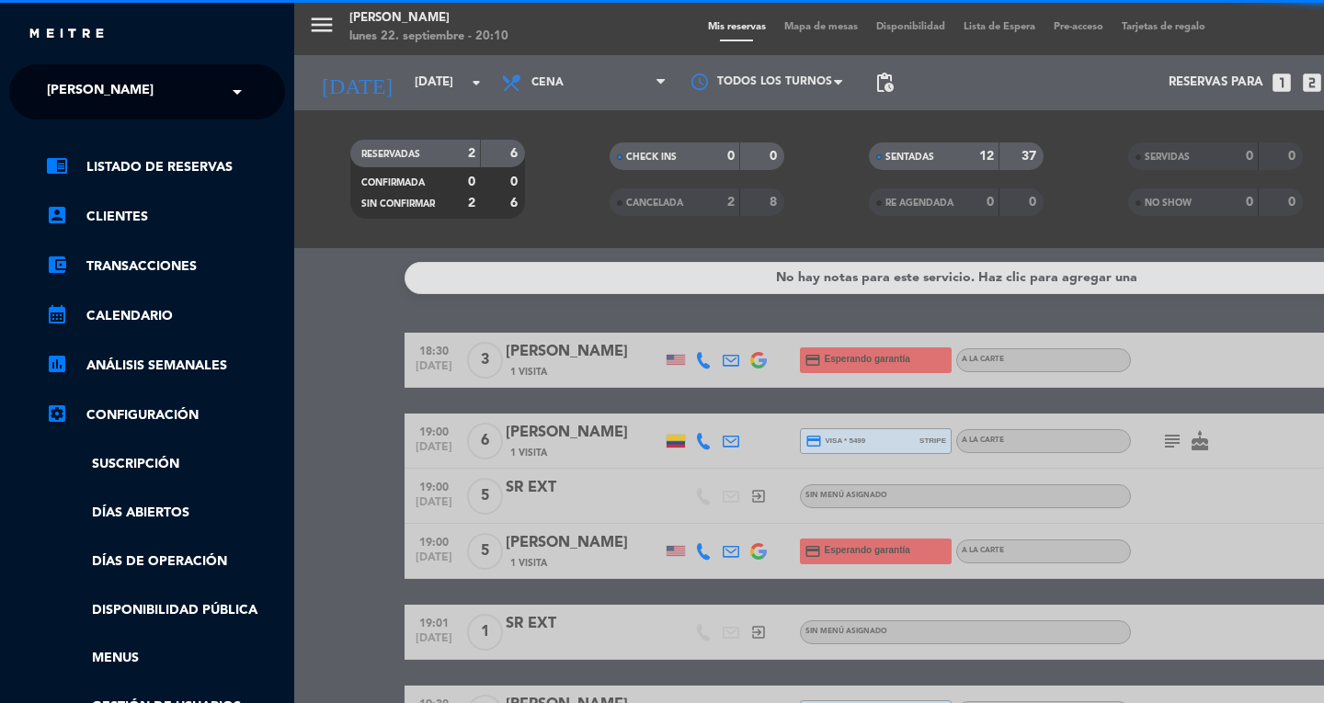
click at [129, 94] on span "[PERSON_NAME]" at bounding box center [100, 92] width 107 height 39
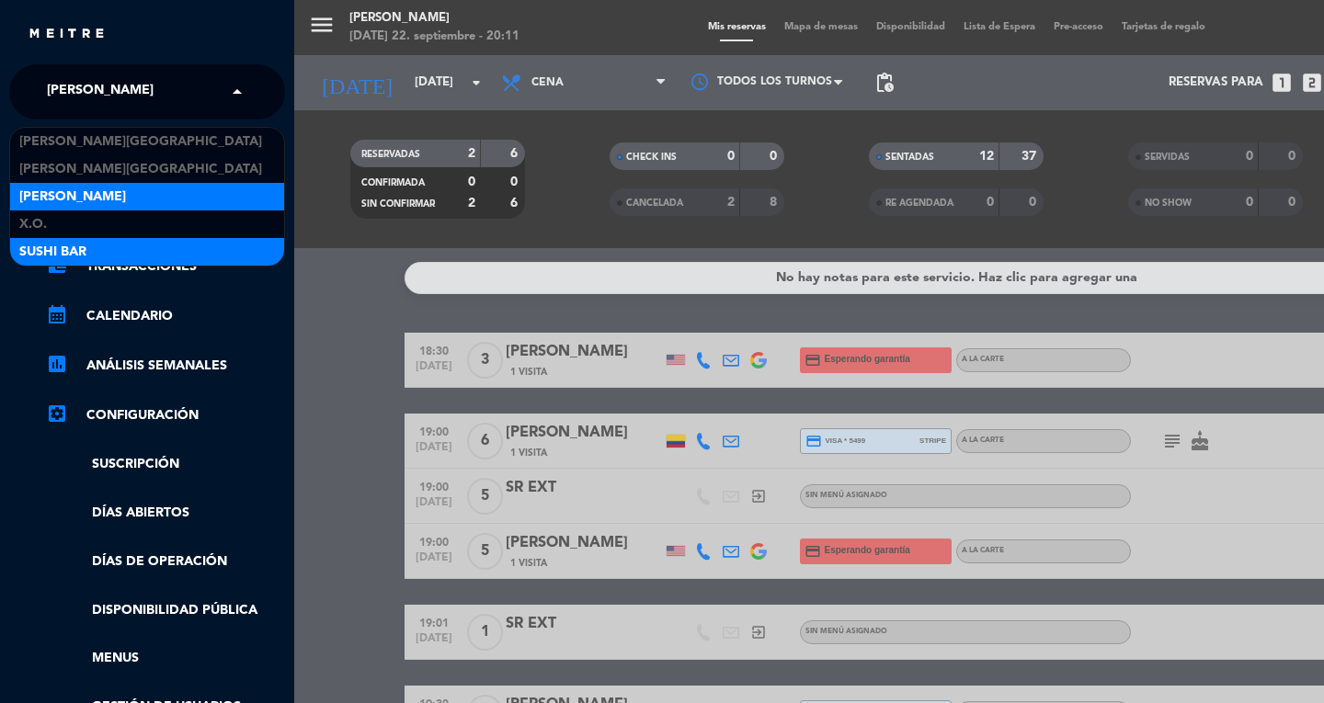
click at [145, 249] on div "SUSHI BAR" at bounding box center [147, 252] width 274 height 28
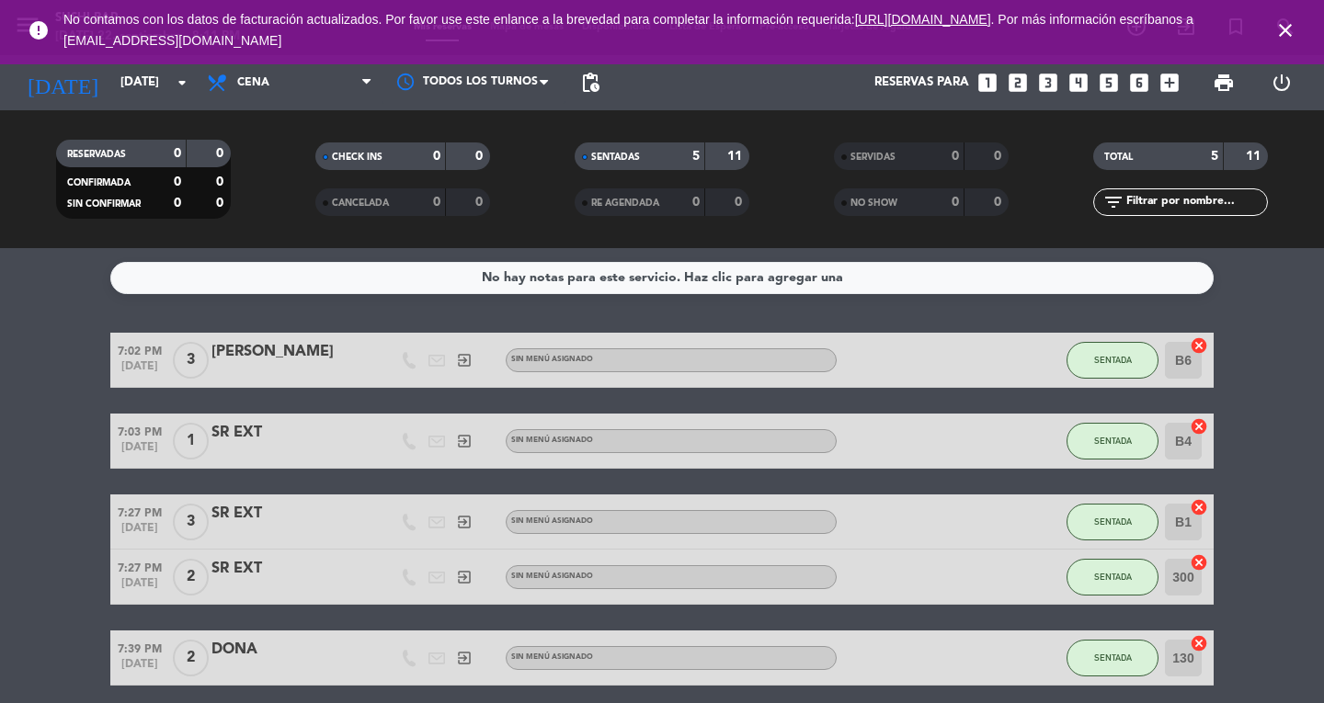
scroll to position [74, 0]
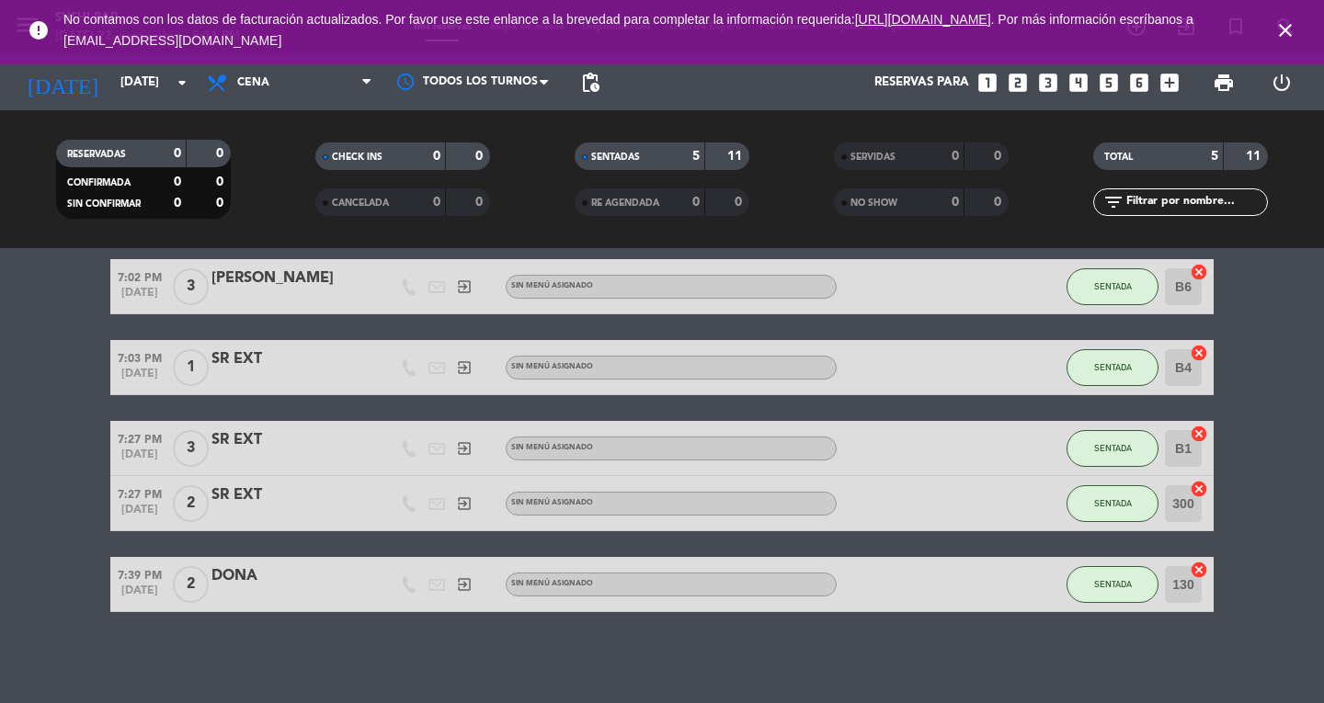
click at [1285, 33] on icon "close" at bounding box center [1285, 30] width 22 height 22
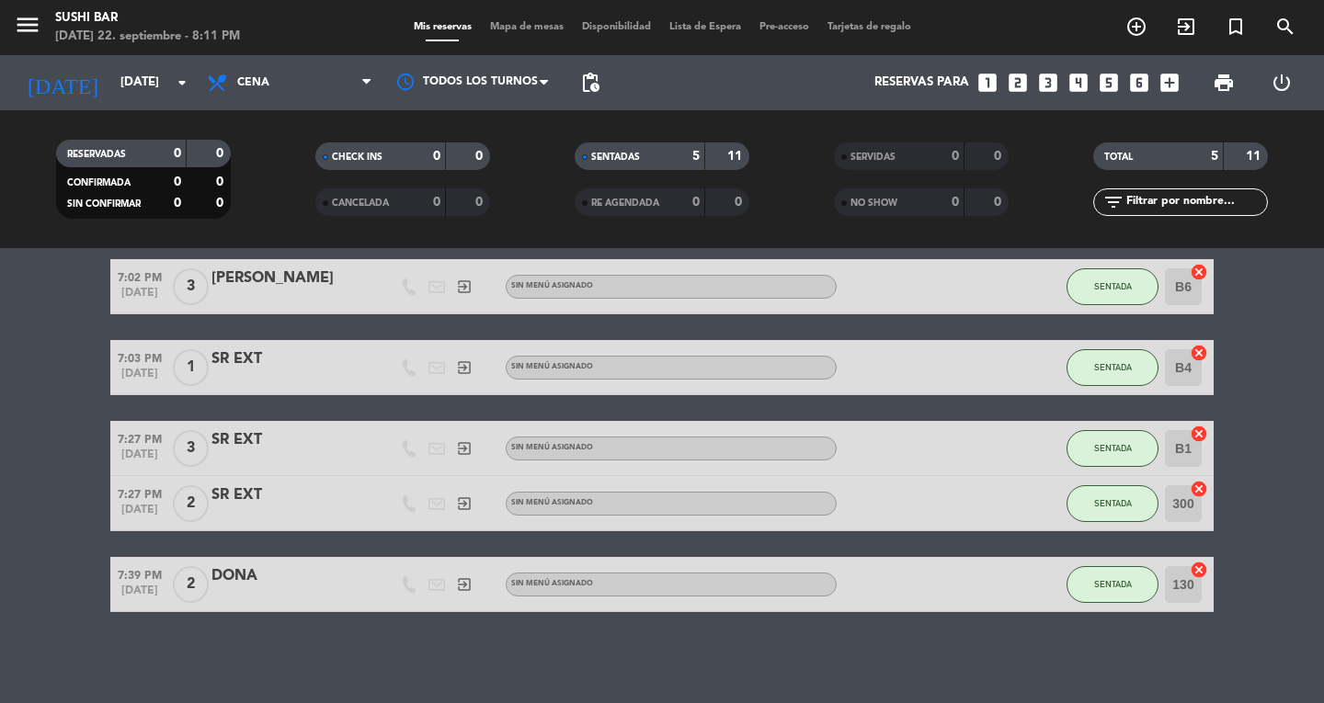
click at [504, 27] on span "Mapa de mesas" at bounding box center [527, 27] width 92 height 10
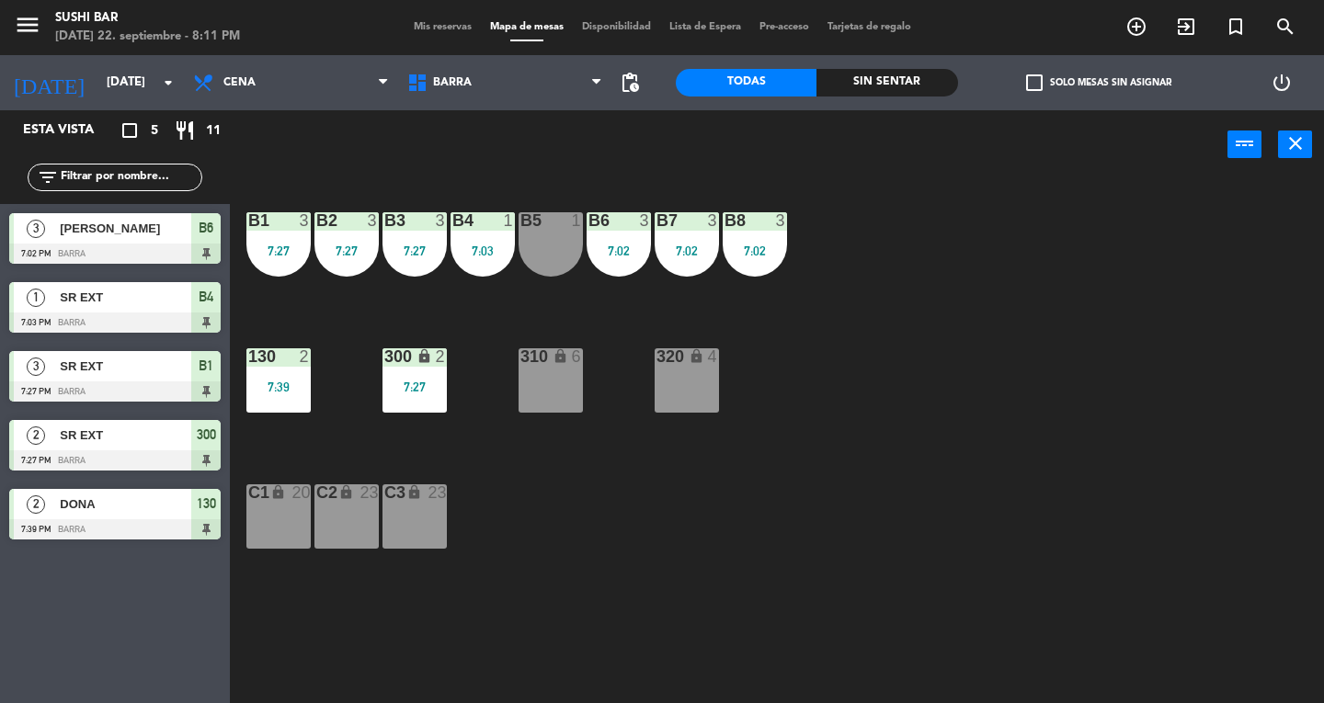
click at [474, 223] on div at bounding box center [482, 220] width 30 height 17
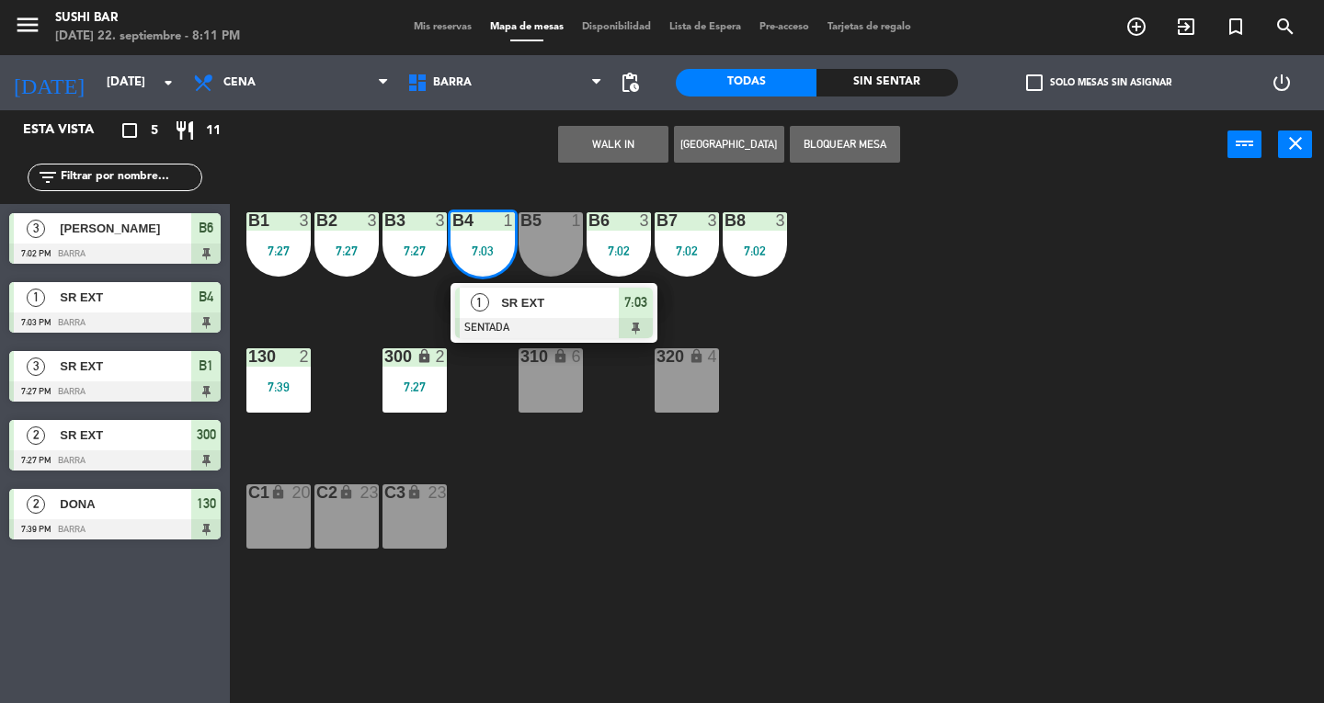
click at [492, 318] on div at bounding box center [554, 328] width 198 height 20
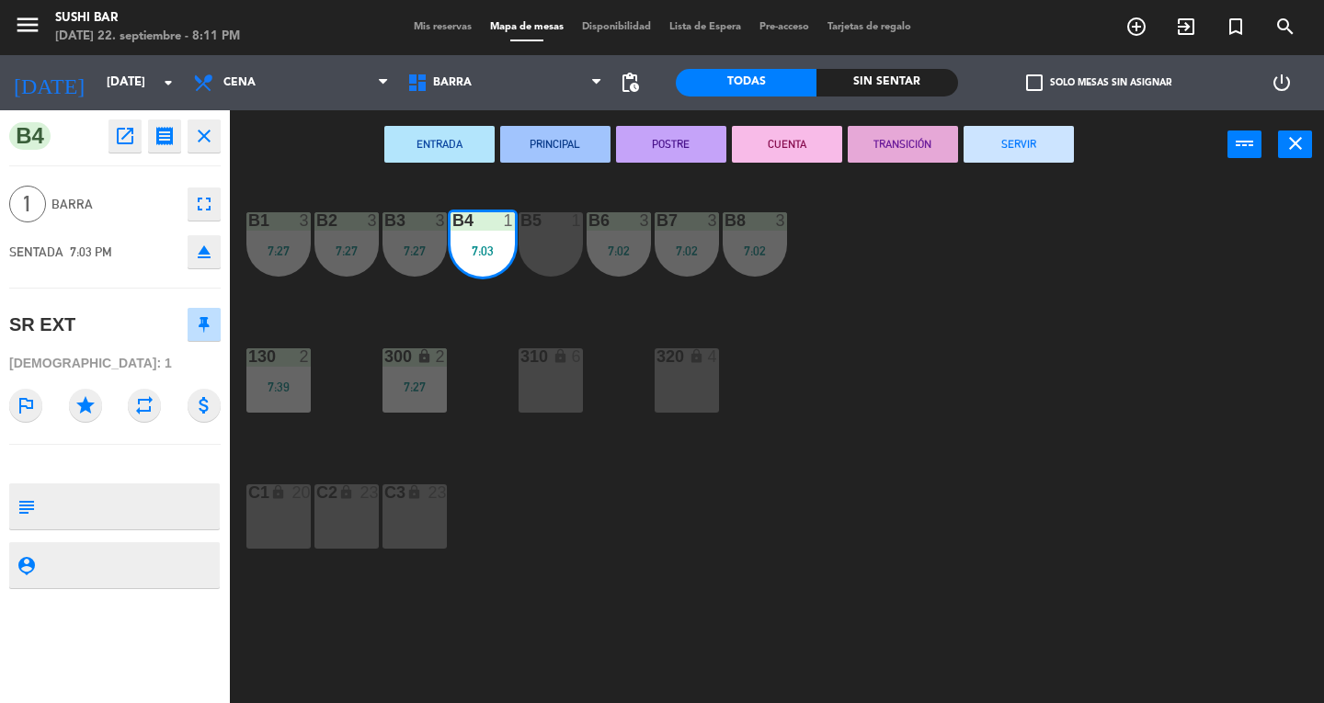
click at [1069, 144] on button "SERVIR" at bounding box center [1019, 144] width 110 height 37
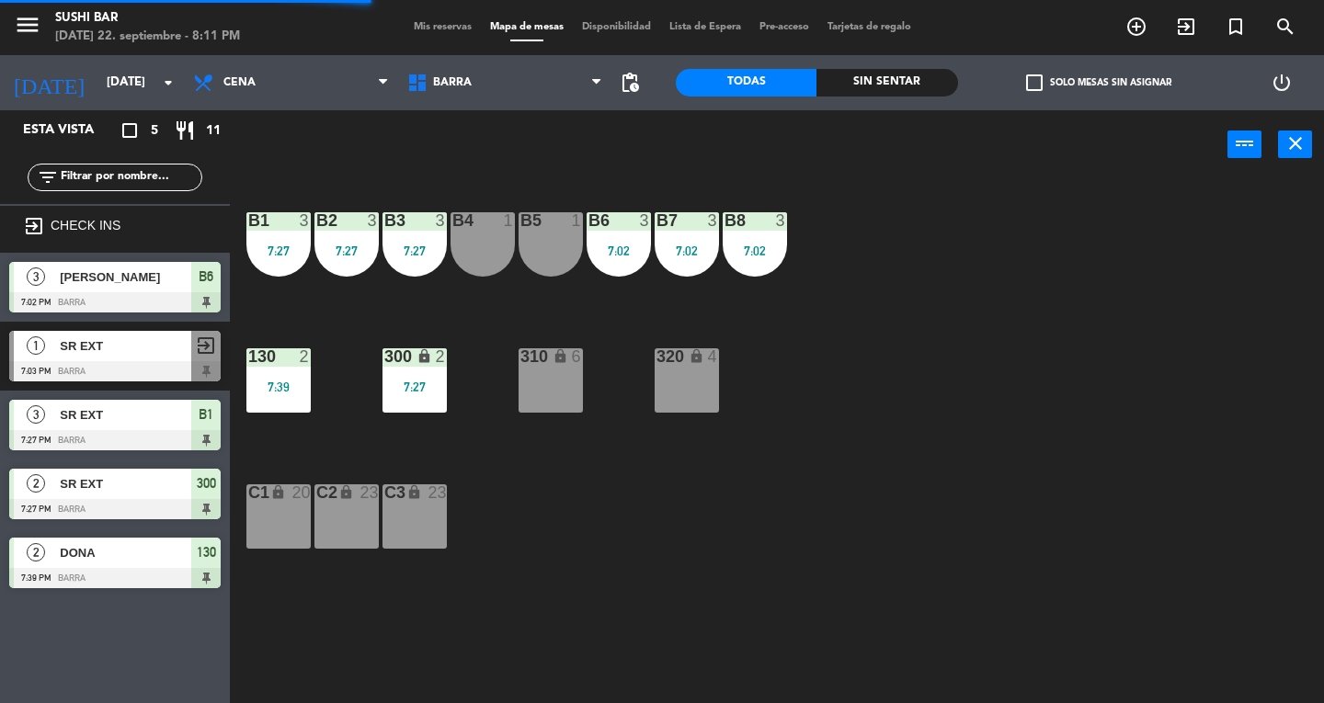
click at [482, 231] on div "B4 1" at bounding box center [483, 244] width 64 height 64
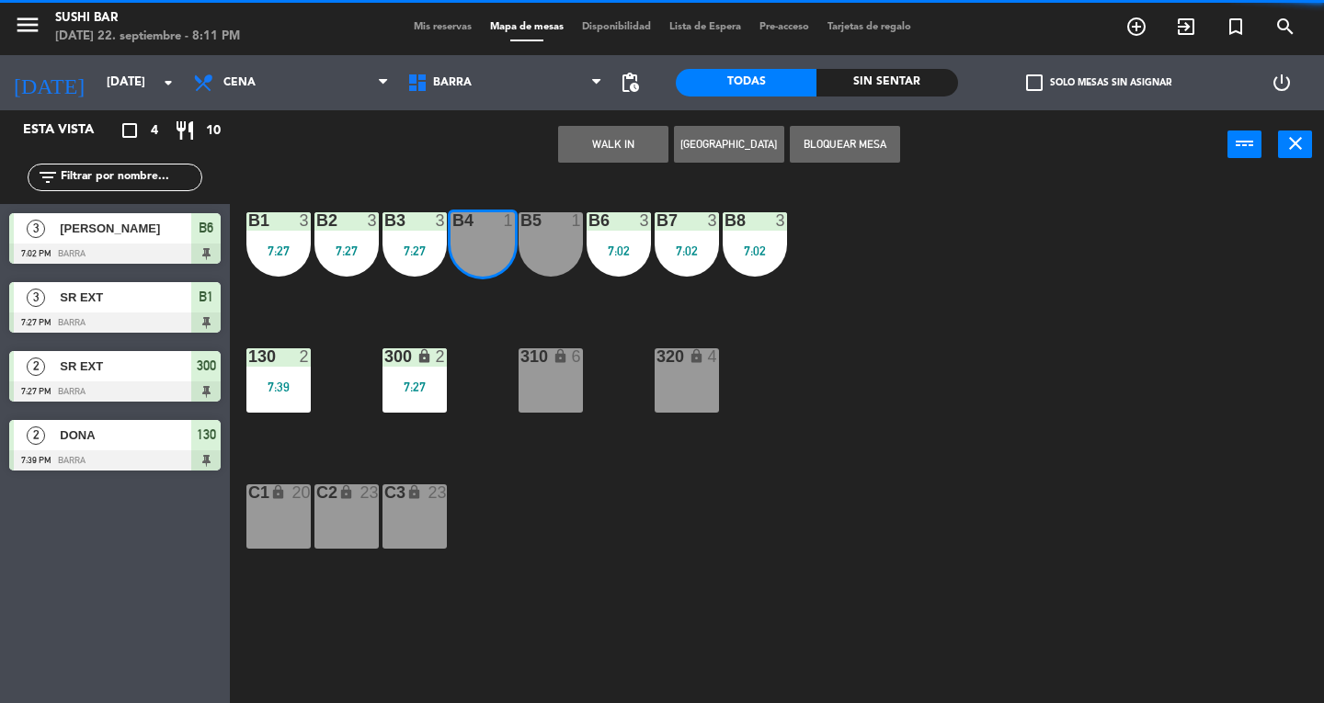
click at [607, 144] on button "WALK IN" at bounding box center [613, 144] width 110 height 37
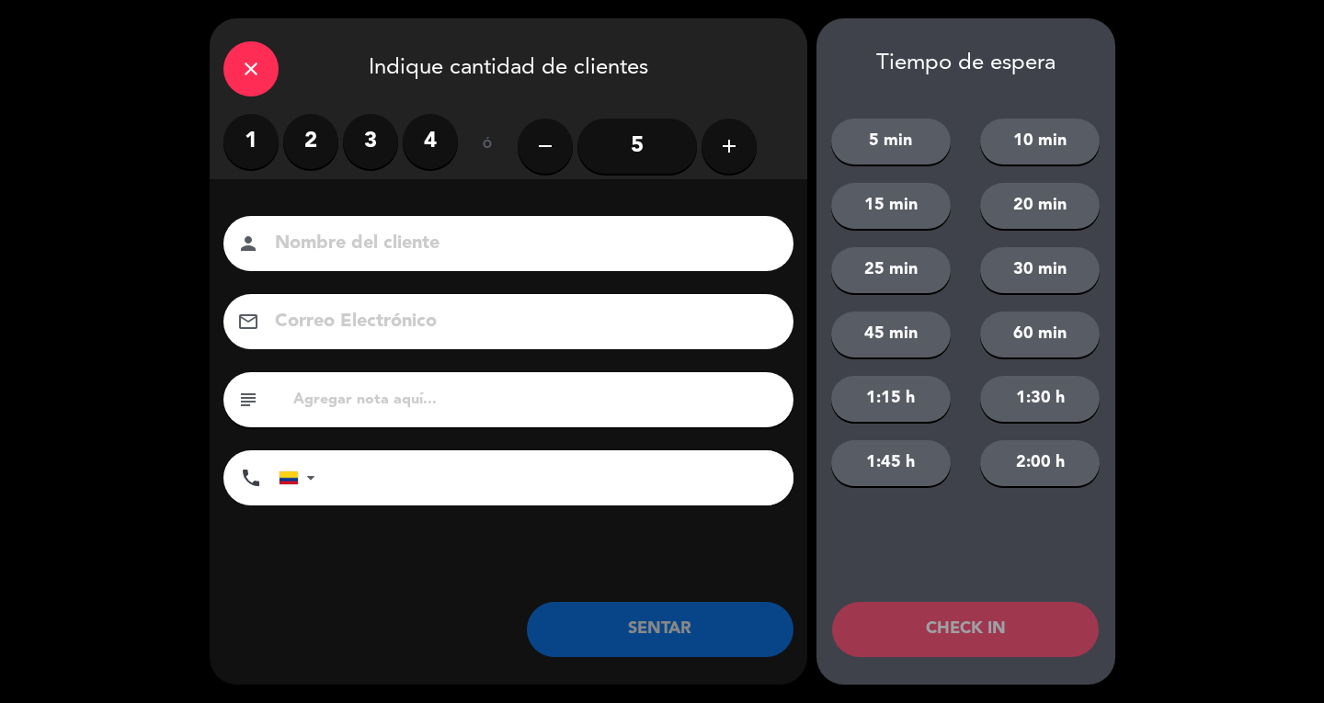
click at [246, 147] on label "1" at bounding box center [250, 141] width 55 height 55
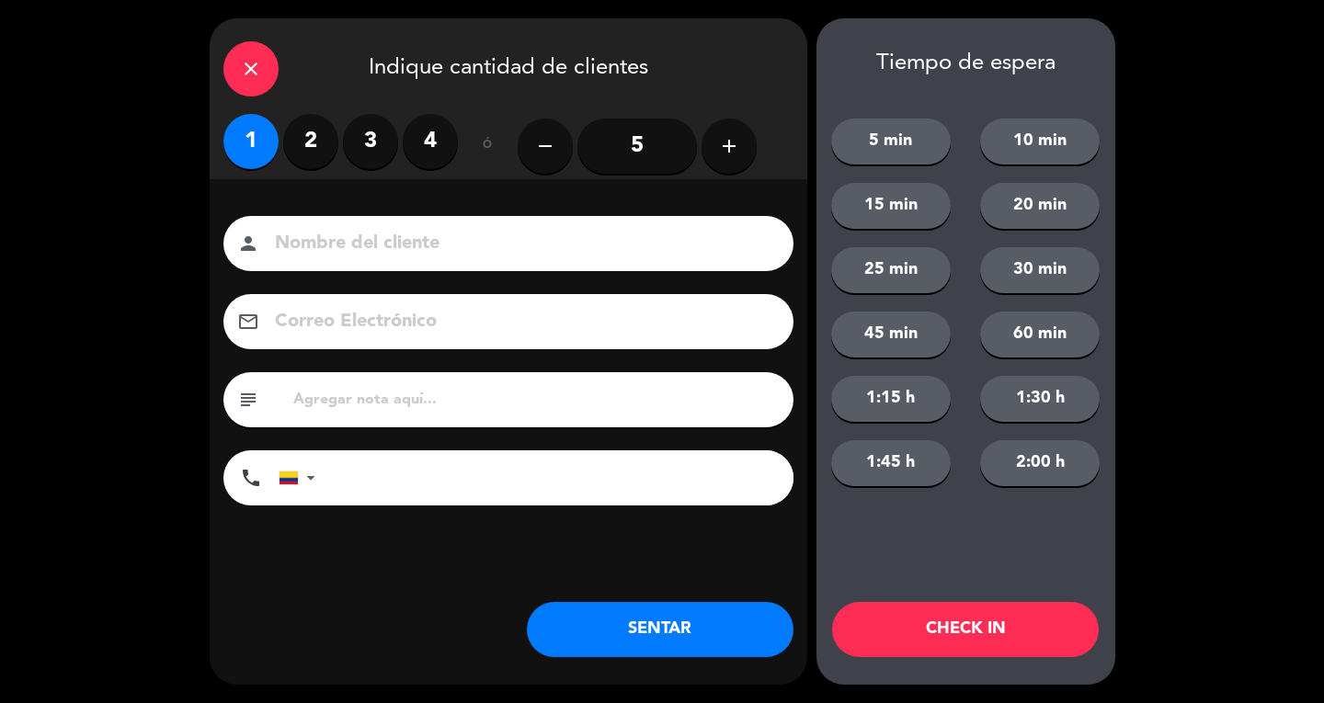
click at [368, 234] on input at bounding box center [521, 244] width 497 height 32
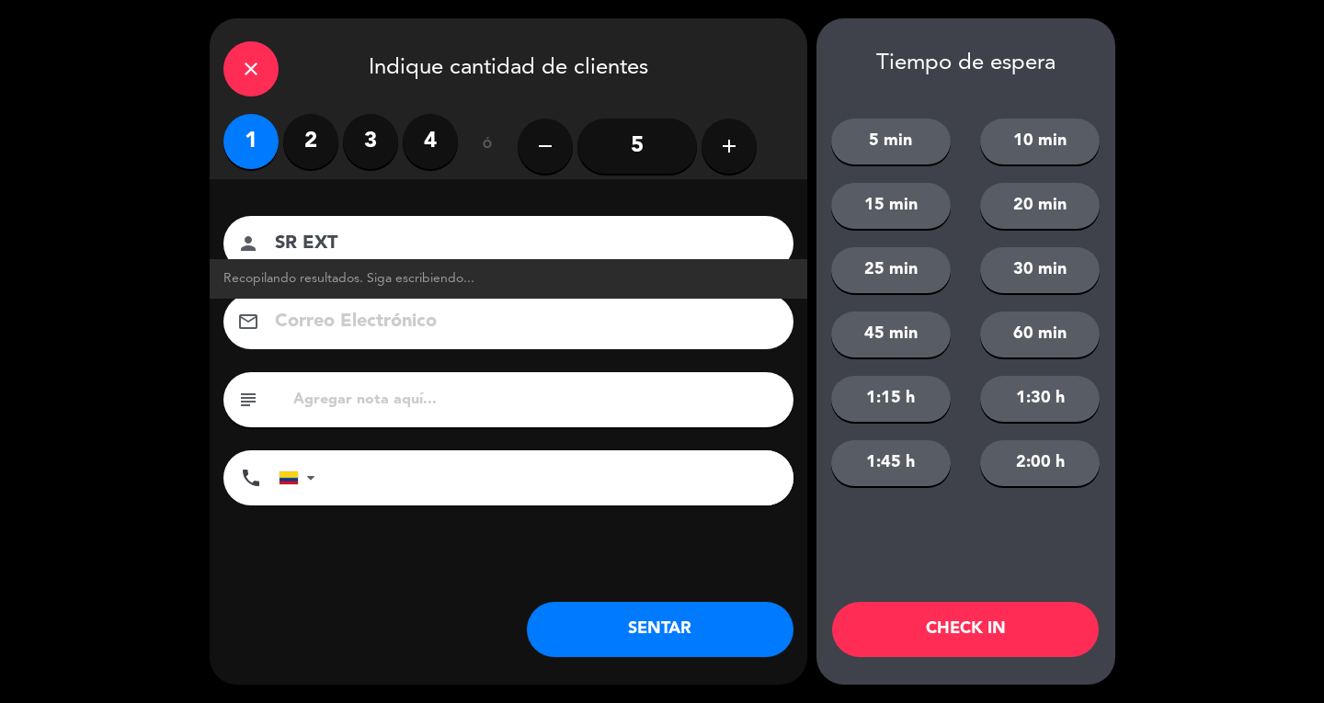
type input "SR EXT"
click at [749, 634] on button "SENTAR" at bounding box center [660, 629] width 267 height 55
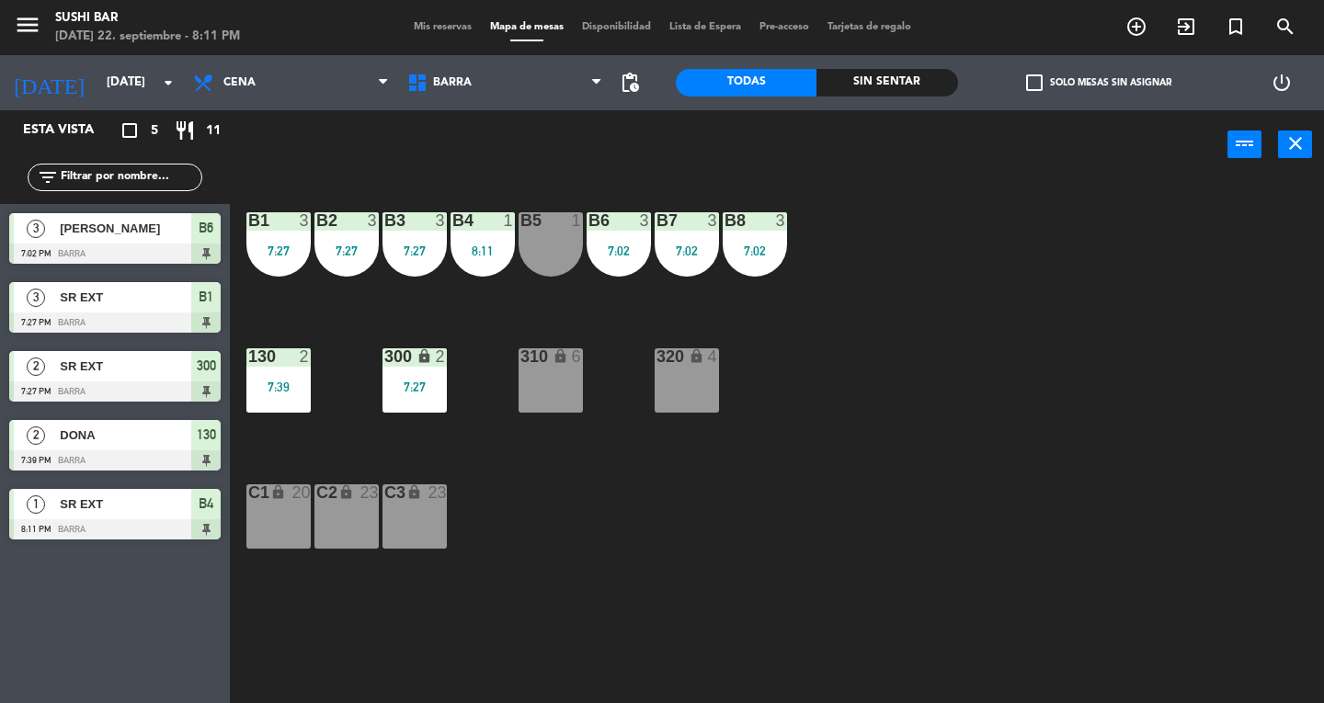
click at [1309, 142] on button "close" at bounding box center [1295, 145] width 34 height 28
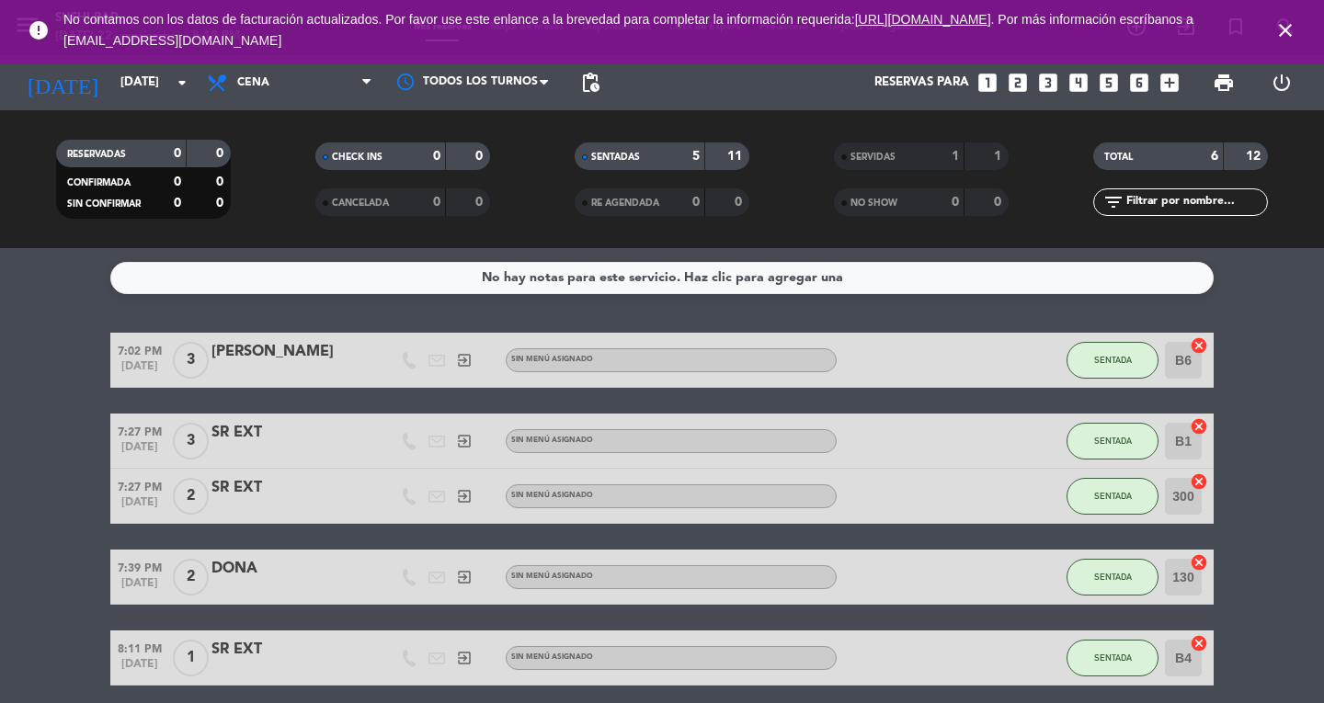
click at [1290, 24] on icon "close" at bounding box center [1285, 30] width 22 height 22
click at [1287, 25] on icon "close" at bounding box center [1285, 30] width 22 height 22
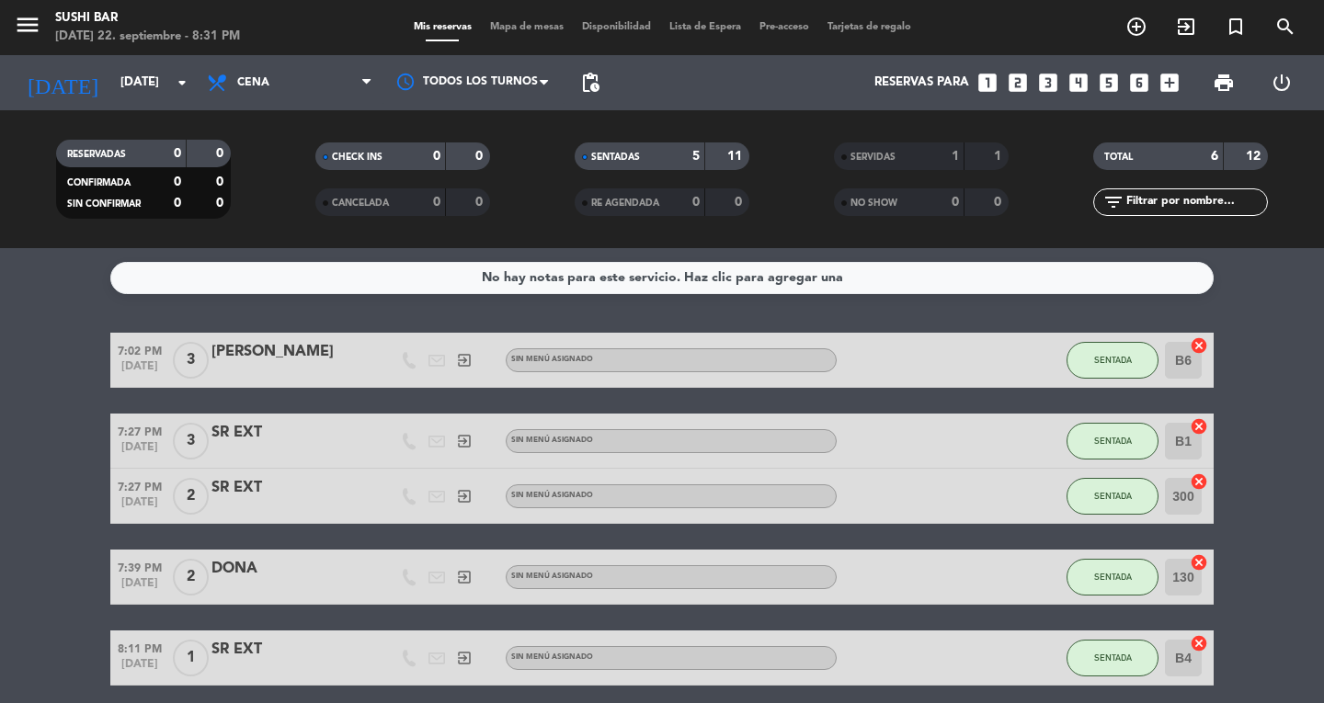
click at [27, 26] on icon "menu" at bounding box center [28, 25] width 28 height 28
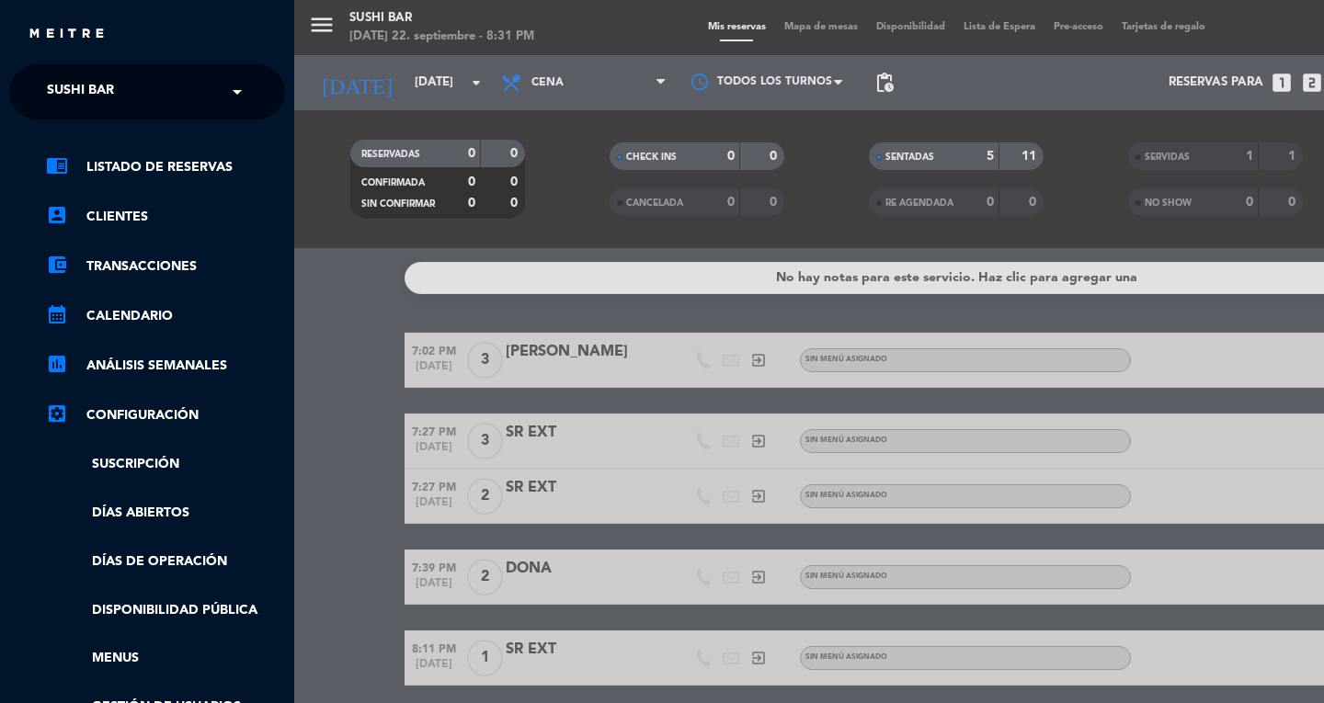
click at [47, 91] on span "SUSHI BAR" at bounding box center [80, 92] width 67 height 39
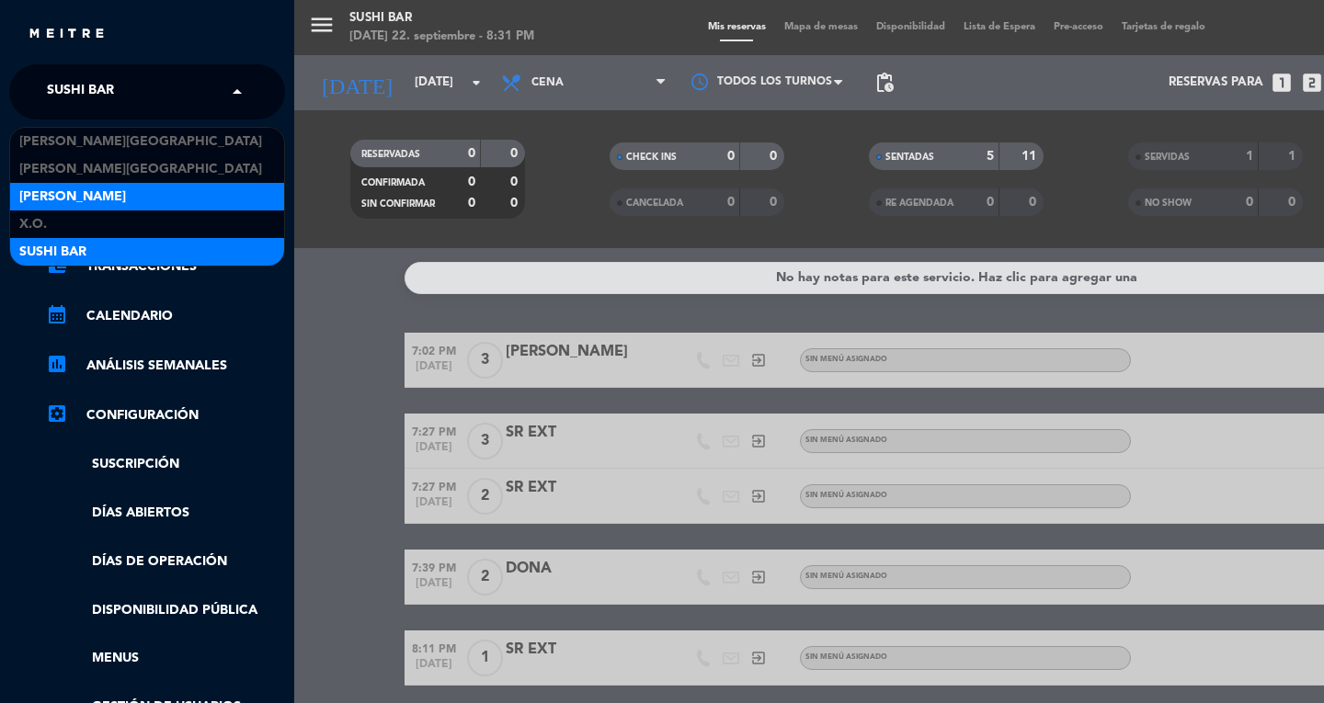
click at [41, 200] on span "[PERSON_NAME]" at bounding box center [72, 197] width 107 height 21
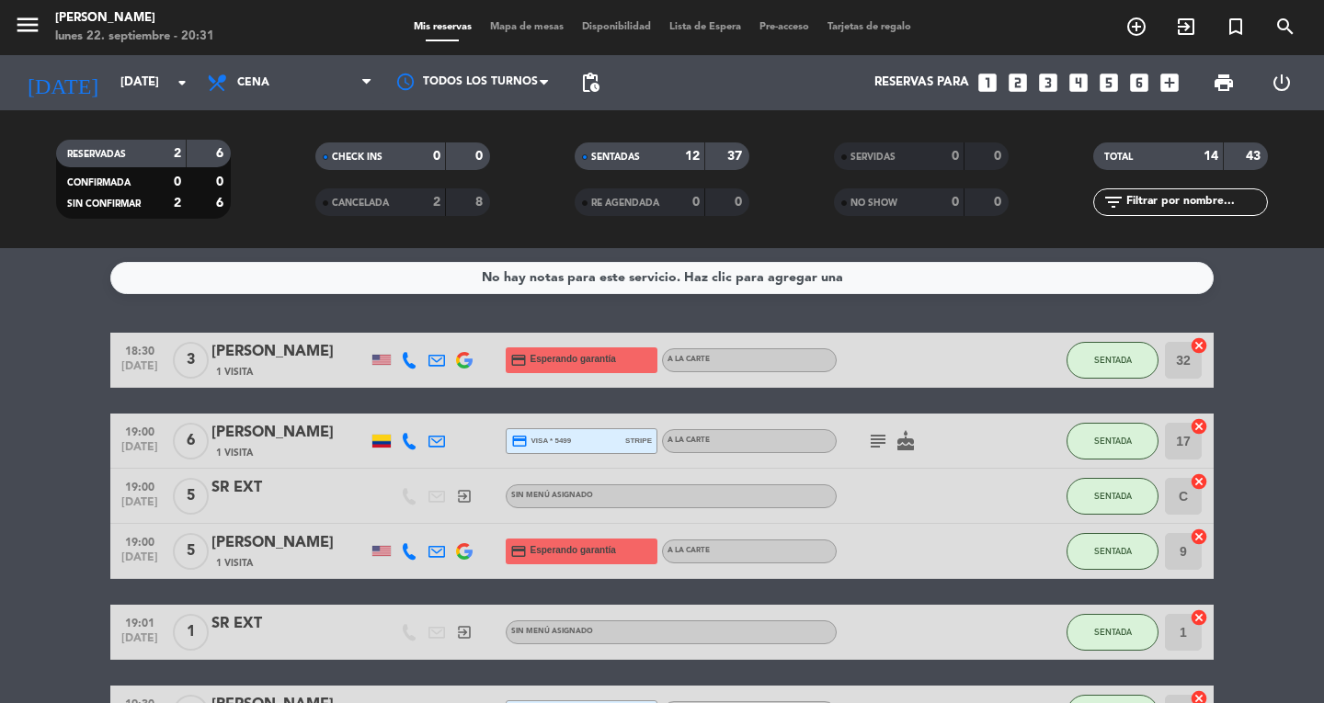
click at [520, 24] on span "Mapa de mesas" at bounding box center [527, 27] width 92 height 10
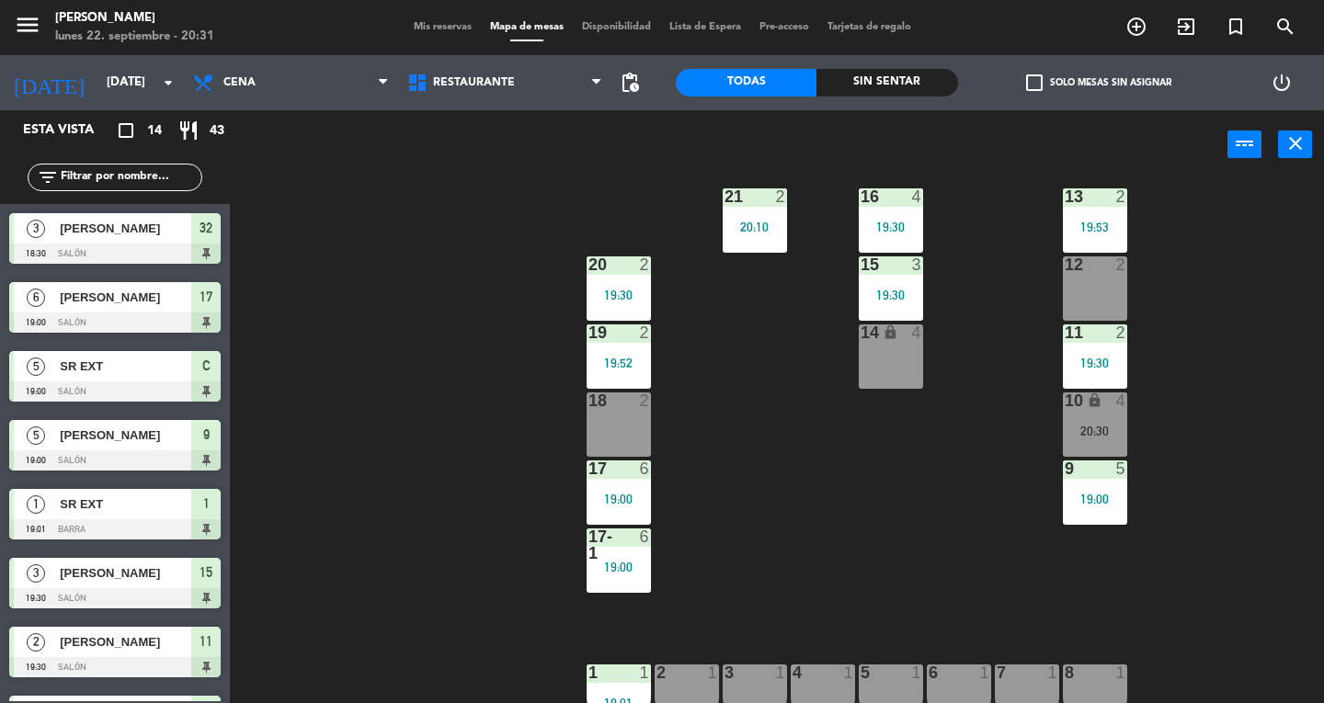
scroll to position [140, 0]
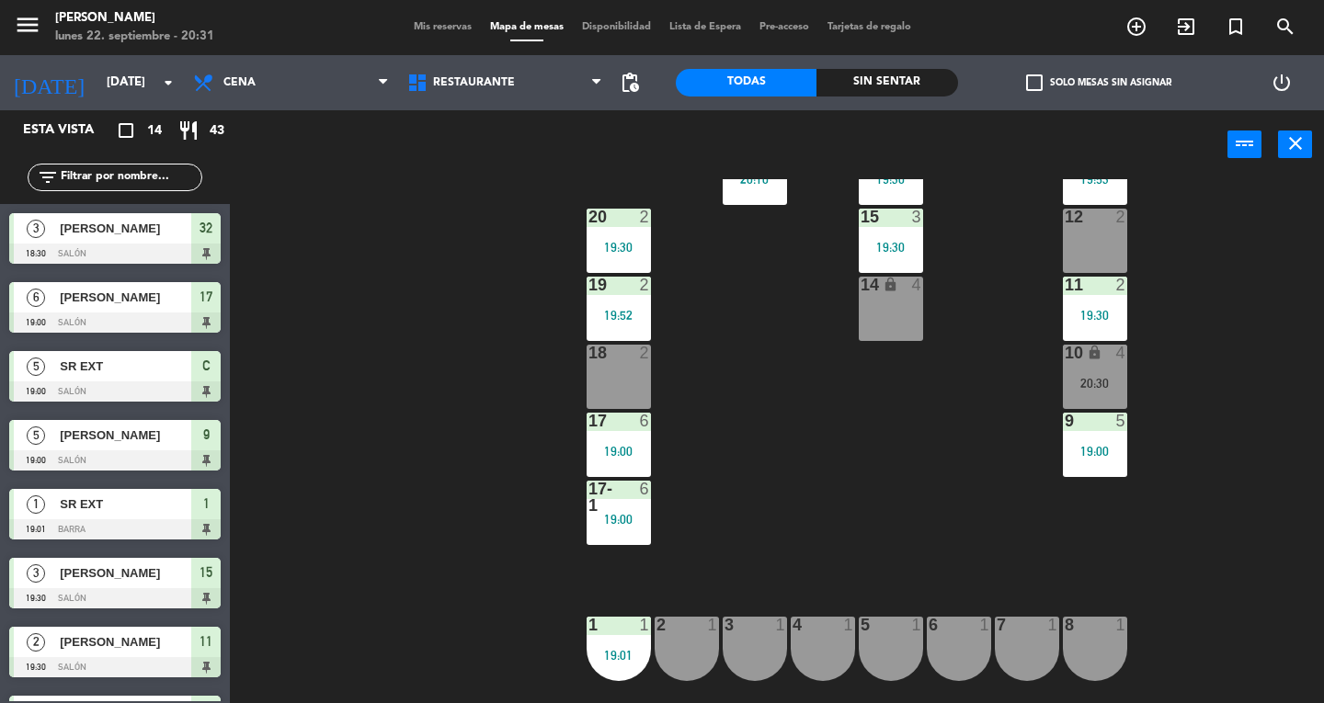
click at [590, 393] on div "18 2" at bounding box center [619, 377] width 64 height 64
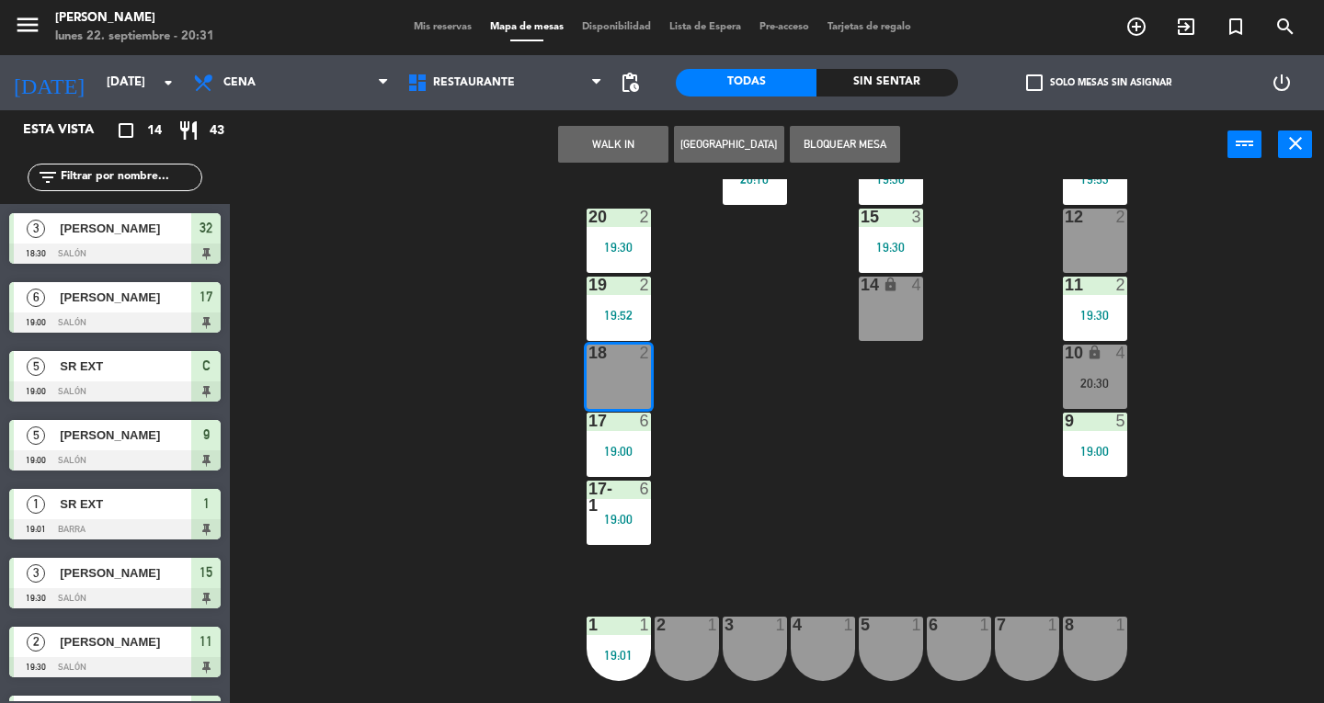
click at [645, 154] on button "WALK IN" at bounding box center [613, 144] width 110 height 37
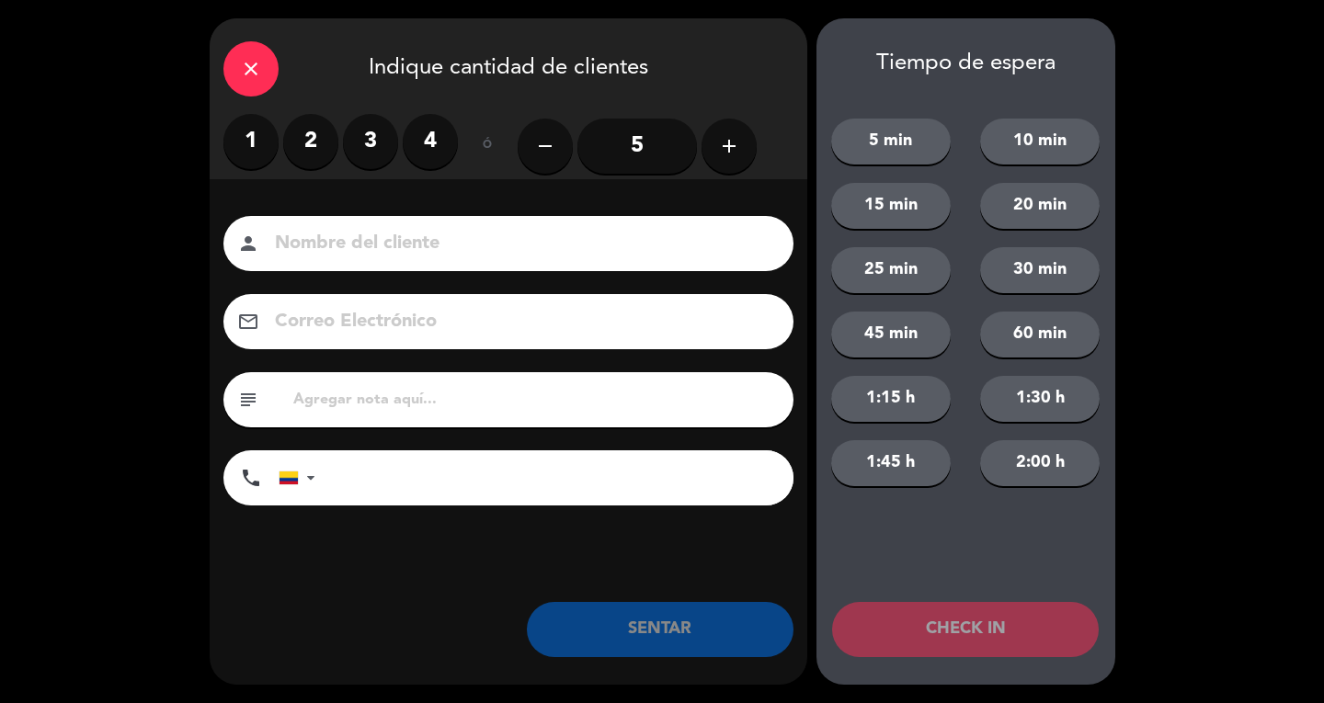
click at [315, 147] on label "2" at bounding box center [310, 141] width 55 height 55
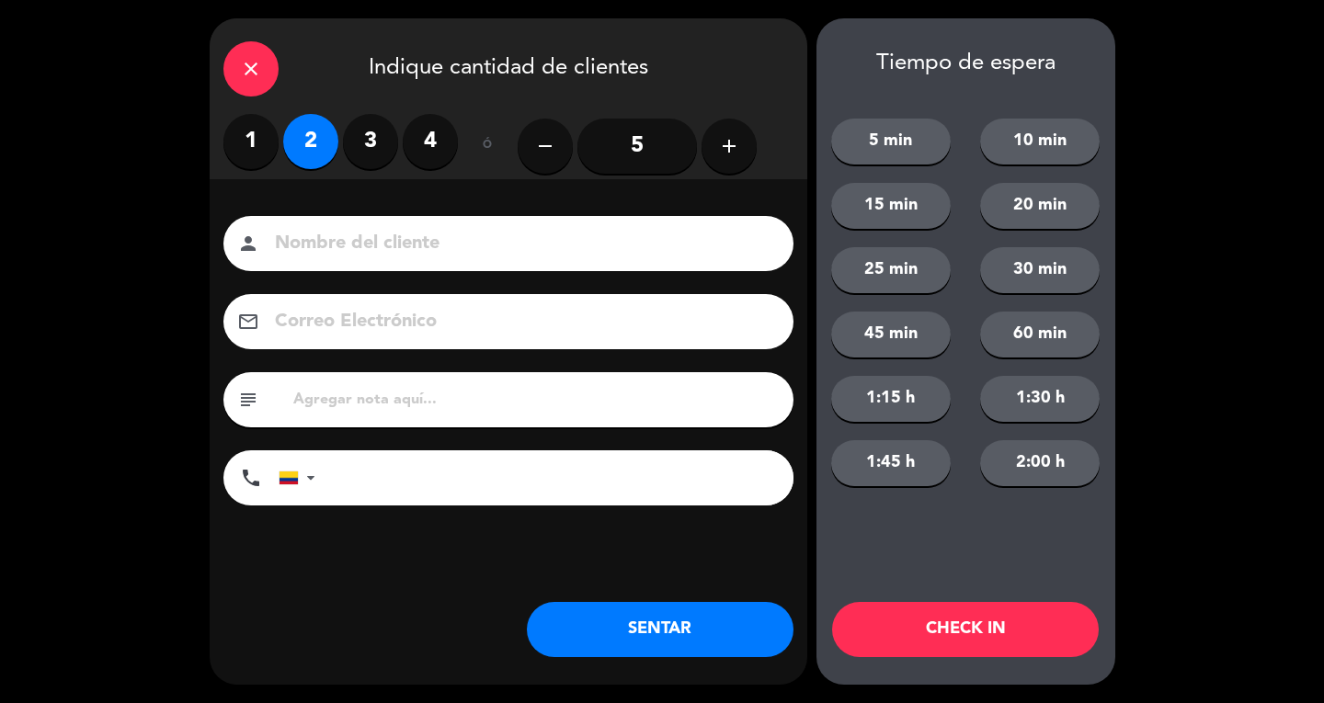
click at [338, 235] on input at bounding box center [521, 244] width 497 height 32
type input "SR EXT"
click at [737, 645] on button "SENTAR" at bounding box center [660, 629] width 267 height 55
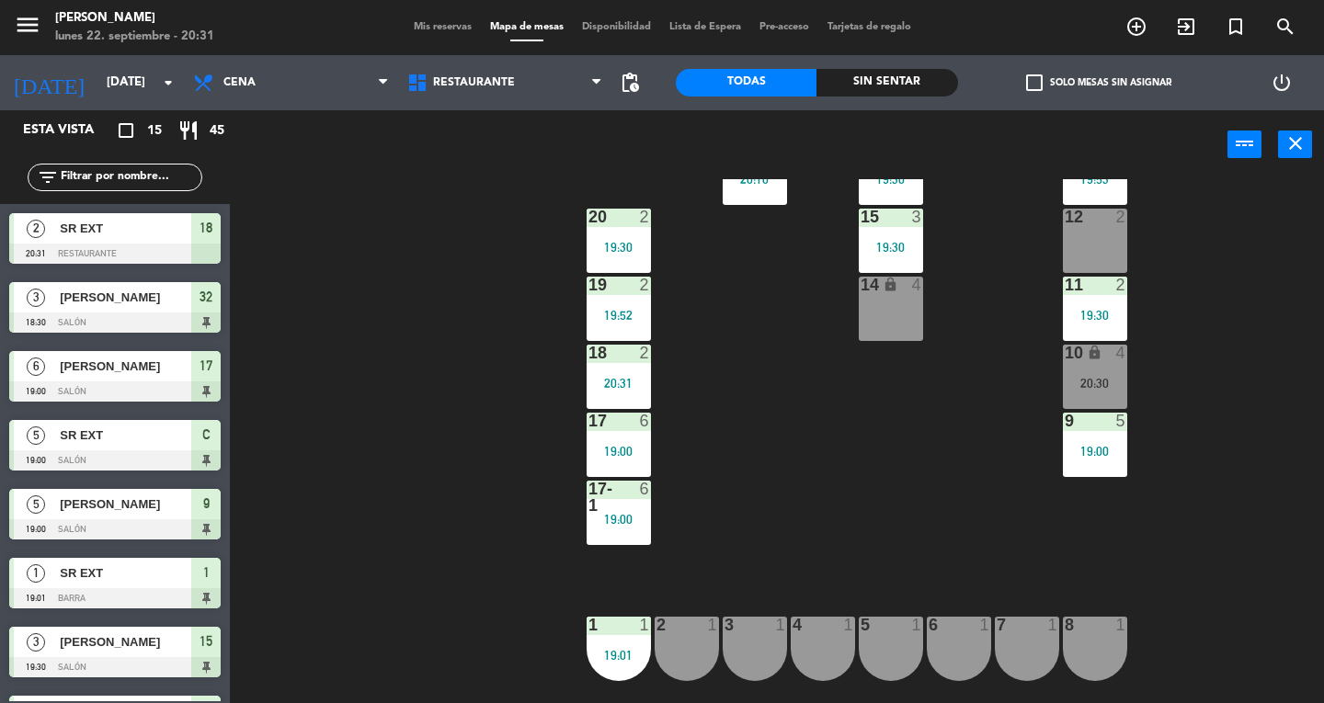
click at [1102, 371] on div "10 lock 4 20:30" at bounding box center [1095, 377] width 64 height 64
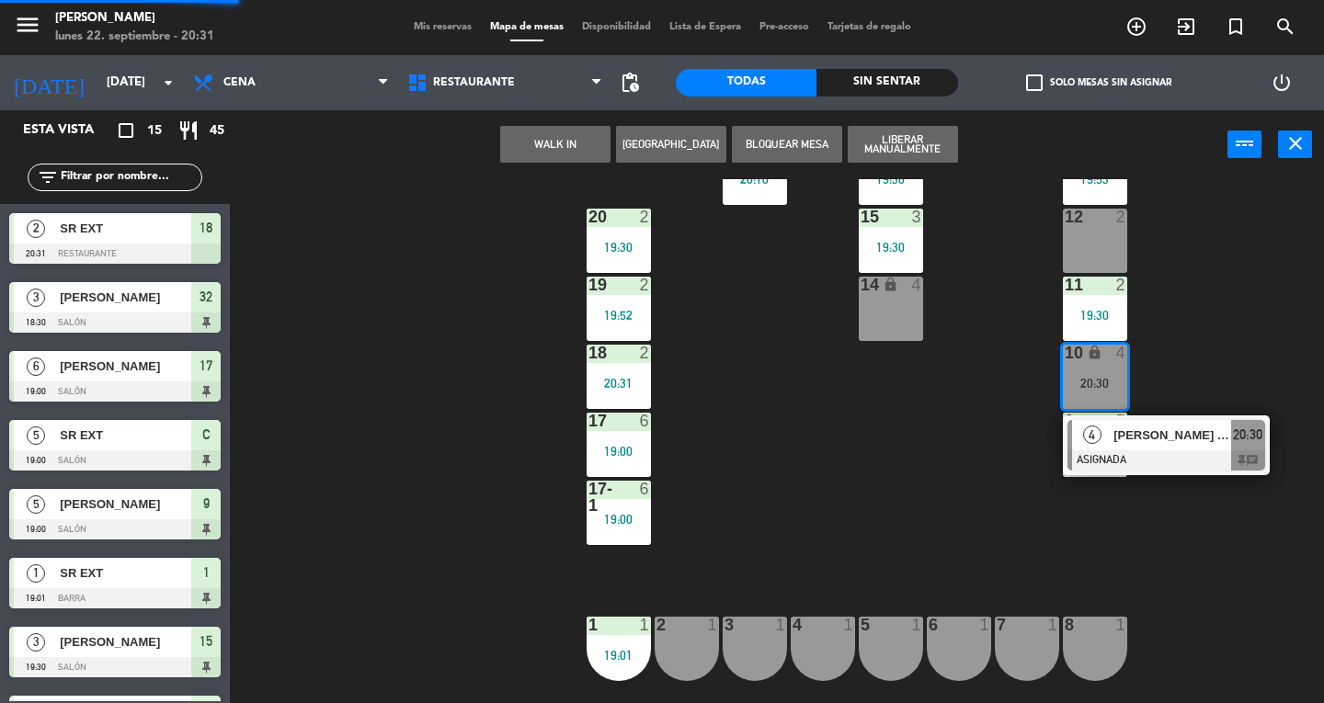
click at [1175, 465] on div at bounding box center [1166, 461] width 198 height 20
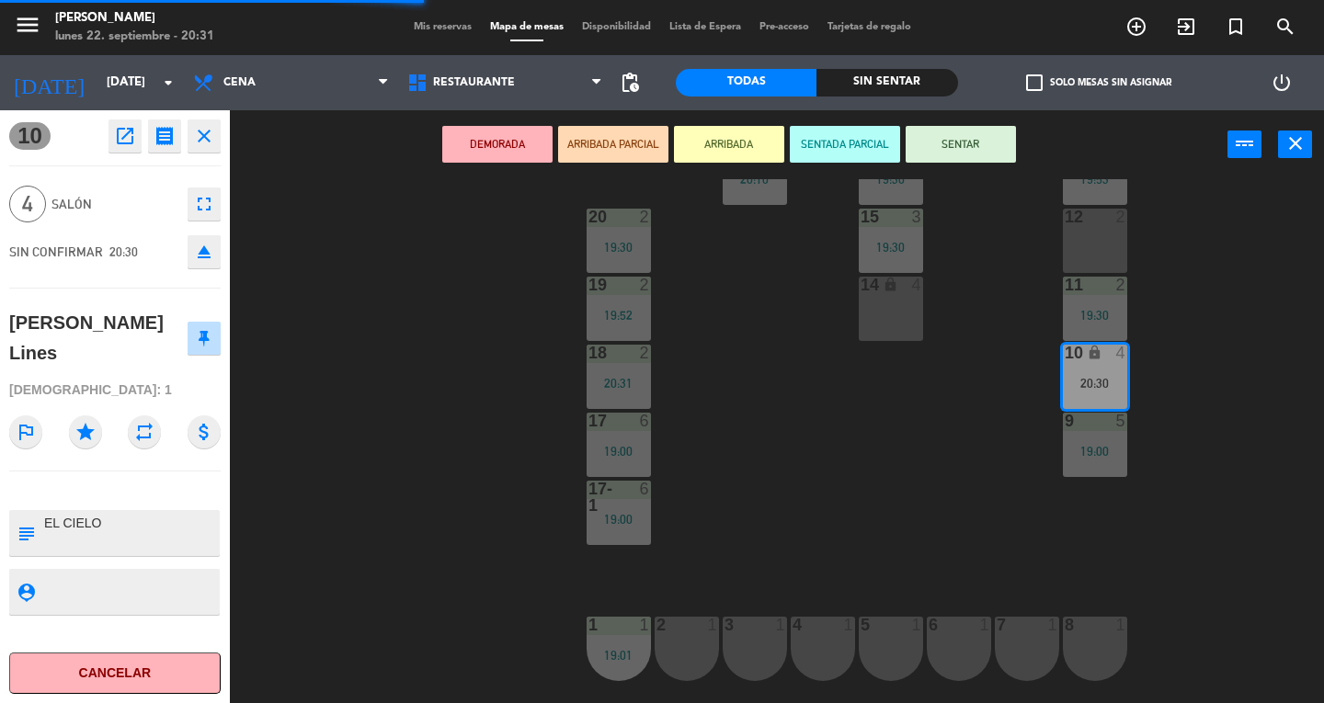
click at [1010, 149] on button "SENTAR" at bounding box center [961, 144] width 110 height 37
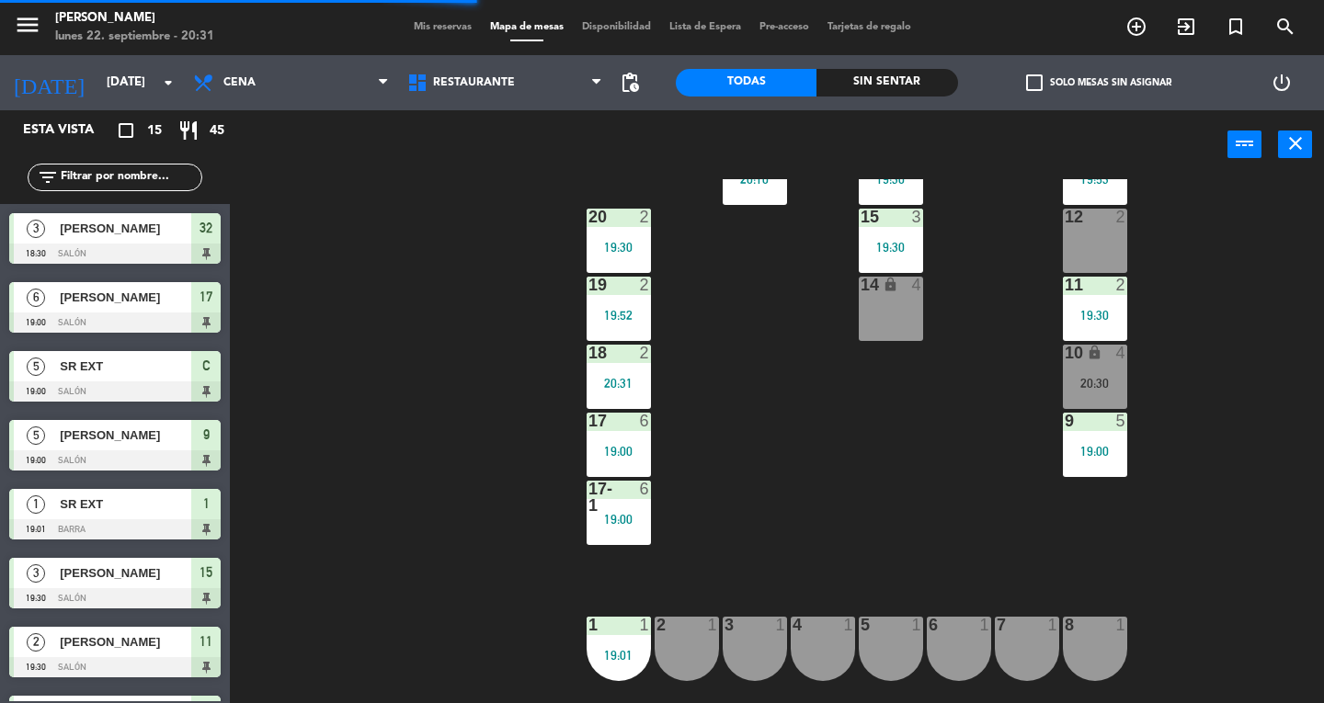
scroll to position [232, 0]
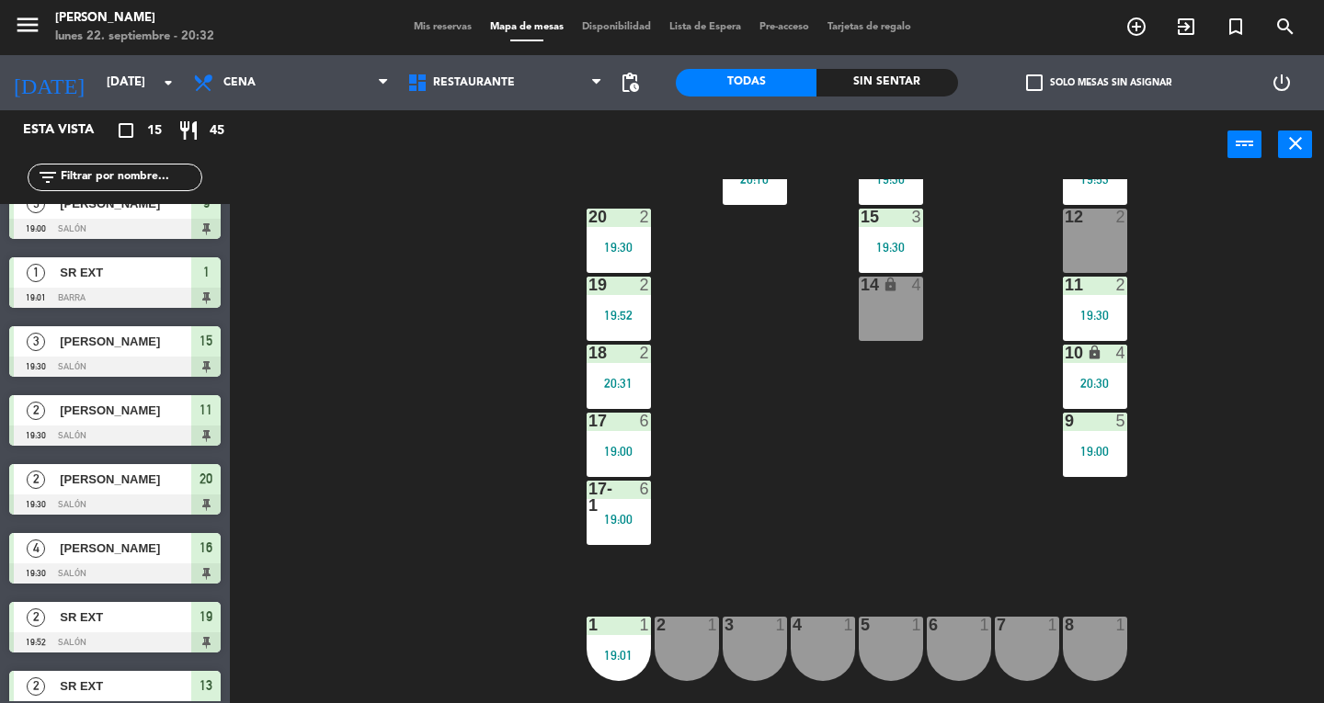
click at [612, 645] on div "1 1 19:01" at bounding box center [619, 649] width 64 height 64
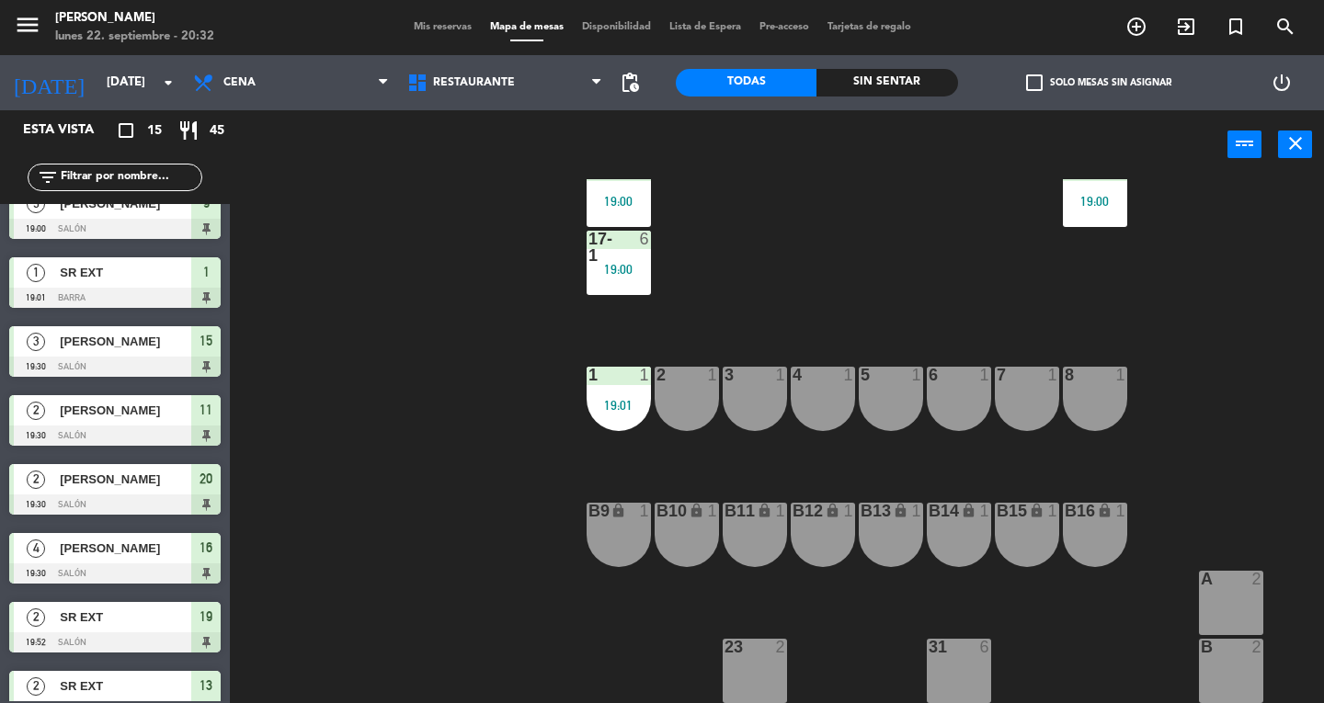
scroll to position [394, 0]
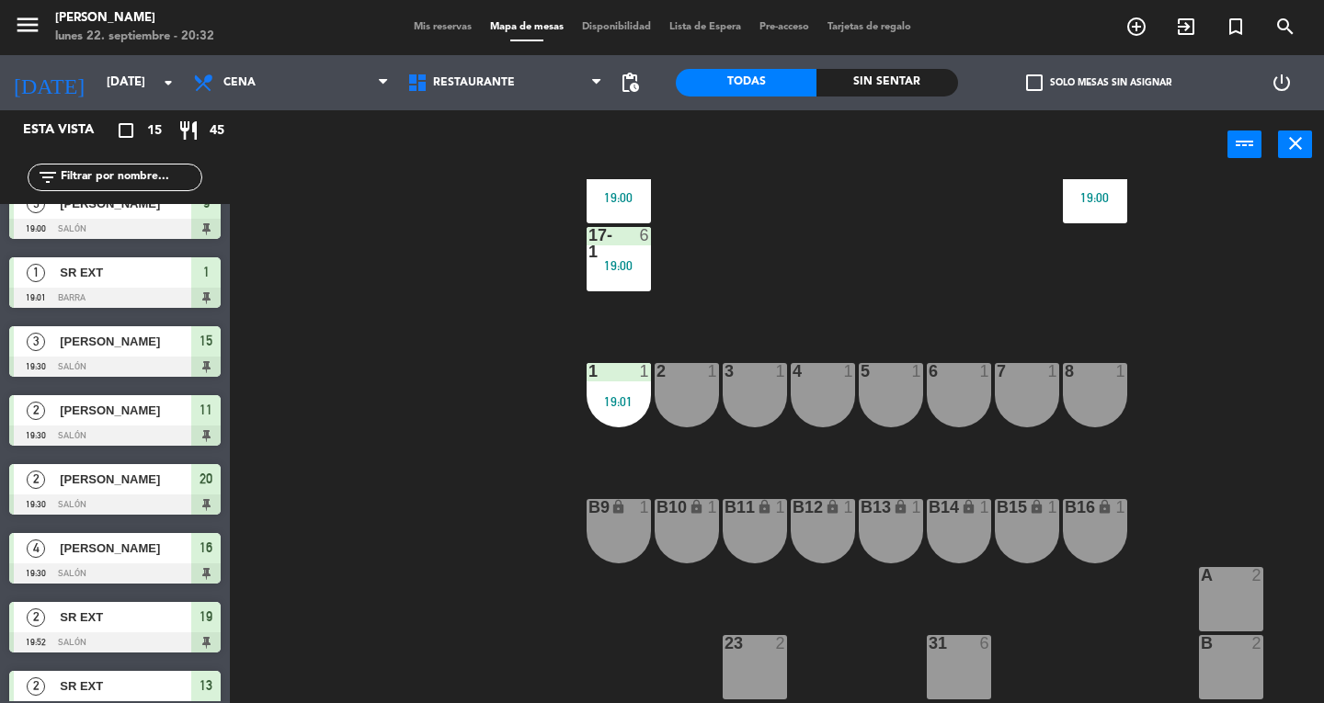
click at [629, 379] on div "1 1" at bounding box center [619, 372] width 64 height 18
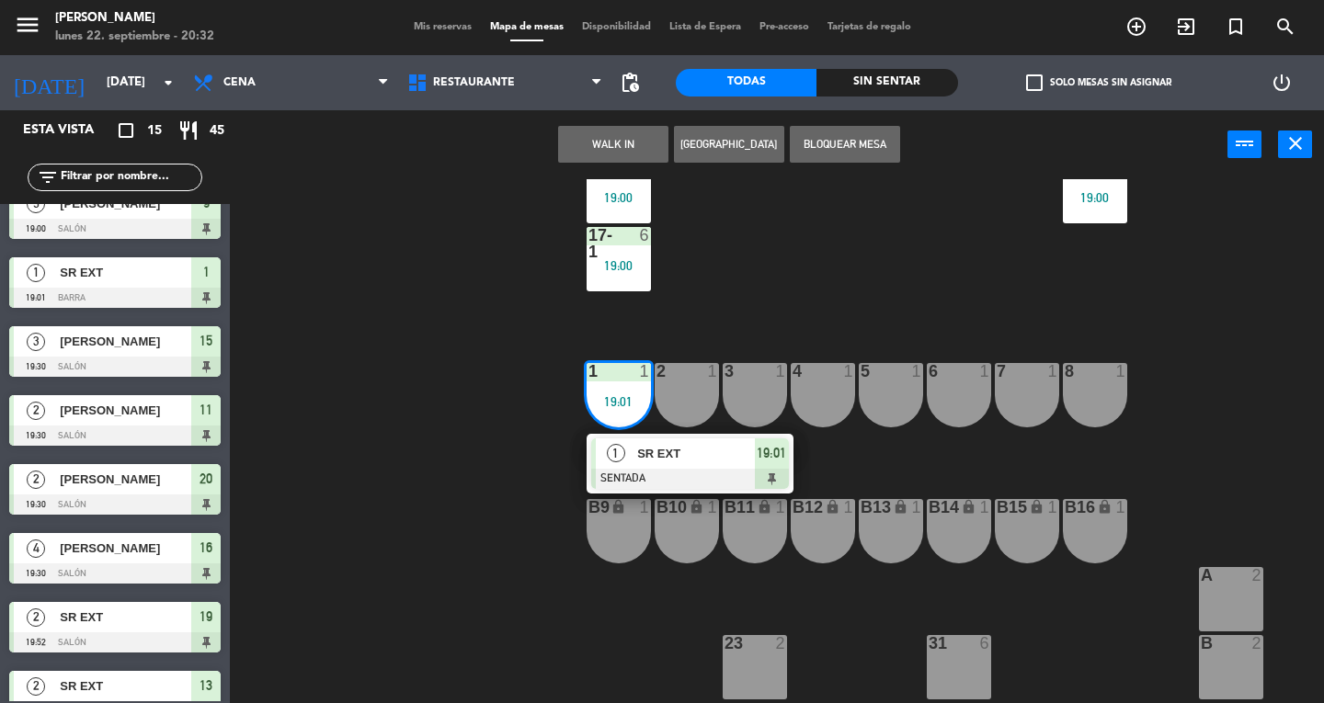
click at [642, 500] on div "B10" at bounding box center [656, 507] width 30 height 17
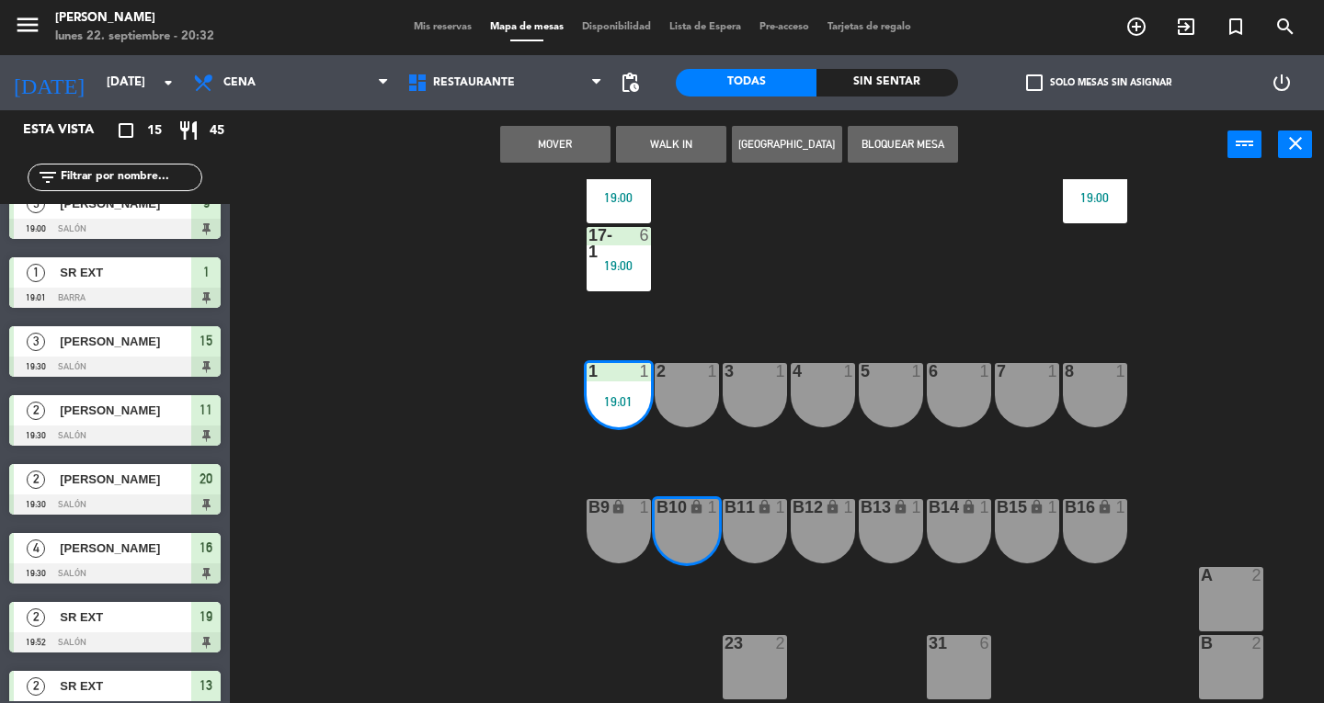
click at [462, 497] on div "13 2 19:53 16 4 19:30 21 2 20:10 12 2 15 3 19:30 20 2 19:30 11 2 19:30 14 lock …" at bounding box center [783, 441] width 1081 height 524
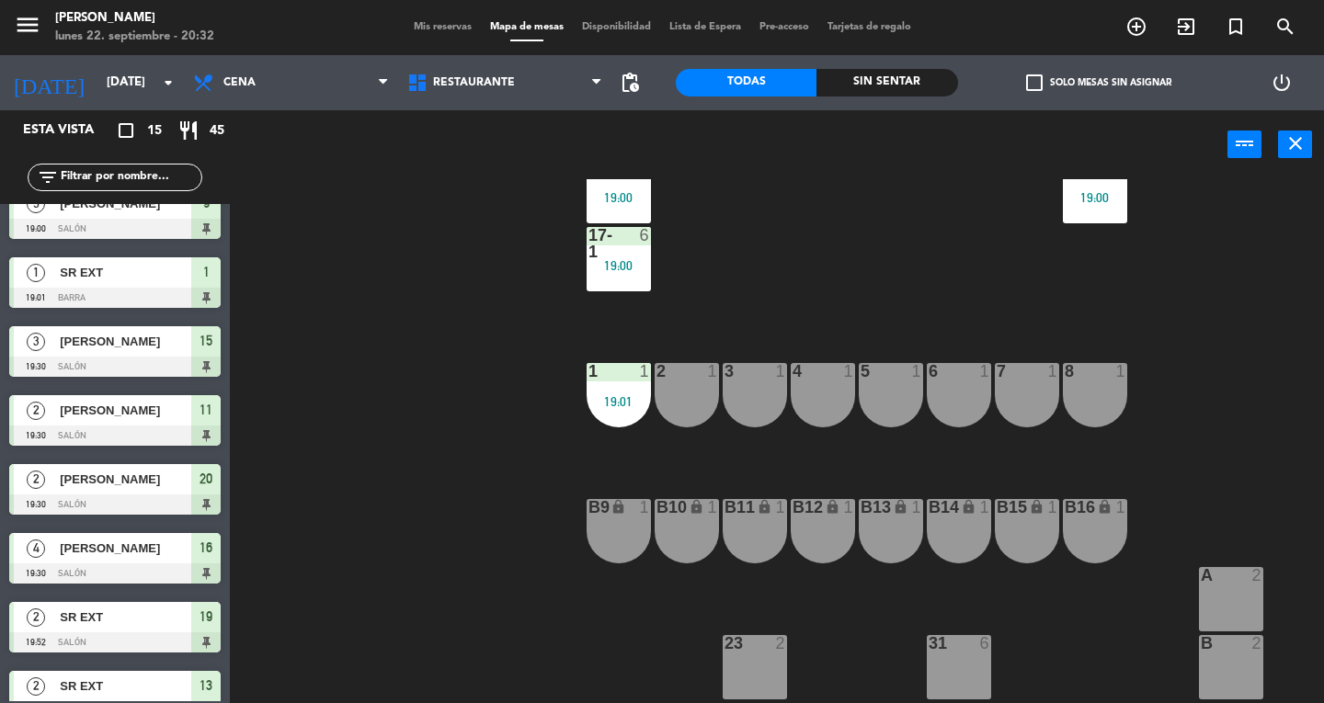
click at [611, 384] on div "1 1 19:01" at bounding box center [619, 395] width 64 height 64
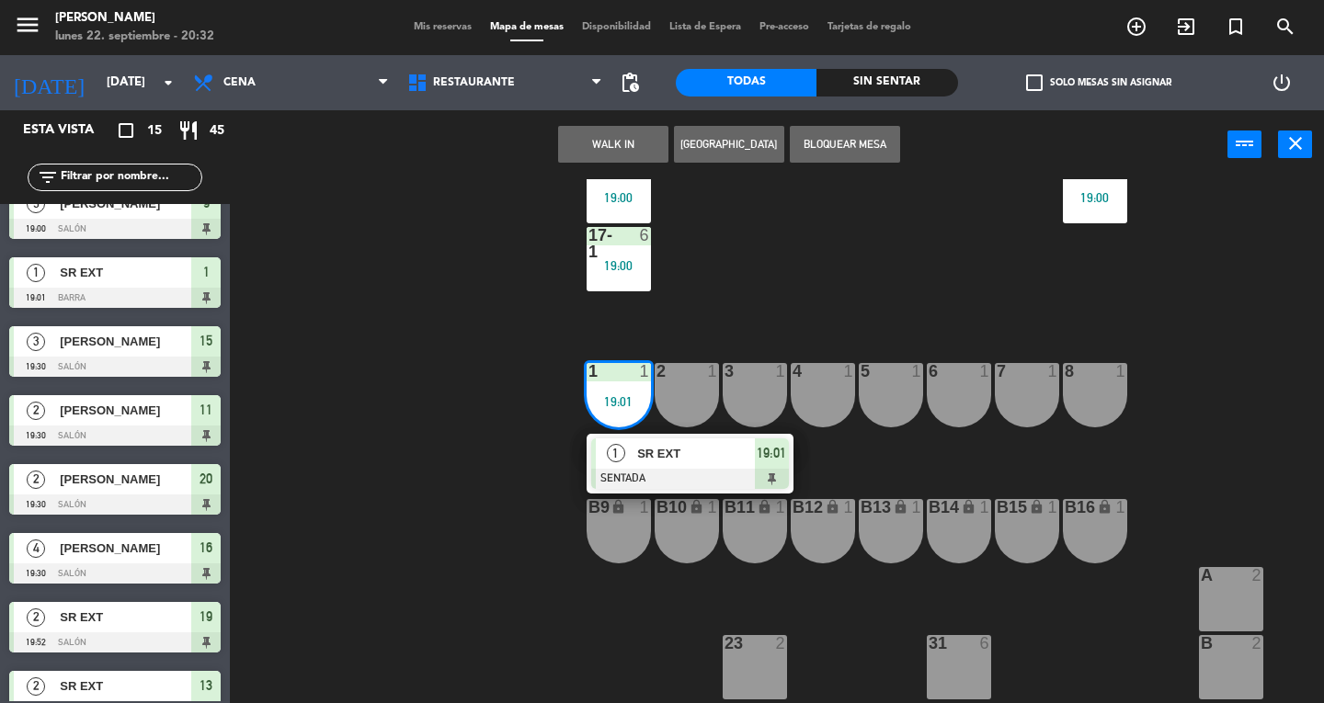
click at [632, 458] on div "1" at bounding box center [616, 454] width 40 height 30
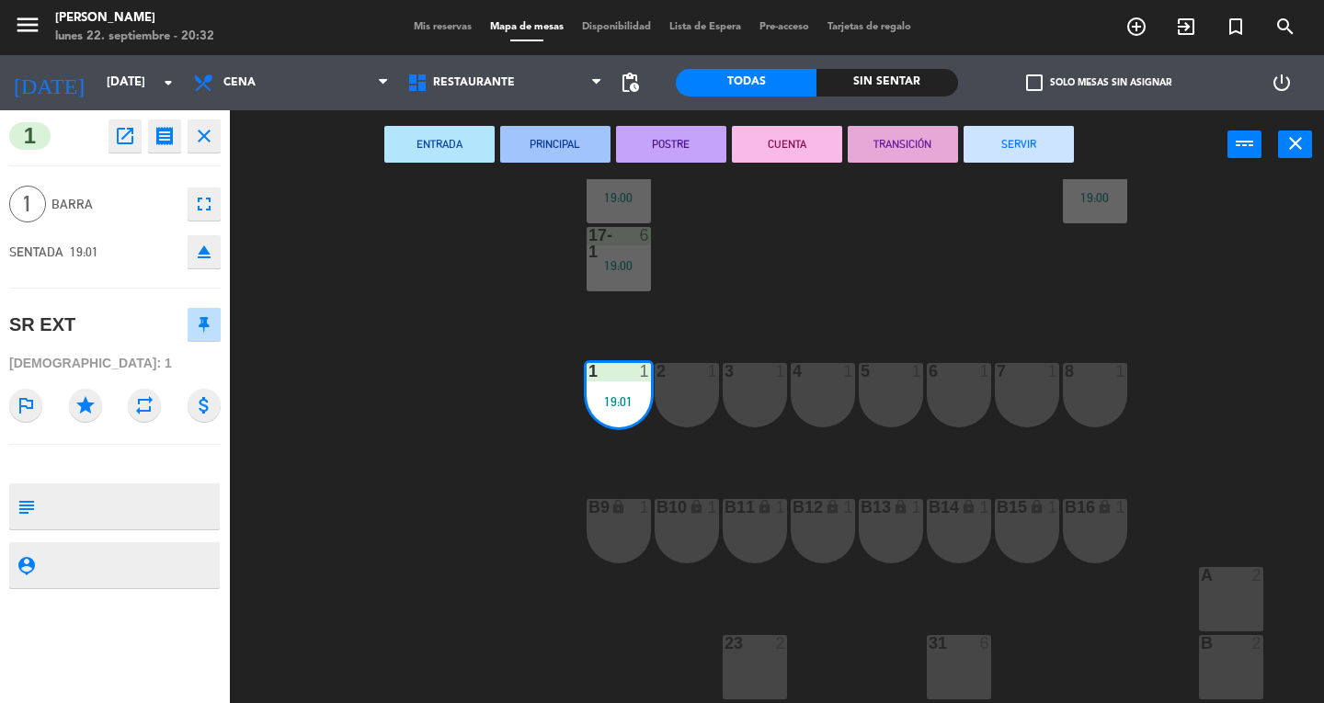
click at [1043, 150] on button "SERVIR" at bounding box center [1019, 144] width 110 height 37
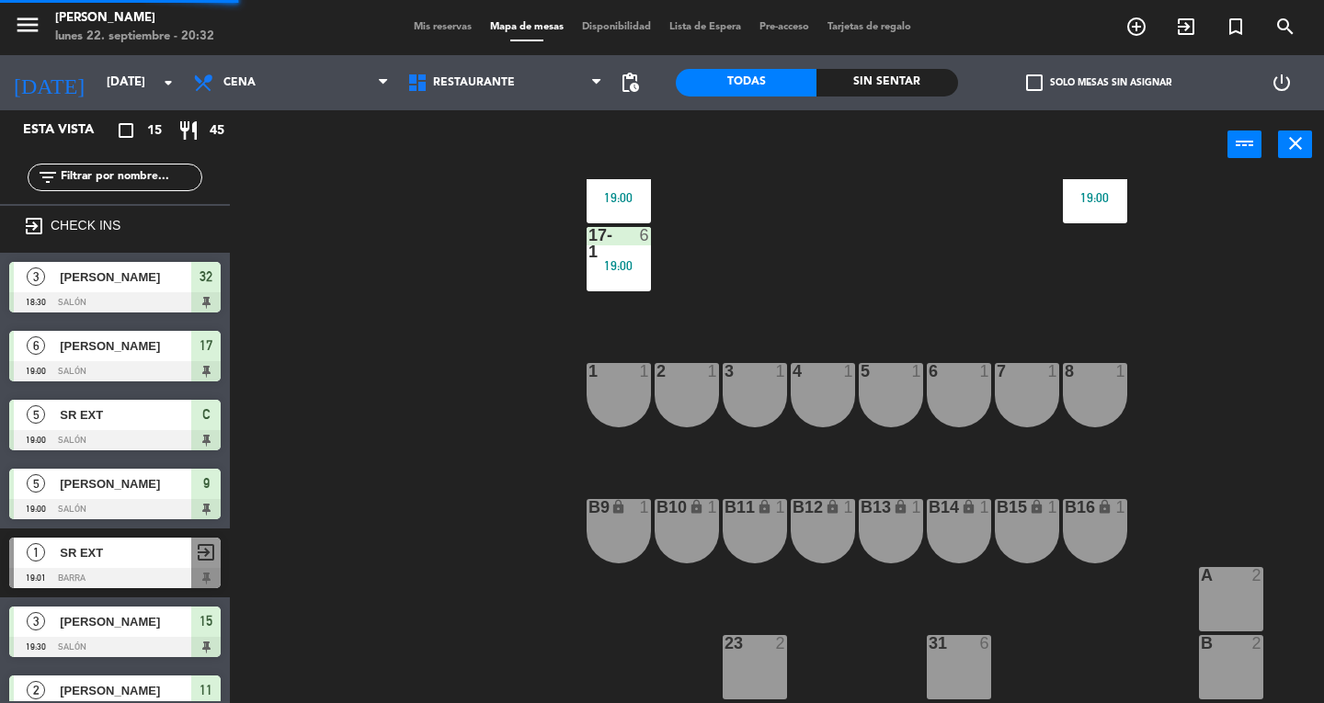
scroll to position [525, 0]
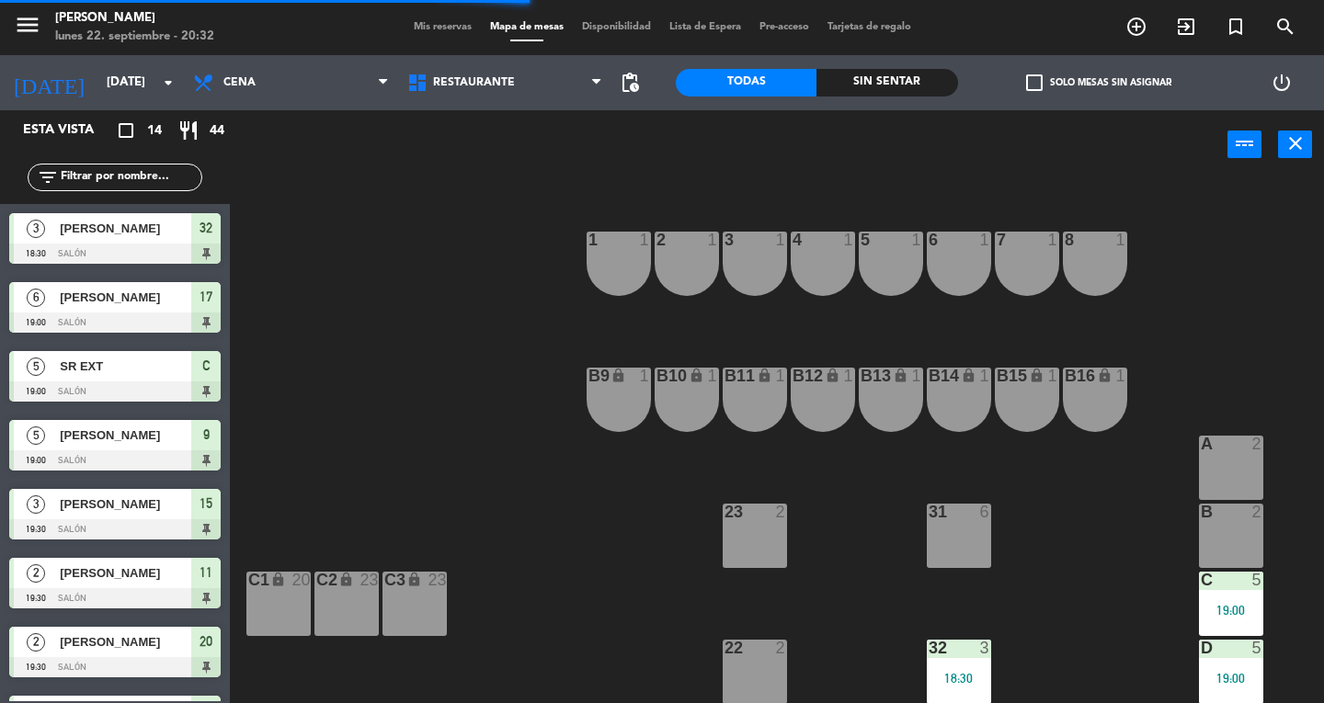
click at [954, 662] on div "32 3 18:30" at bounding box center [959, 672] width 64 height 64
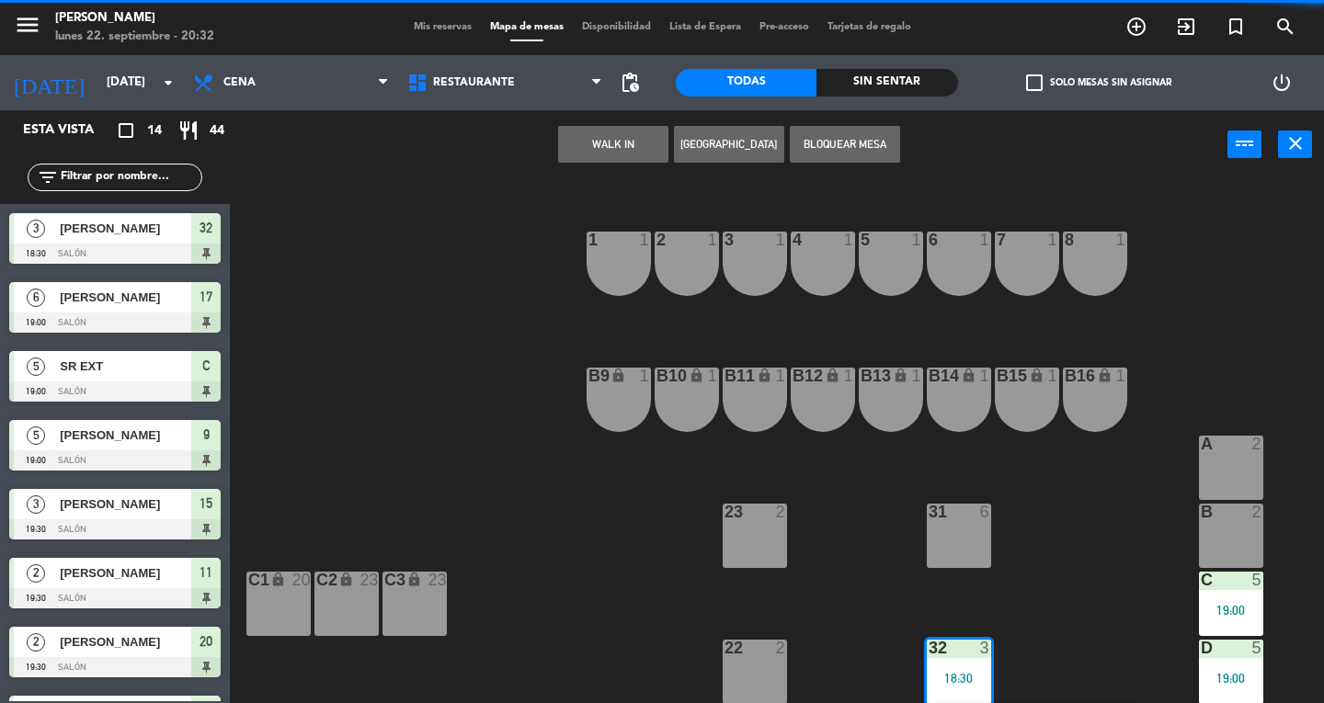
click at [964, 532] on div "31 6" at bounding box center [959, 536] width 64 height 64
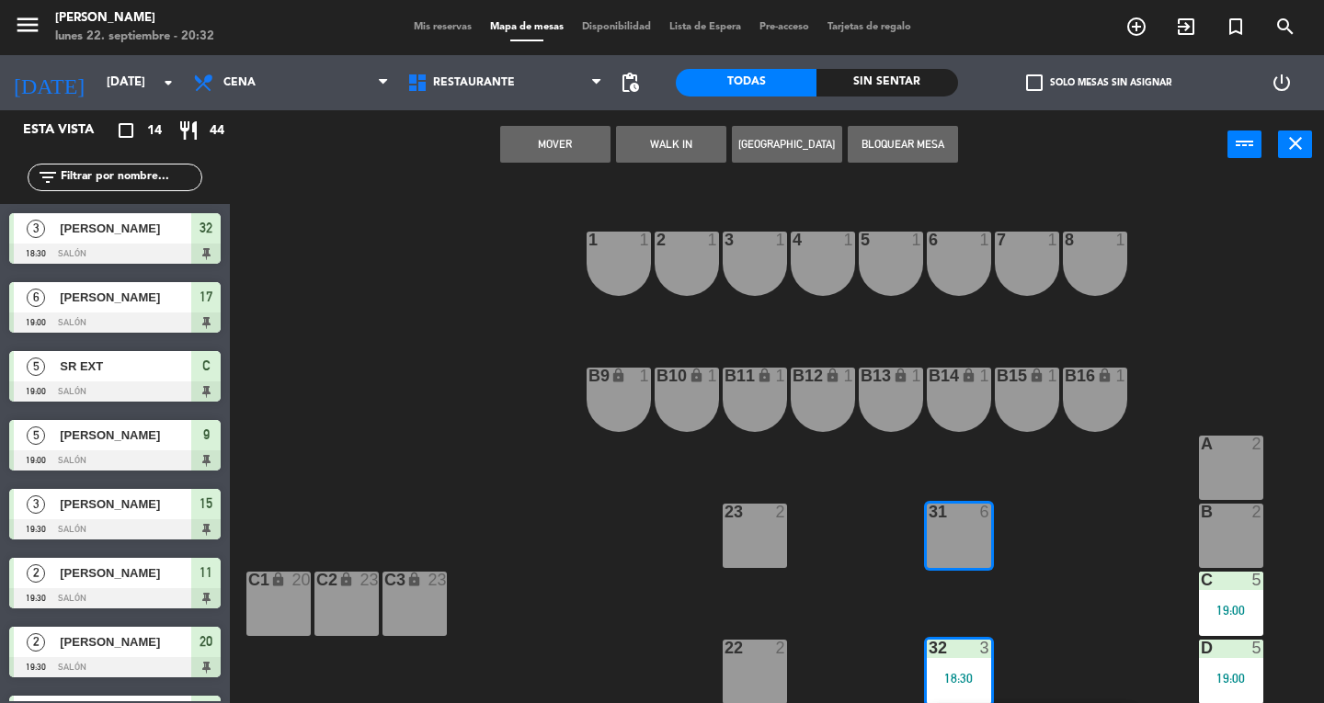
click at [526, 156] on button "Mover" at bounding box center [555, 144] width 110 height 37
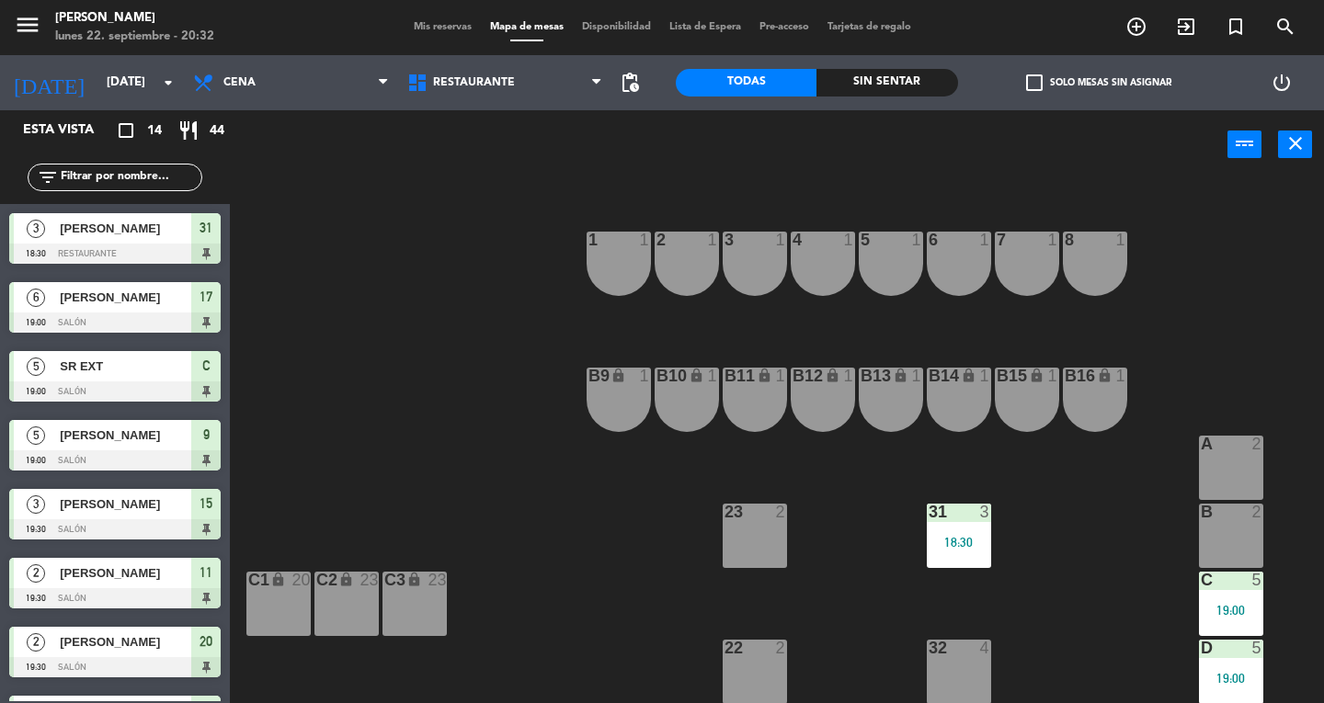
click at [962, 526] on div "31 3 18:30" at bounding box center [959, 536] width 64 height 64
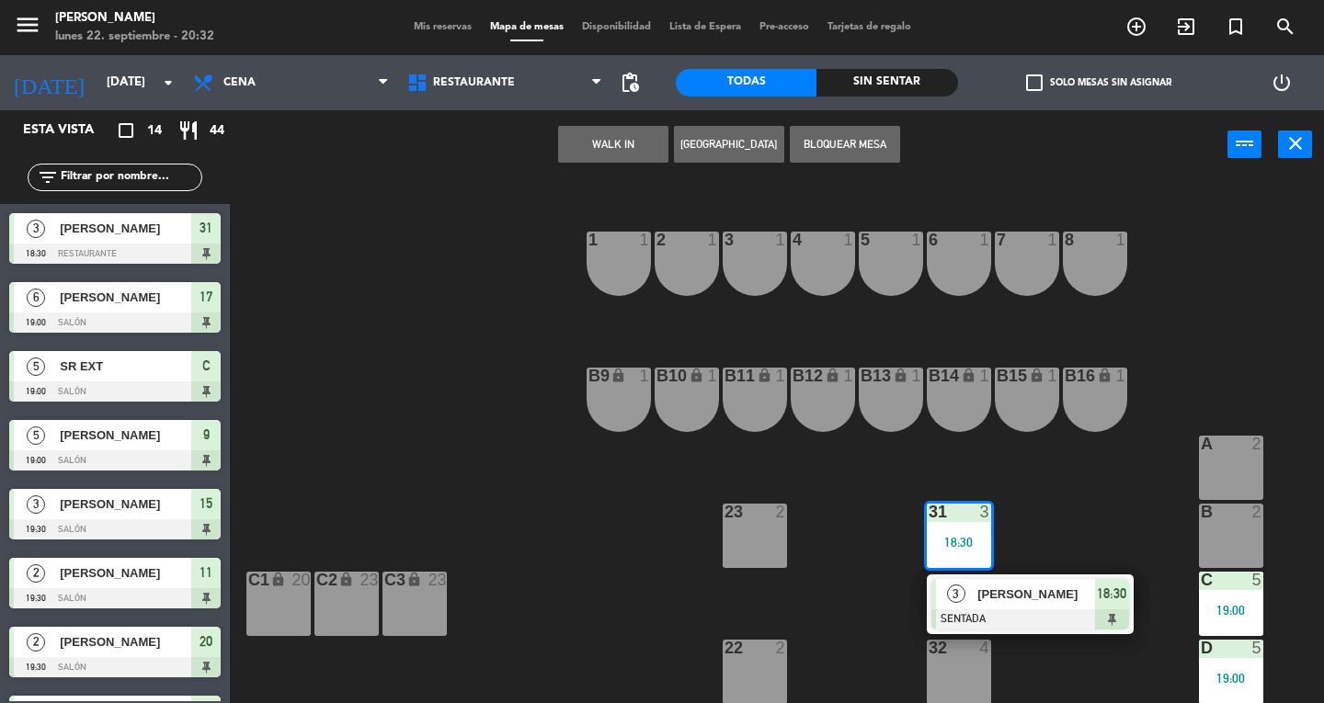
click at [1027, 576] on div "3 [PERSON_NAME] SENTADA 18:30" at bounding box center [1030, 605] width 207 height 60
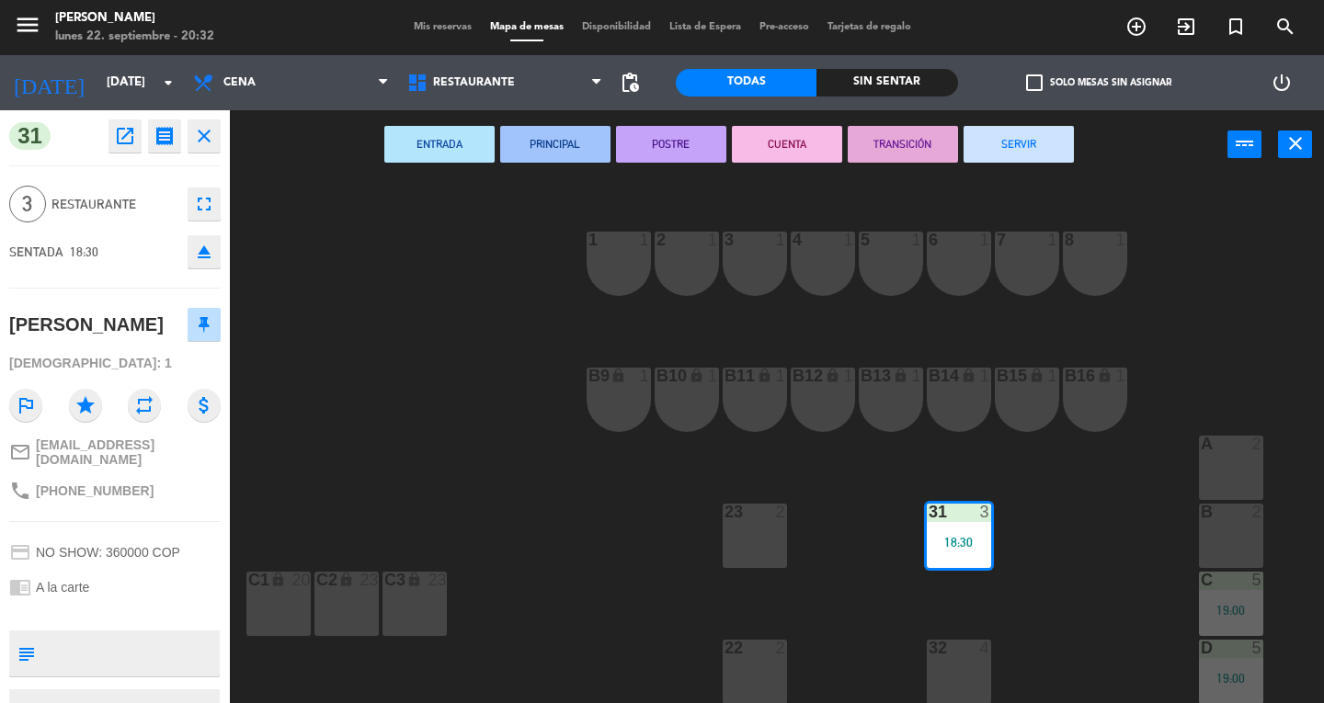
click at [1021, 178] on div "ENTRADA PRINCIPAL POSTRE CUENTA TRANSICIÓN SERVIR power_input close" at bounding box center [729, 145] width 998 height 70
click at [996, 154] on button "SERVIR" at bounding box center [1019, 144] width 110 height 37
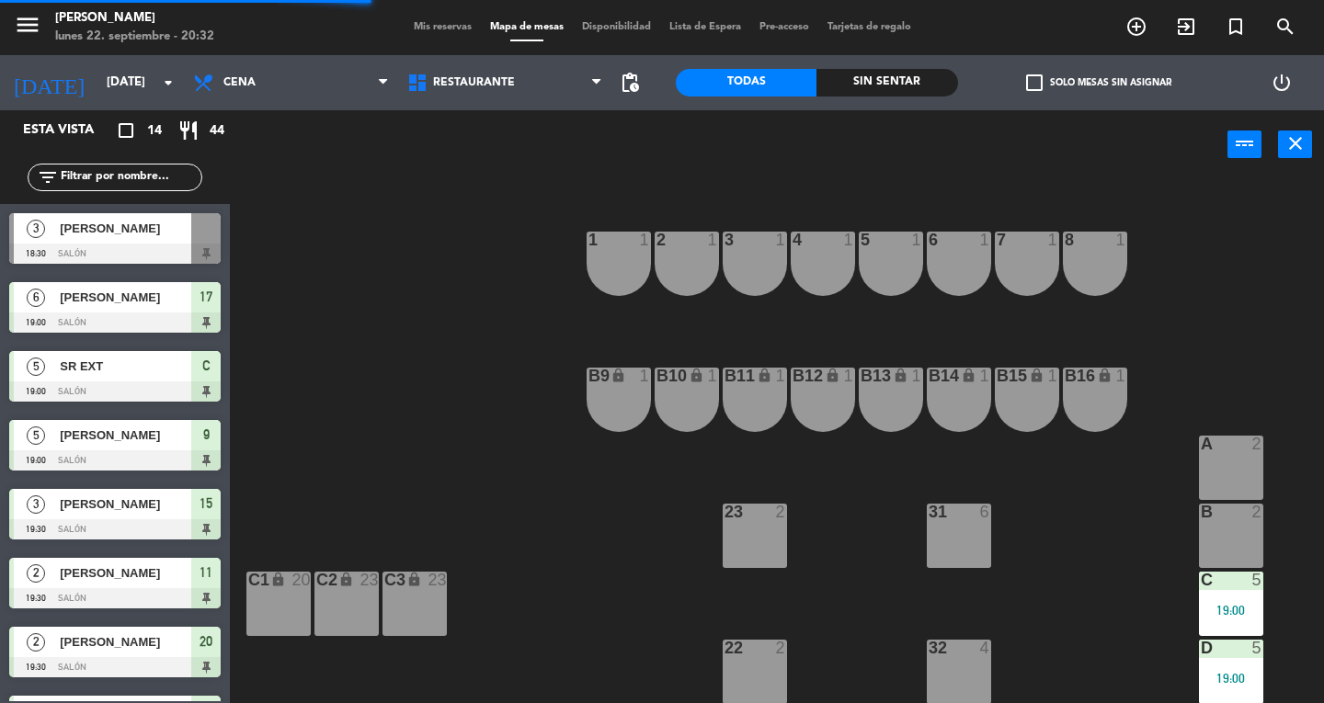
click at [1223, 593] on div "C 5 19:00" at bounding box center [1231, 604] width 64 height 64
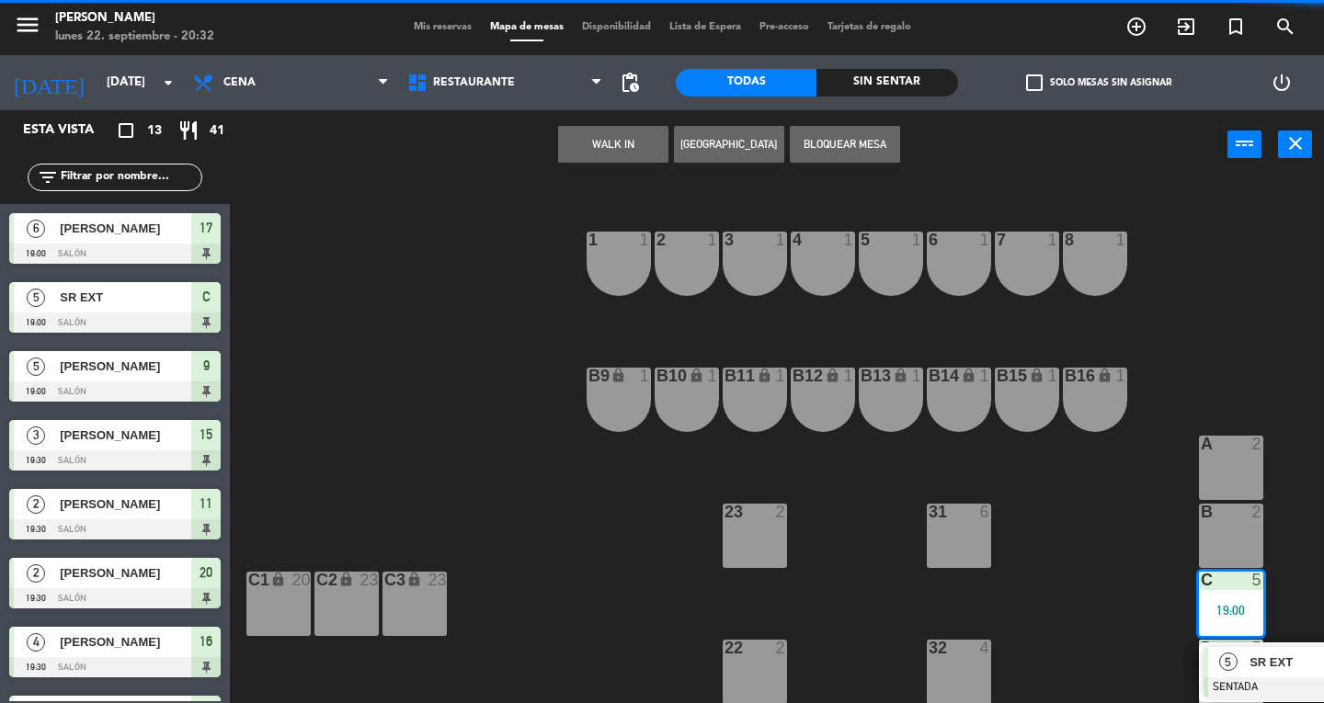
click at [1285, 658] on span "SR EXT" at bounding box center [1309, 662] width 118 height 19
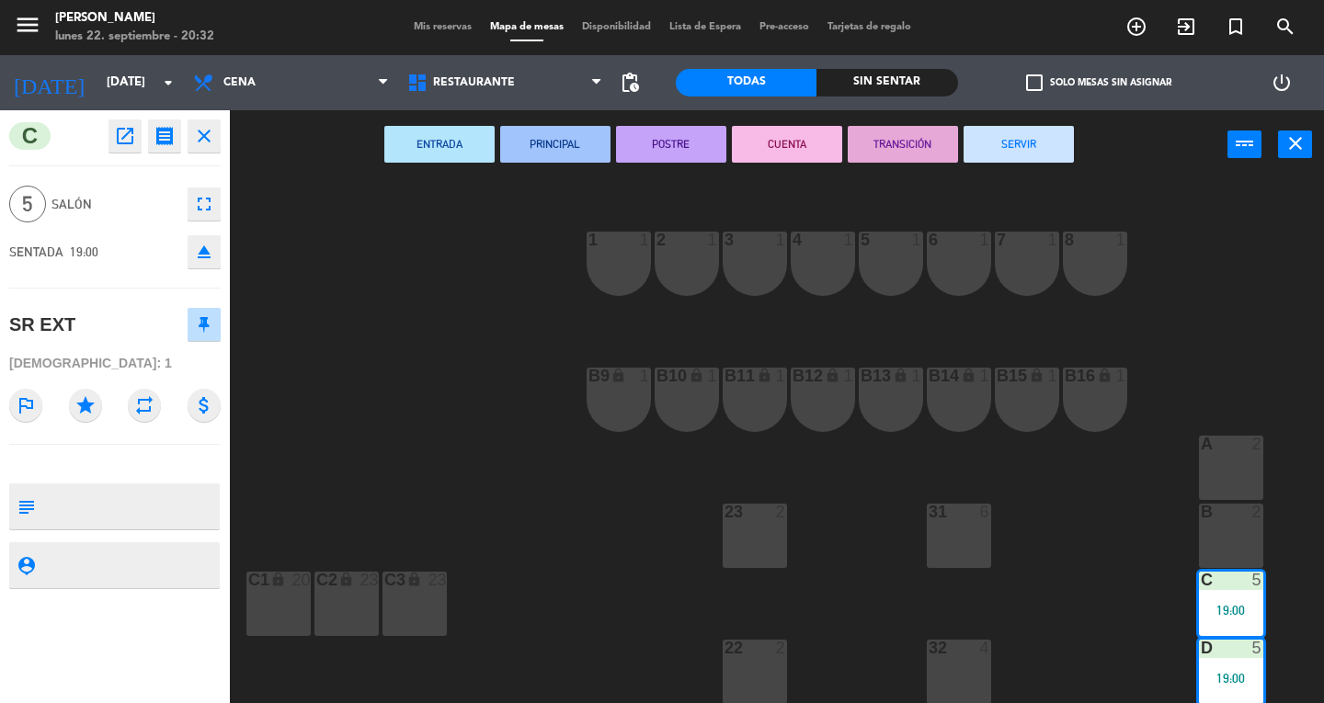
click at [1030, 153] on button "SERVIR" at bounding box center [1019, 144] width 110 height 37
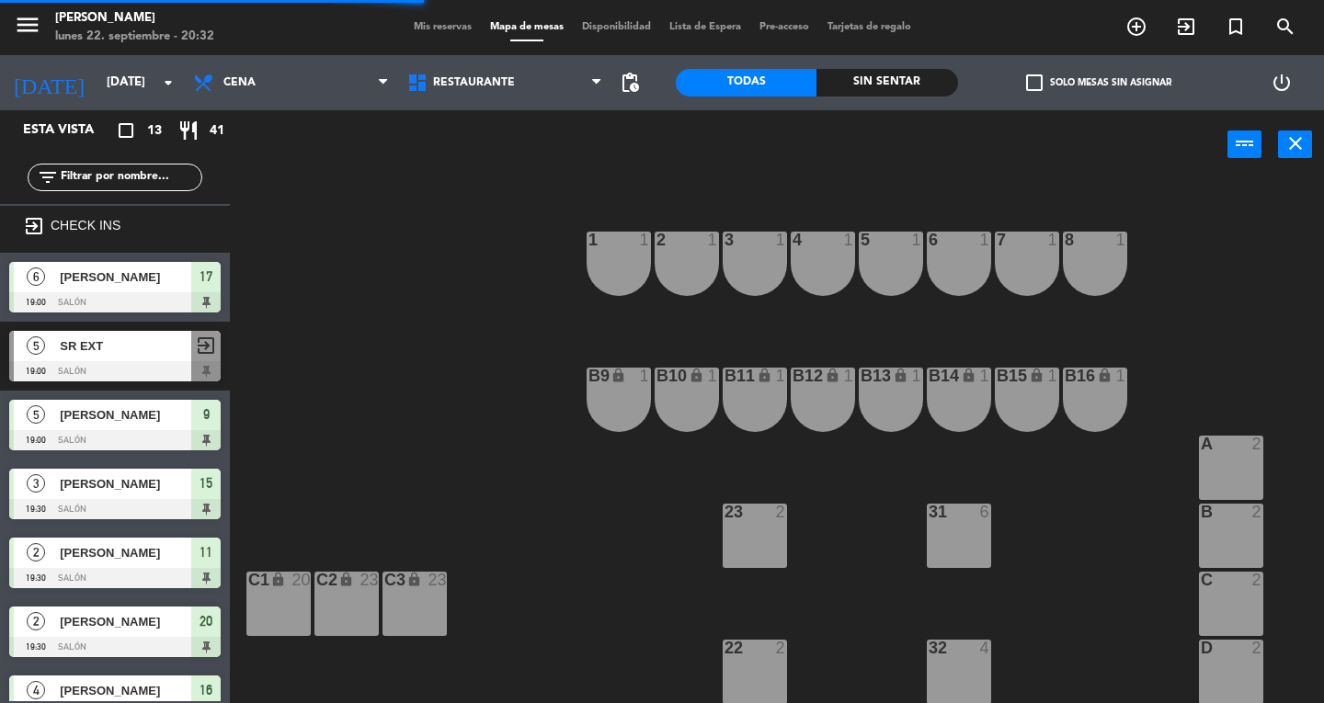
click at [1289, 151] on icon "close" at bounding box center [1295, 143] width 22 height 22
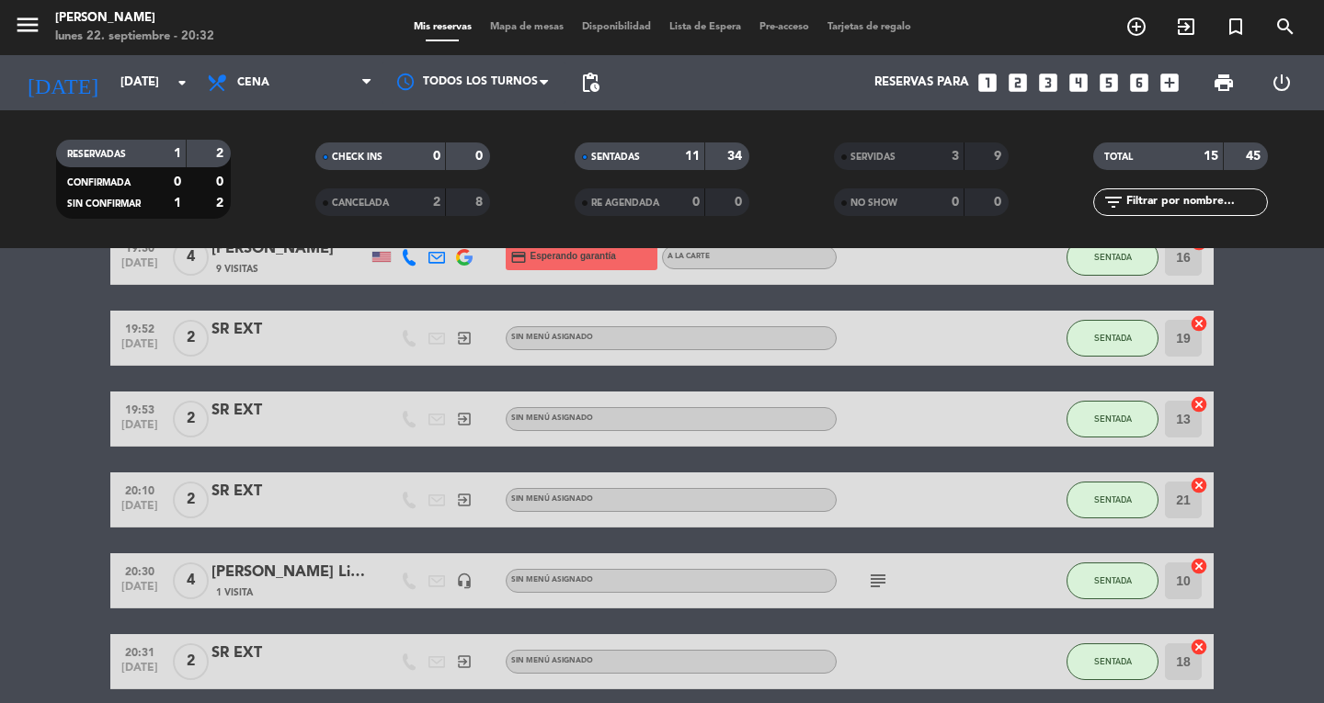
scroll to position [563, 0]
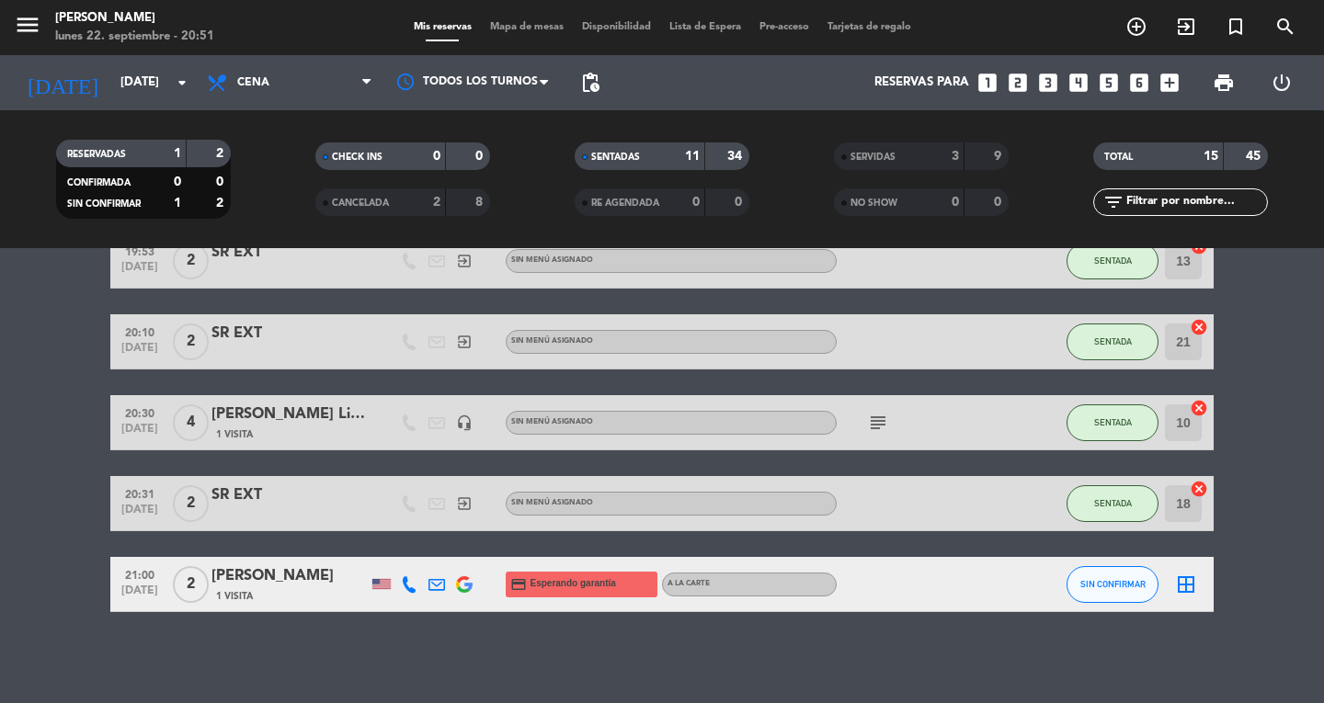
click at [508, 31] on span "Mapa de mesas" at bounding box center [527, 27] width 92 height 10
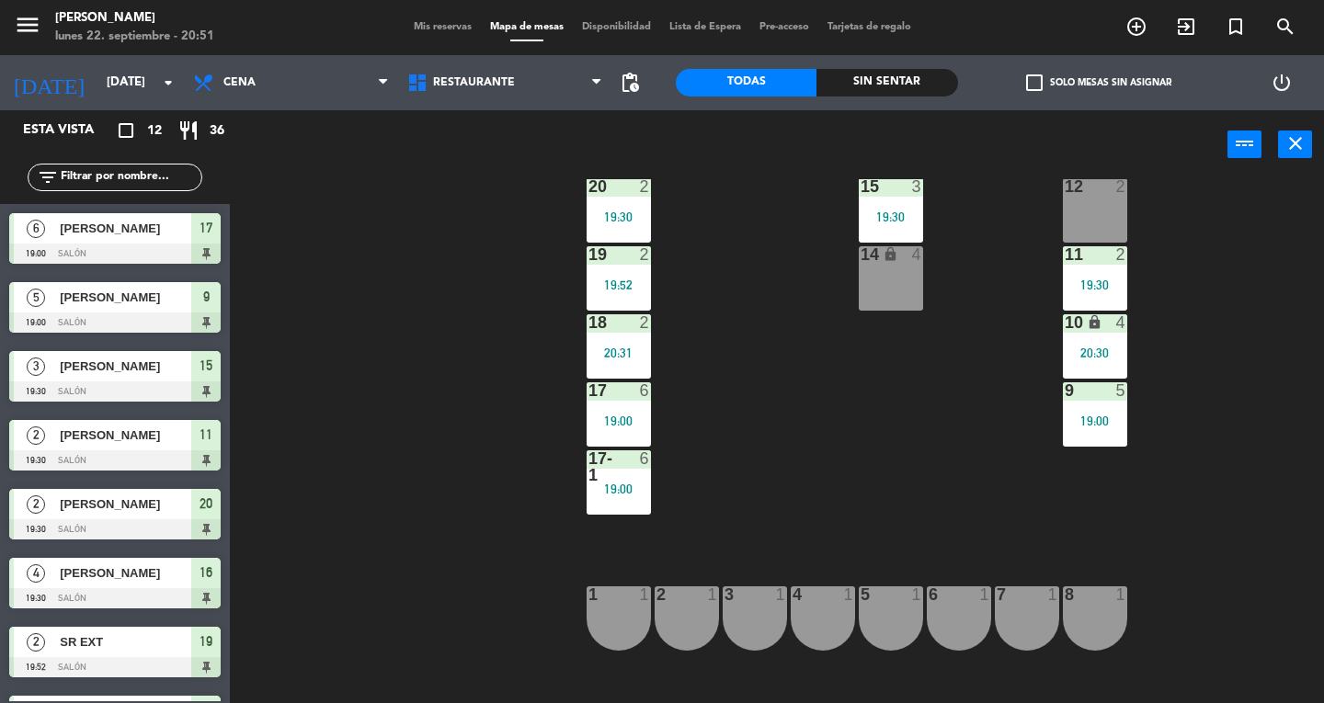
scroll to position [180, 0]
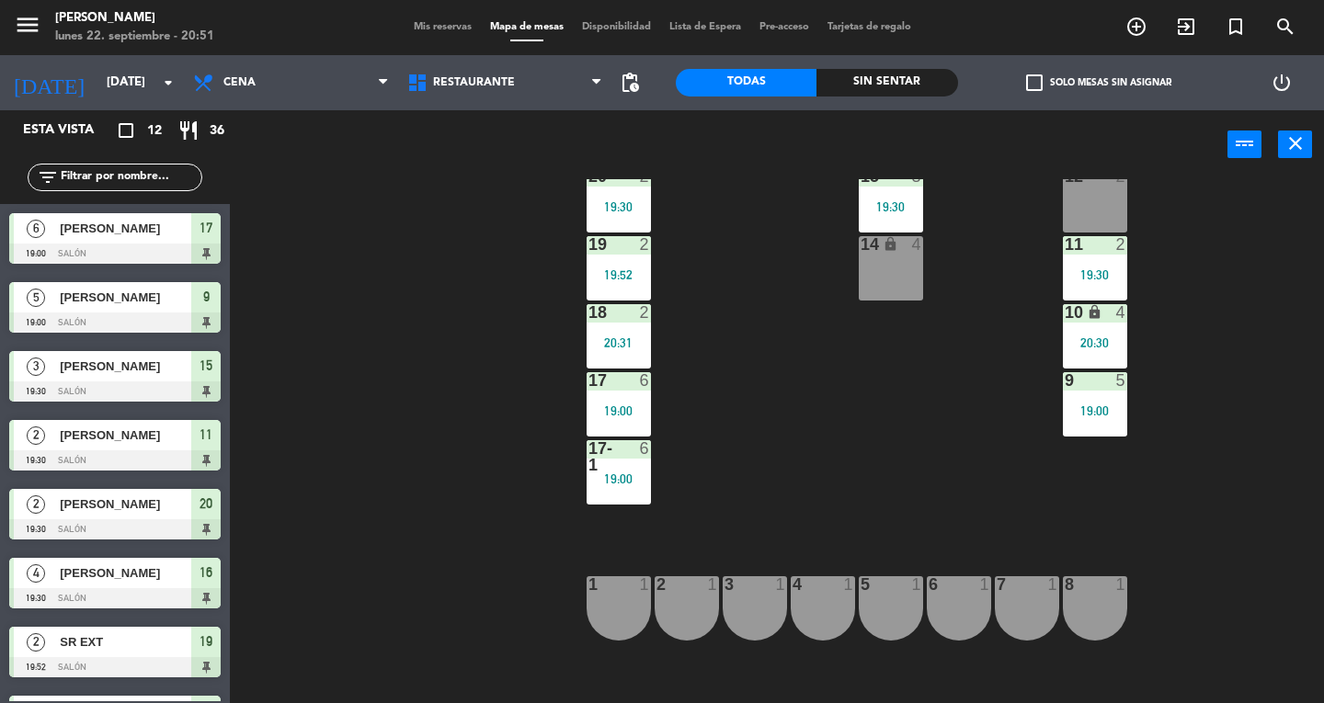
click at [693, 591] on div at bounding box center [686, 584] width 30 height 17
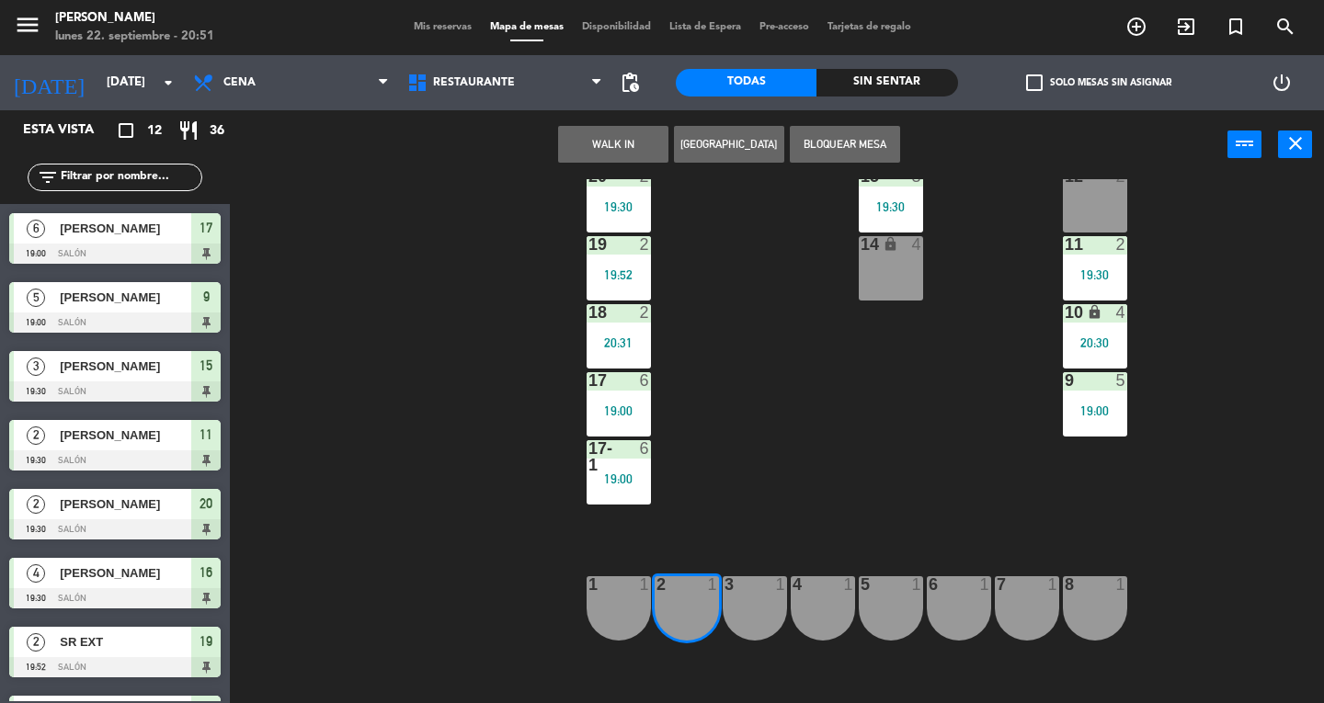
click at [753, 588] on div at bounding box center [754, 584] width 30 height 17
click at [603, 142] on button "WALK IN" at bounding box center [613, 144] width 110 height 37
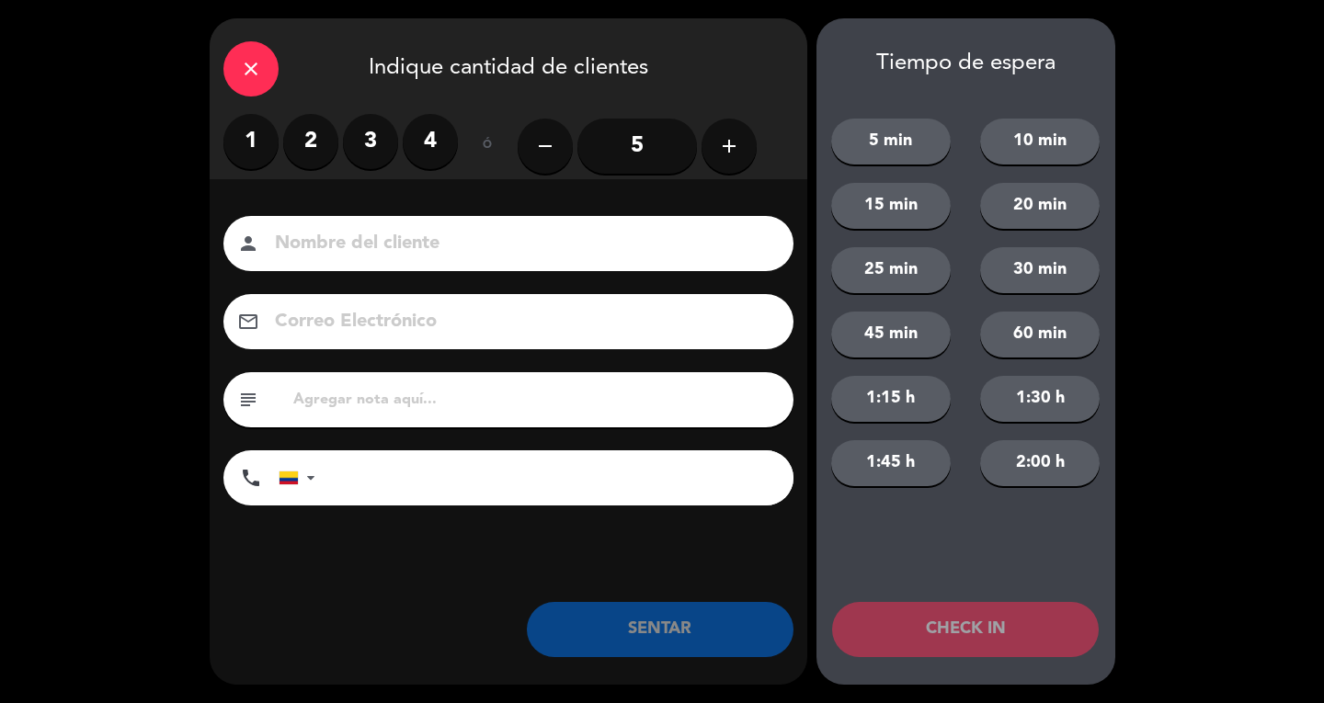
click at [331, 133] on label "2" at bounding box center [310, 141] width 55 height 55
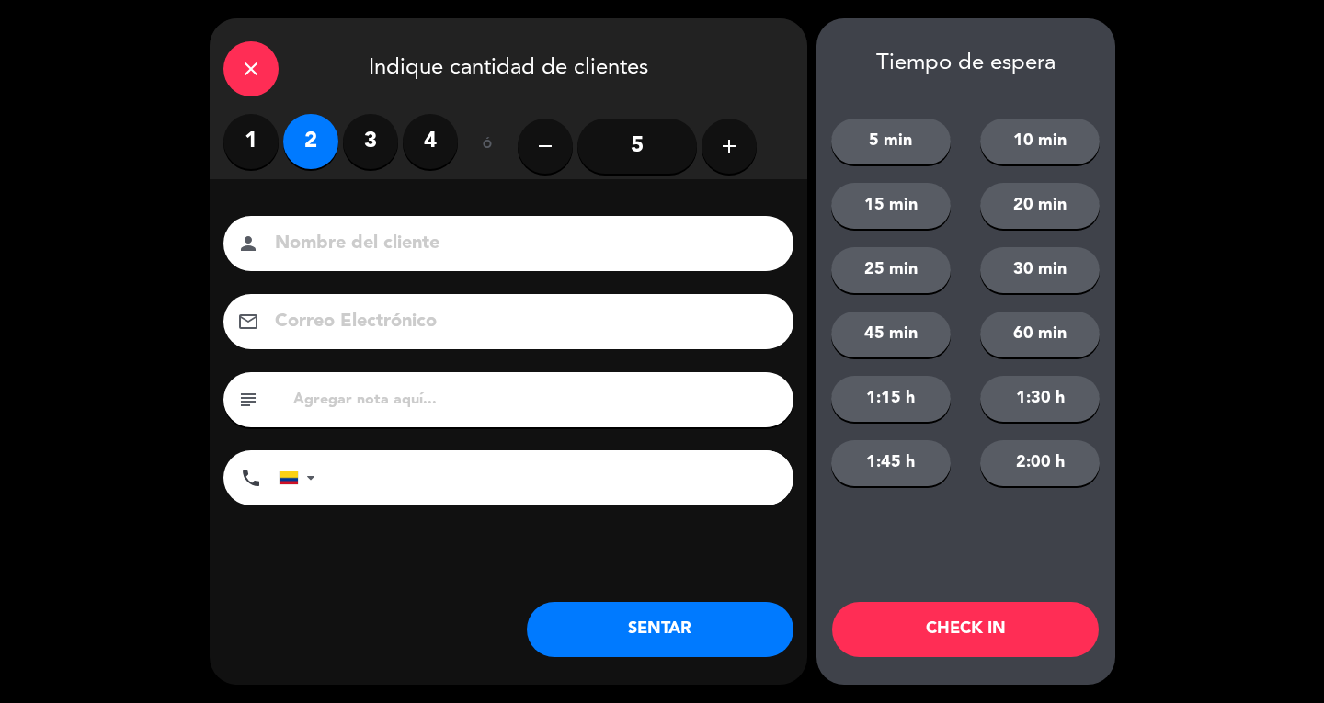
click at [373, 243] on input at bounding box center [521, 244] width 497 height 32
type input "SR EXT"
click at [744, 631] on button "SENTAR" at bounding box center [660, 629] width 267 height 55
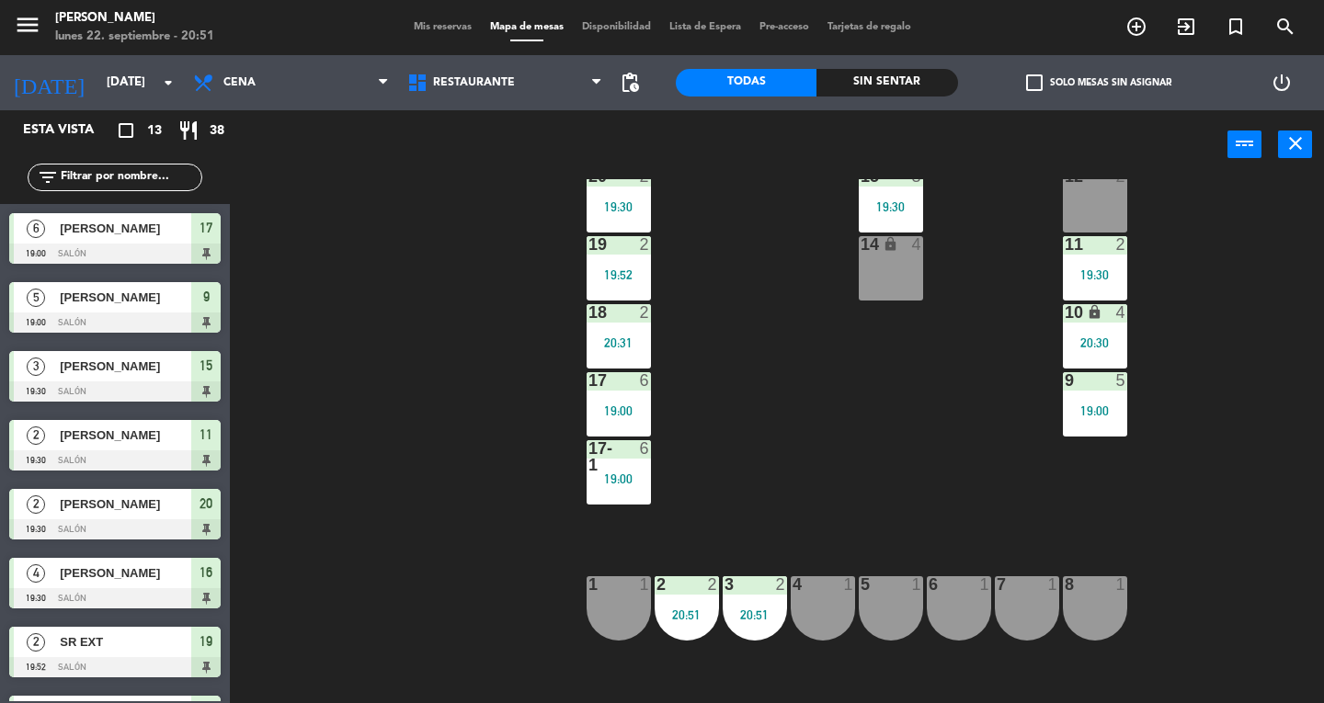
click at [1276, 114] on div "power_input close" at bounding box center [777, 145] width 1094 height 70
click at [1291, 150] on icon "close" at bounding box center [1295, 143] width 22 height 22
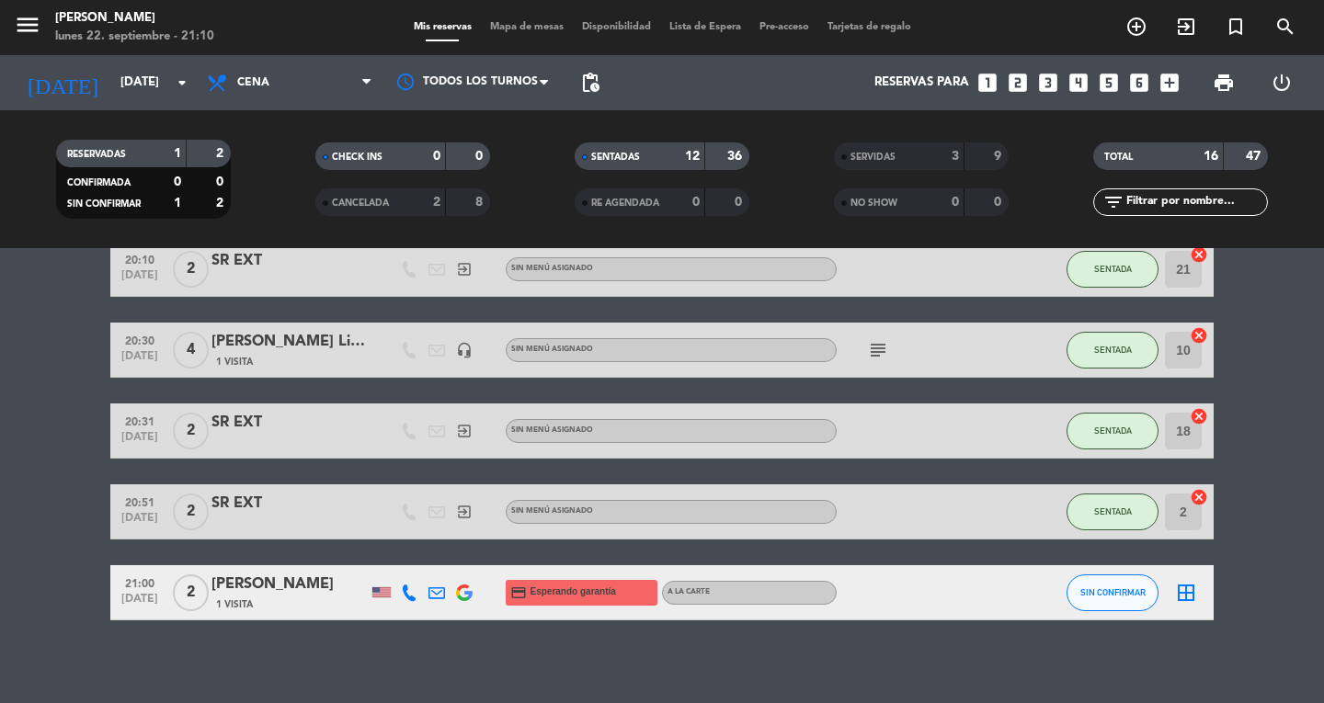
scroll to position [634, 0]
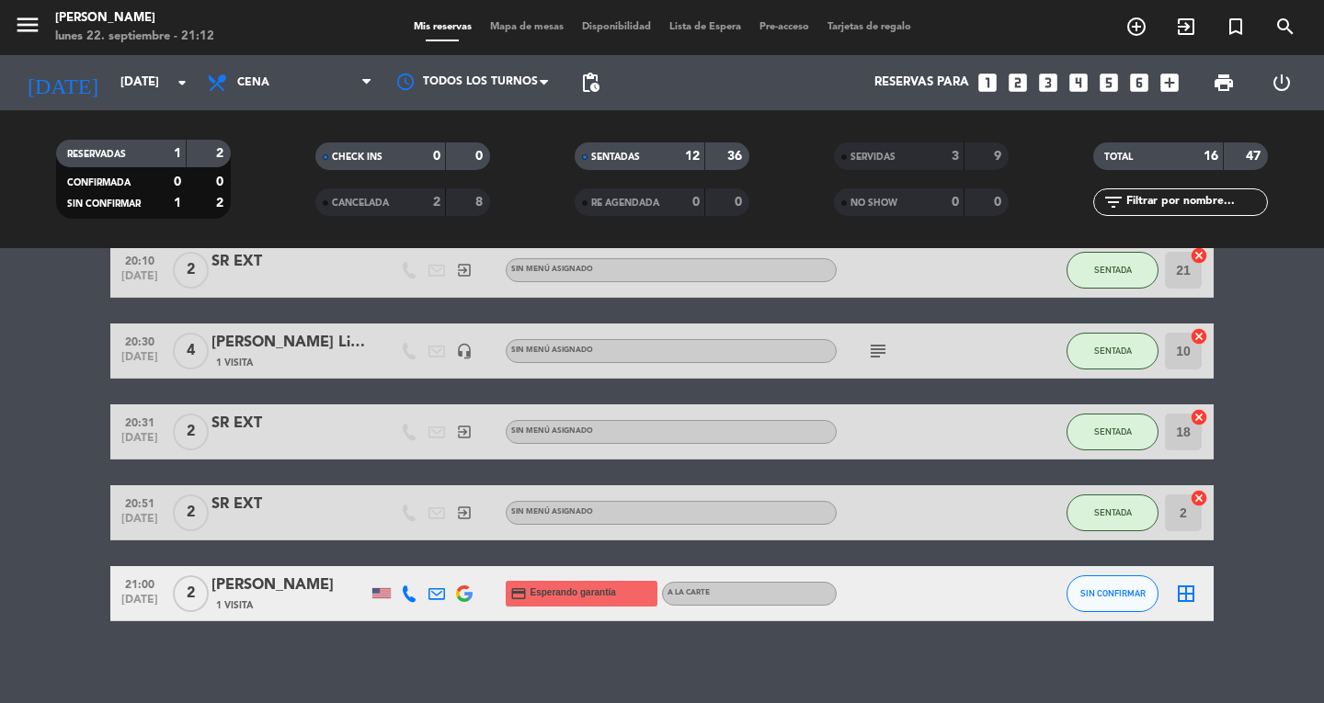
click at [1214, 599] on bookings-row "19:00 [DATE] 6 [PERSON_NAME] 1 Visita credit_card visa * 5499 stripe A la carte…" at bounding box center [662, 159] width 1324 height 923
click at [497, 27] on span "Mapa de mesas" at bounding box center [527, 27] width 92 height 10
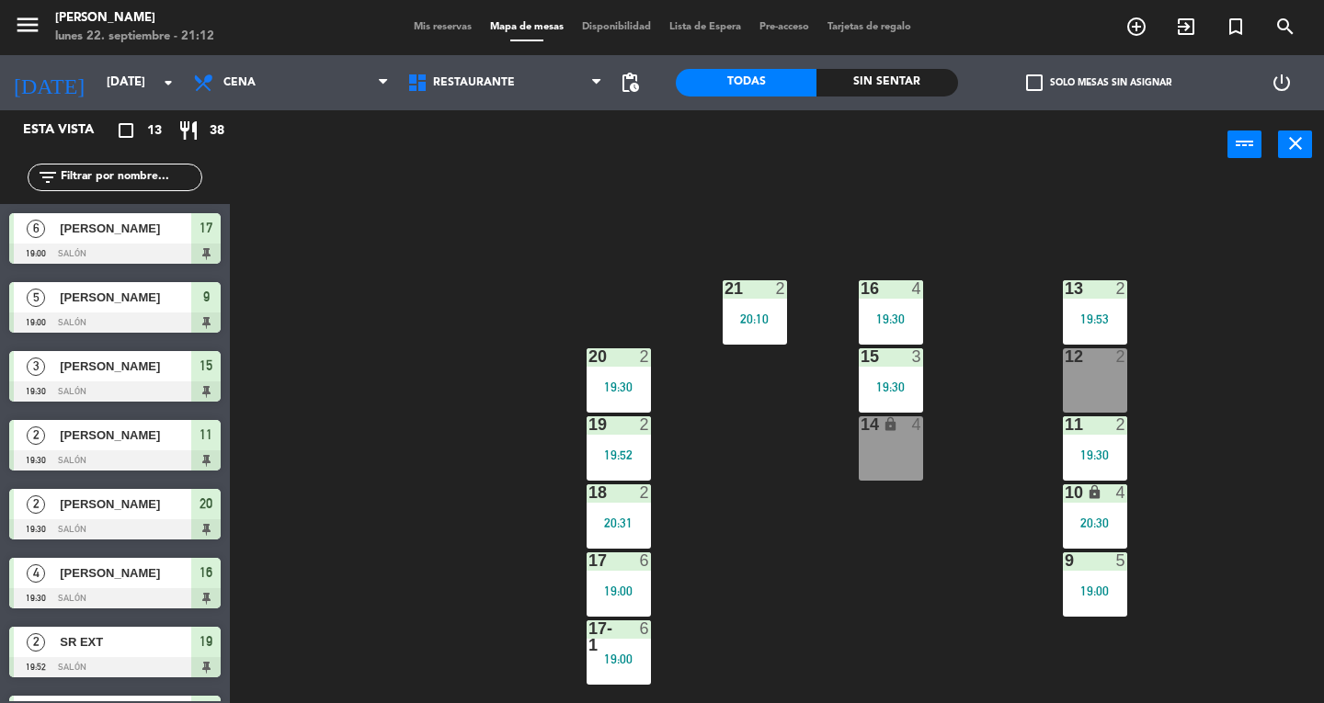
click at [883, 373] on div "15 3 19:30" at bounding box center [891, 380] width 64 height 64
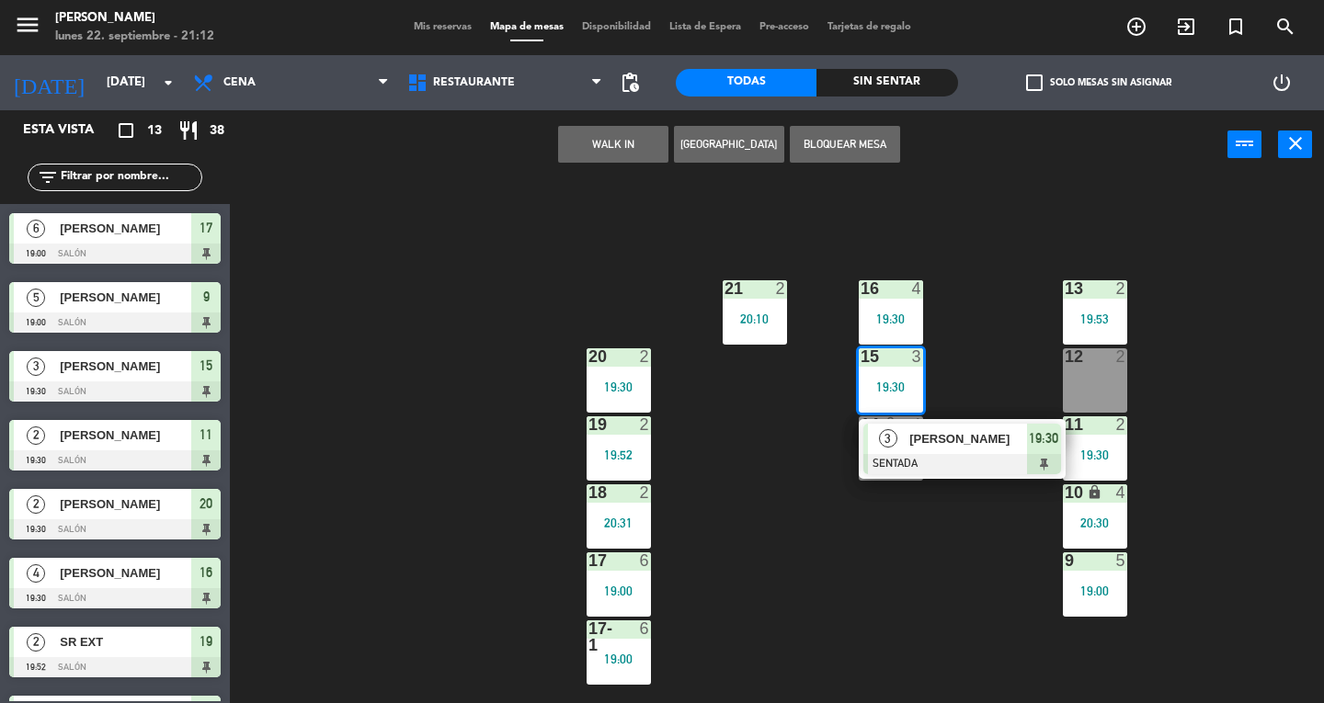
click at [949, 447] on span "[PERSON_NAME]" at bounding box center [968, 438] width 118 height 19
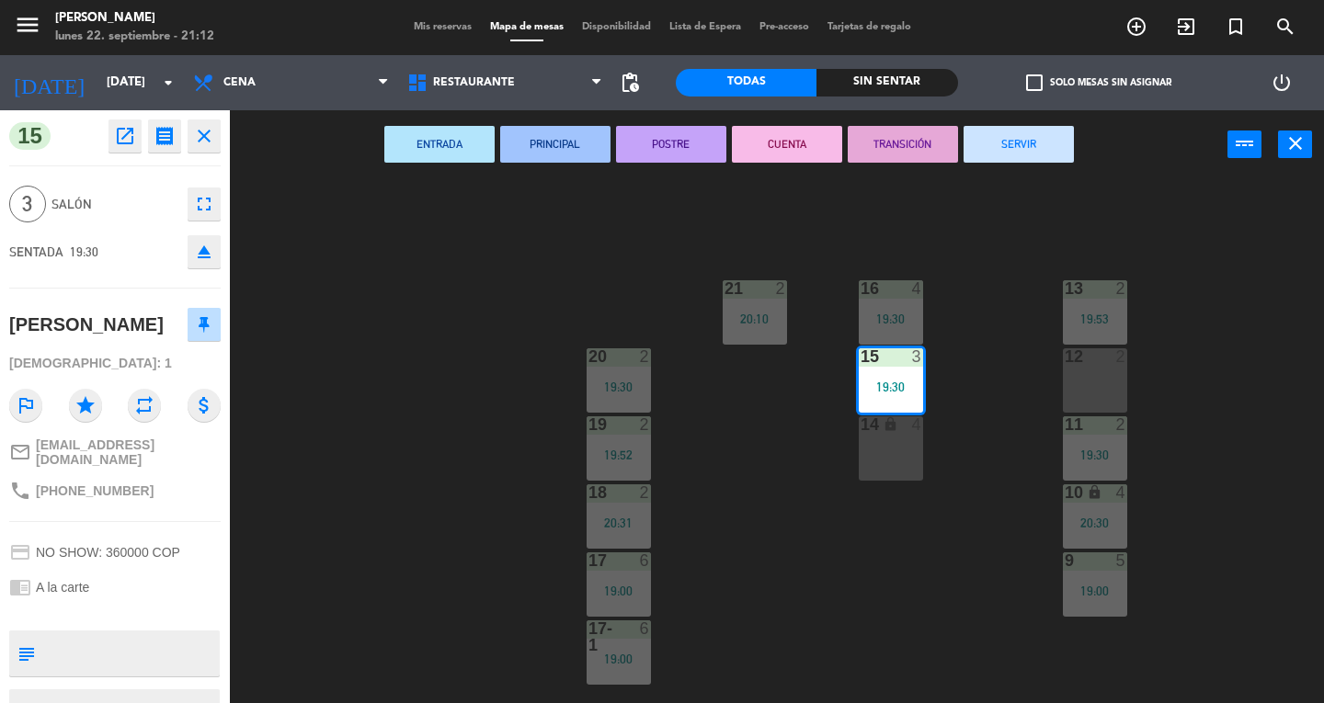
click at [1054, 143] on button "SERVIR" at bounding box center [1019, 144] width 110 height 37
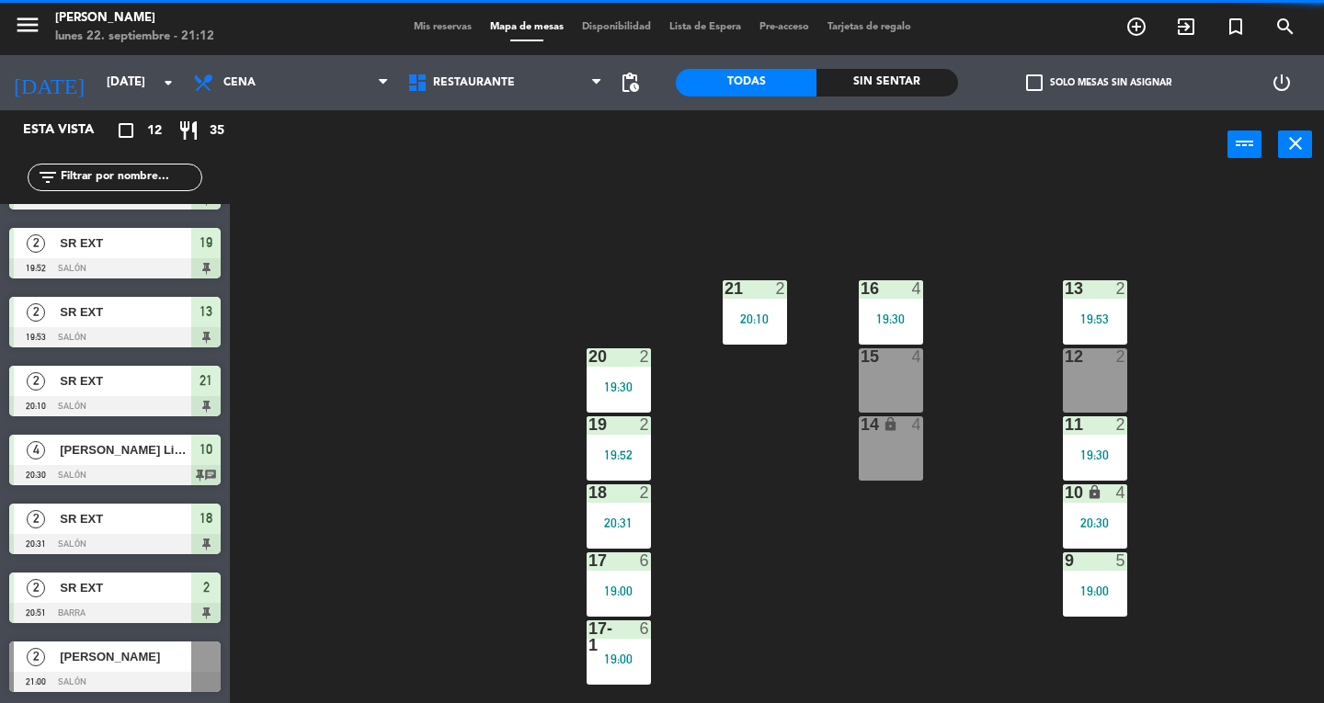
scroll to position [329, 0]
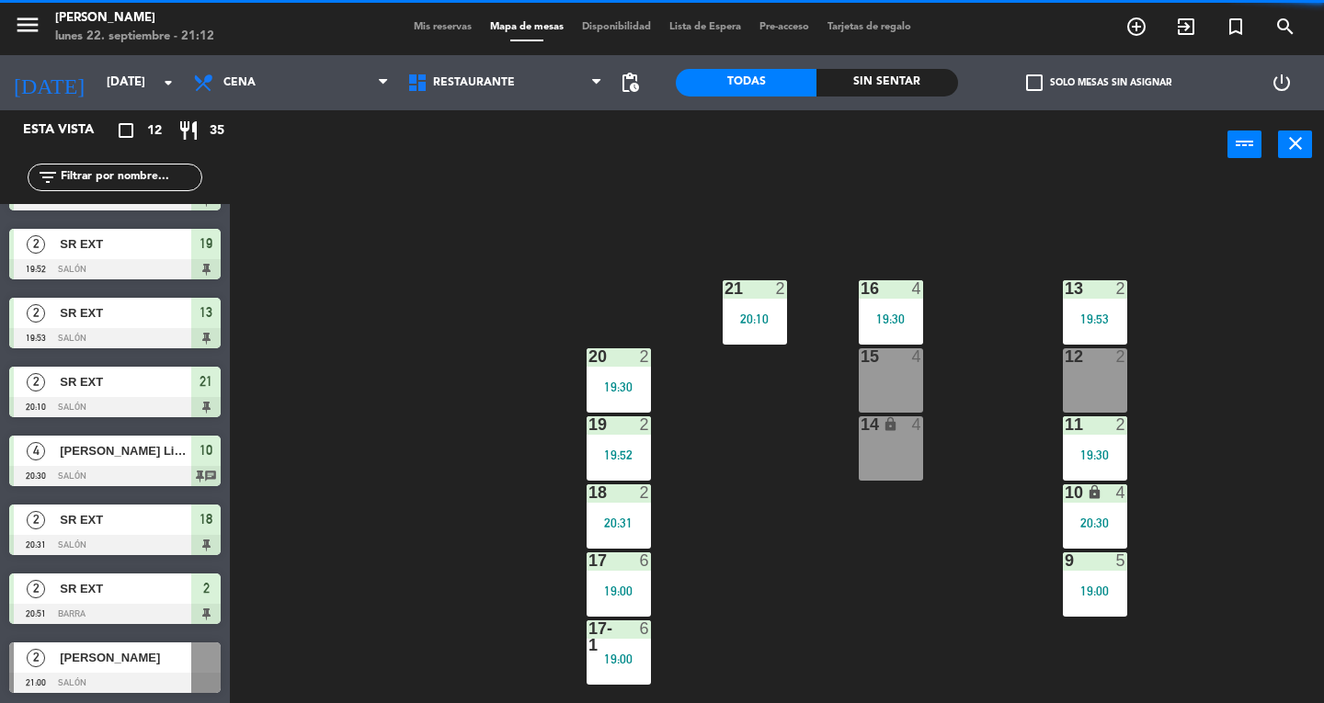
click at [162, 666] on span "[PERSON_NAME]" at bounding box center [125, 657] width 131 height 19
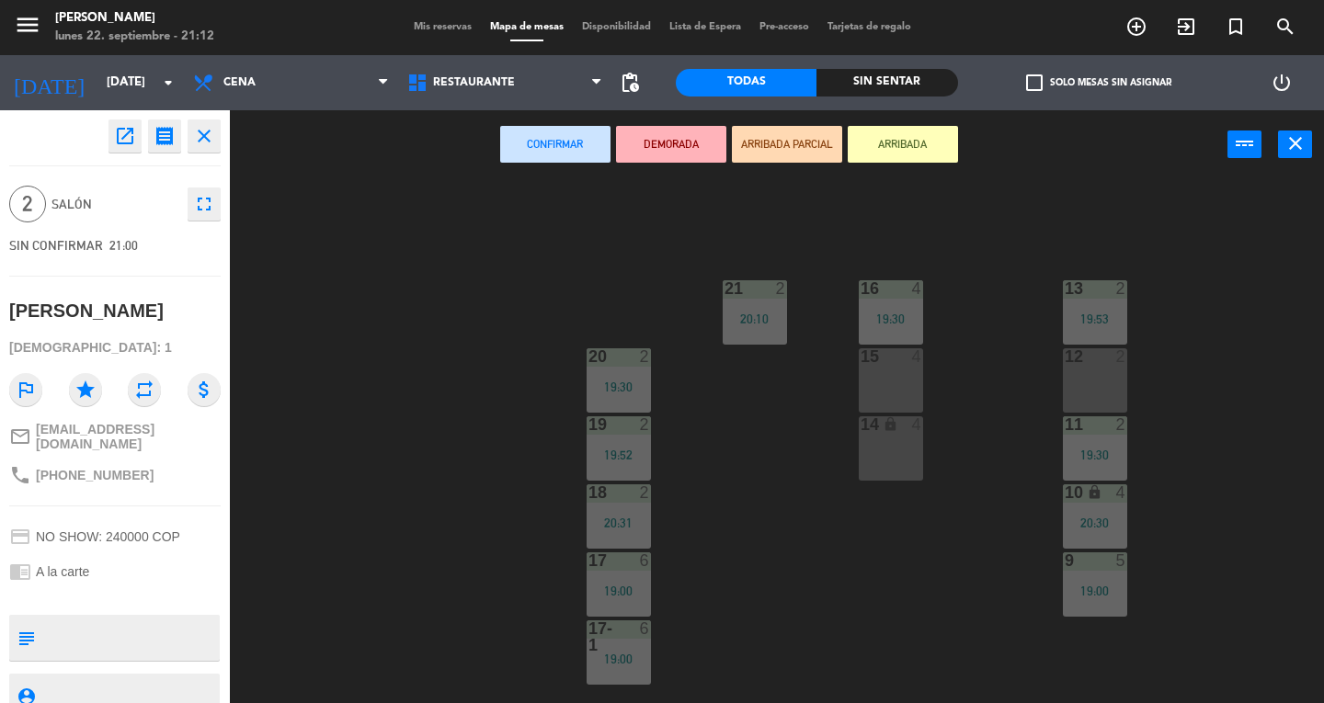
click at [907, 389] on div "15 4" at bounding box center [891, 380] width 64 height 64
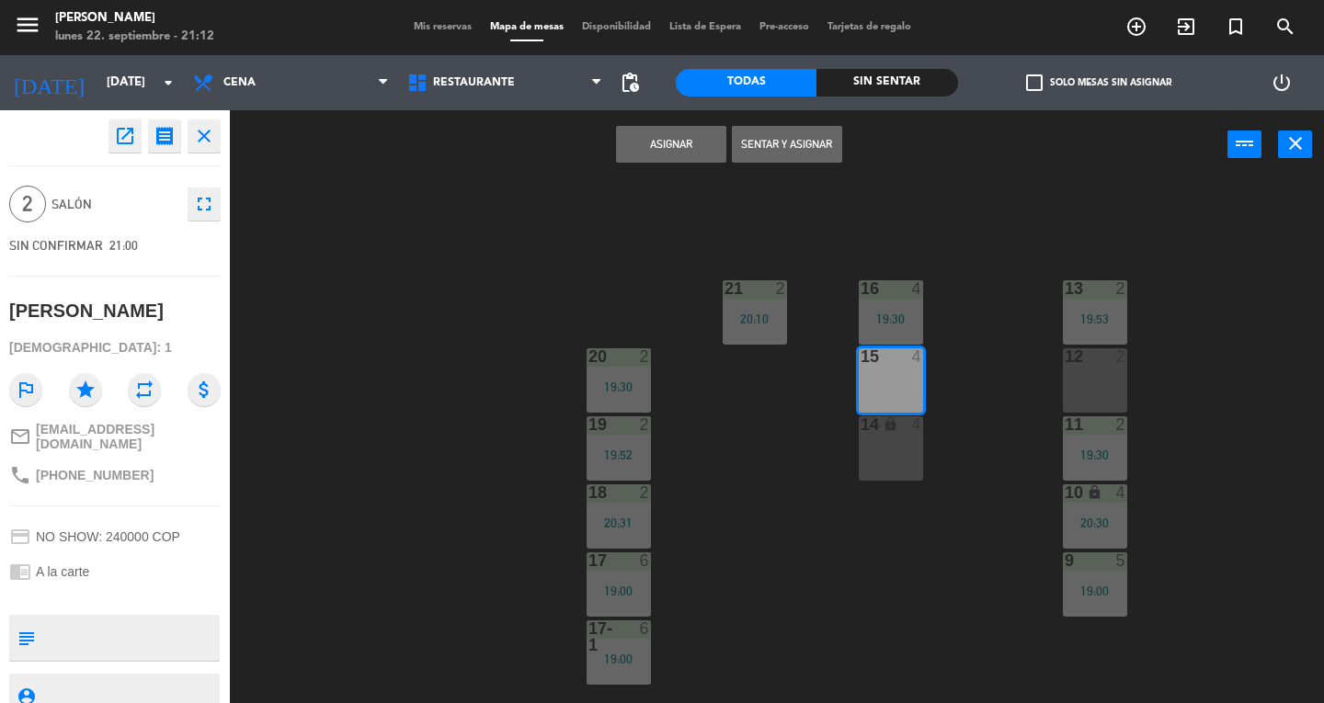
click at [800, 143] on button "Sentar y Asignar" at bounding box center [787, 144] width 110 height 37
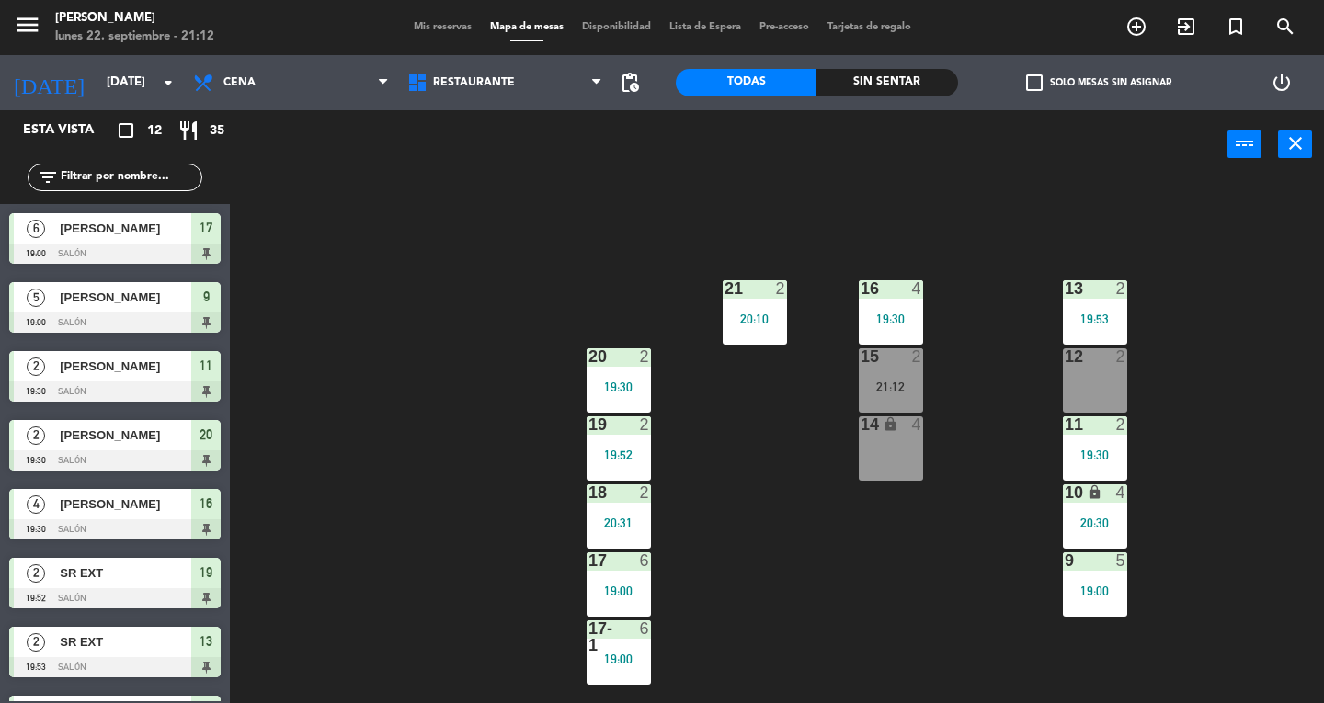
scroll to position [228, 0]
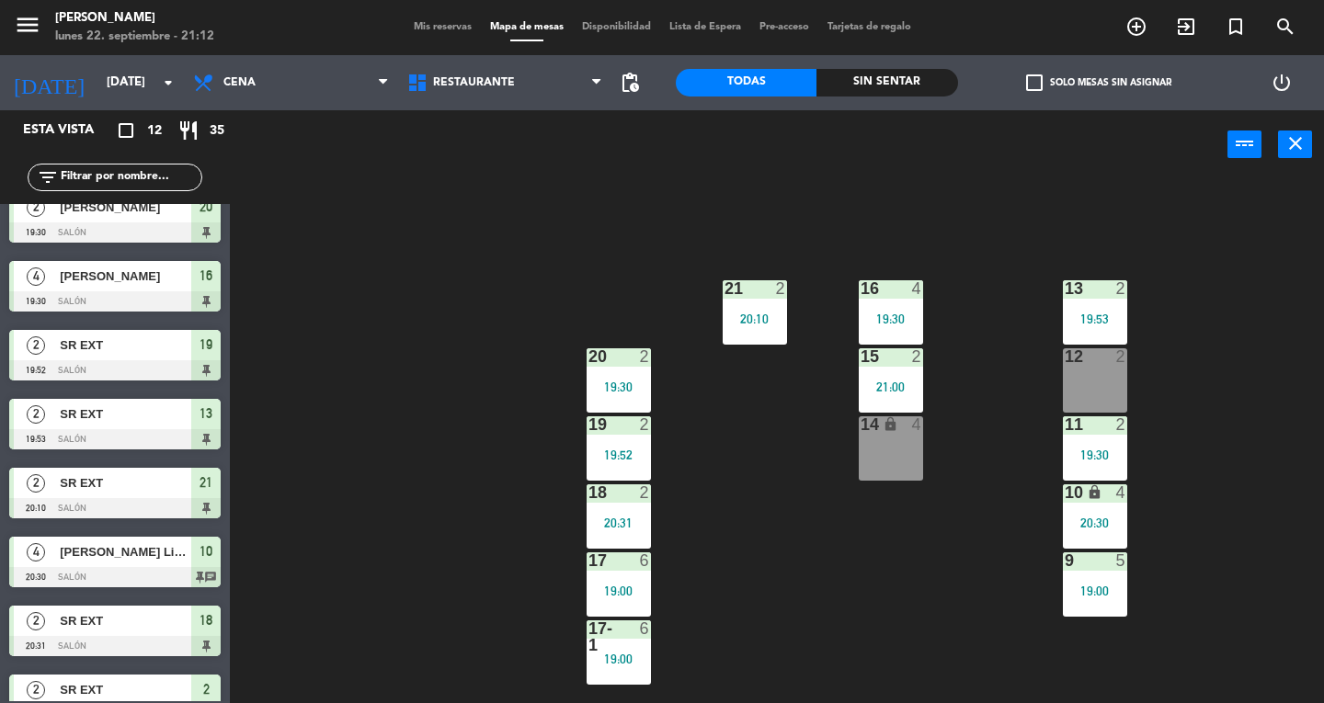
click at [1294, 147] on icon "close" at bounding box center [1295, 143] width 22 height 22
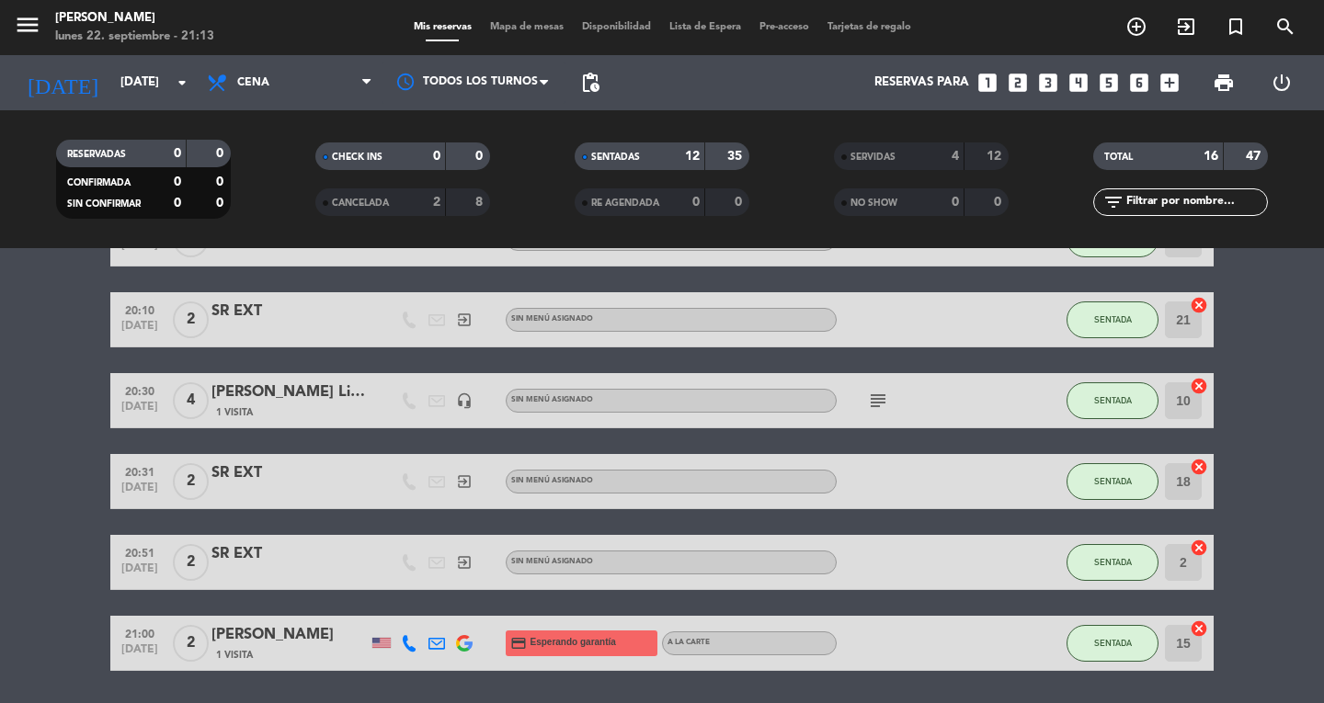
scroll to position [588, 0]
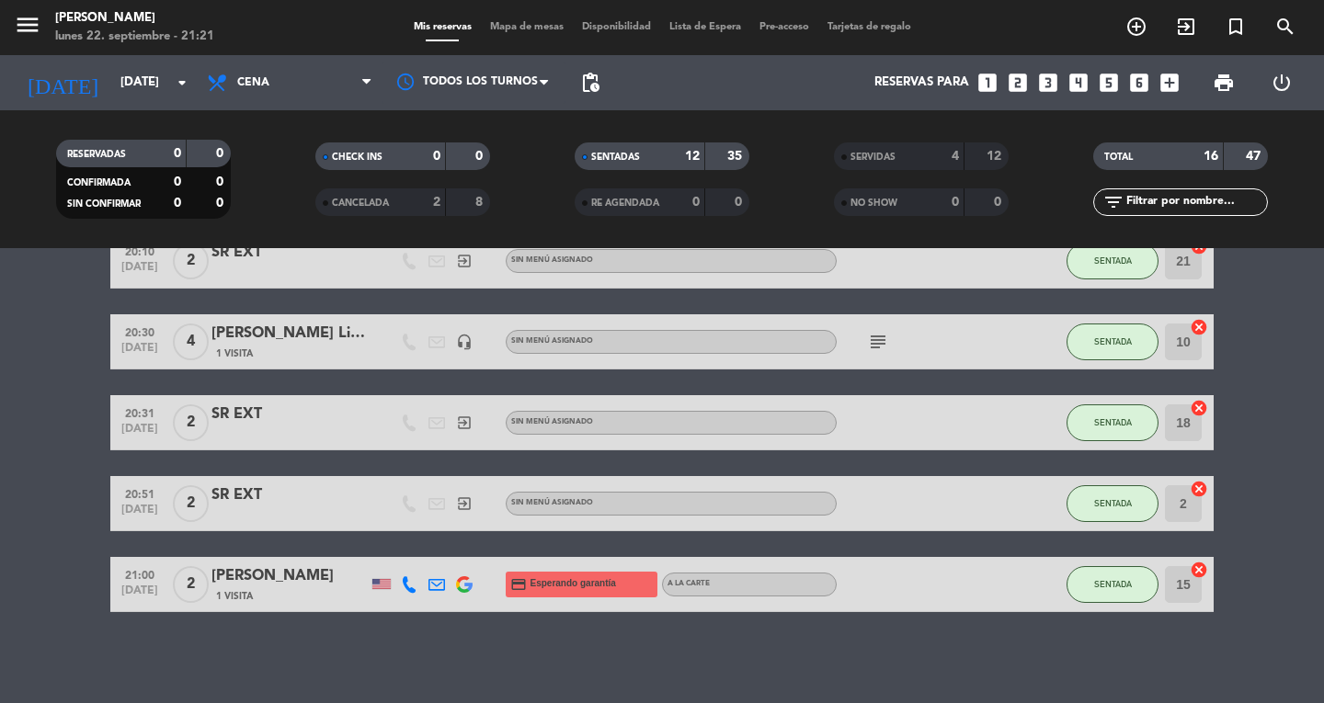
click at [537, 27] on span "Mapa de mesas" at bounding box center [527, 27] width 92 height 10
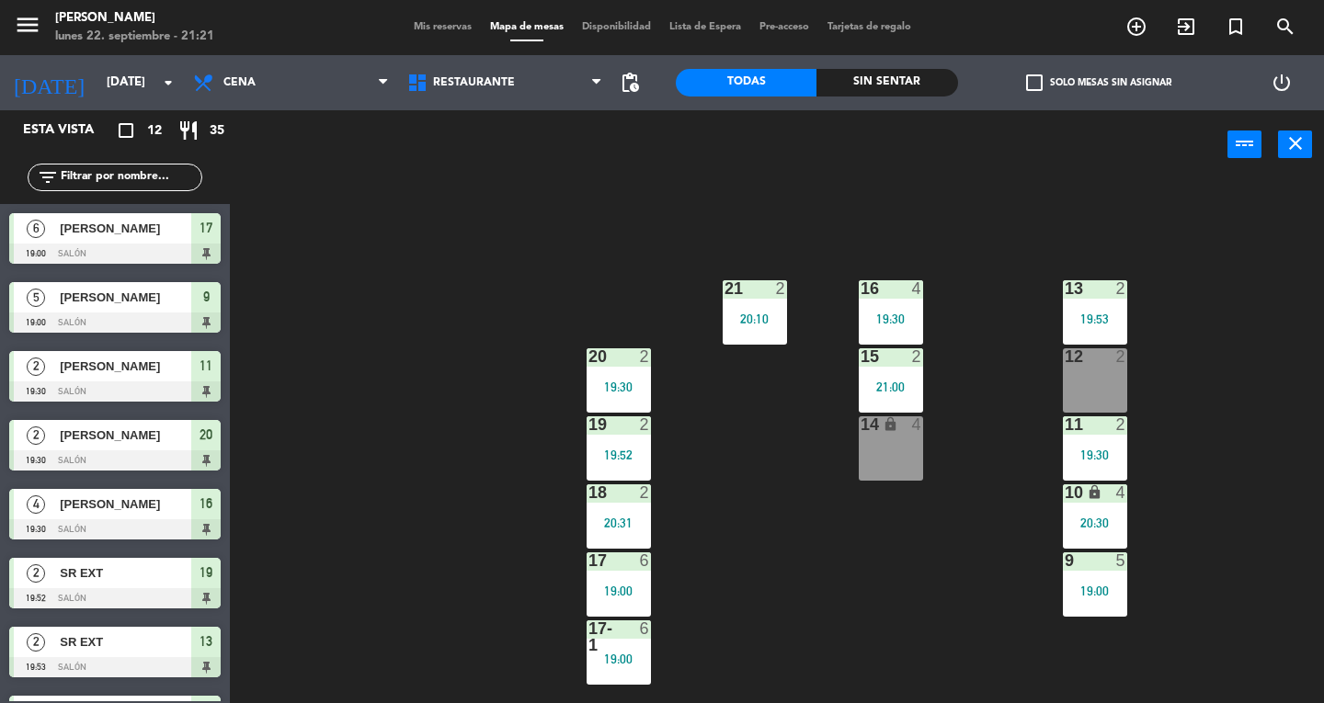
click at [897, 311] on div "16 4 19:30" at bounding box center [891, 312] width 64 height 64
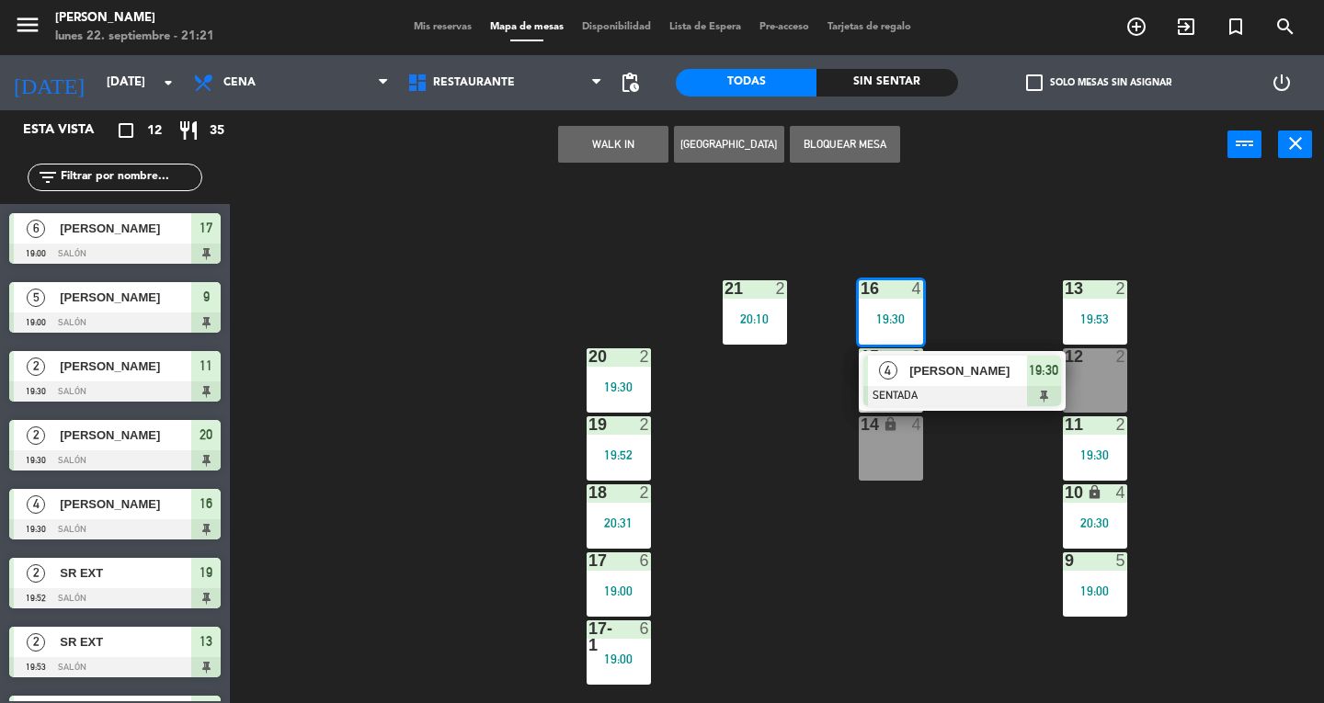
click at [1004, 394] on div at bounding box center [962, 396] width 198 height 20
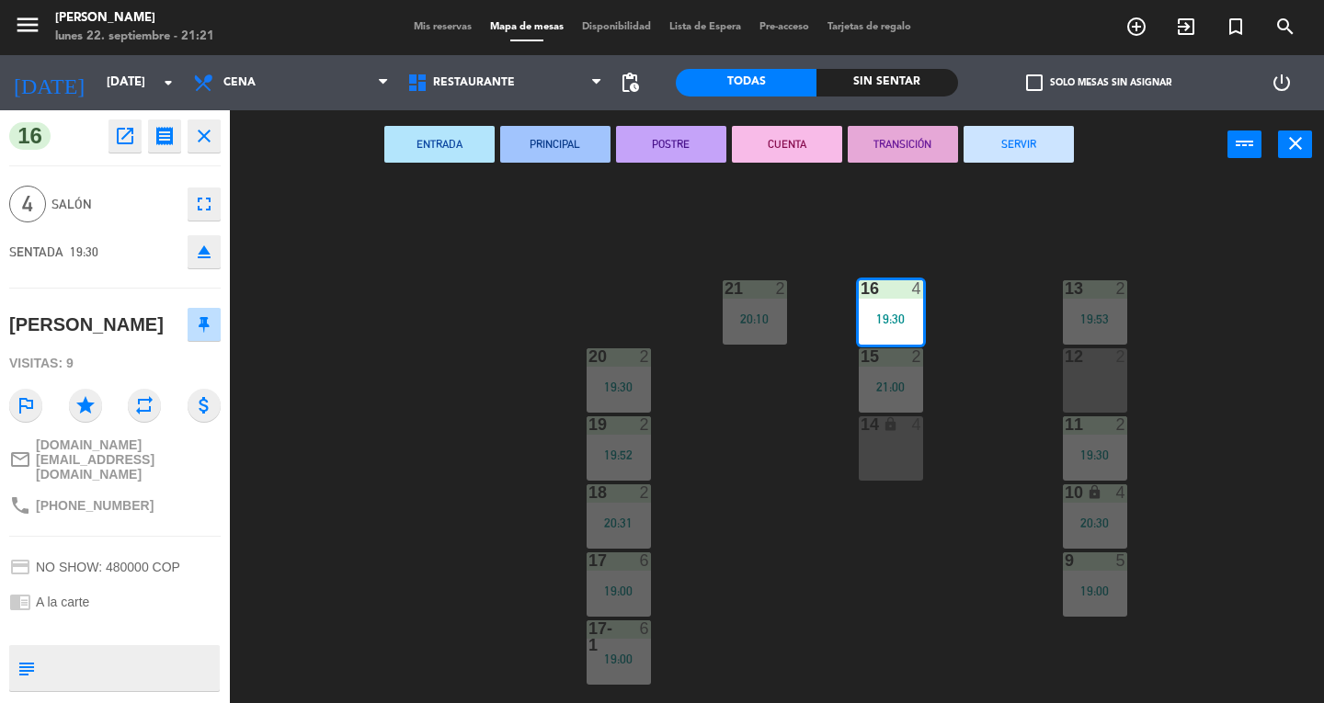
click at [1042, 158] on button "SERVIR" at bounding box center [1019, 144] width 110 height 37
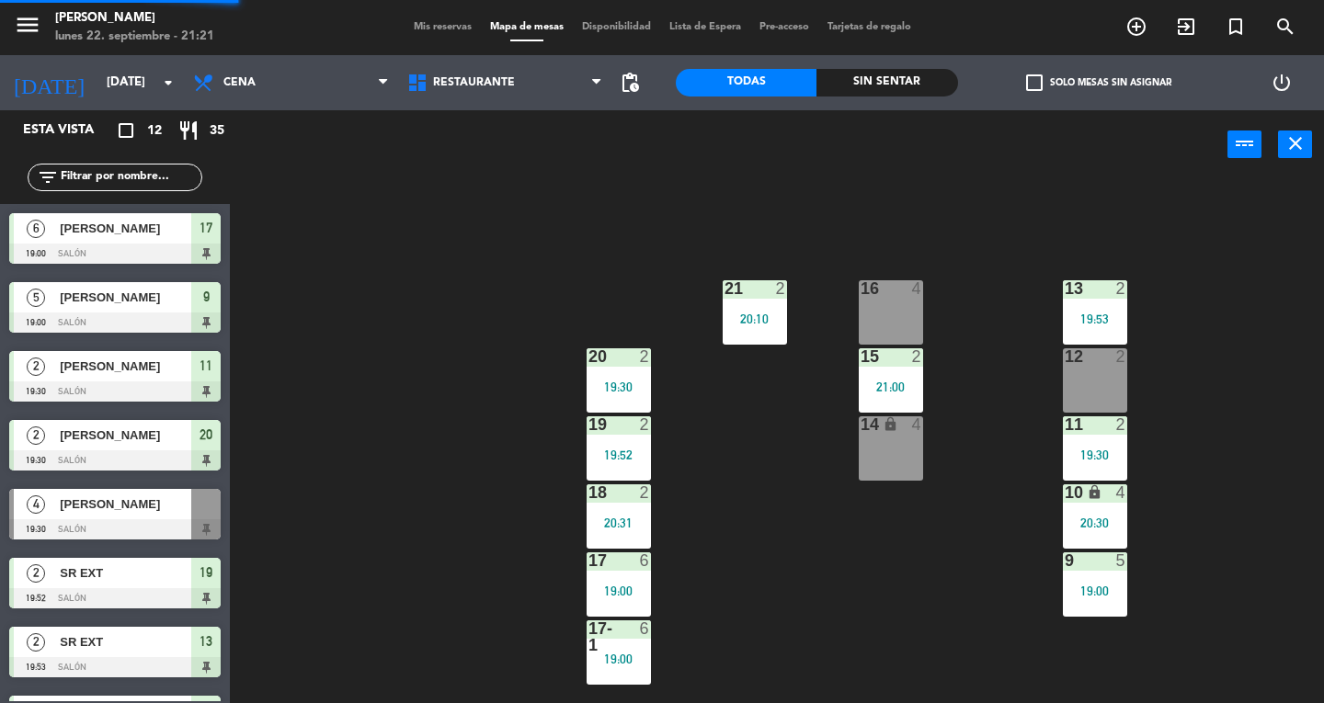
click at [913, 390] on div "21:00" at bounding box center [891, 387] width 64 height 13
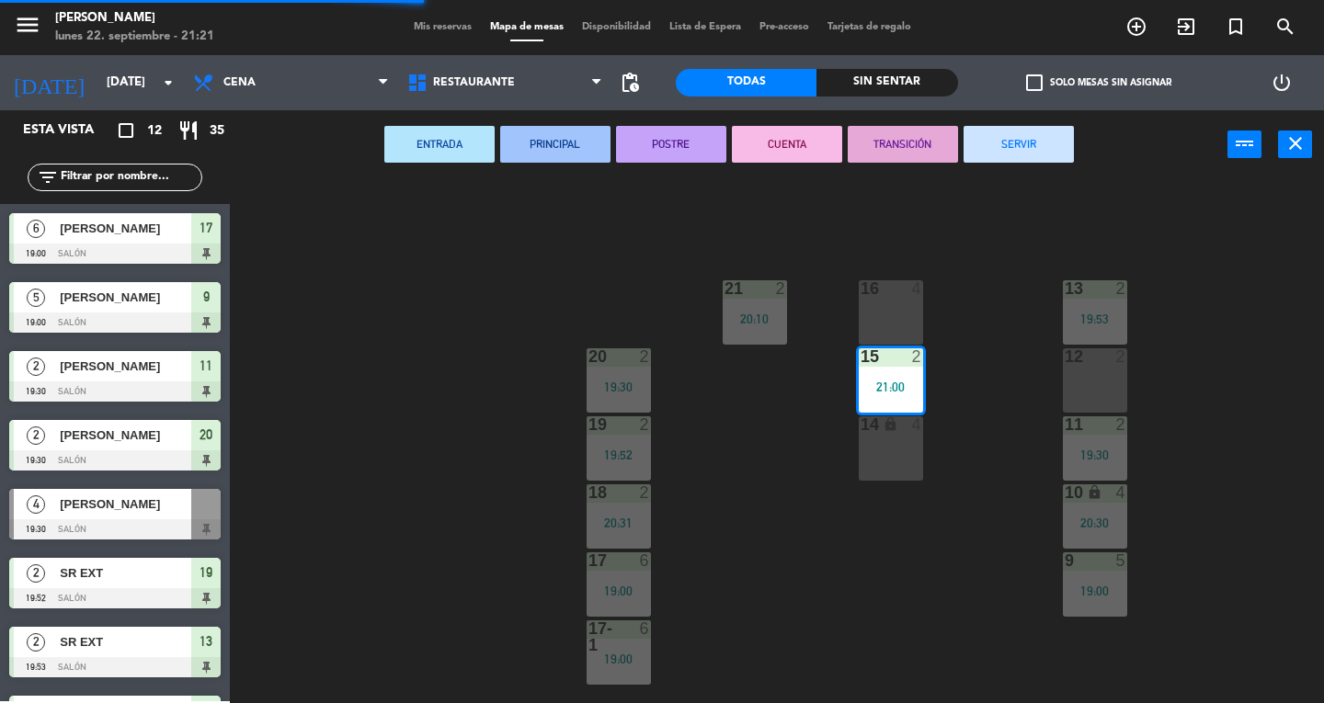
click at [1022, 158] on button "SERVIR" at bounding box center [1019, 144] width 110 height 37
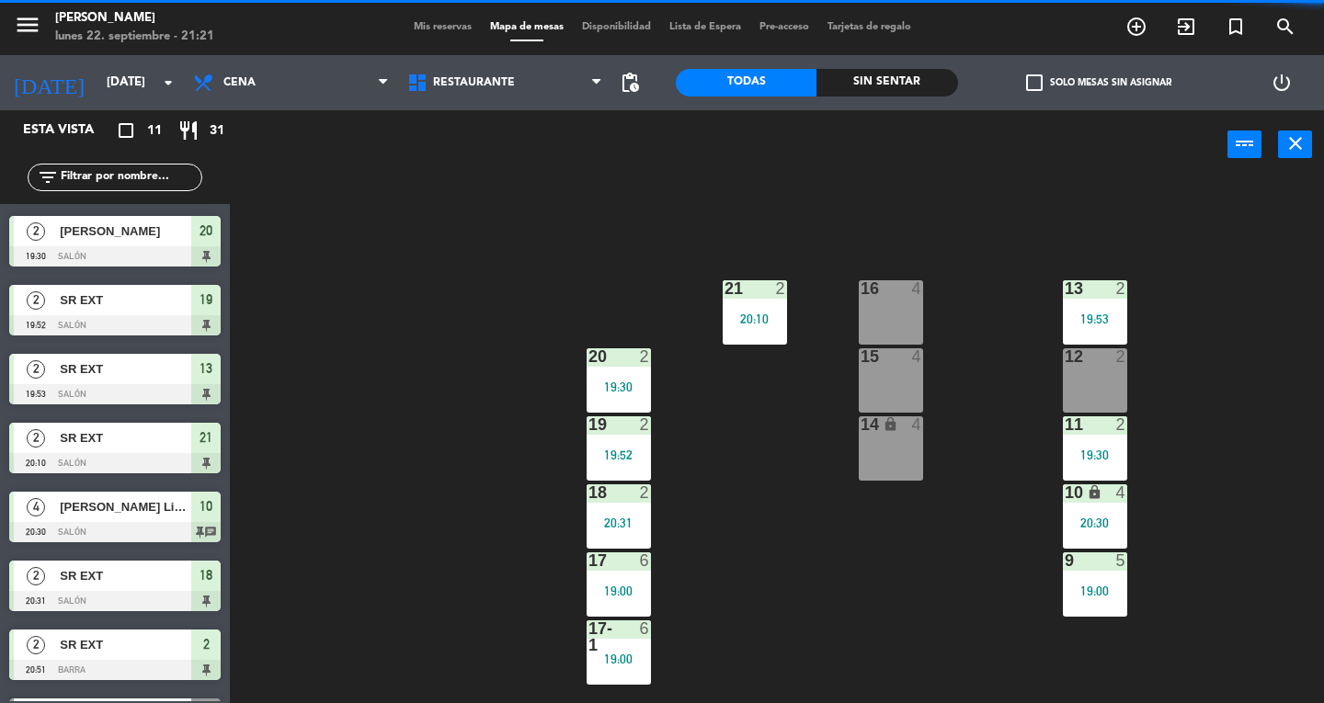
click at [754, 324] on div "20:10" at bounding box center [755, 319] width 64 height 13
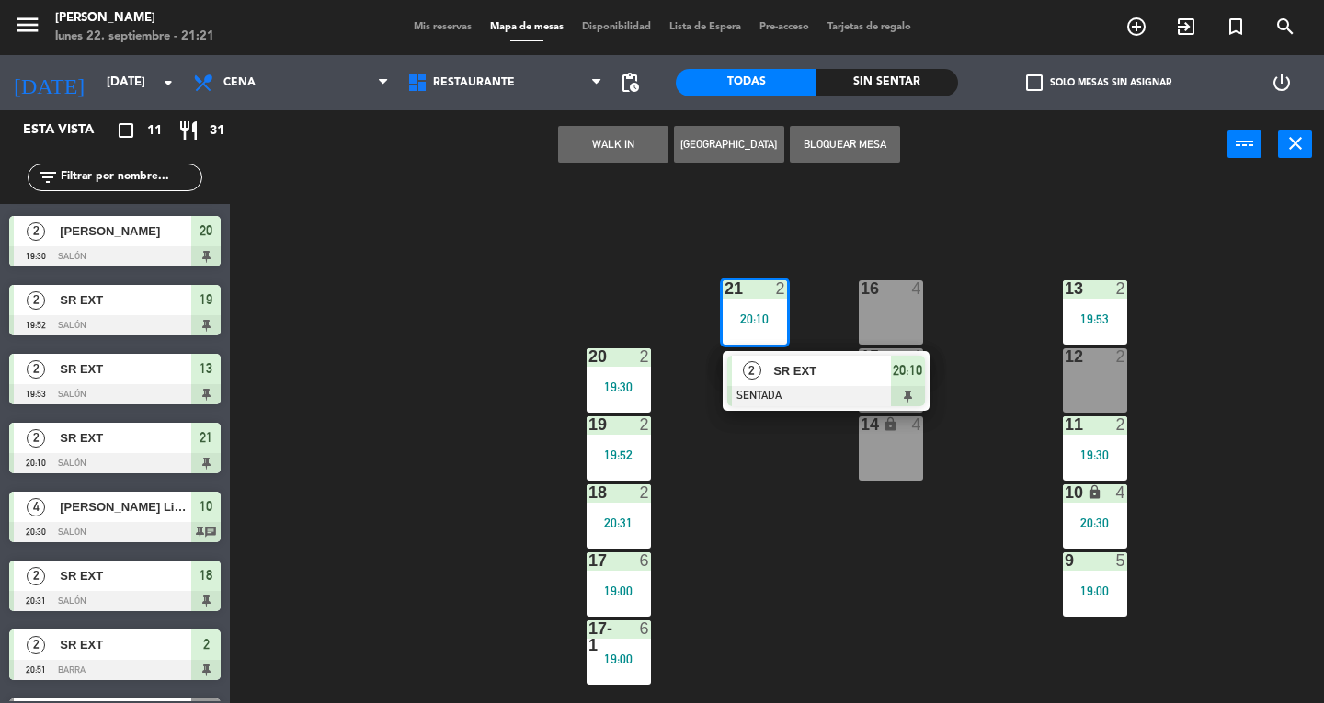
click at [796, 397] on div at bounding box center [826, 396] width 198 height 20
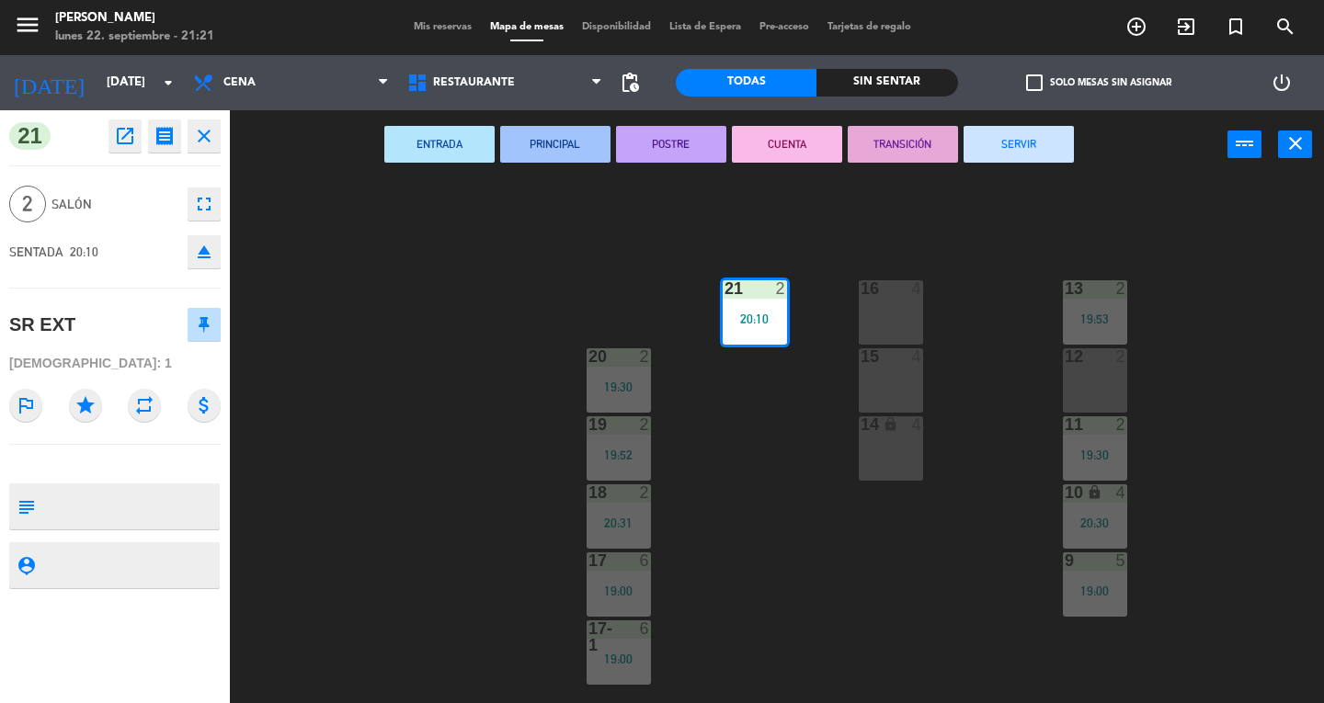
click at [1022, 140] on button "SERVIR" at bounding box center [1019, 144] width 110 height 37
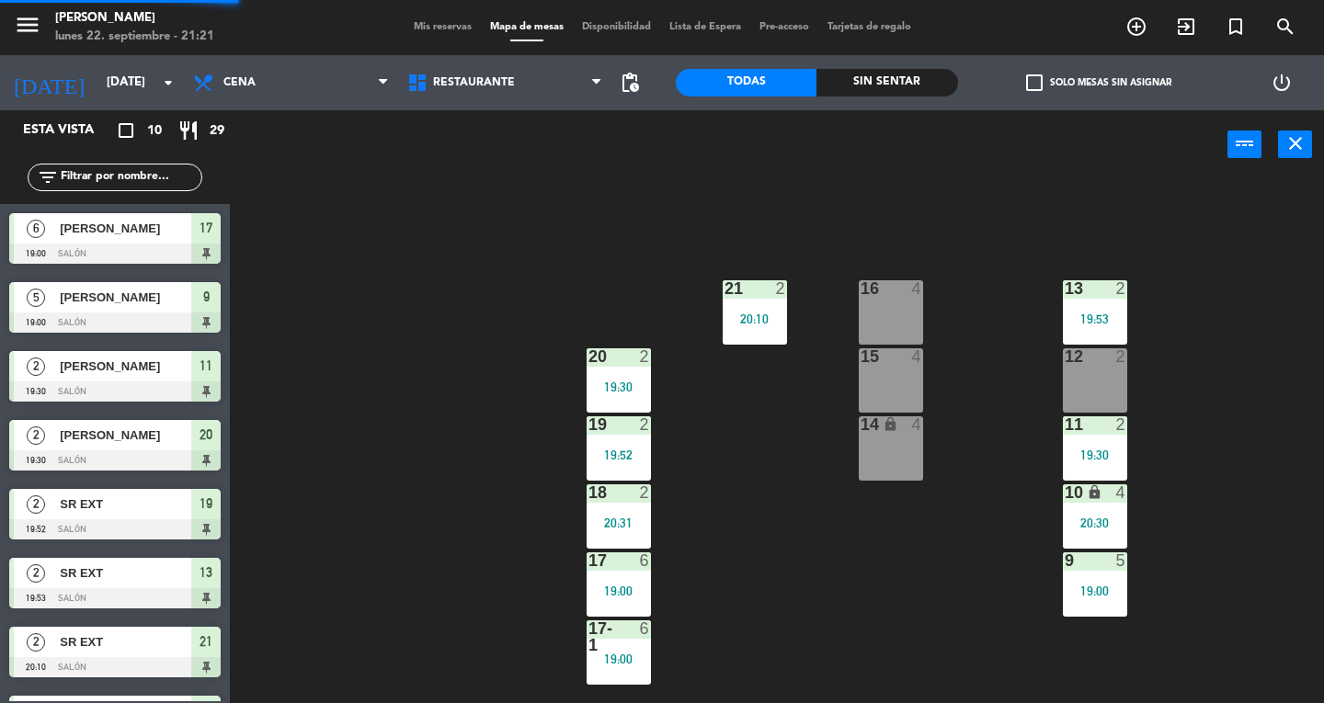
click at [661, 364] on div "2" at bounding box center [649, 356] width 30 height 17
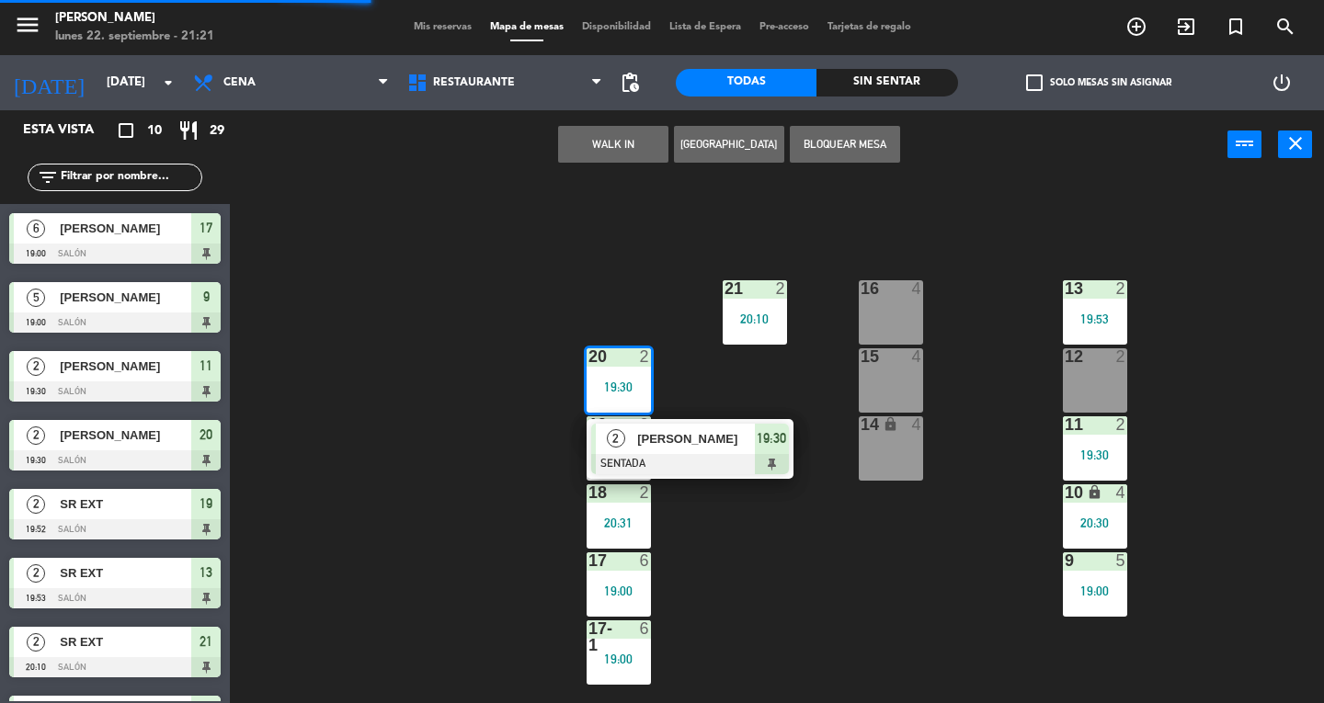
click at [724, 443] on span "[PERSON_NAME]" at bounding box center [696, 438] width 118 height 19
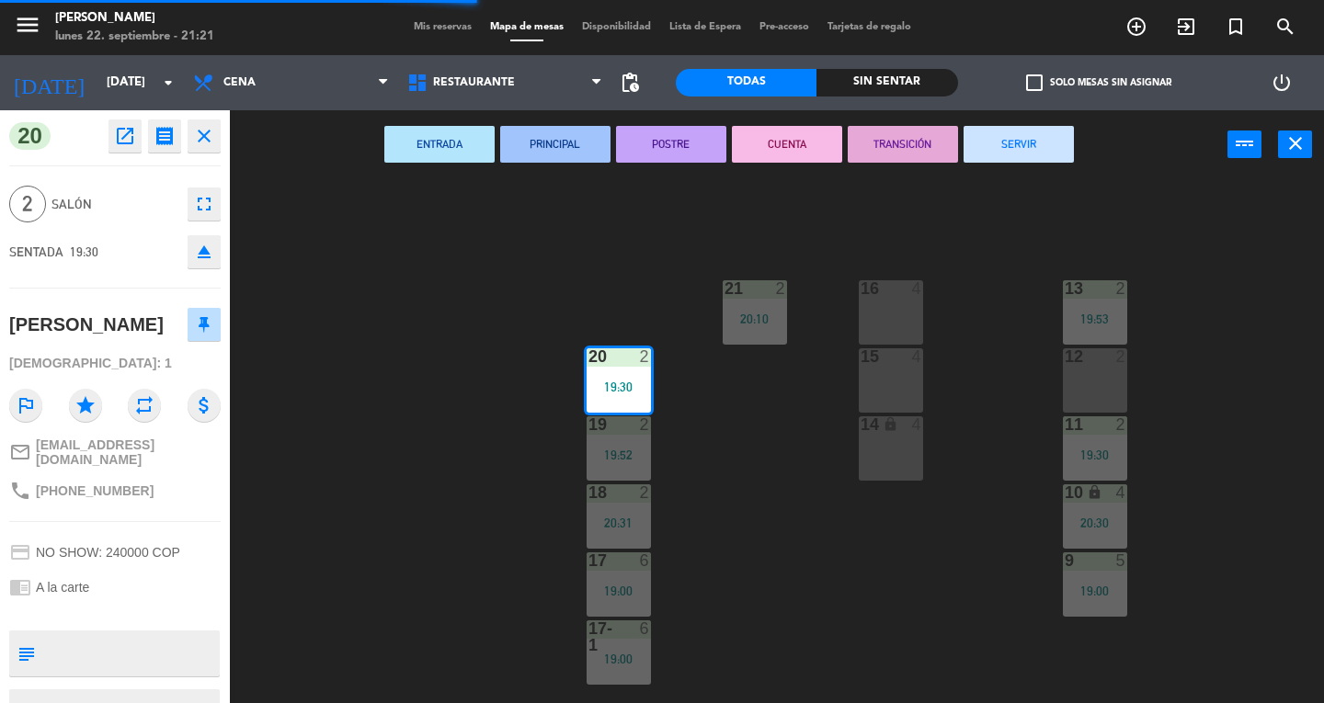
click at [1032, 144] on button "SERVIR" at bounding box center [1019, 144] width 110 height 37
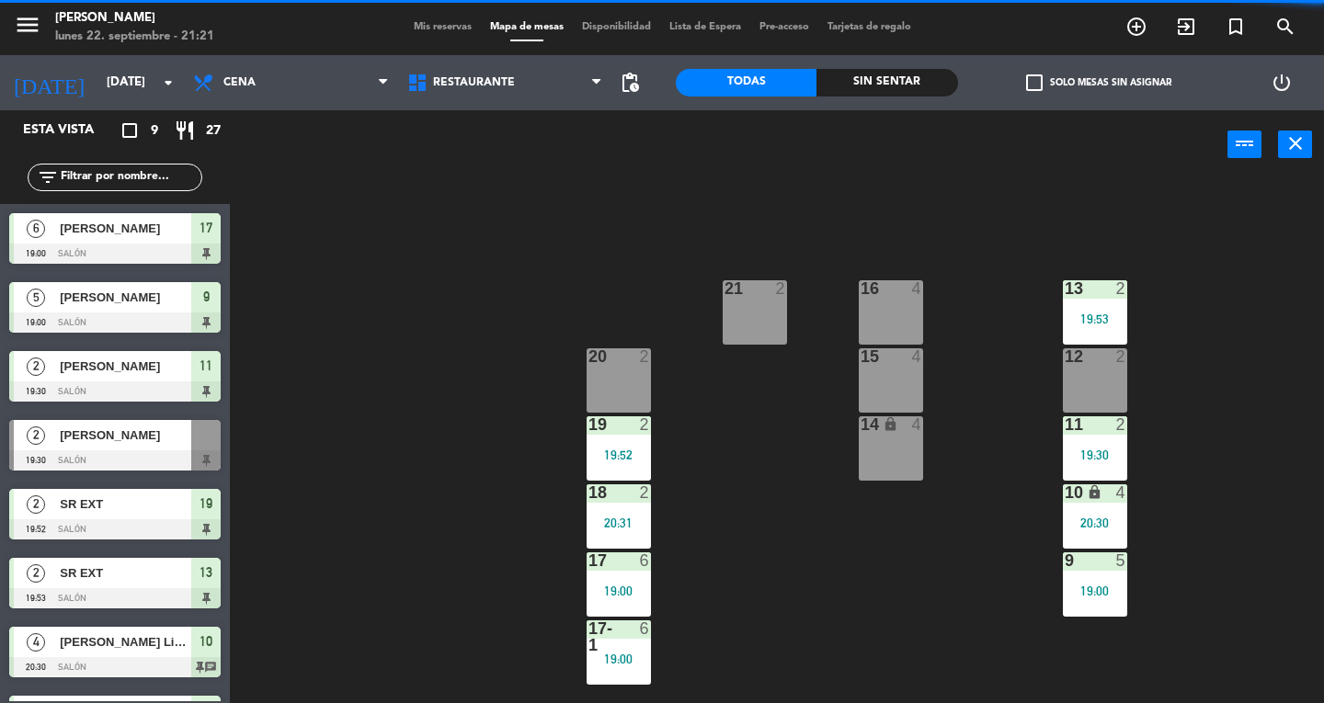
click at [628, 460] on div "19:52" at bounding box center [619, 455] width 64 height 13
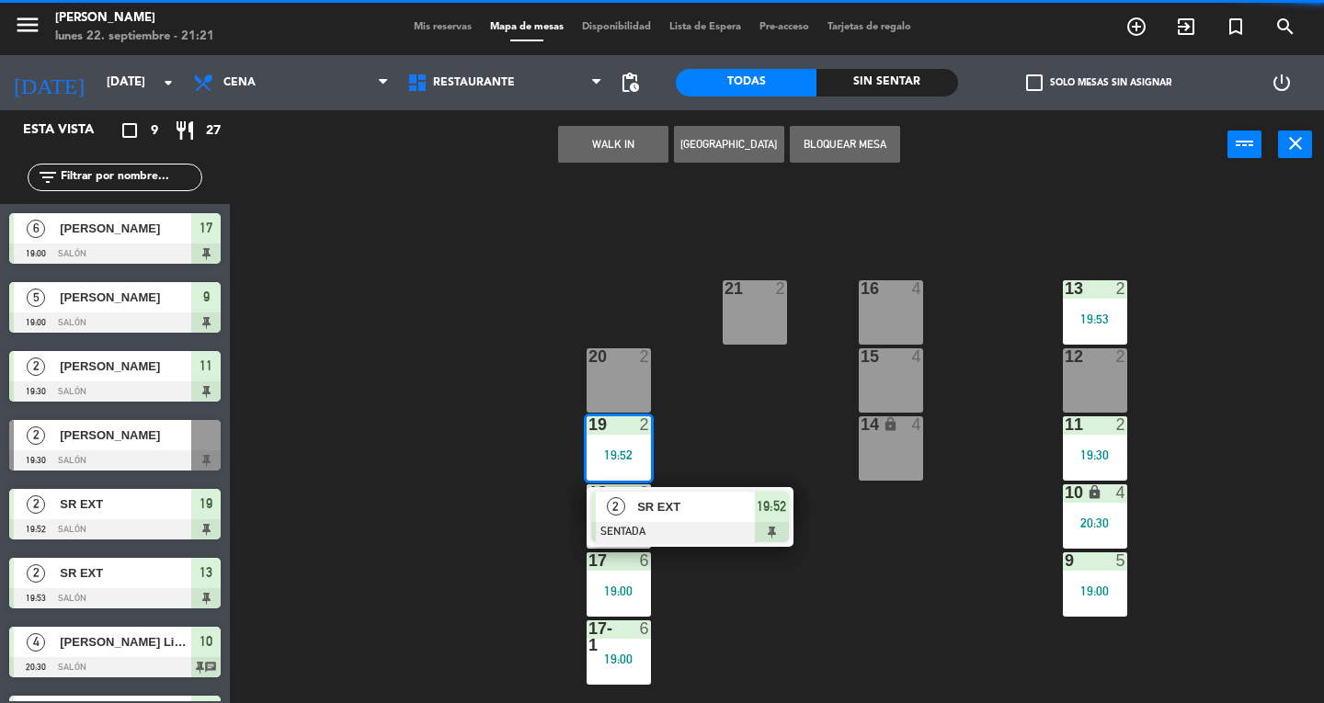
click at [691, 520] on div "SR EXT" at bounding box center [695, 507] width 120 height 30
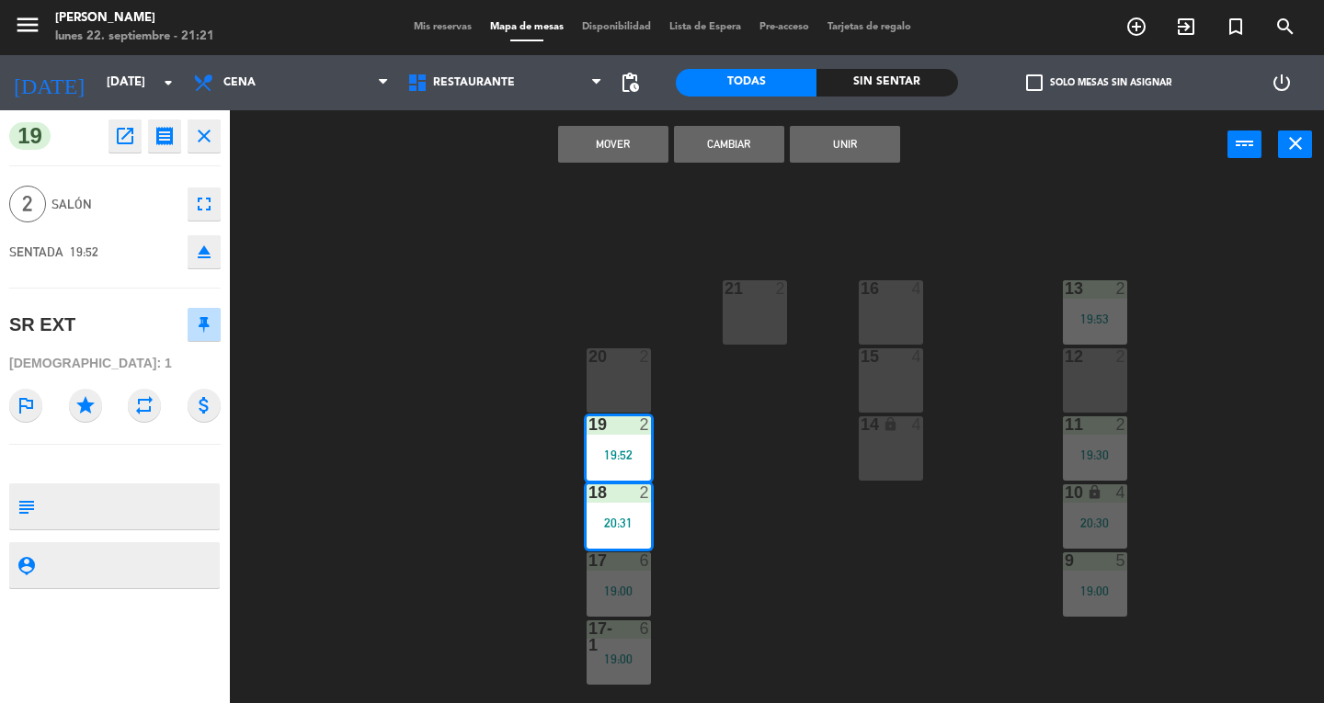
click at [683, 283] on div "13 2 19:53 16 4 21 2 12 2 15 4 20 2 11 2 19:30 14 lock 4 19 2 19:52 10 lock 4 2…" at bounding box center [783, 441] width 1081 height 524
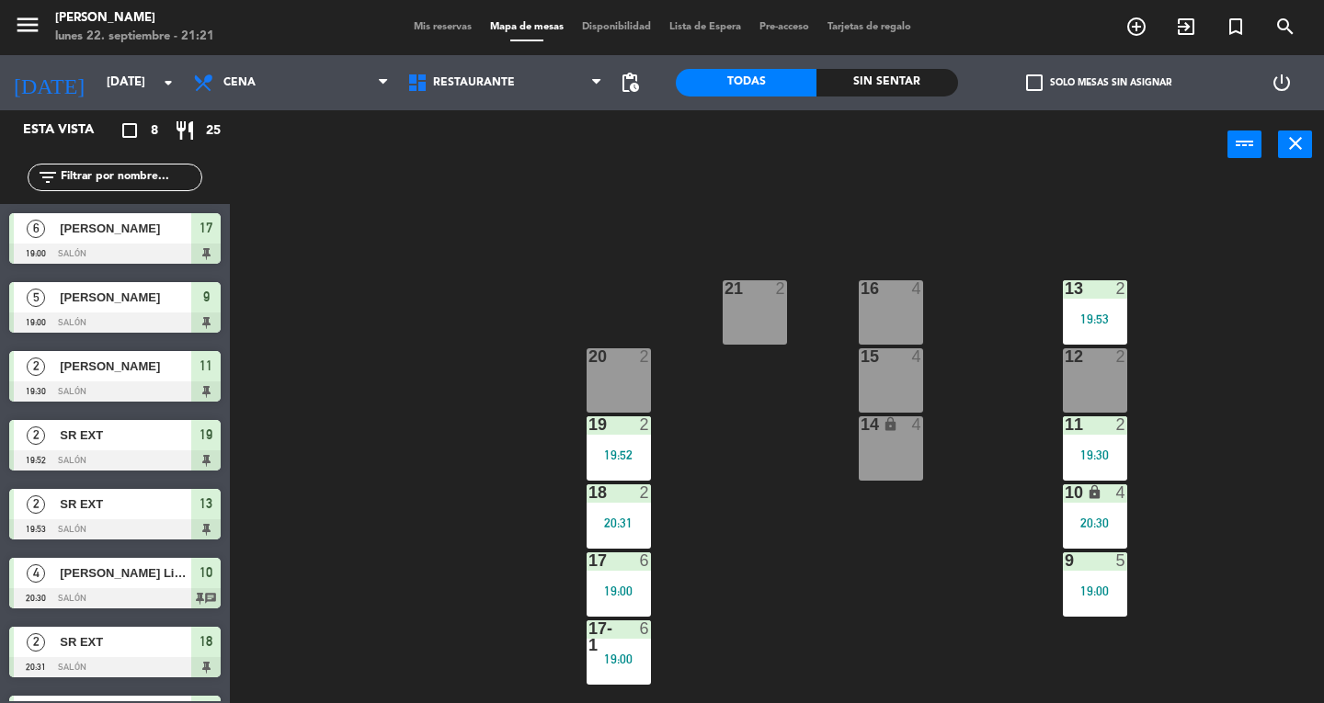
click at [699, 511] on div "13 2 19:53 16 4 21 2 12 2 15 4 20 2 11 2 19:30 14 lock 4 19 2 19:52 10 lock 4 2…" at bounding box center [783, 441] width 1081 height 524
click at [622, 440] on div "19 2 19:52" at bounding box center [619, 449] width 64 height 64
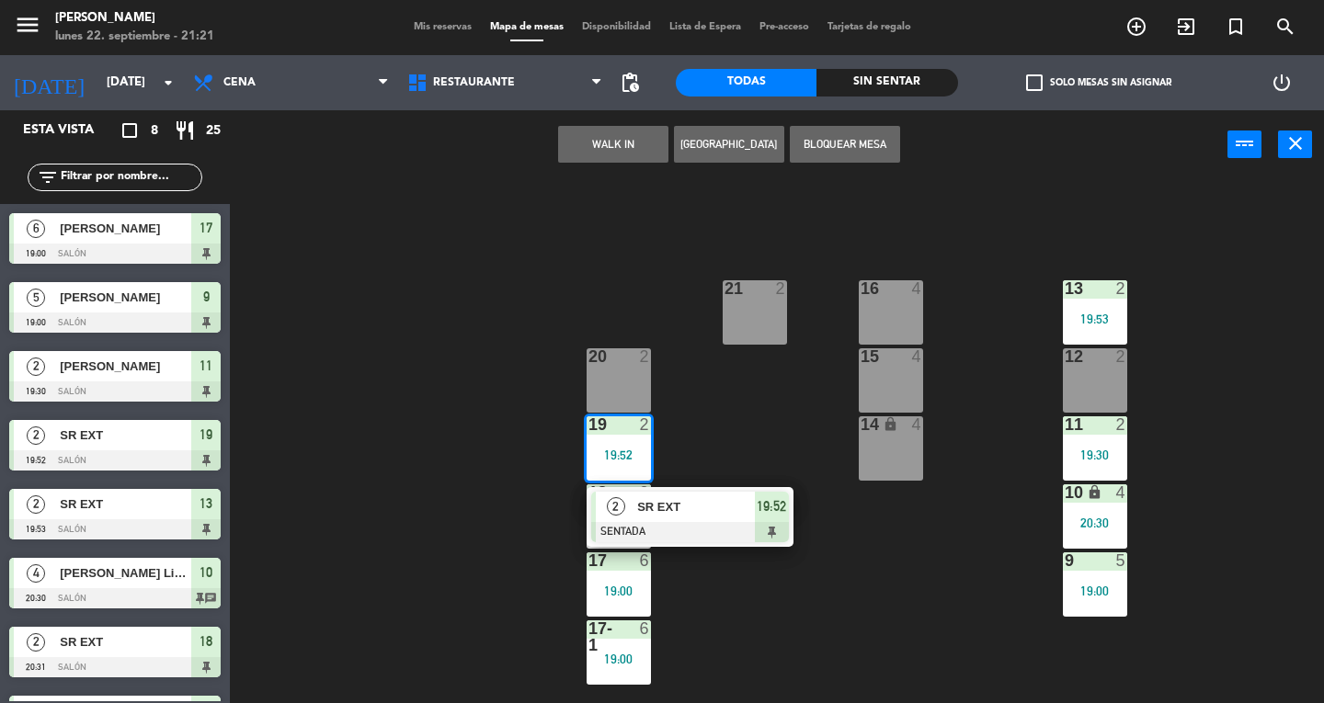
click at [676, 524] on div at bounding box center [690, 532] width 198 height 20
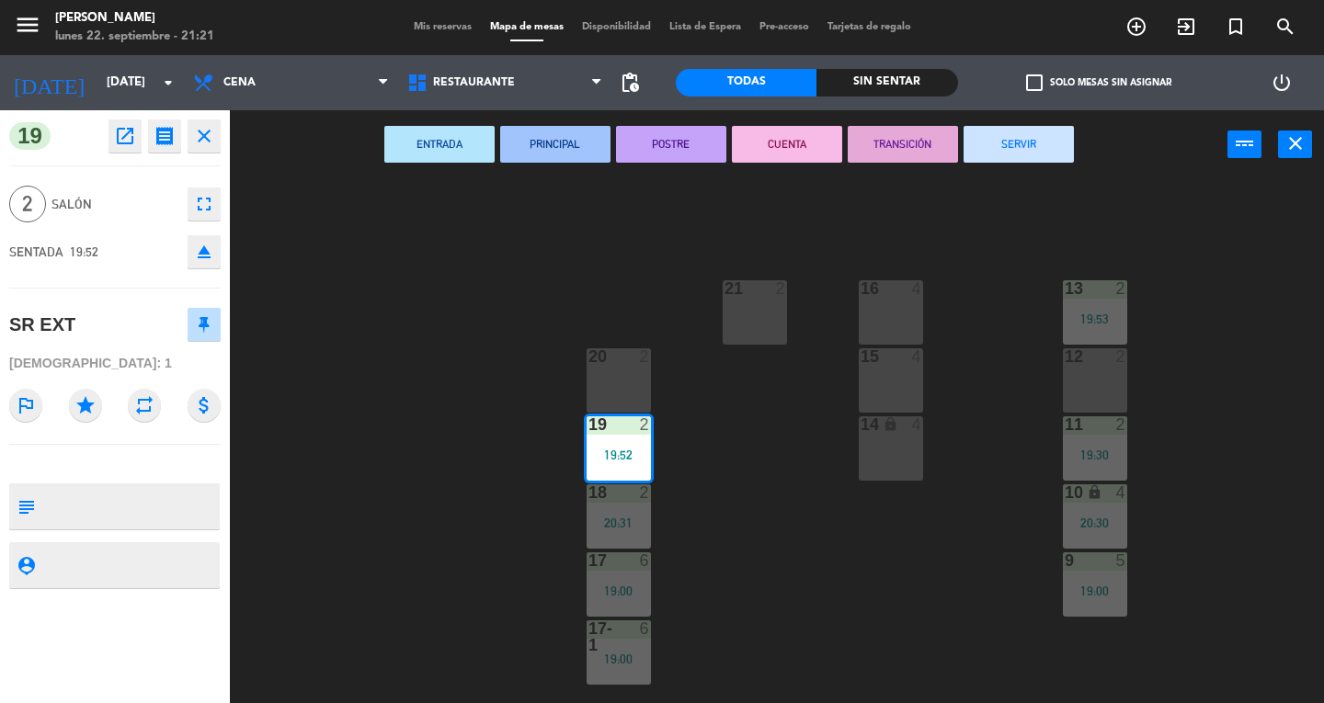
click at [1028, 148] on button "SERVIR" at bounding box center [1019, 144] width 110 height 37
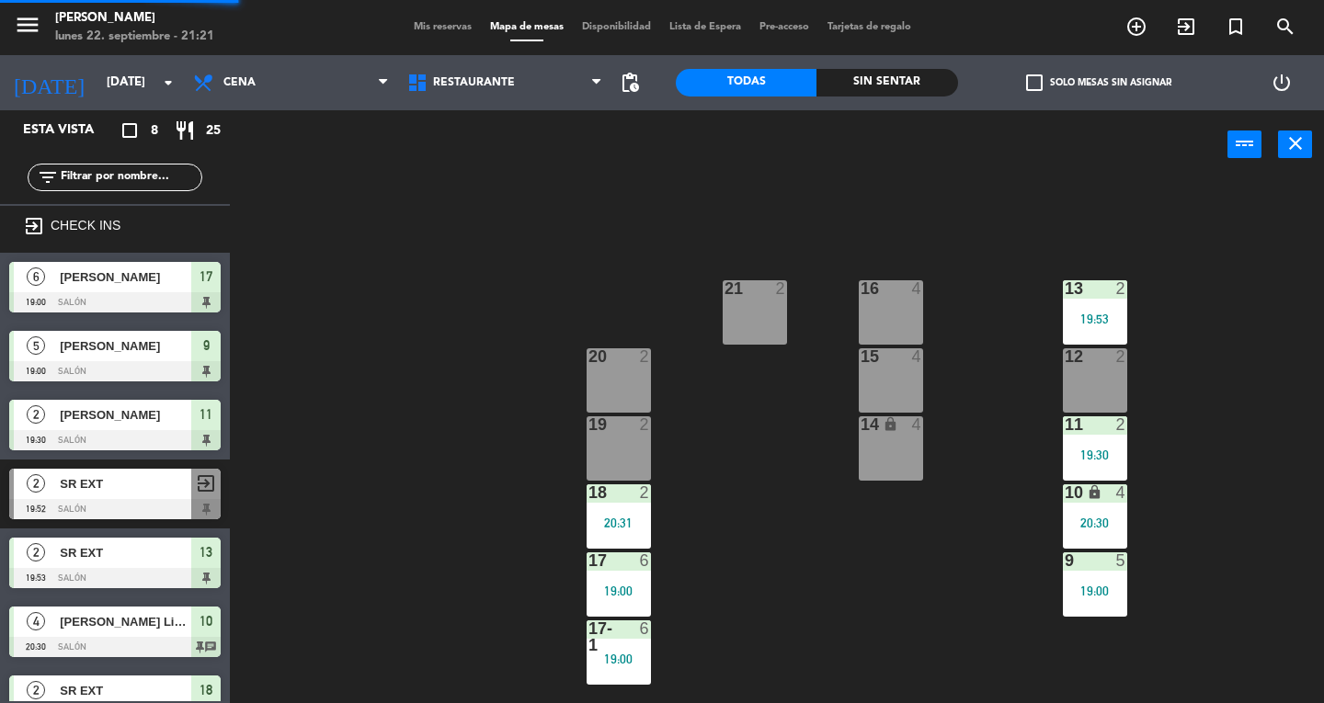
click at [622, 519] on div "20:31" at bounding box center [619, 523] width 64 height 13
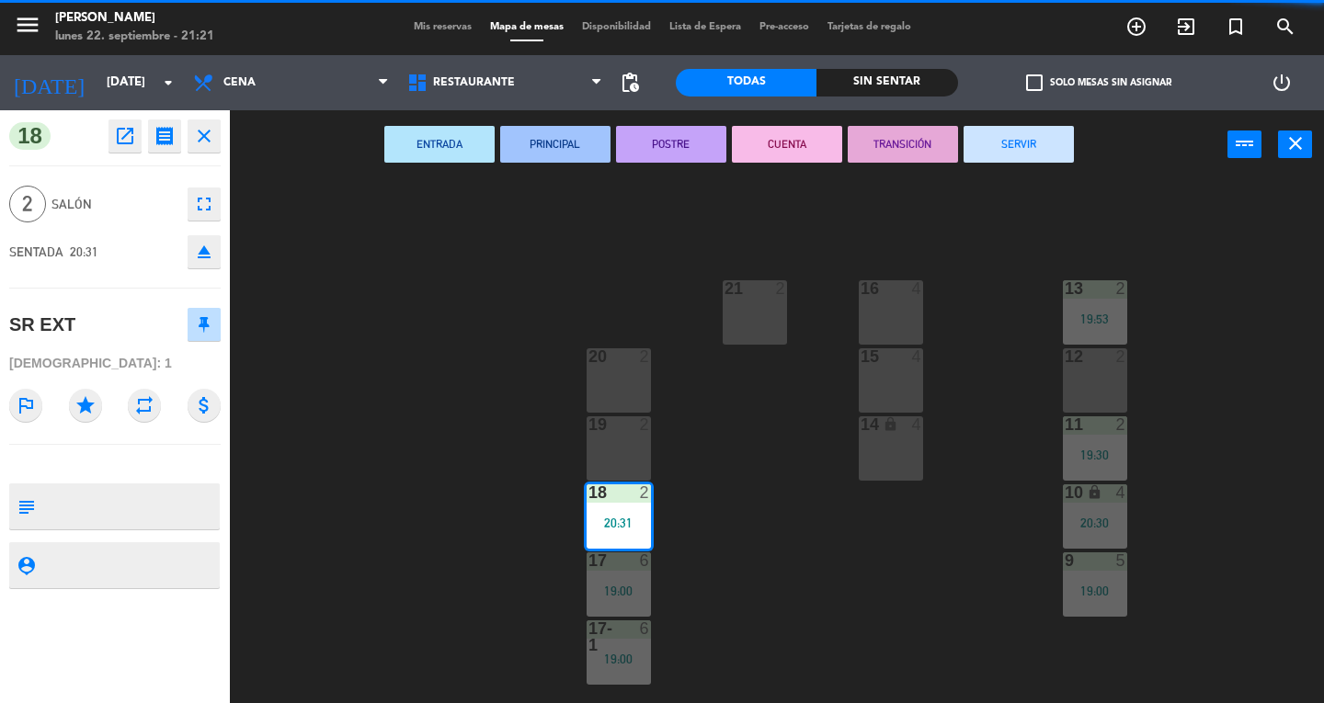
click at [623, 569] on div "17 6" at bounding box center [619, 562] width 64 height 18
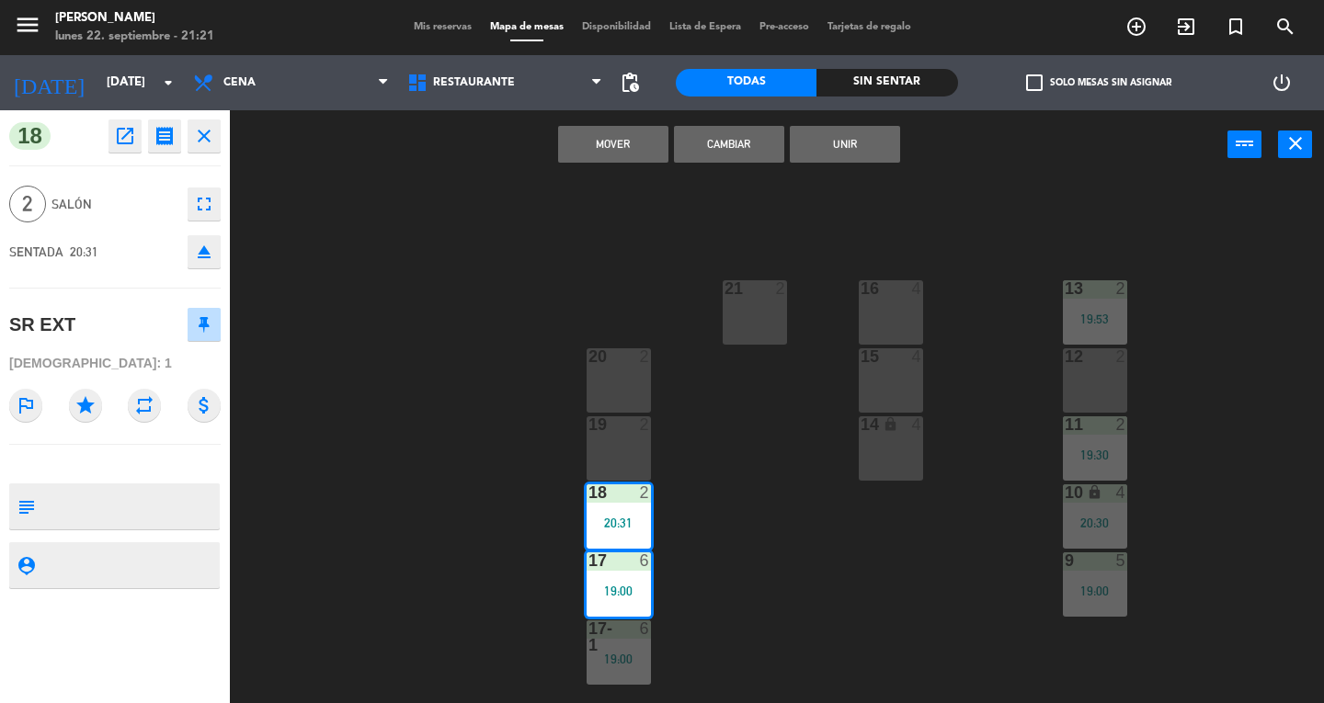
click at [776, 557] on div "13 2 19:53 16 4 21 2 12 2 15 4 20 2 11 2 19:30 14 lock 4 19 2 10 lock 4 20:30 1…" at bounding box center [783, 441] width 1081 height 524
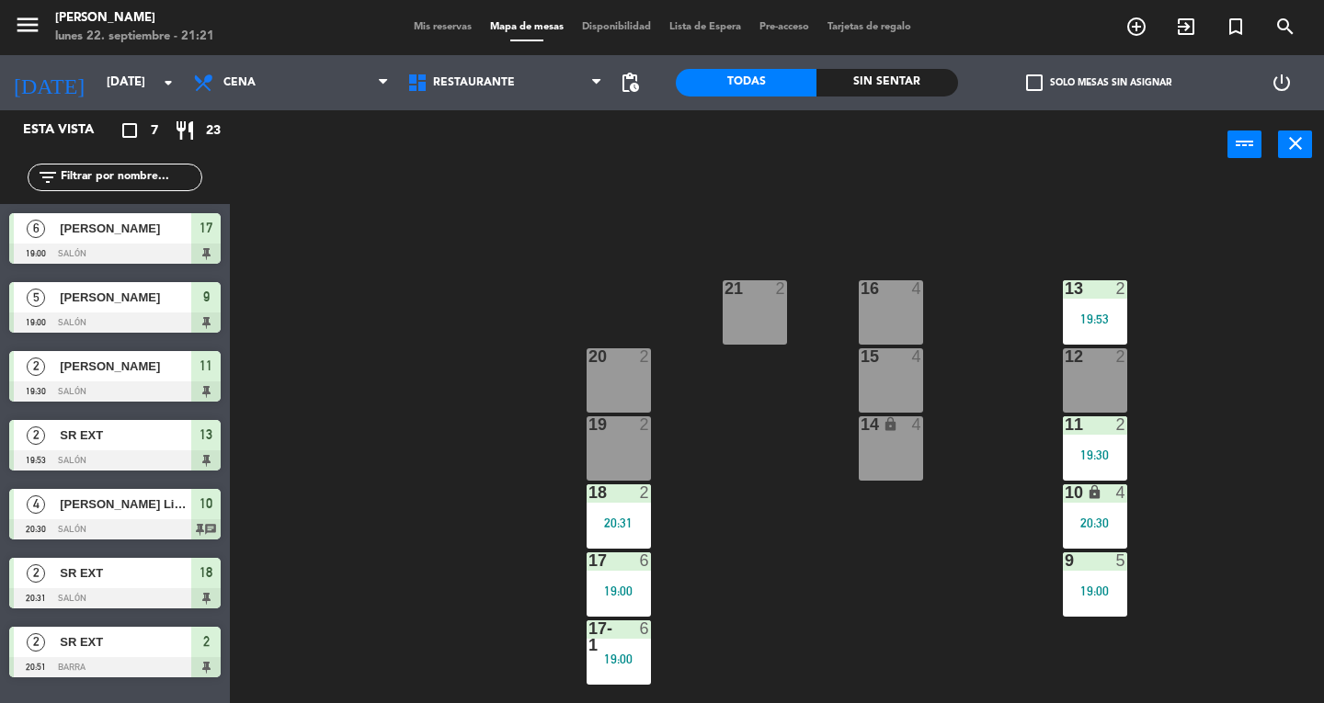
click at [630, 513] on div "18 2 20:31" at bounding box center [619, 517] width 64 height 64
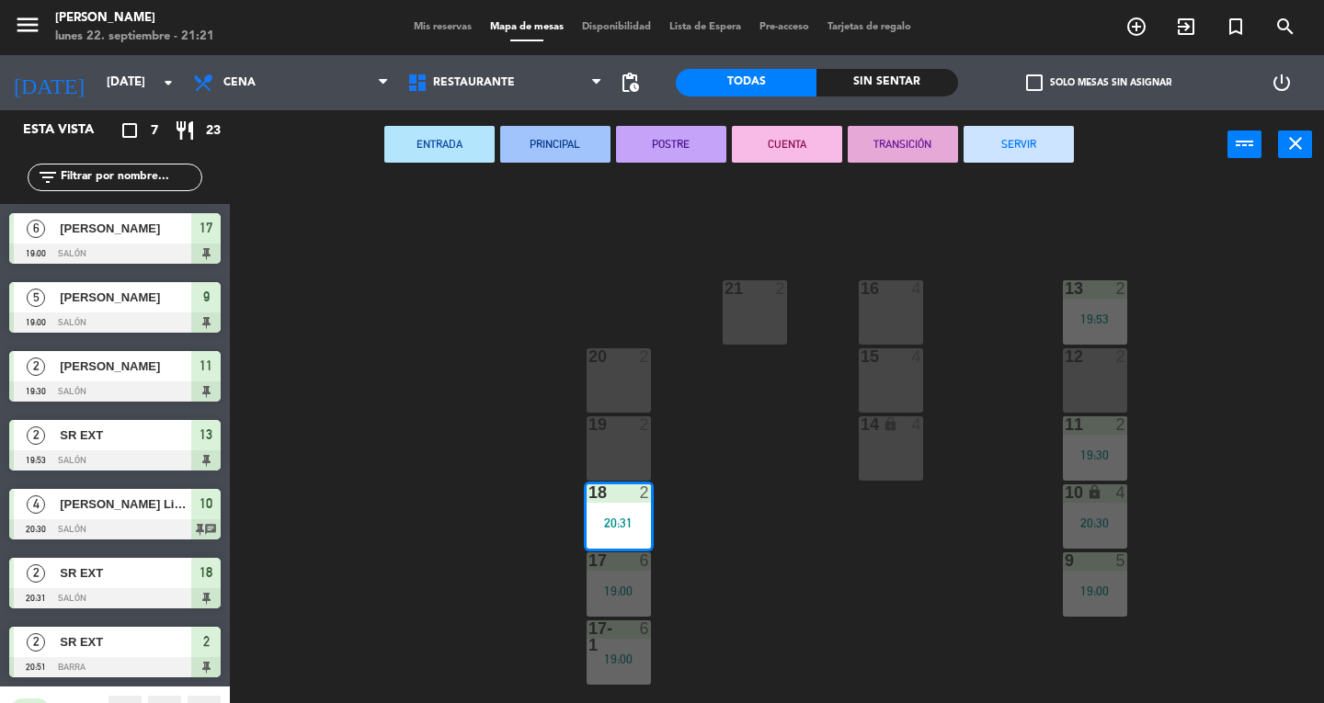
click at [1046, 154] on button "SERVIR" at bounding box center [1019, 144] width 110 height 37
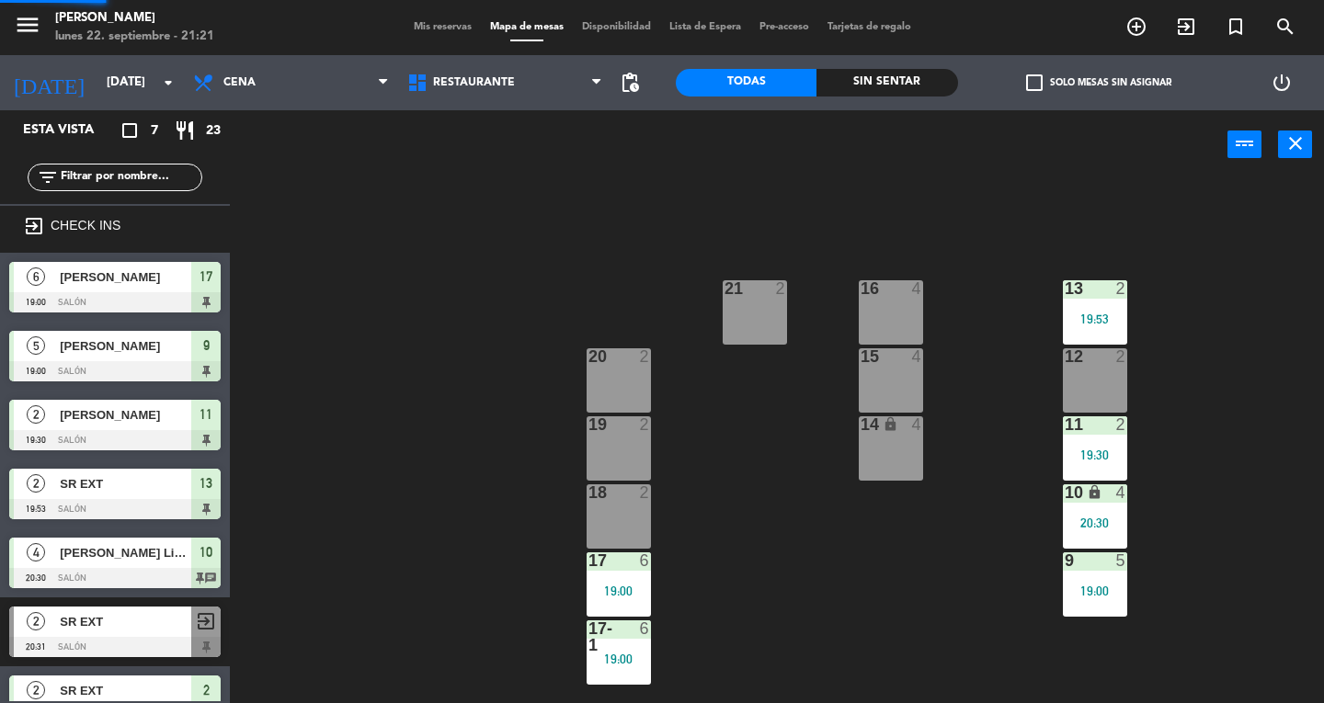
scroll to position [33, 0]
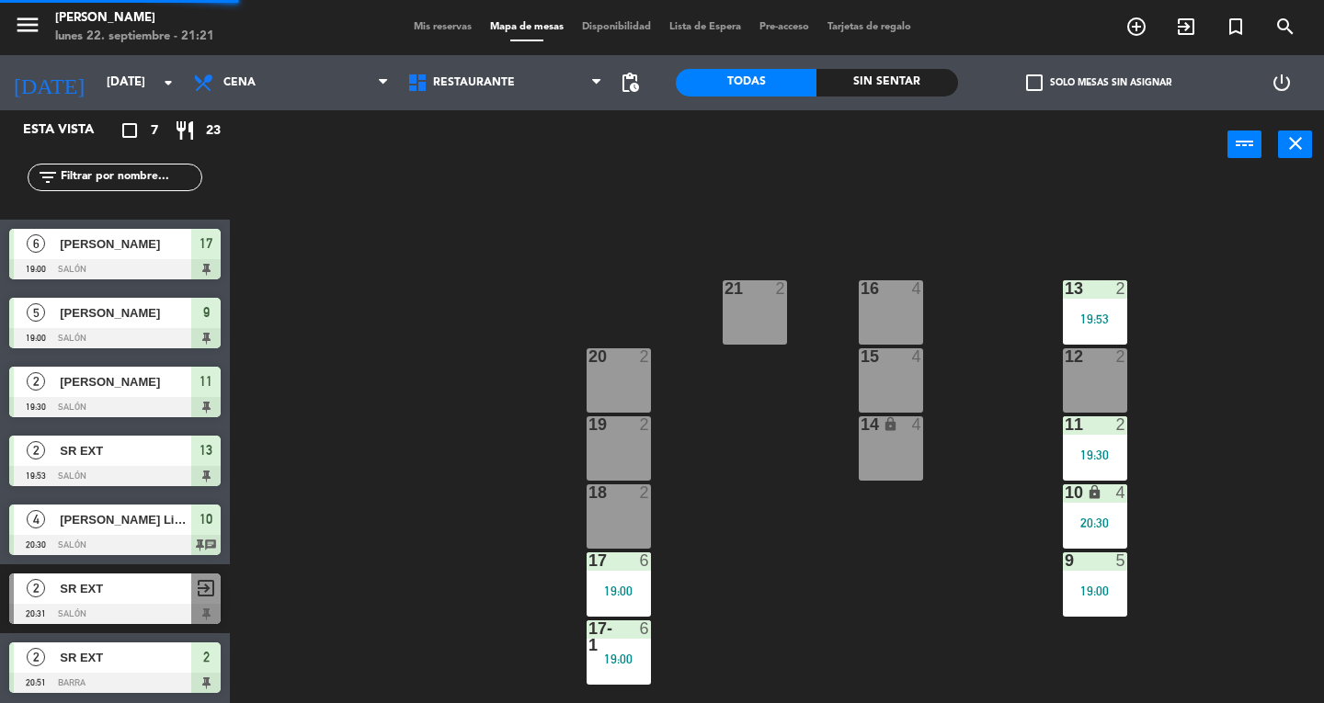
click at [629, 615] on div "17 6 19:00" at bounding box center [619, 585] width 64 height 64
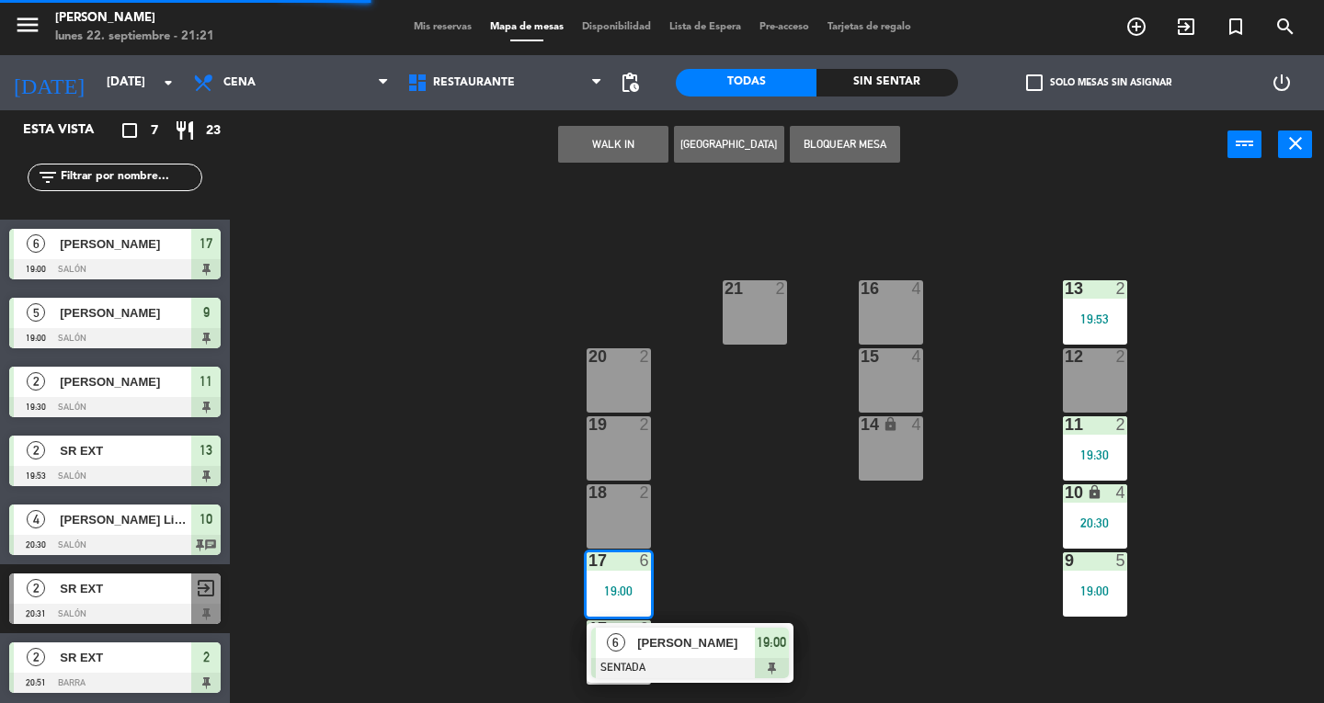
click at [736, 641] on span "[PERSON_NAME]" at bounding box center [696, 643] width 118 height 19
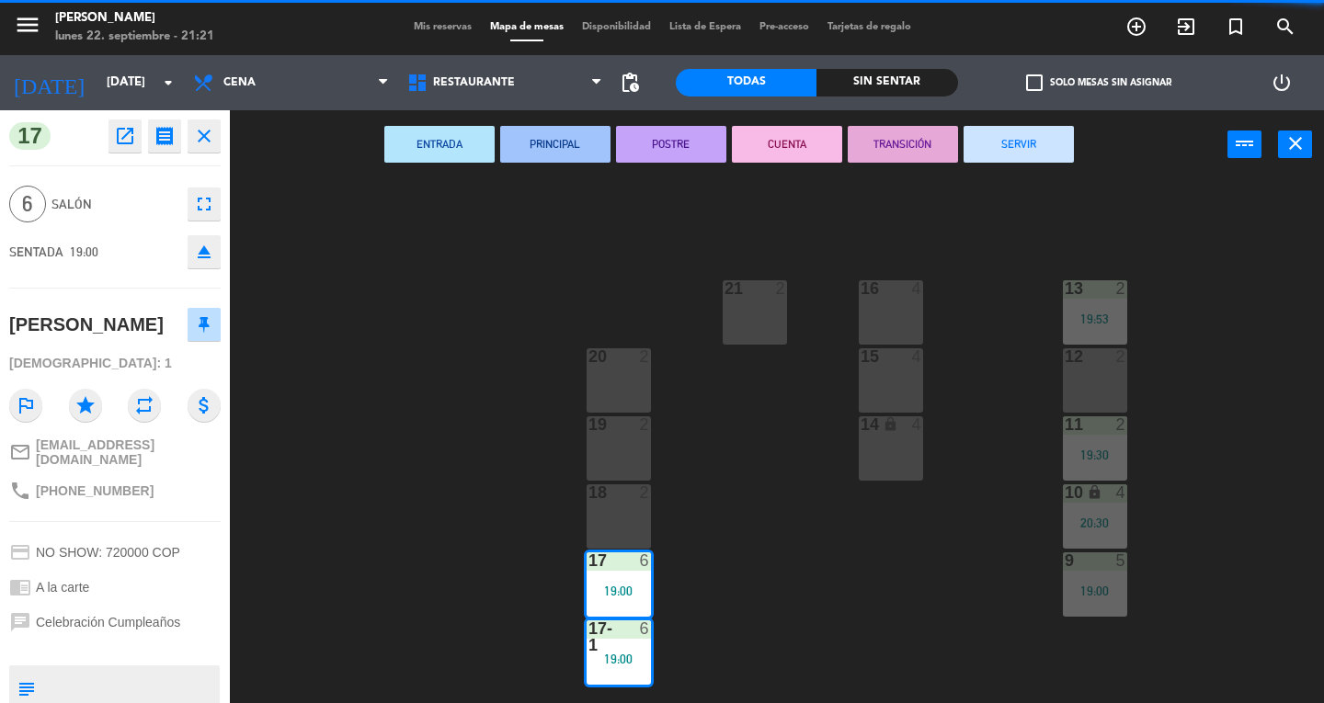
click at [1035, 138] on button "SERVIR" at bounding box center [1019, 144] width 110 height 37
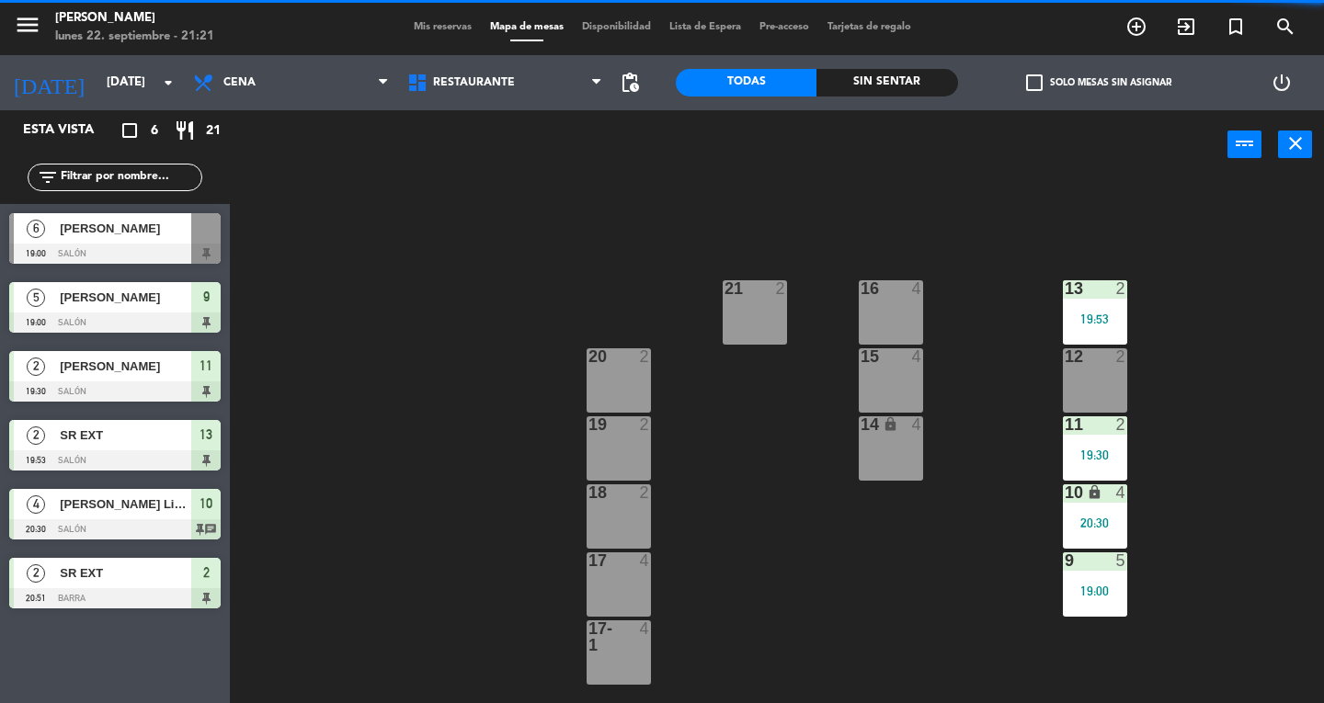
click at [1095, 291] on div at bounding box center [1094, 288] width 30 height 17
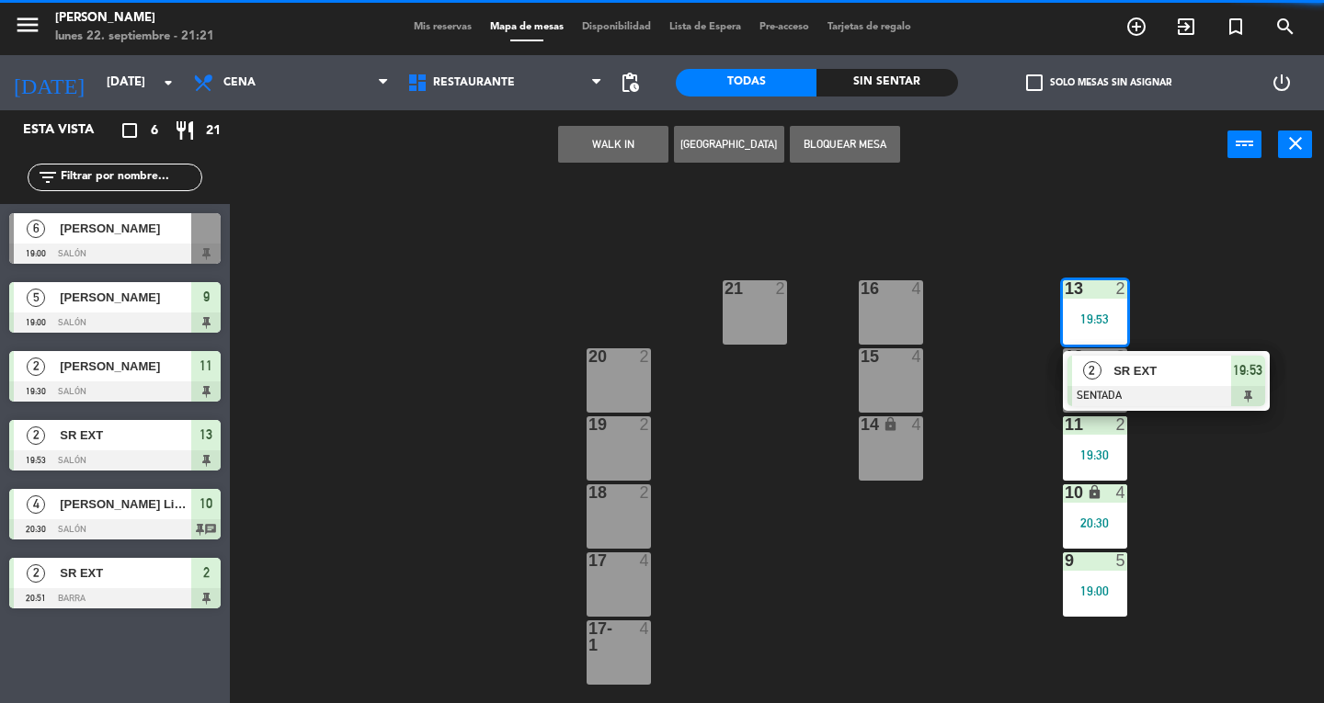
click at [1197, 370] on span "SR EXT" at bounding box center [1172, 370] width 118 height 19
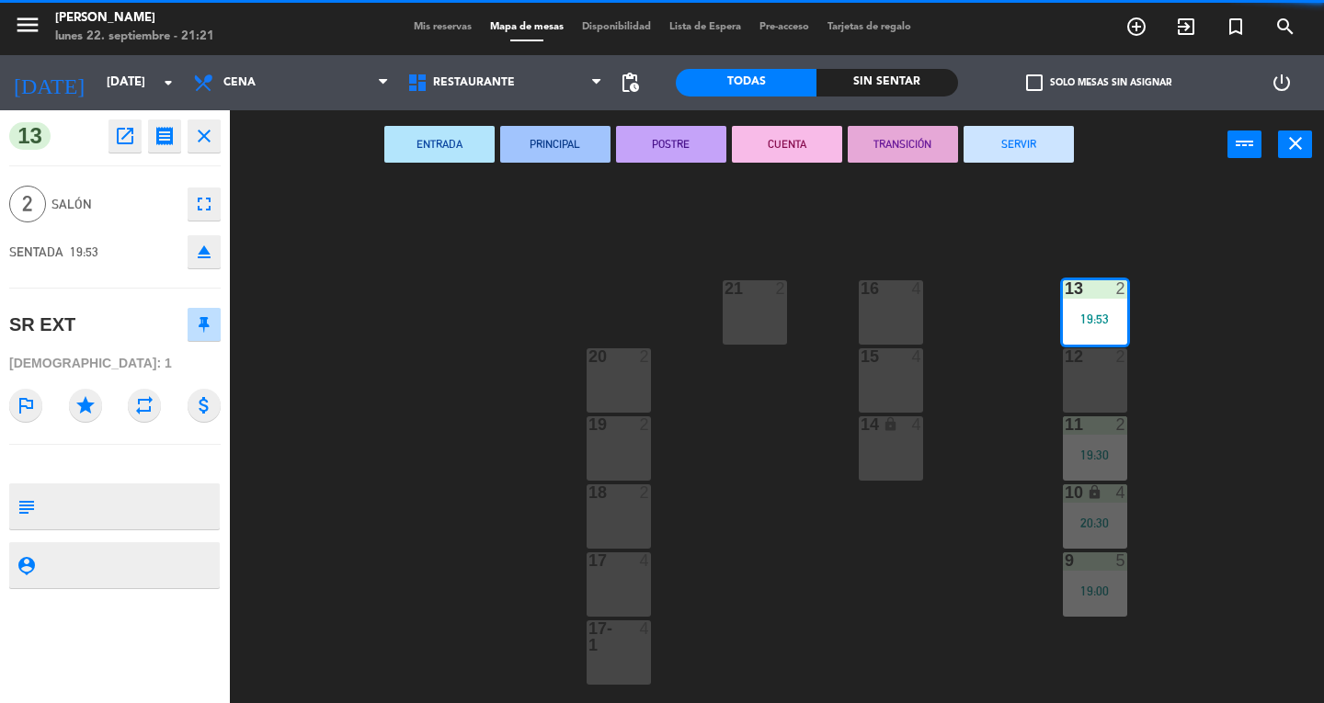
click at [1010, 160] on button "SERVIR" at bounding box center [1019, 144] width 110 height 37
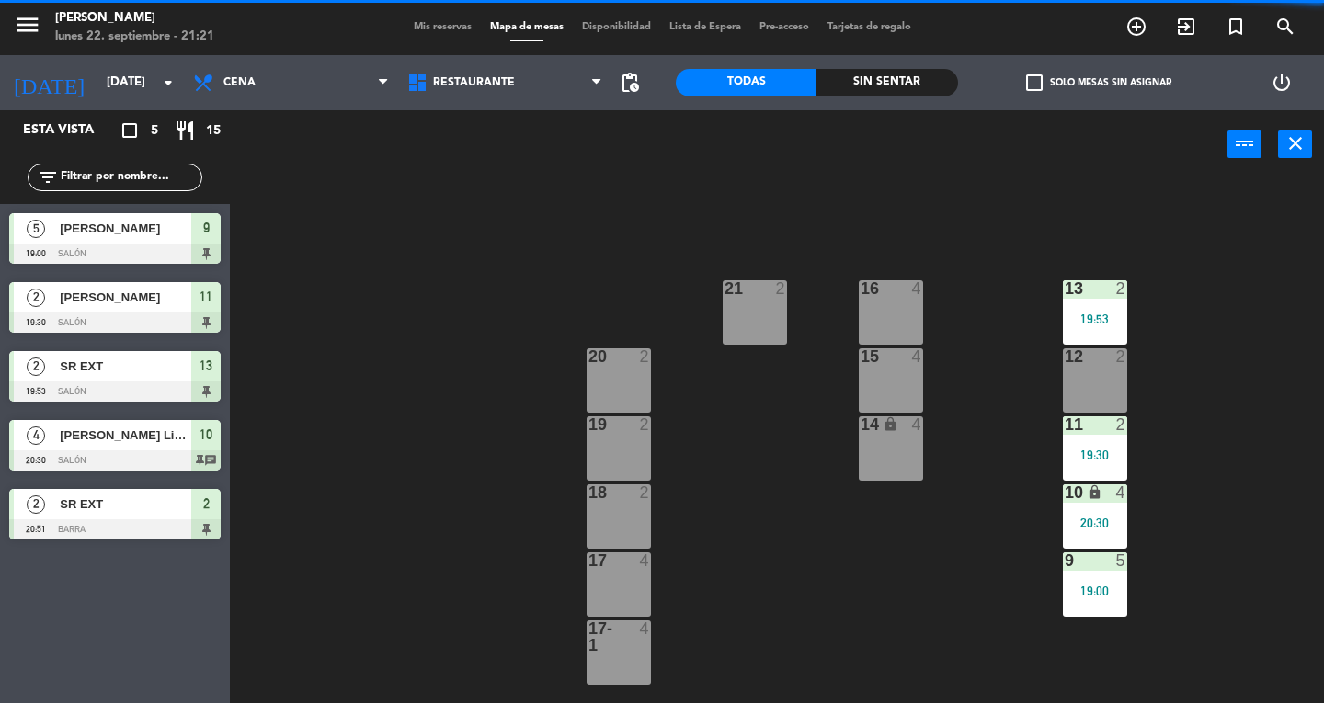
click at [1094, 490] on icon "lock" at bounding box center [1095, 493] width 16 height 16
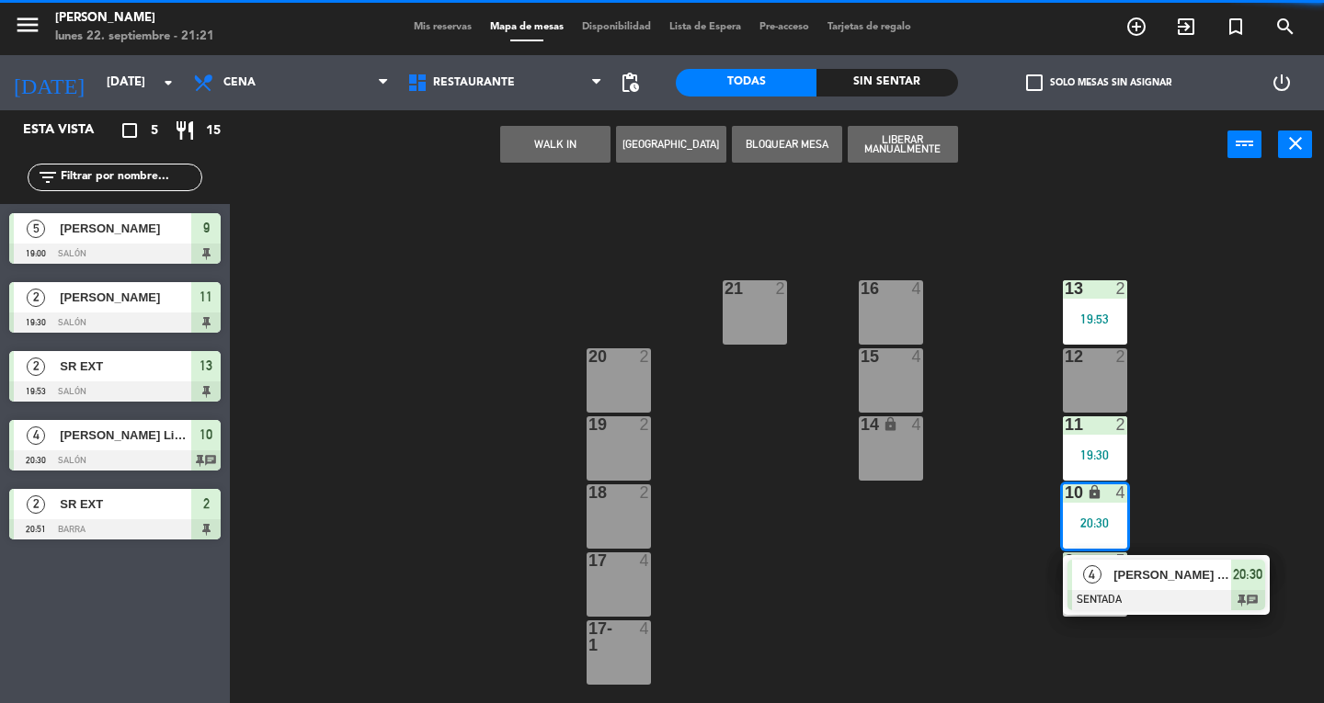
click at [1199, 572] on span "[PERSON_NAME] Lines" at bounding box center [1172, 574] width 118 height 19
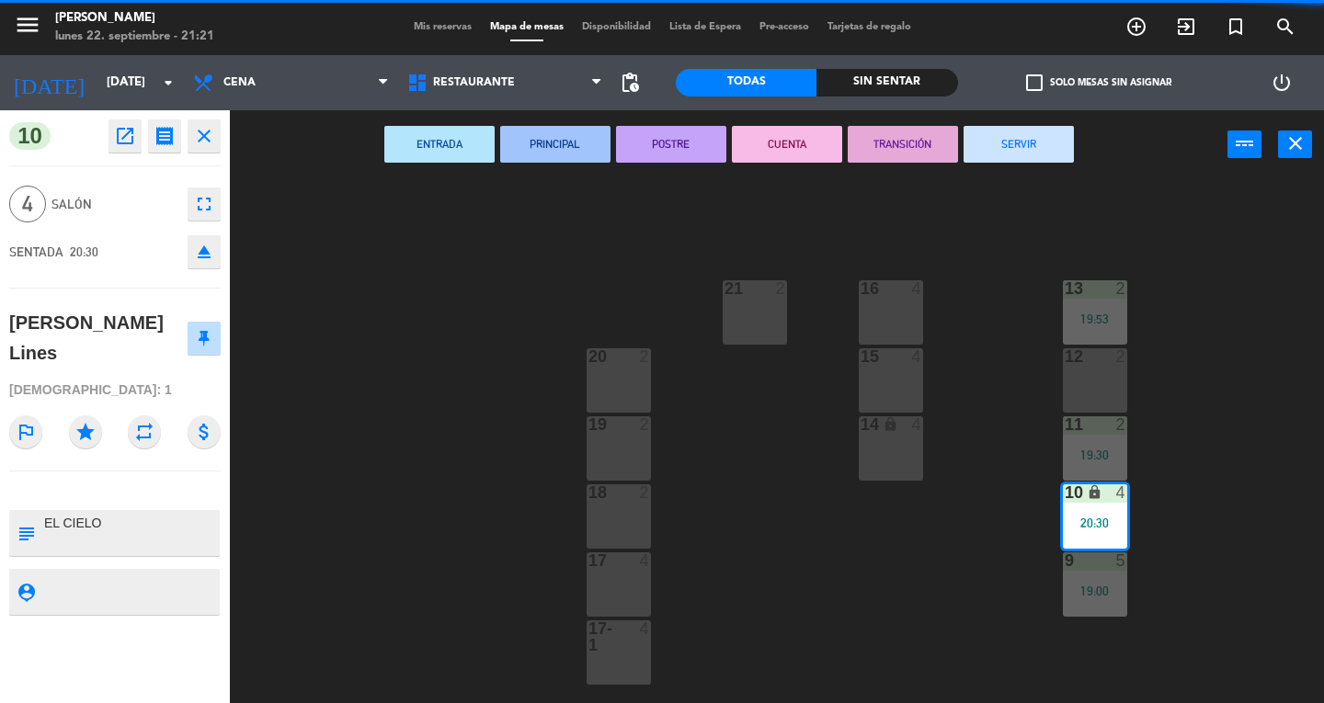
click at [1044, 145] on button "SERVIR" at bounding box center [1019, 144] width 110 height 37
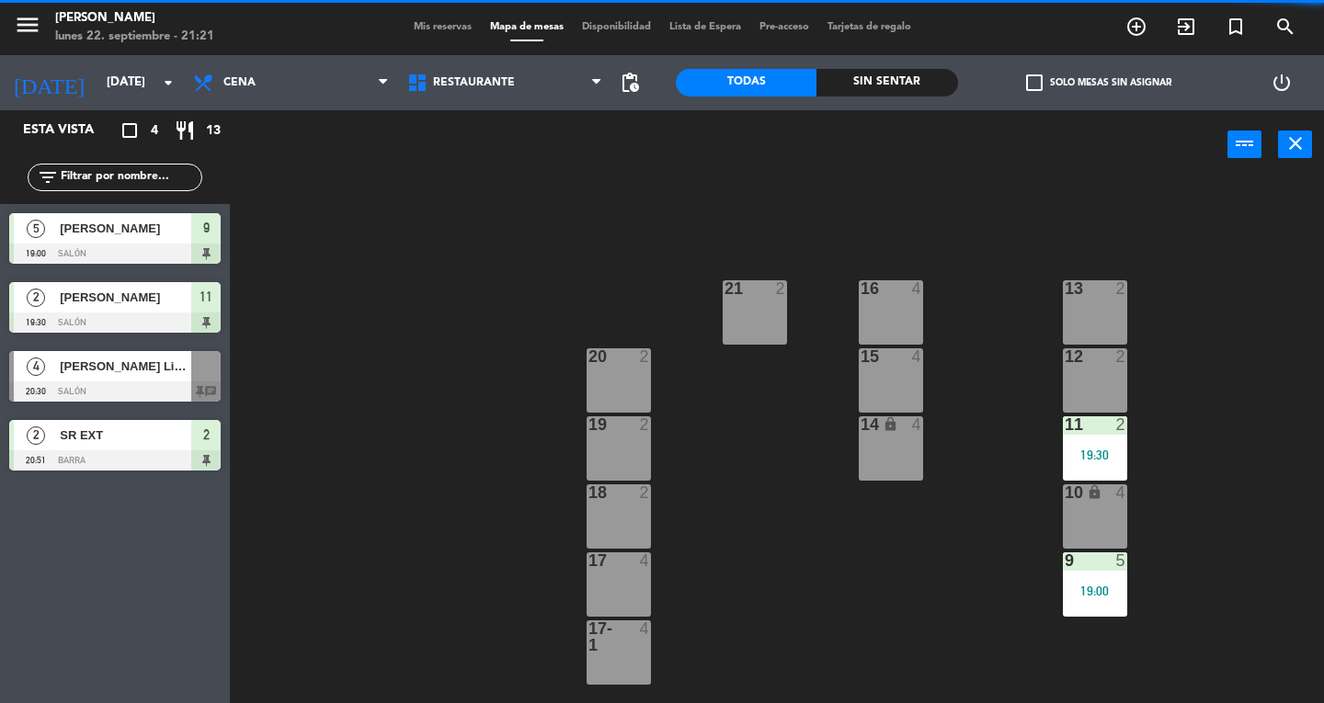
click at [1111, 438] on div "11 2 19:30" at bounding box center [1095, 449] width 64 height 64
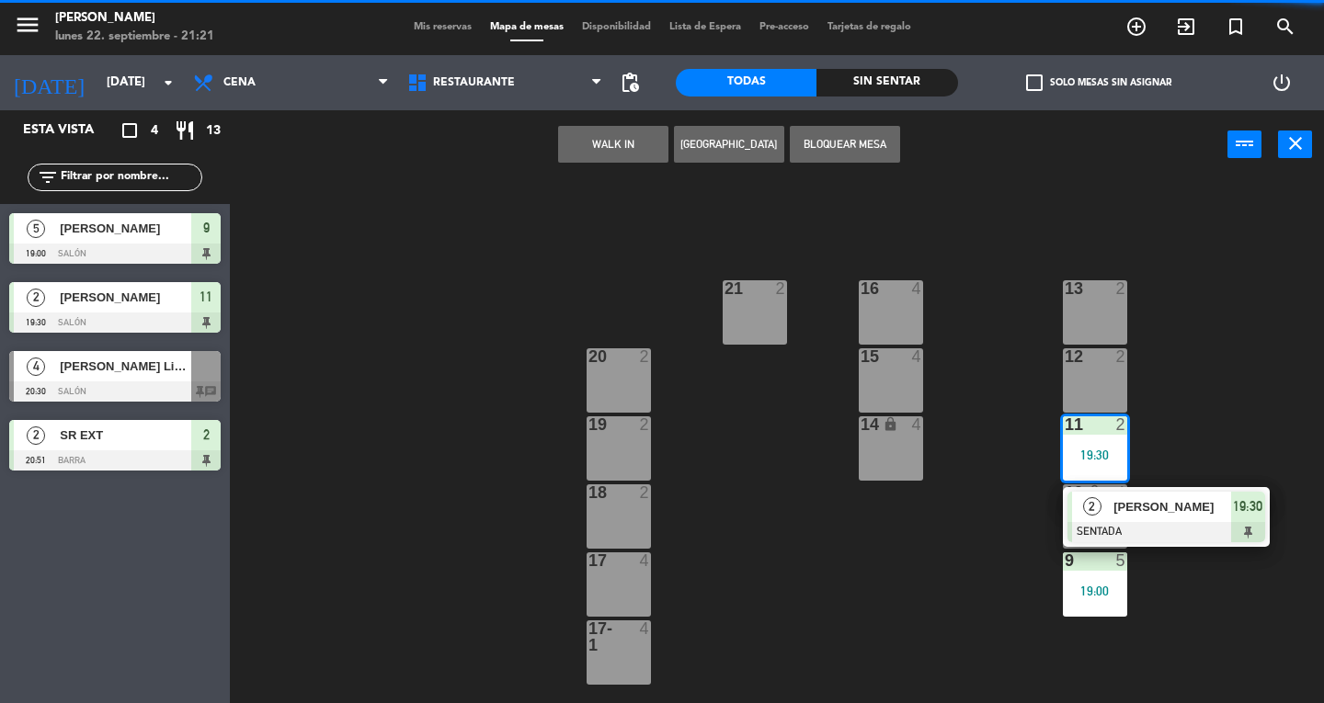
click at [1234, 513] on span "19:30" at bounding box center [1247, 507] width 29 height 22
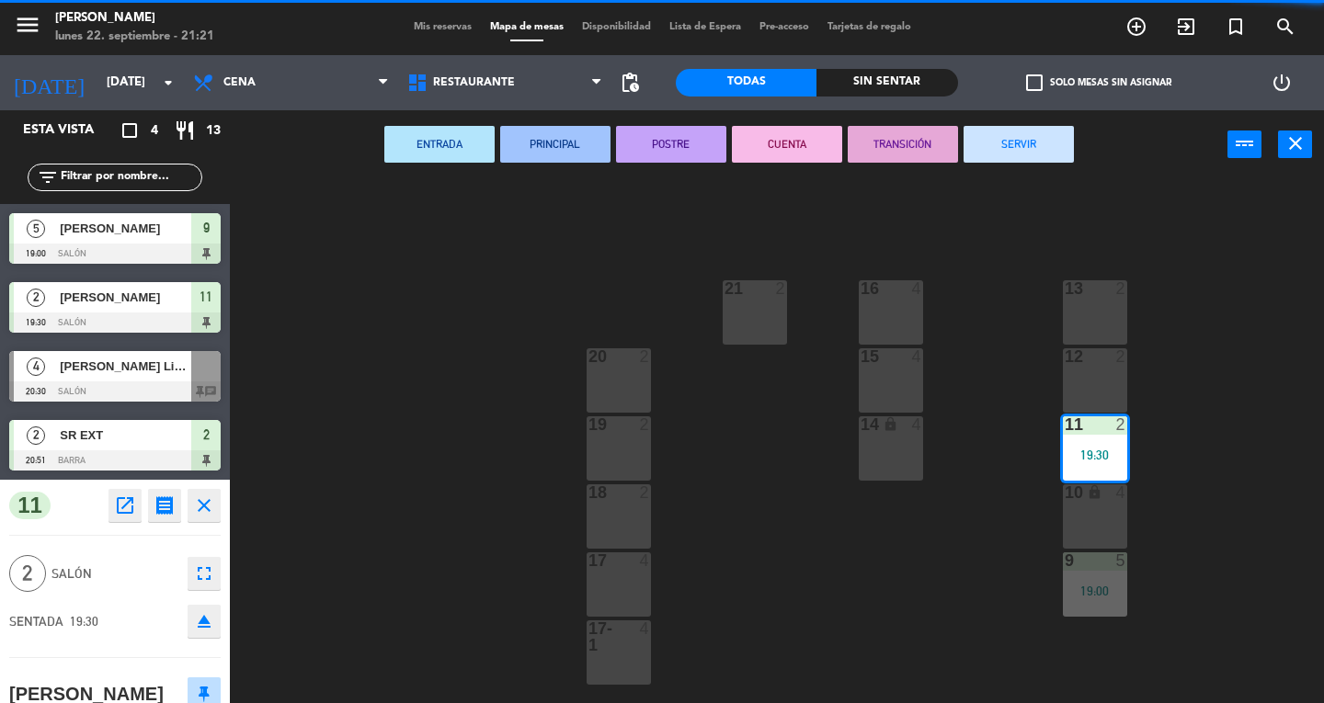
click at [1022, 157] on button "SERVIR" at bounding box center [1019, 144] width 110 height 37
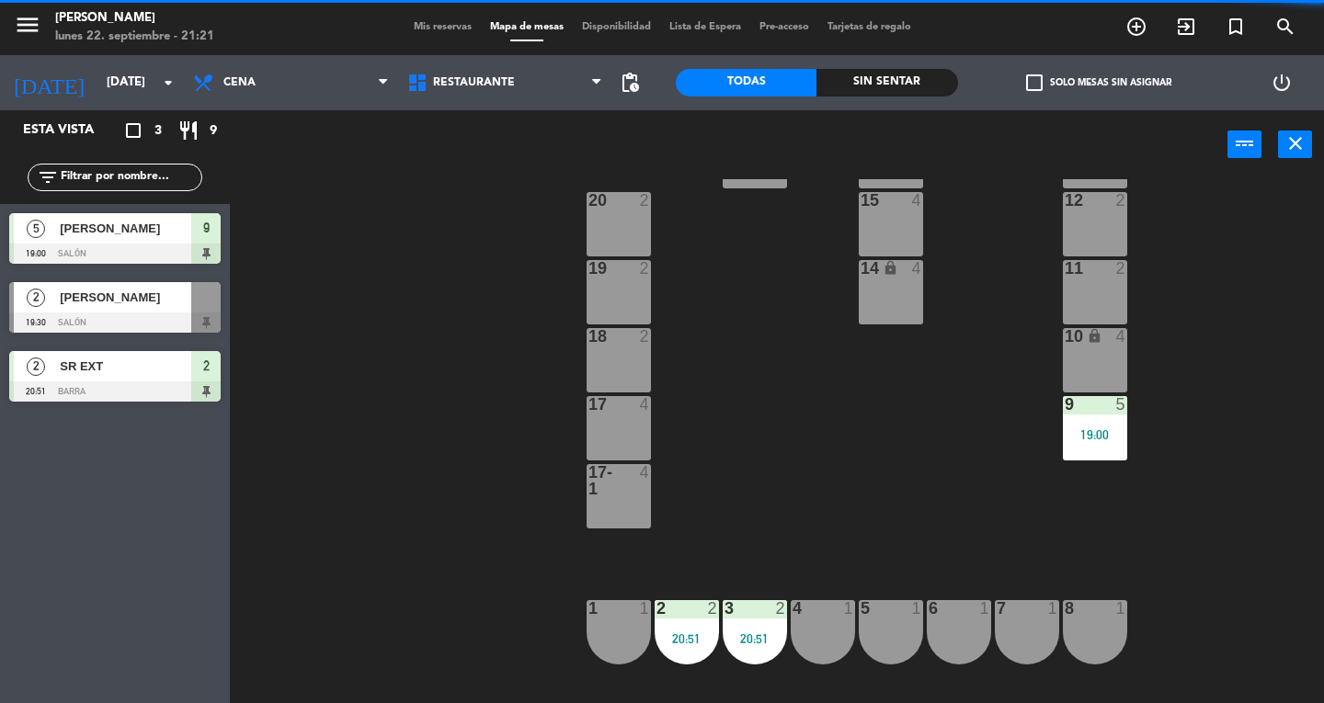
scroll to position [217, 0]
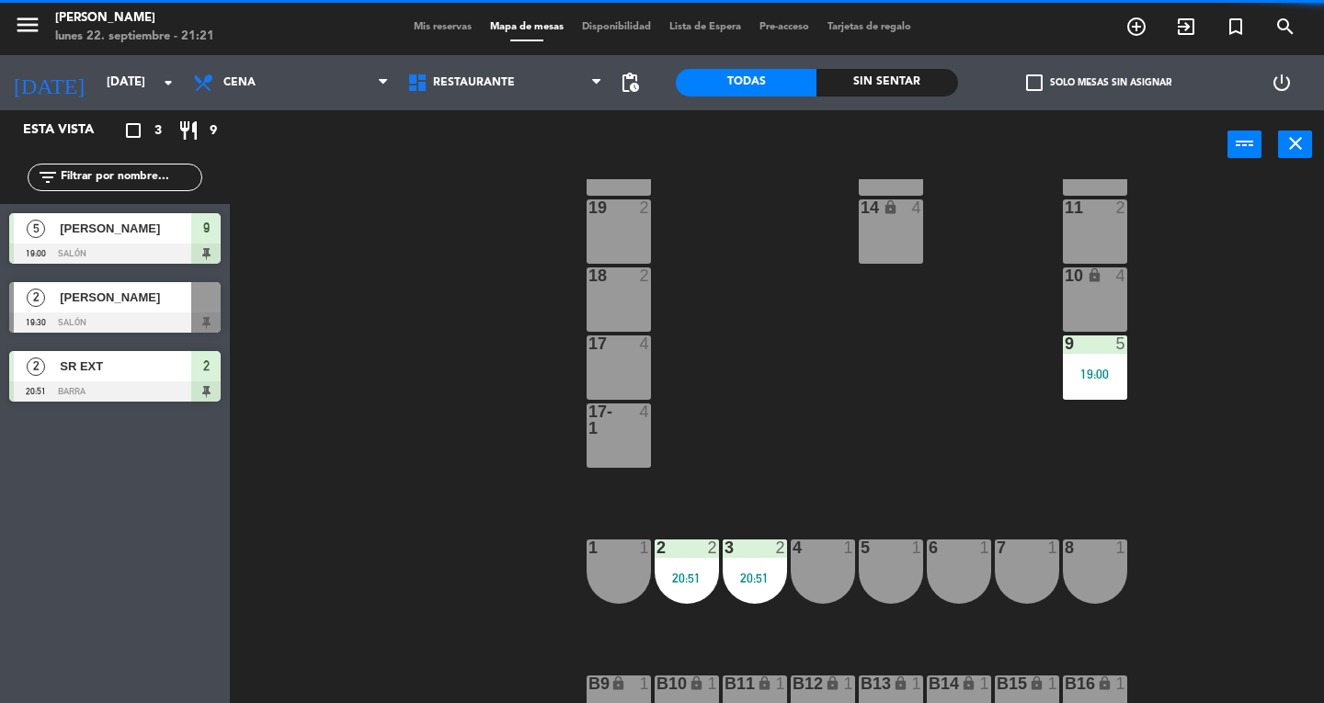
click at [1197, 462] on div "13 2 16 4 21 2 12 2 15 4 20 2 11 2 14 lock 4 19 2 10 lock 4 18 2 9 5 19:00 17 4…" at bounding box center [783, 441] width 1081 height 524
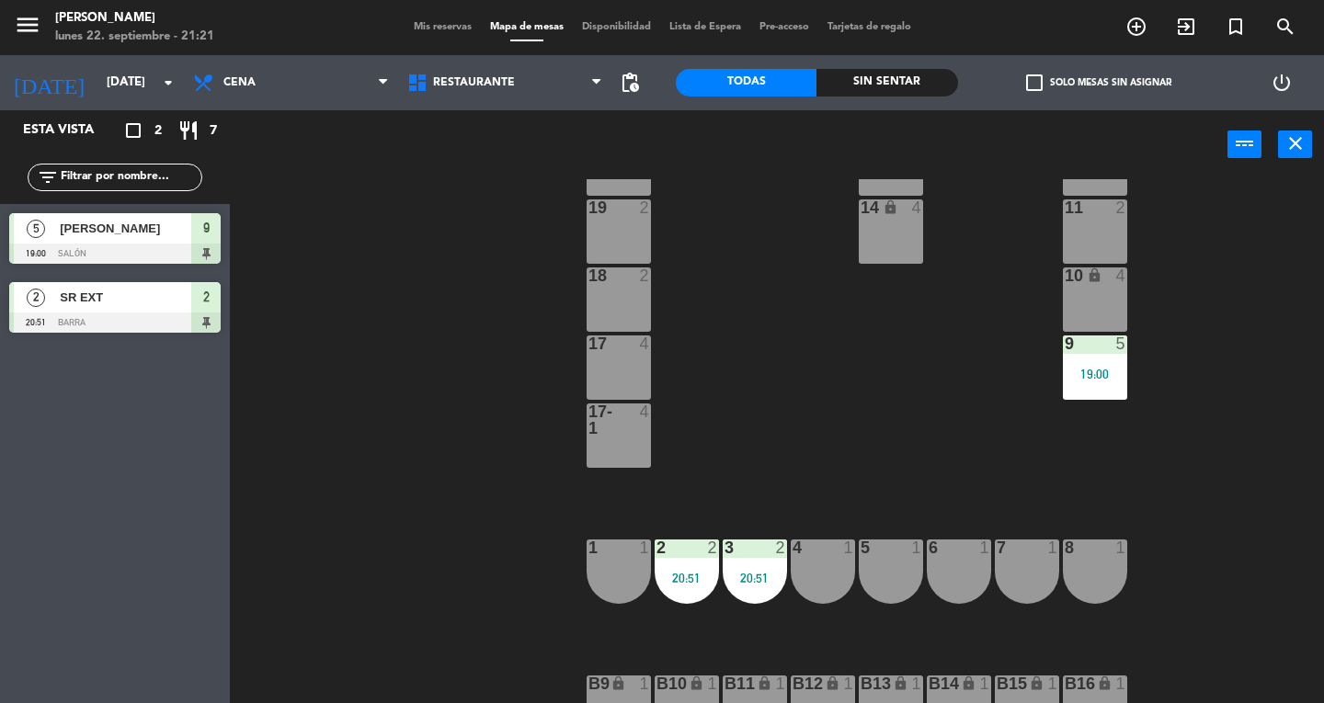
click at [1105, 383] on div "9 5 19:00" at bounding box center [1095, 368] width 64 height 64
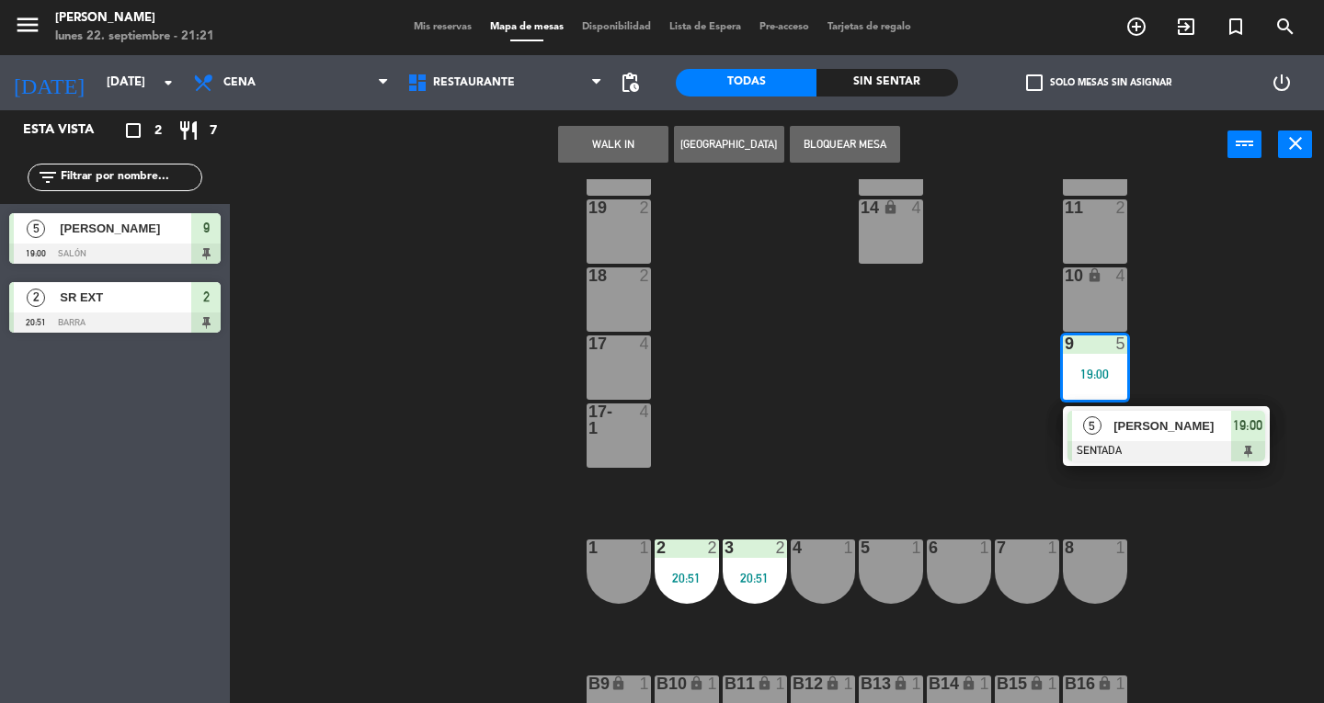
click at [1153, 436] on div "[PERSON_NAME]" at bounding box center [1172, 426] width 120 height 30
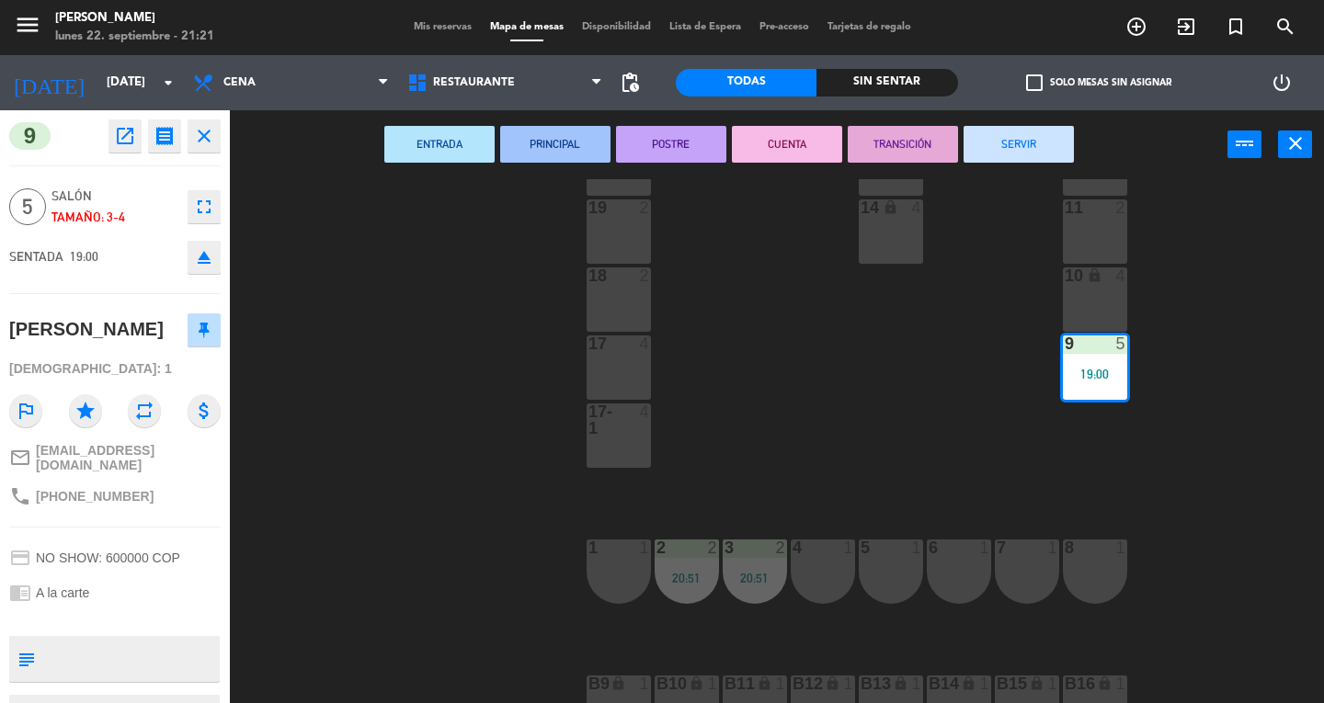
click at [1020, 156] on button "SERVIR" at bounding box center [1019, 144] width 110 height 37
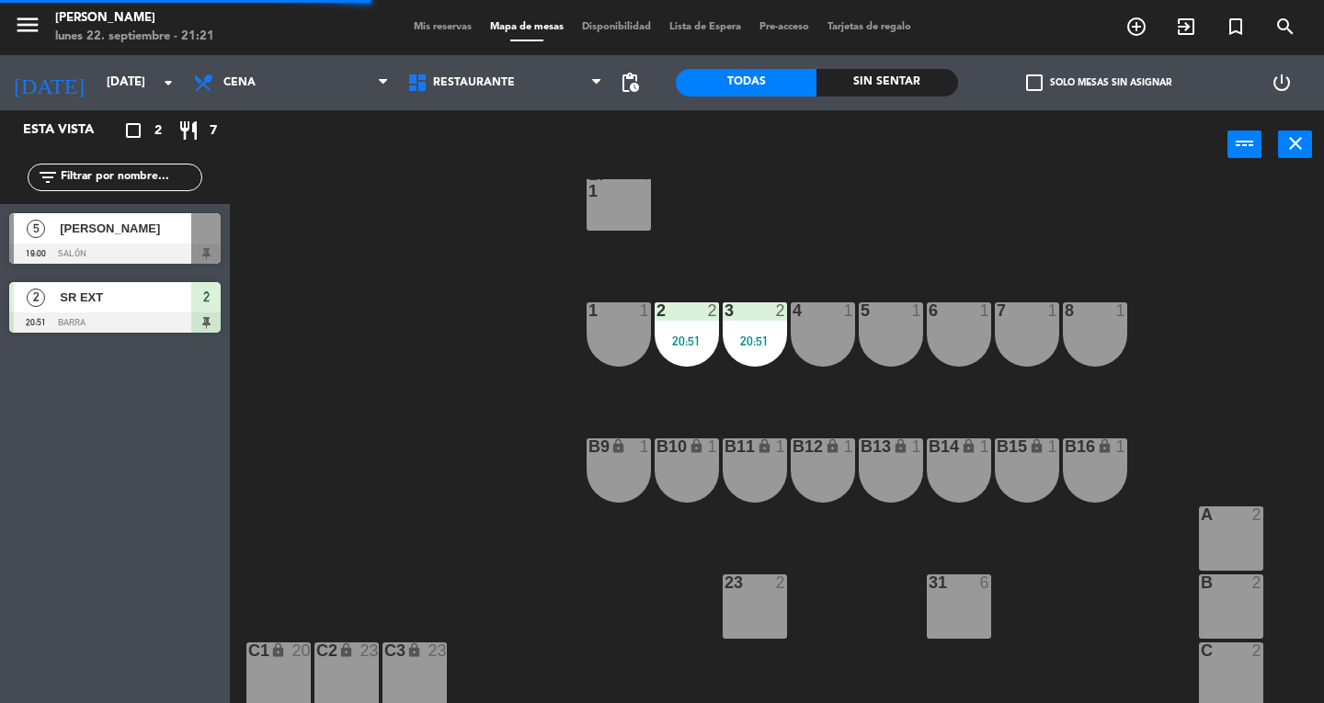
scroll to position [525, 0]
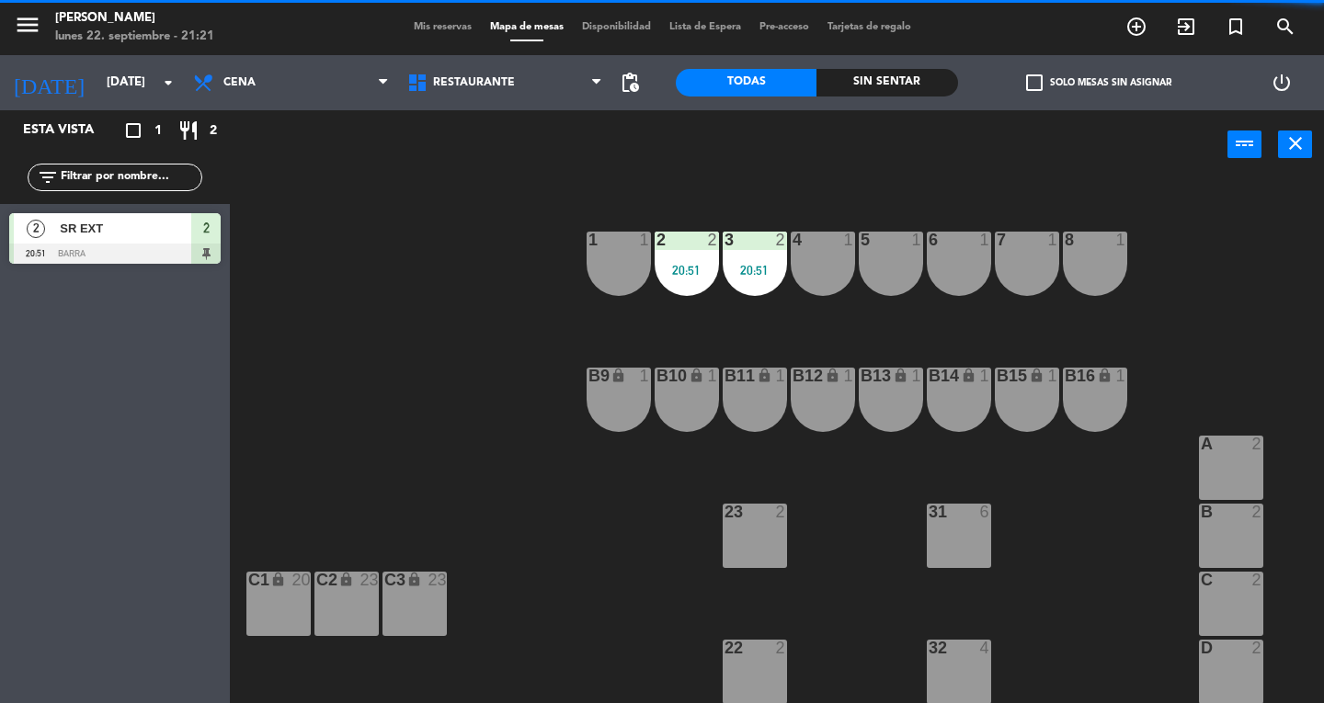
click at [768, 268] on div "20:51" at bounding box center [755, 270] width 64 height 13
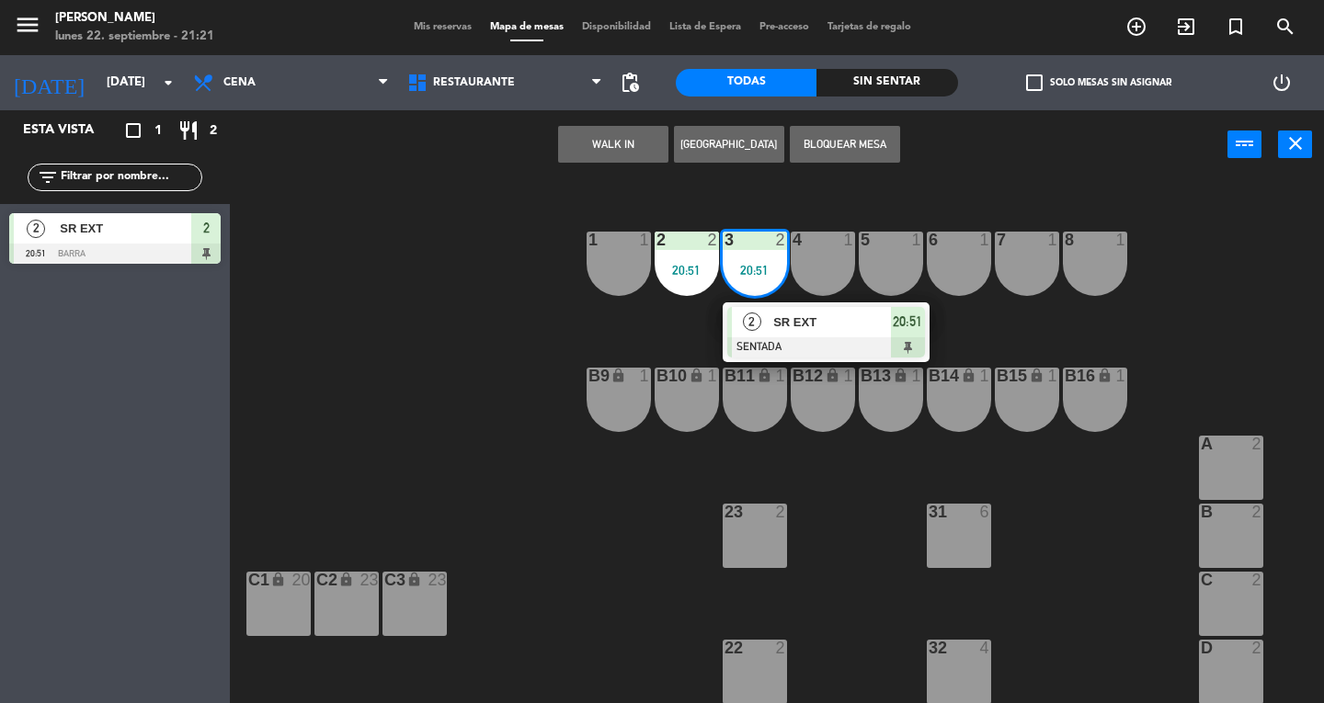
click at [813, 349] on div at bounding box center [826, 347] width 198 height 20
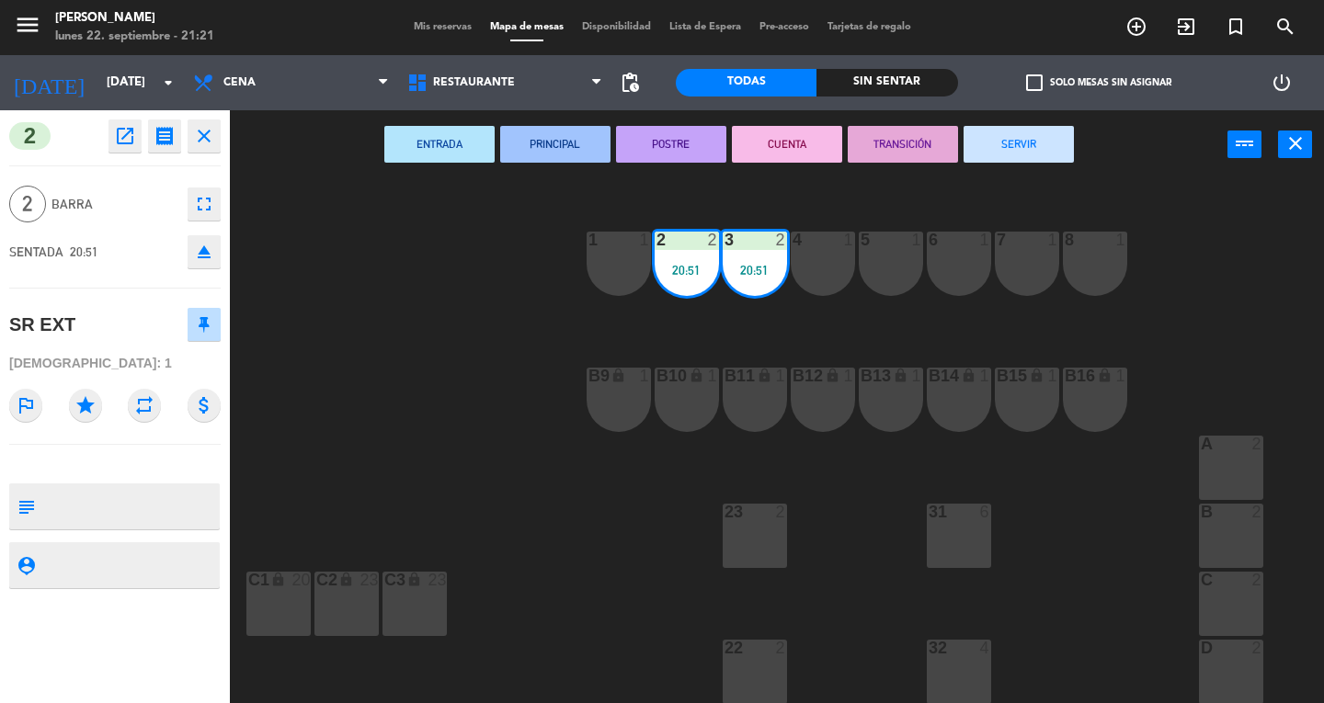
click at [1022, 150] on button "SERVIR" at bounding box center [1019, 144] width 110 height 37
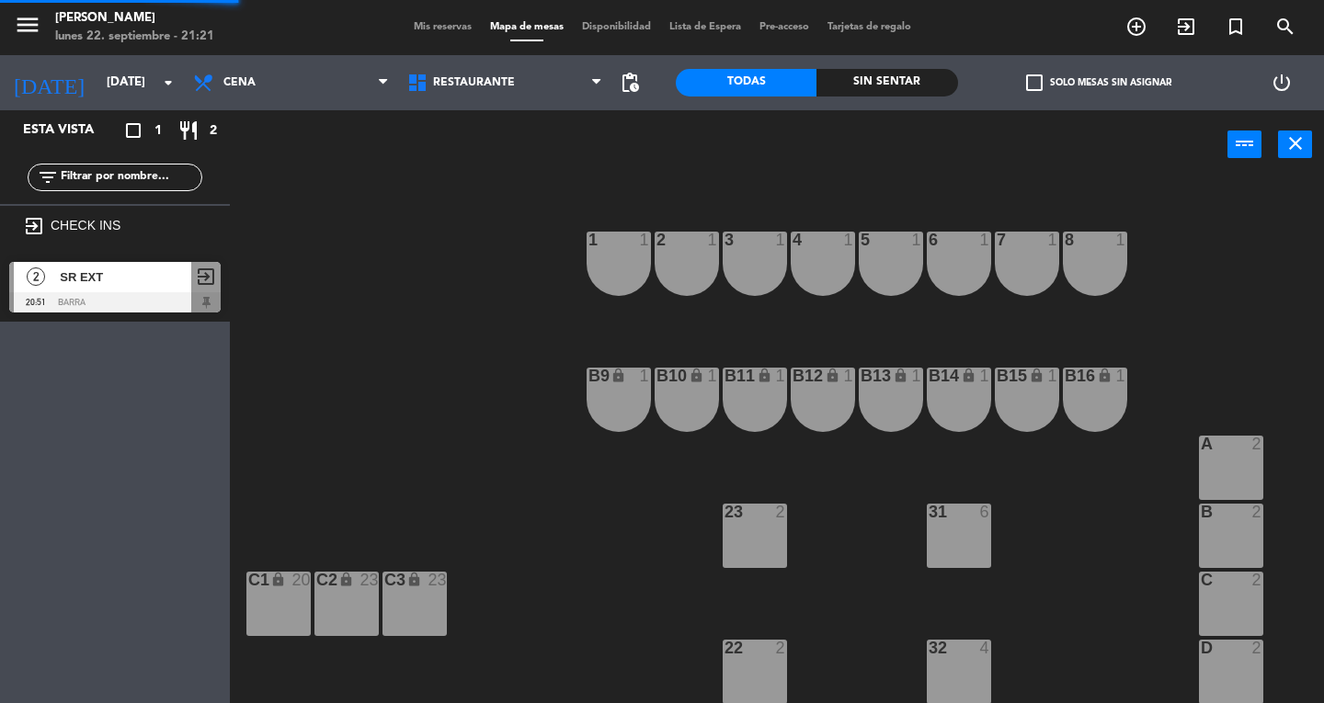
click at [1308, 149] on button "close" at bounding box center [1295, 145] width 34 height 28
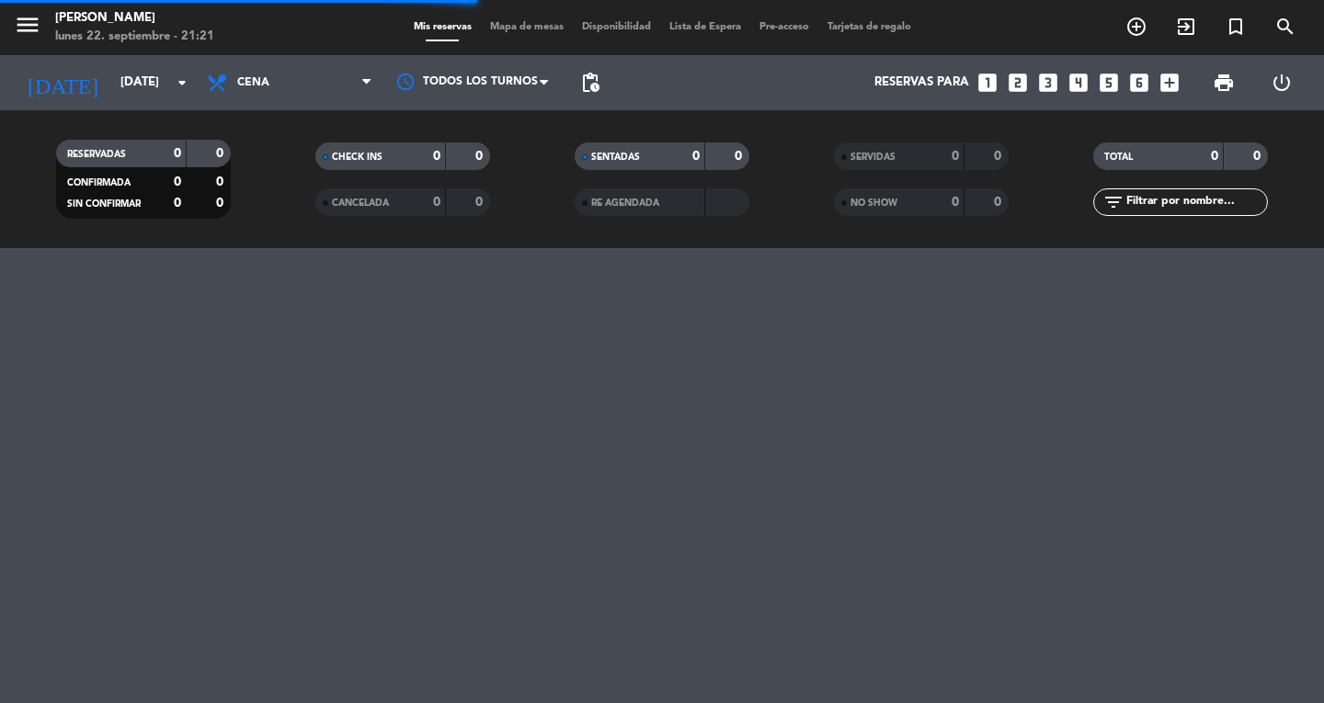
click at [37, 34] on icon "menu" at bounding box center [28, 25] width 28 height 28
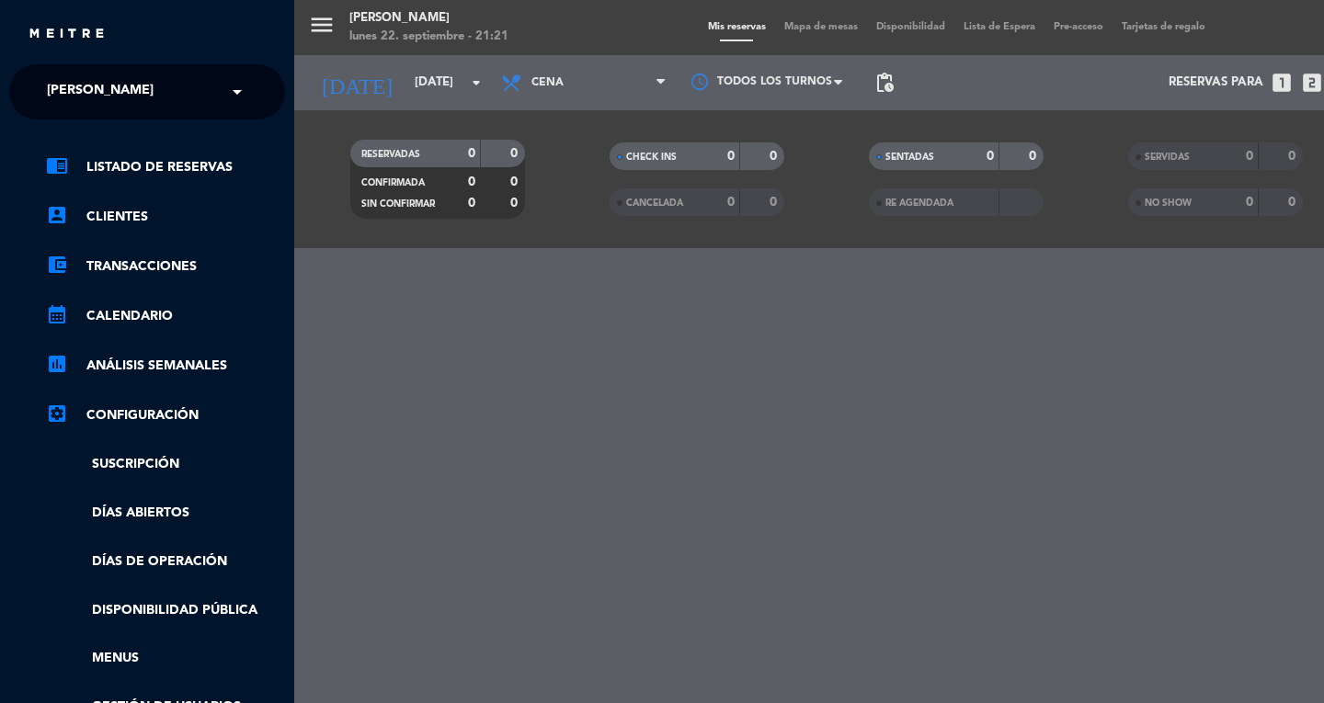
click at [62, 90] on span "[PERSON_NAME]" at bounding box center [100, 92] width 107 height 39
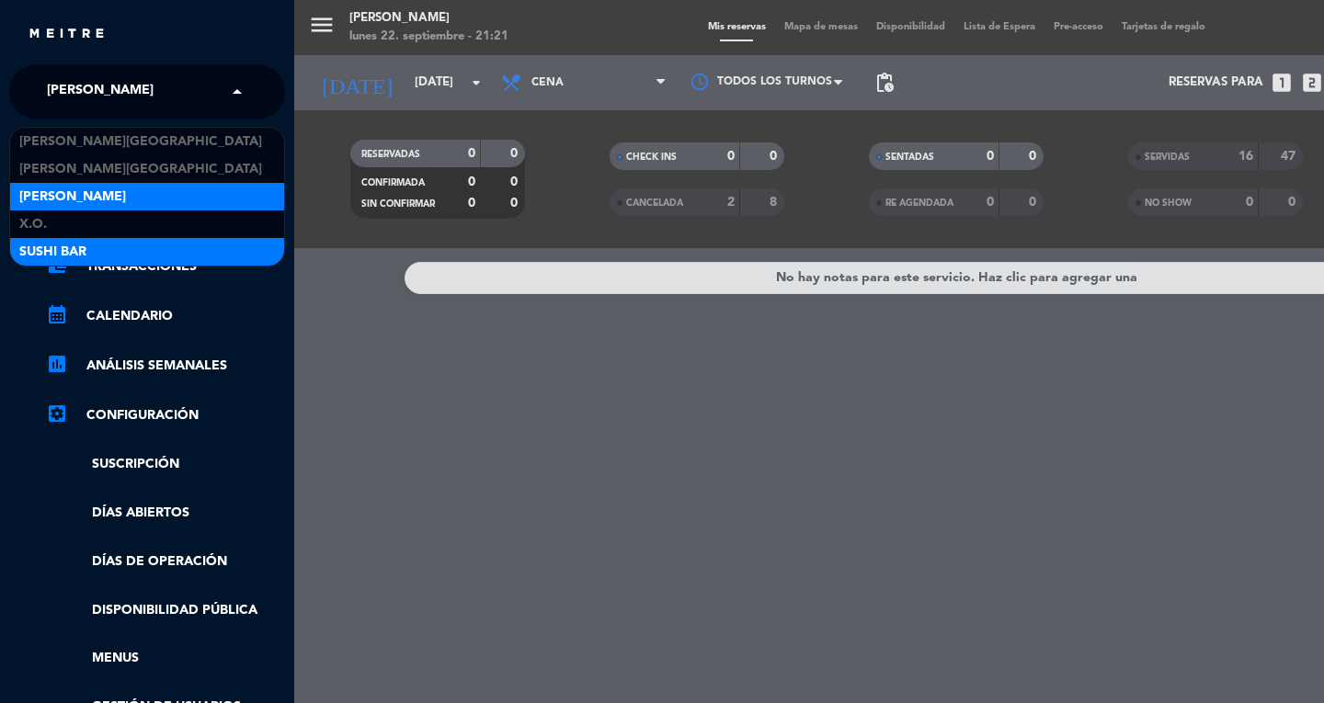
click at [35, 257] on span "SUSHI BAR" at bounding box center [52, 252] width 67 height 21
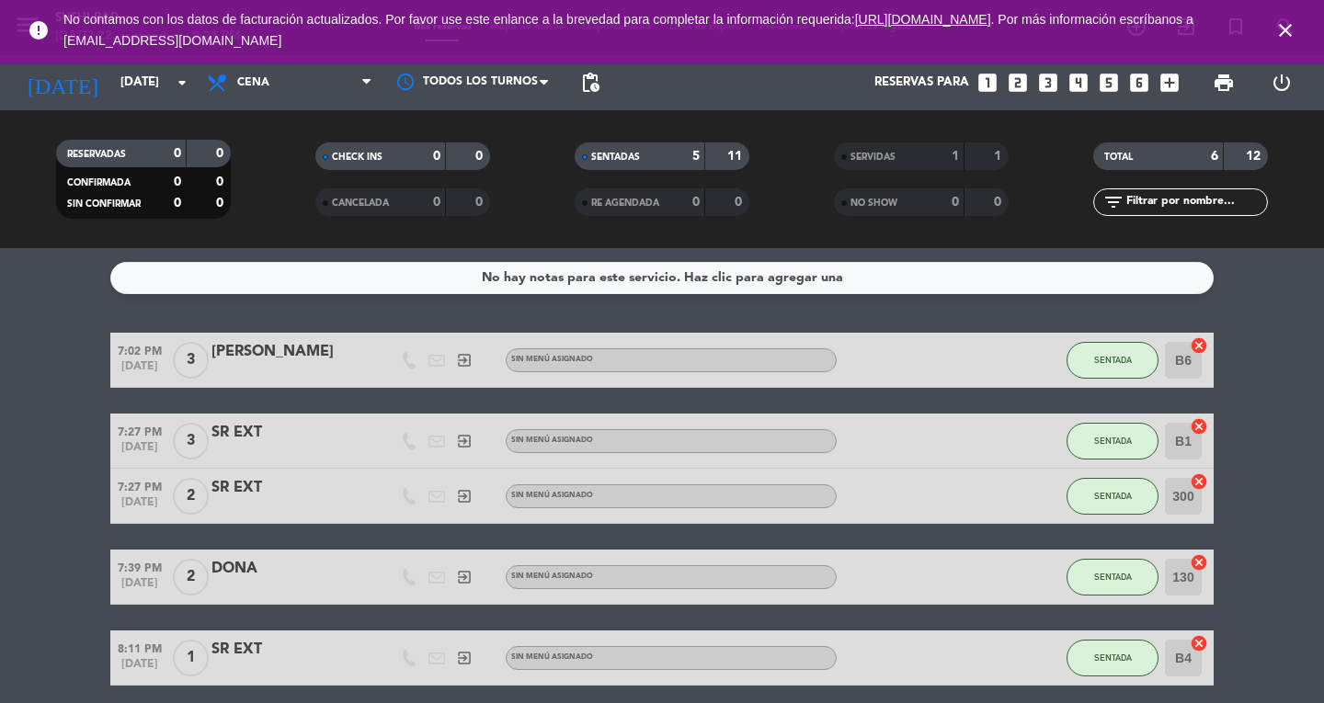
click at [1285, 35] on icon "close" at bounding box center [1285, 30] width 22 height 22
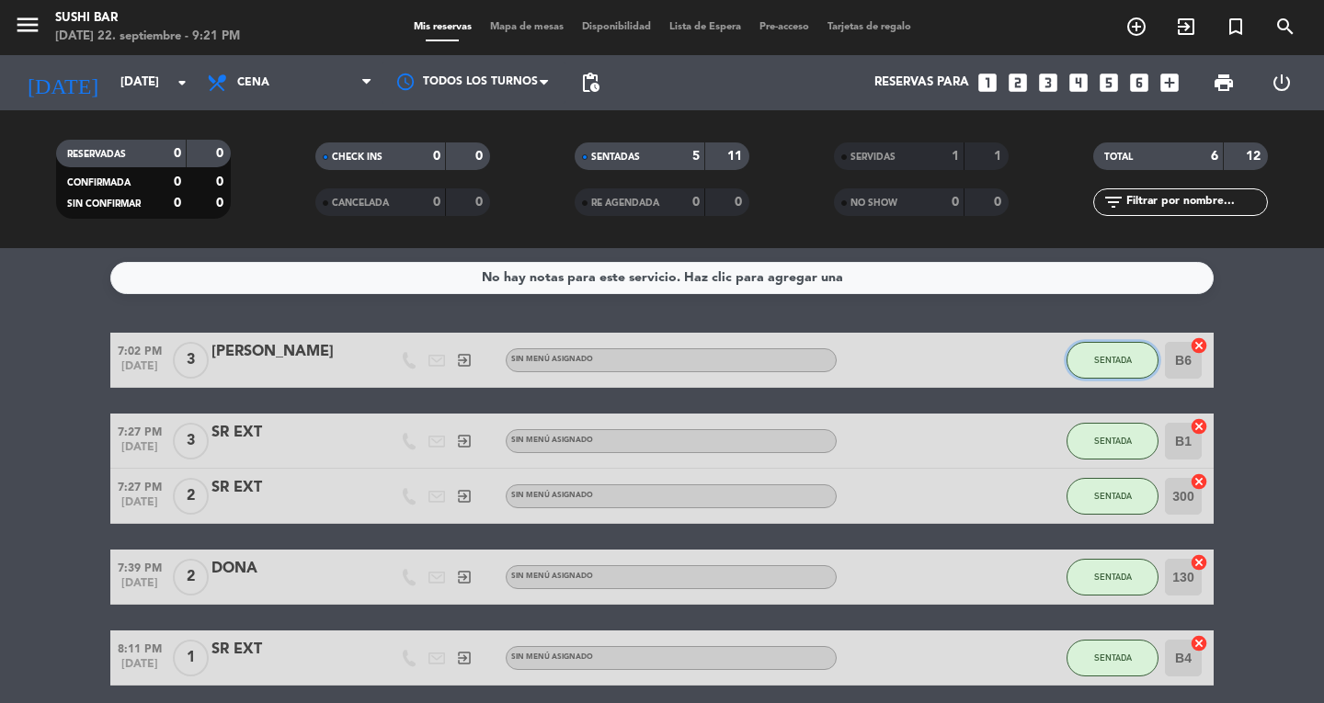
click at [1136, 353] on button "SENTADA" at bounding box center [1113, 360] width 92 height 37
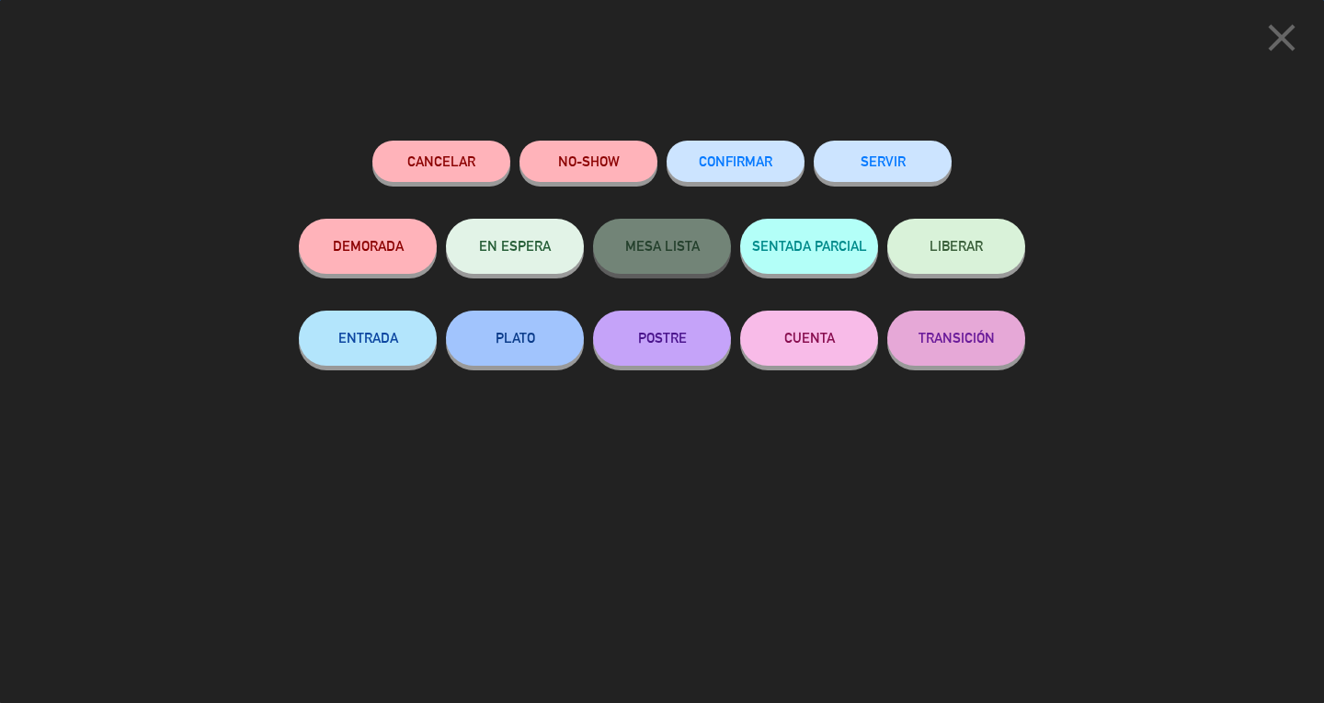
click at [892, 143] on div "SERVIR" at bounding box center [883, 180] width 138 height 78
click at [892, 181] on button "SERVIR" at bounding box center [883, 161] width 138 height 41
click at [900, 164] on button "SERVIR" at bounding box center [883, 161] width 138 height 41
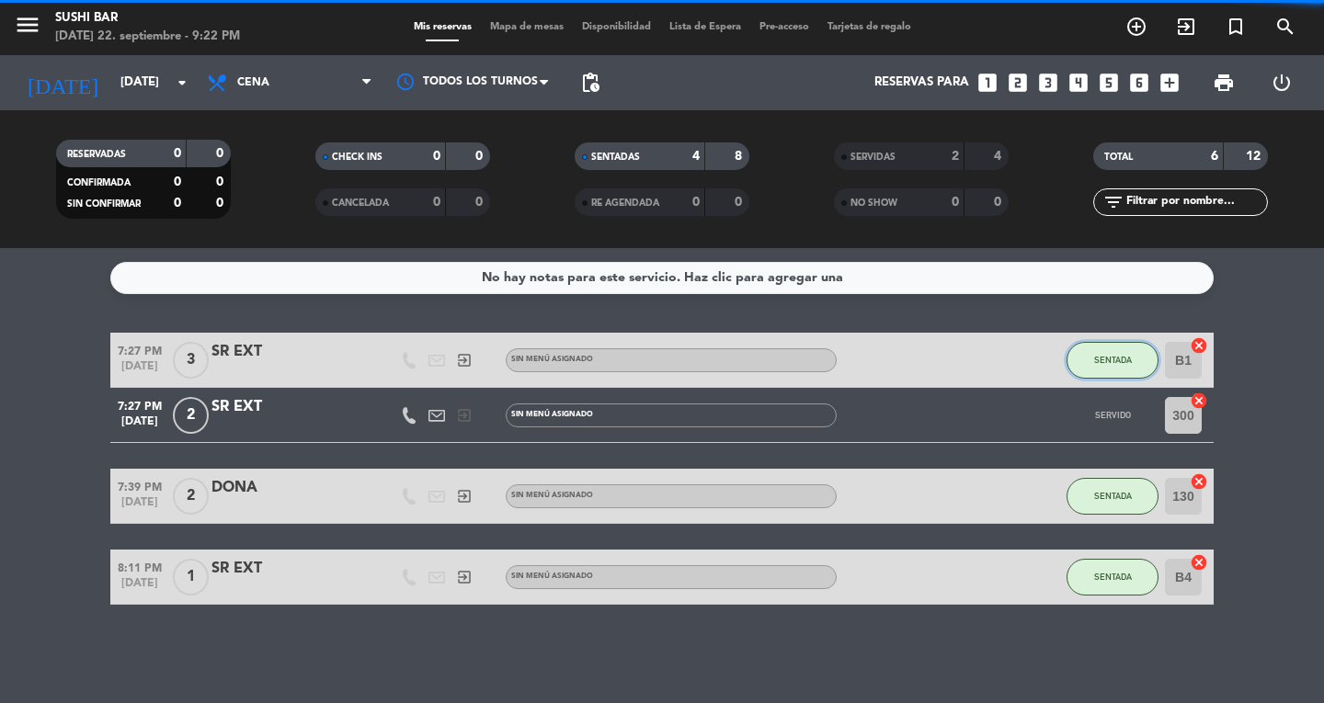
click at [1118, 358] on span "SENTADA" at bounding box center [1113, 360] width 38 height 10
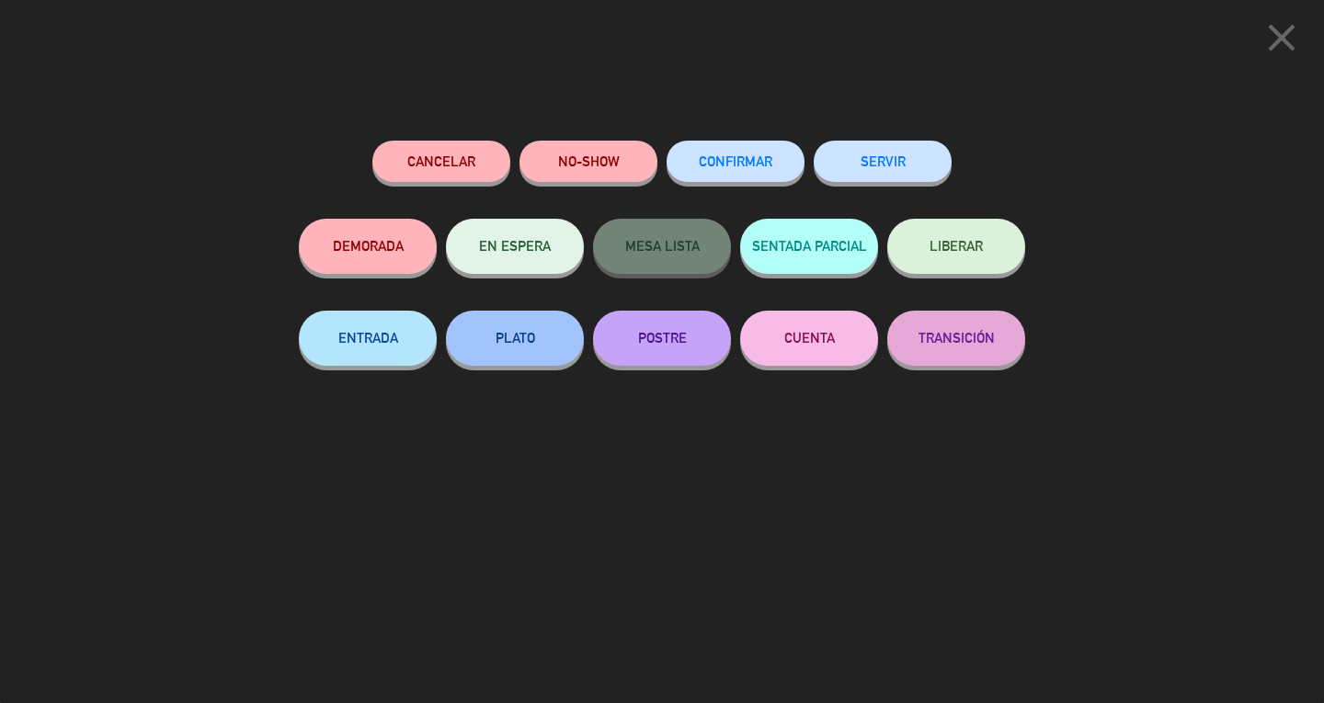
click at [888, 164] on button "SERVIR" at bounding box center [883, 161] width 138 height 41
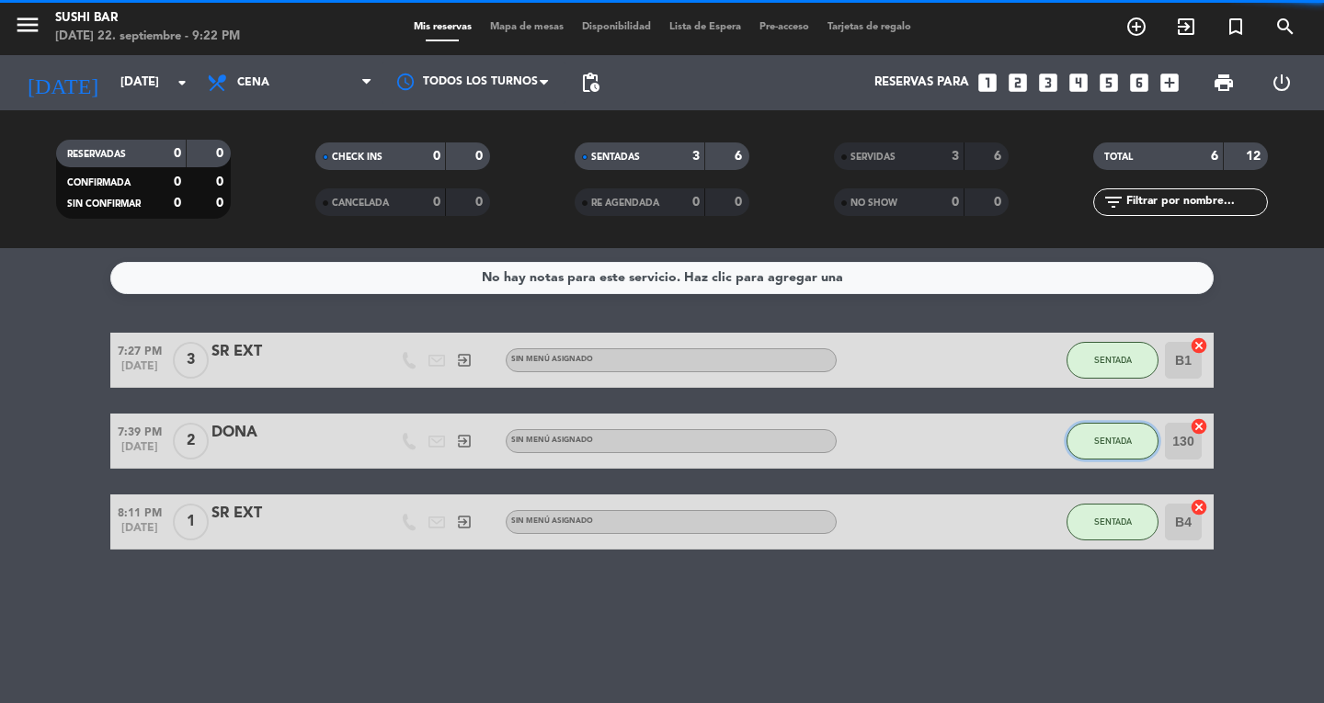
click at [1106, 456] on button "SENTADA" at bounding box center [1113, 441] width 92 height 37
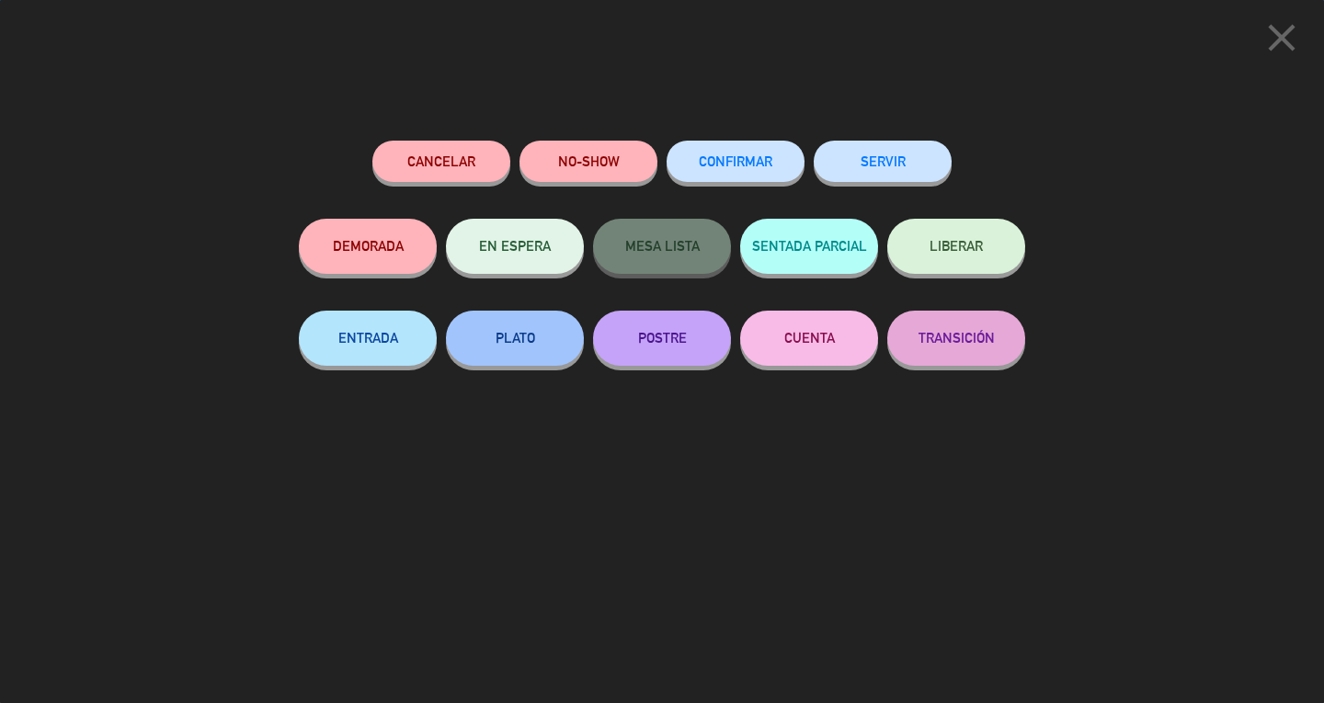
click at [925, 157] on button "SERVIR" at bounding box center [883, 161] width 138 height 41
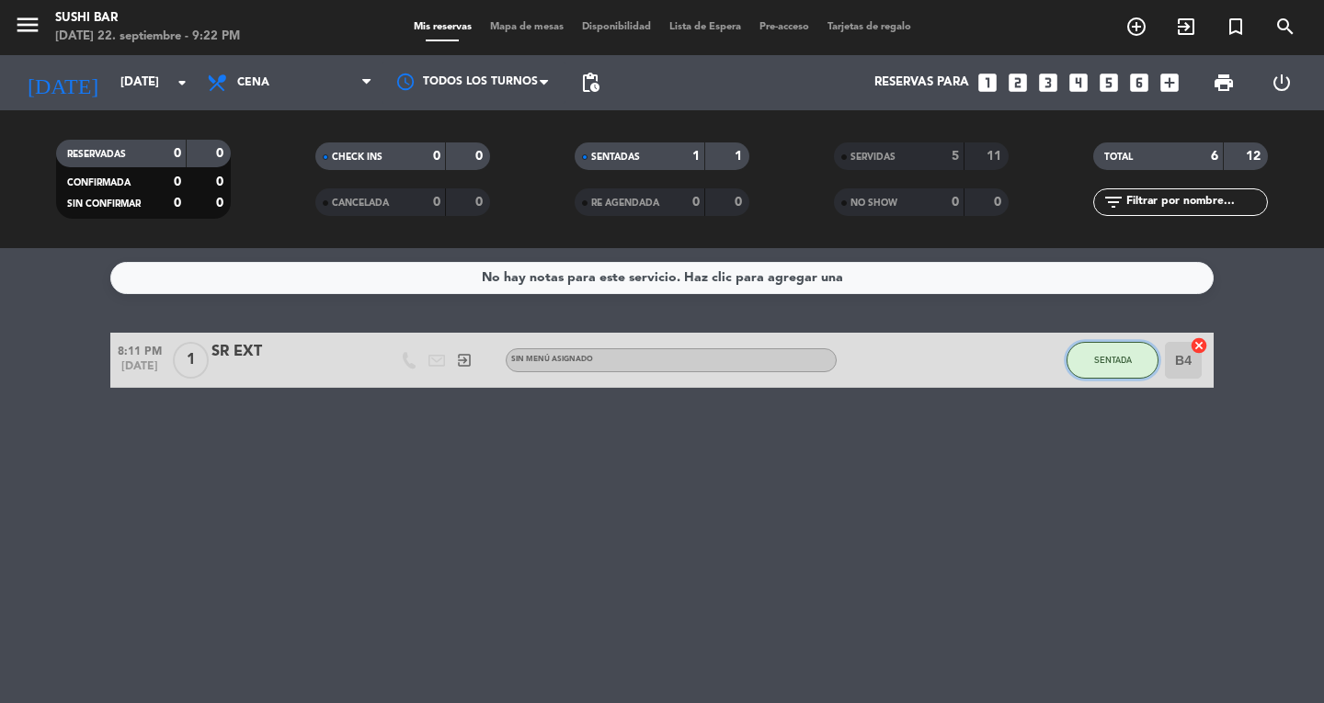
click at [1113, 362] on span "SENTADA" at bounding box center [1113, 360] width 38 height 10
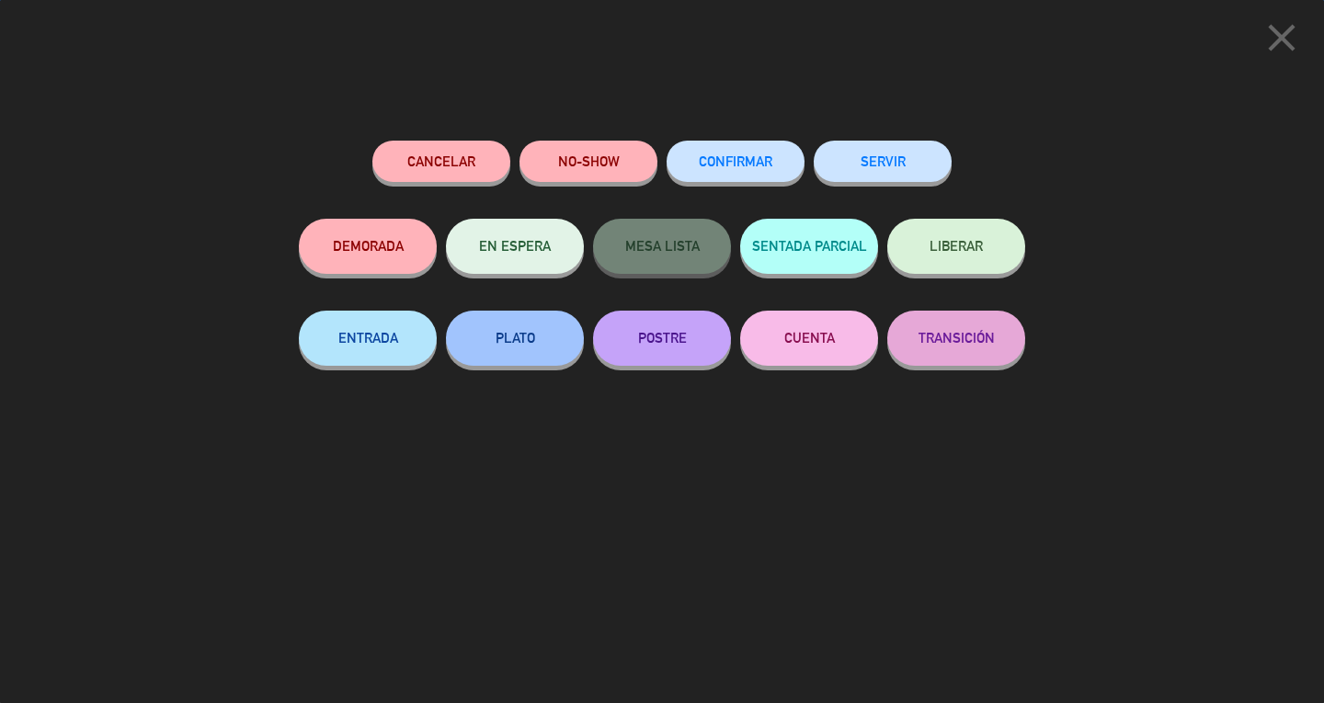
click at [898, 178] on button "SERVIR" at bounding box center [883, 161] width 138 height 41
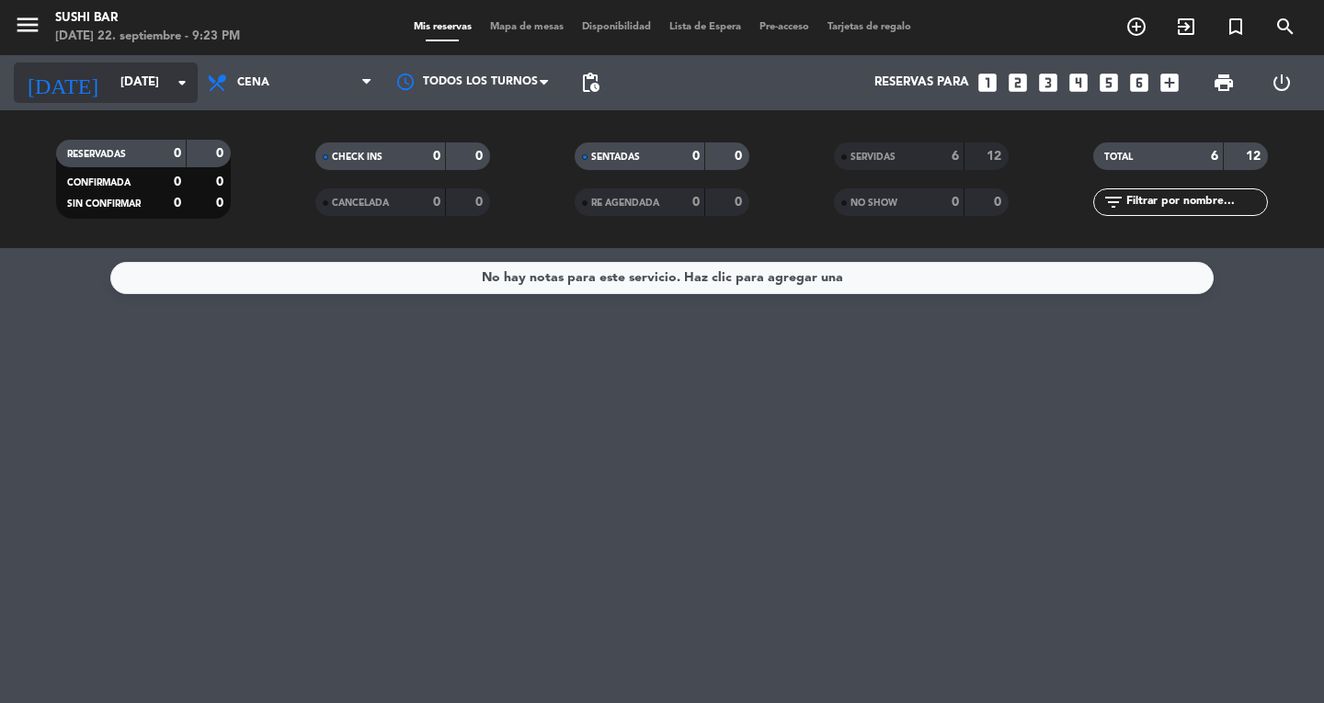
click at [41, 85] on icon "[DATE]" at bounding box center [62, 83] width 97 height 40
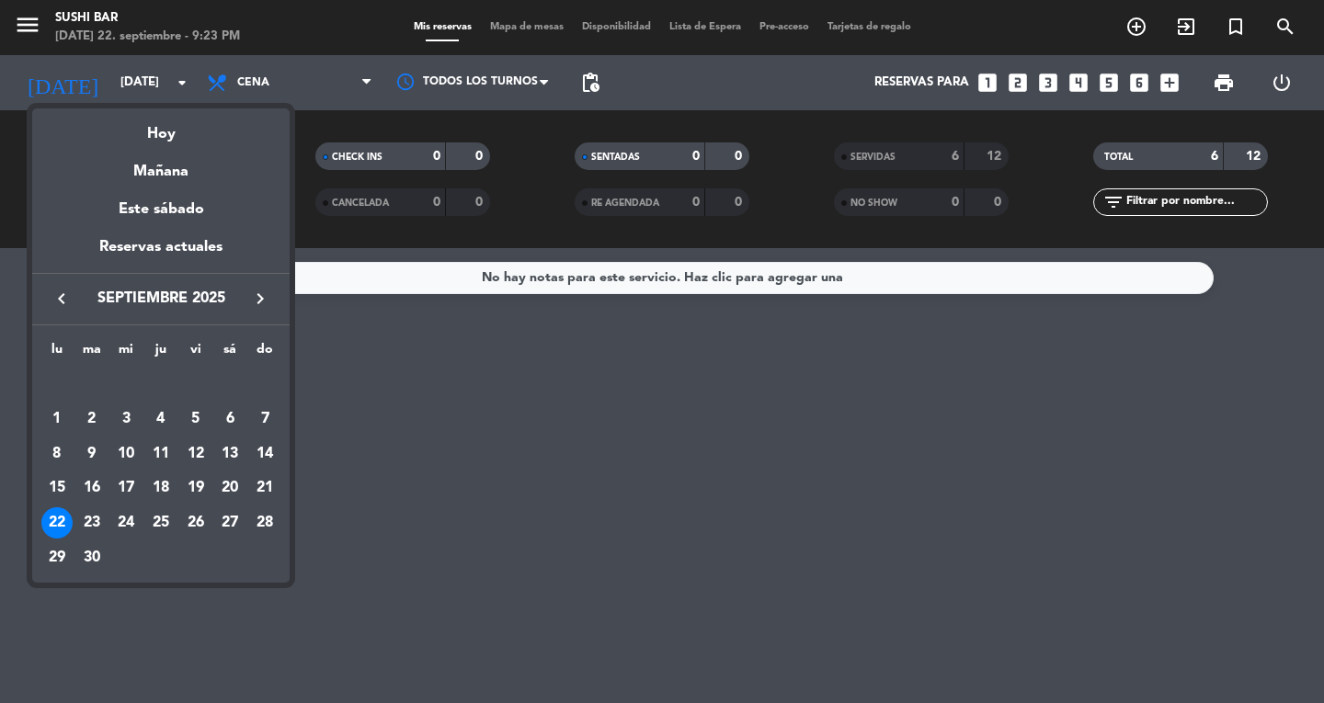
click at [7, 22] on div at bounding box center [662, 351] width 1324 height 703
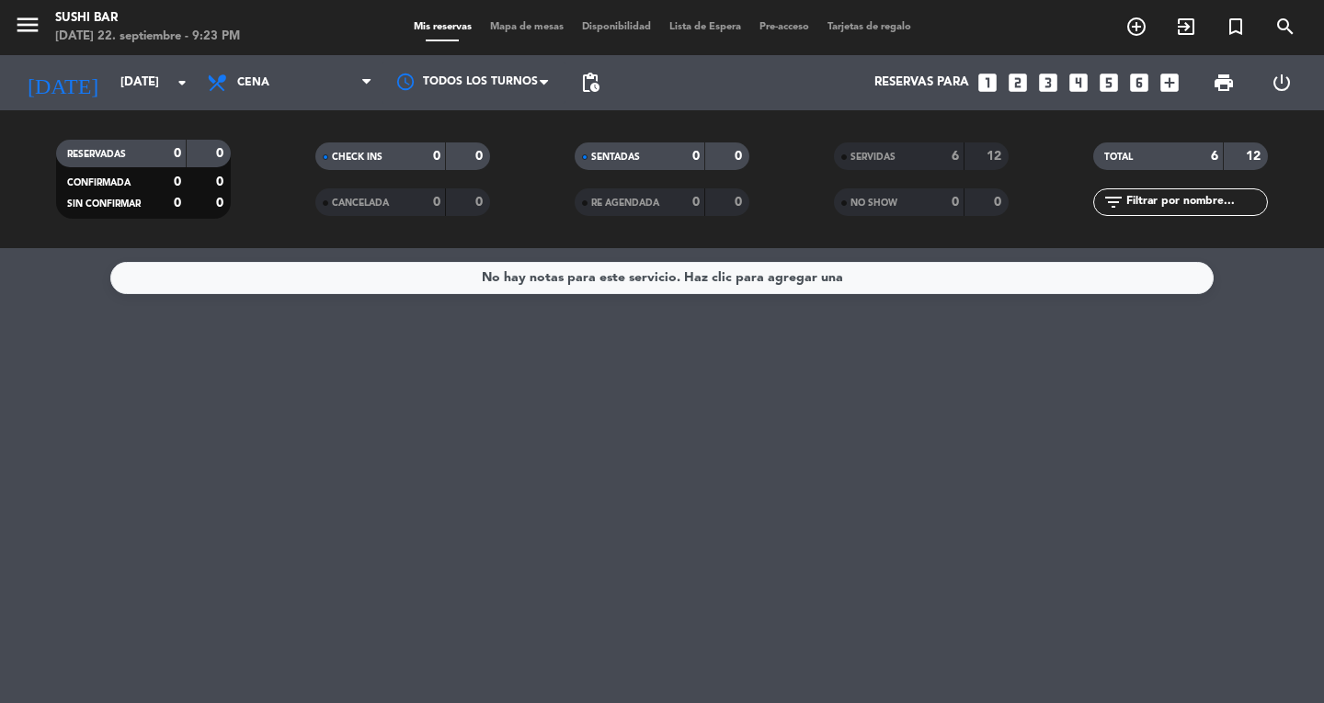
click at [15, 34] on icon "menu" at bounding box center [28, 25] width 28 height 28
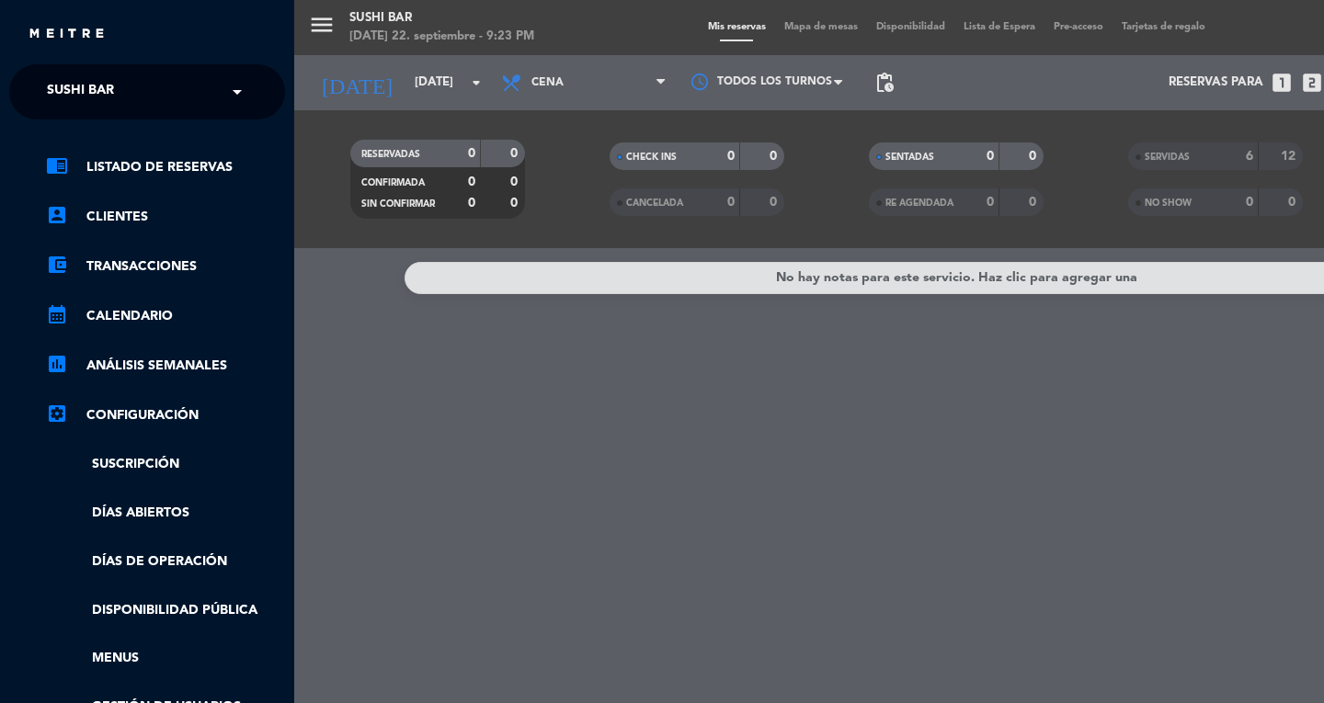
click at [79, 77] on span "SUSHI BAR" at bounding box center [80, 92] width 67 height 39
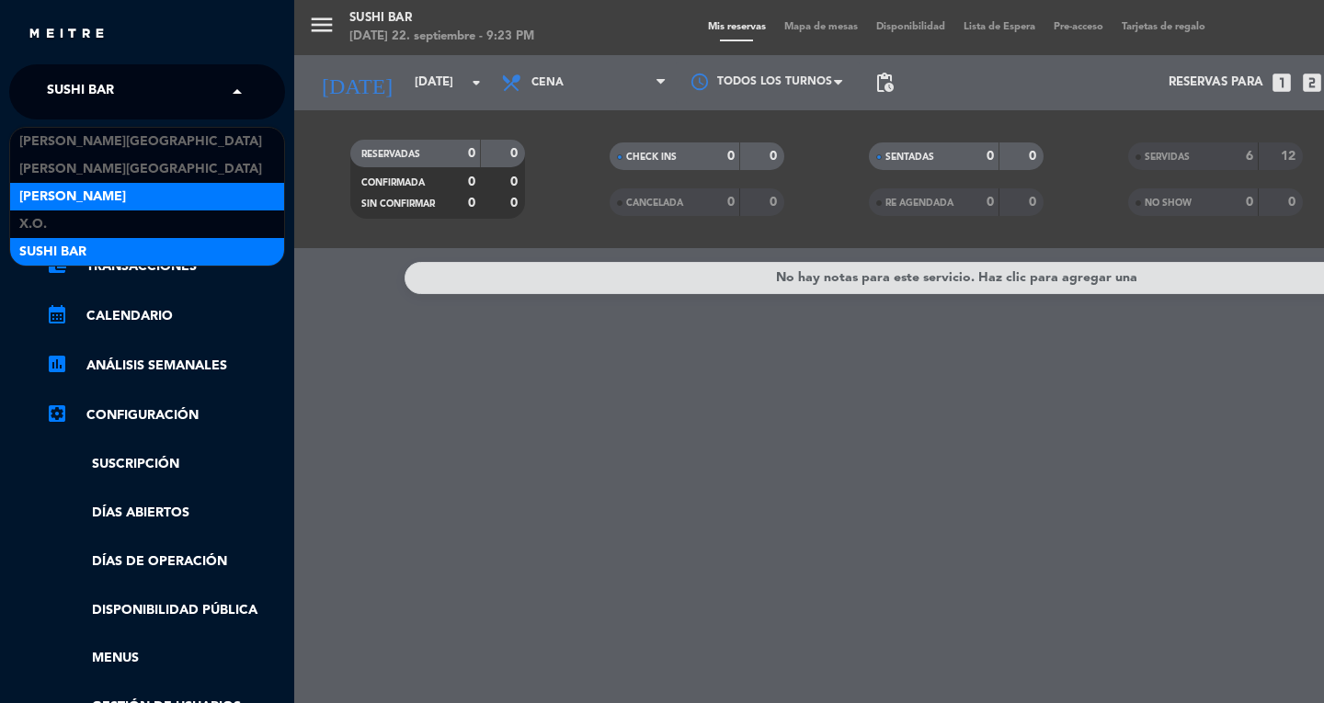
click at [40, 197] on span "[PERSON_NAME]" at bounding box center [72, 197] width 107 height 21
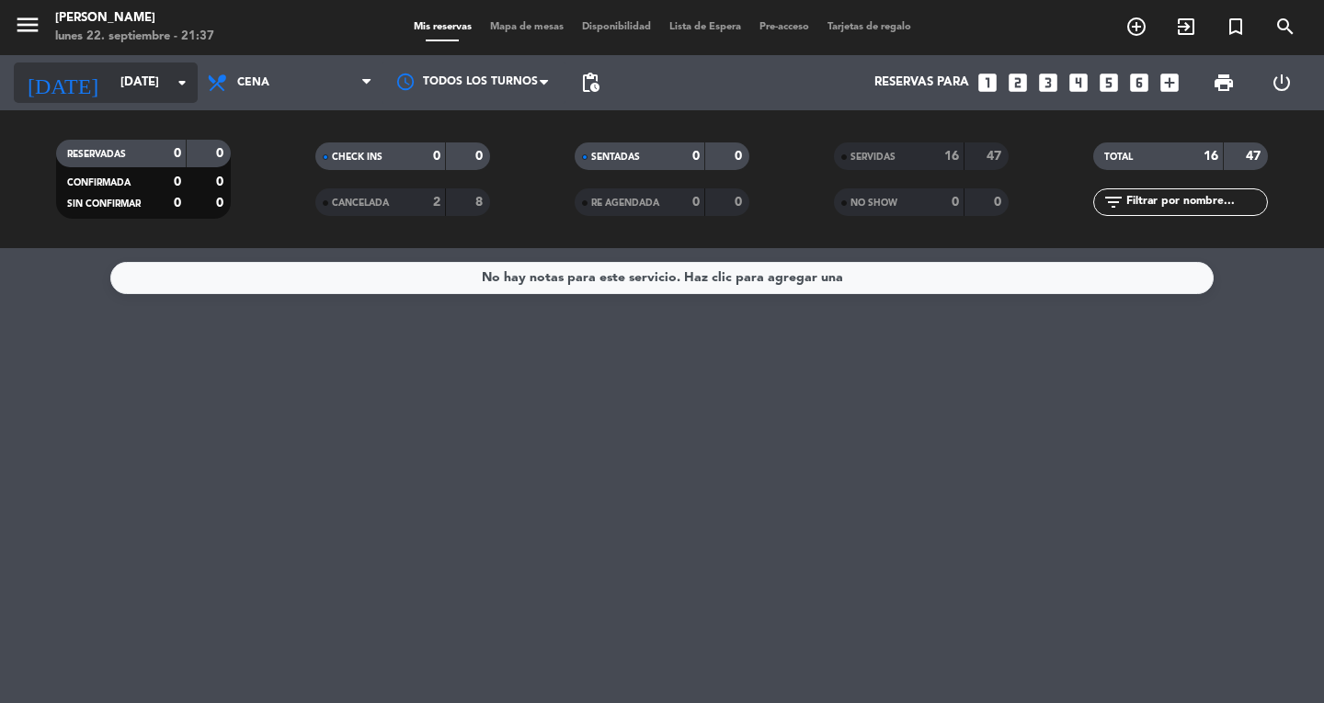
click at [167, 95] on input "[DATE]" at bounding box center [192, 82] width 162 height 33
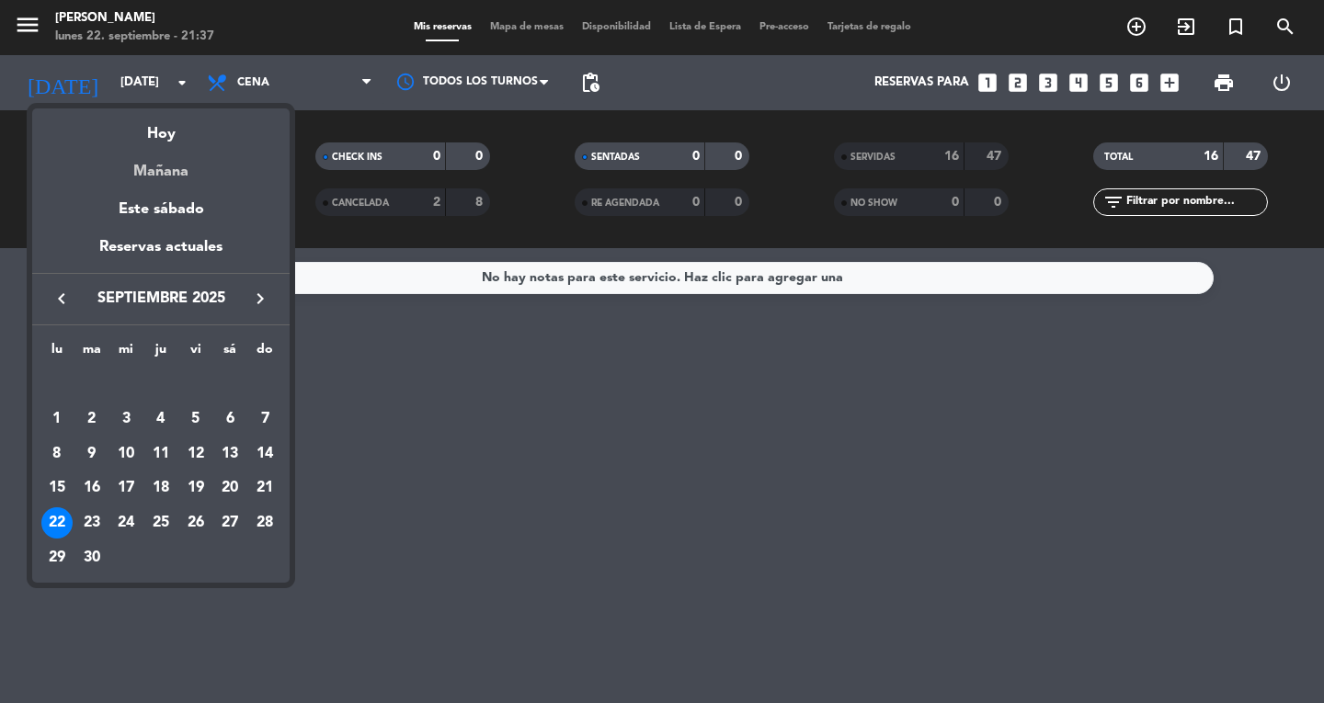
click at [167, 174] on div "Mañana" at bounding box center [160, 165] width 257 height 38
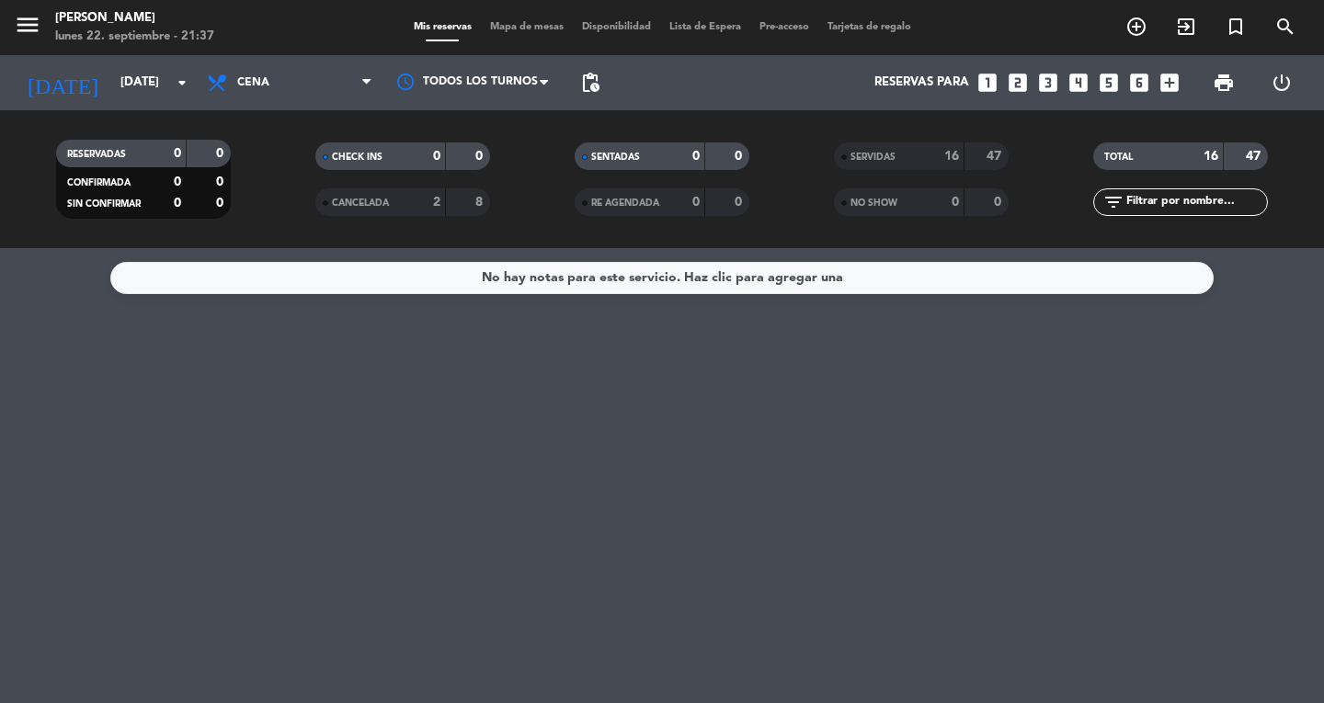
type input "[DATE]"
click at [246, 86] on span "Cena" at bounding box center [253, 82] width 32 height 13
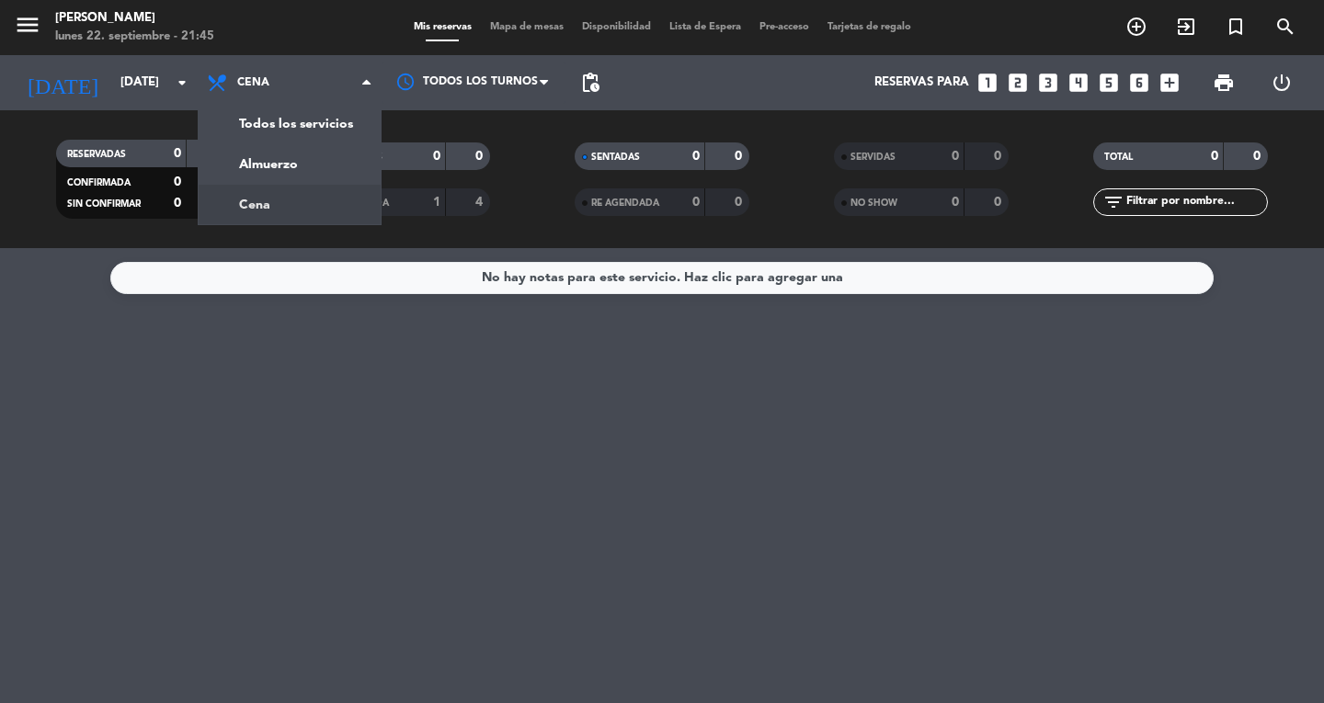
click at [313, 395] on div "No hay notas para este servicio. Haz clic para agregar una" at bounding box center [662, 475] width 1324 height 455
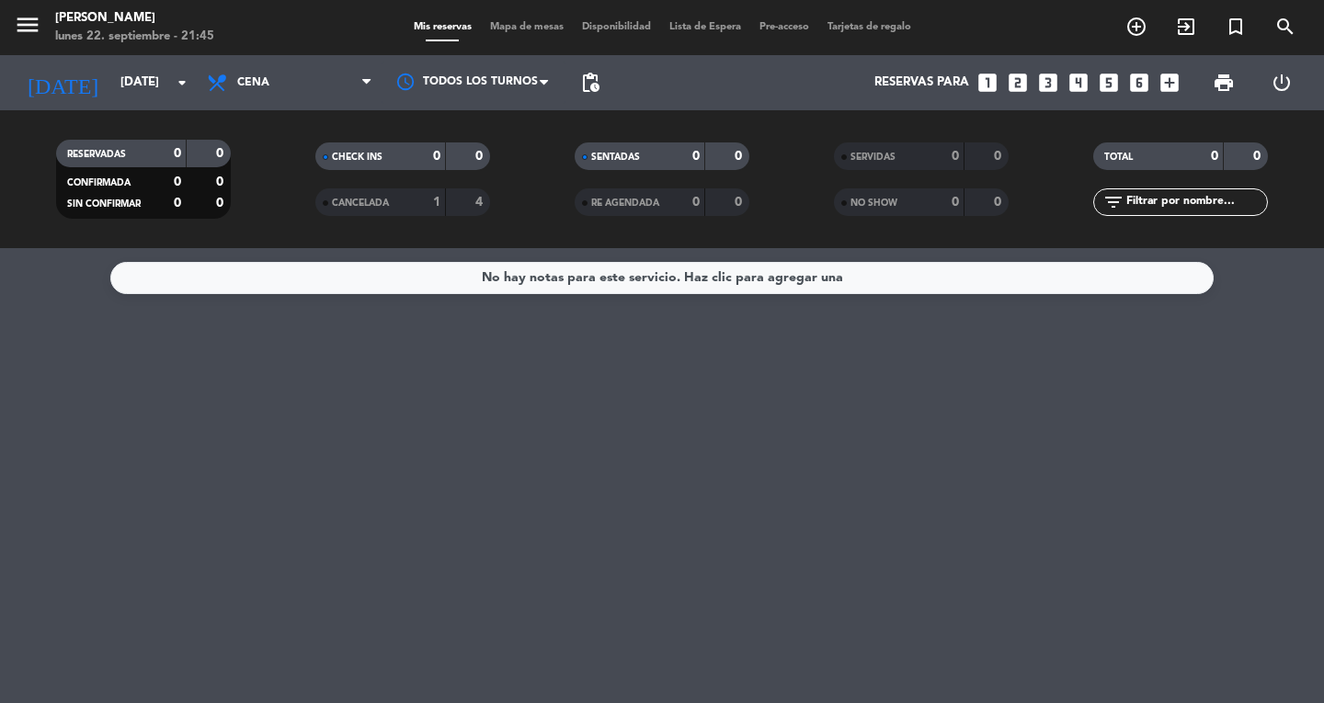
click at [598, 143] on div "SENTADAS 0 0" at bounding box center [662, 157] width 175 height 28
click at [580, 90] on span "pending_actions" at bounding box center [590, 83] width 22 height 22
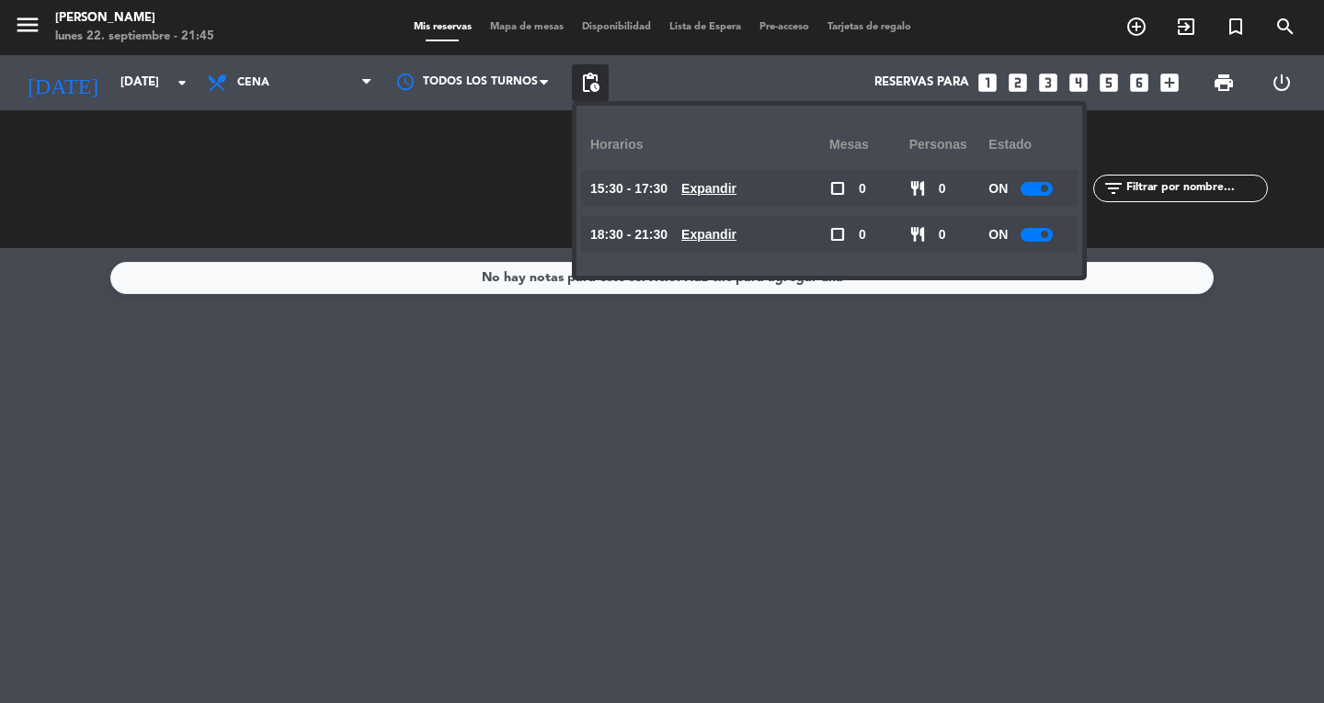
click at [1208, 531] on div "No hay notas para este servicio. Haz clic para agregar una" at bounding box center [662, 475] width 1324 height 455
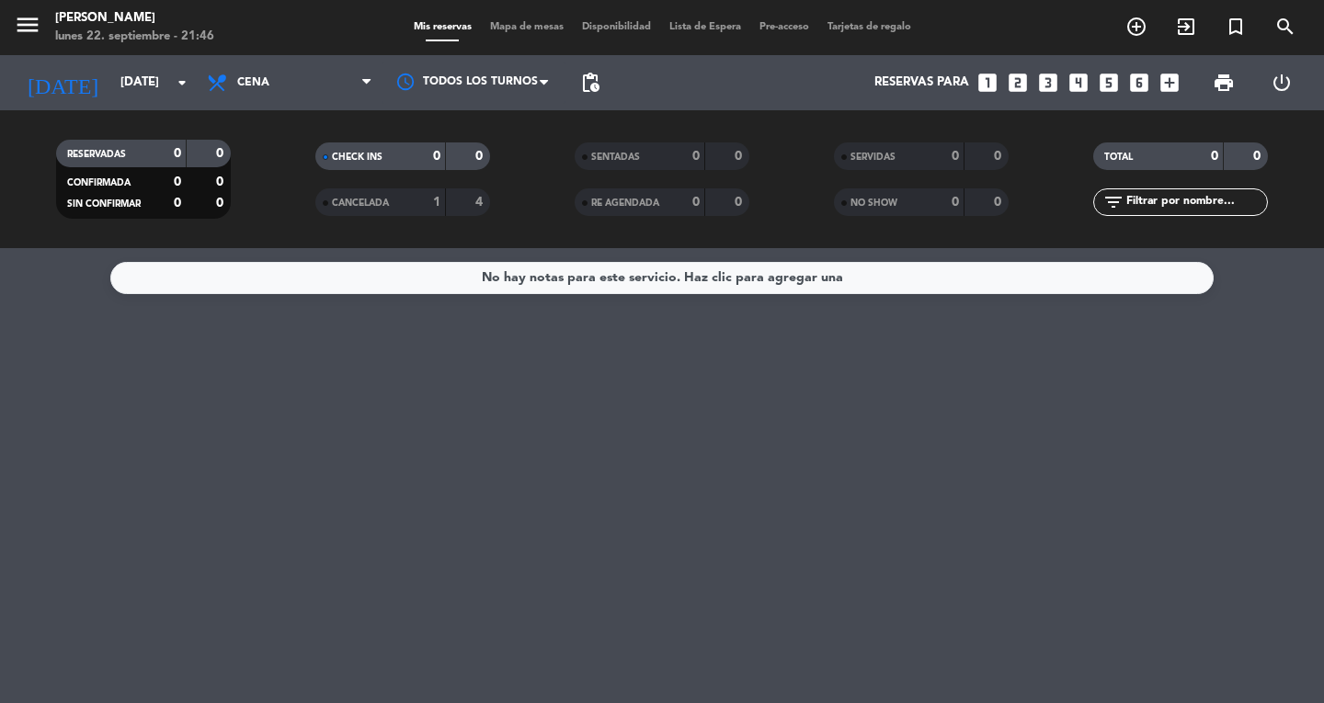
click at [921, 601] on div "No hay notas para este servicio. Haz clic para agregar una" at bounding box center [662, 475] width 1324 height 455
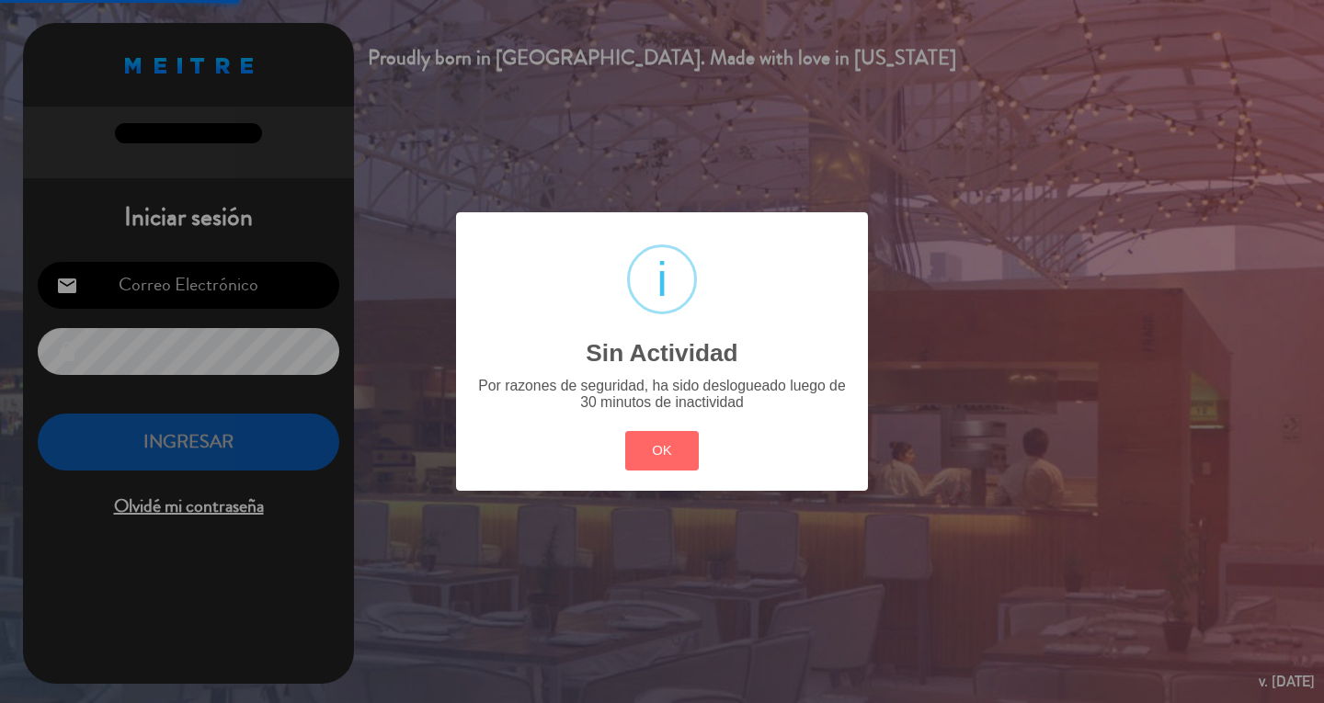
type input "[EMAIL_ADDRESS][DOMAIN_NAME]"
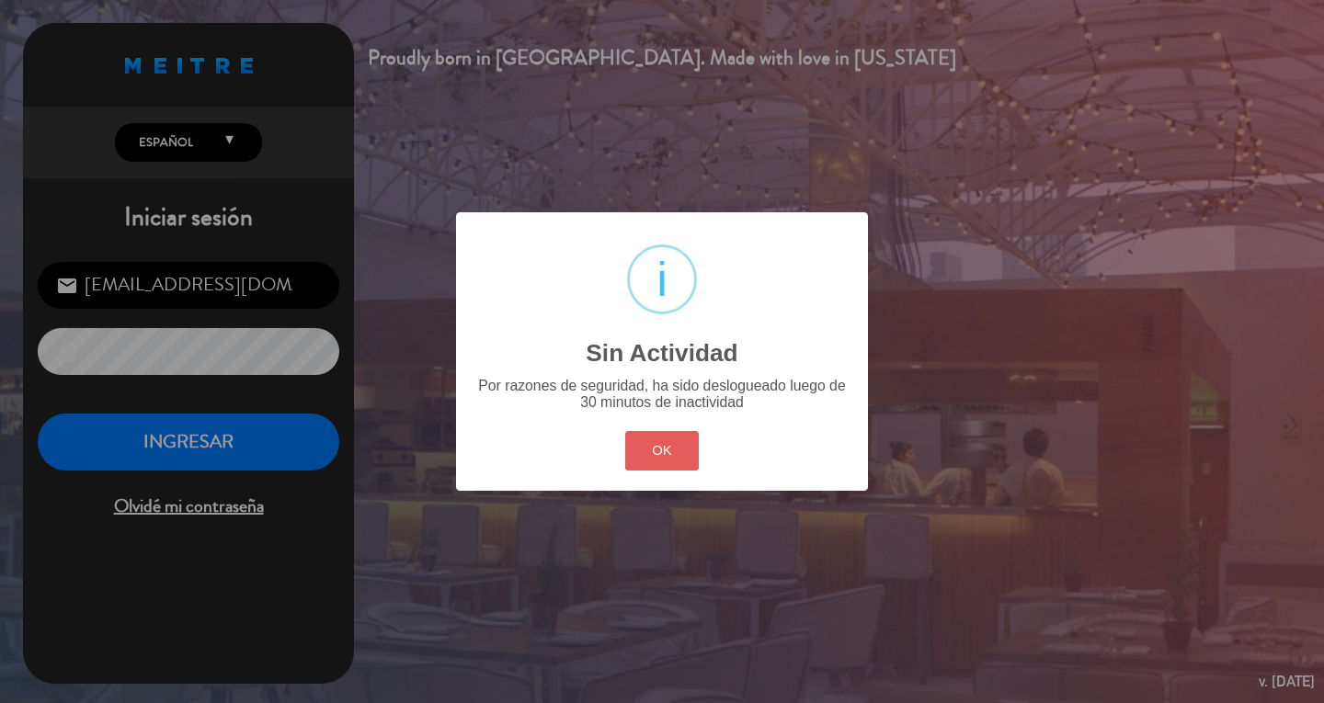
click at [677, 442] on button "OK" at bounding box center [662, 451] width 74 height 40
